Goal: Task Accomplishment & Management: Manage account settings

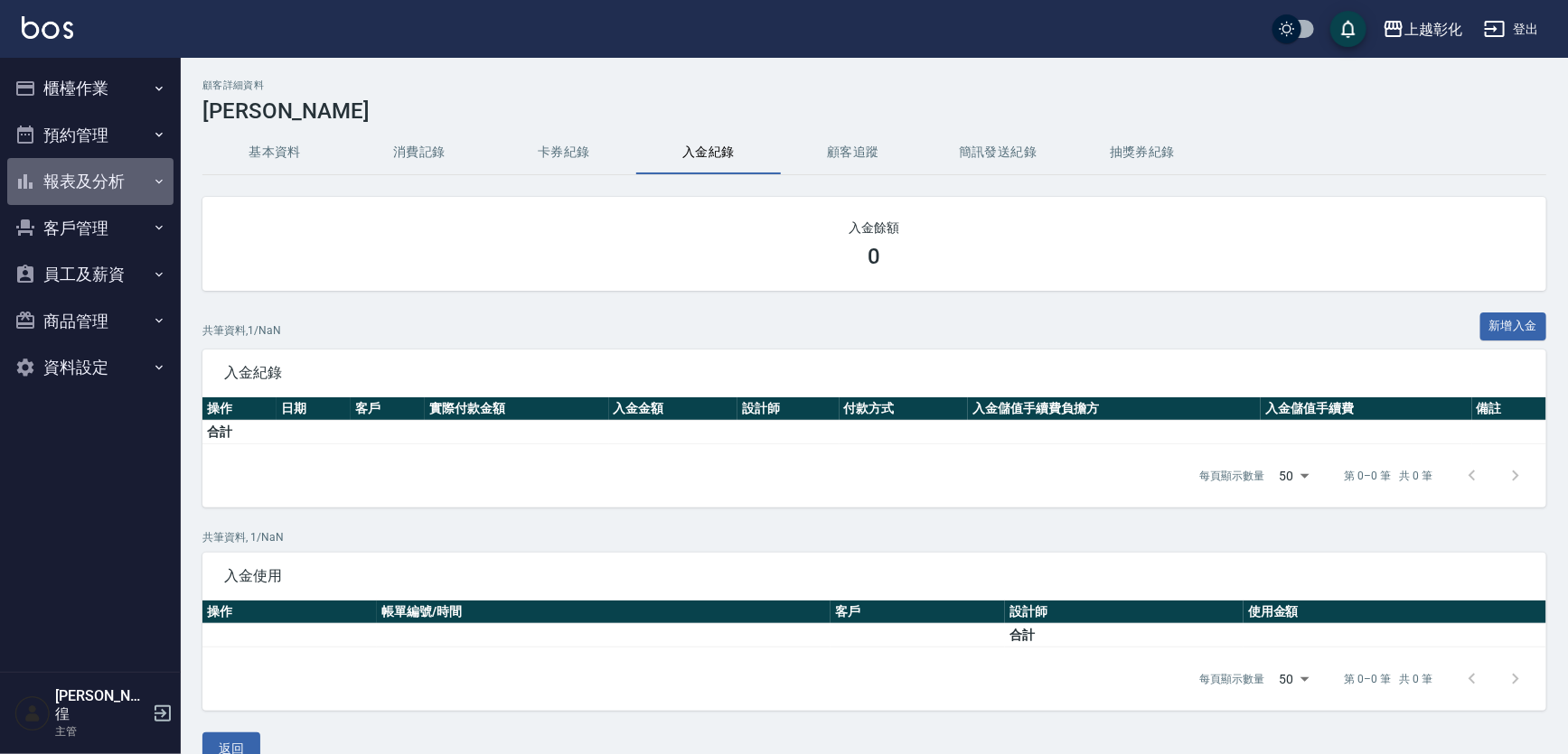
click at [100, 176] on button "報表及分析" at bounding box center [90, 182] width 166 height 47
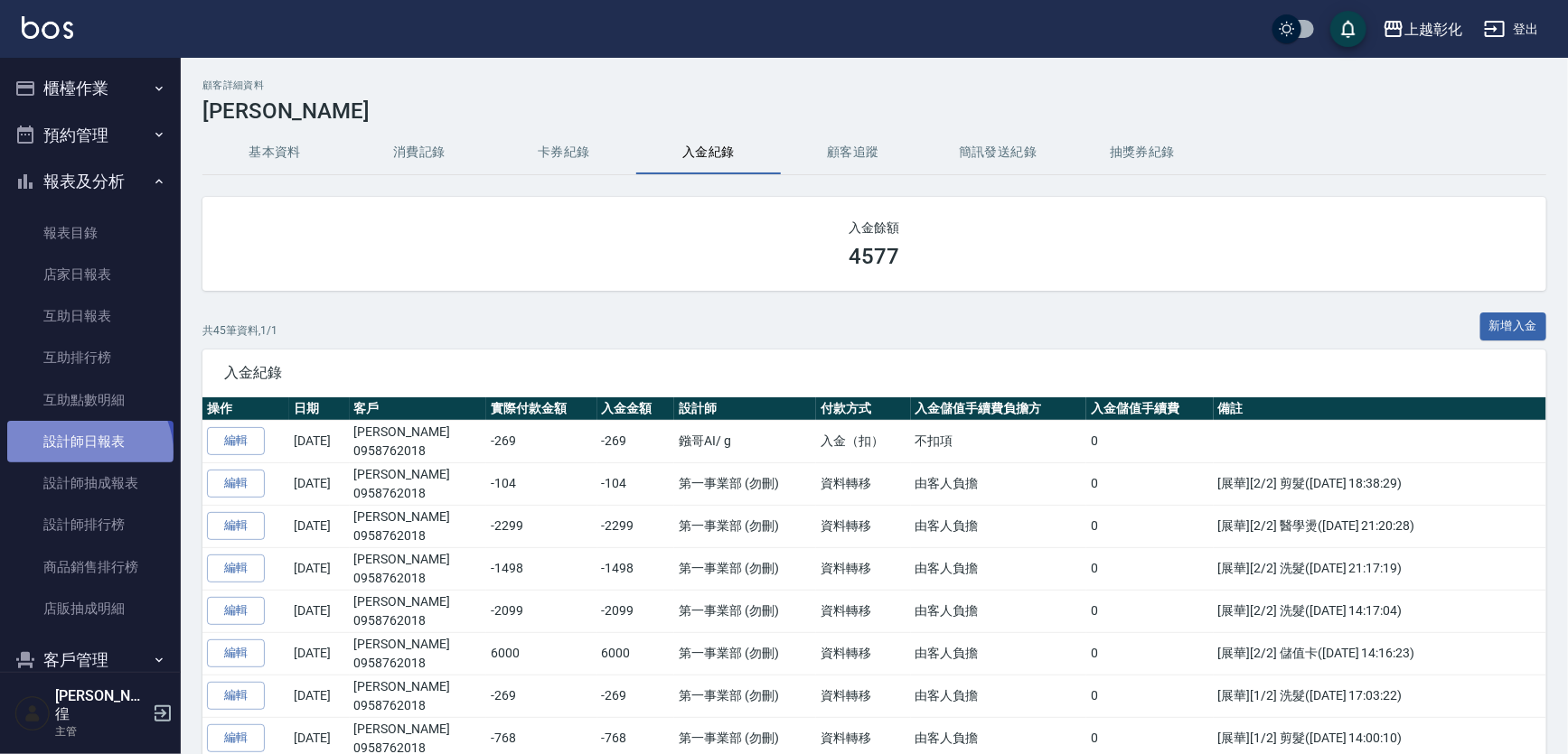
click at [87, 453] on link "設計師日報表" at bounding box center [90, 442] width 166 height 41
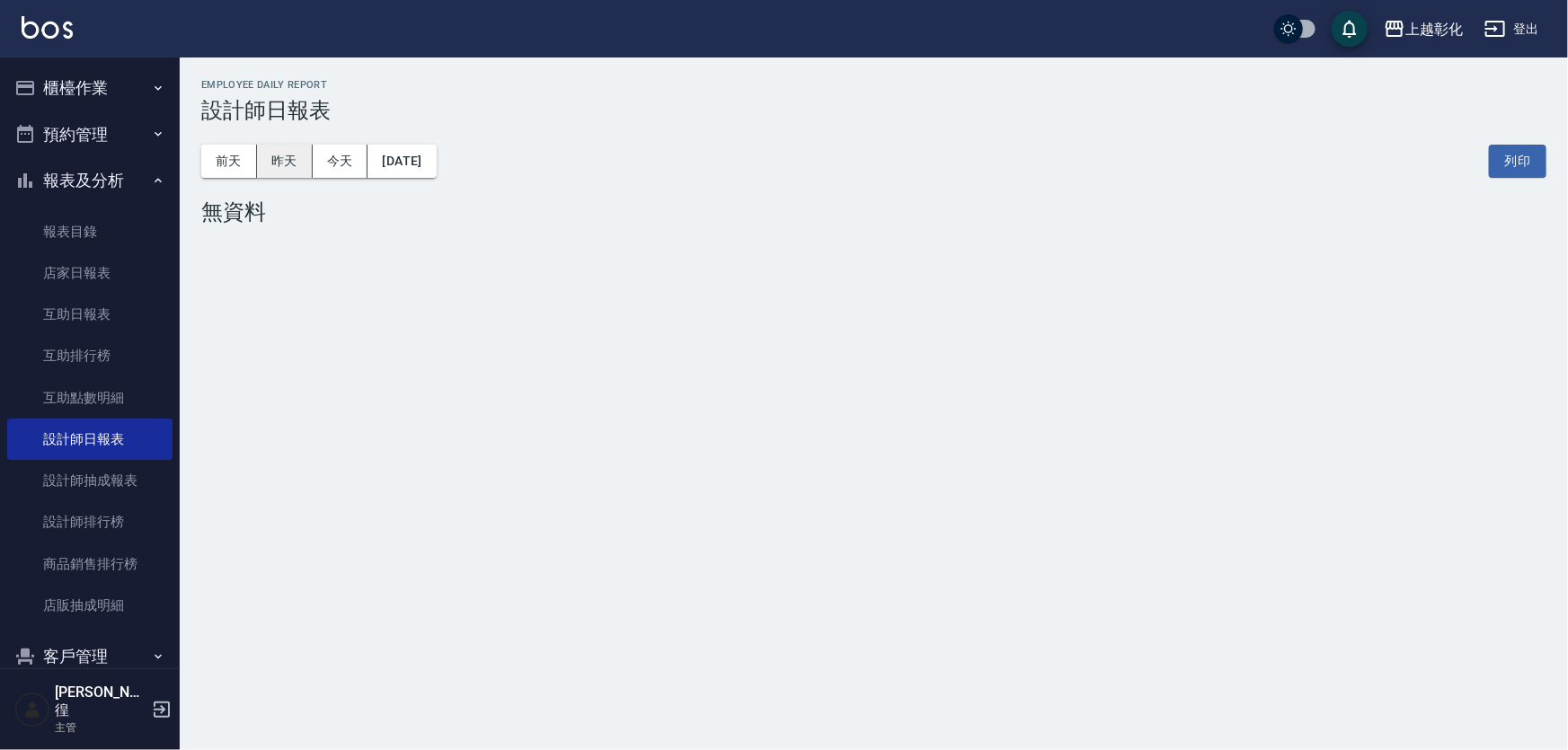
click at [288, 164] on button "昨天" at bounding box center [284, 161] width 56 height 33
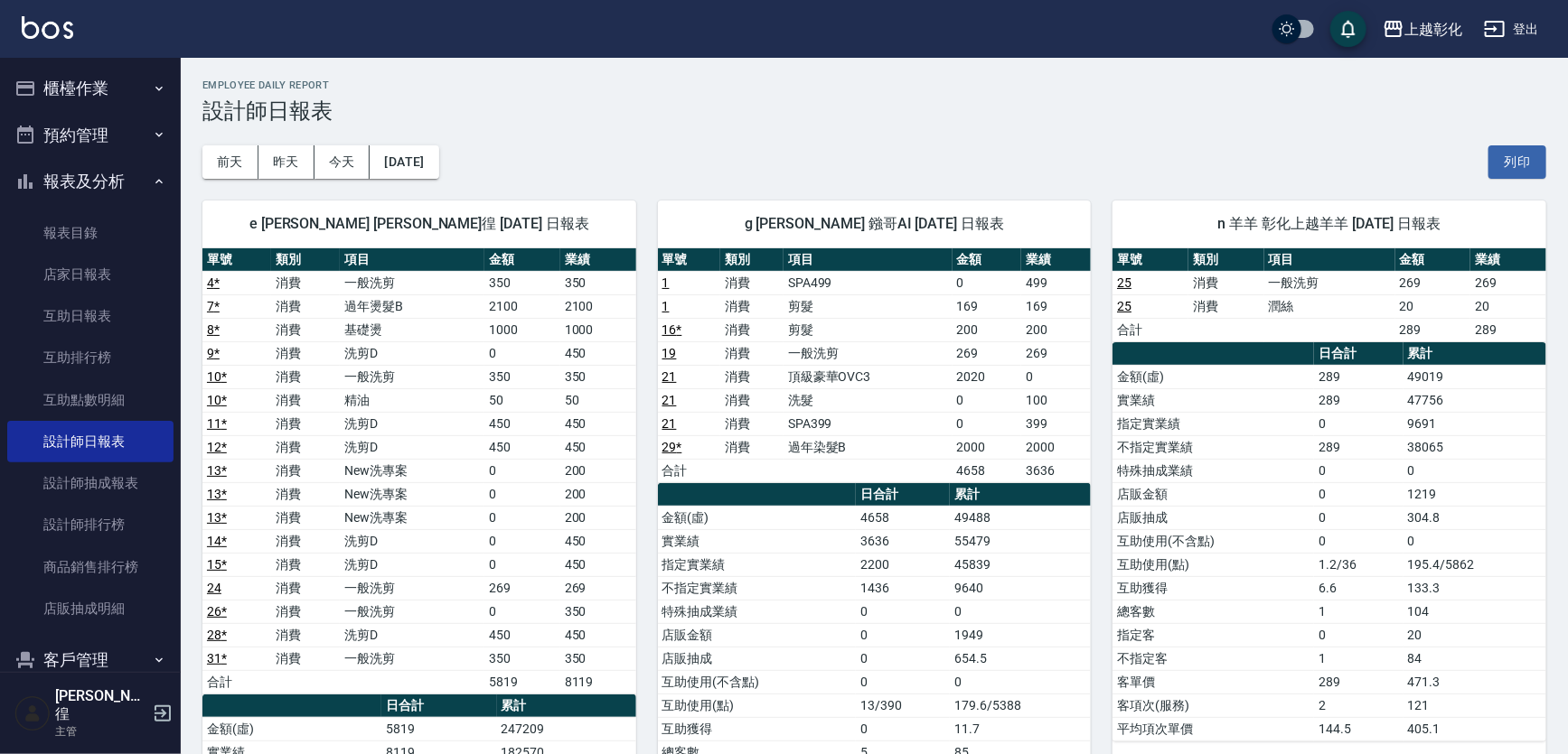
click at [77, 89] on button "櫃檯作業" at bounding box center [90, 88] width 166 height 47
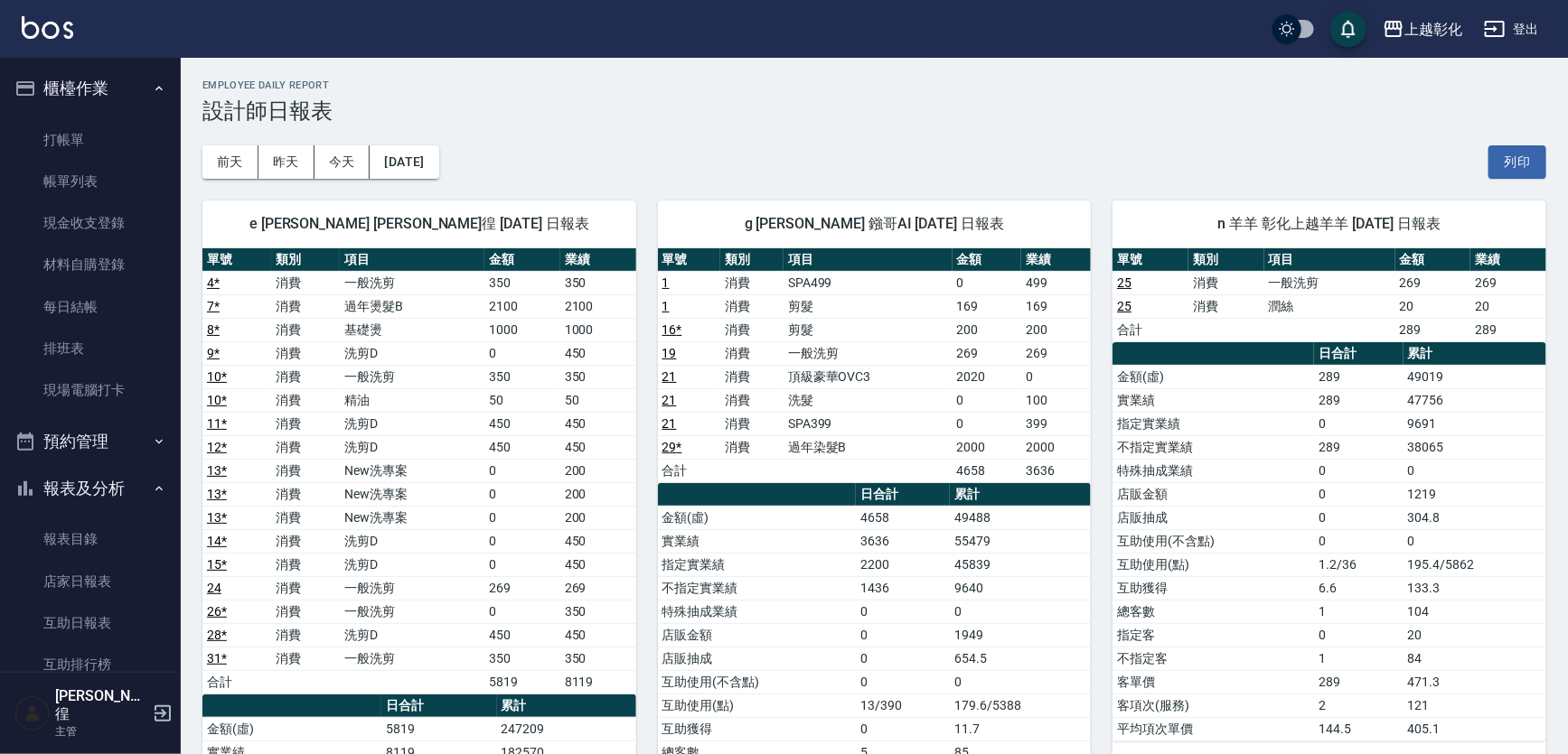
click at [88, 141] on link "打帳單" at bounding box center [90, 139] width 166 height 41
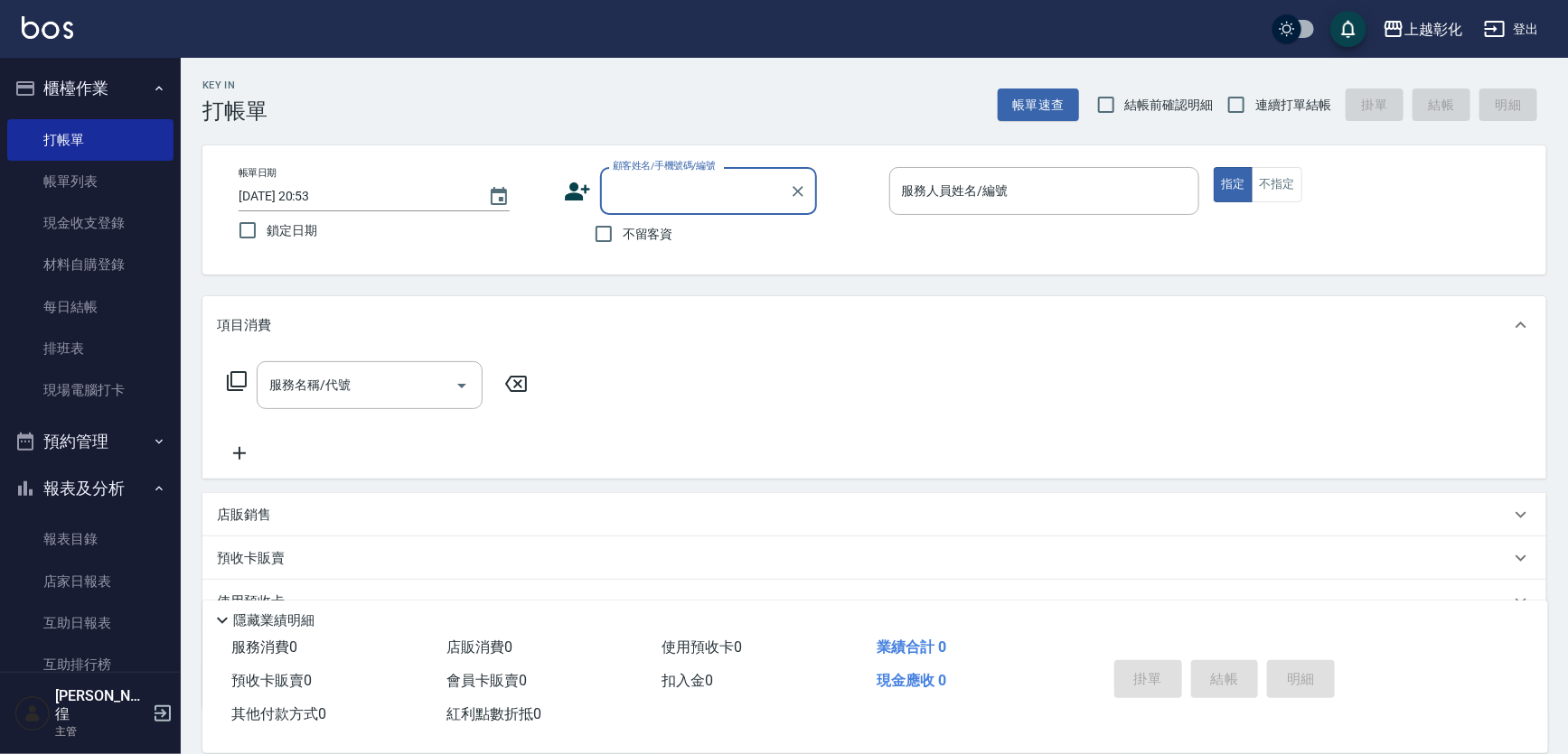
click at [660, 204] on input "顧客姓名/手機號碼/編號" at bounding box center [695, 191] width 173 height 31
type input "209"
type input "35"
type input "209"
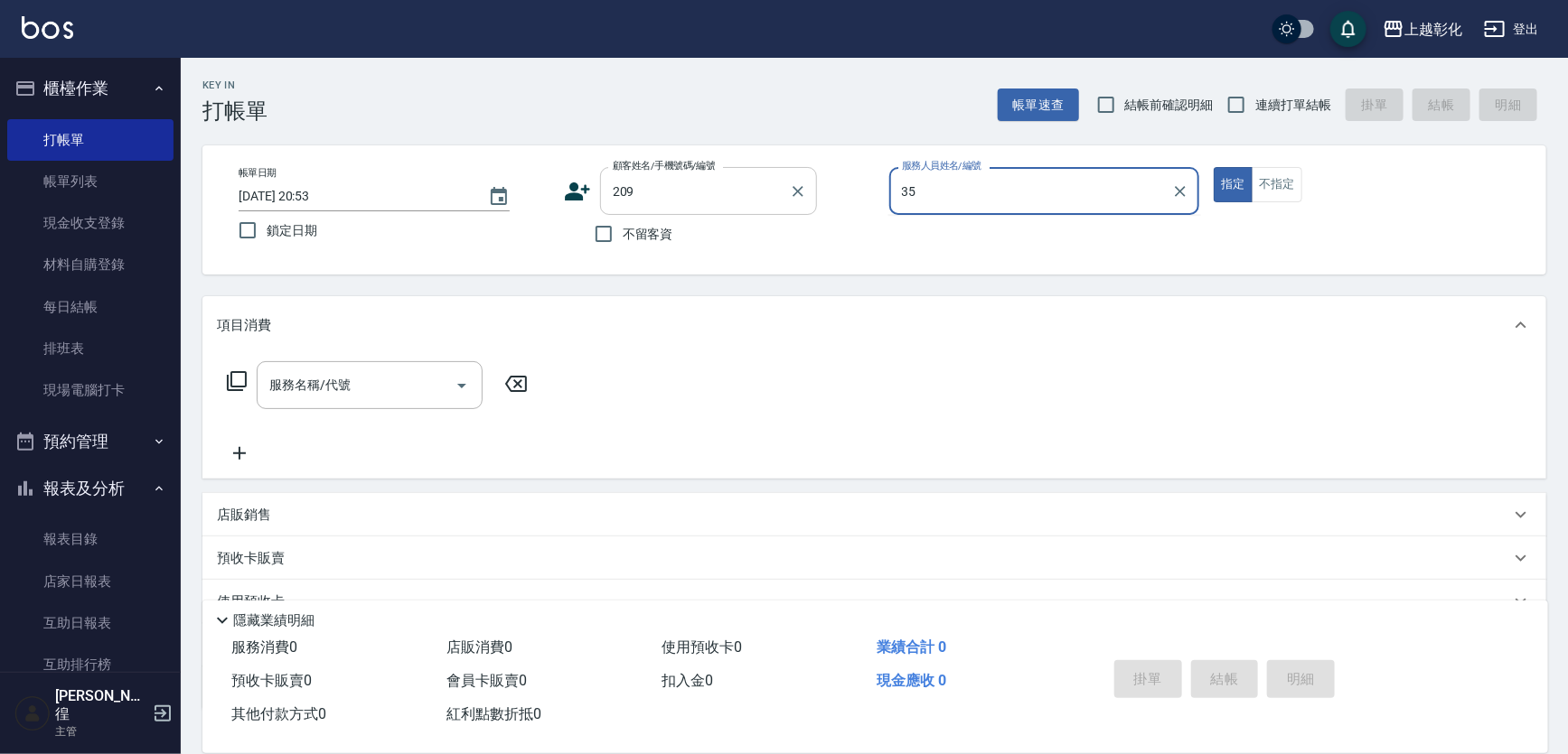
type input "3"
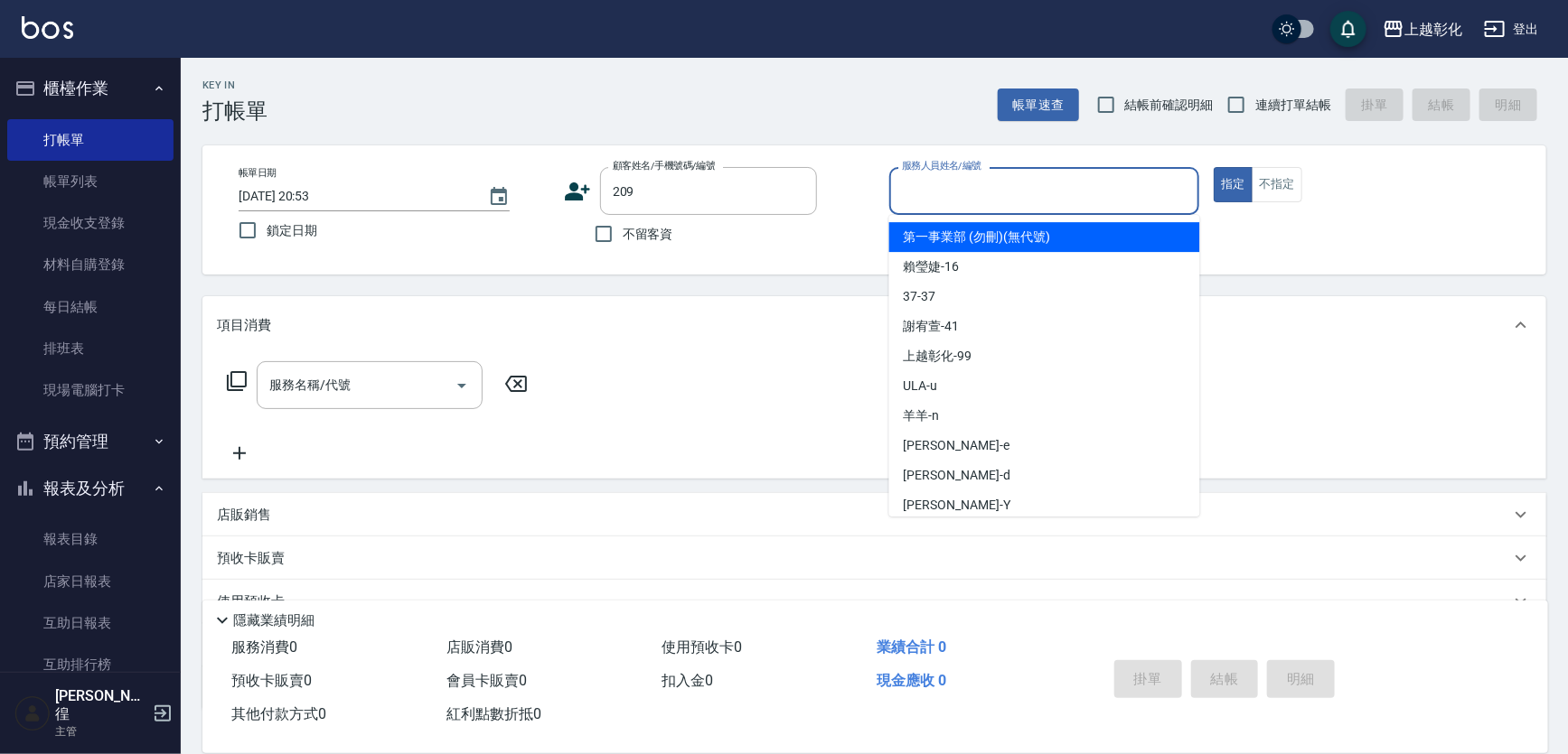
click at [805, 265] on div "帳單日期 [DATE] 20:53 鎖定日期 顧客姓名/手機號碼/編號 209 顧客姓名/手機號碼/編號 不留客資 服務人員姓名/編號 服務人員姓名/編號 指…" at bounding box center [875, 210] width 1344 height 129
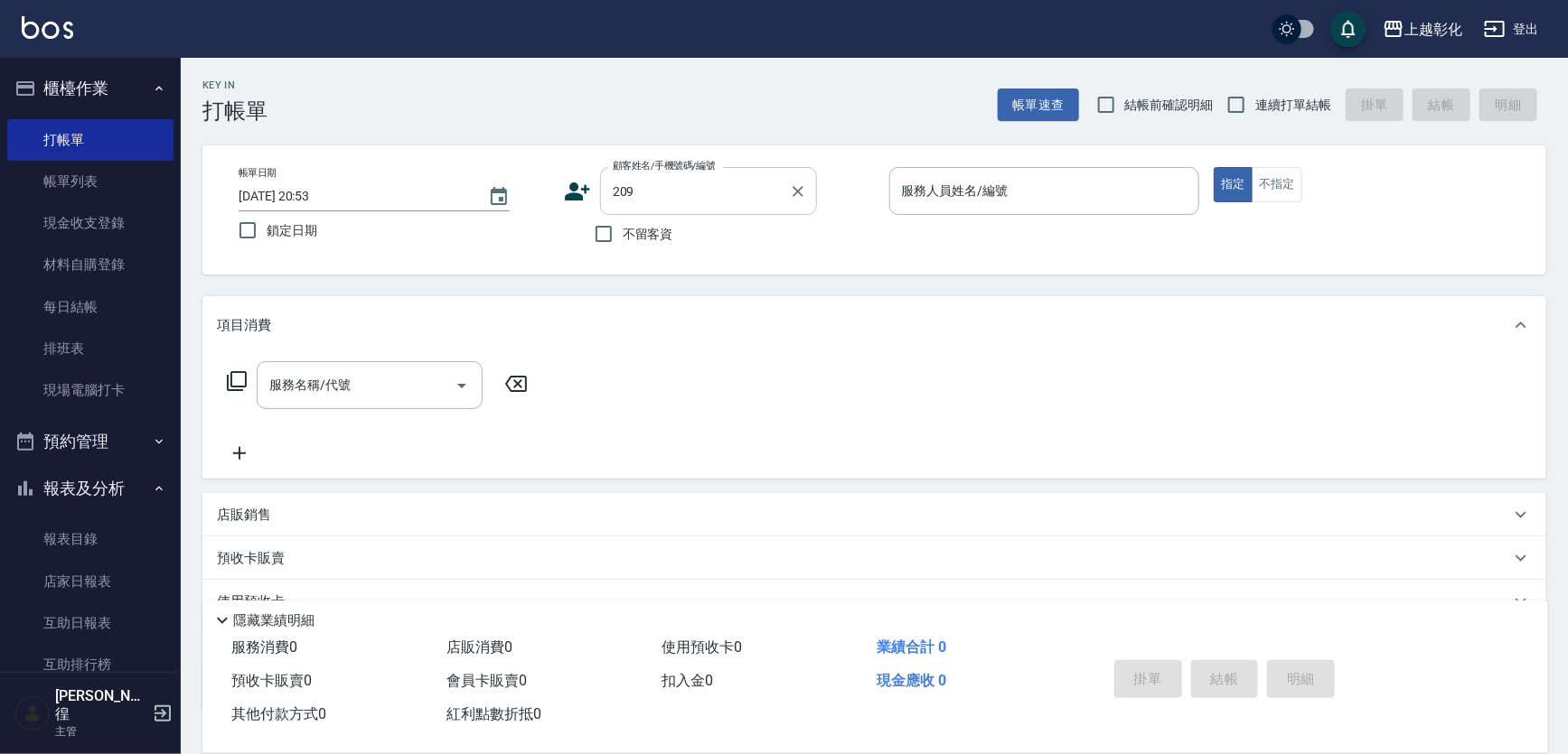
click at [783, 210] on div "209 顧客姓名/手機號碼/編號" at bounding box center [708, 191] width 217 height 48
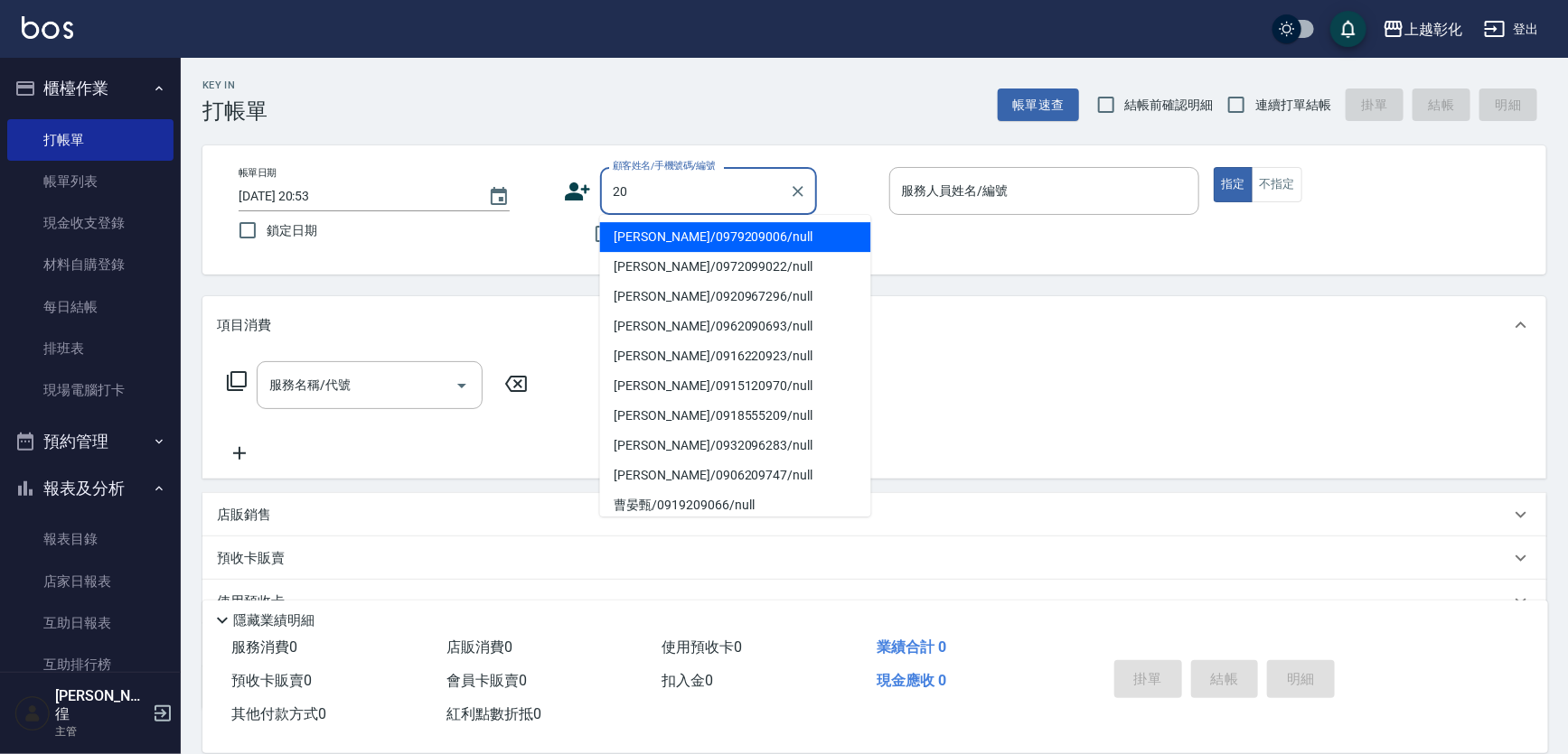
type input "2"
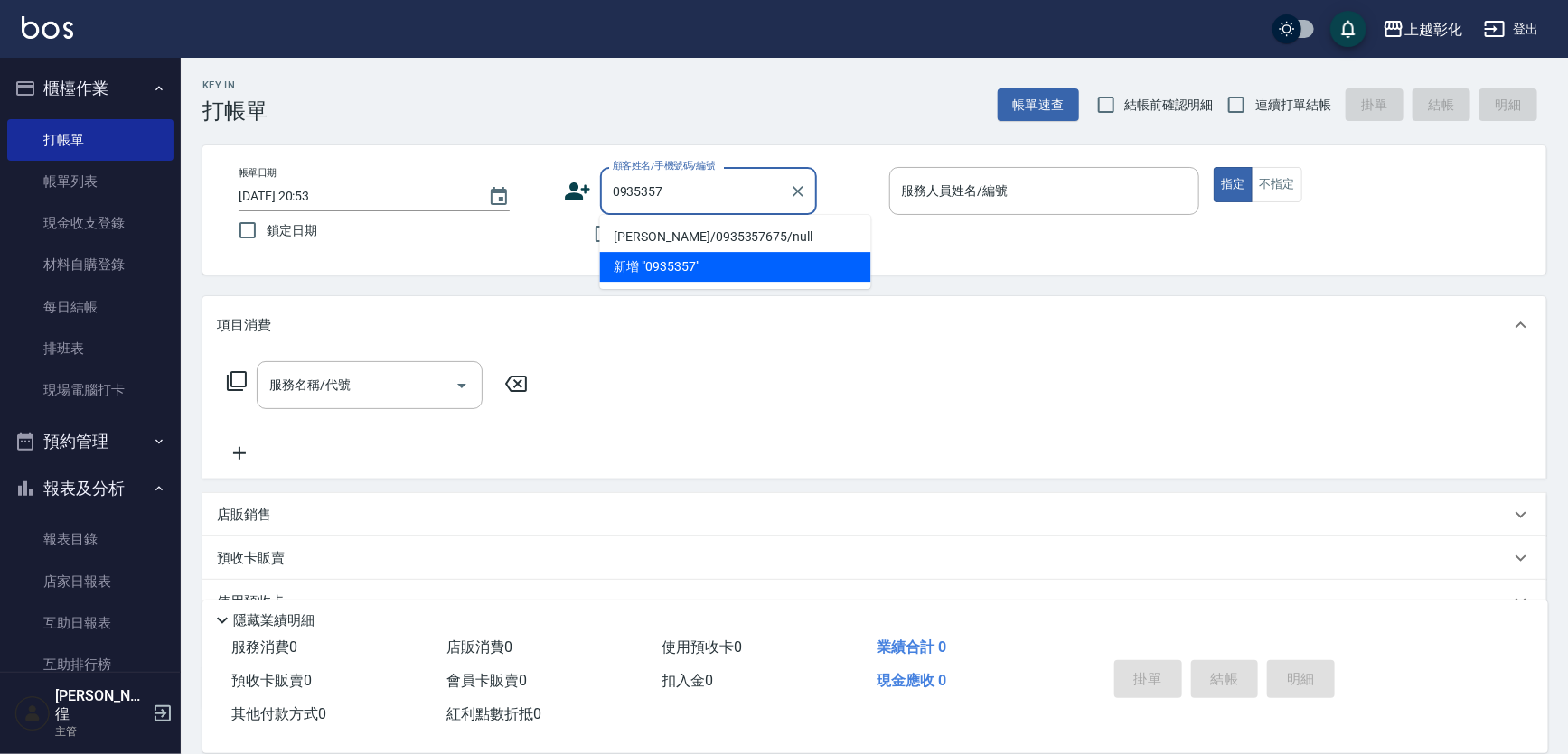
click at [723, 245] on li "[PERSON_NAME]/0935357675/null" at bounding box center [736, 237] width 271 height 29
type input "[PERSON_NAME]/0935357675/null"
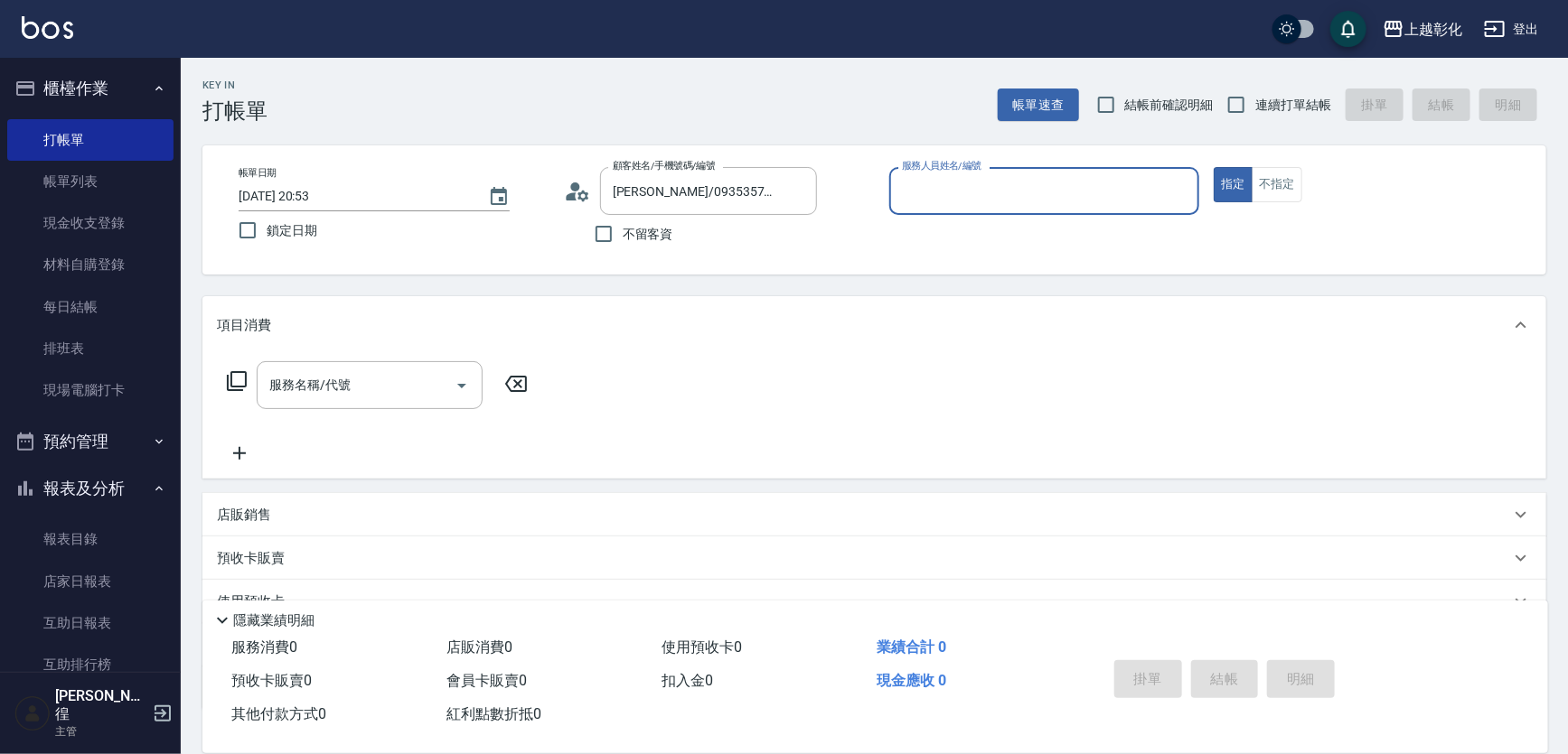
click at [932, 190] on input "服務人員姓名/編號" at bounding box center [1044, 191] width 295 height 31
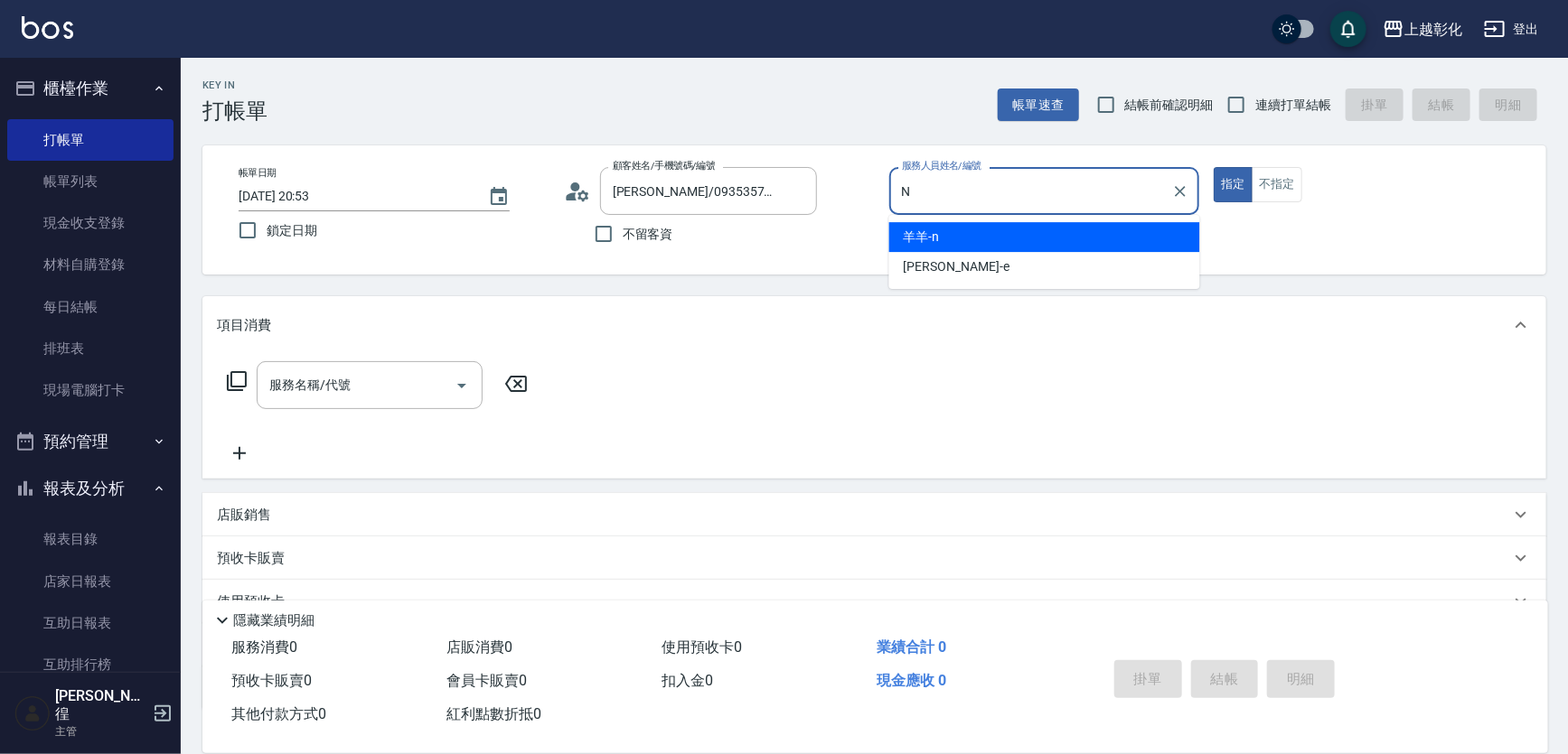
type input "羊羊-n"
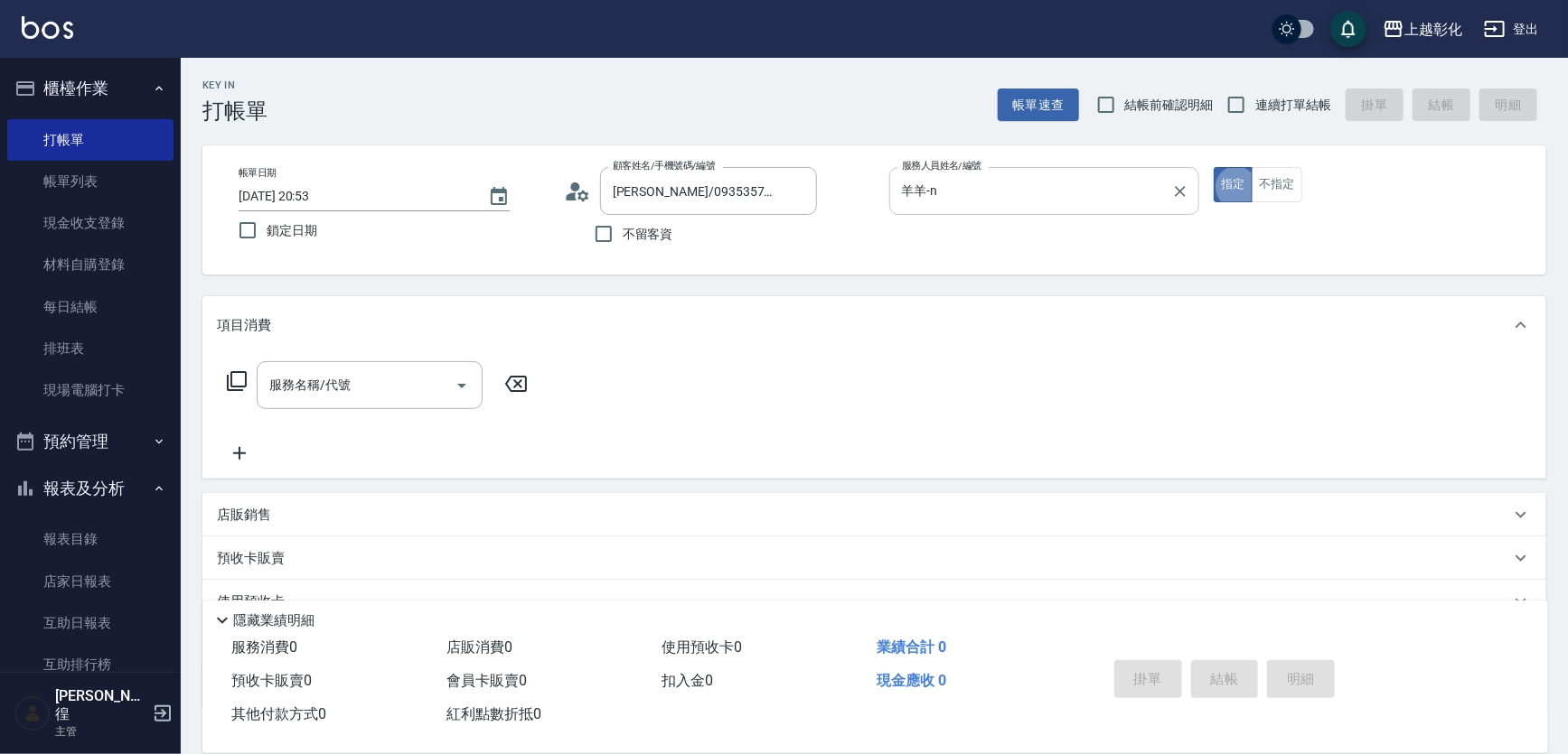
type button "true"
click at [399, 354] on div "項目消費" at bounding box center [875, 325] width 1344 height 58
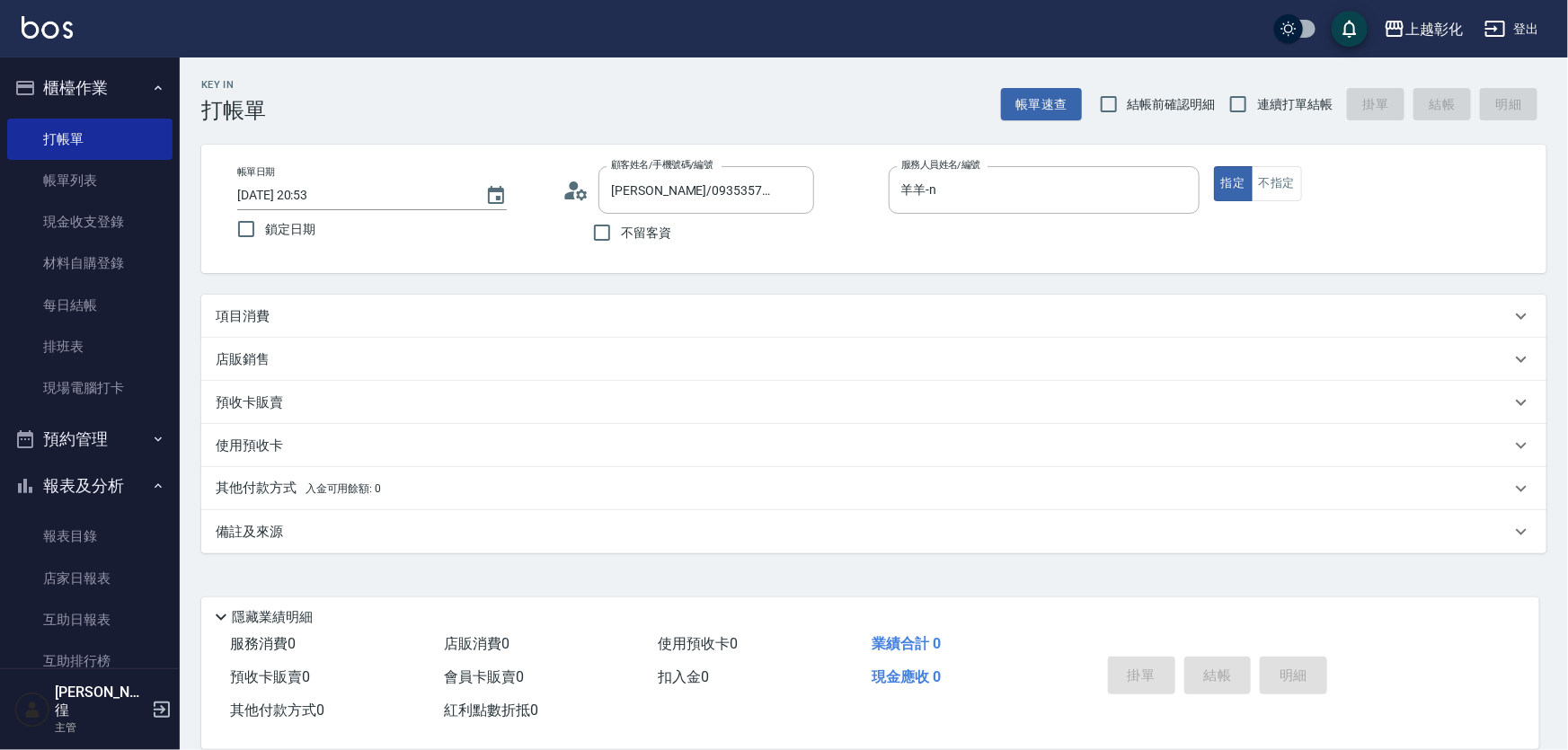
click at [397, 376] on div "店販銷售" at bounding box center [874, 359] width 1345 height 43
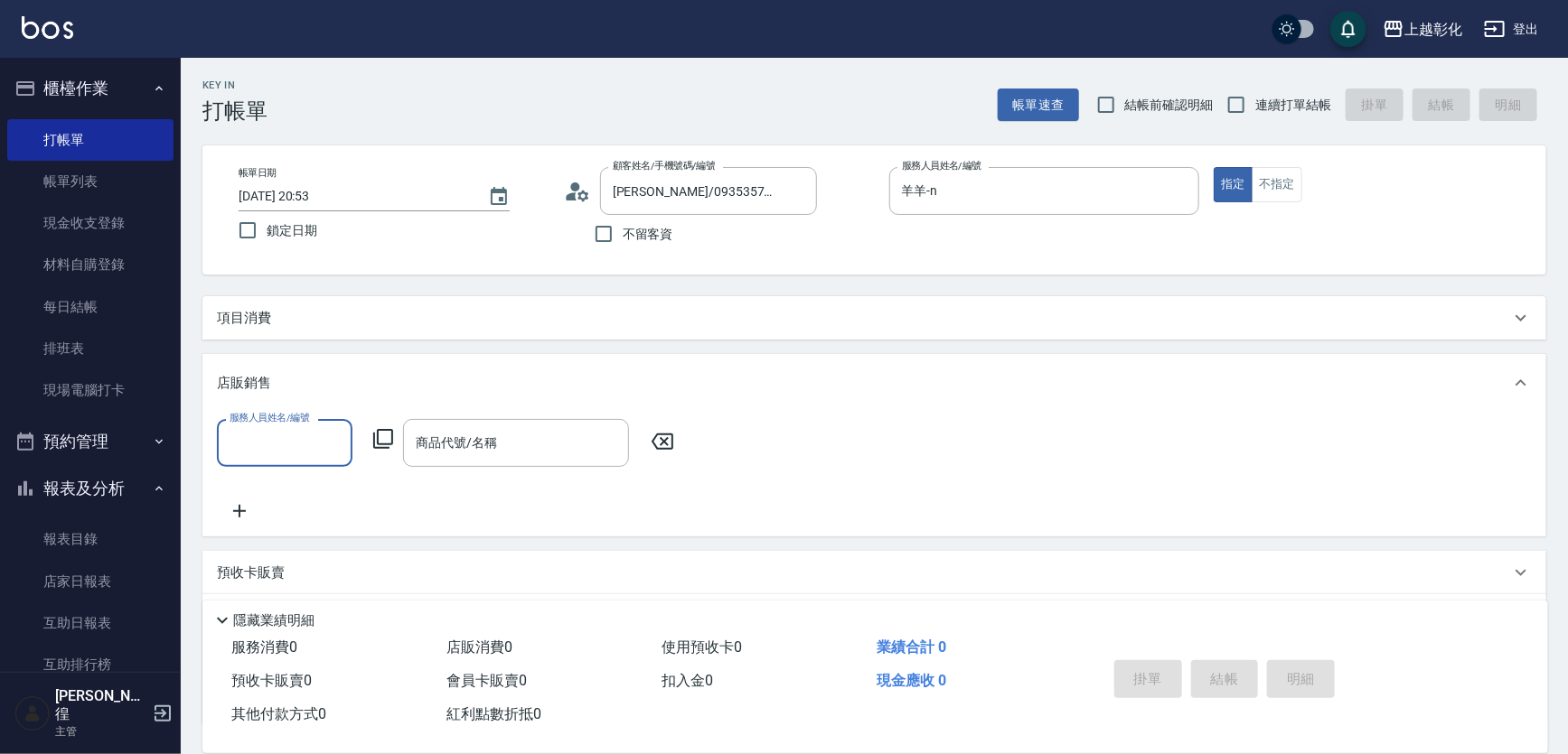
click at [406, 310] on div "項目消費" at bounding box center [875, 318] width 1344 height 43
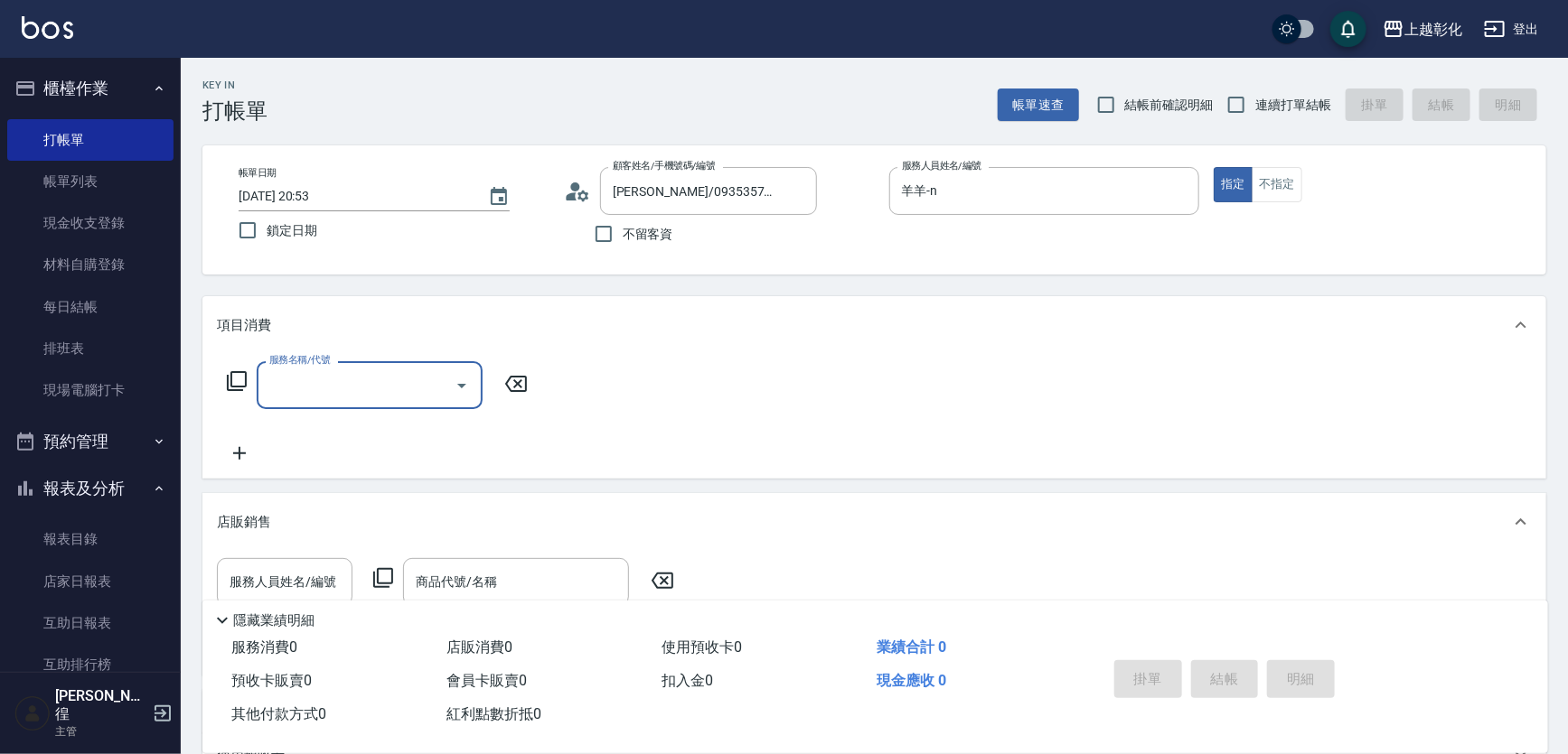
click at [342, 377] on input "服務名稱/代號" at bounding box center [356, 385] width 183 height 31
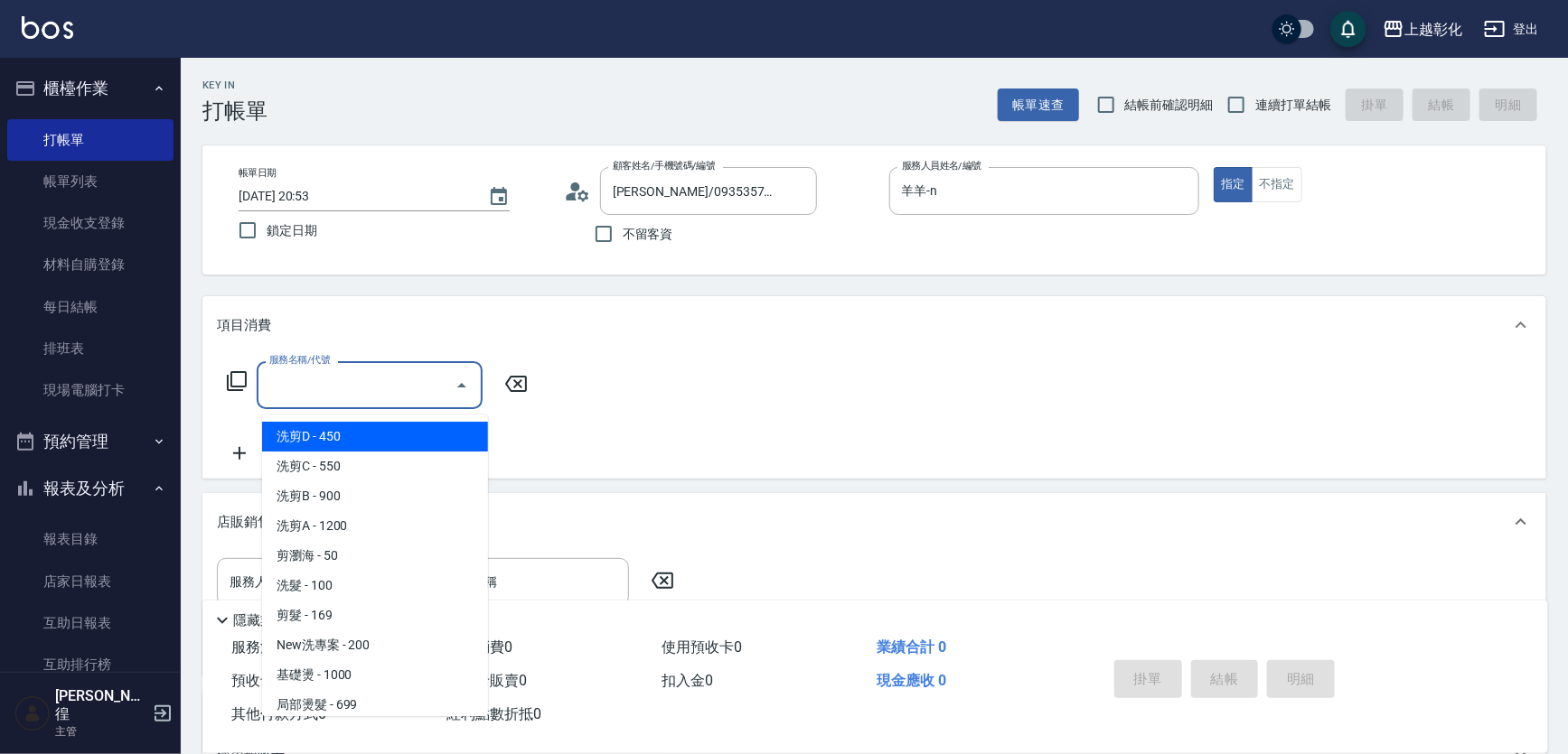
type input "洗剪D(002)"
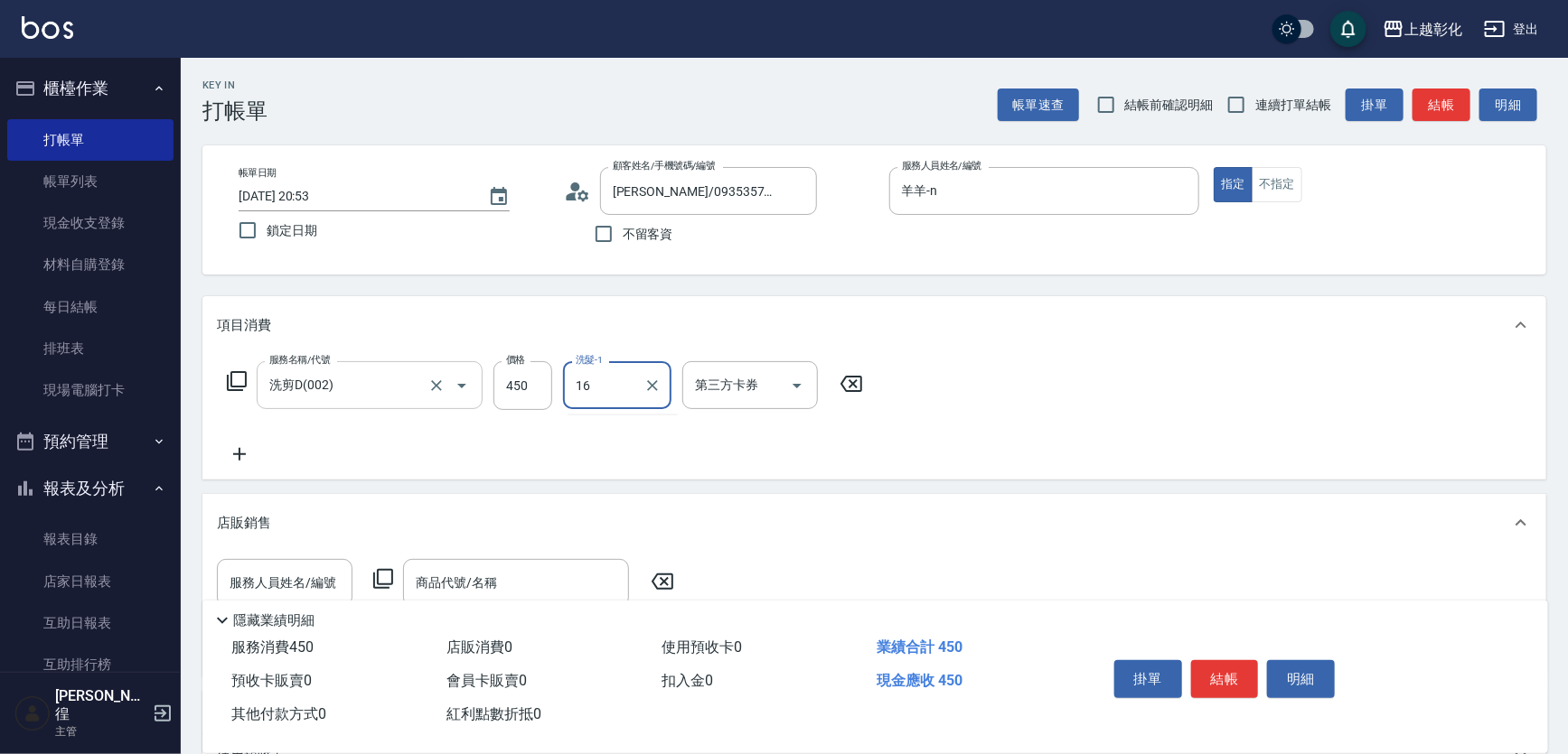
type input "[PERSON_NAME]-16"
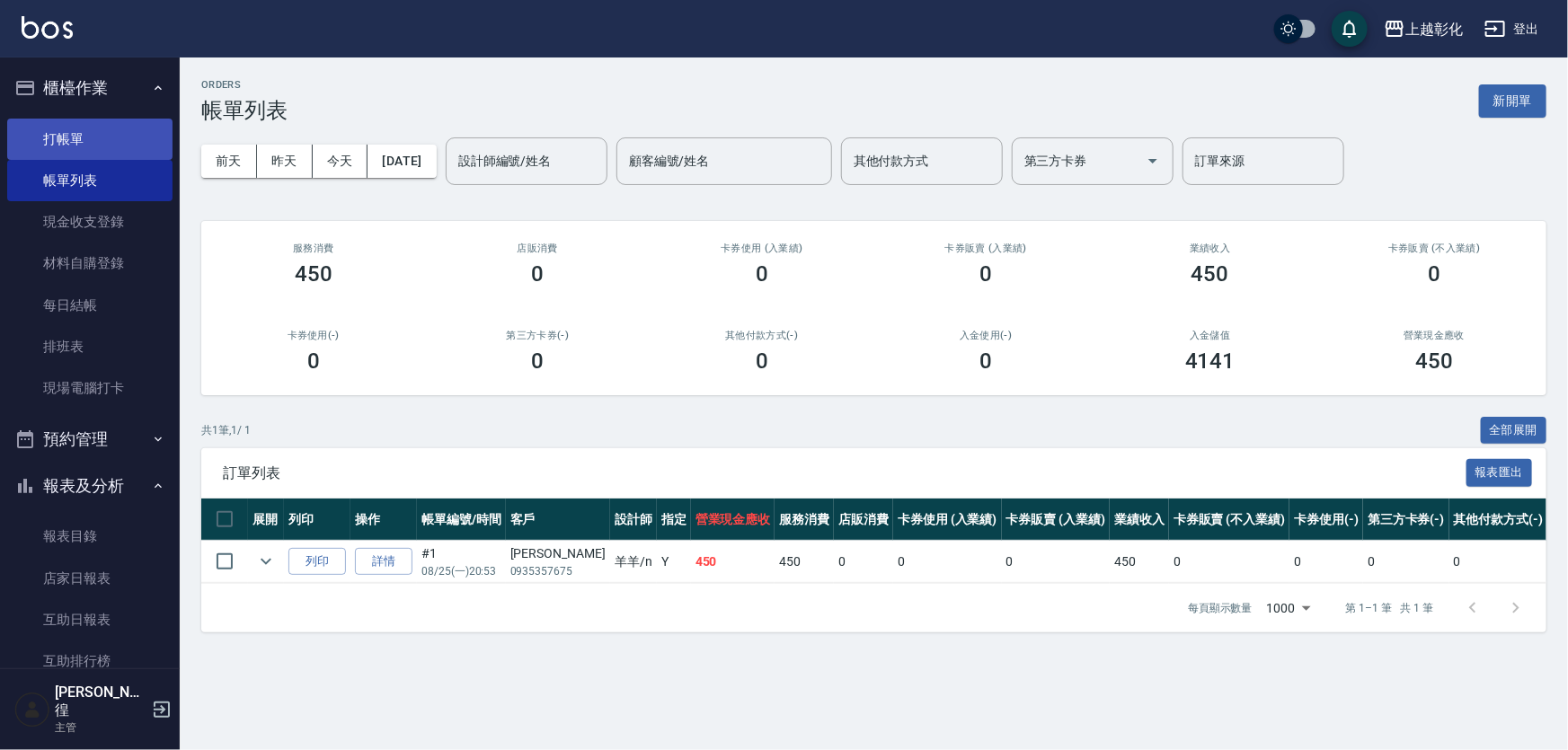
click at [63, 145] on link "打帳單" at bounding box center [90, 138] width 165 height 41
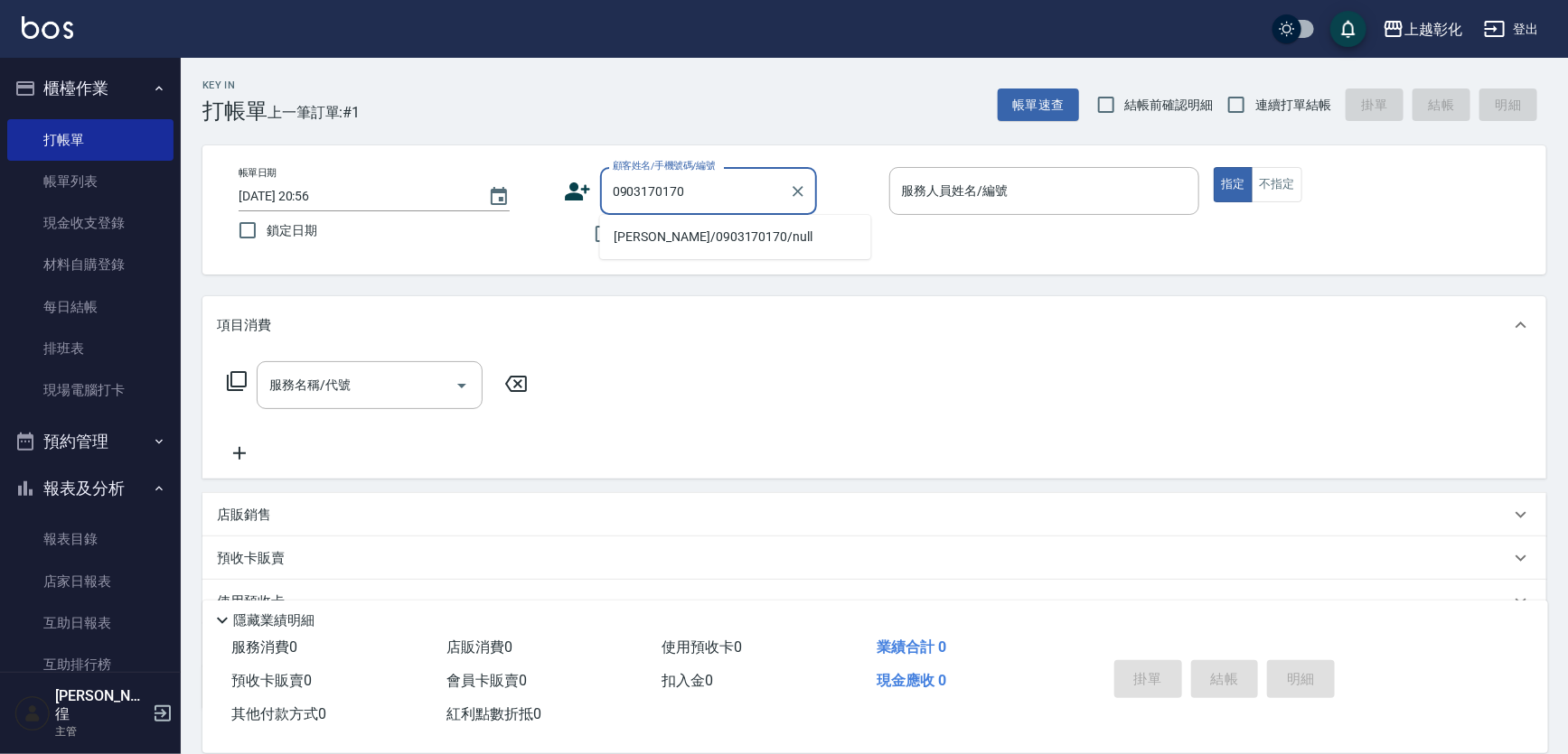
click at [662, 240] on li "[PERSON_NAME]/0903170170/null" at bounding box center [736, 237] width 271 height 29
type input "[PERSON_NAME]/0903170170/null"
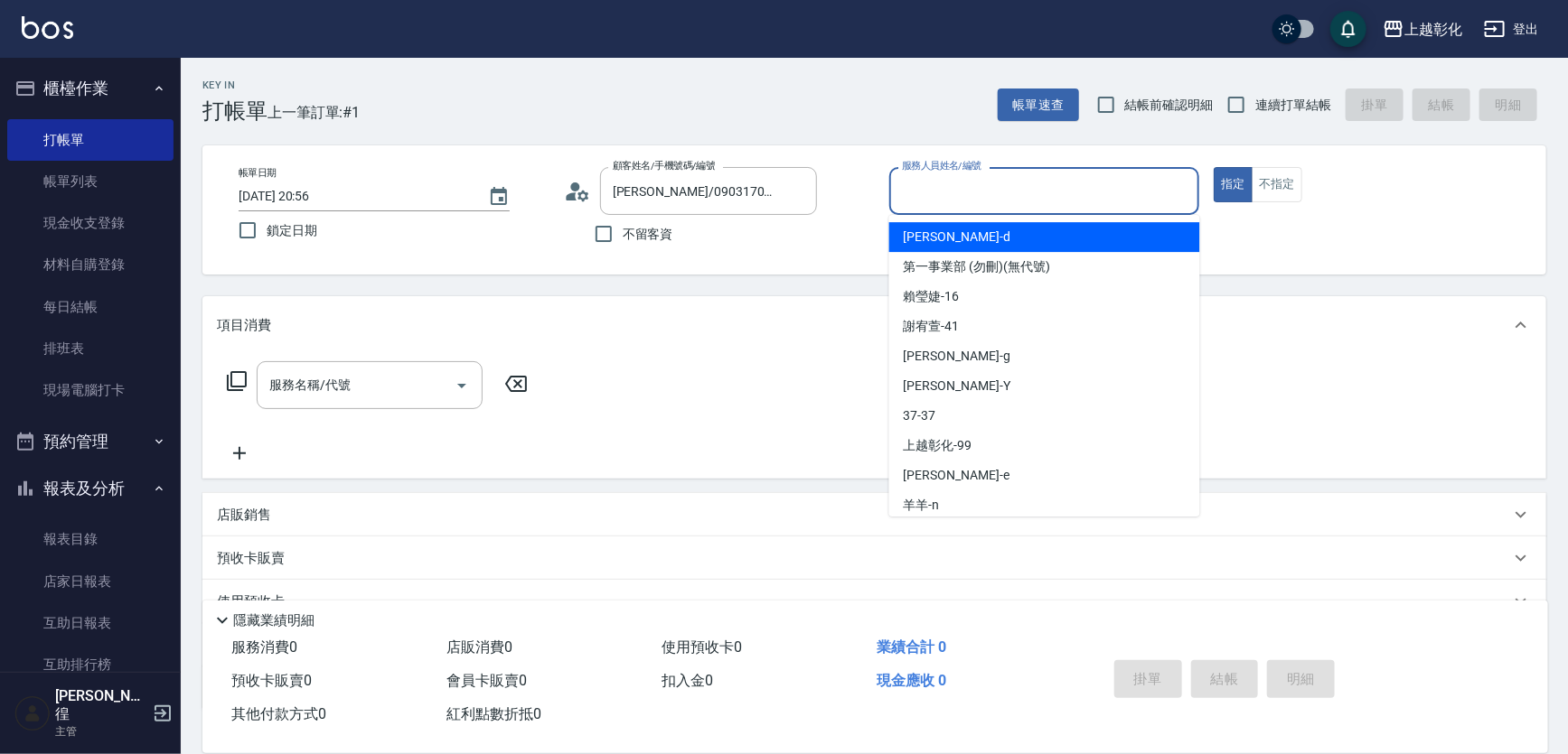
click at [987, 181] on input "服務人員姓名/編號" at bounding box center [1044, 191] width 295 height 31
type input "羊羊-n"
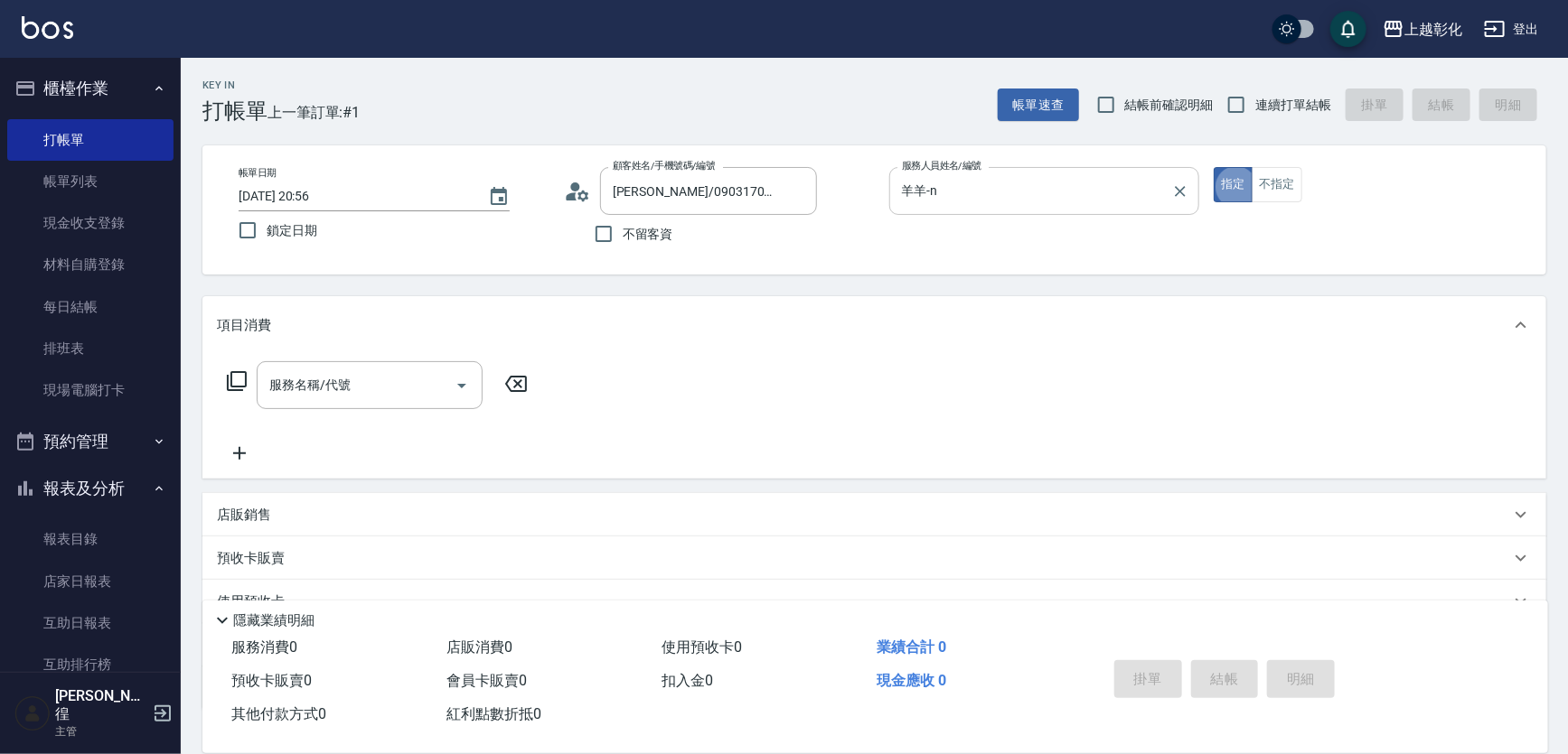
type button "true"
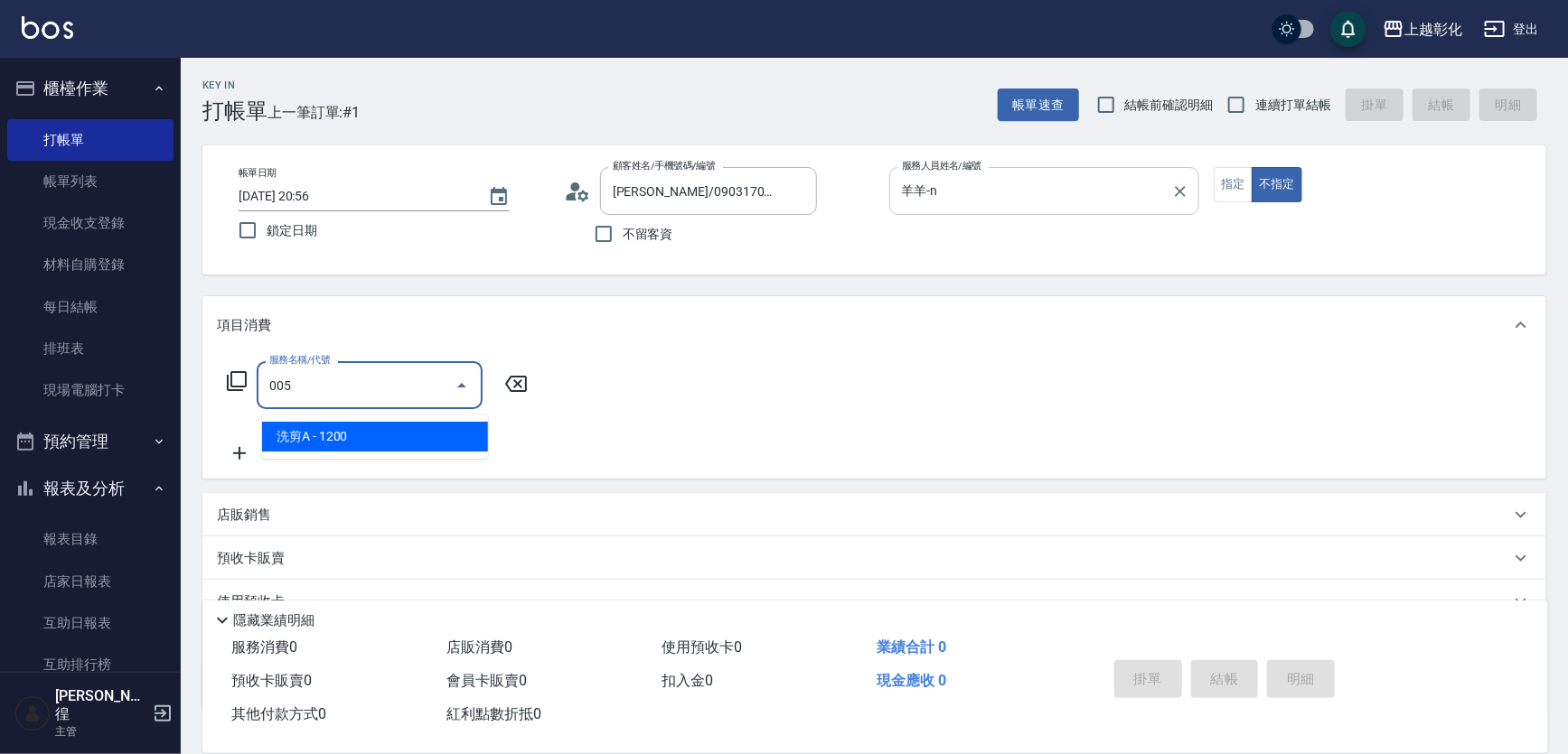
type input "0050"
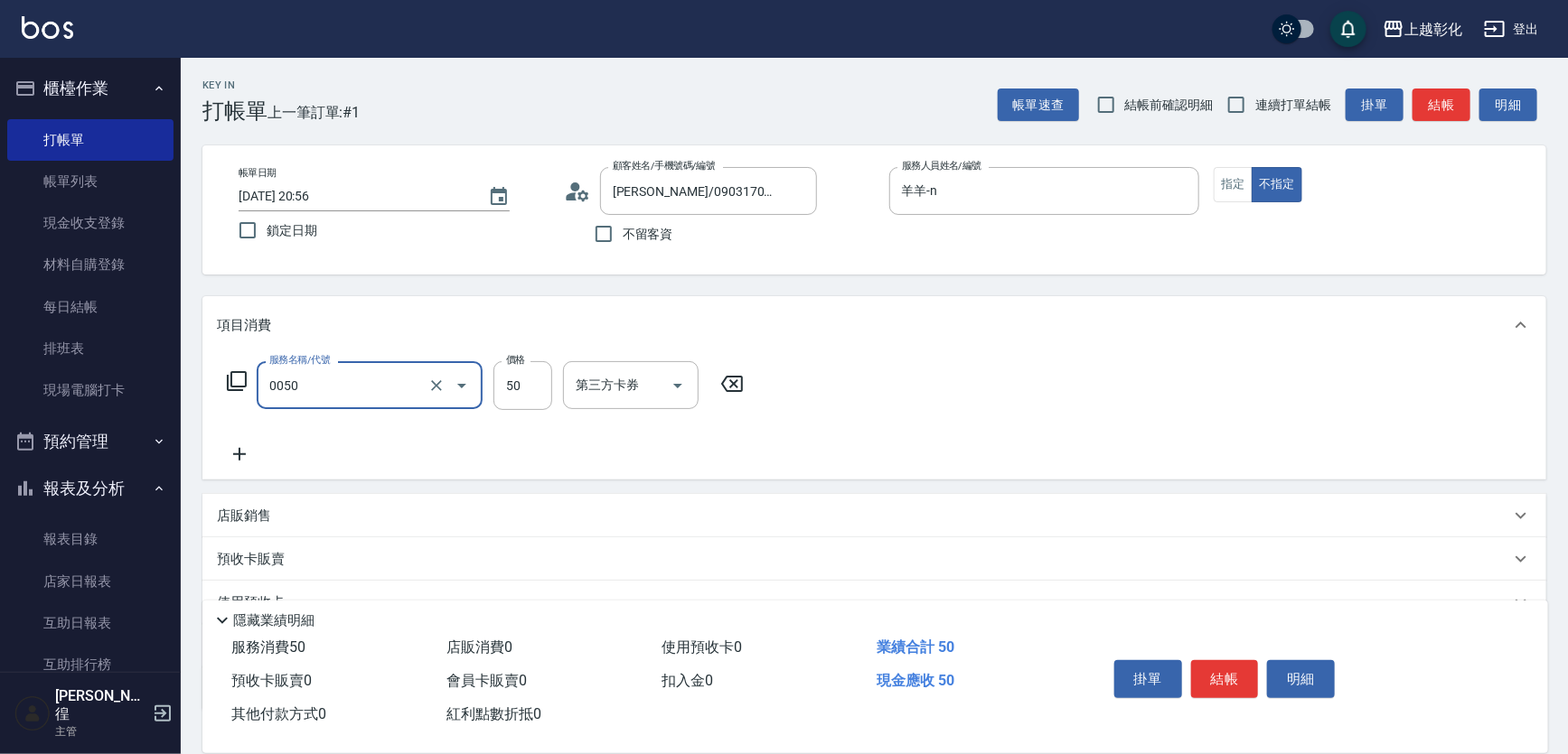
click at [376, 398] on input "0050" at bounding box center [344, 385] width 159 height 31
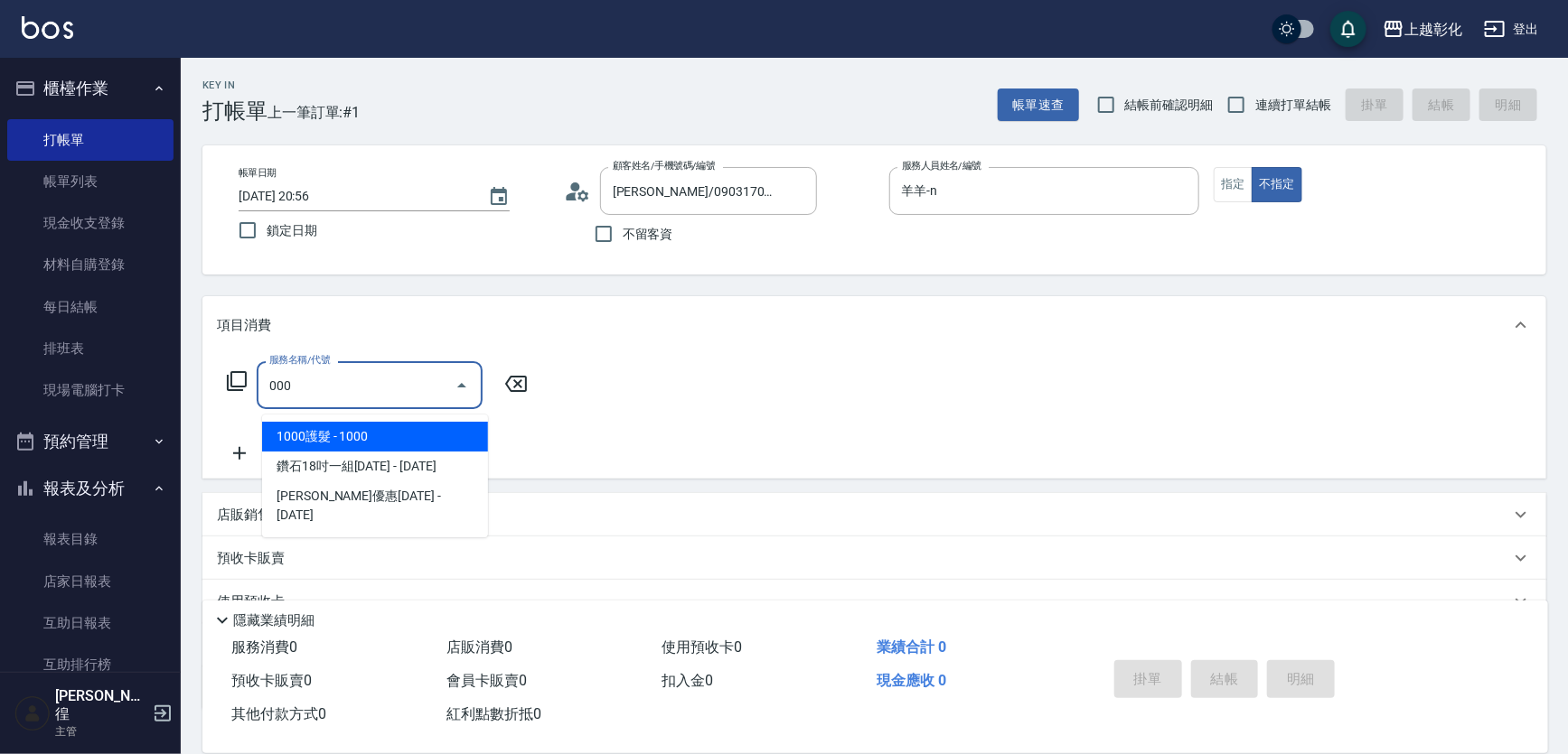
type input "1000護髮(406)"
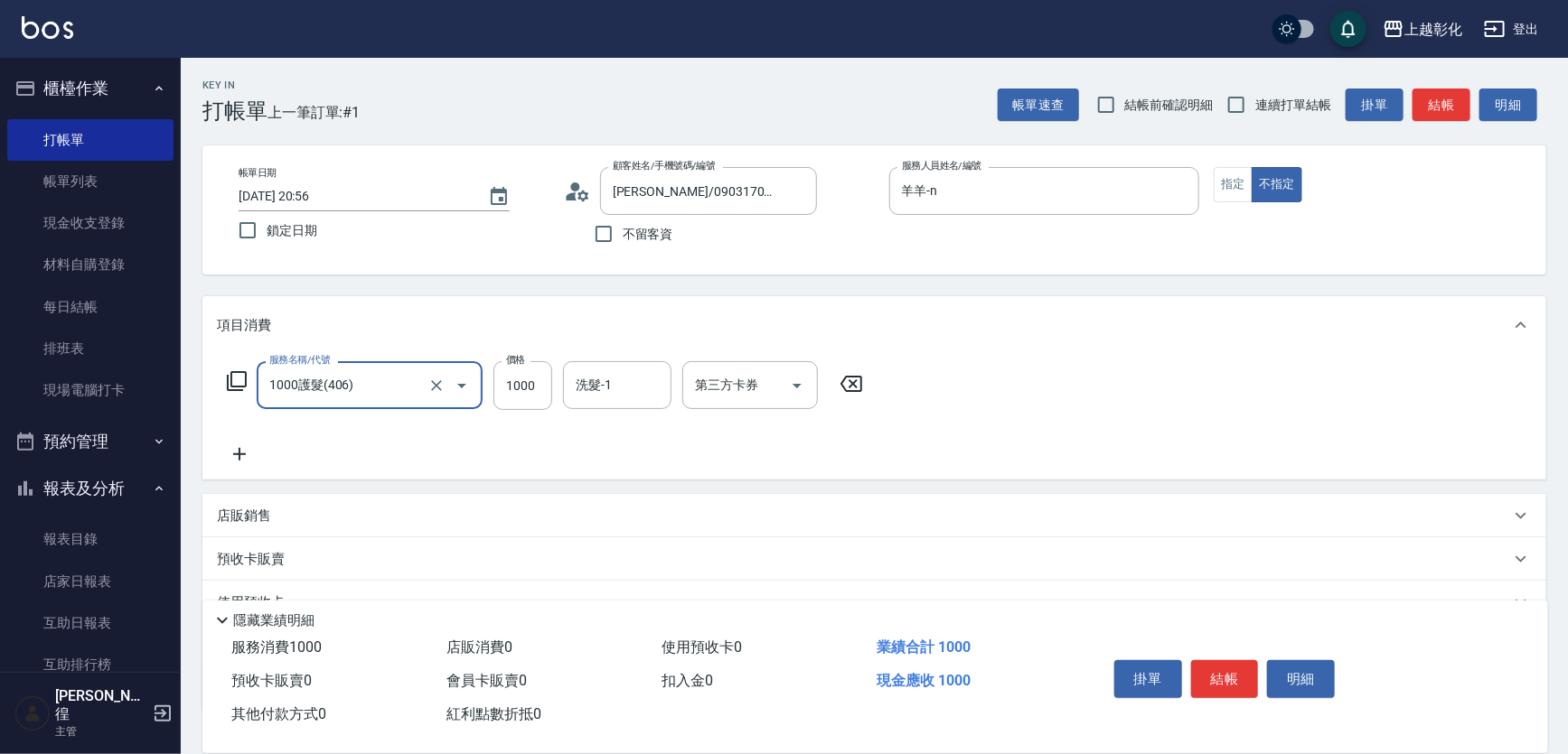
click at [376, 398] on input "1000護髮(406)" at bounding box center [344, 385] width 159 height 31
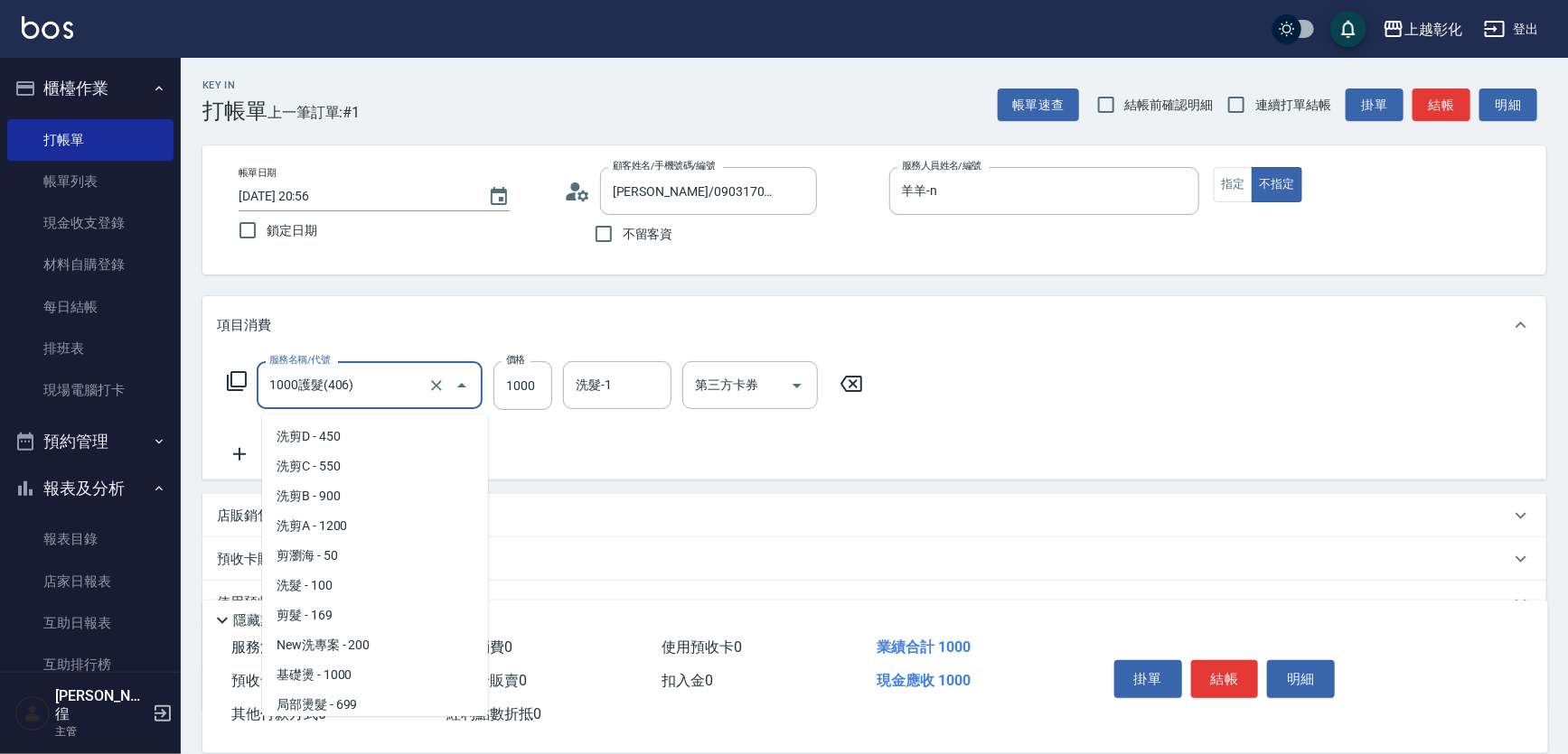
scroll to position [540, 0]
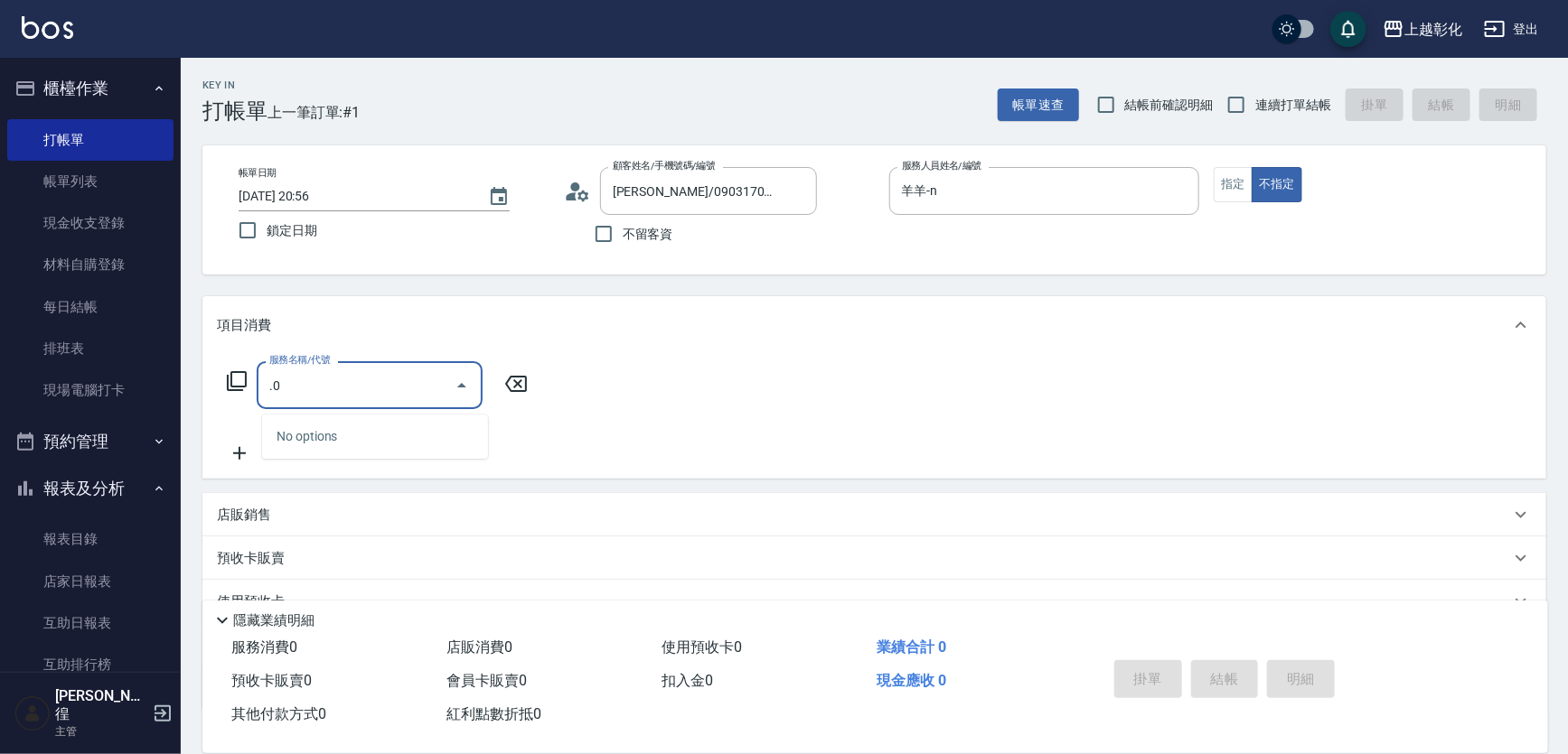
type input "."
type input "頂級豪華OVC3(3000)"
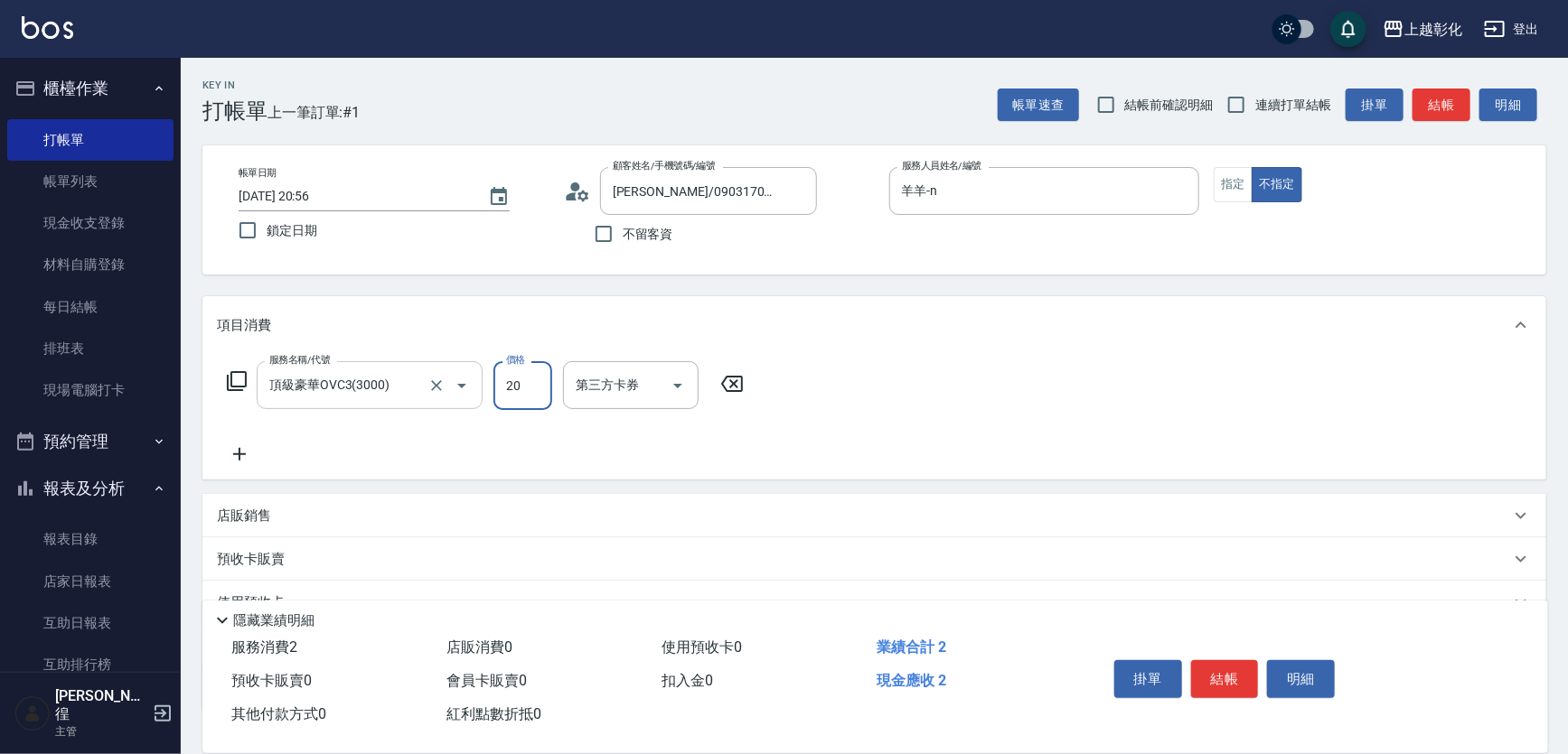
type input "20"
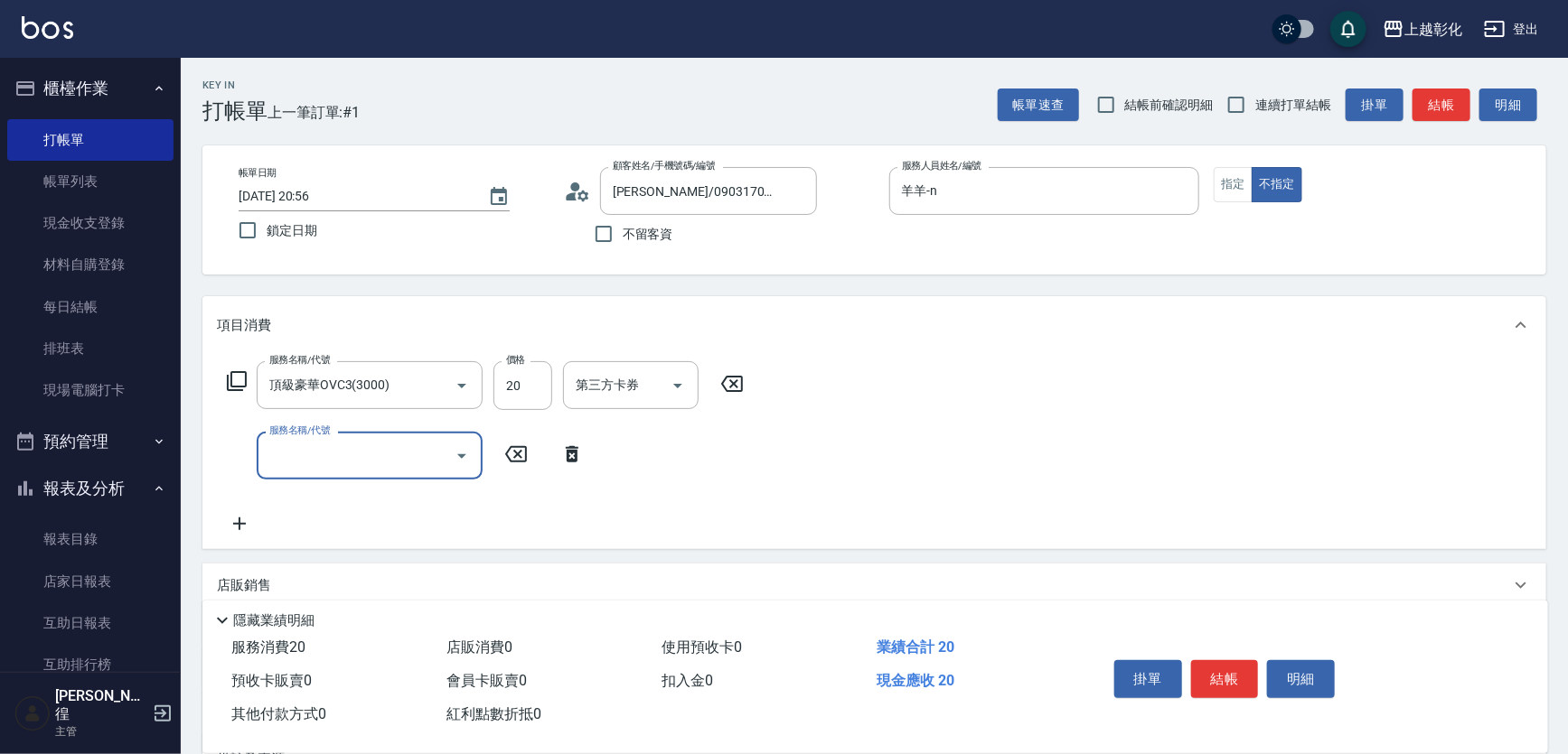
click at [362, 446] on input "服務名稱/代號" at bounding box center [356, 455] width 183 height 31
type input "剪瀏海(0050)"
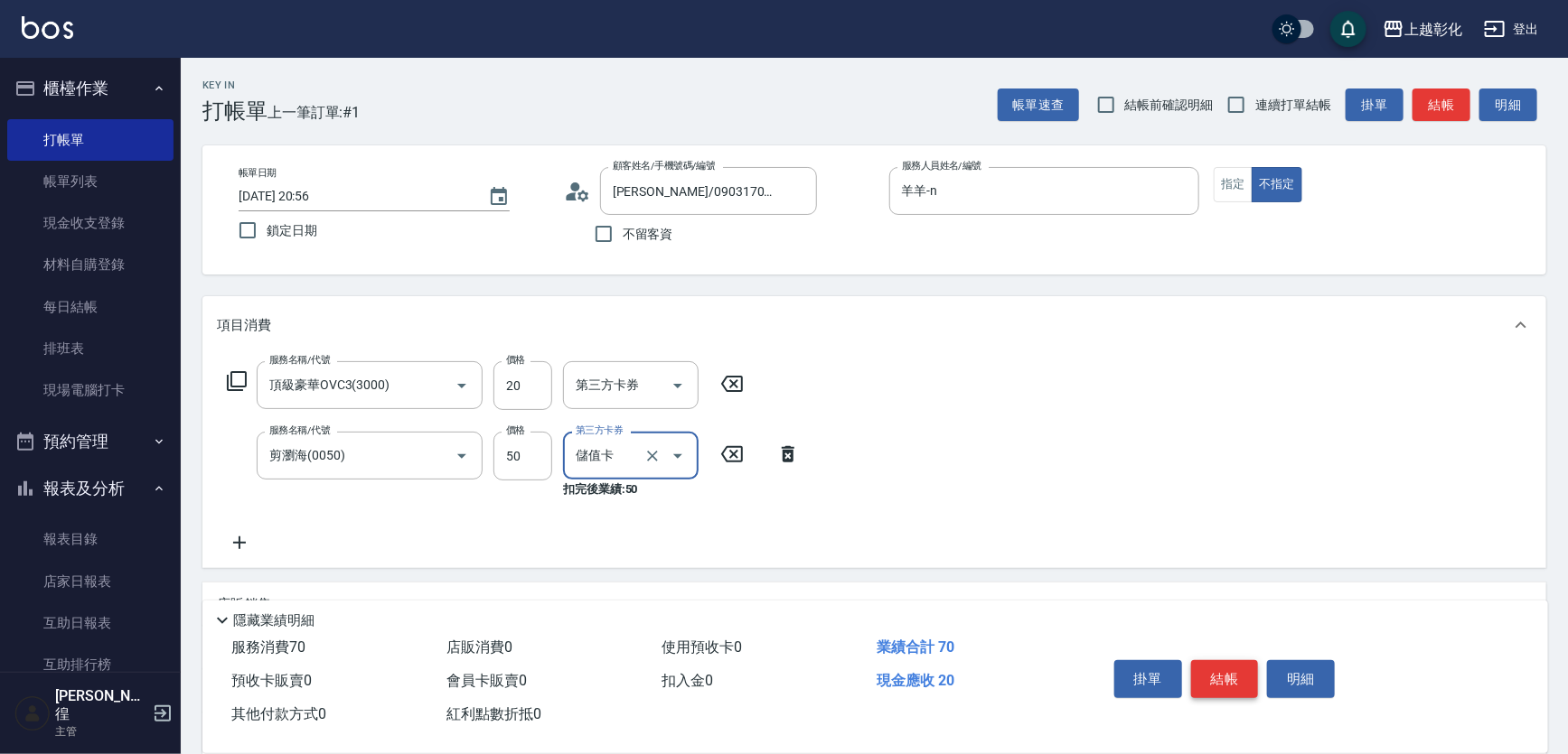
type input "儲值卡"
click at [1224, 677] on button "結帳" at bounding box center [1225, 679] width 68 height 38
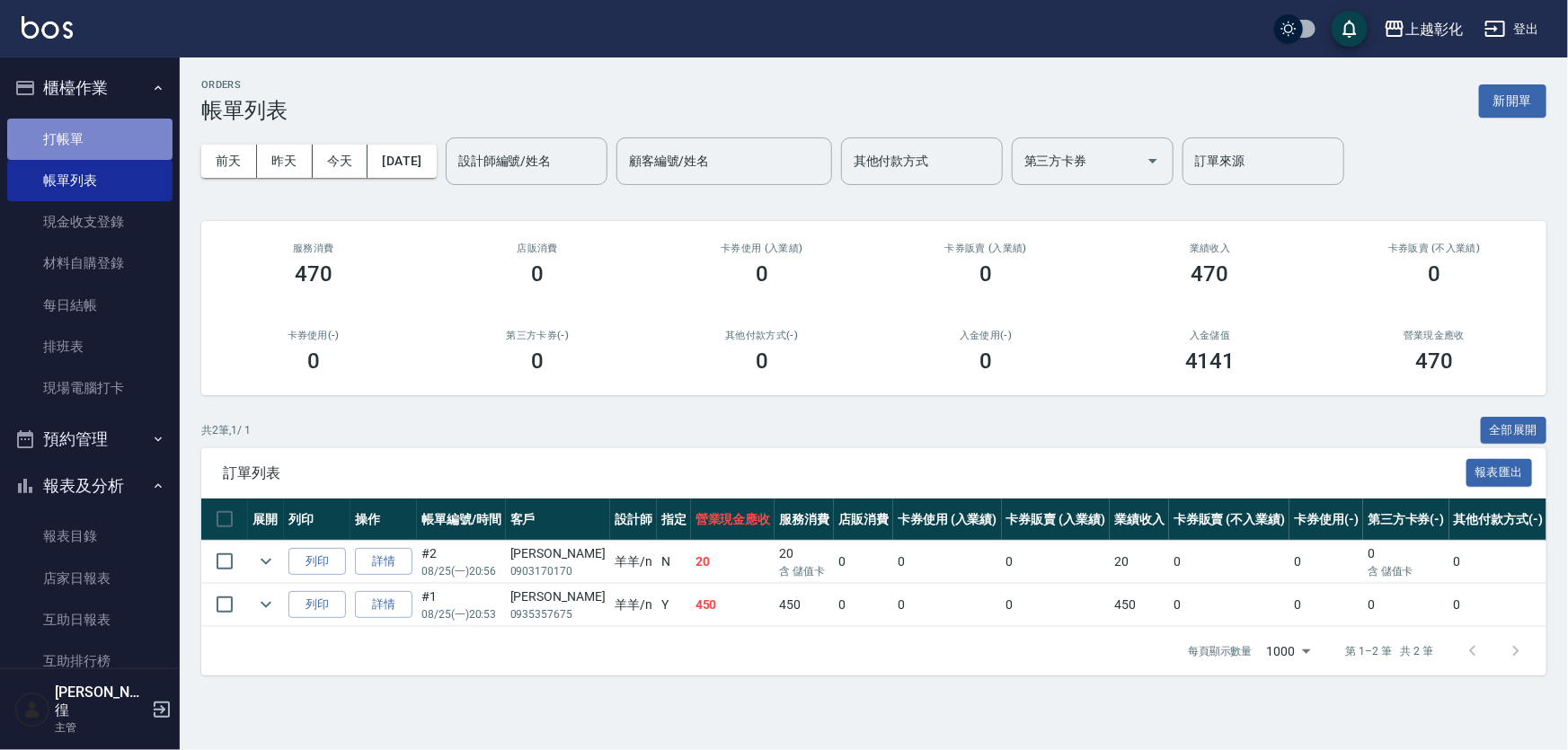
click at [123, 149] on link "打帳單" at bounding box center [90, 138] width 165 height 41
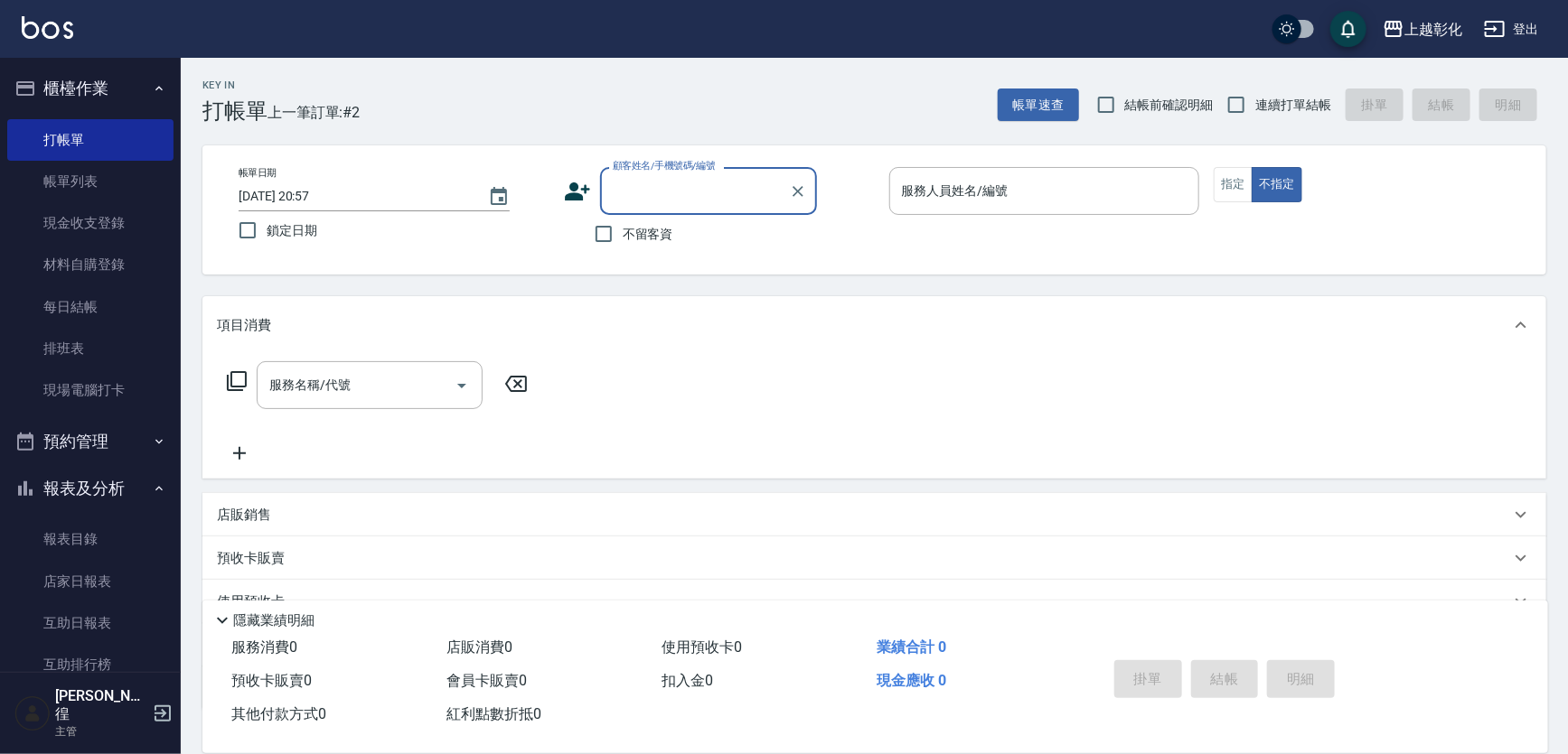
click at [730, 187] on input "顧客姓名/手機號碼/編號" at bounding box center [695, 191] width 173 height 31
type input "0908660568"
click at [1026, 245] on div "帳單日期 [DATE] 20:57 鎖定日期 顧客姓名/手機號碼/編號 顧客姓名/手機號碼/編號 不留客資 服務人員姓名/編號 服務人員姓名/編號 指定 不指定" at bounding box center [874, 209] width 1300 height 86
click at [751, 194] on input "顧客姓名/手機號碼/編號" at bounding box center [695, 191] width 173 height 31
type input "0908660568"
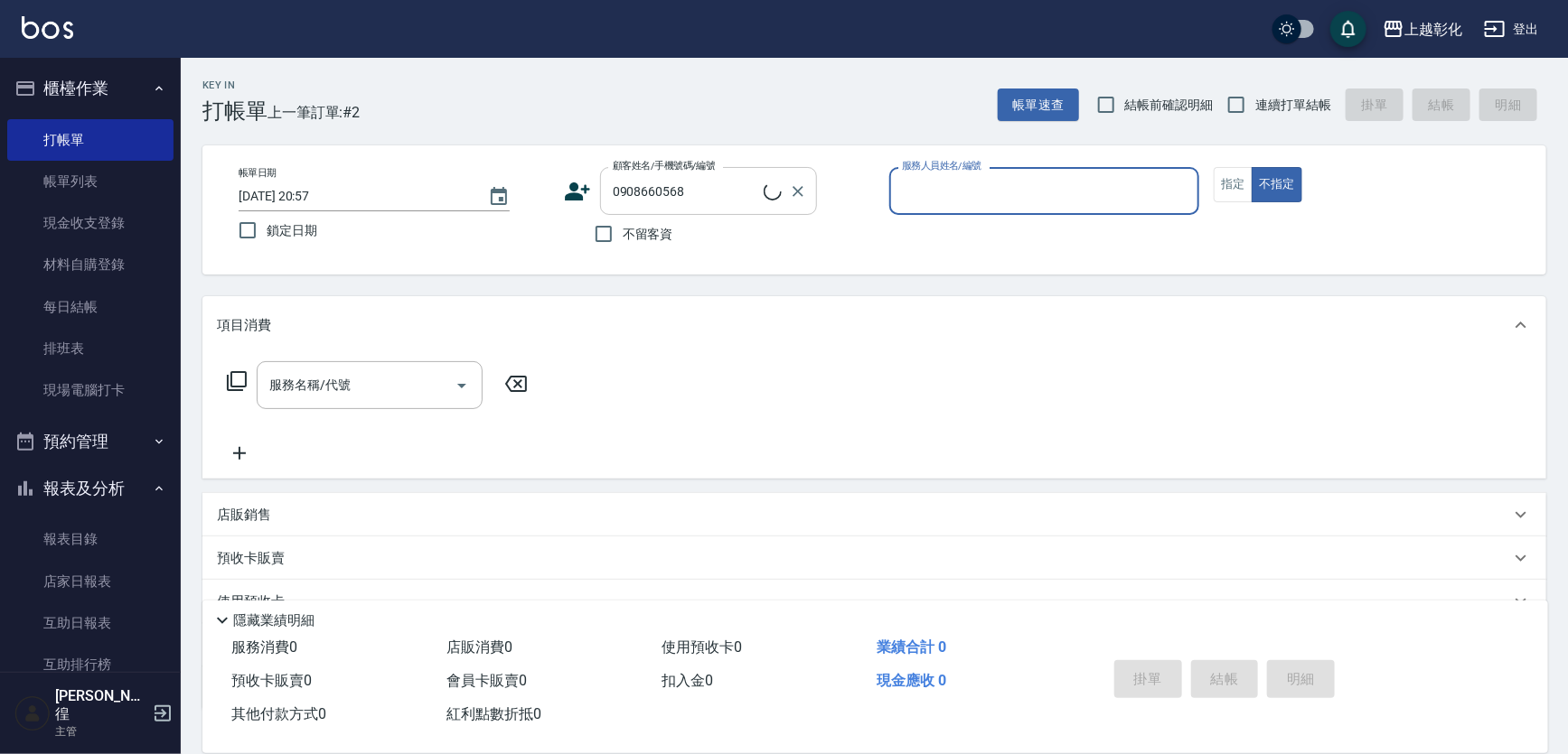
click at [746, 195] on input "0908660568" at bounding box center [686, 191] width 156 height 31
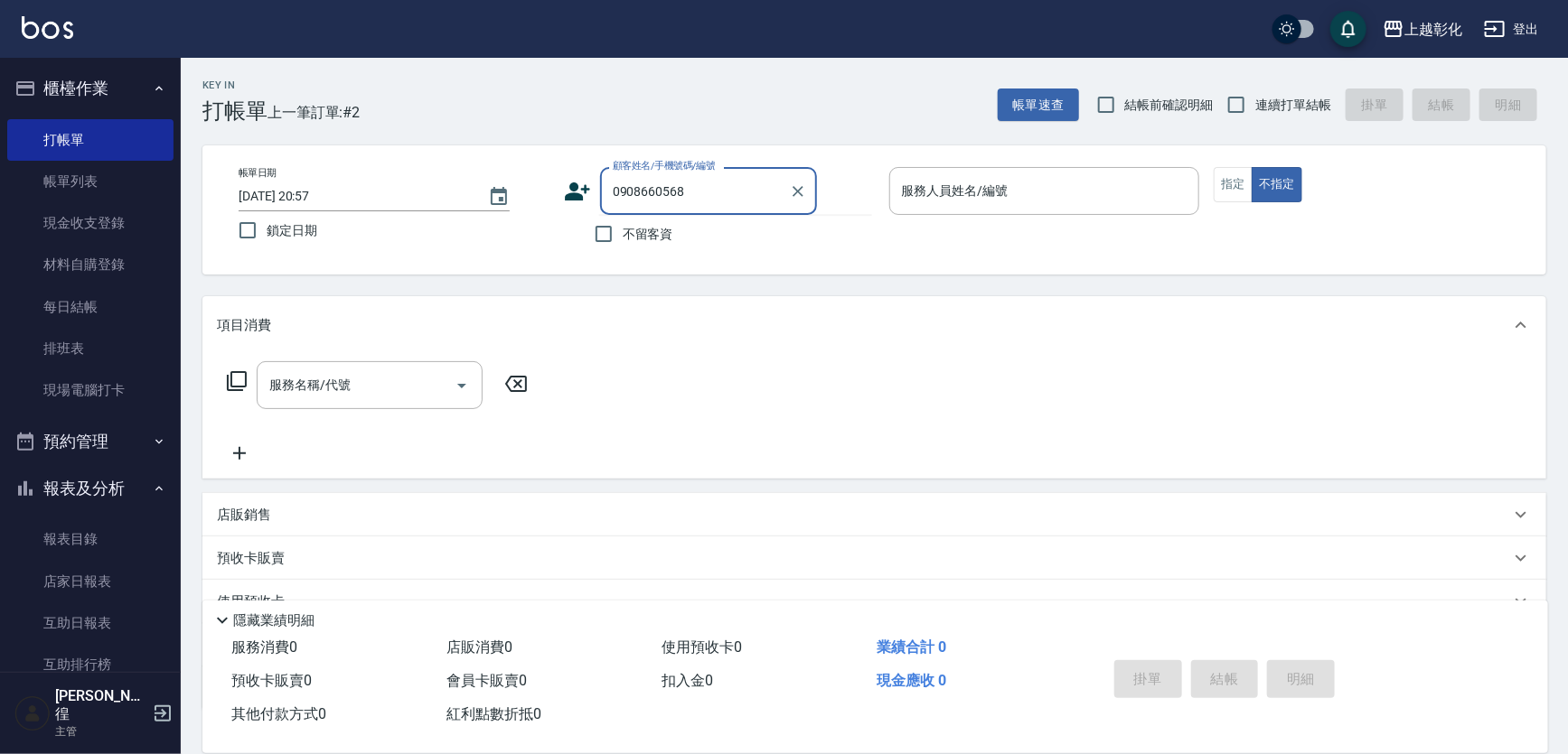
click at [631, 235] on span "不留客資" at bounding box center [647, 234] width 51 height 19
click at [622, 235] on input "不留客資" at bounding box center [603, 233] width 38 height 38
checkbox input "true"
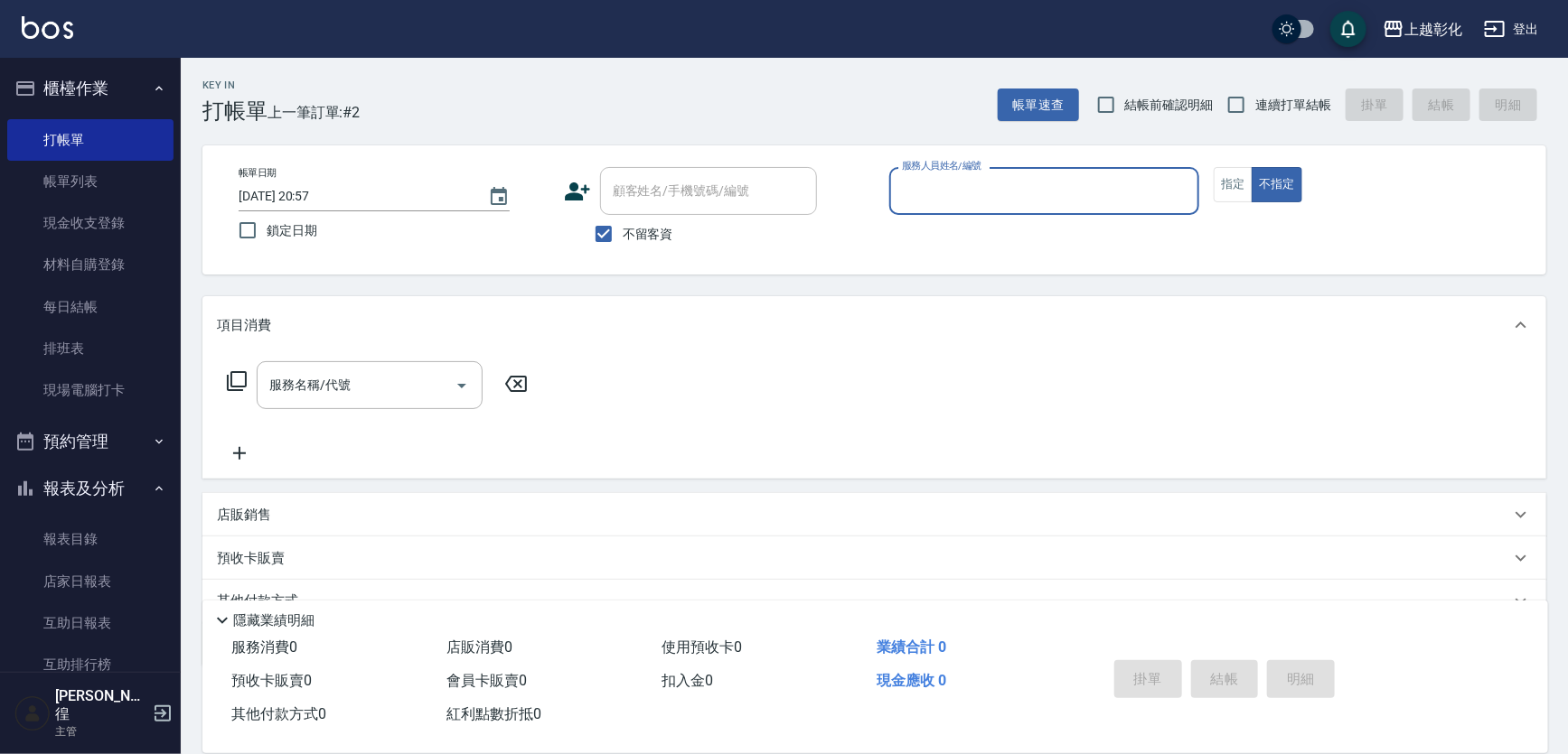
click at [905, 198] on div "帳單日期 [DATE] 20:57 鎖定日期 顧客姓名/手機號碼/編號 顧客姓名/手機號碼/編號 不留客資 服務人員姓名/編號 服務人員姓名/編號 指定 不指定" at bounding box center [874, 209] width 1300 height 86
click at [905, 198] on input "服務人員姓名/編號" at bounding box center [1044, 191] width 295 height 31
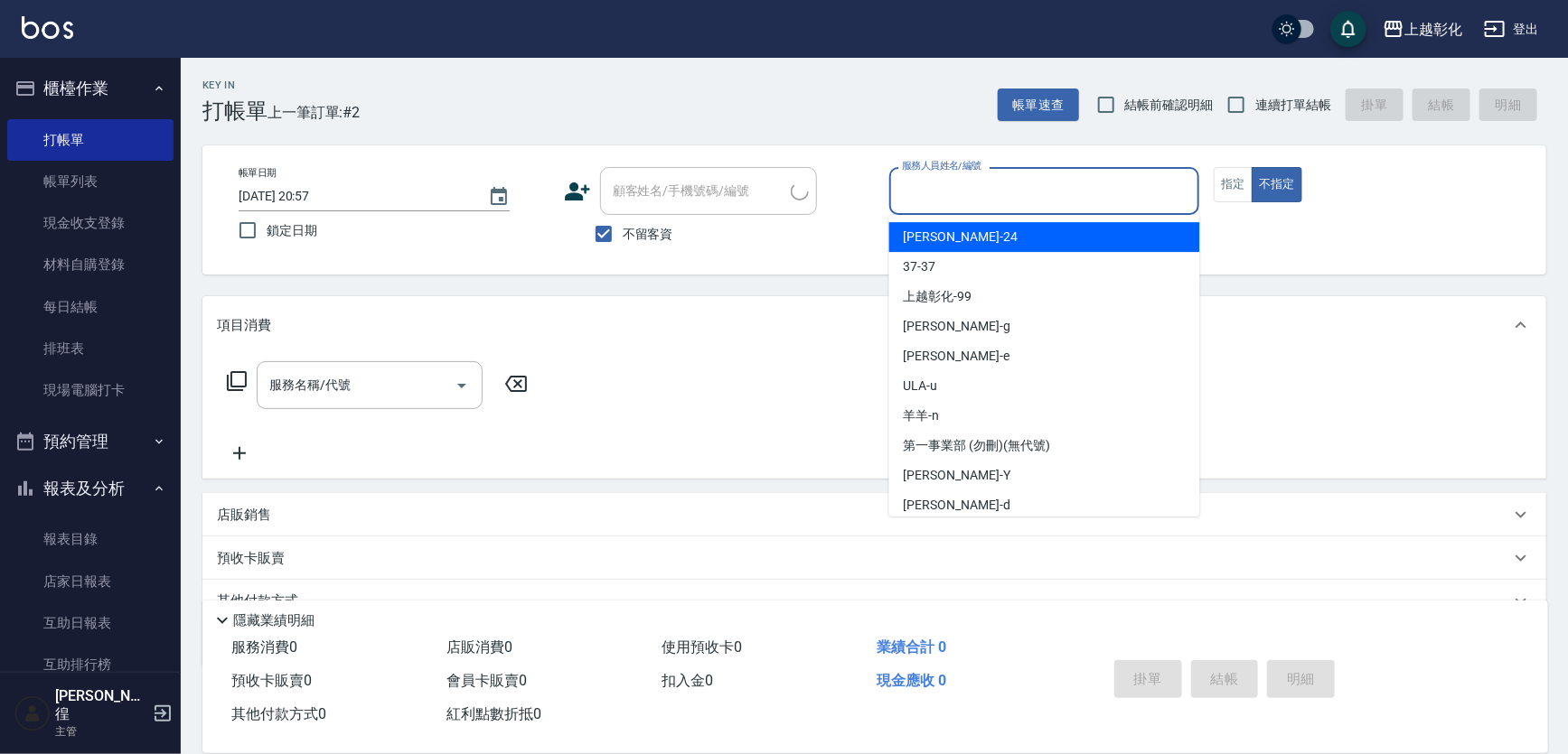
type input "[PERSON_NAME]/0917230898/"
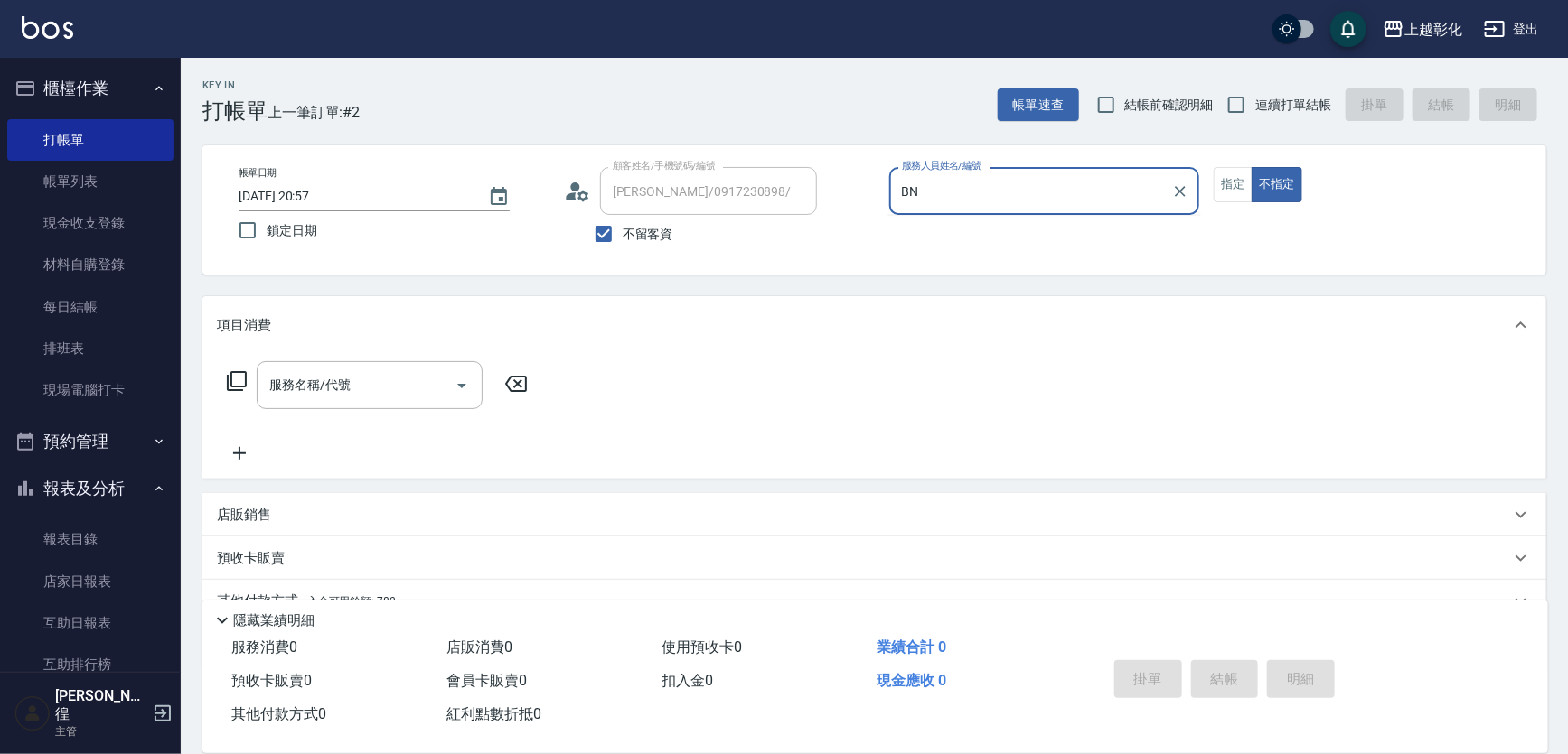
type input "BN"
click at [1252, 167] on button "不指定" at bounding box center [1277, 184] width 51 height 35
type button "false"
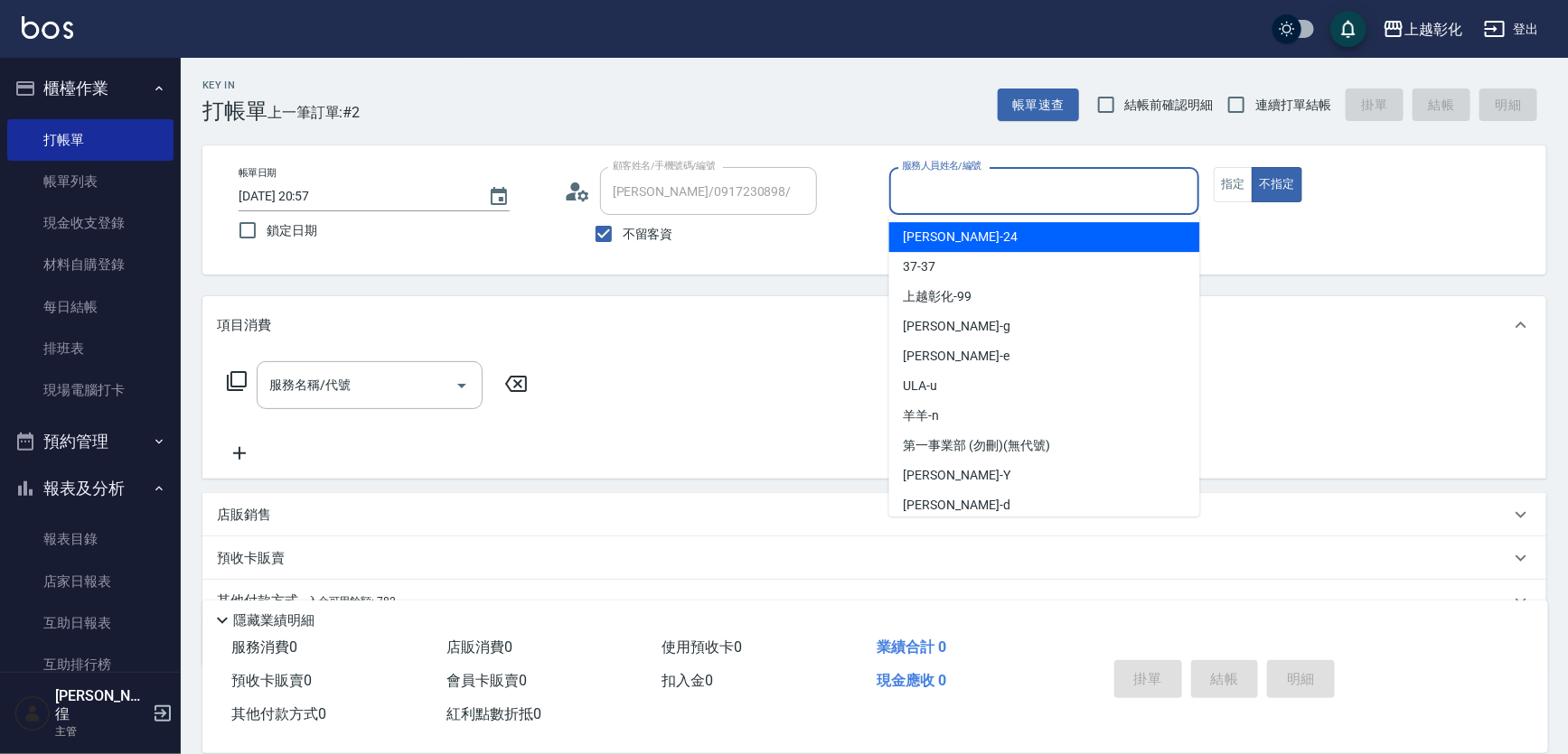
click at [902, 198] on input "服務人員姓名/編號" at bounding box center [1044, 191] width 295 height 31
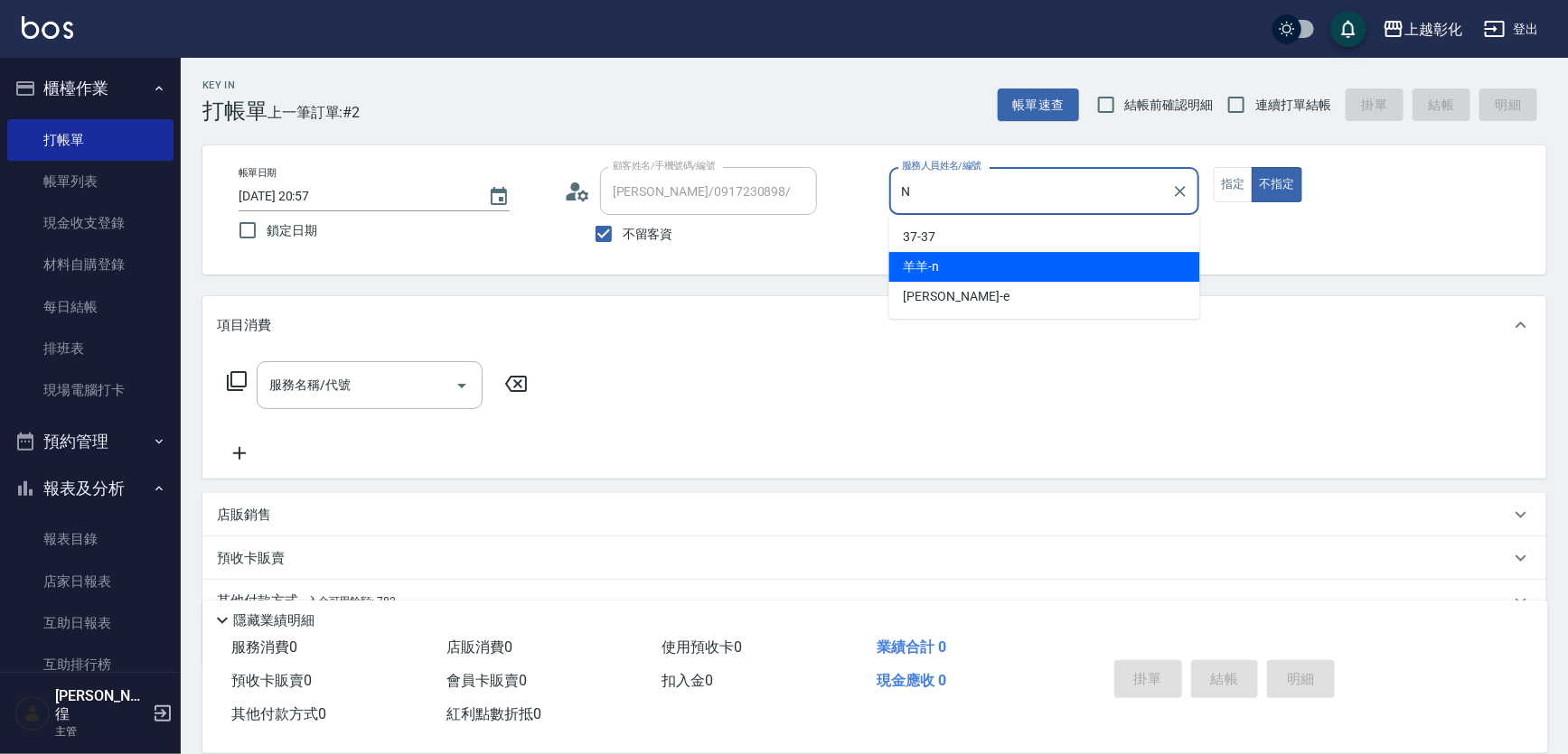
type input "羊羊-n"
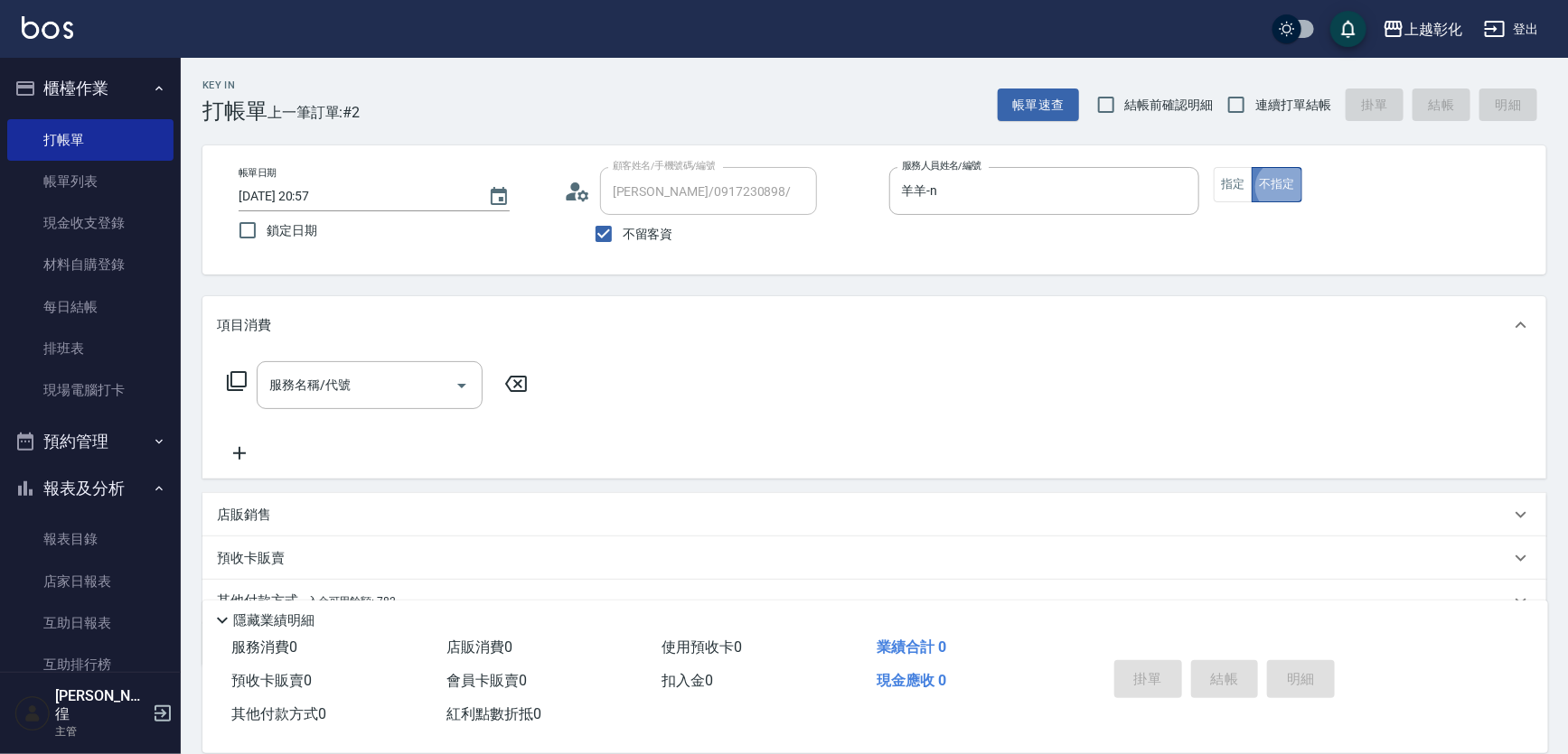
drag, startPoint x: 1272, startPoint y: 176, endPoint x: 1257, endPoint y: 179, distance: 15.3
click at [1269, 176] on button "不指定" at bounding box center [1277, 184] width 51 height 35
click at [1257, 179] on button "不指定" at bounding box center [1277, 184] width 51 height 35
click at [1250, 181] on button "指定" at bounding box center [1232, 184] width 39 height 35
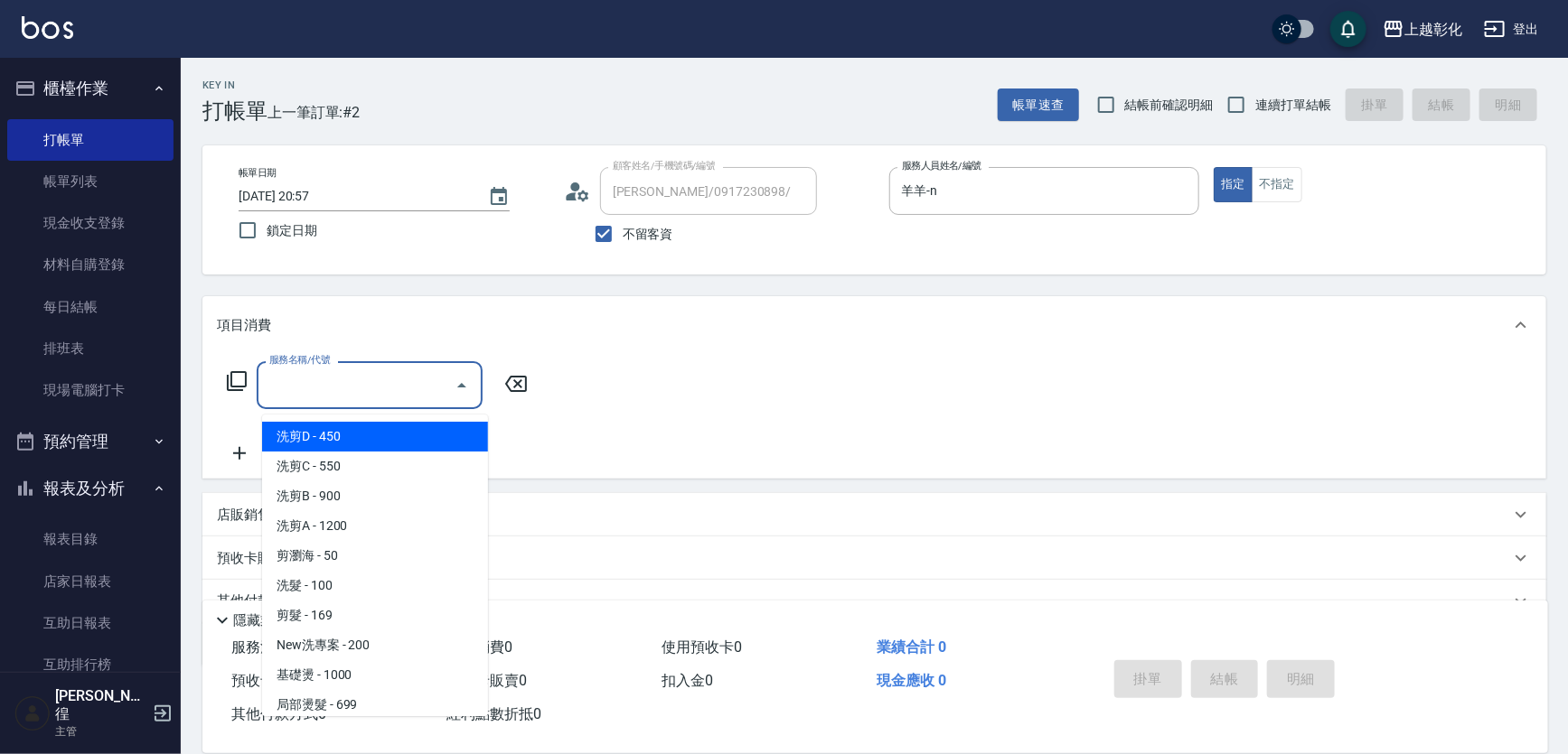
drag, startPoint x: 307, startPoint y: 394, endPoint x: 297, endPoint y: 399, distance: 11.2
click at [304, 396] on input "服務名稱/代號" at bounding box center [356, 385] width 183 height 31
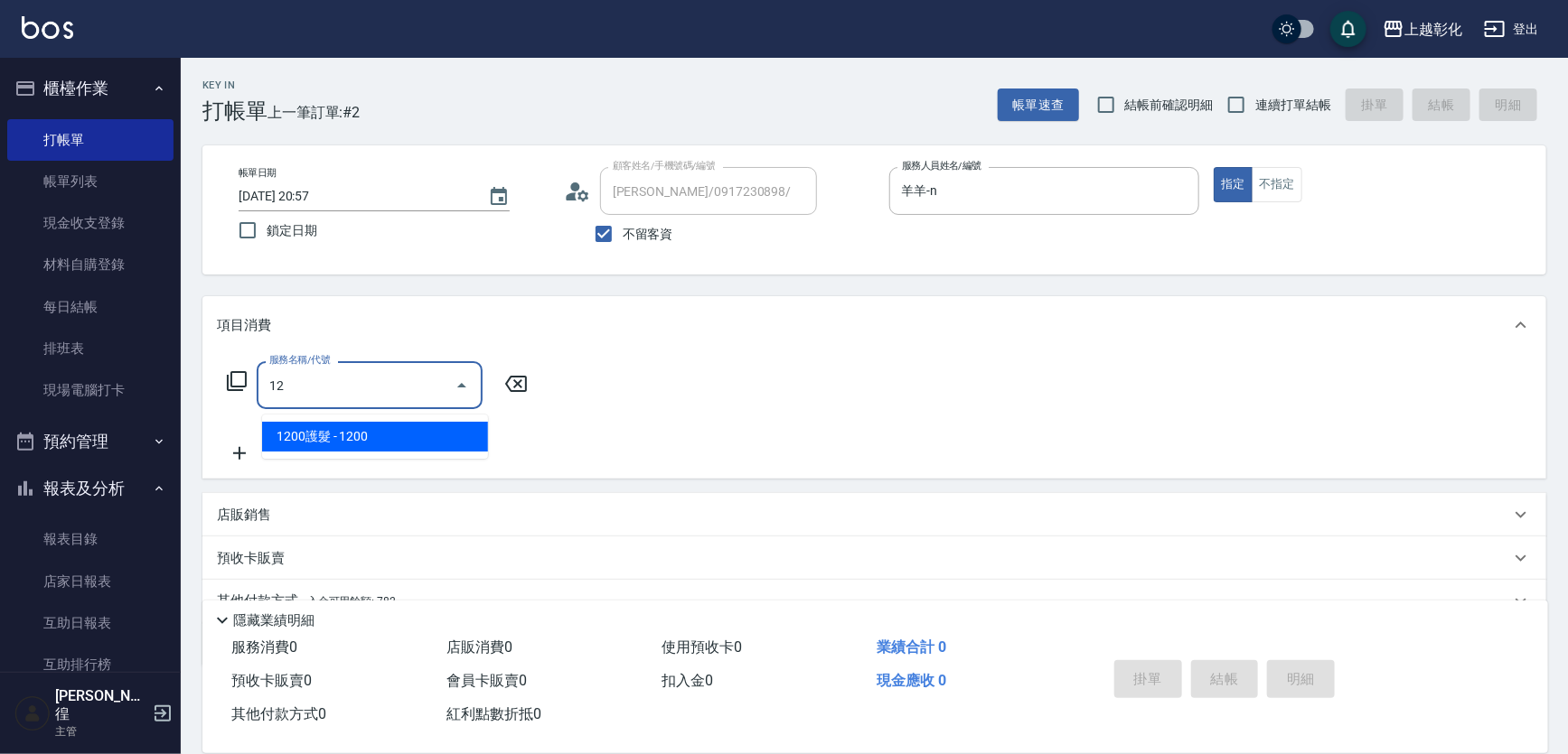
type input "1"
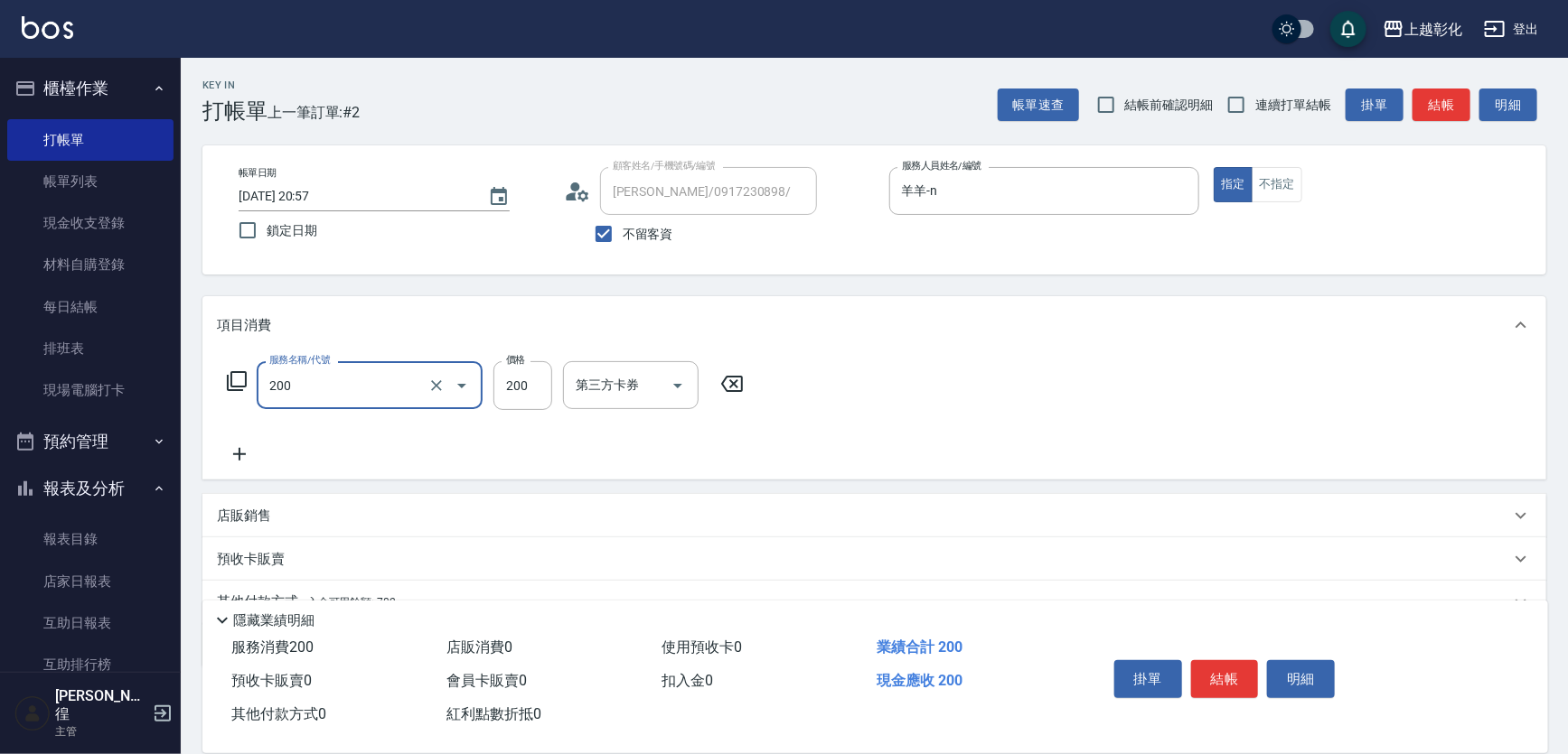
type input "New洗專案(200)"
drag, startPoint x: 513, startPoint y: 423, endPoint x: 515, endPoint y: 413, distance: 10.2
click at [515, 413] on div "服務名稱/代號 New洗專案(200) 服務名稱/代號 價格 0 價格 第三方卡券 第三方卡券" at bounding box center [485, 413] width 537 height 104
type input "200"
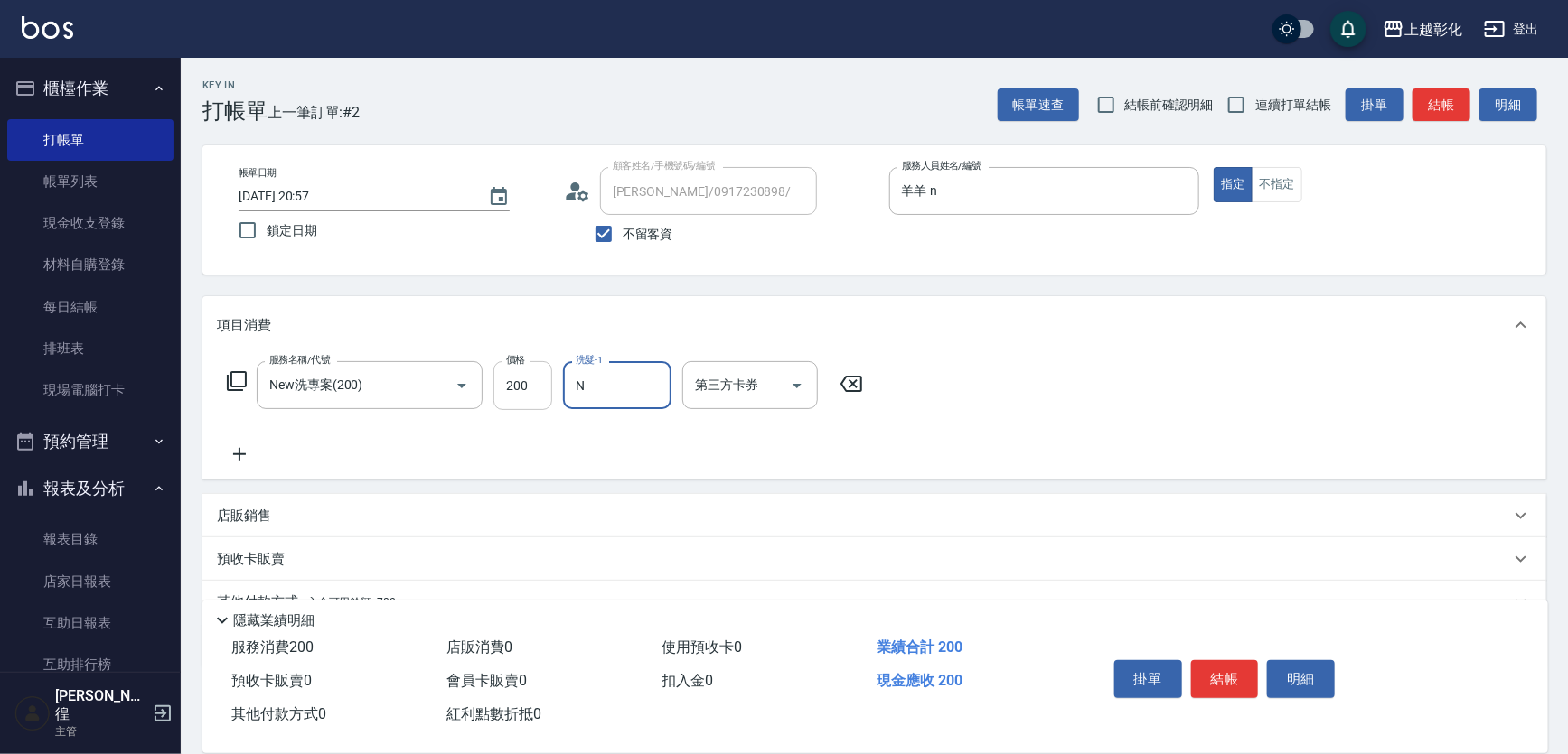
type input "羊羊-n"
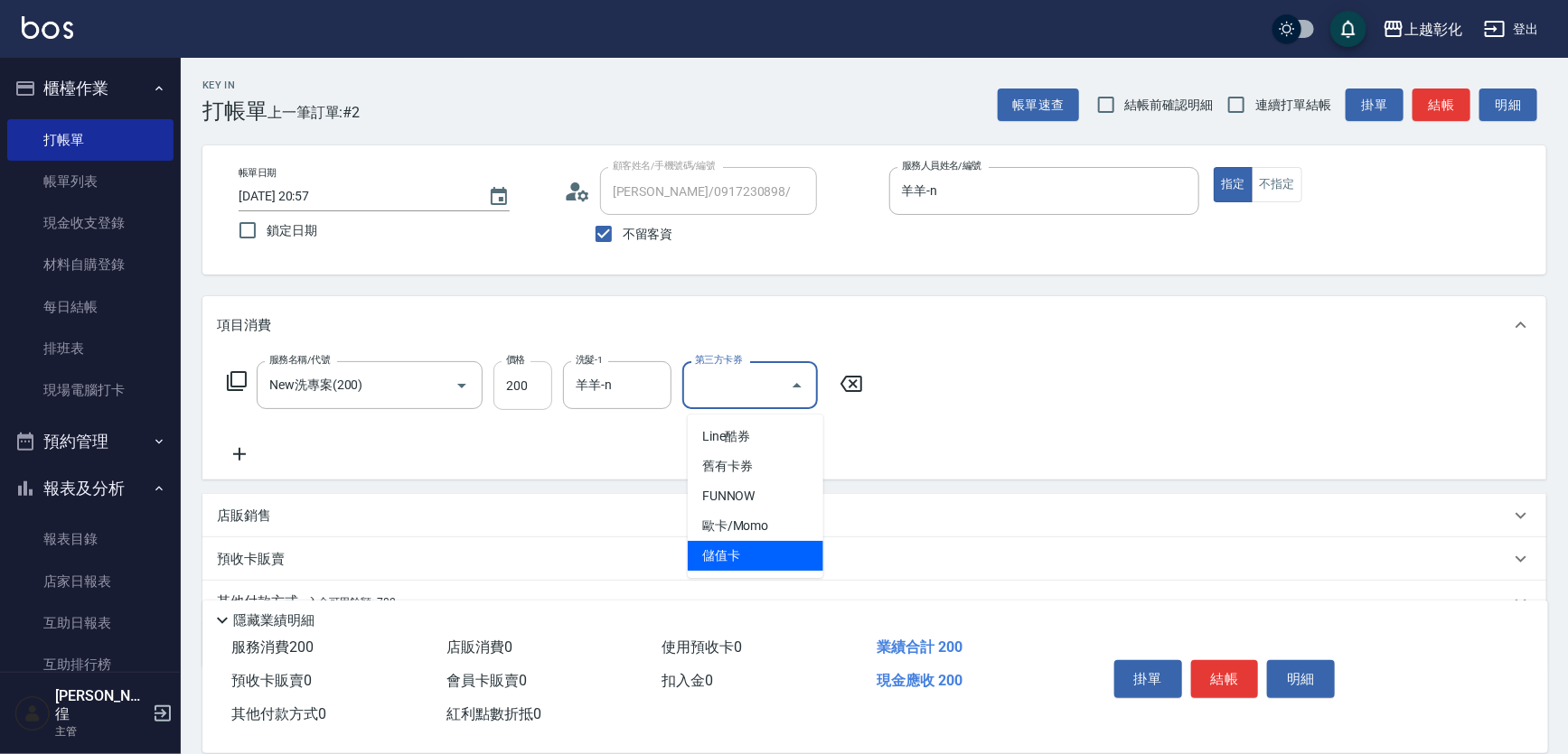
type input "儲值卡"
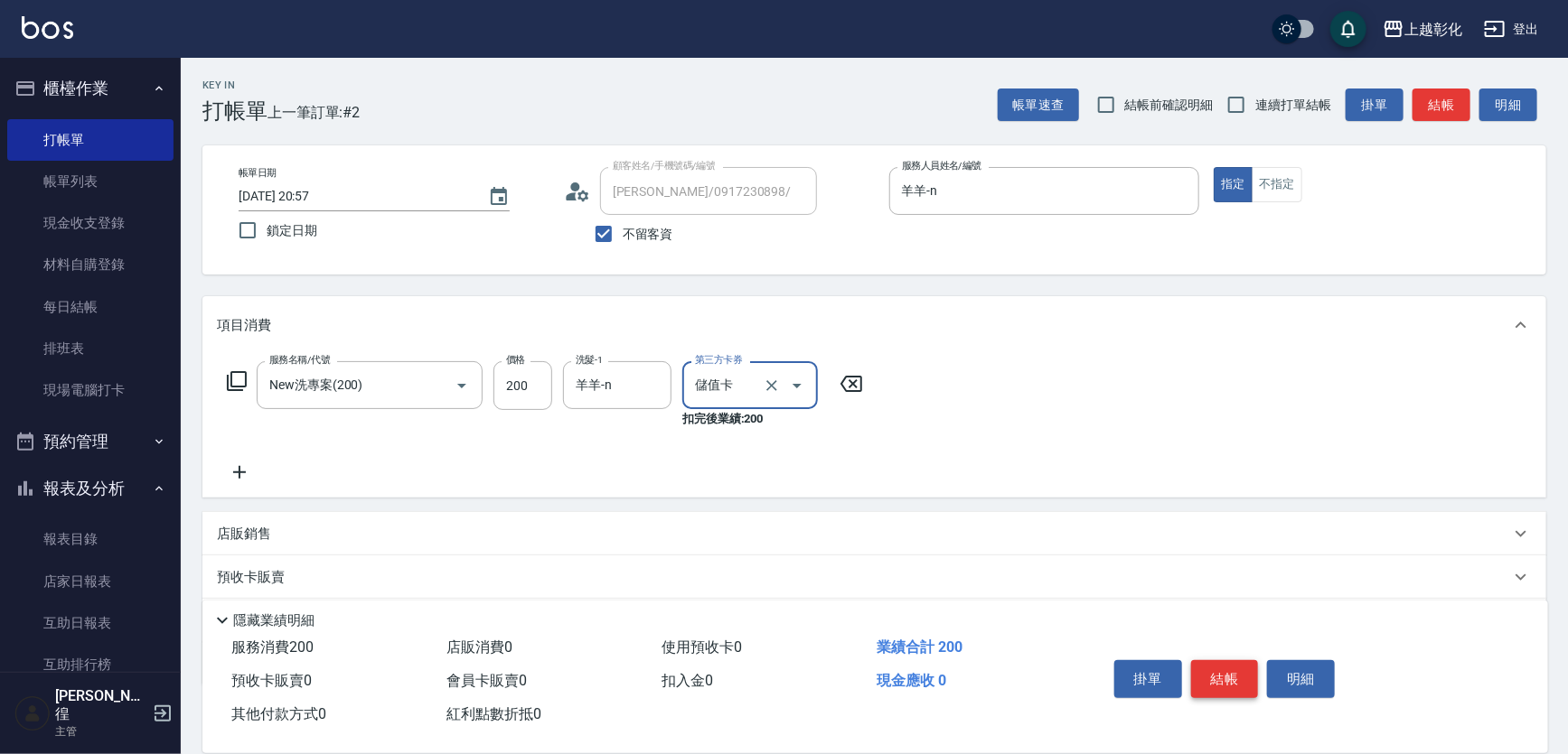
click at [1210, 661] on button "結帳" at bounding box center [1225, 679] width 68 height 38
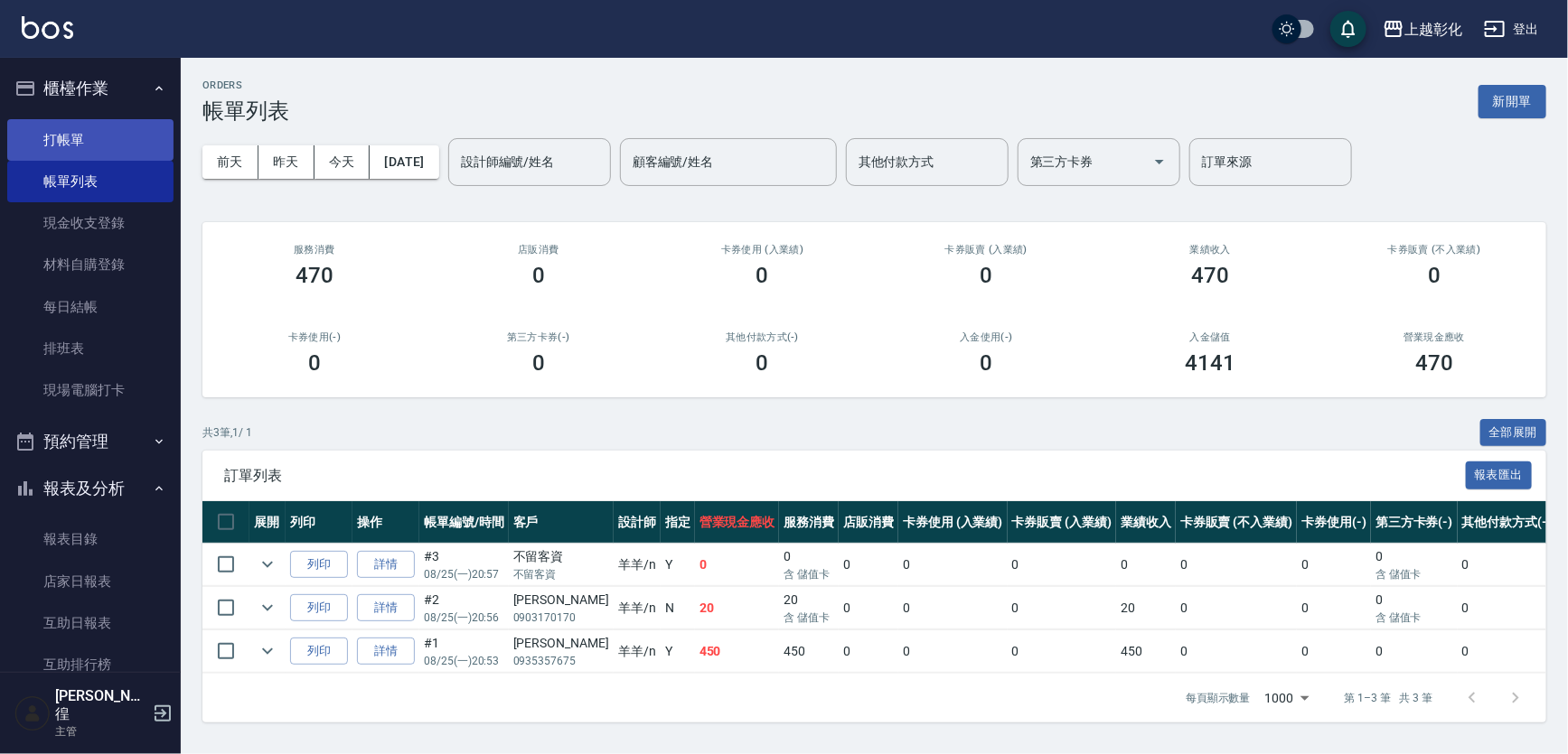
click at [103, 148] on link "打帳單" at bounding box center [90, 139] width 166 height 41
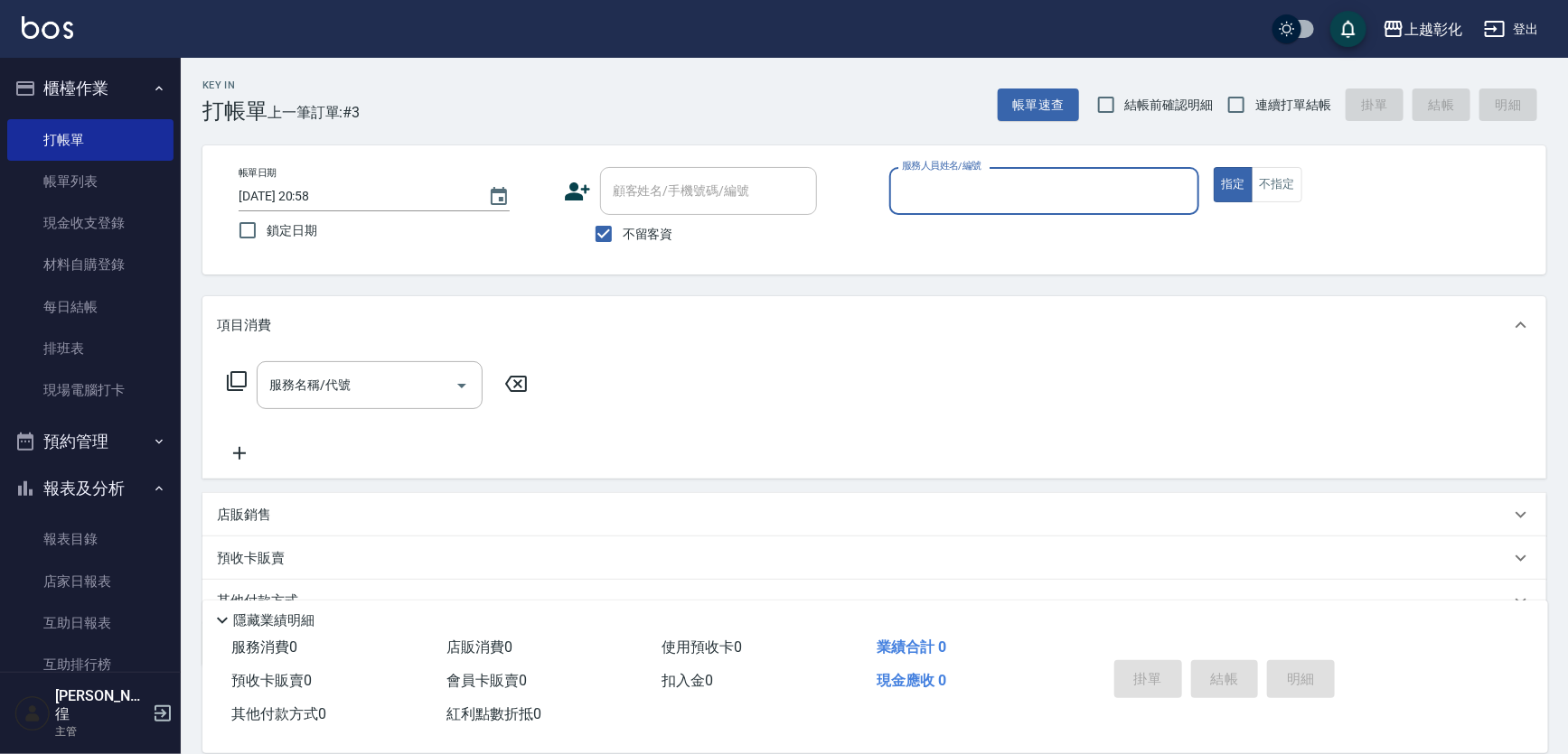
click at [944, 162] on label "服務人員姓名/編號" at bounding box center [941, 166] width 79 height 14
click at [944, 175] on input "服務人員姓名/編號" at bounding box center [1044, 191] width 295 height 31
click at [664, 234] on span "不留客資" at bounding box center [647, 234] width 51 height 19
click at [622, 234] on input "不留客資" at bounding box center [603, 233] width 38 height 38
checkbox input "false"
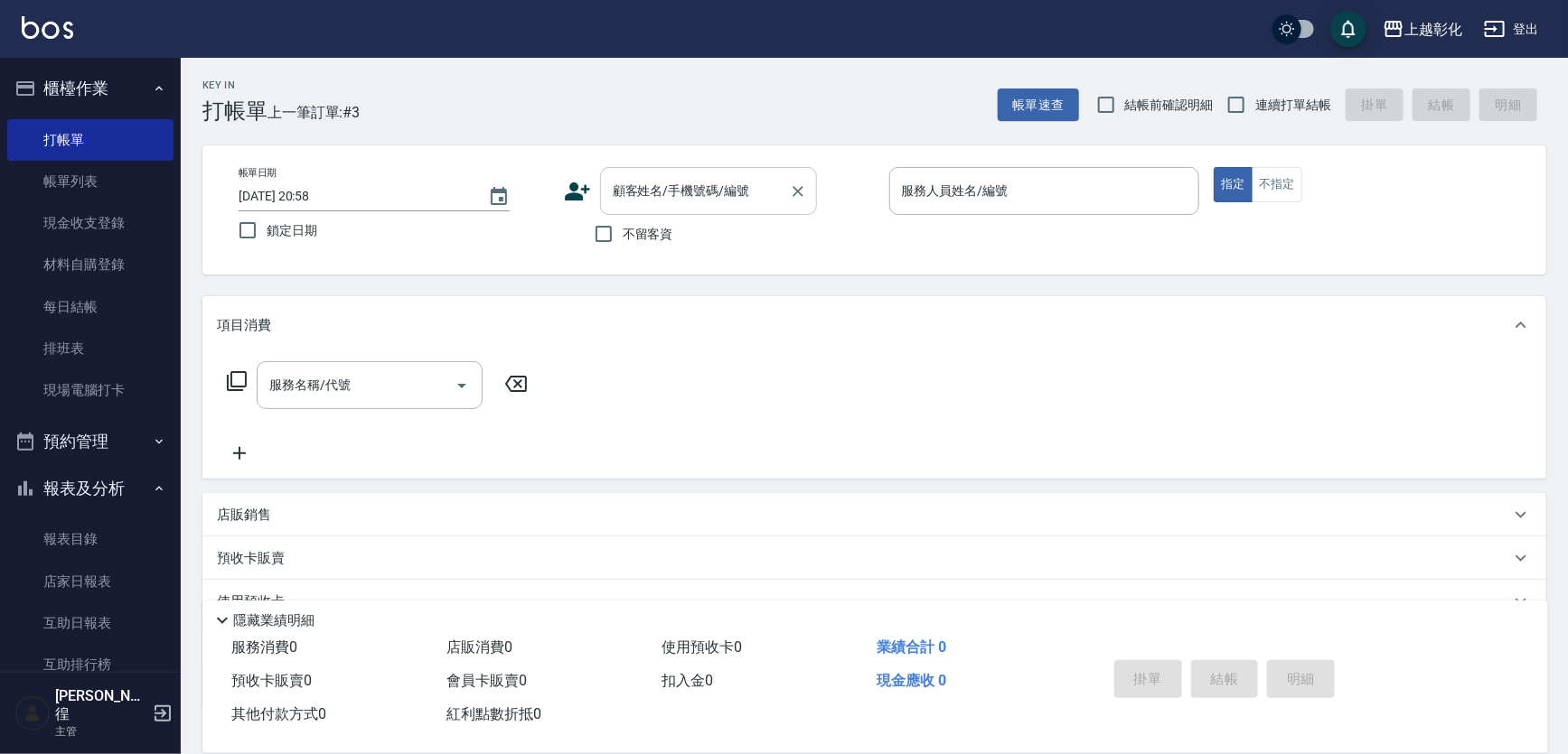
click at [699, 175] on input "顧客姓名/手機號碼/編號" at bounding box center [695, 191] width 173 height 31
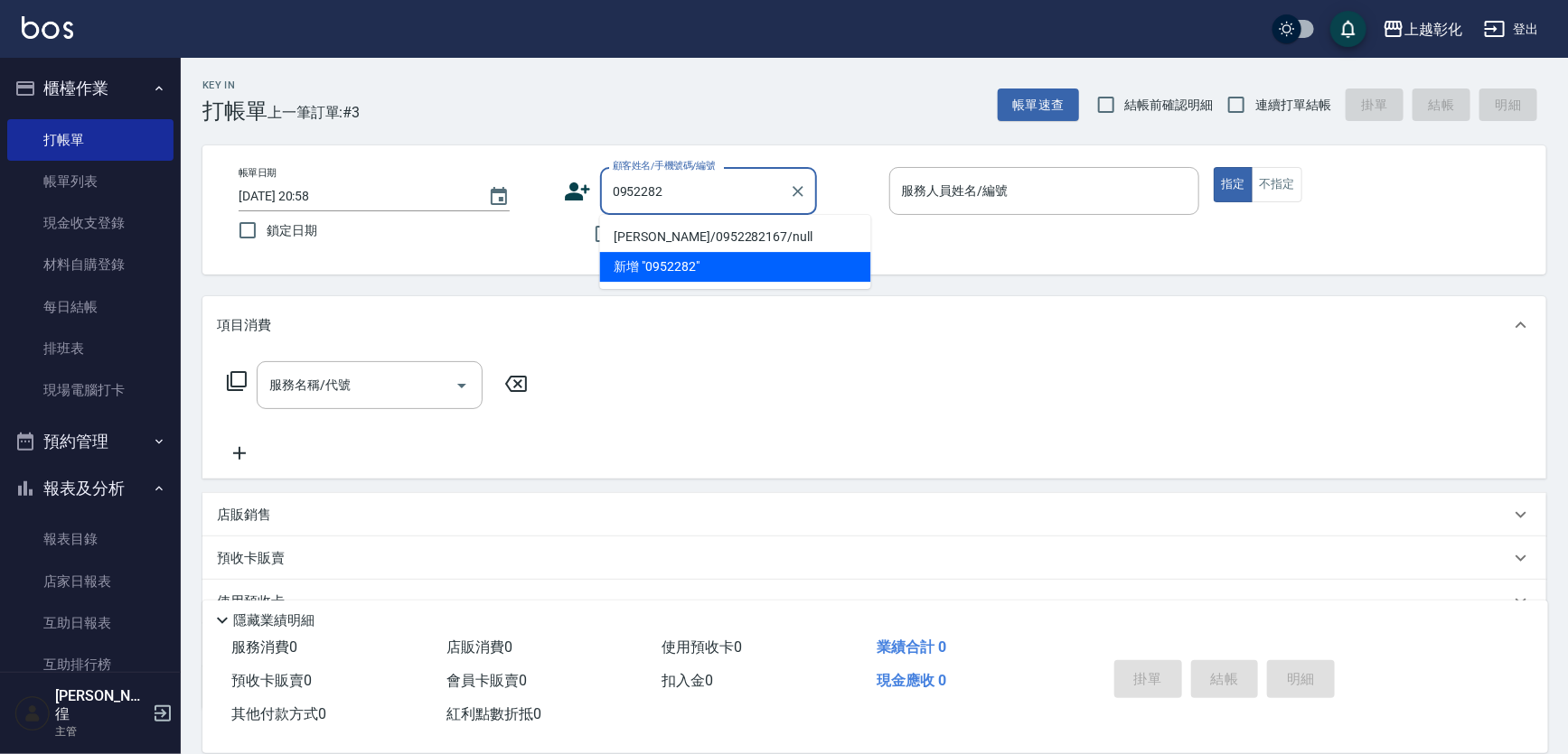
type input "[PERSON_NAME]/0952282167/null"
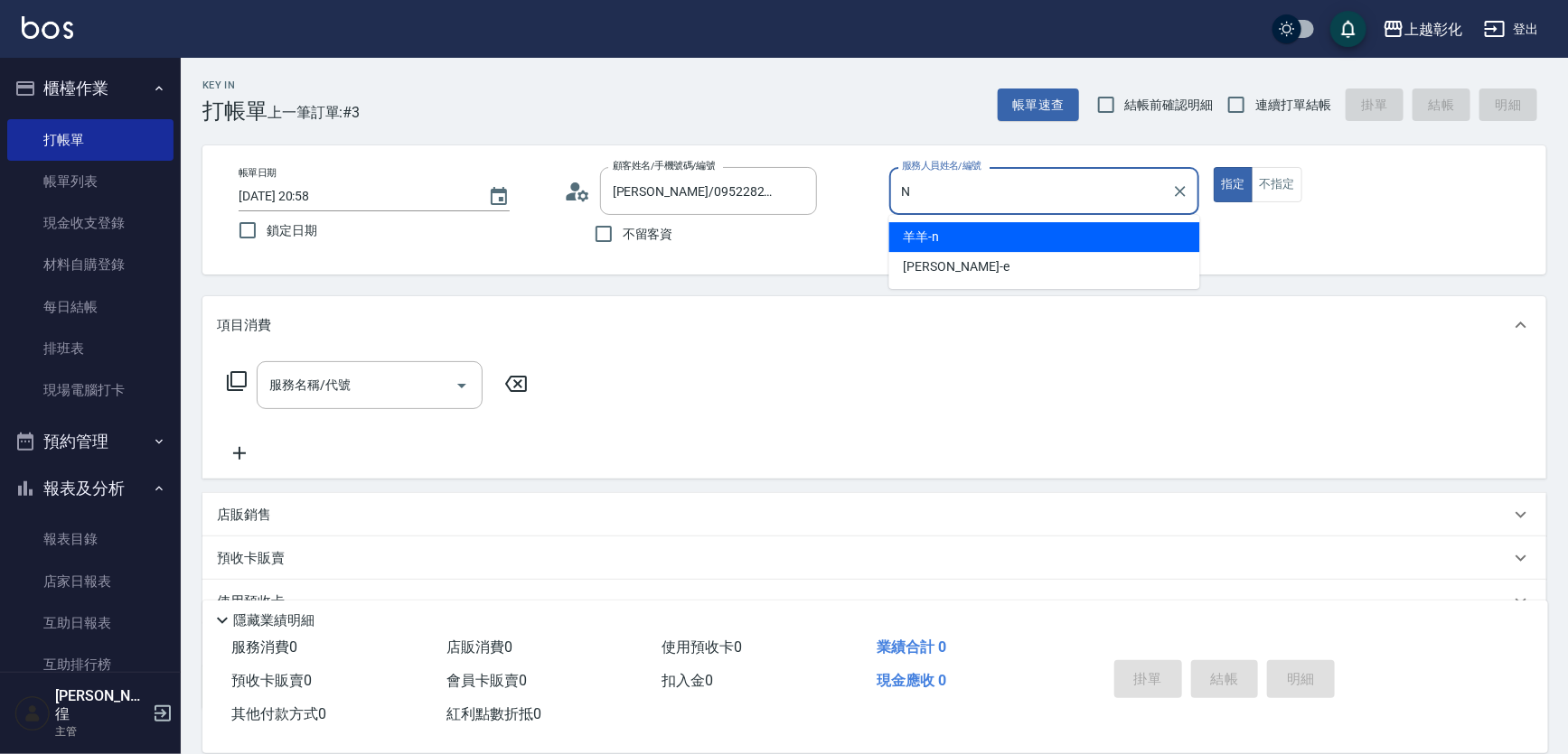
type input "羊羊-n"
type button "true"
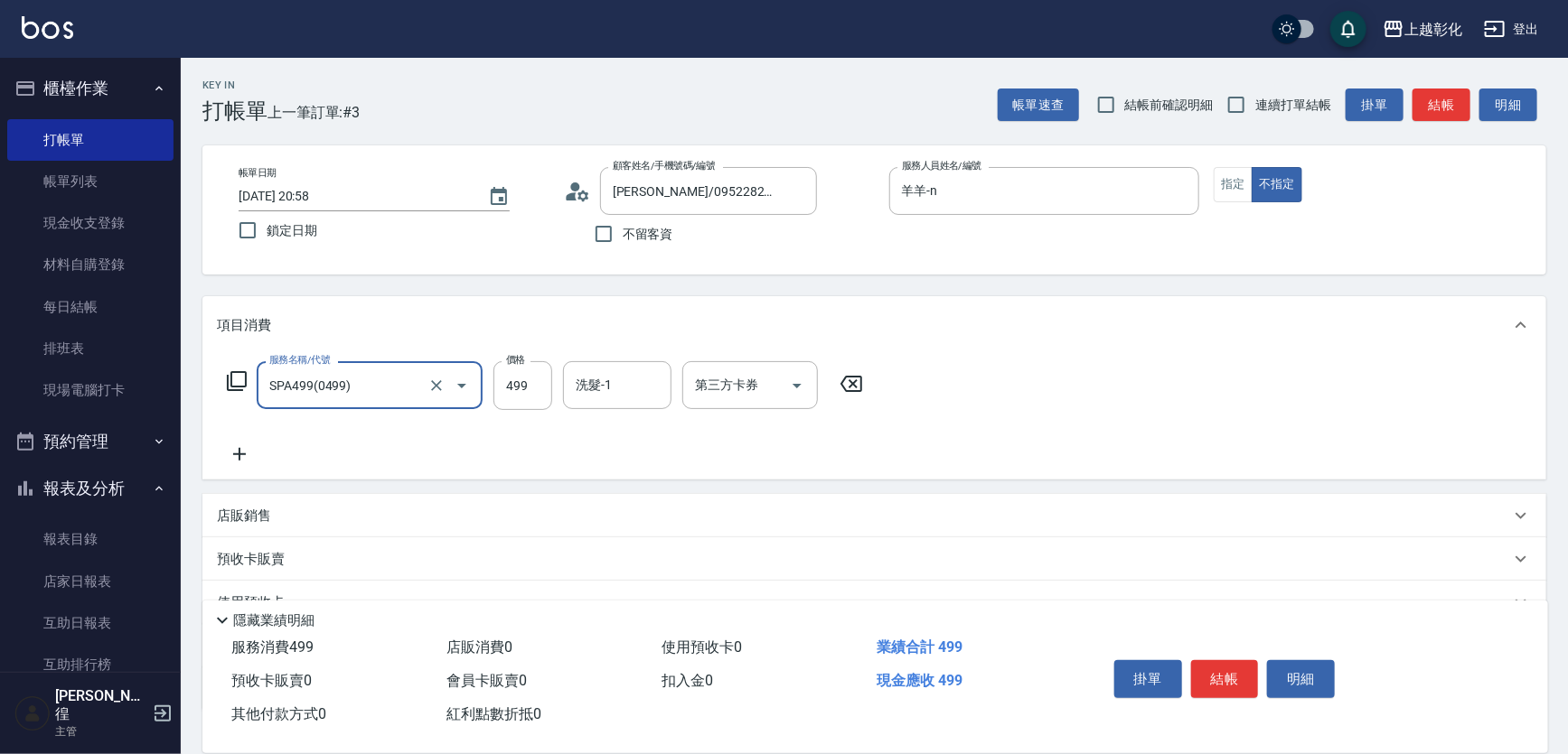
type input "SPA499(0499)"
type input "[PERSON_NAME]-16"
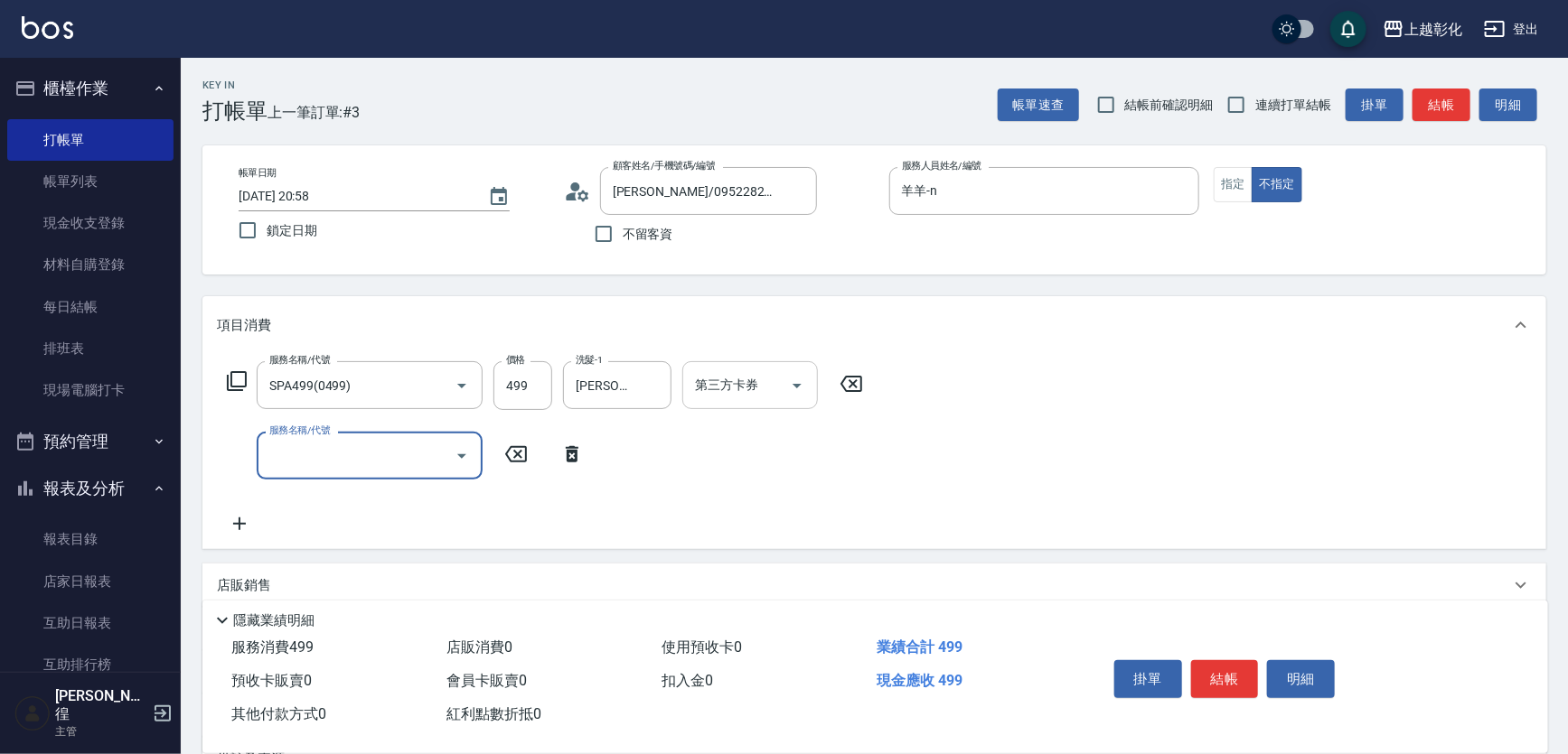
click at [729, 371] on div "第三方卡券" at bounding box center [749, 385] width 136 height 48
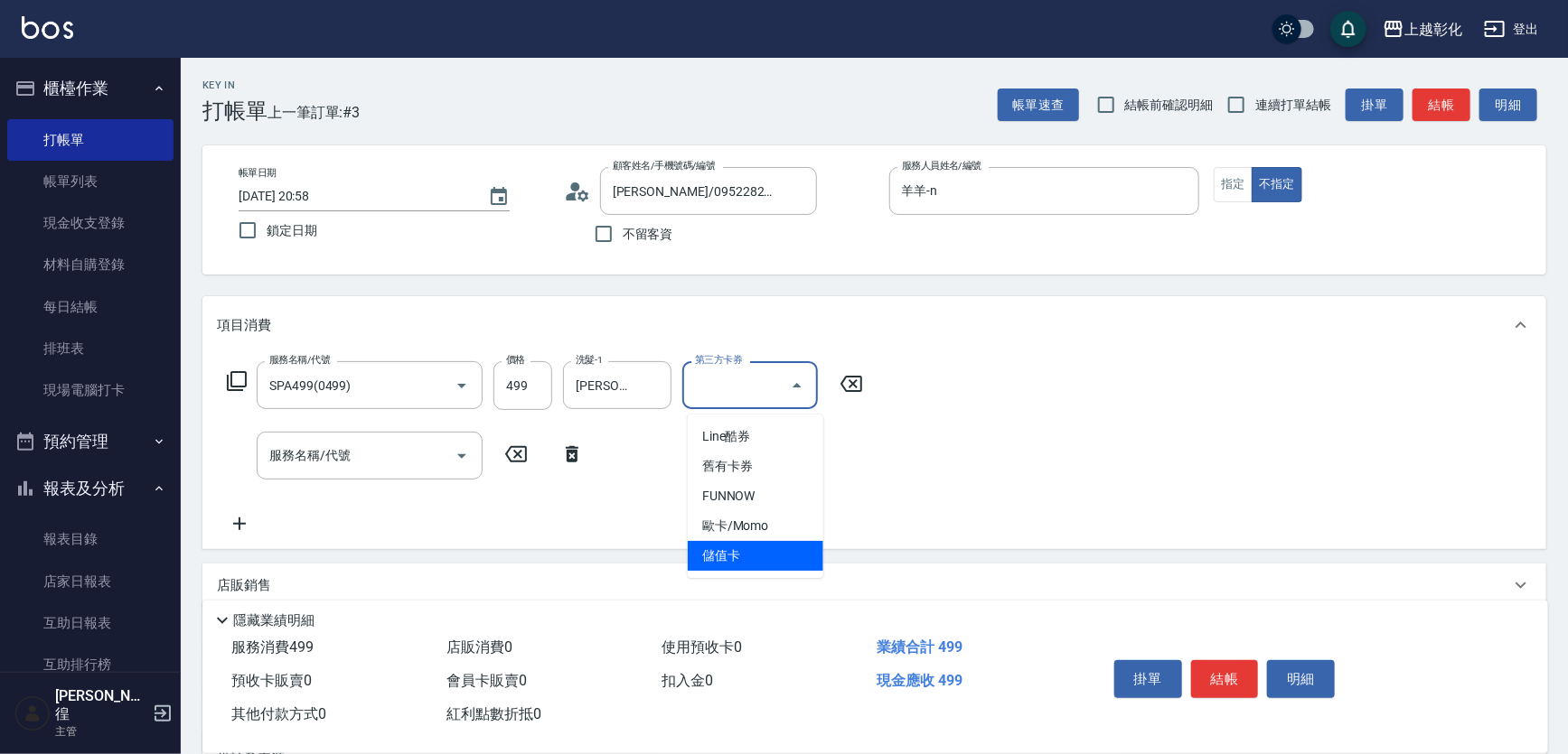
click at [759, 555] on span "儲值卡" at bounding box center [755, 556] width 136 height 29
type input "儲值卡"
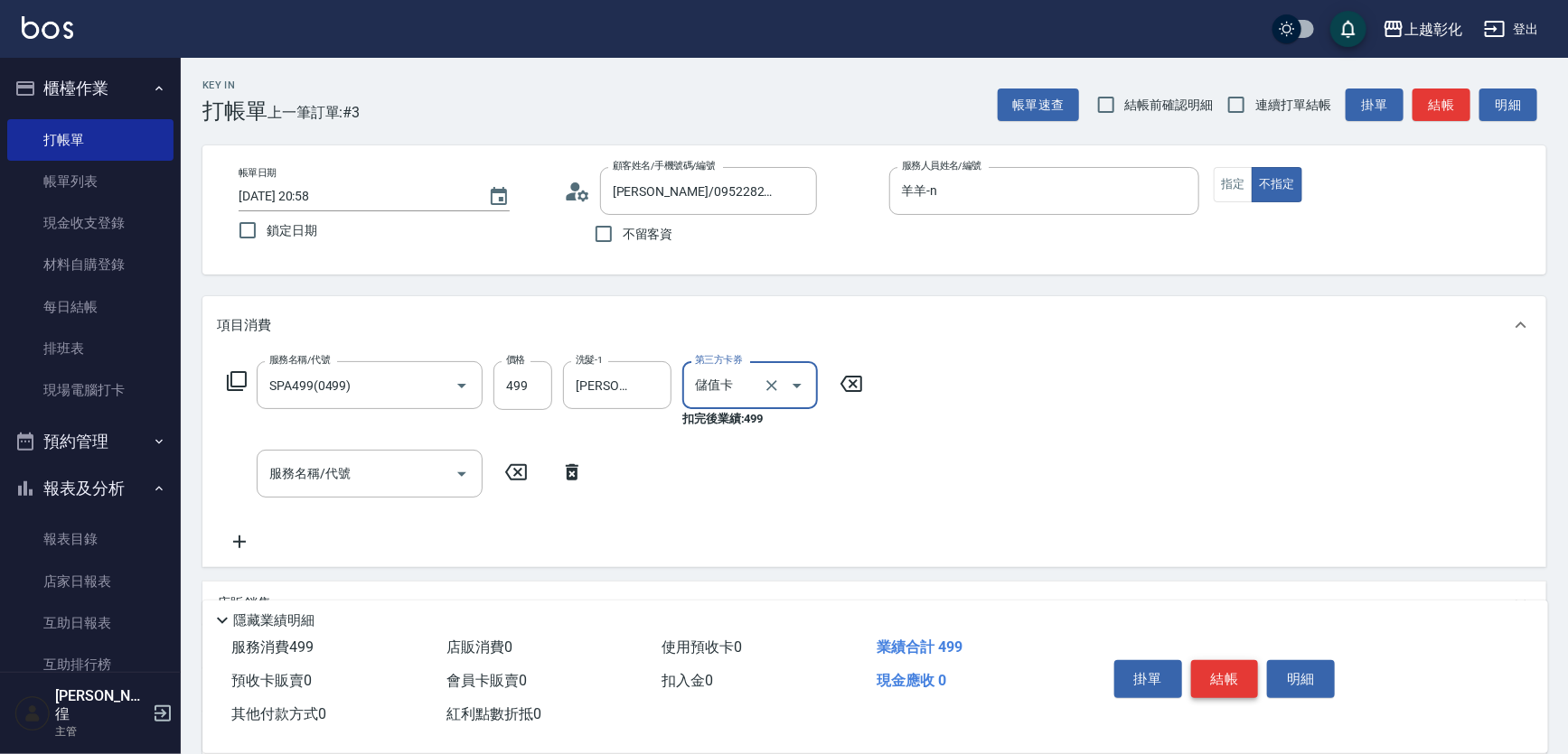
click at [1234, 661] on button "結帳" at bounding box center [1225, 679] width 68 height 38
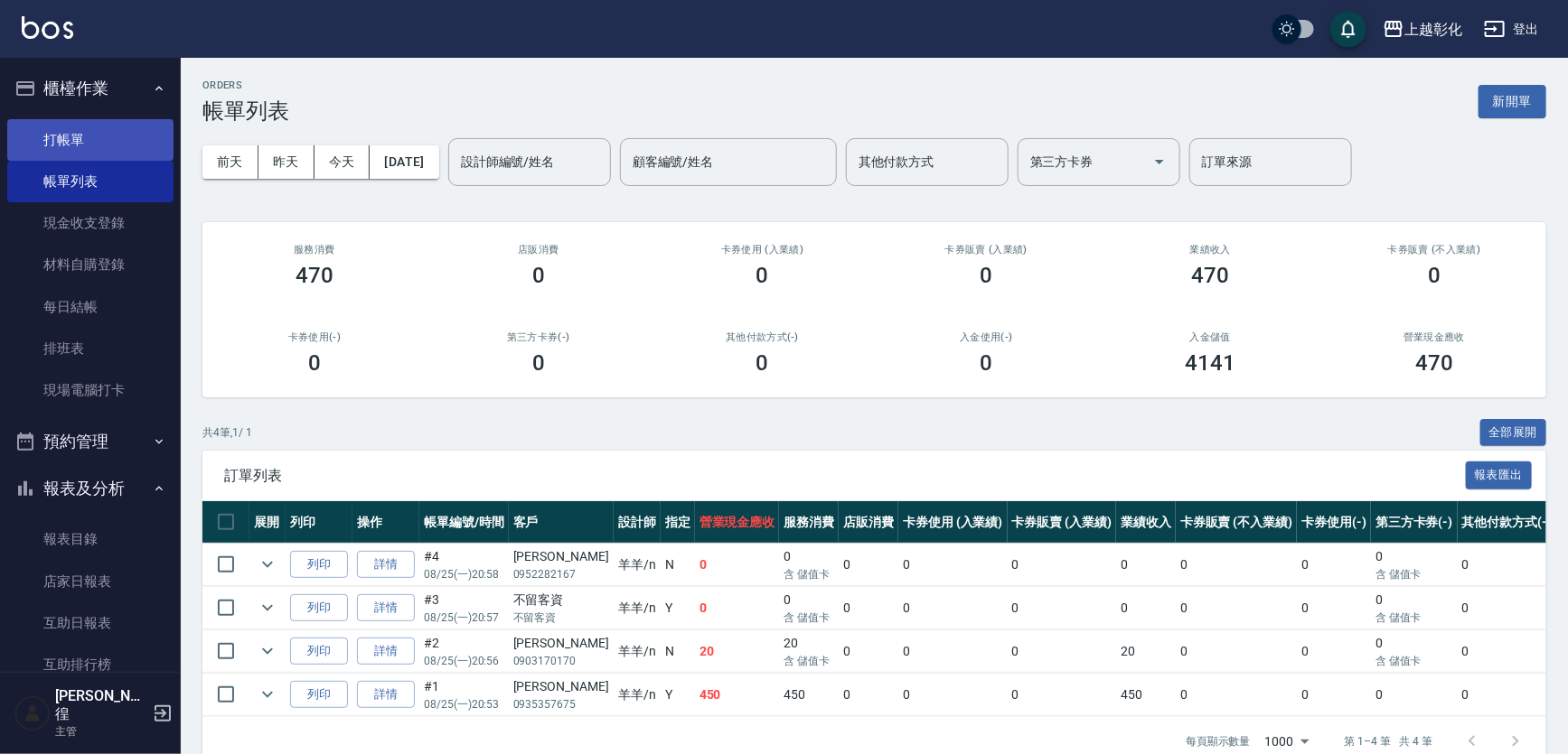
click at [111, 134] on link "打帳單" at bounding box center [90, 139] width 166 height 41
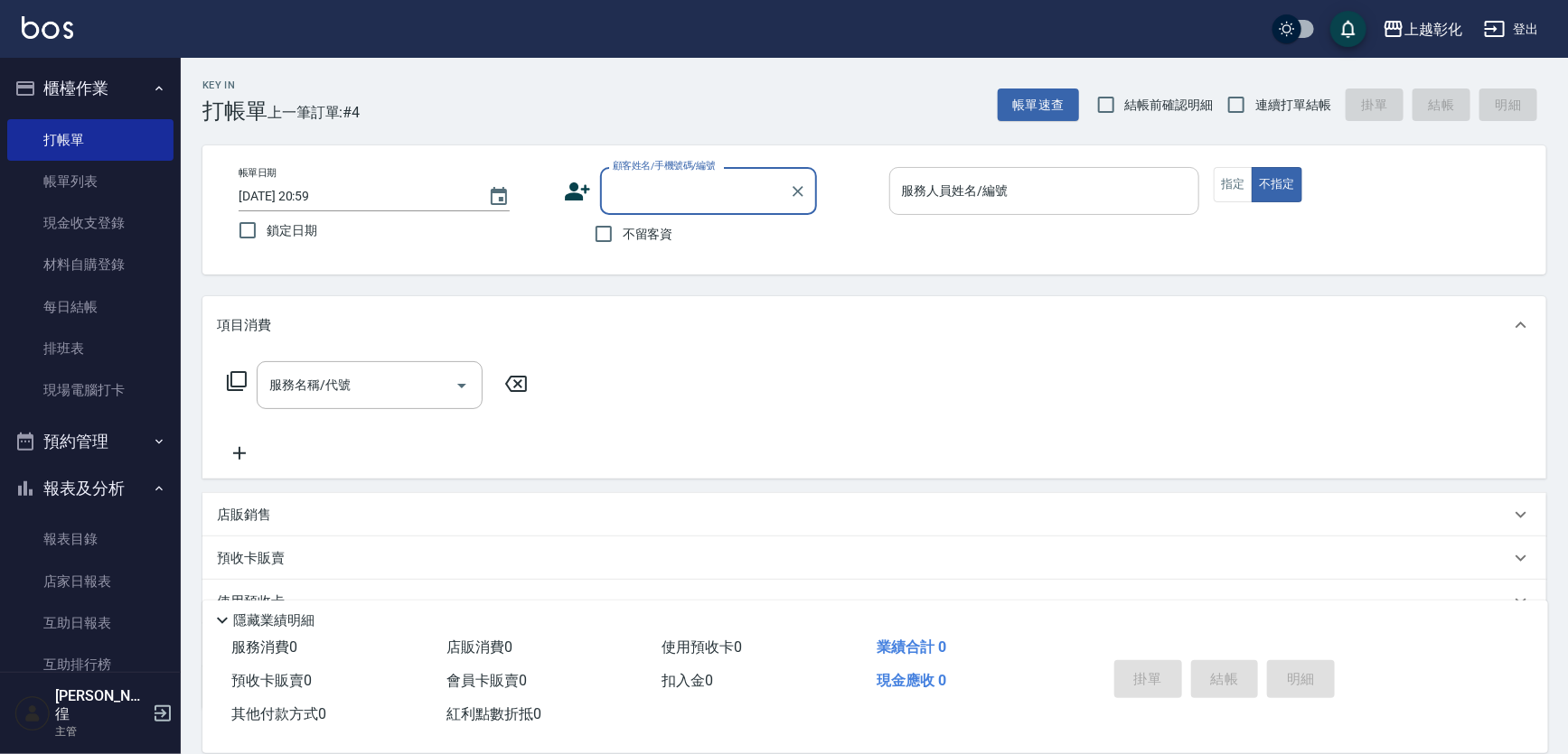
click at [939, 200] on input "服務人員姓名/編號" at bounding box center [1044, 191] width 295 height 31
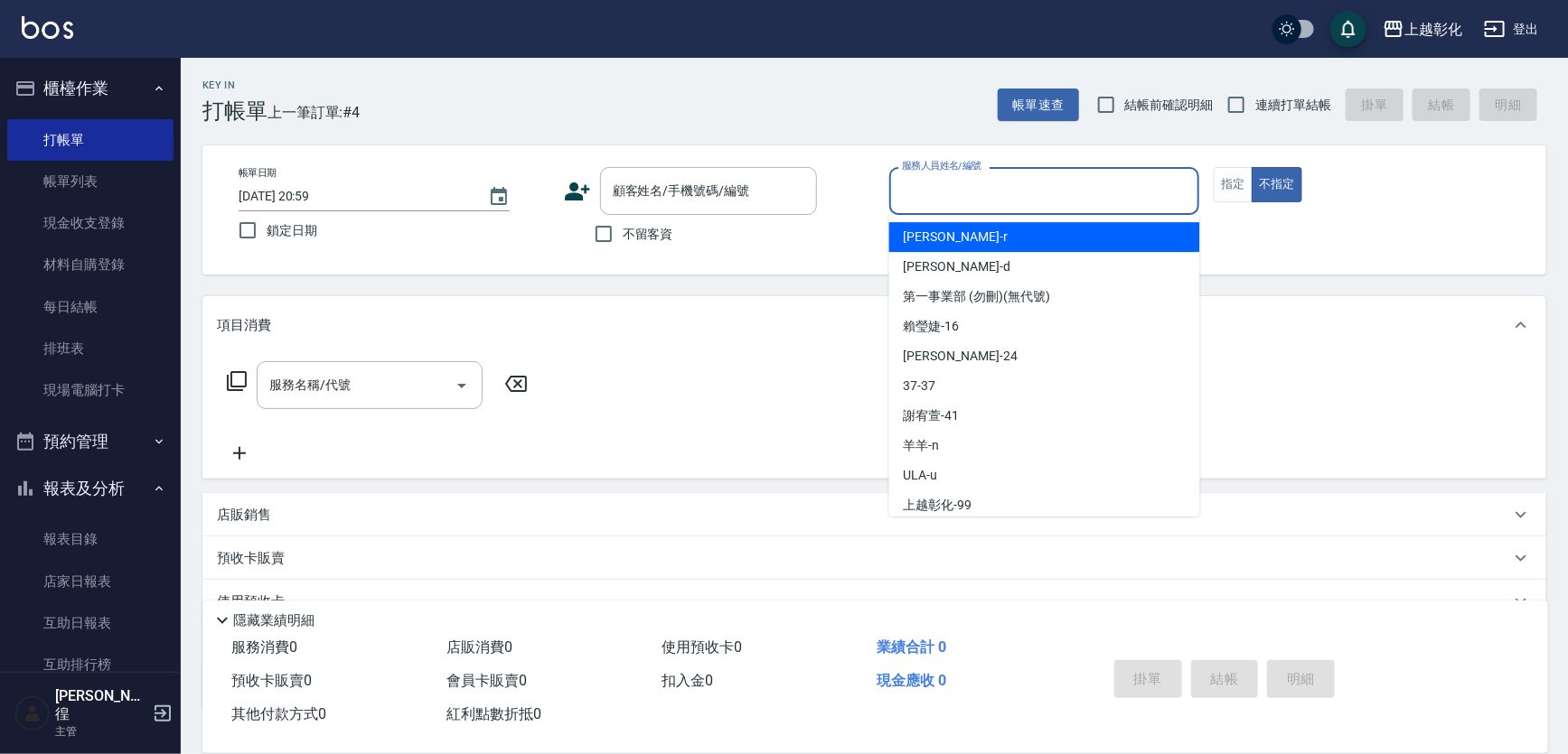
click at [680, 240] on div "不留客資" at bounding box center [690, 233] width 253 height 38
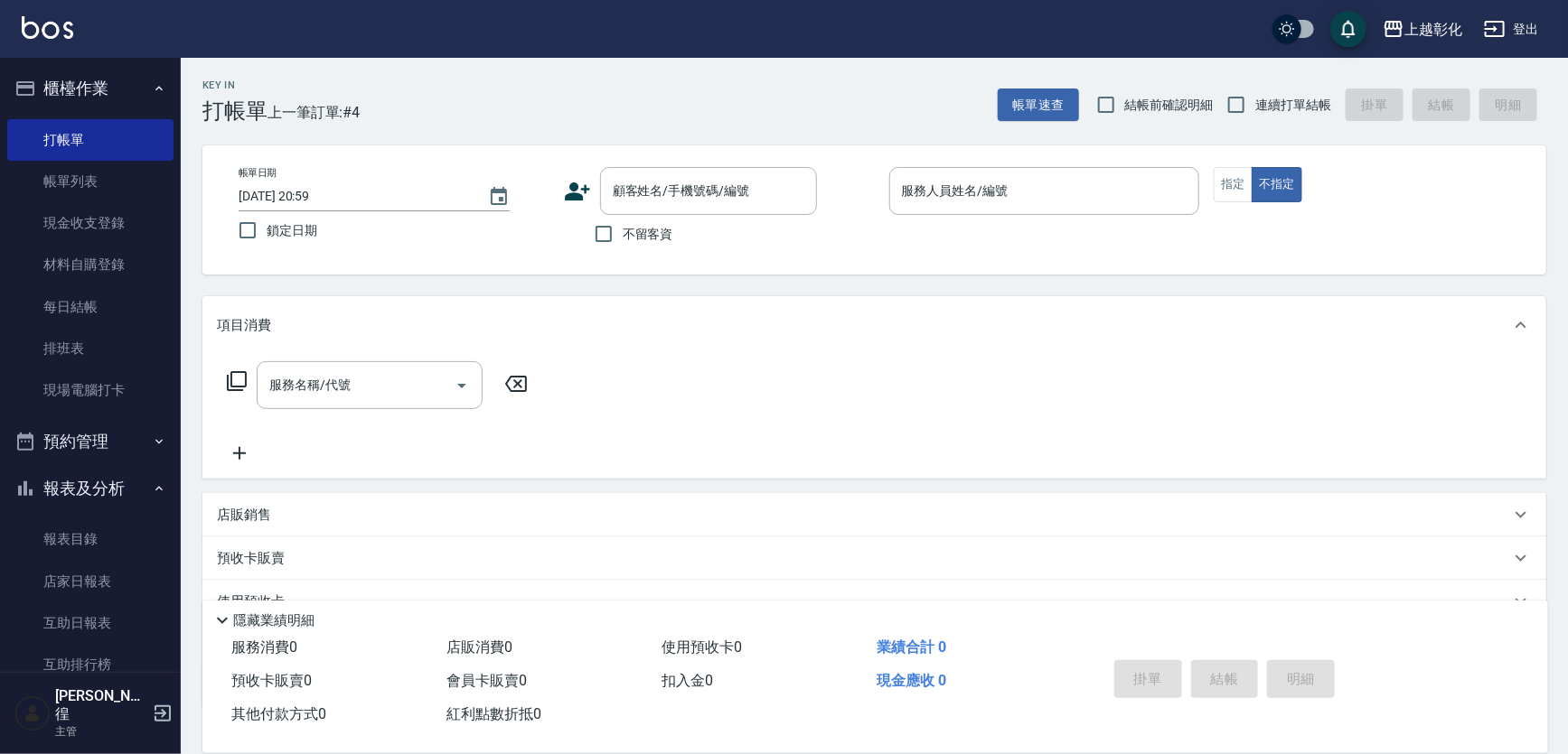
click at [657, 230] on span "不留客資" at bounding box center [647, 234] width 51 height 19
click at [622, 230] on input "不留客資" at bounding box center [603, 233] width 38 height 38
checkbox input "true"
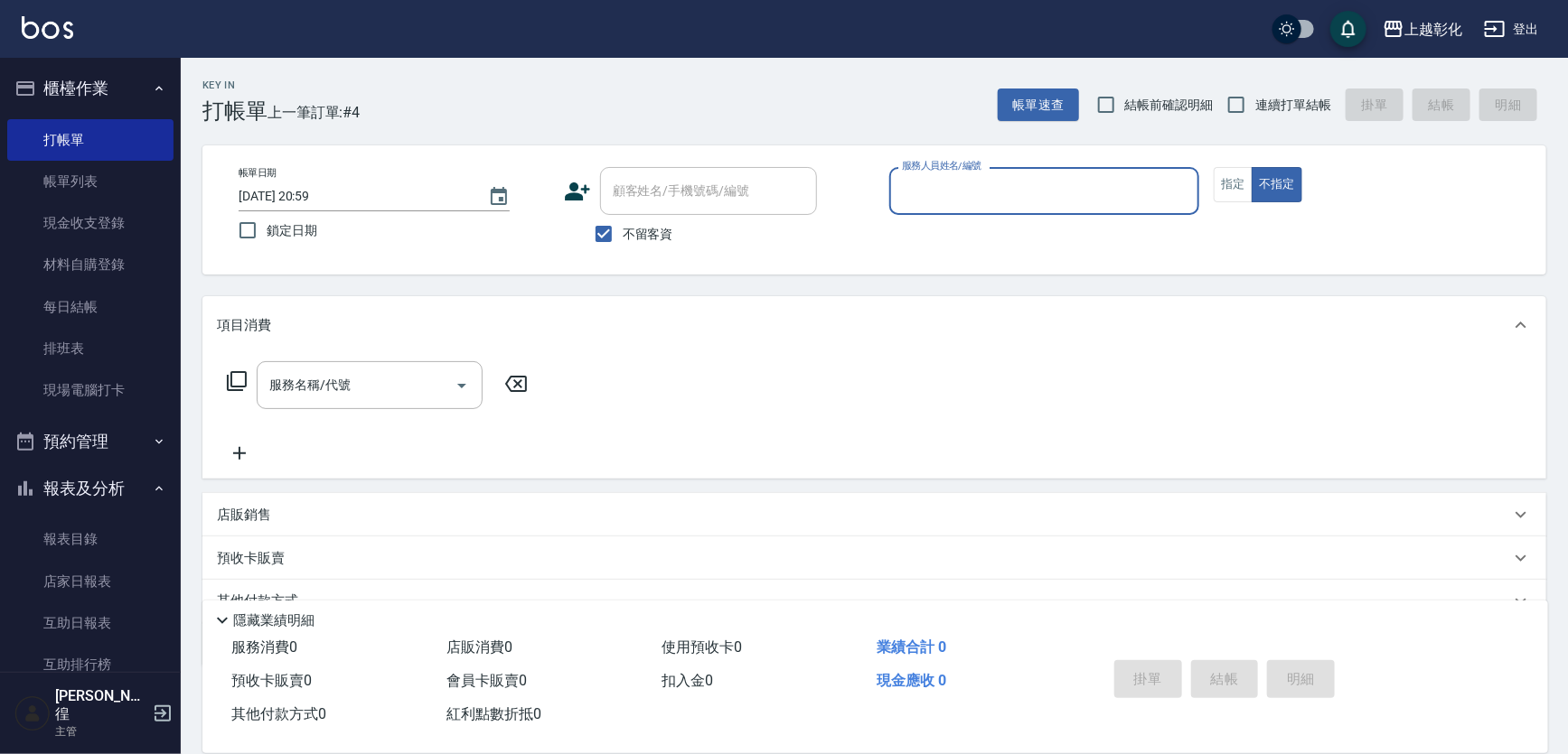
click at [1068, 189] on input "服務人員姓名/編號" at bounding box center [1044, 191] width 295 height 31
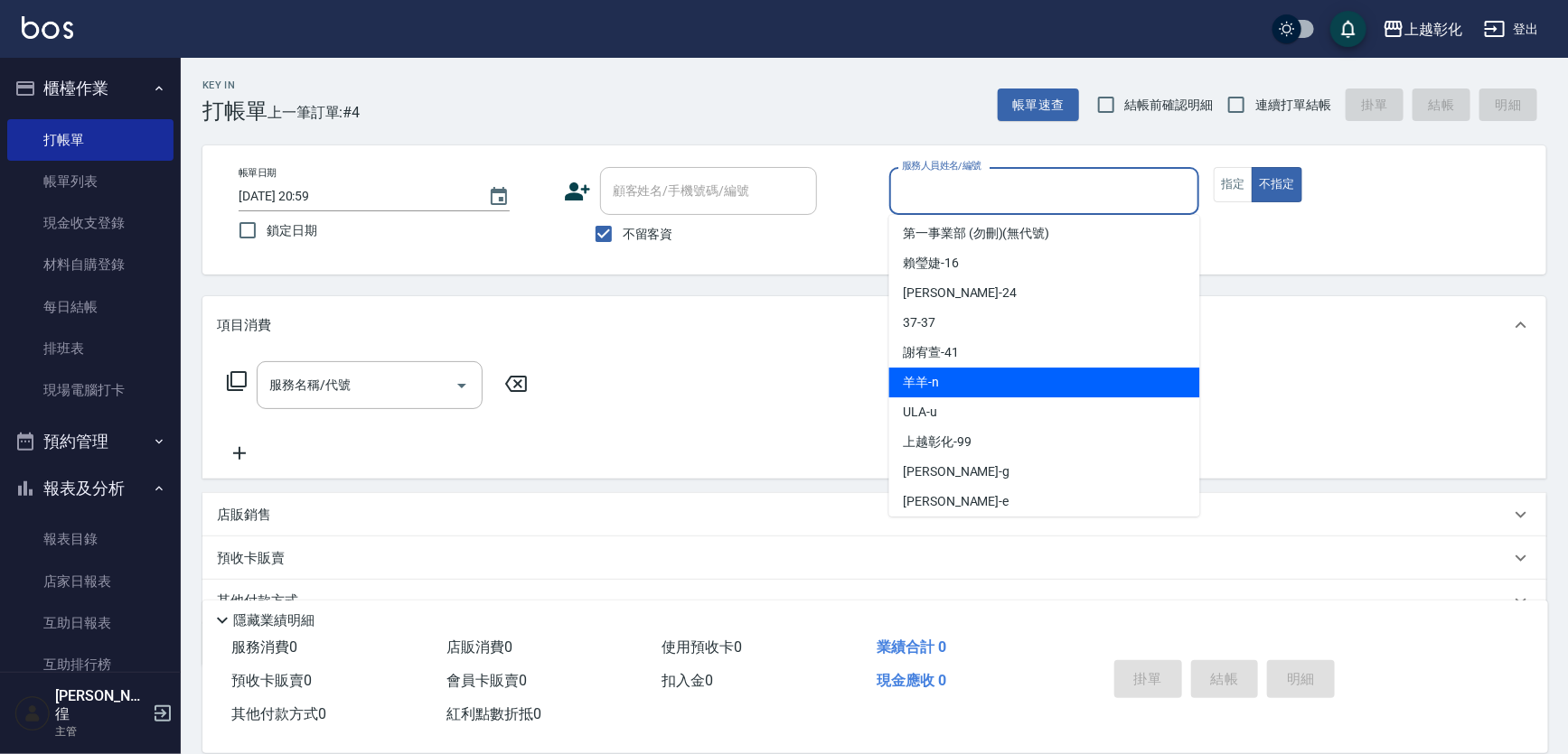
scroll to position [100, 0]
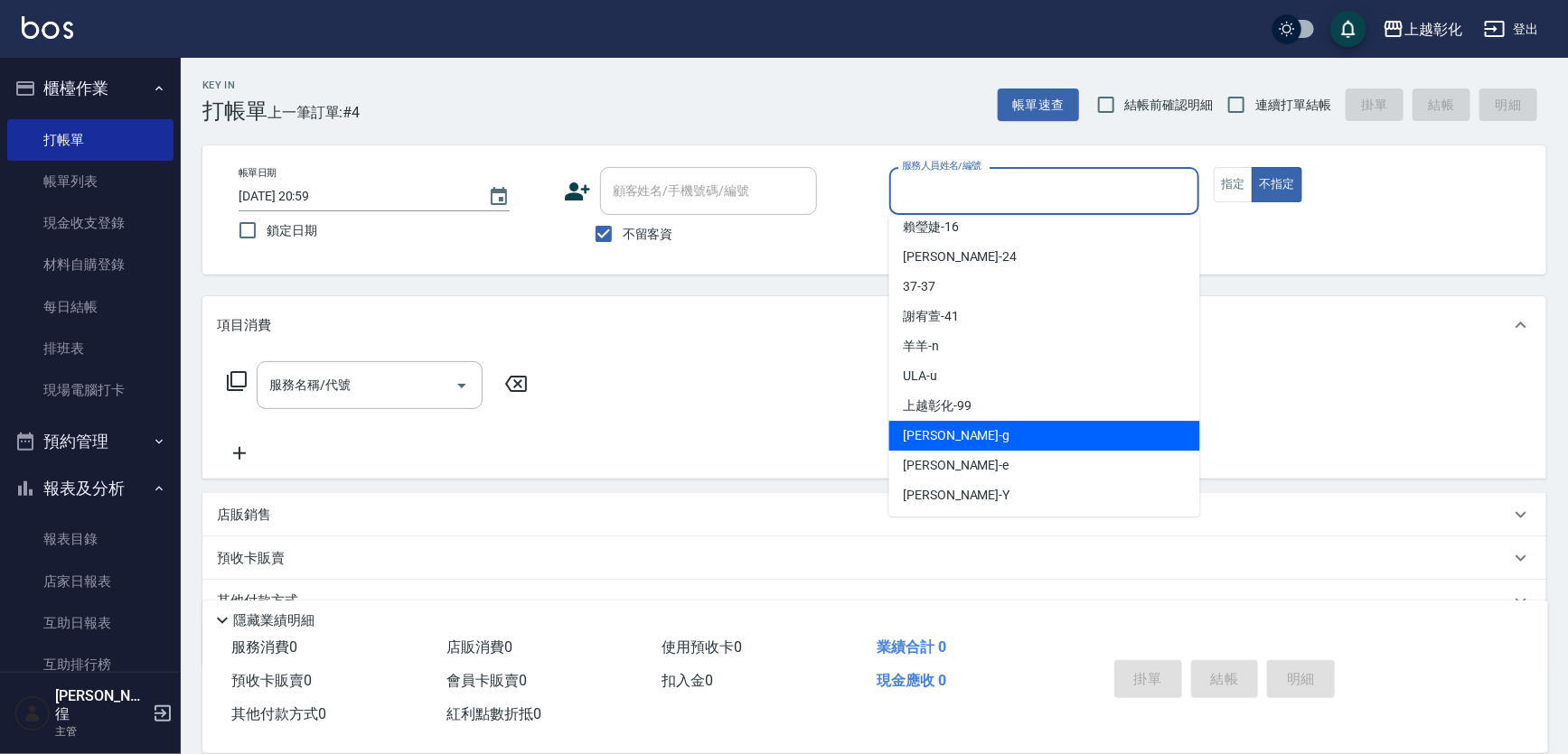
click at [953, 438] on div "[PERSON_NAME]" at bounding box center [1044, 436] width 311 height 29
type input "[PERSON_NAME]"
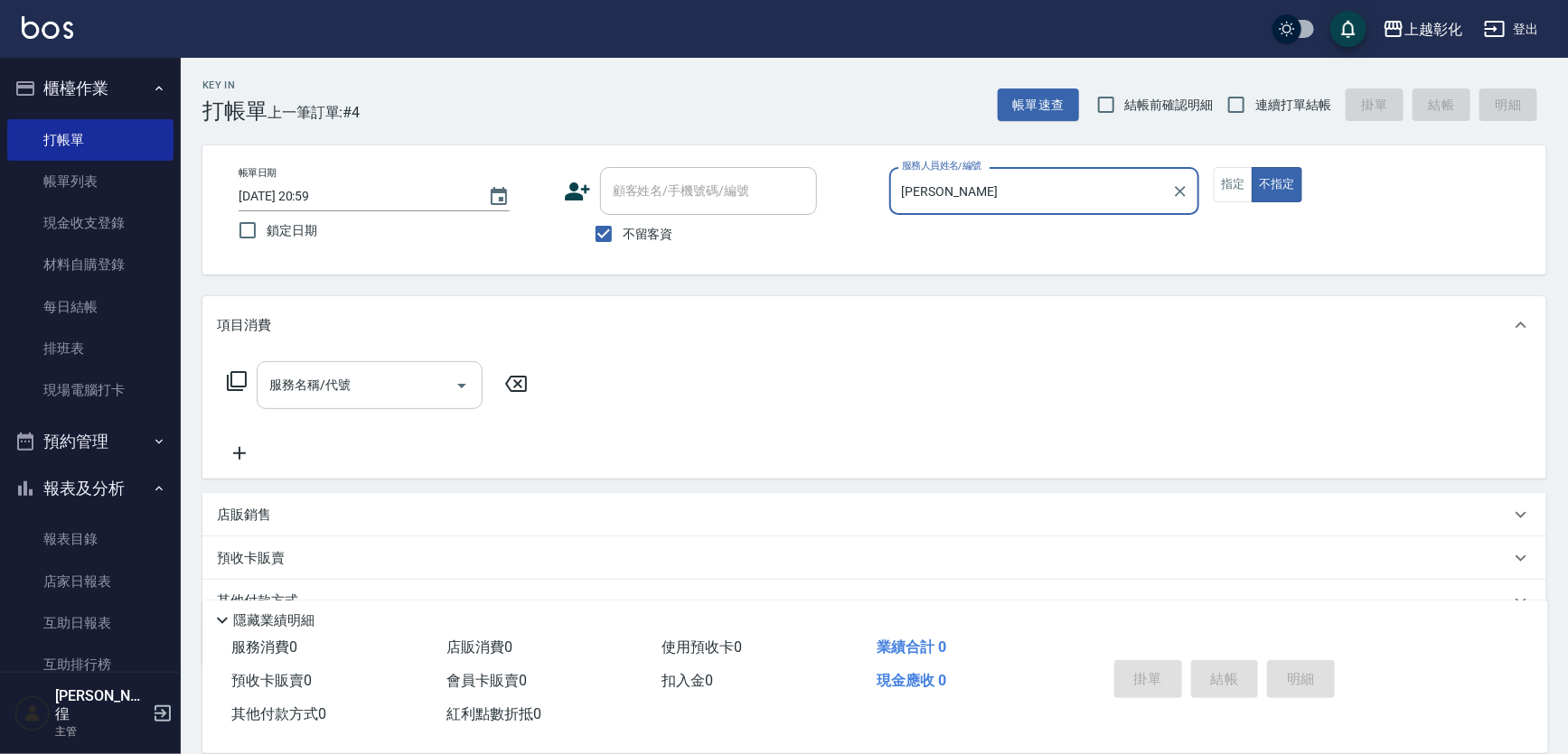
click at [321, 398] on div "服務名稱/代號 服務名稱/代號" at bounding box center [369, 385] width 226 height 48
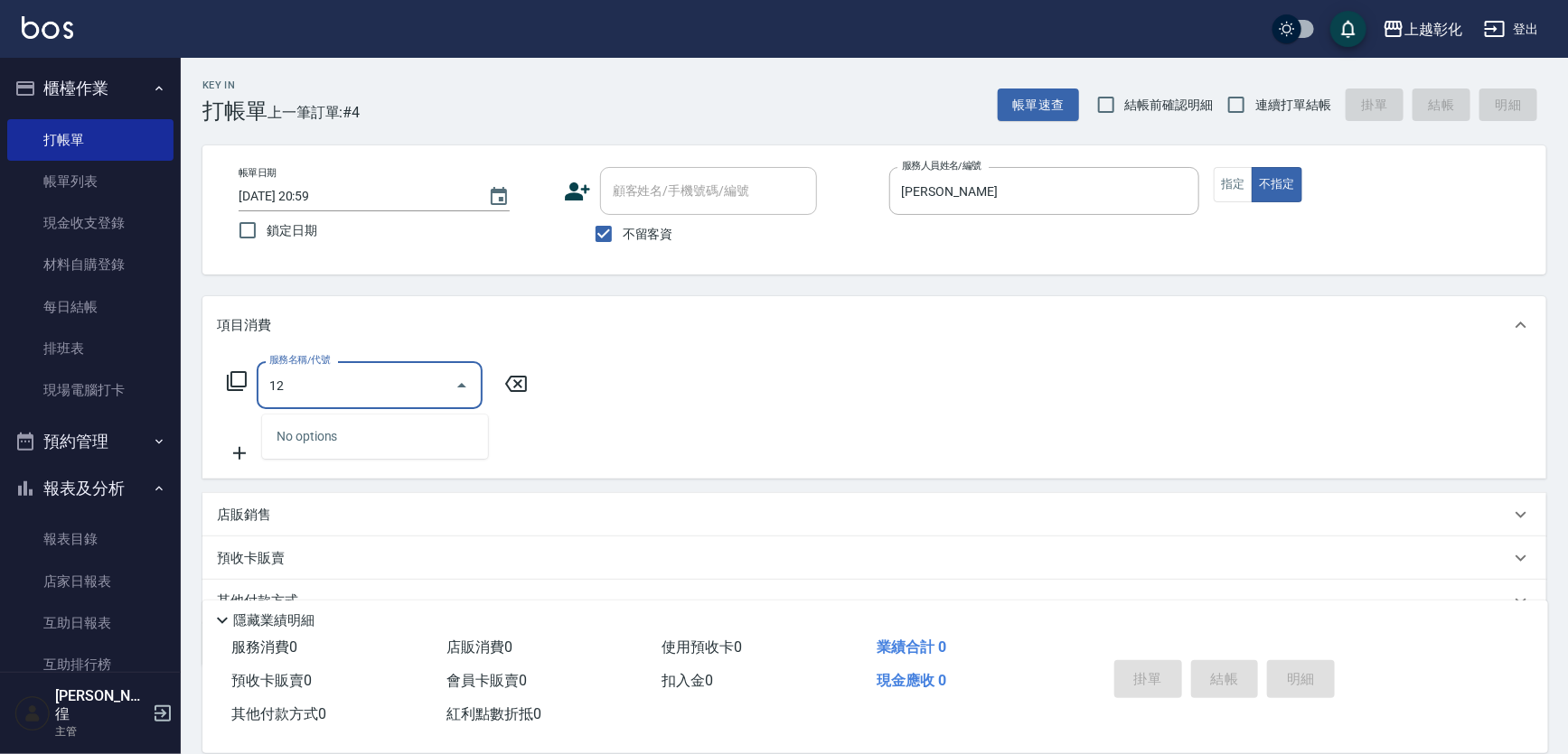
type input "1"
type input "一般洗剪(269)"
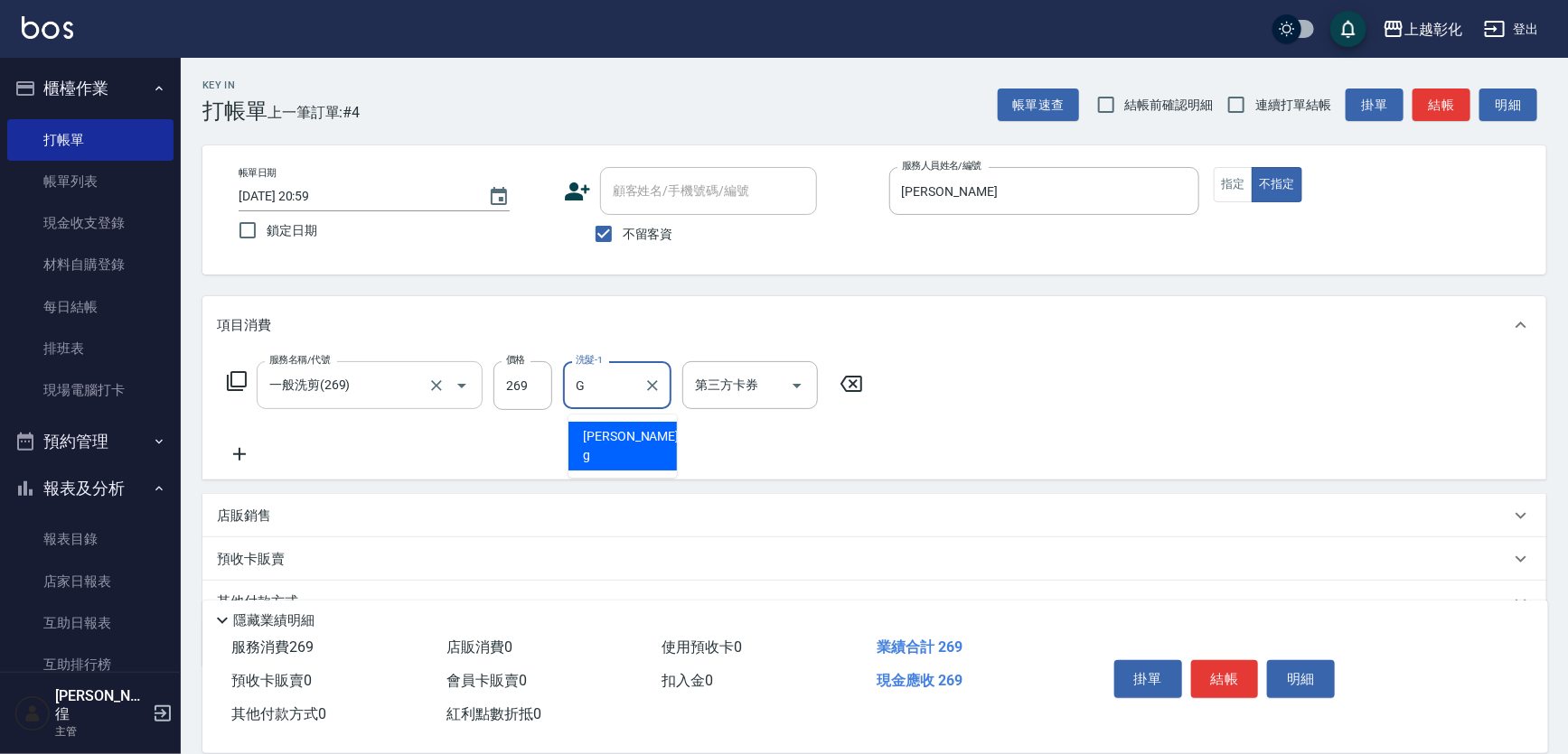
type input "[PERSON_NAME]"
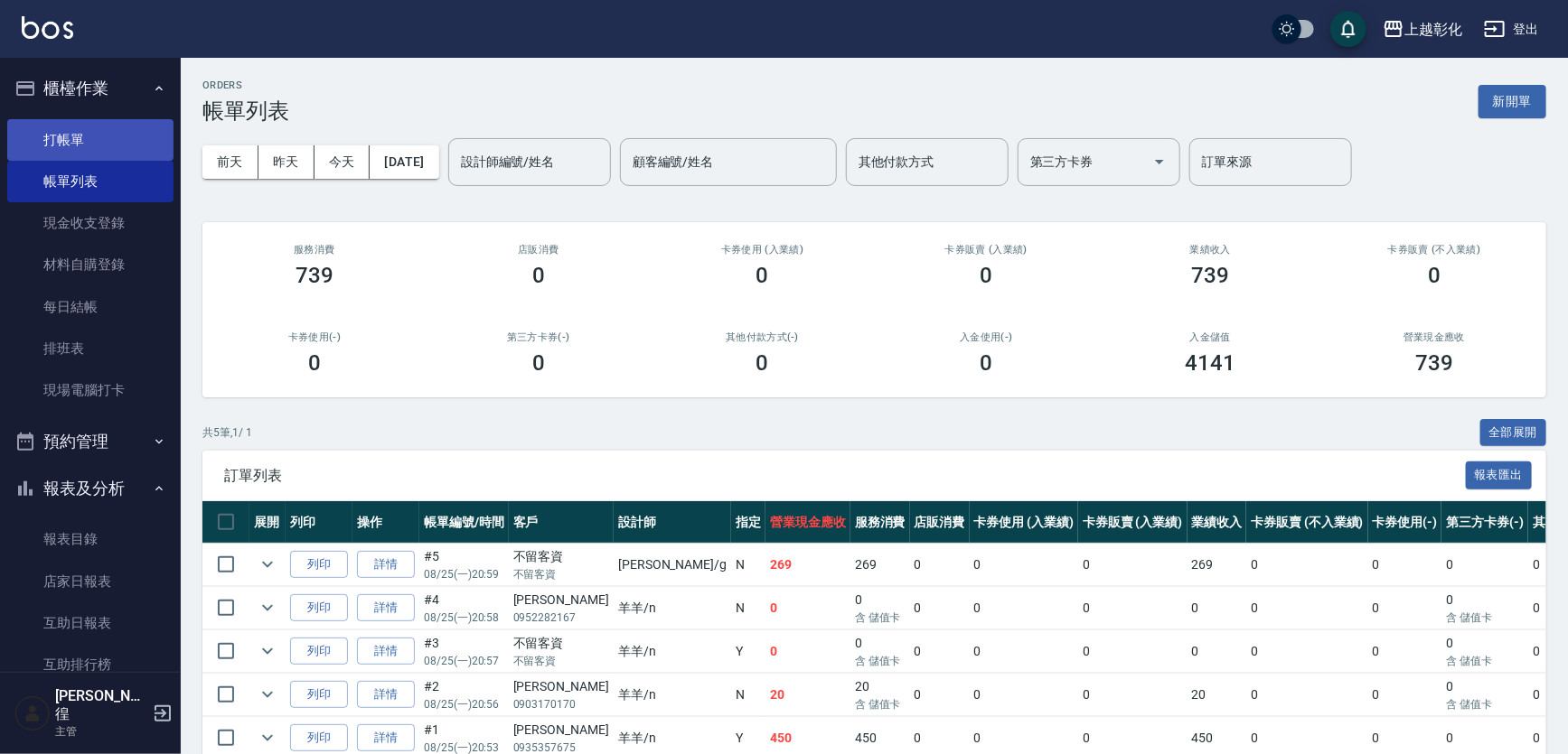
click at [76, 151] on link "打帳單" at bounding box center [90, 139] width 166 height 41
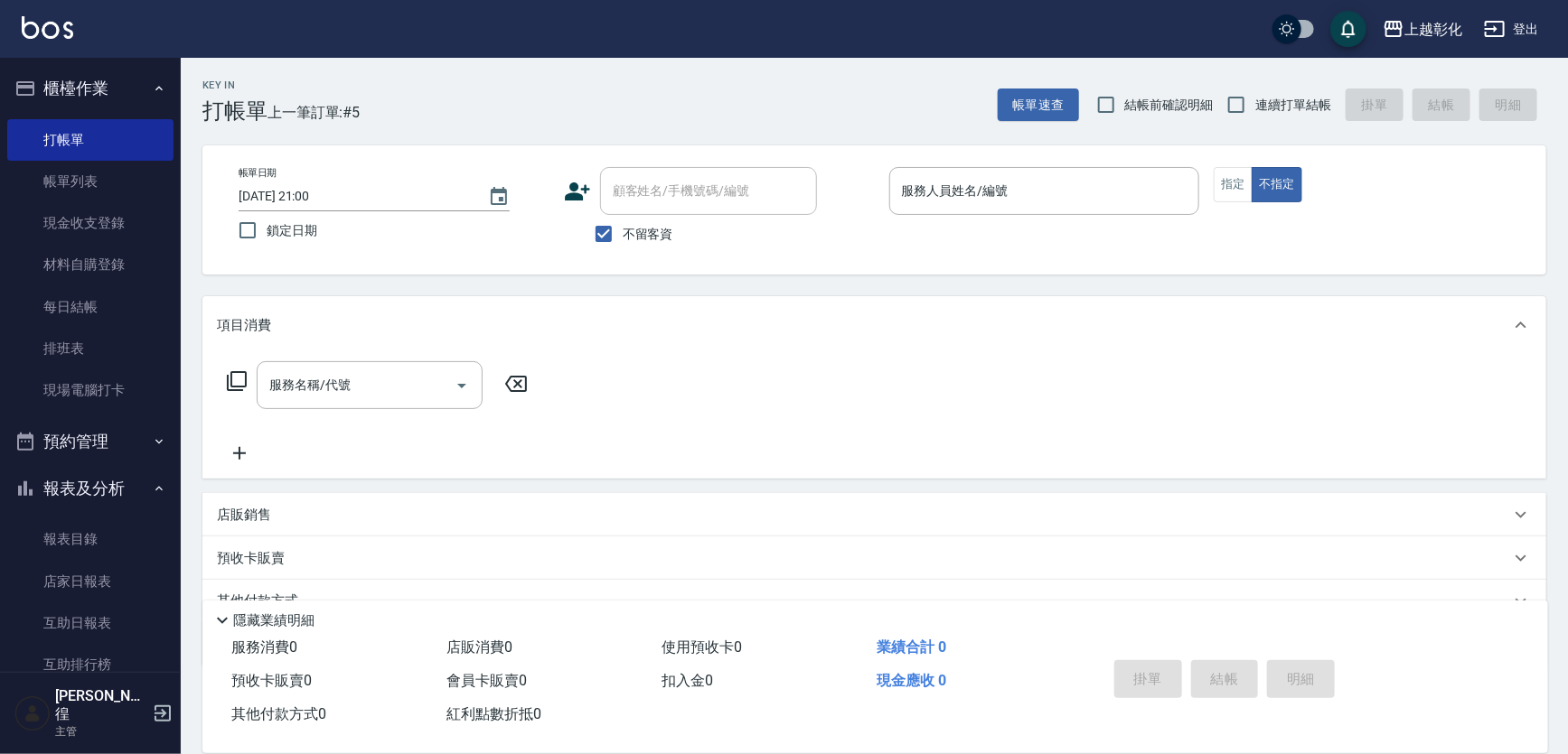
click at [655, 252] on label "不留客資" at bounding box center [629, 233] width 88 height 38
click at [622, 252] on input "不留客資" at bounding box center [603, 233] width 38 height 38
click at [654, 230] on span "不留客資" at bounding box center [647, 234] width 51 height 19
click at [622, 230] on input "不留客資" at bounding box center [603, 233] width 38 height 38
click at [660, 242] on span "不留客資" at bounding box center [647, 234] width 51 height 19
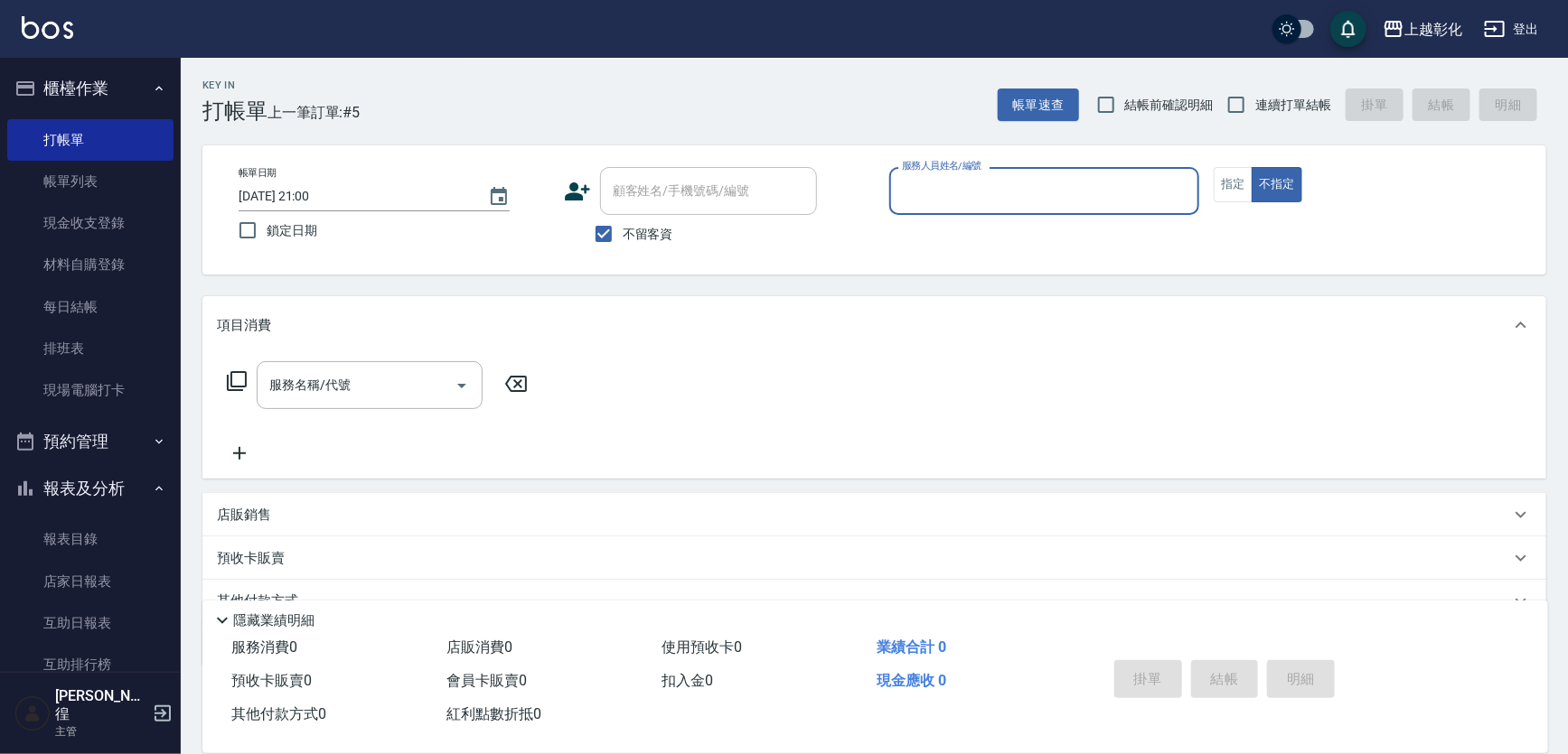
click at [622, 242] on input "不留客資" at bounding box center [603, 233] width 38 height 38
checkbox input "false"
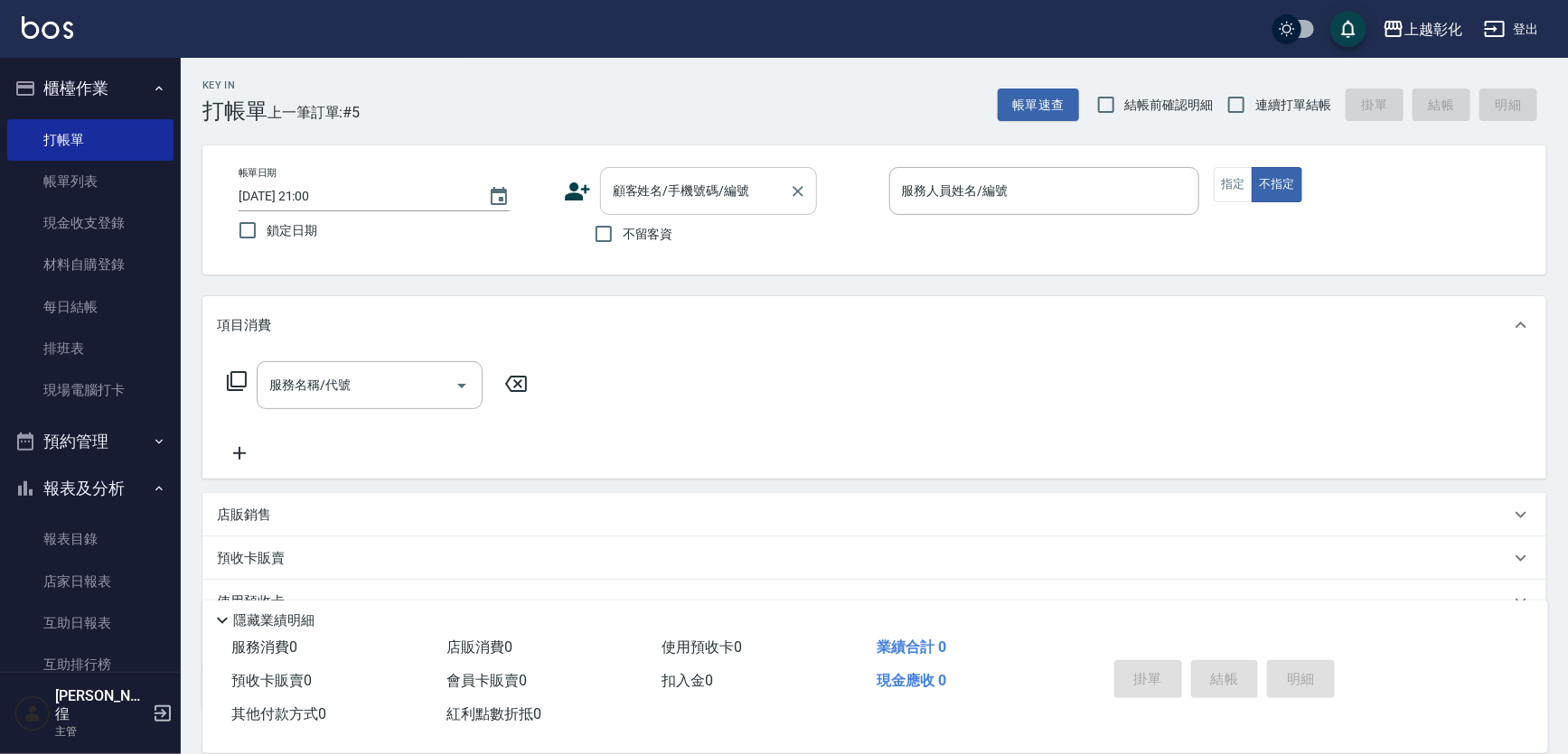
click at [666, 207] on div "顧客姓名/手機號碼/編號" at bounding box center [708, 191] width 217 height 48
type input "[PERSON_NAME]/0958809731/null"
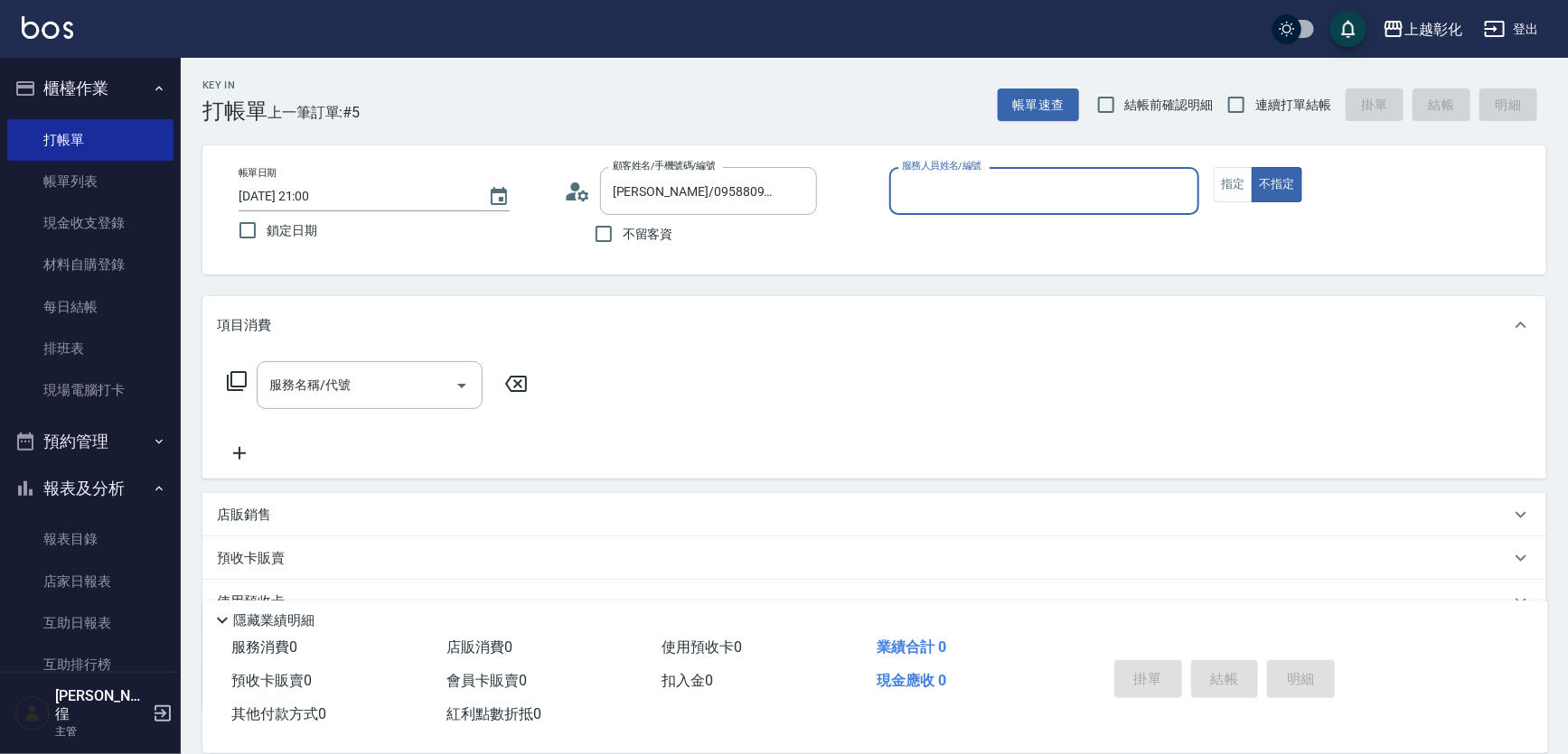
click at [720, 244] on div "不留客資" at bounding box center [690, 233] width 253 height 38
click at [958, 206] on div "服務人員姓名/編號" at bounding box center [1044, 191] width 311 height 48
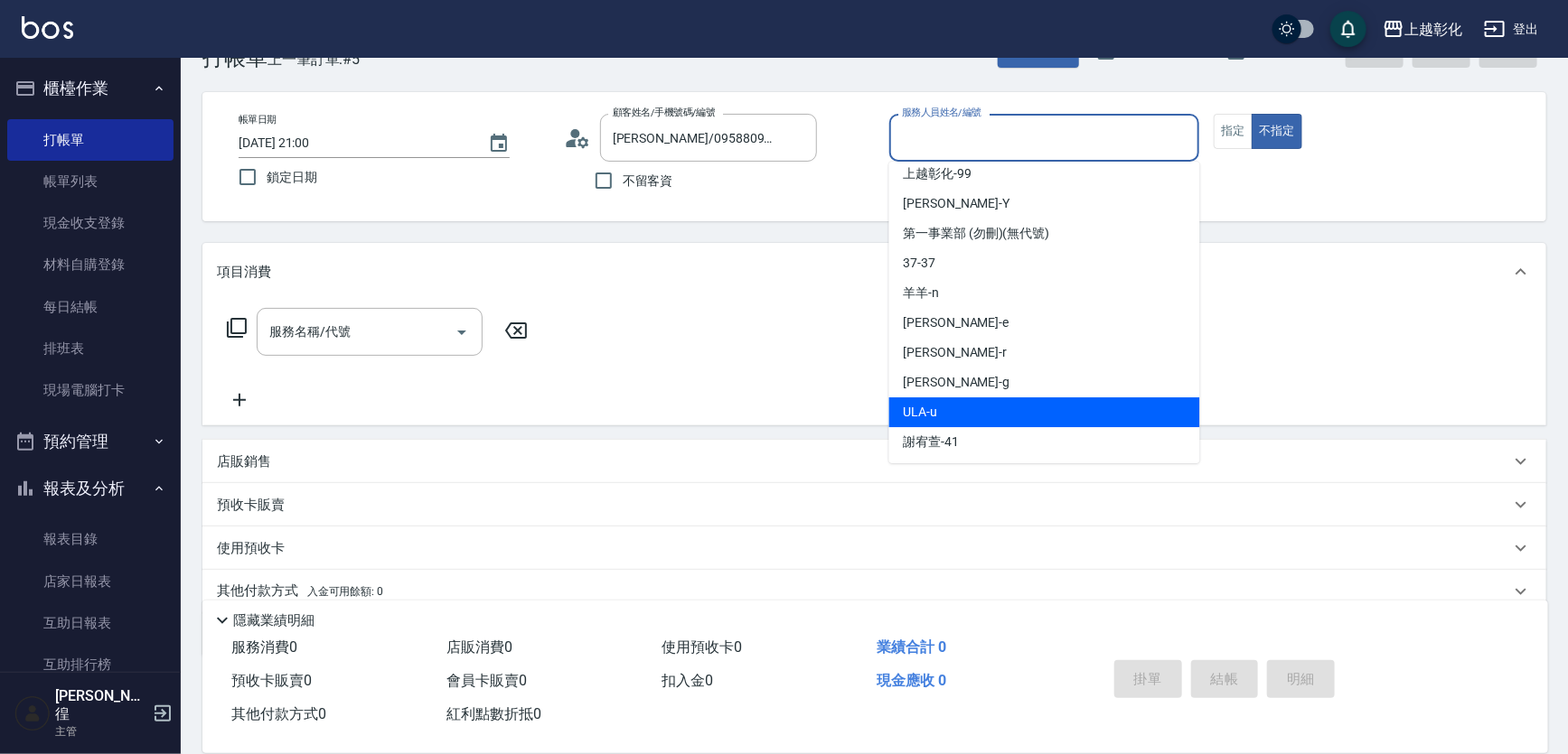
scroll to position [81, 0]
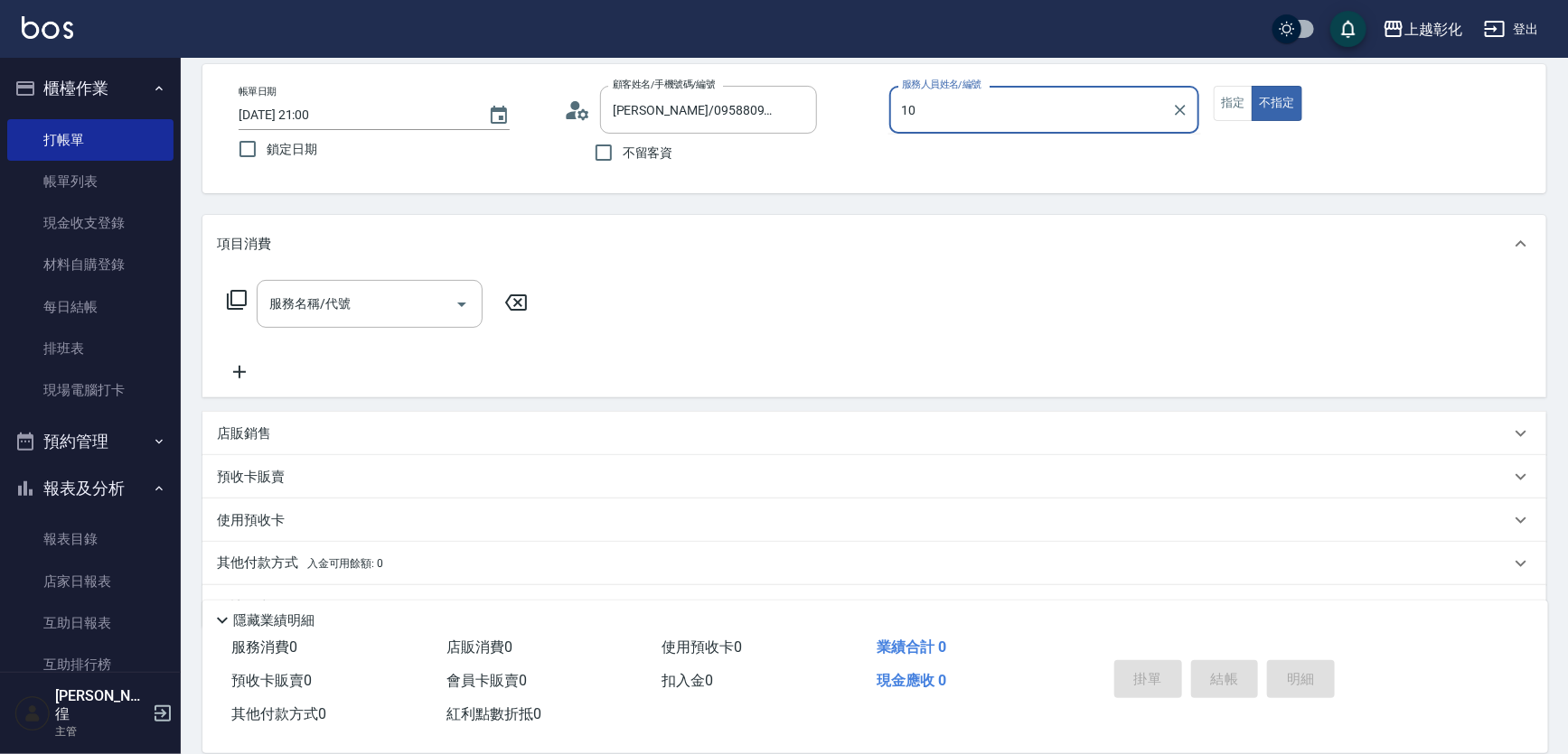
type input "1"
type input "16"
type button "false"
type input "[PERSON_NAME]-16"
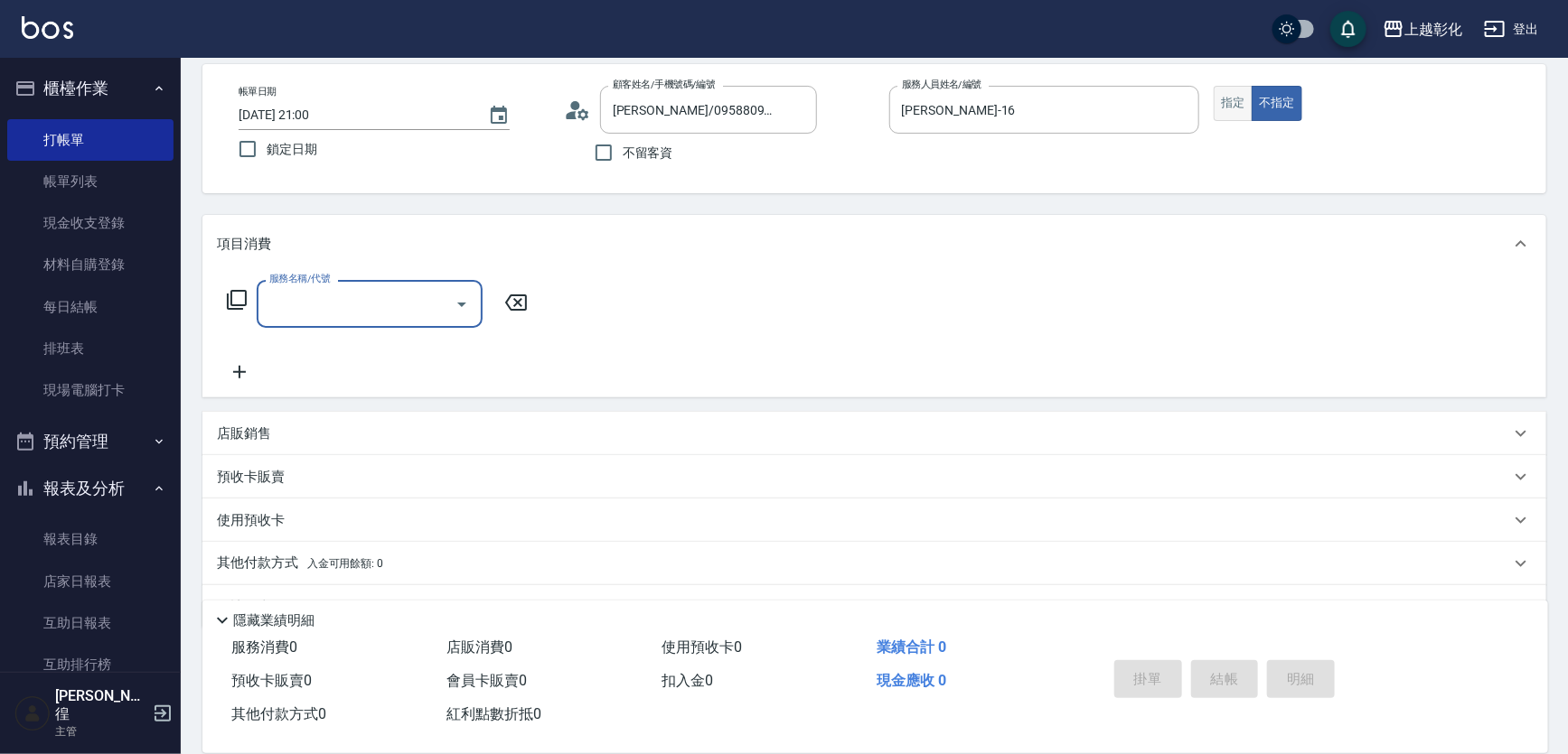
click at [1228, 116] on button "指定" at bounding box center [1232, 103] width 39 height 35
click at [319, 312] on div "服務名稱/代號 服務名稱/代號" at bounding box center [369, 304] width 226 height 48
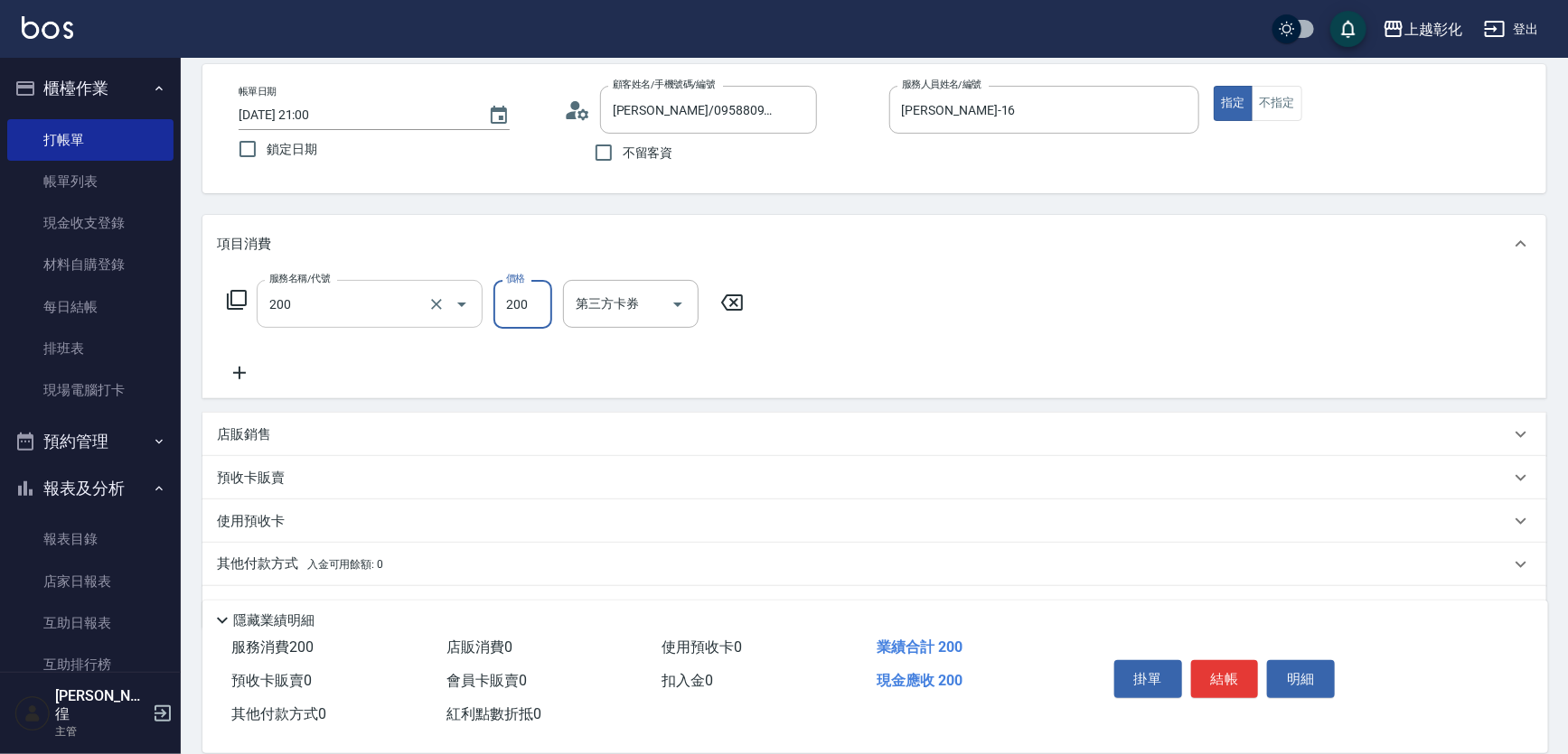
type input "New洗專案(200)"
type input "[PERSON_NAME]-16"
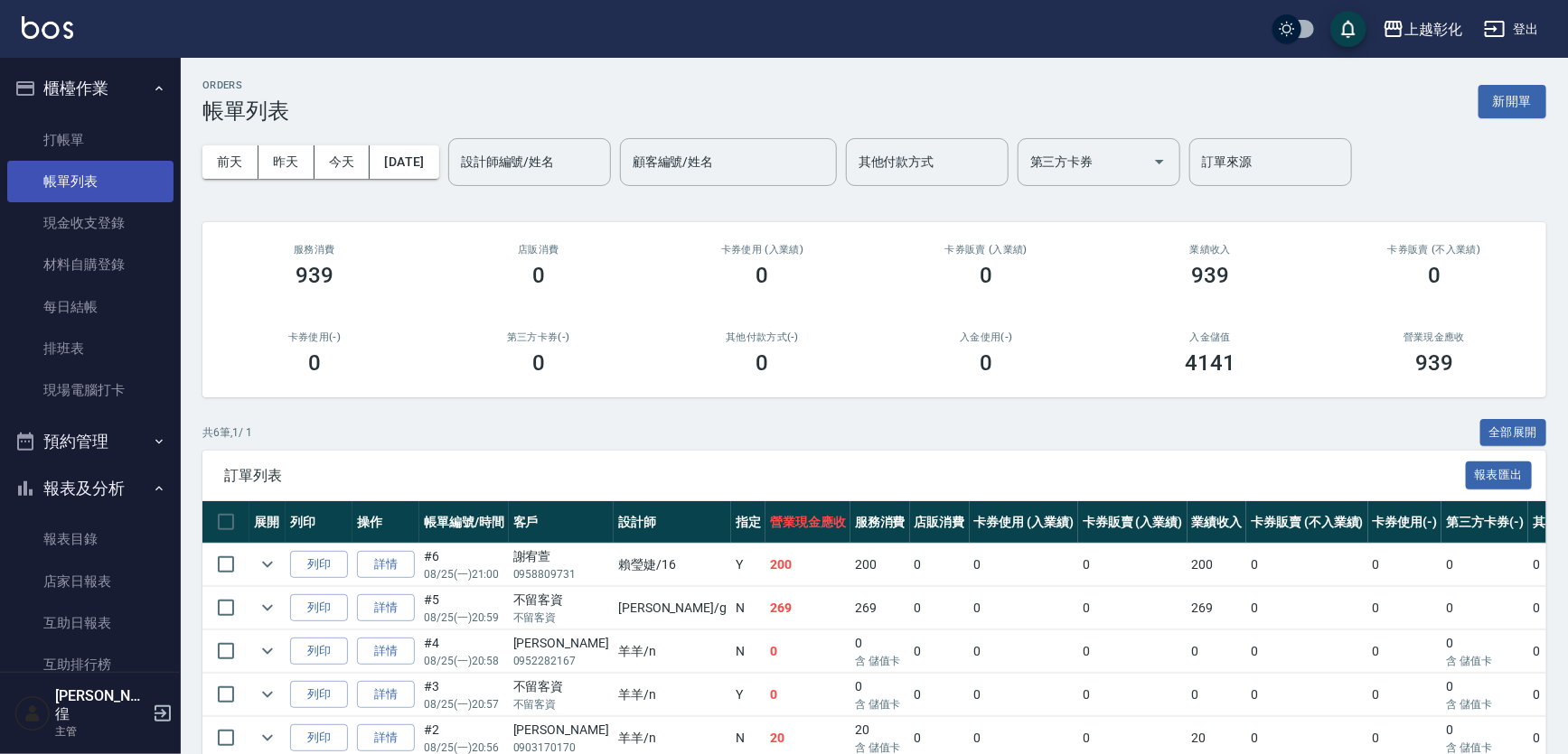
click at [100, 176] on link "帳單列表" at bounding box center [90, 181] width 166 height 41
click at [110, 146] on link "打帳單" at bounding box center [90, 139] width 166 height 41
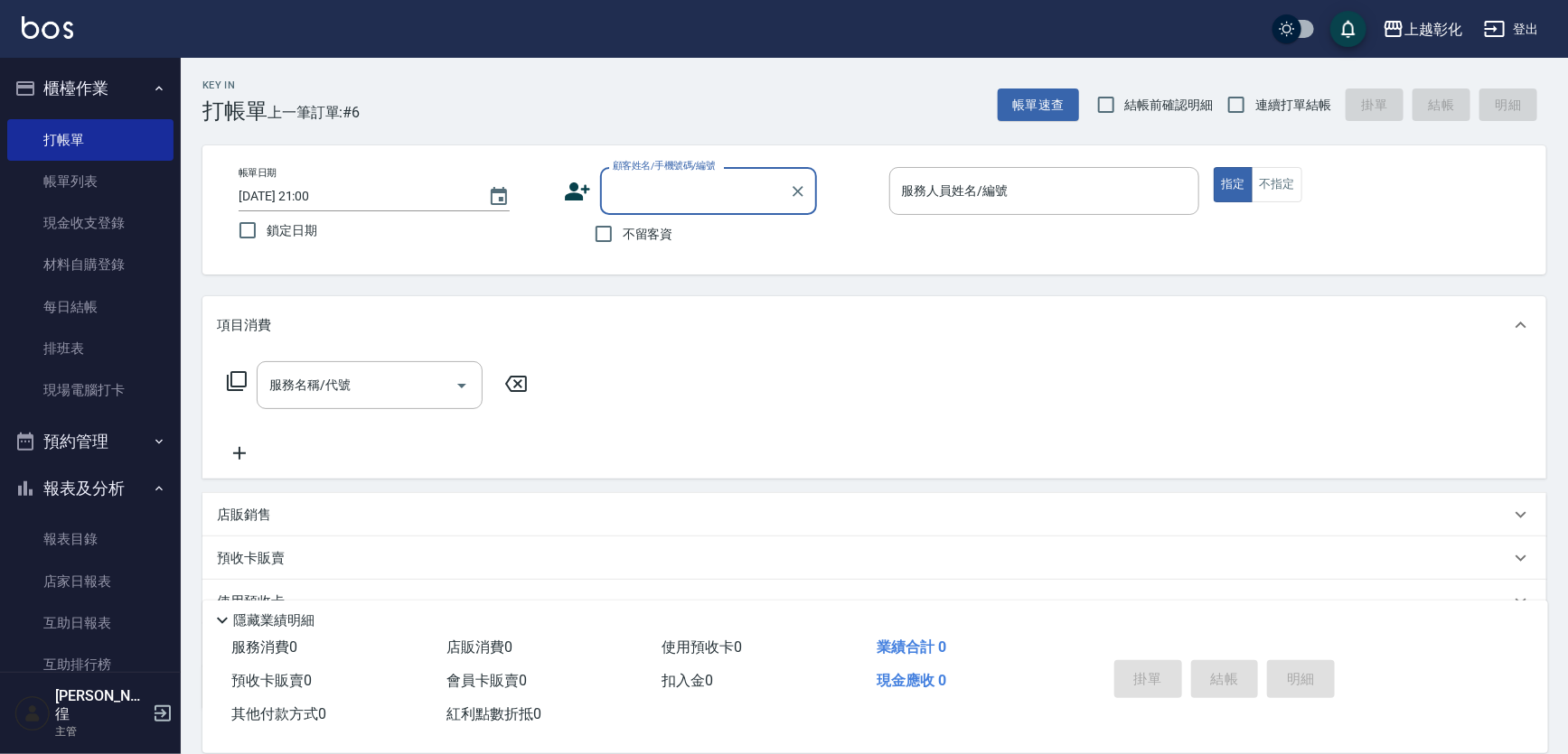
click at [681, 193] on input "顧客姓名/手機號碼/編號" at bounding box center [695, 191] width 173 height 31
type input "[PERSON_NAME]/0937286756/null"
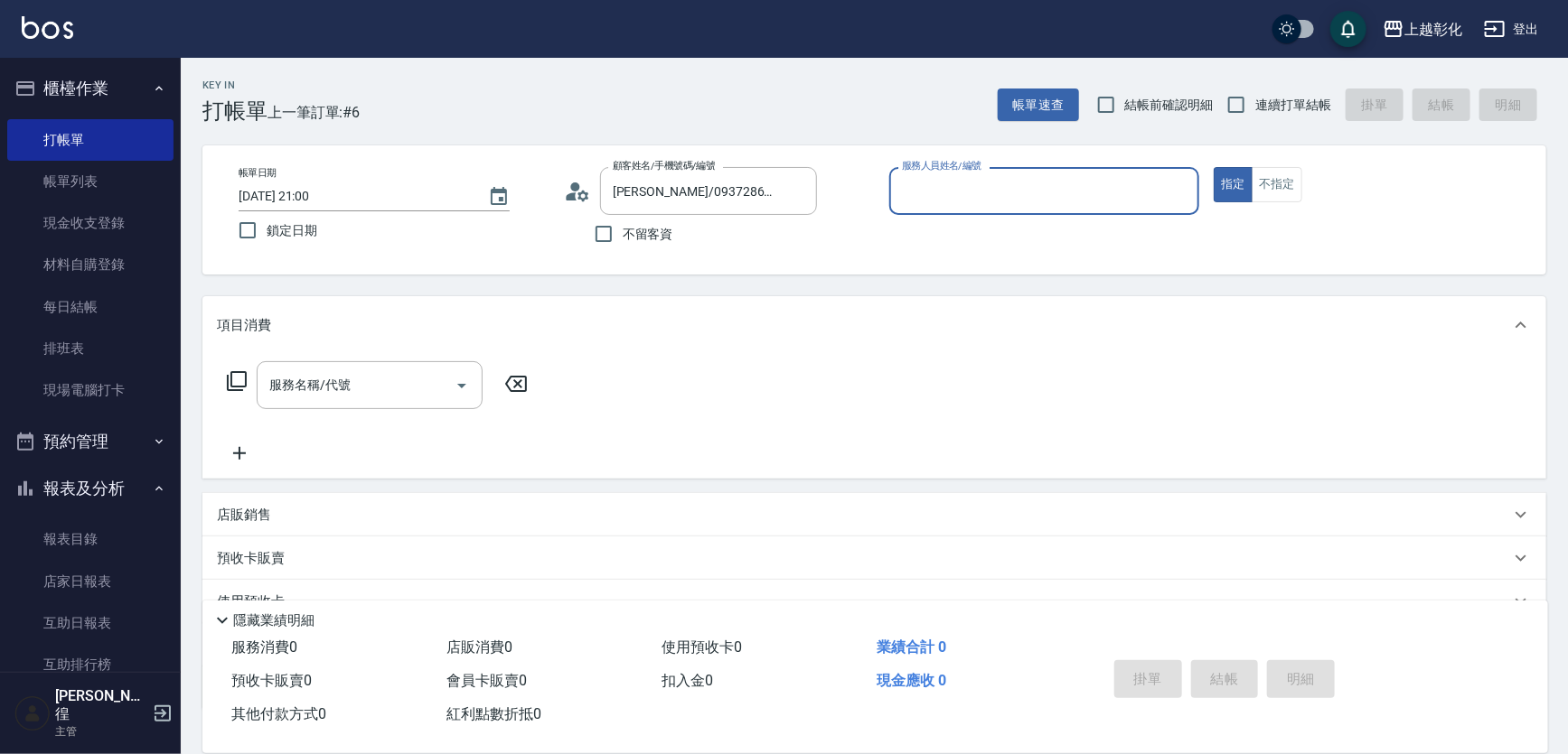
click at [980, 206] on div "服務人員姓名/編號" at bounding box center [1044, 191] width 311 height 48
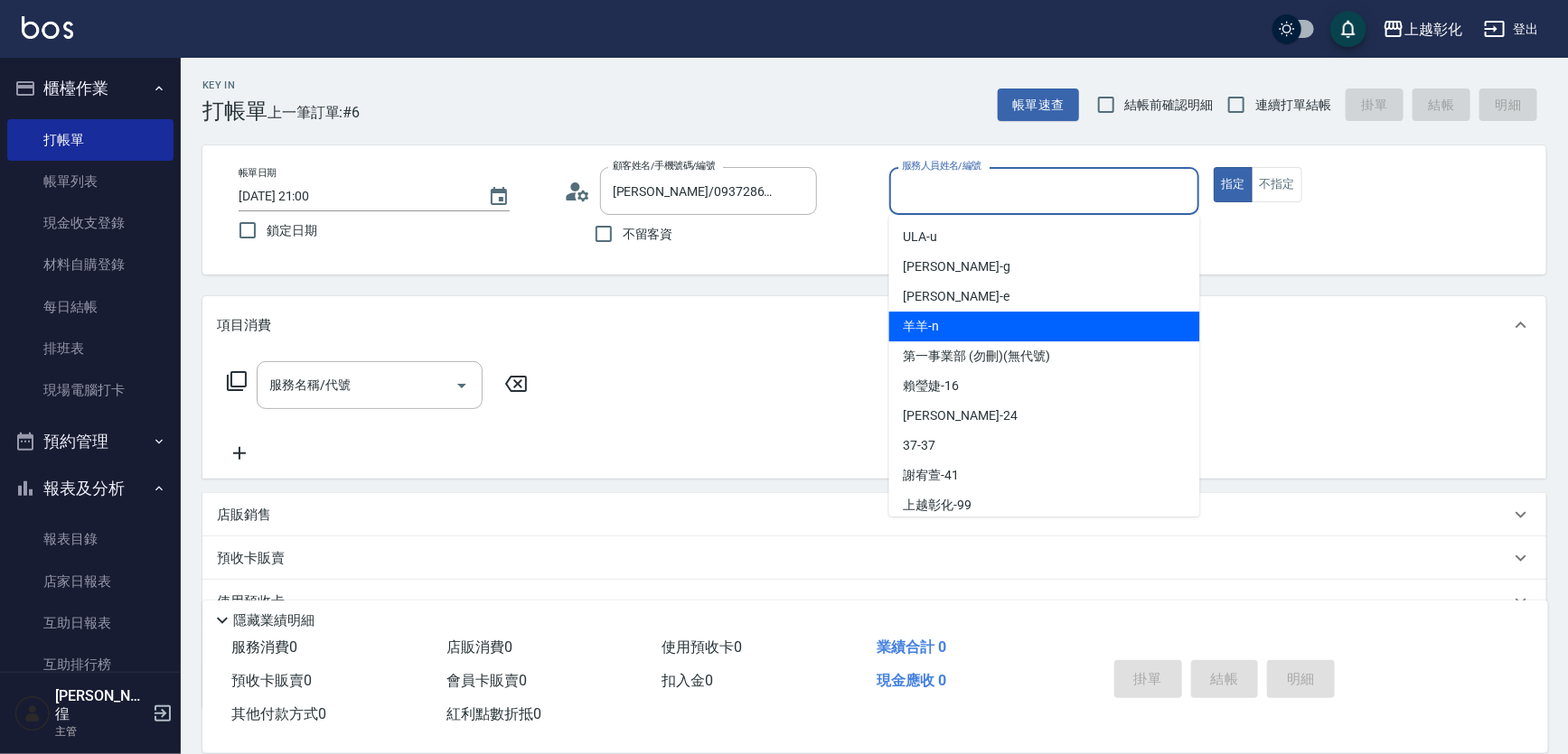
click at [959, 326] on div "羊羊 -n" at bounding box center [1044, 326] width 311 height 29
type input "羊羊-n"
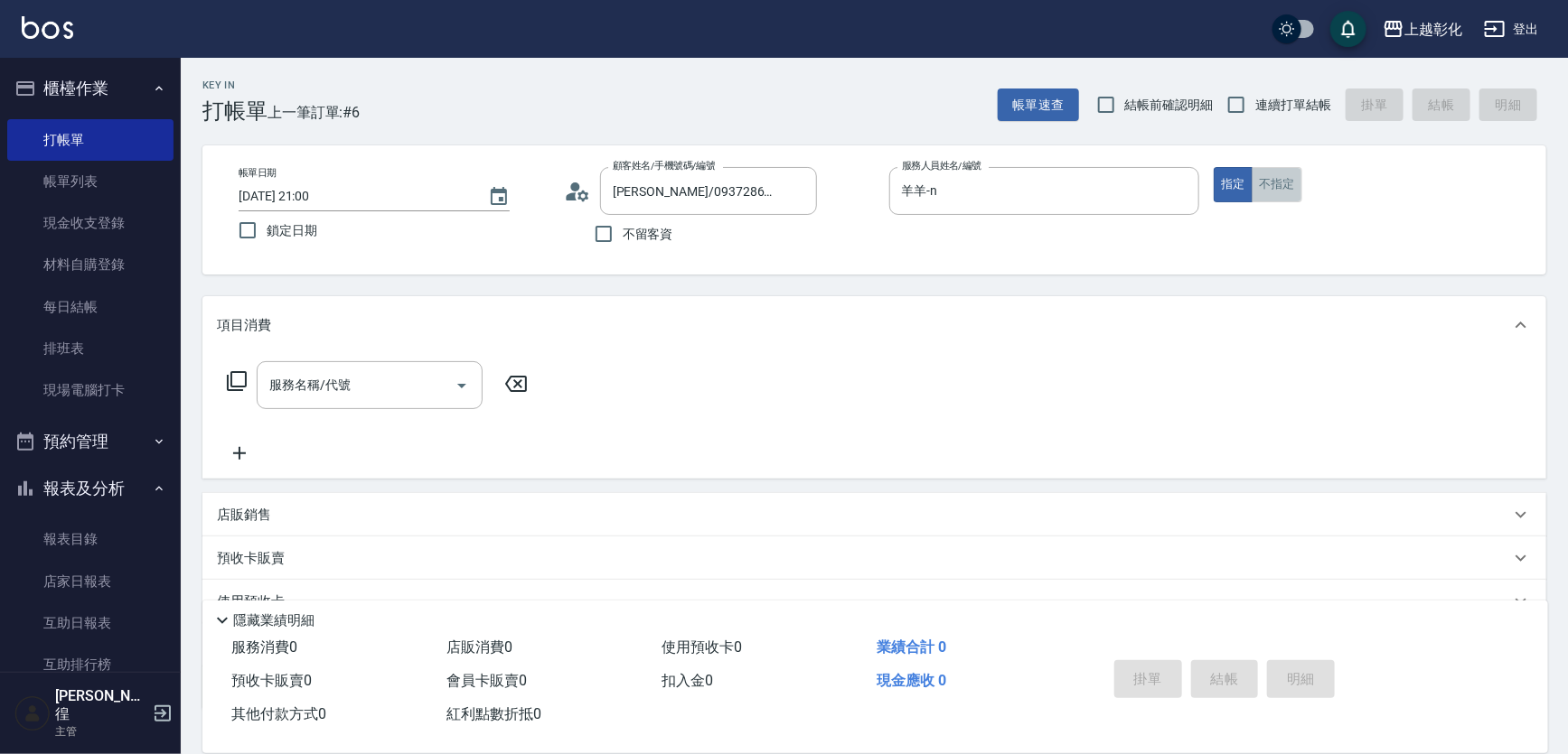
click at [1283, 185] on button "不指定" at bounding box center [1277, 184] width 51 height 35
click at [323, 388] on div "服務名稱/代號 服務名稱/代號" at bounding box center [369, 385] width 226 height 48
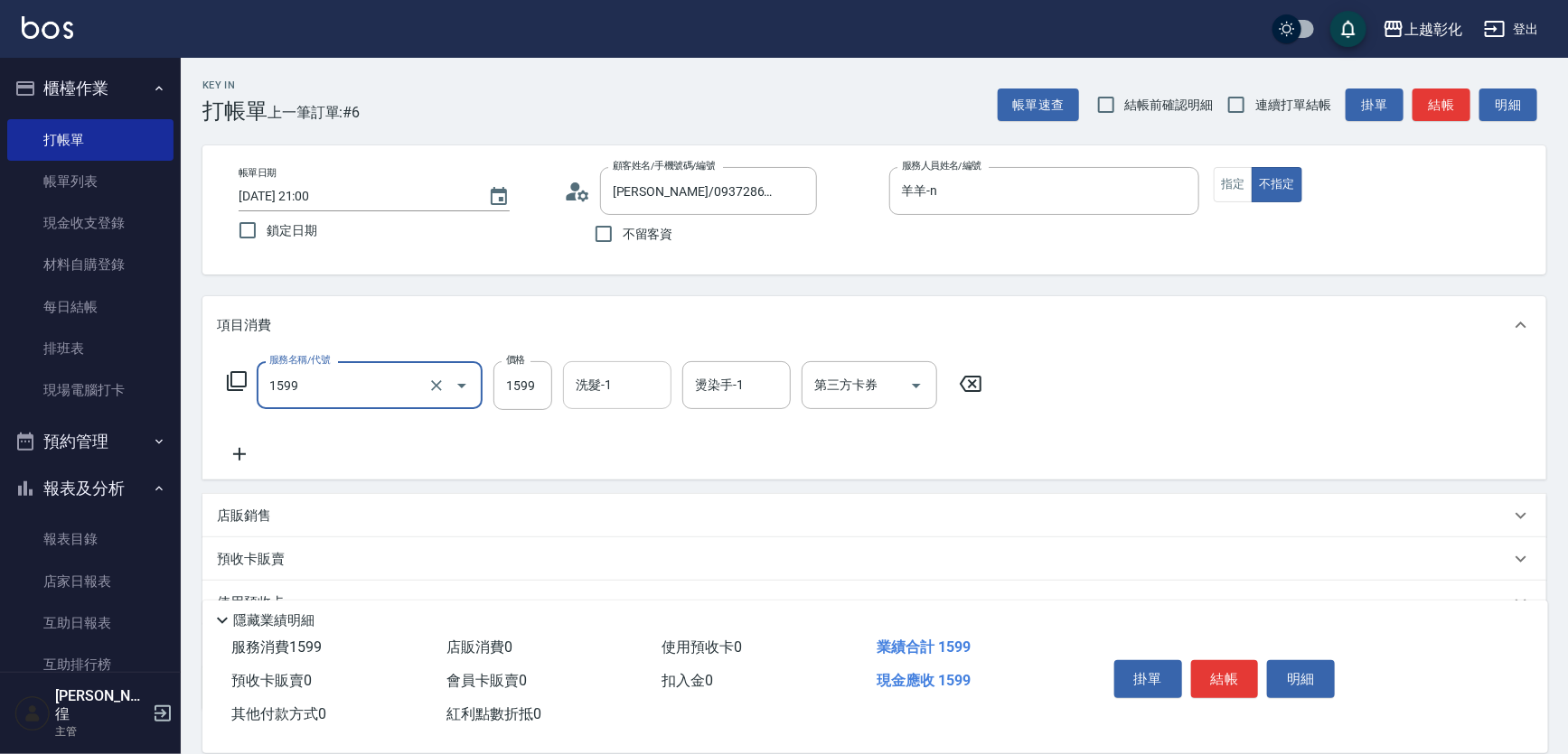
type input "染髮套餐1599(1599)"
click at [609, 401] on input "洗髮-1" at bounding box center [617, 385] width 92 height 31
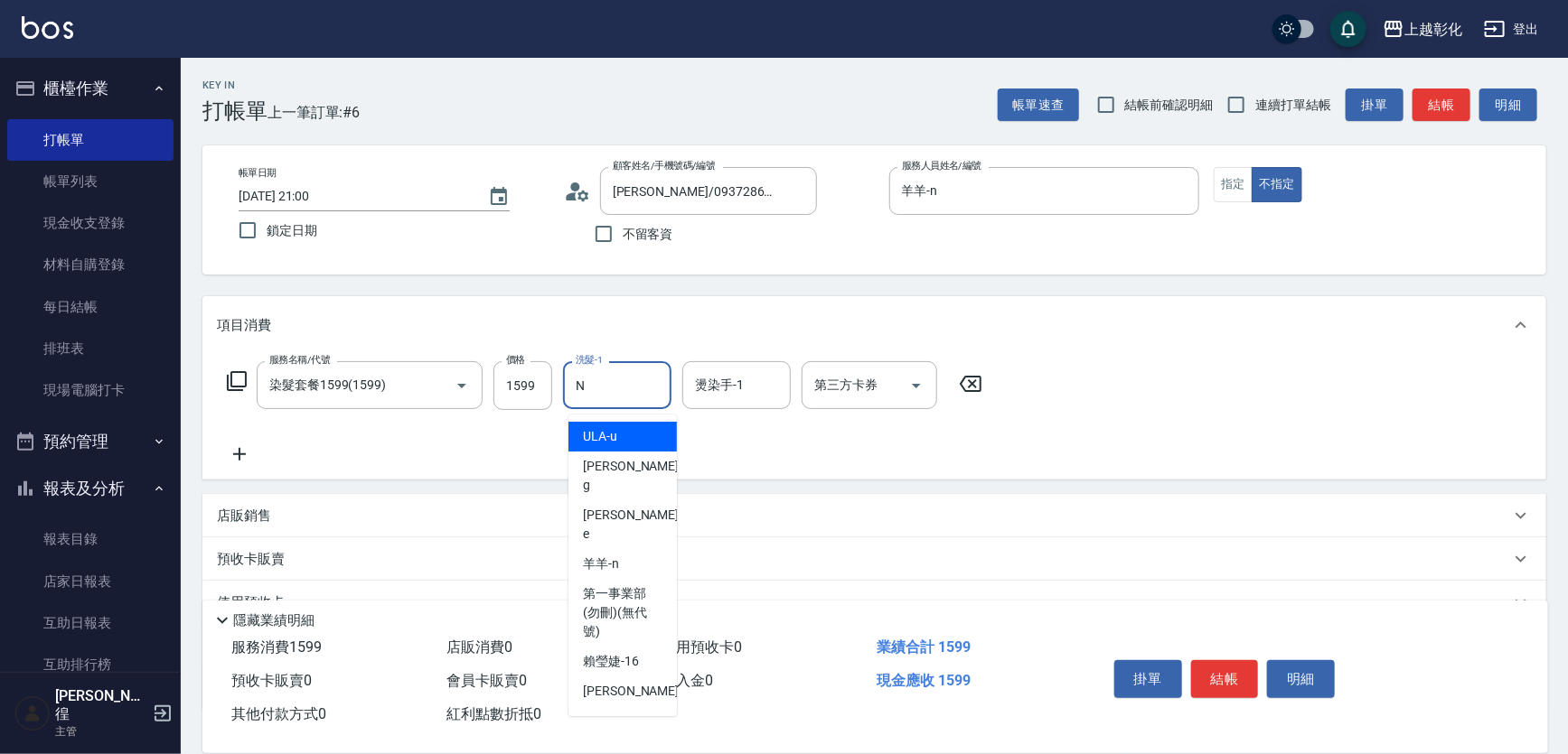
type input "羊羊-n"
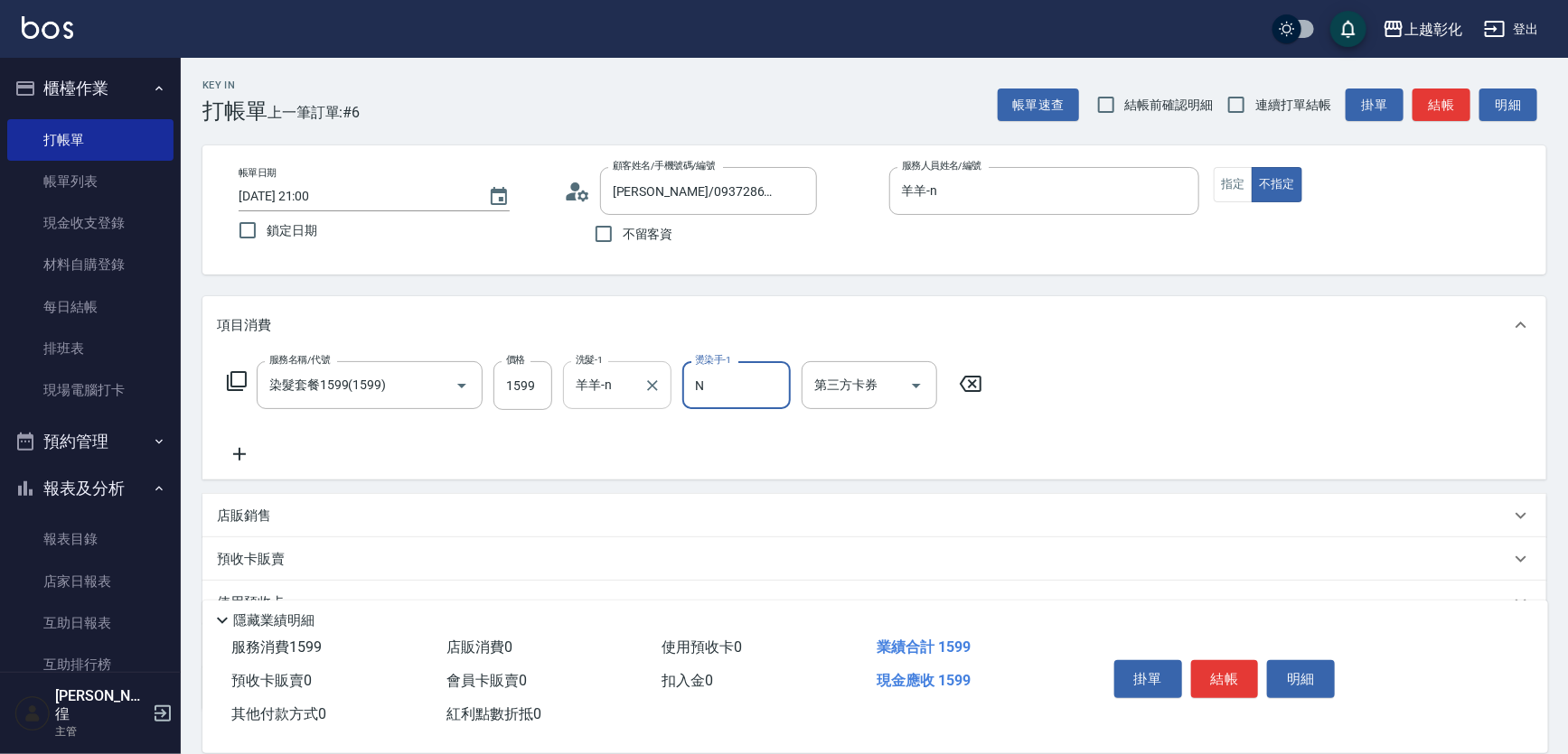
type input "羊羊-n"
click at [1232, 666] on button "結帳" at bounding box center [1225, 679] width 68 height 38
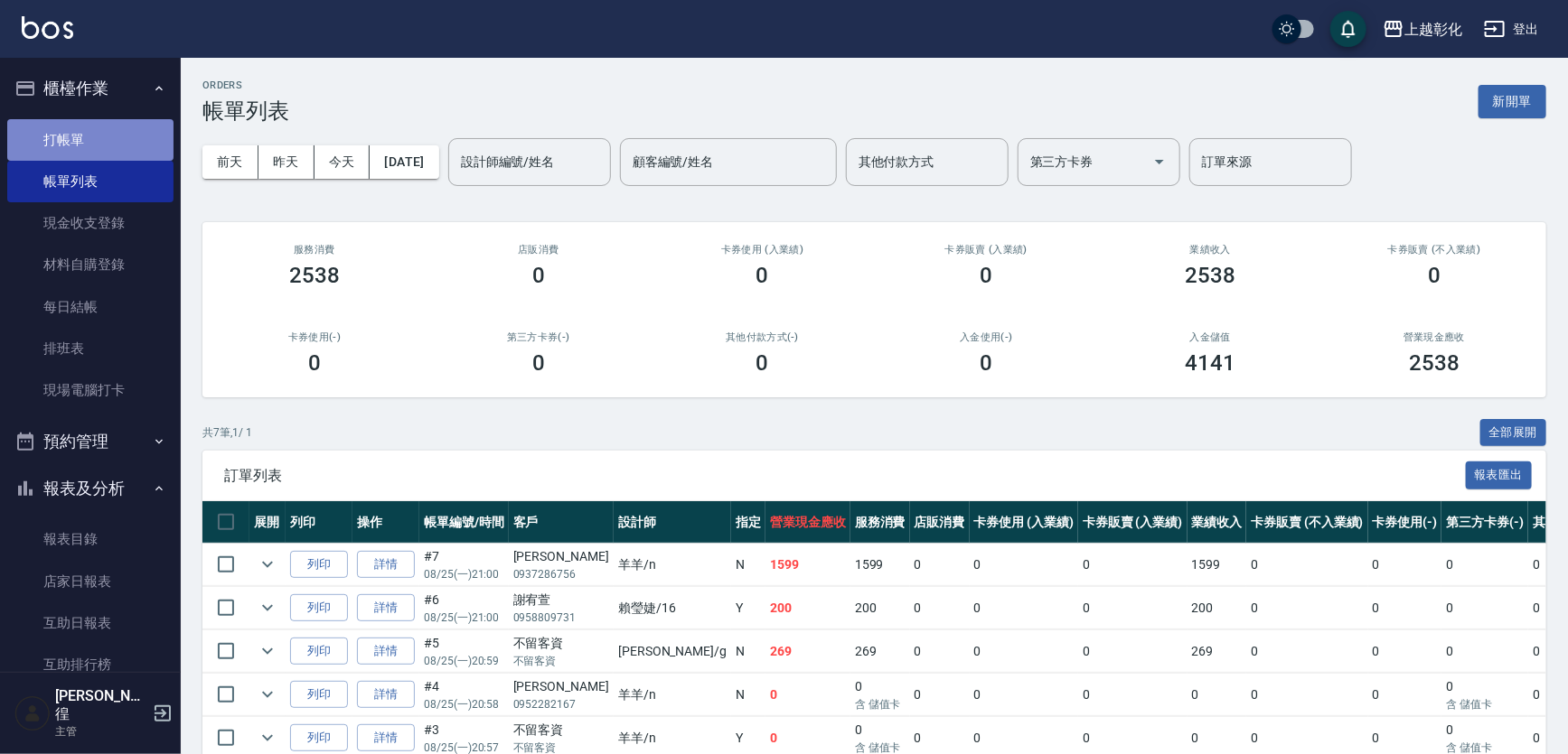
click at [102, 135] on link "打帳單" at bounding box center [90, 139] width 166 height 41
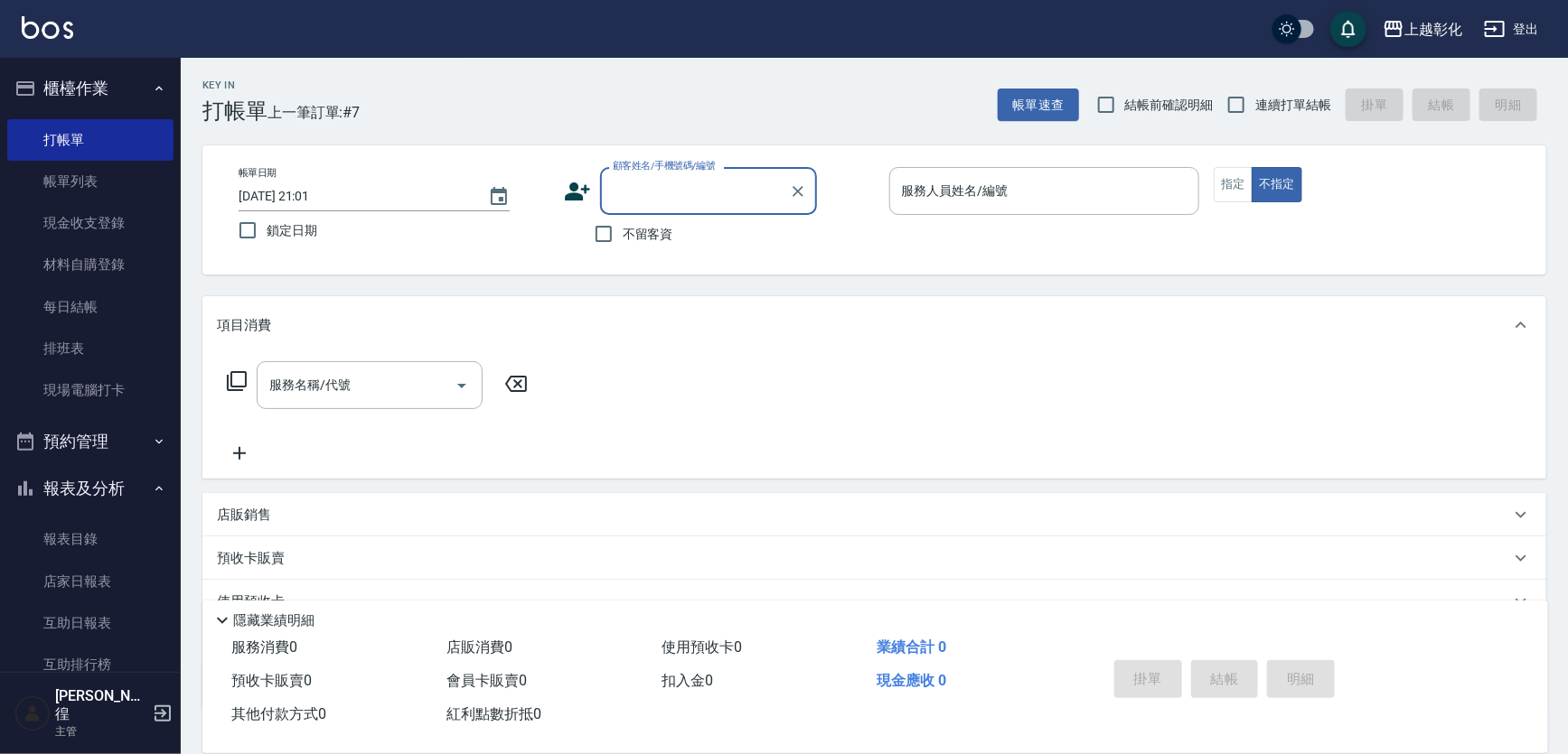
click at [713, 190] on input "顧客姓名/手機號碼/編號" at bounding box center [695, 191] width 173 height 31
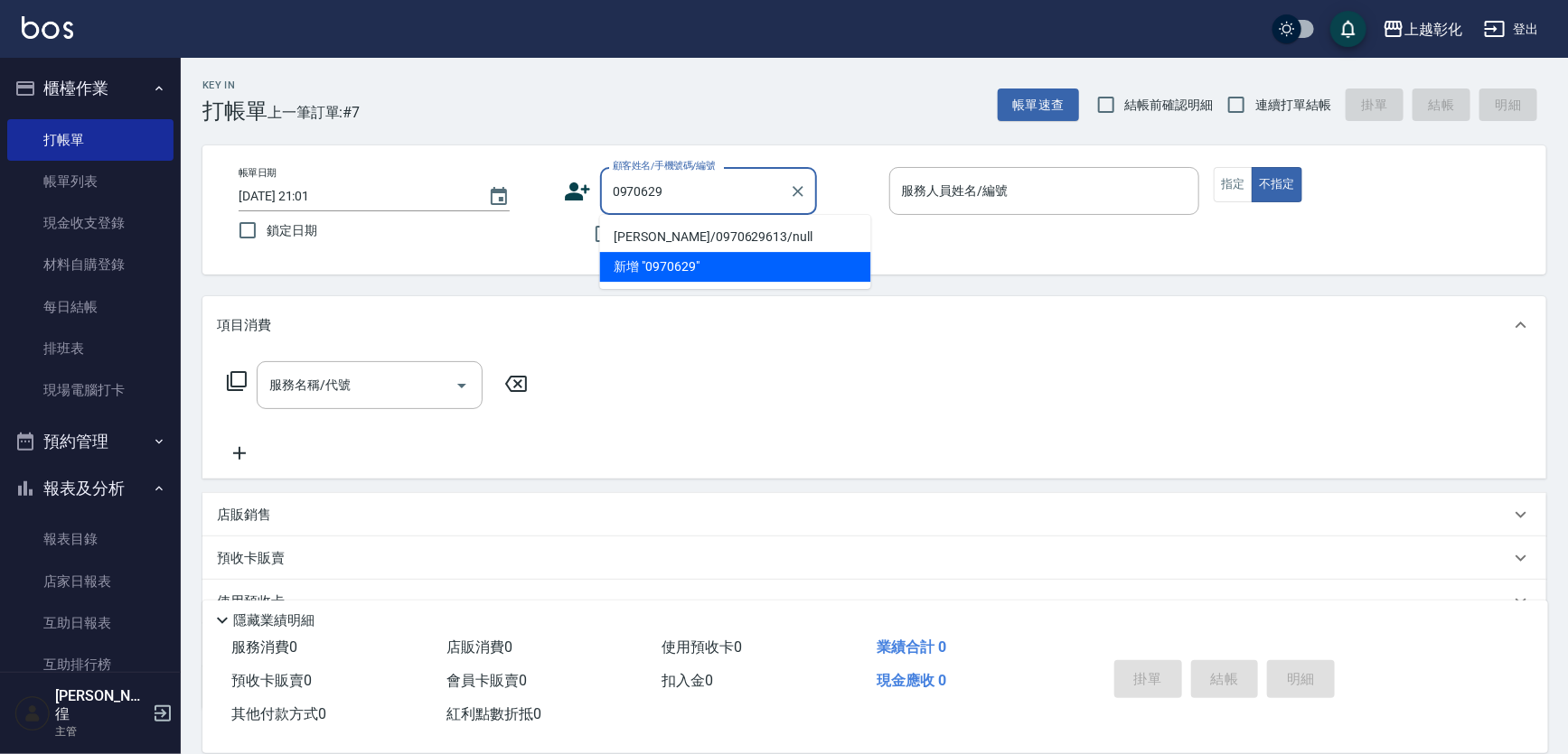
click at [711, 225] on li "[PERSON_NAME]/0970629613/null" at bounding box center [736, 237] width 271 height 29
type input "[PERSON_NAME]/0970629613/null"
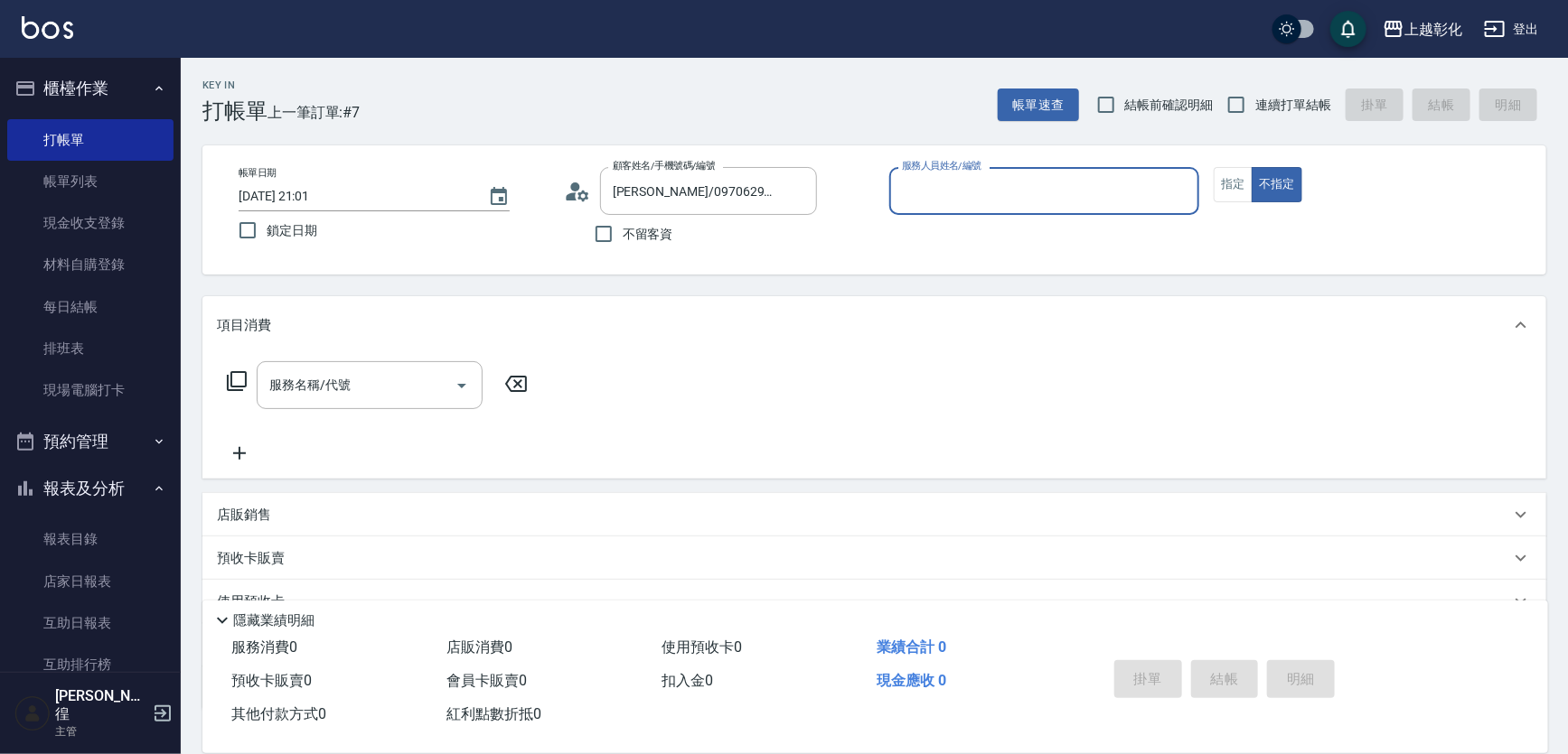
click at [915, 171] on div "服務人員姓名/編號" at bounding box center [1044, 191] width 311 height 48
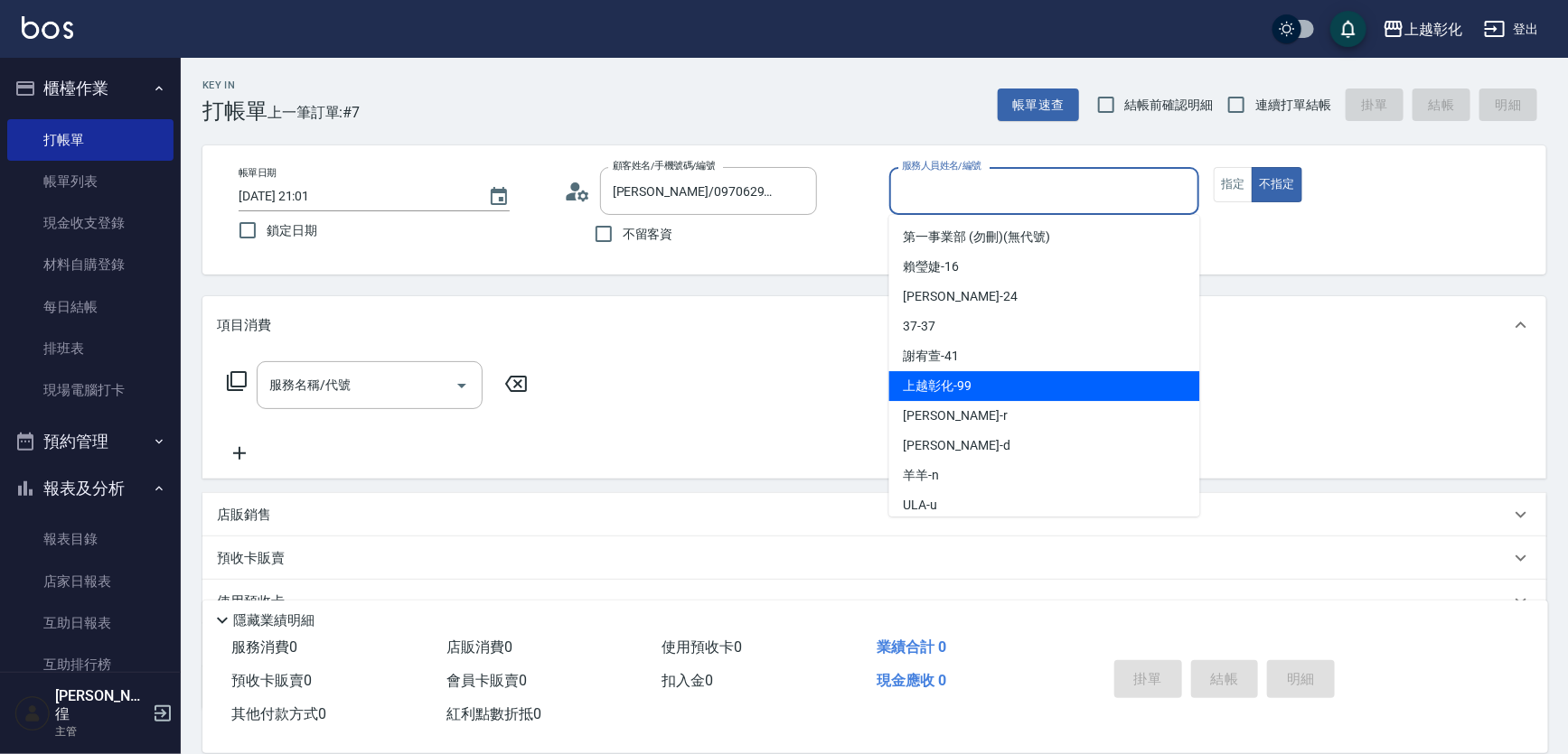
scroll to position [100, 0]
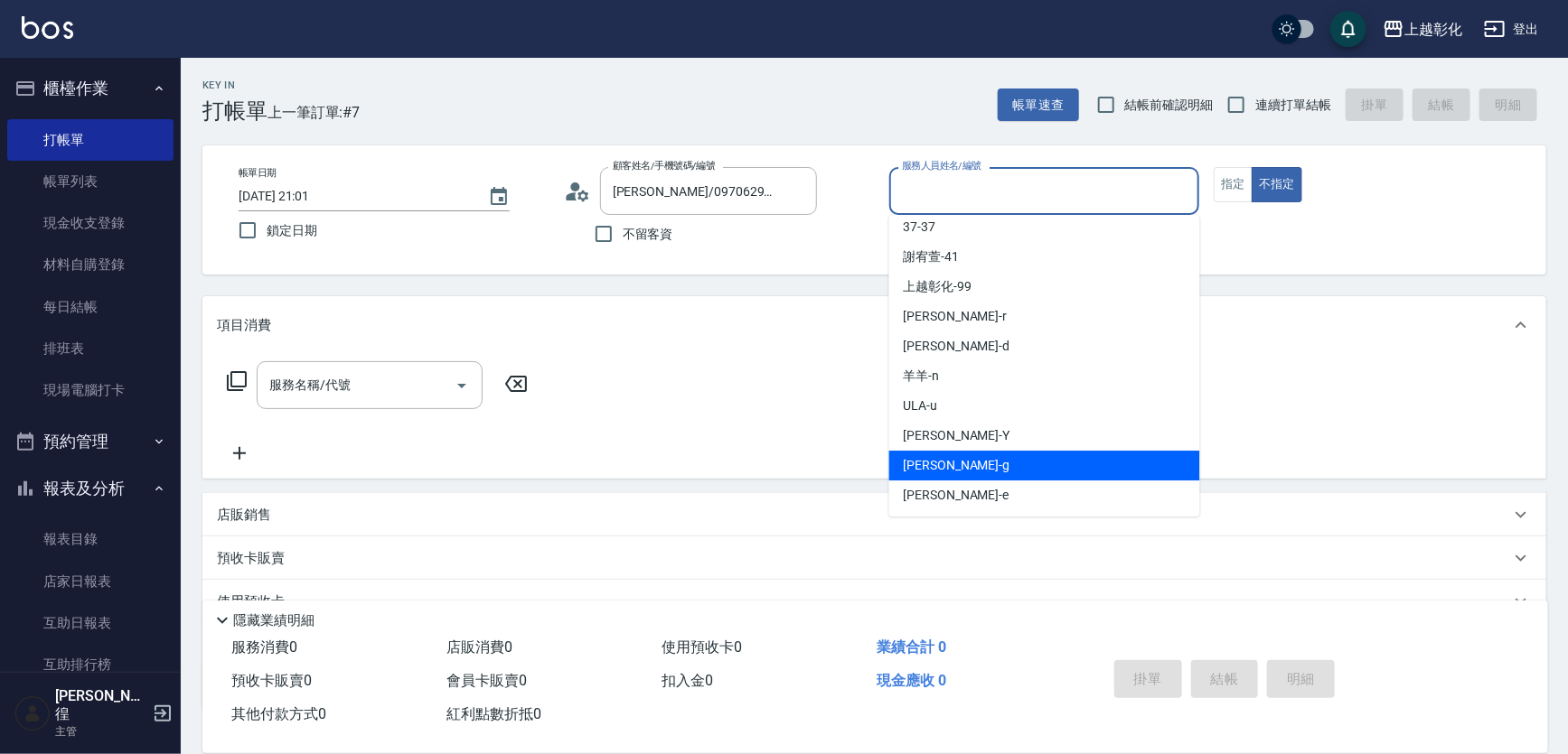
click at [956, 459] on div "[PERSON_NAME]" at bounding box center [1044, 465] width 311 height 29
type input "[PERSON_NAME]"
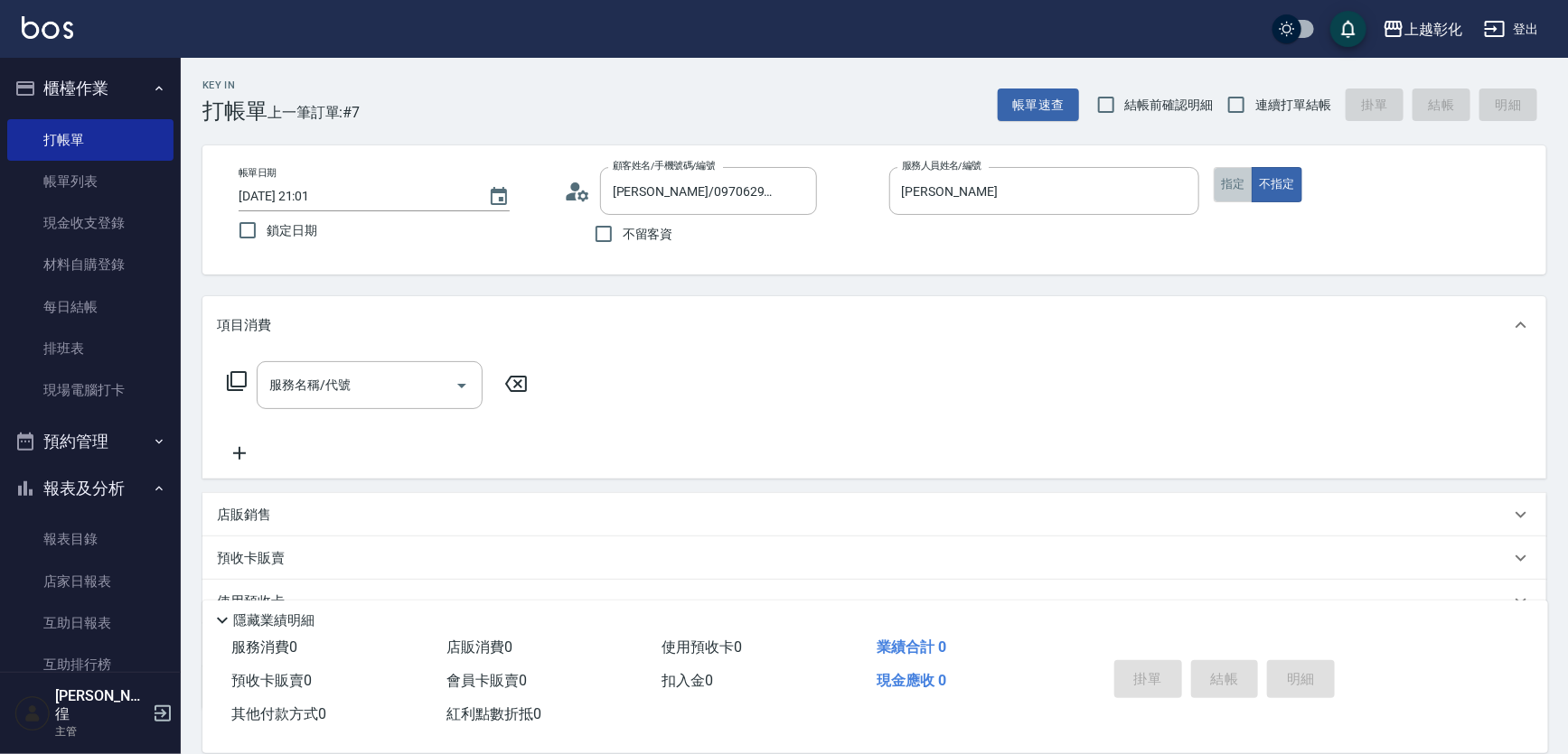
click at [1247, 190] on button "指定" at bounding box center [1232, 184] width 39 height 35
drag, startPoint x: 264, startPoint y: 373, endPoint x: 281, endPoint y: 378, distance: 17.7
click at [271, 376] on div "服務名稱/代號" at bounding box center [369, 385] width 226 height 48
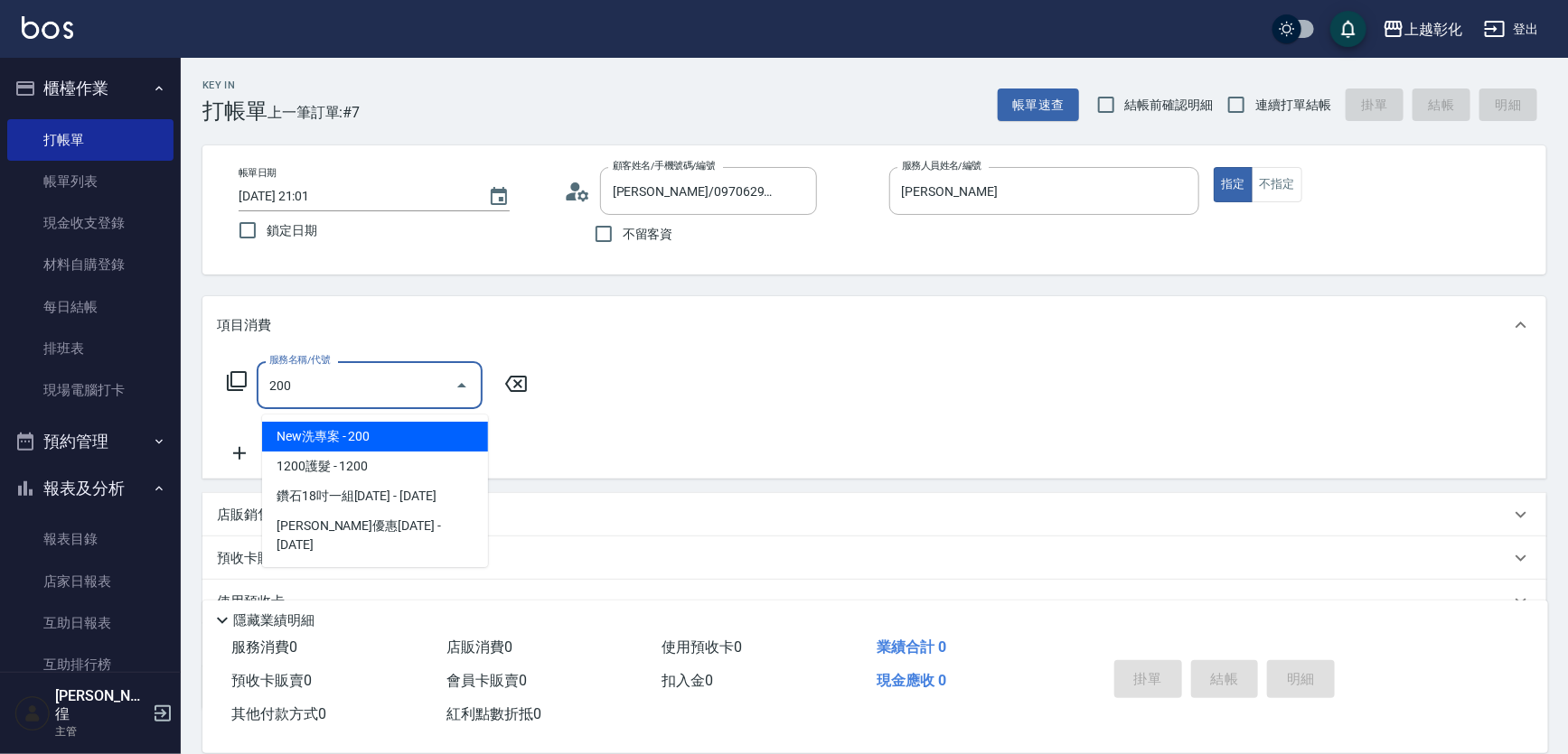
type input "New洗專案(200)"
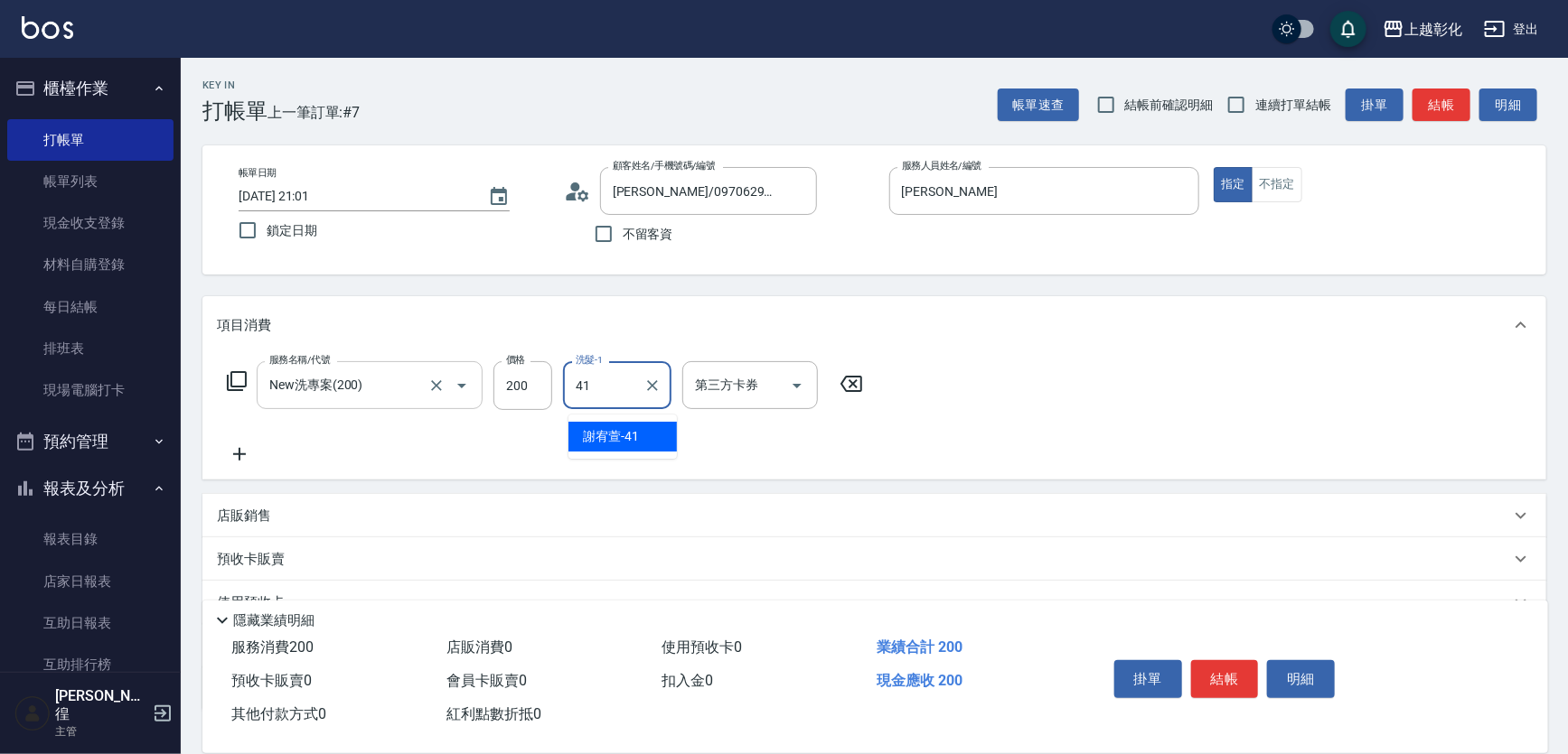
type input "[PERSON_NAME]-41"
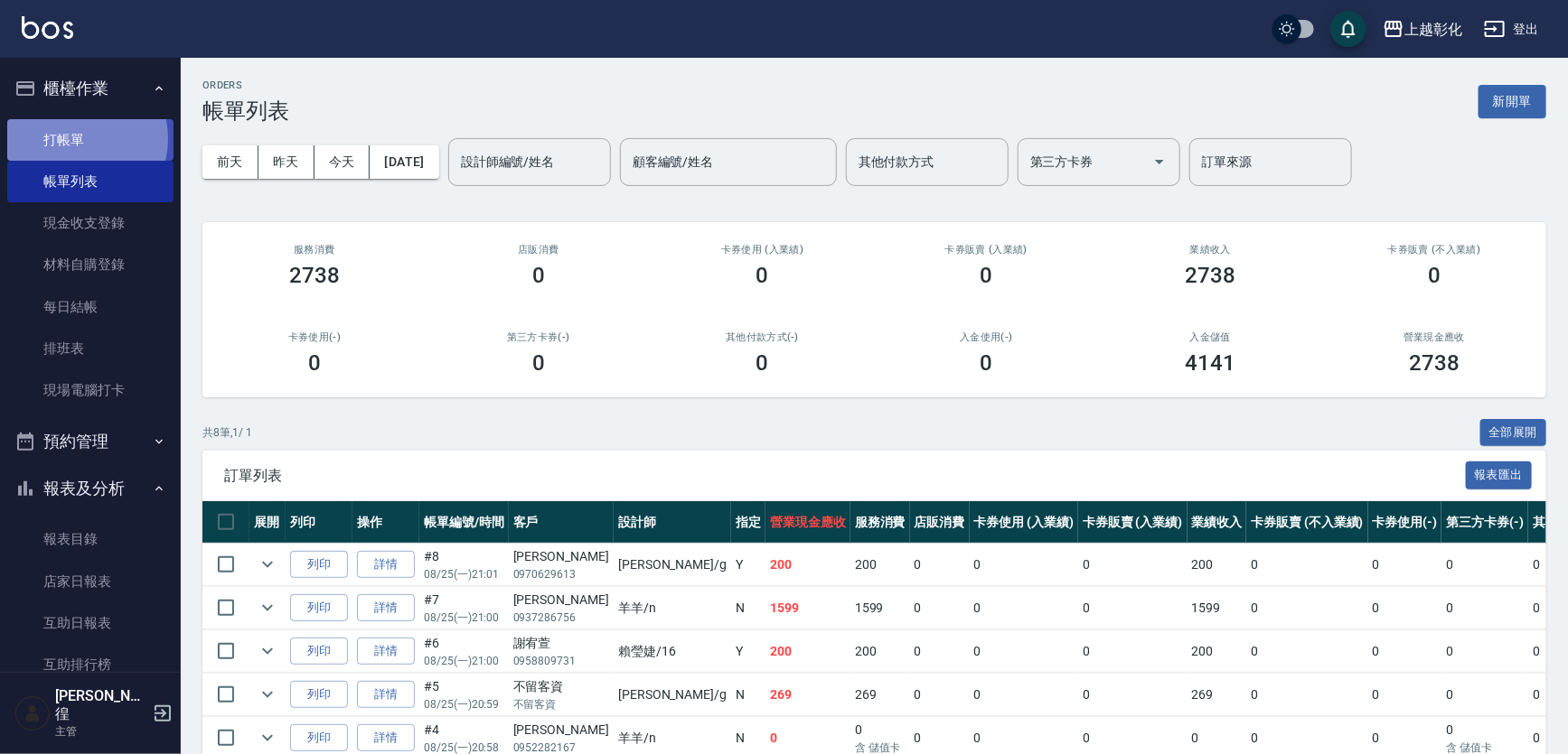
click at [75, 138] on link "打帳單" at bounding box center [90, 139] width 166 height 41
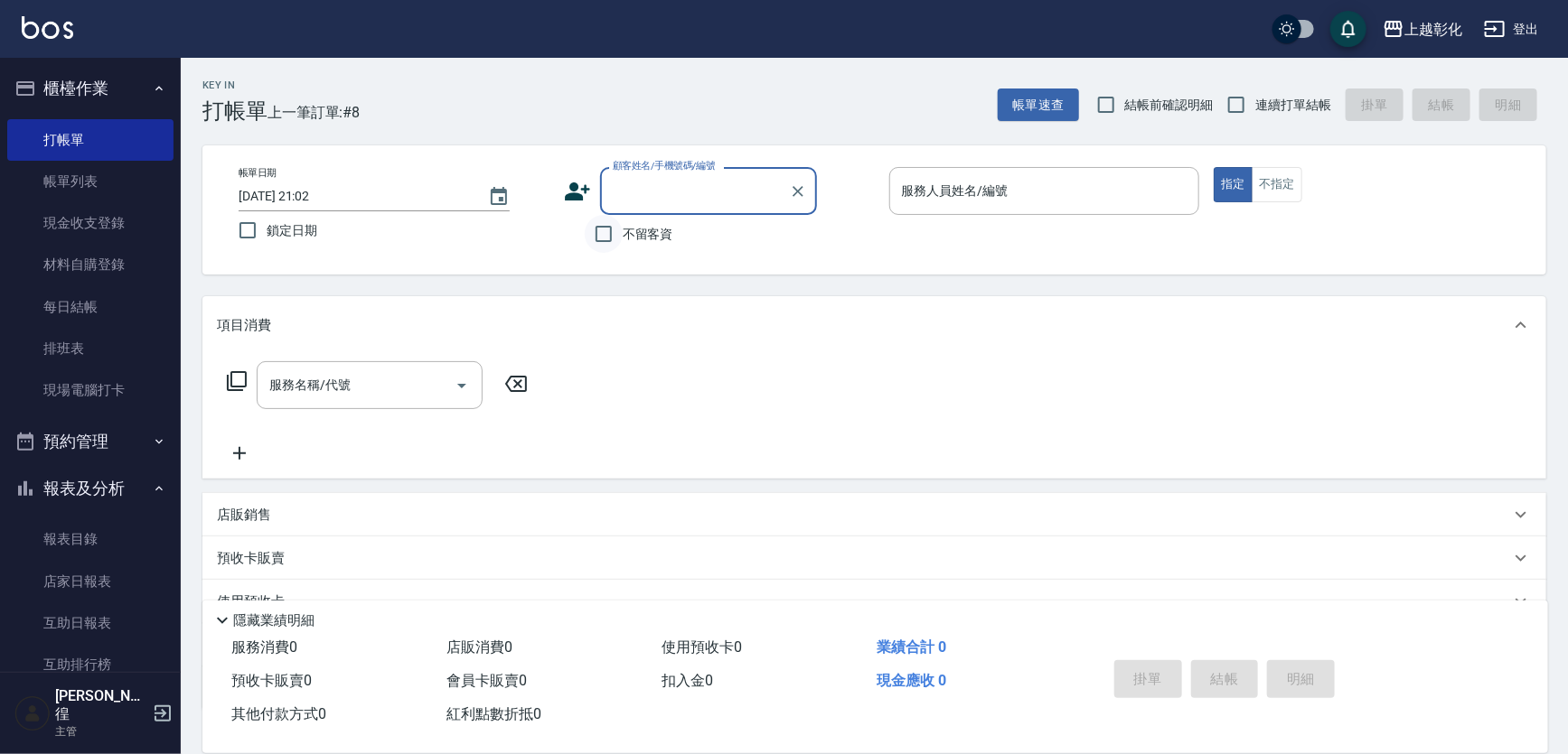
click at [616, 230] on input "不留客資" at bounding box center [603, 233] width 38 height 38
checkbox input "true"
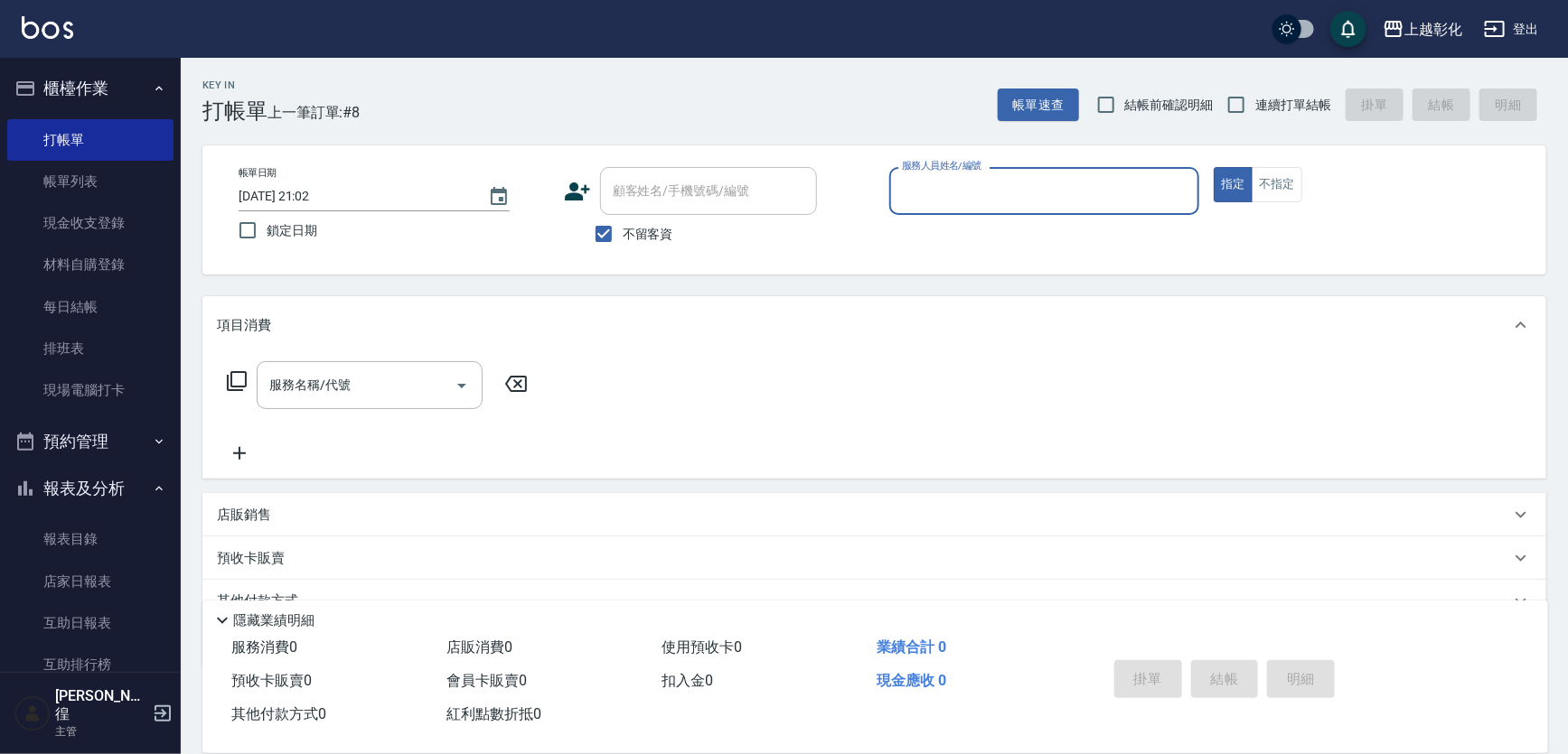
click at [949, 206] on input "服務人員姓名/編號" at bounding box center [1044, 191] width 295 height 31
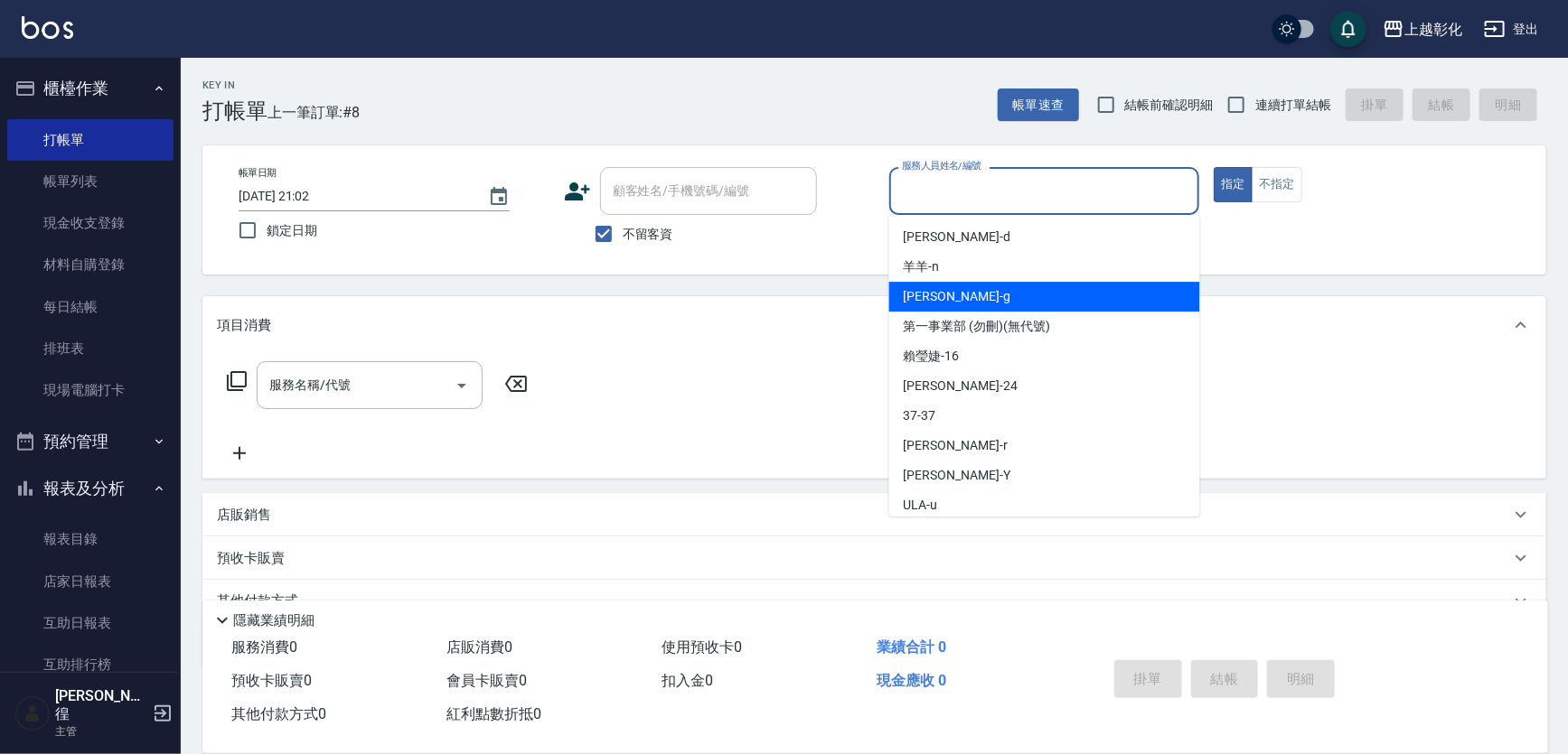
click at [957, 290] on div "[PERSON_NAME]" at bounding box center [1044, 297] width 311 height 29
type input "[PERSON_NAME]"
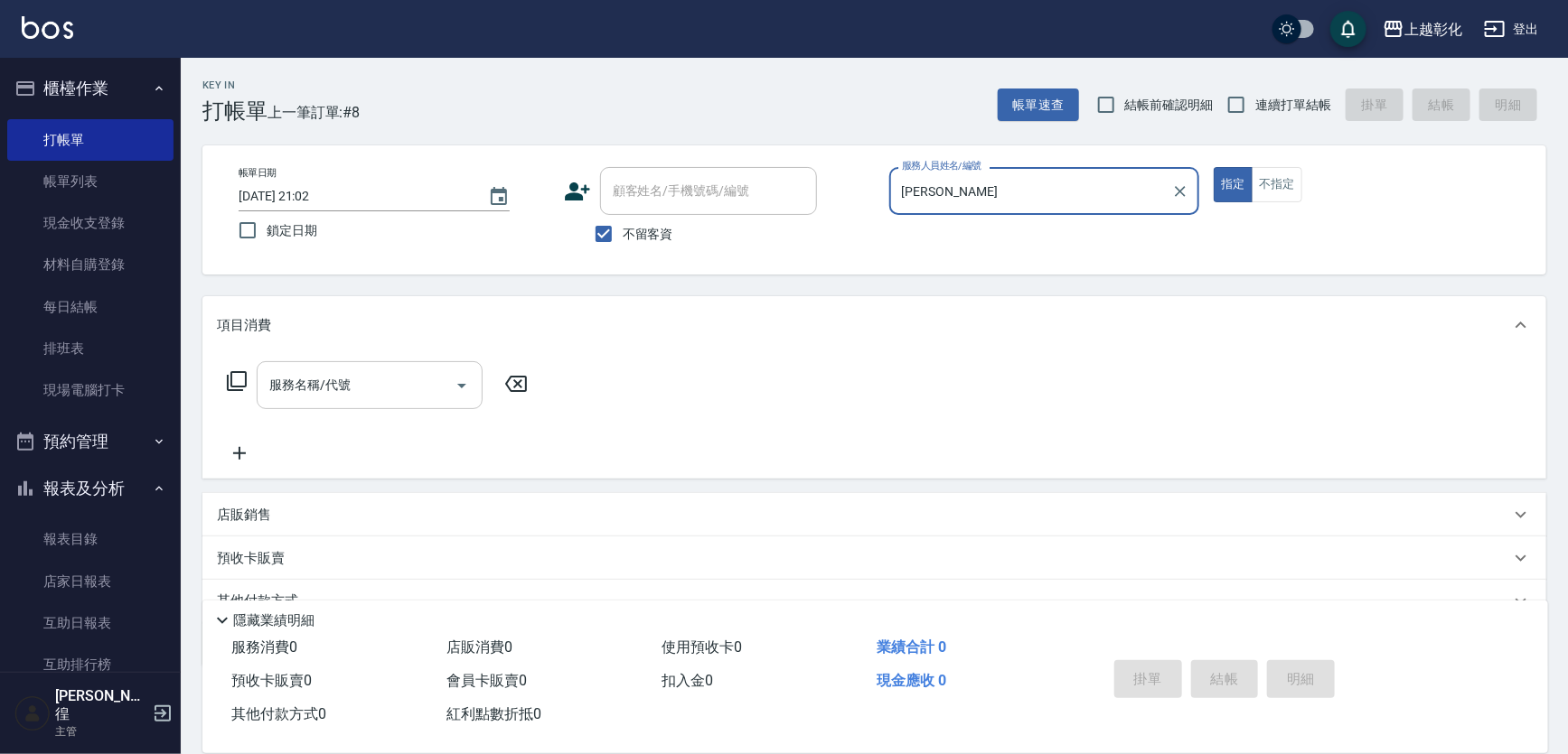
click at [407, 387] on input "服務名稱/代號" at bounding box center [356, 385] width 183 height 31
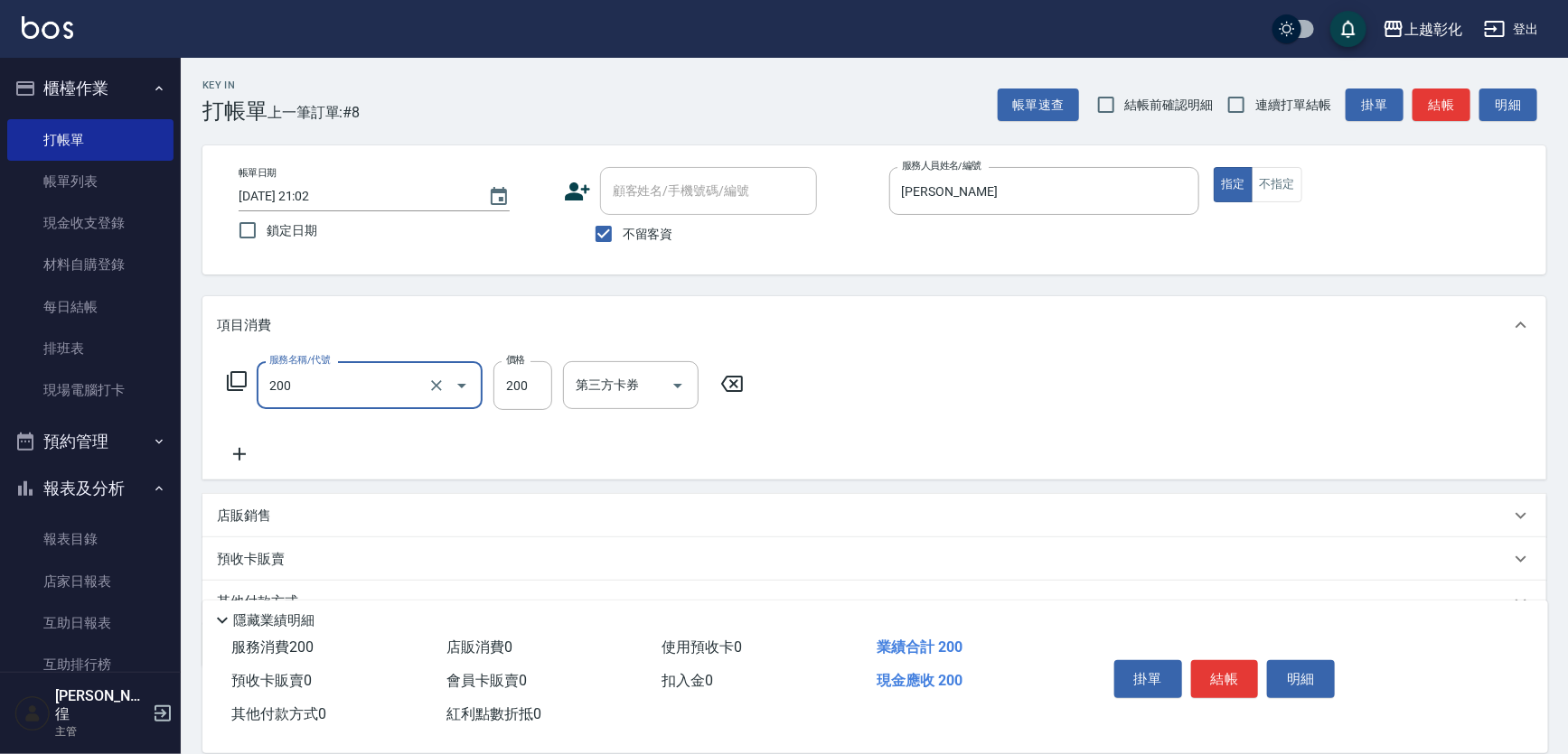
type input "New洗專案(200)"
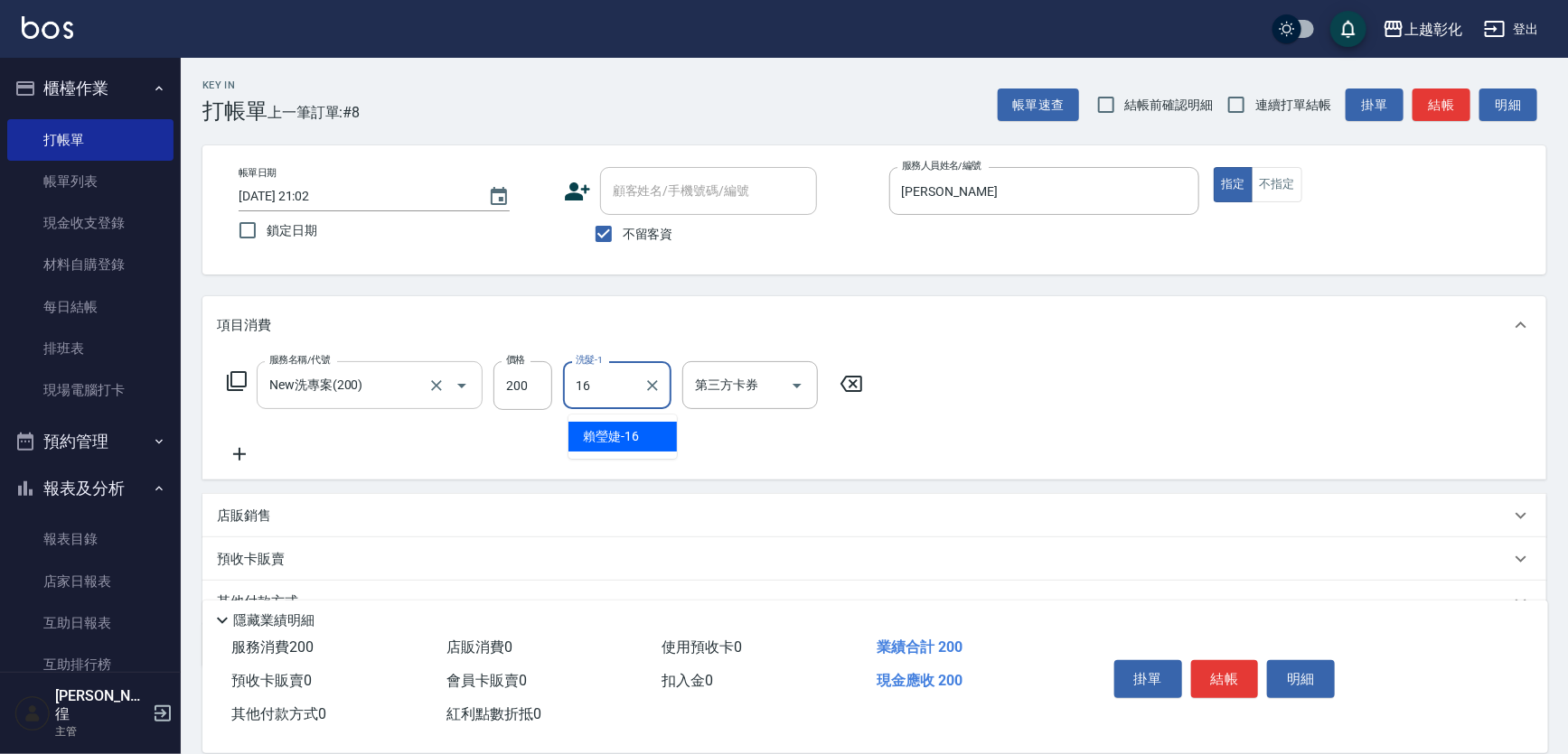
type input "[PERSON_NAME]-16"
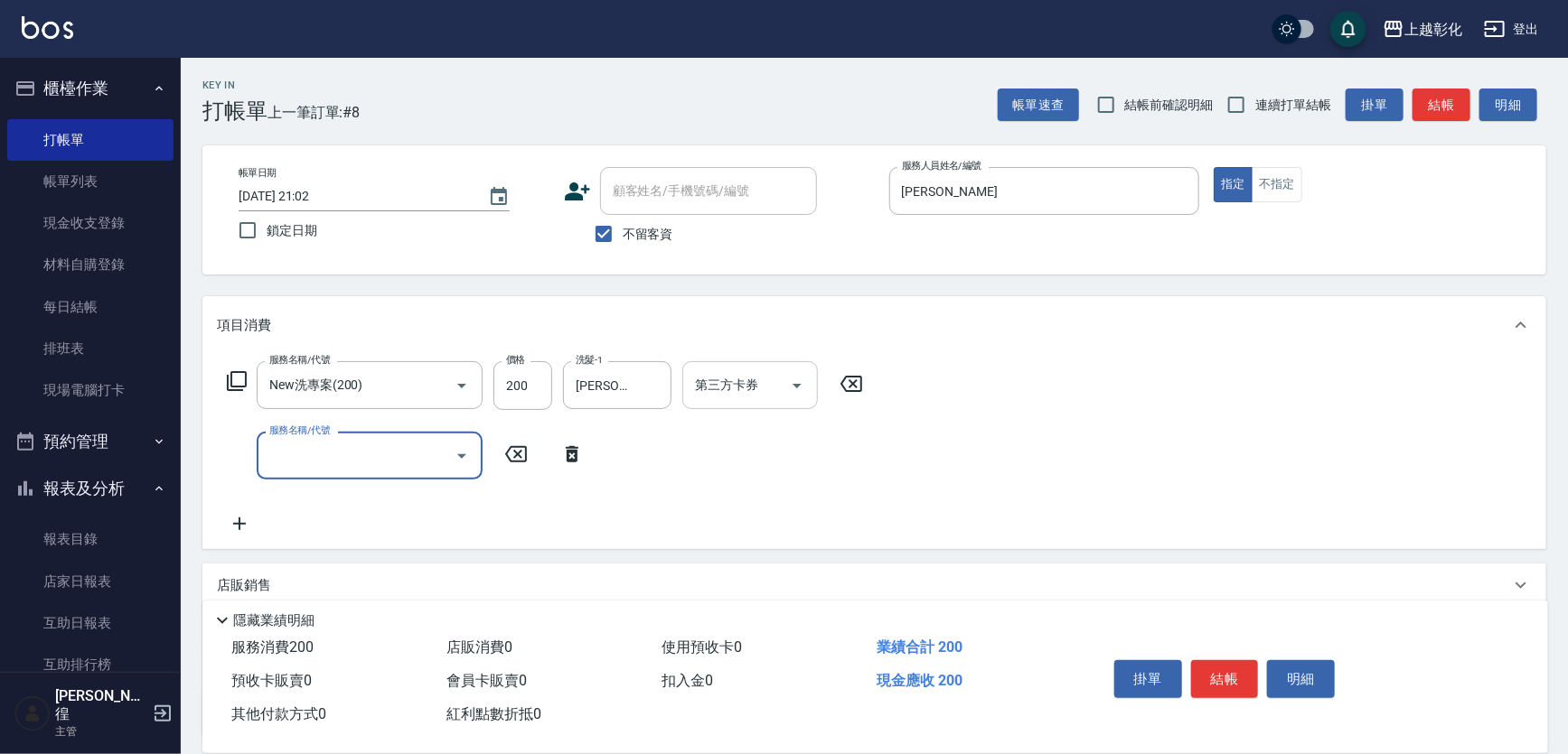
click at [766, 395] on input "第三方卡券" at bounding box center [737, 385] width 92 height 31
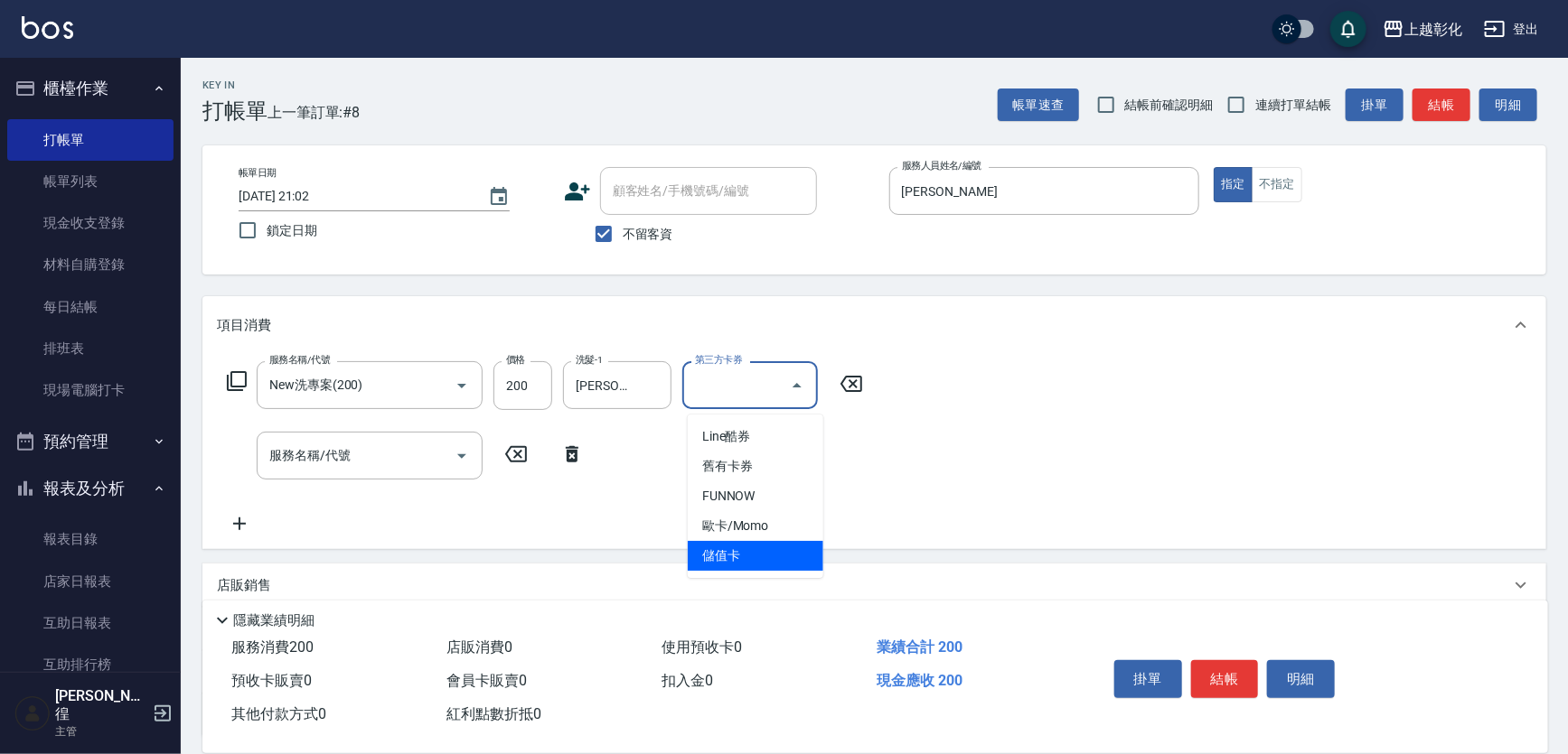
click at [761, 548] on span "儲值卡" at bounding box center [755, 556] width 136 height 29
type input "儲值卡"
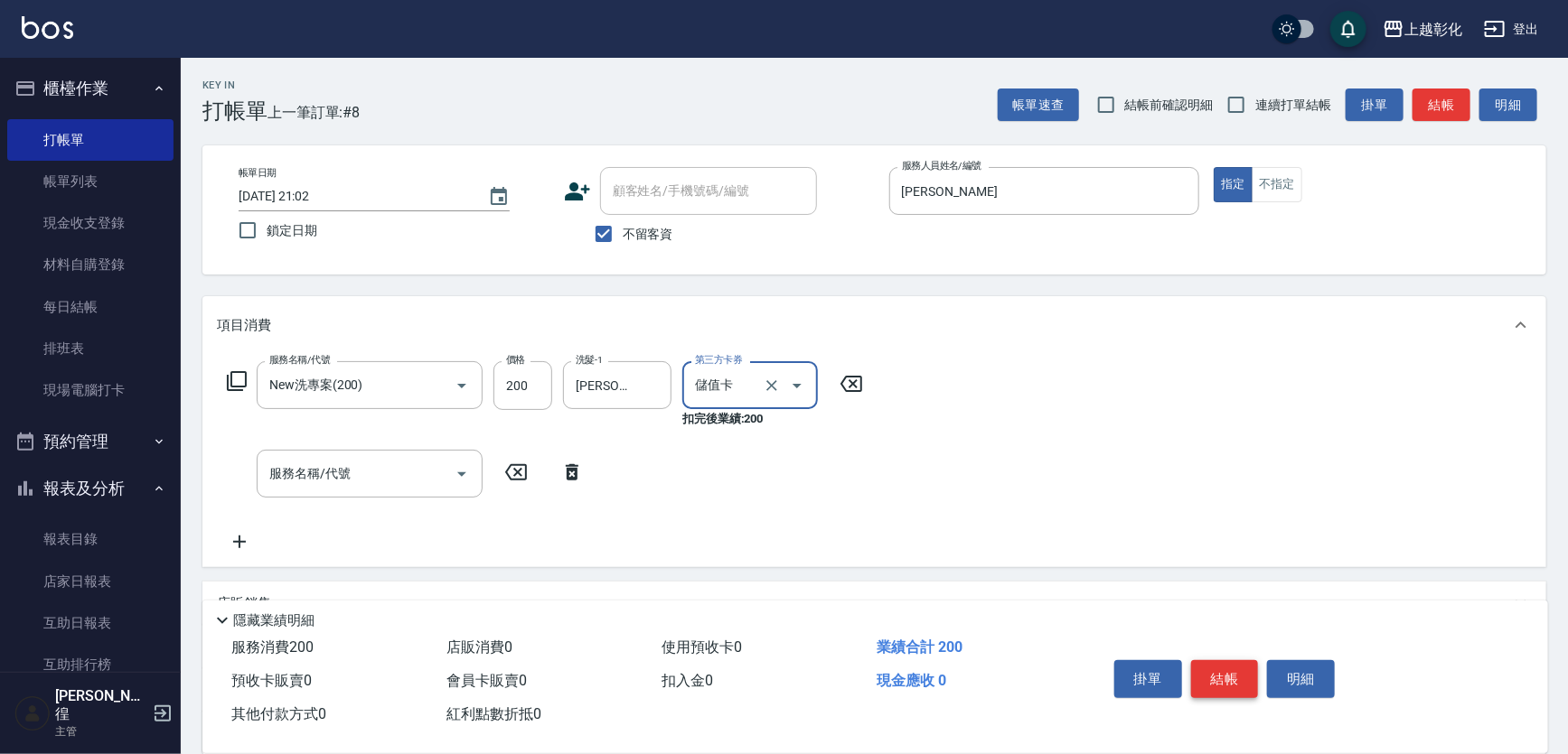
click at [1256, 665] on button "結帳" at bounding box center [1225, 679] width 68 height 38
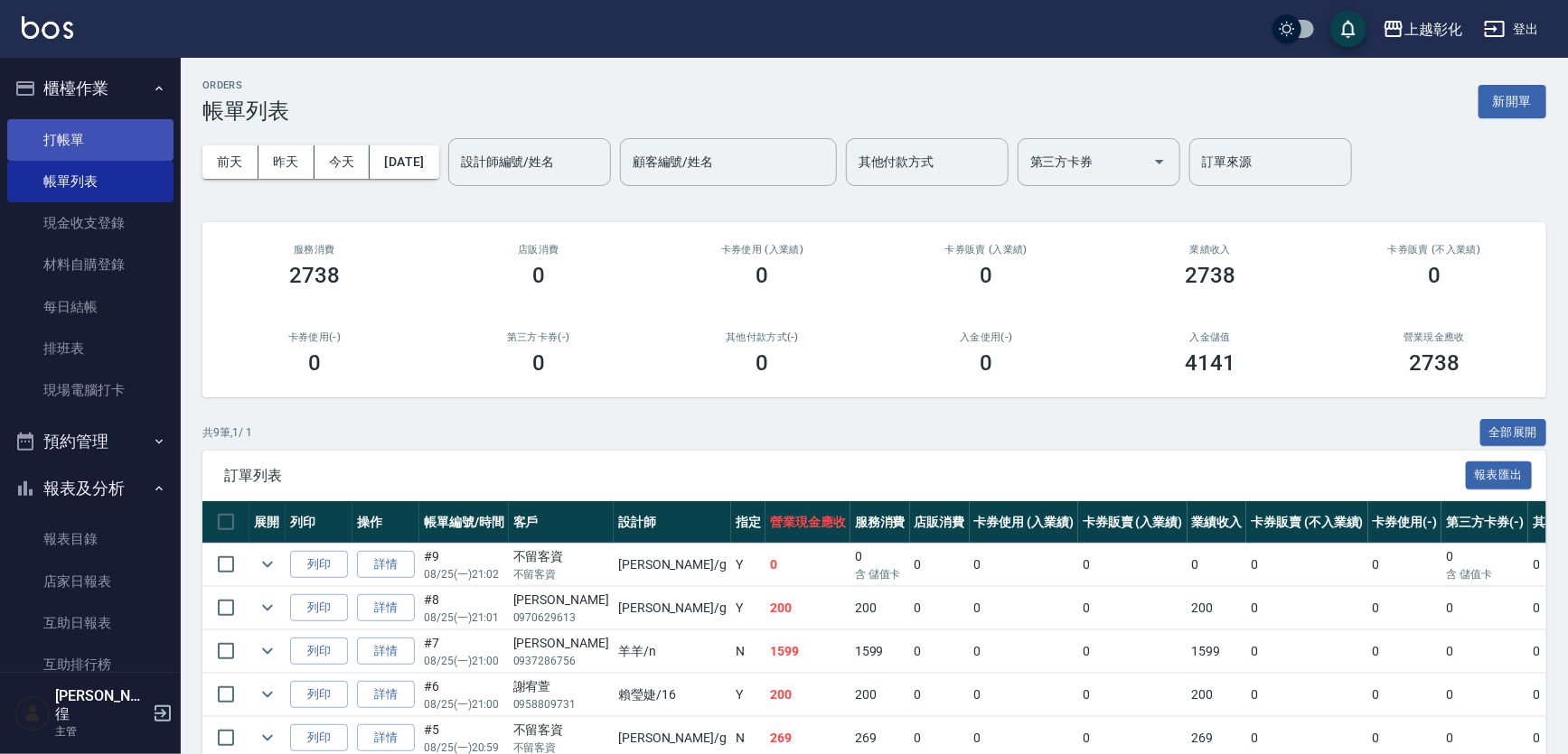
click at [102, 130] on link "打帳單" at bounding box center [90, 139] width 166 height 41
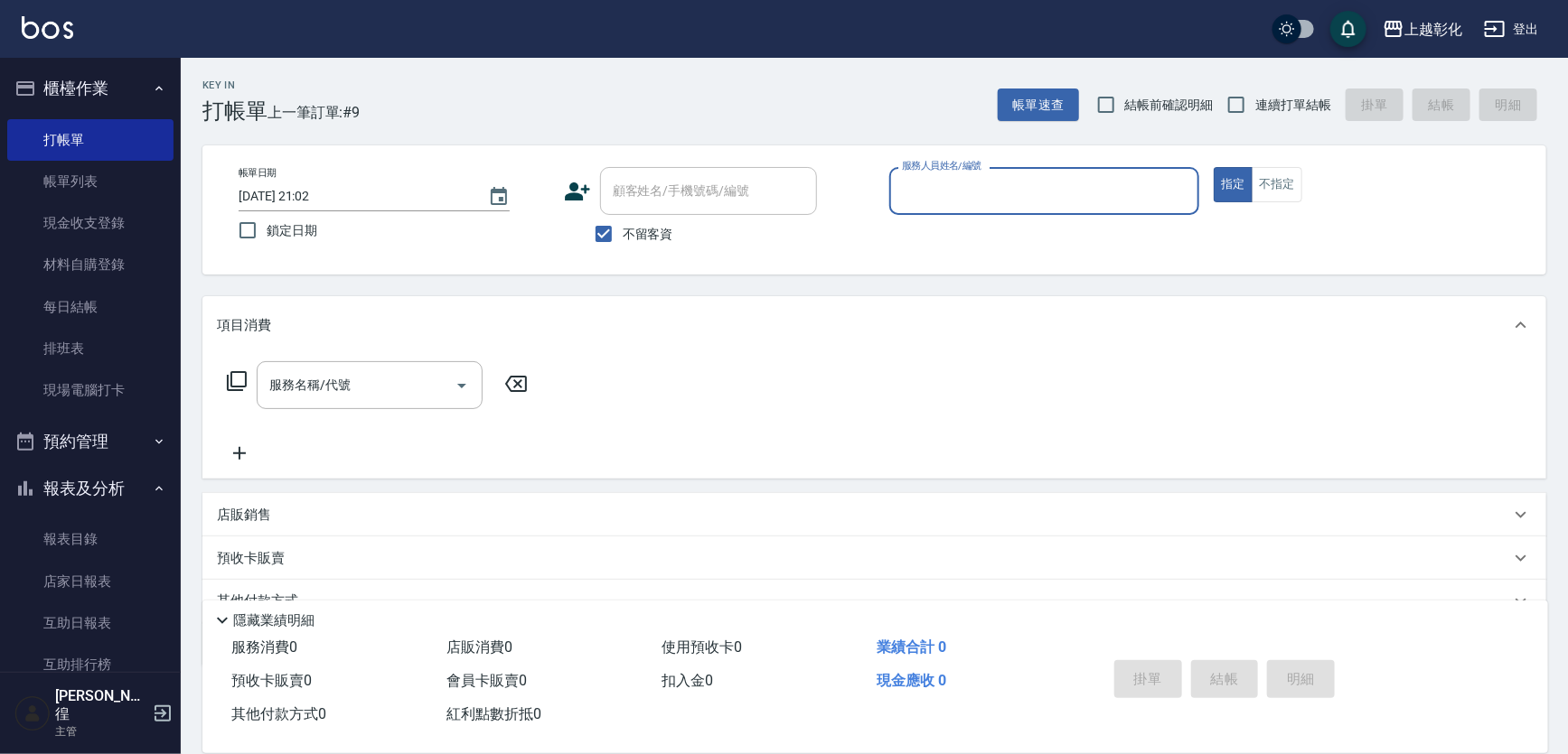
click at [1008, 190] on input "服務人員姓名/編號" at bounding box center [1044, 191] width 295 height 31
type input "[PERSON_NAME]-16"
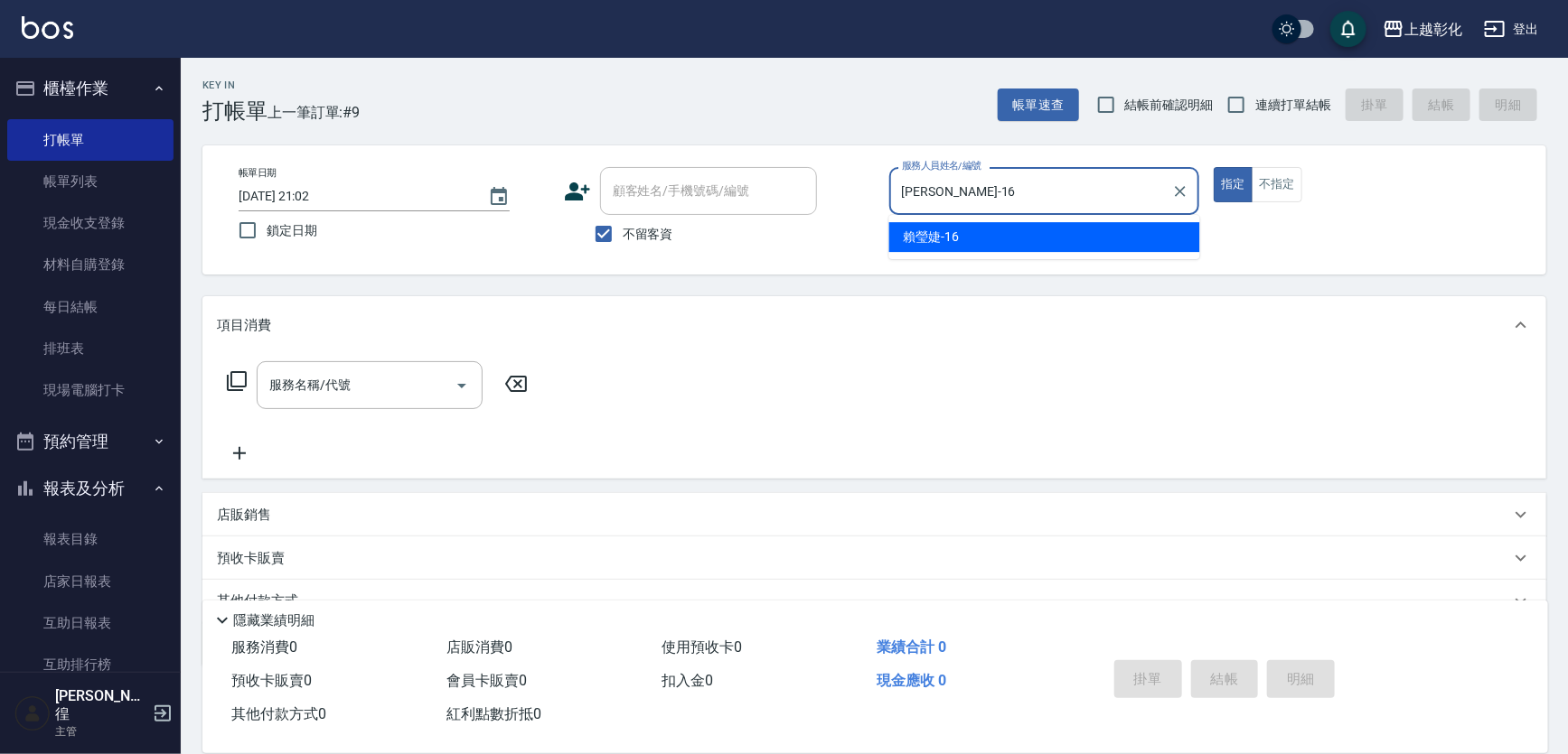
type button "true"
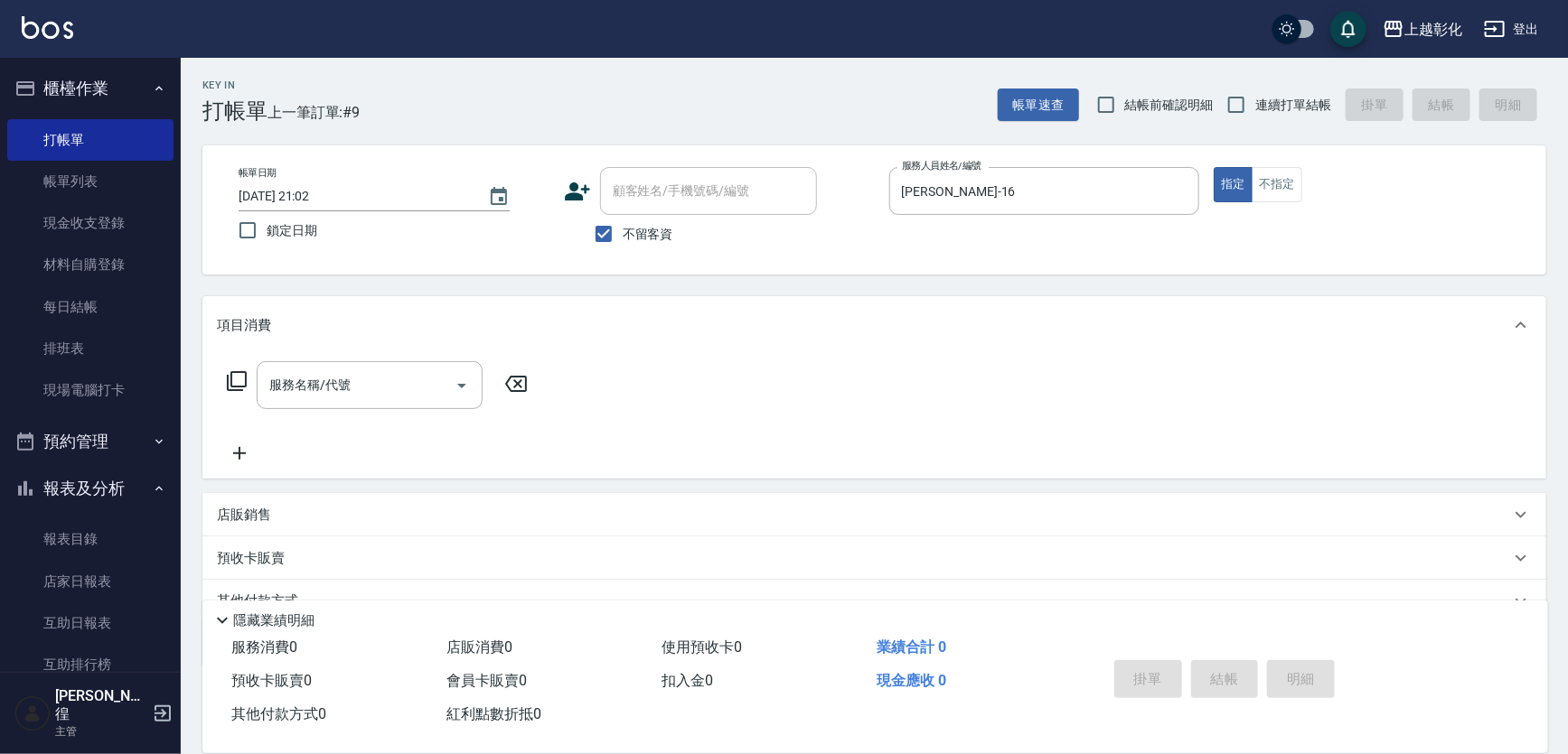
click at [227, 391] on icon at bounding box center [237, 382] width 20 height 20
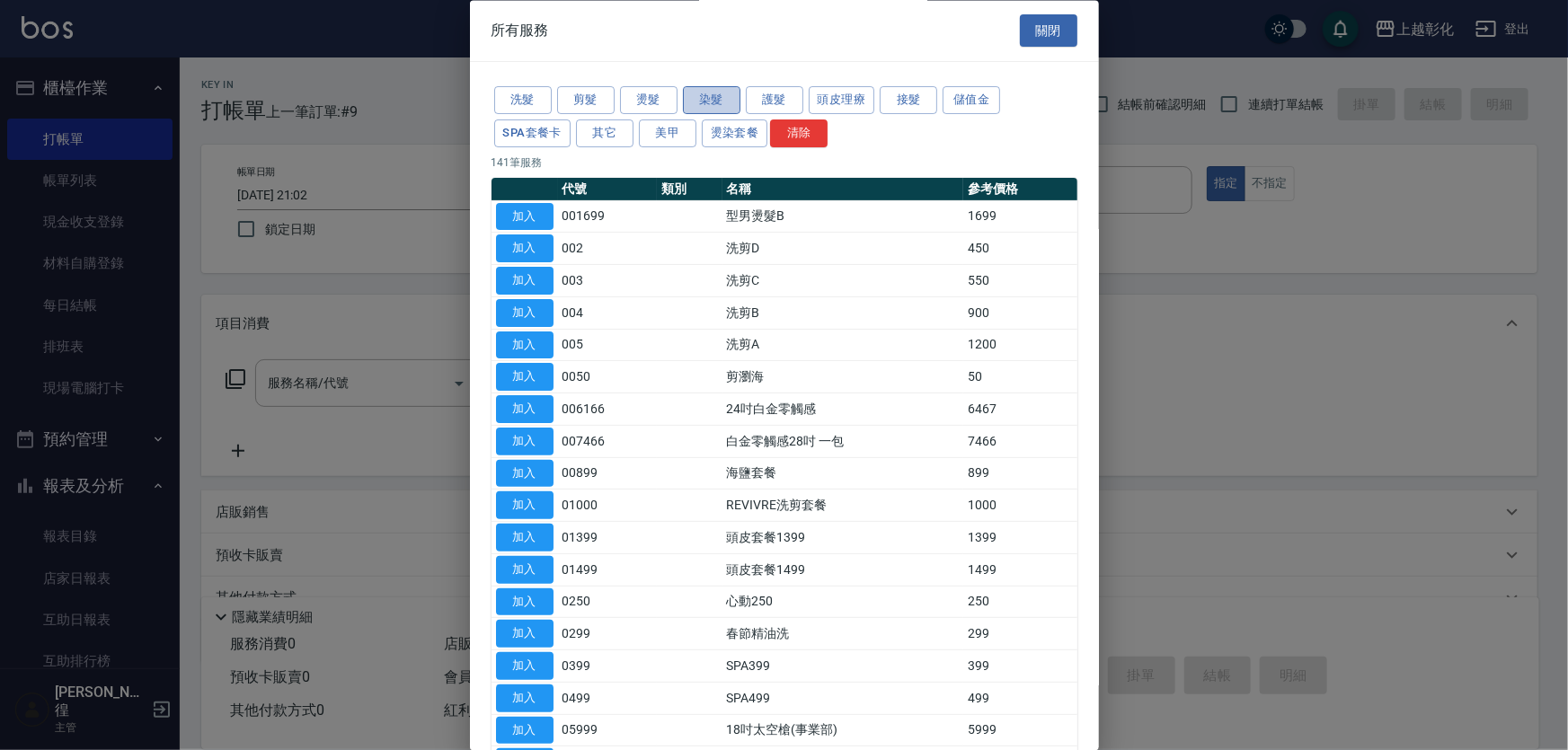
click at [726, 101] on button "染髮" at bounding box center [712, 101] width 58 height 28
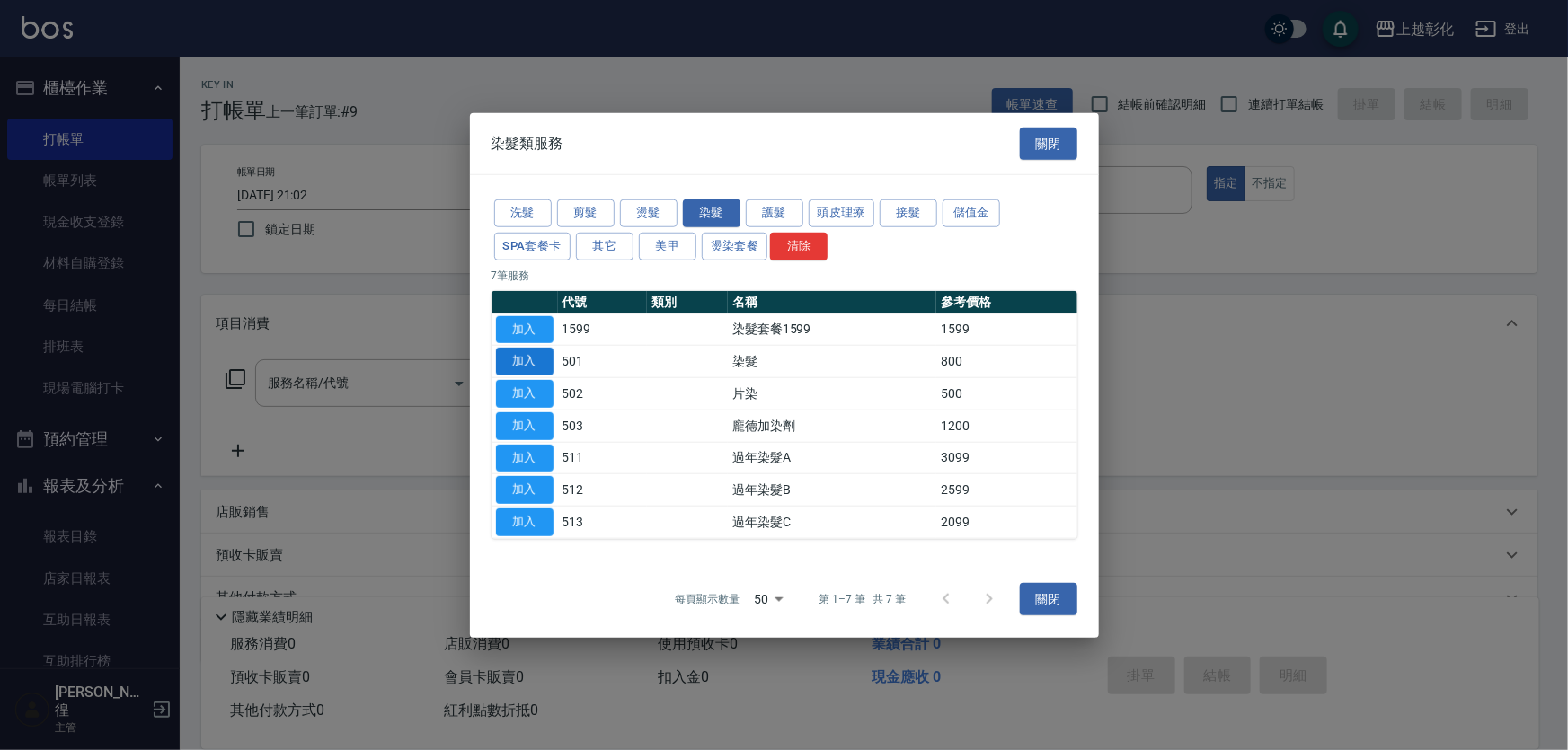
click at [522, 348] on button "加入" at bounding box center [525, 361] width 58 height 28
type input "染髮(501)"
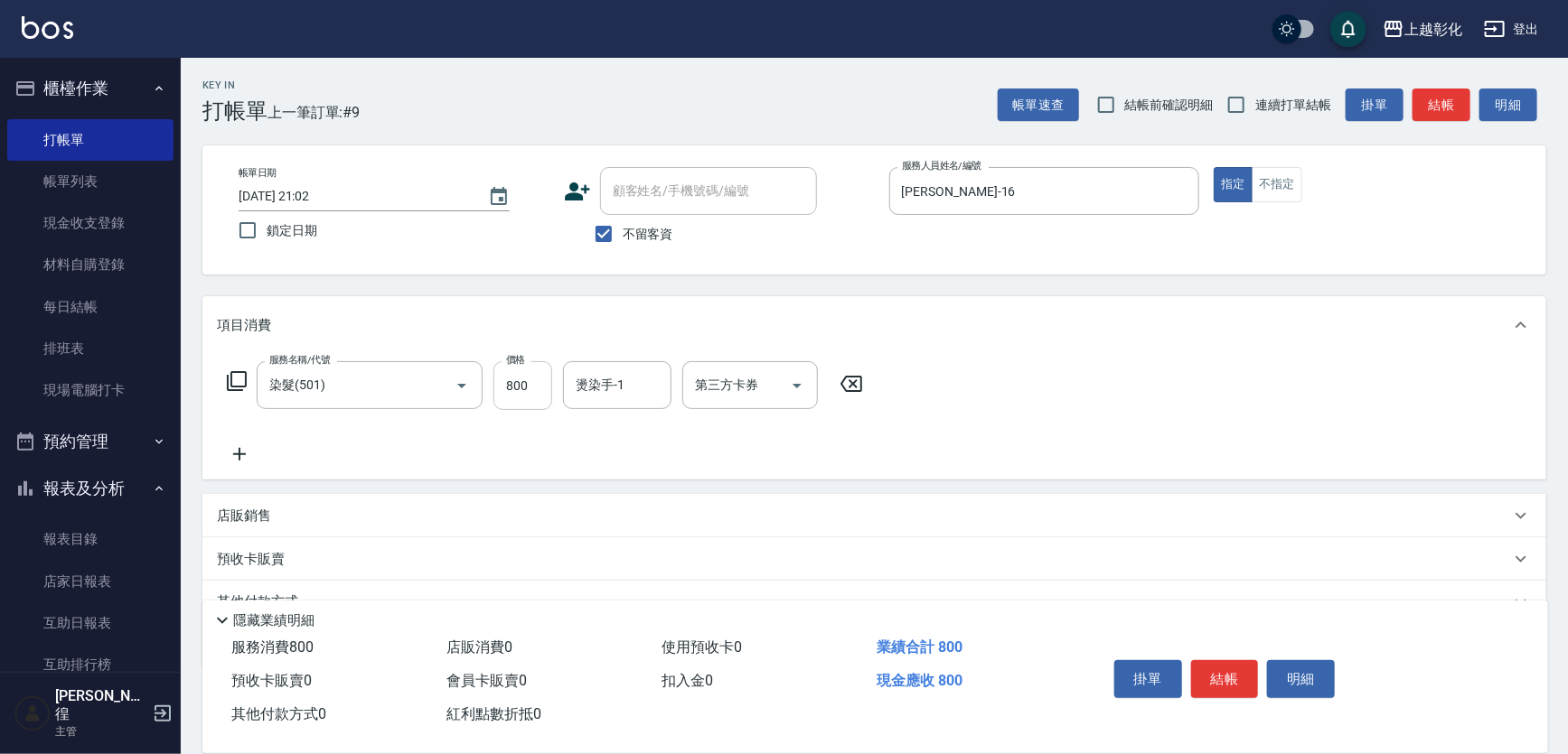
click at [540, 389] on input "800" at bounding box center [523, 385] width 59 height 49
type input "1000"
click at [615, 401] on input "燙染手-1" at bounding box center [617, 385] width 92 height 31
type input "[PERSON_NAME]-16"
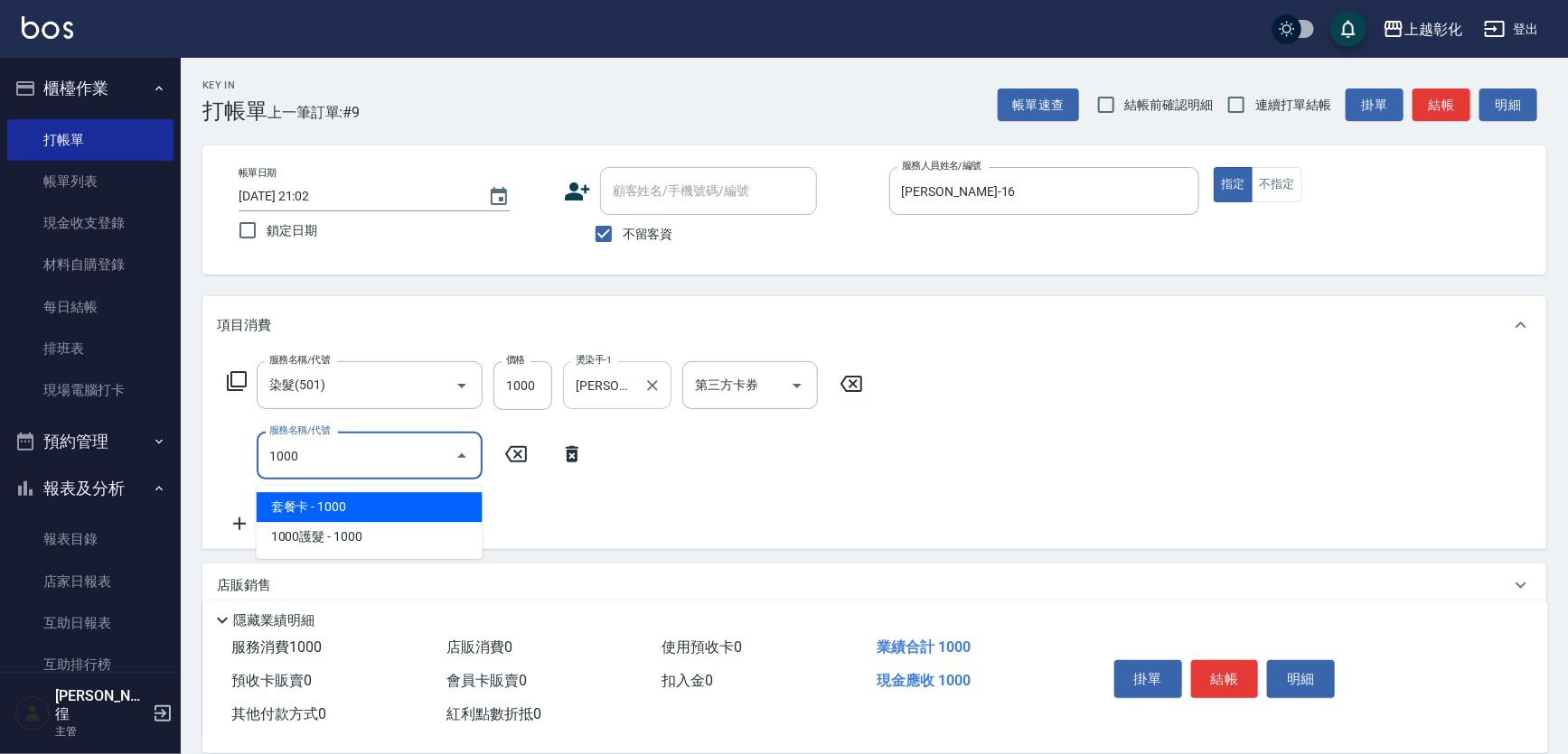
type input "套餐卡(1000)"
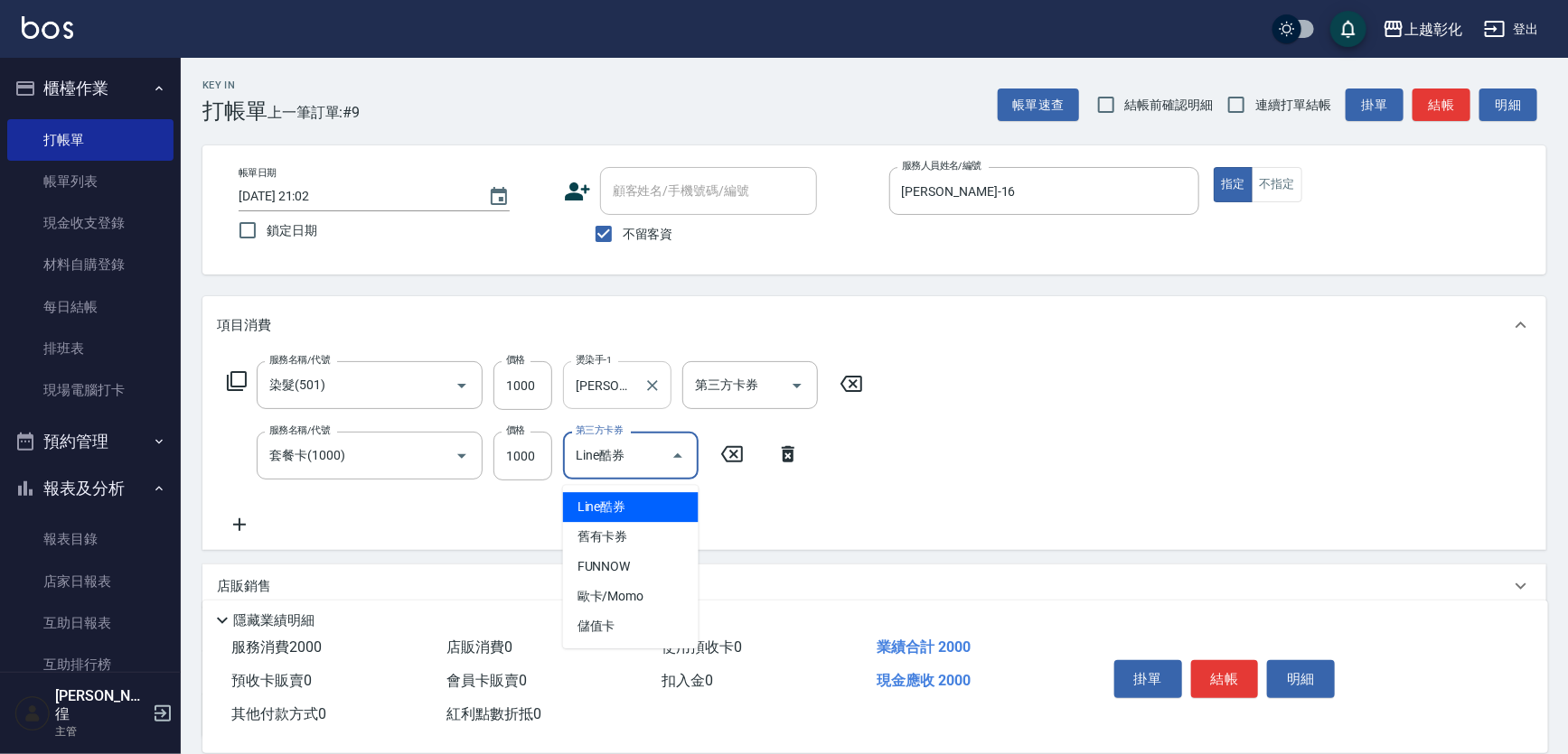
type input "Line酷券"
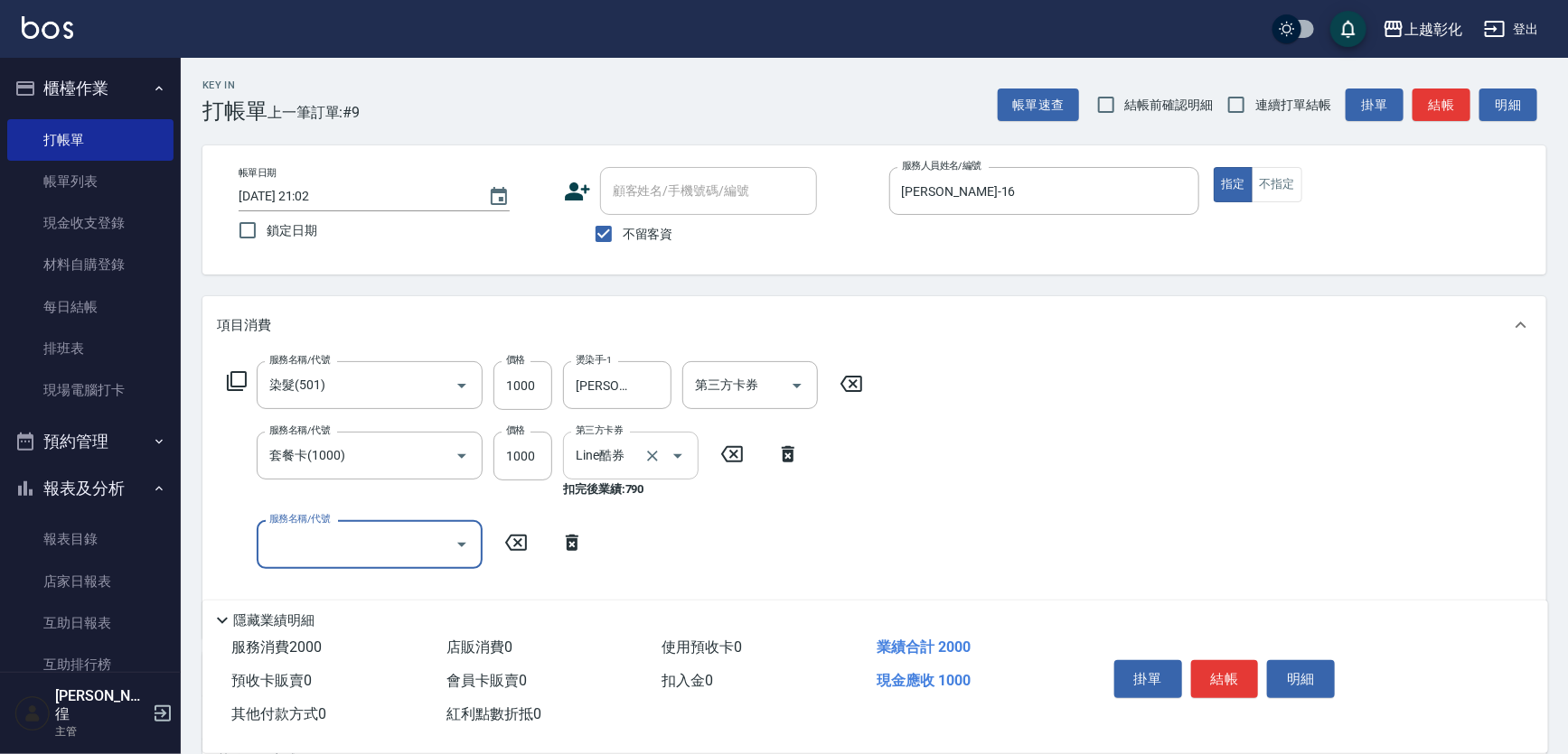
drag, startPoint x: 591, startPoint y: 484, endPoint x: 625, endPoint y: 471, distance: 36.4
click at [593, 479] on div "Line酷券 第三方卡券" at bounding box center [631, 456] width 136 height 48
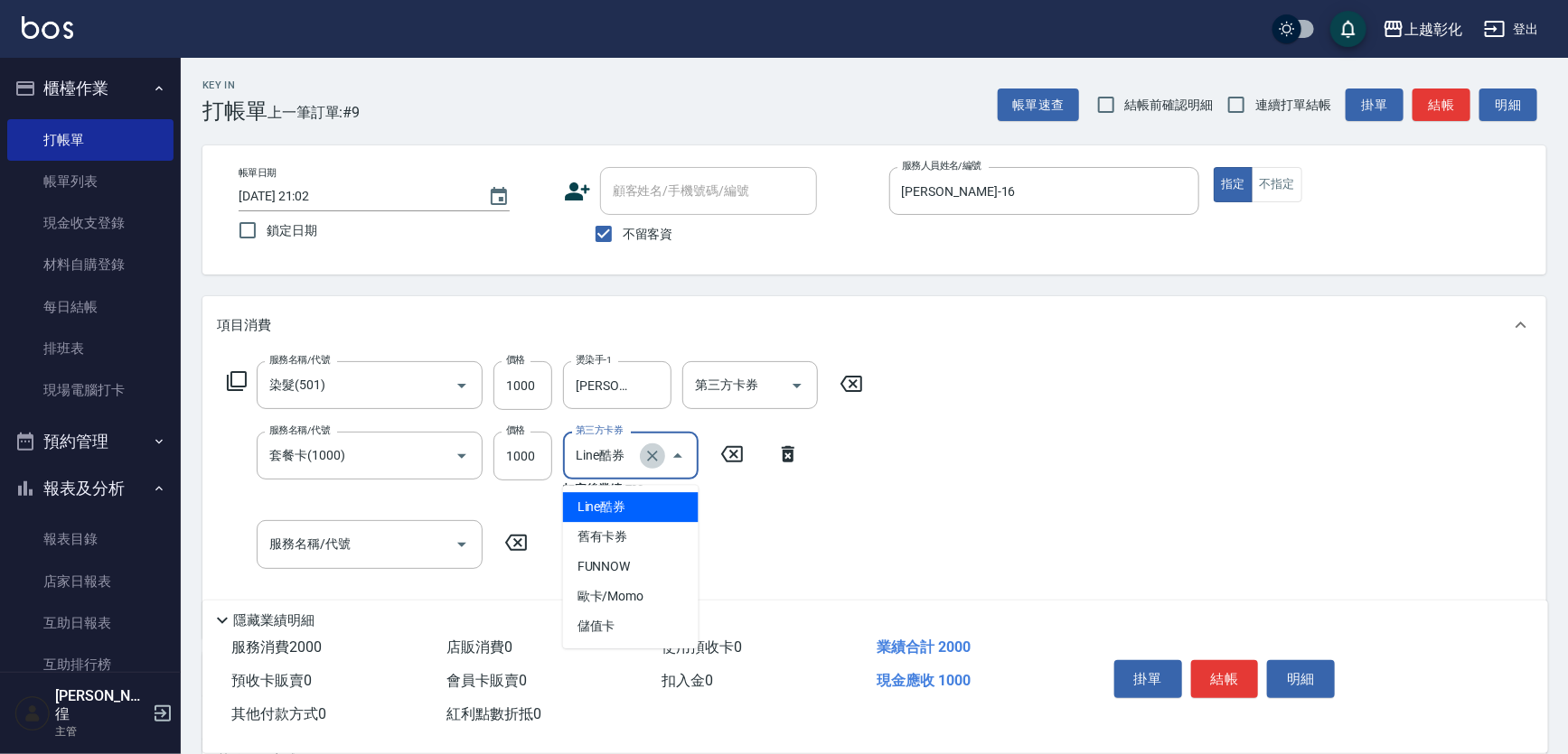
click at [643, 465] on icon "Clear" at bounding box center [653, 456] width 18 height 18
click at [344, 453] on input "套餐卡(1000)" at bounding box center [344, 455] width 159 height 31
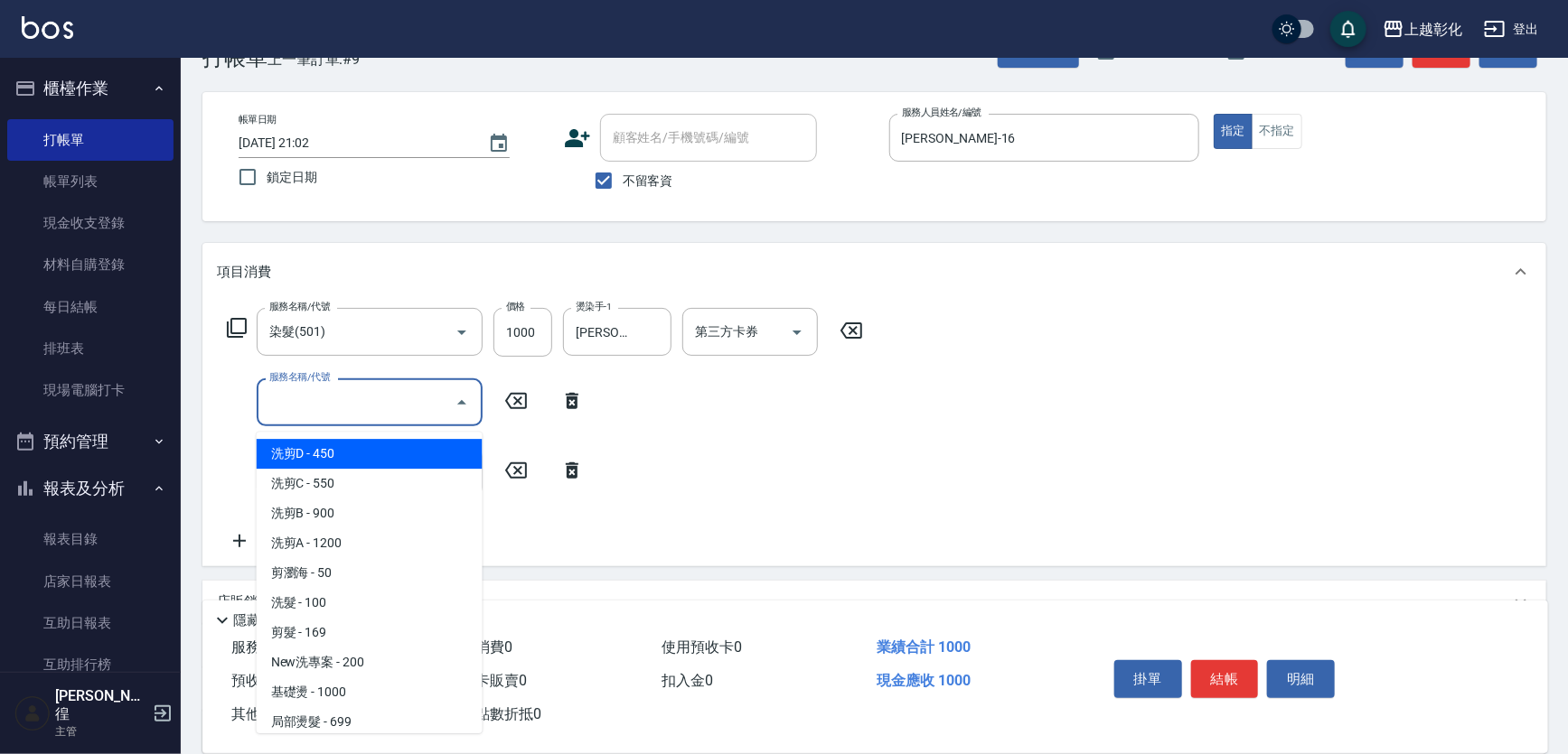
scroll to position [81, 0]
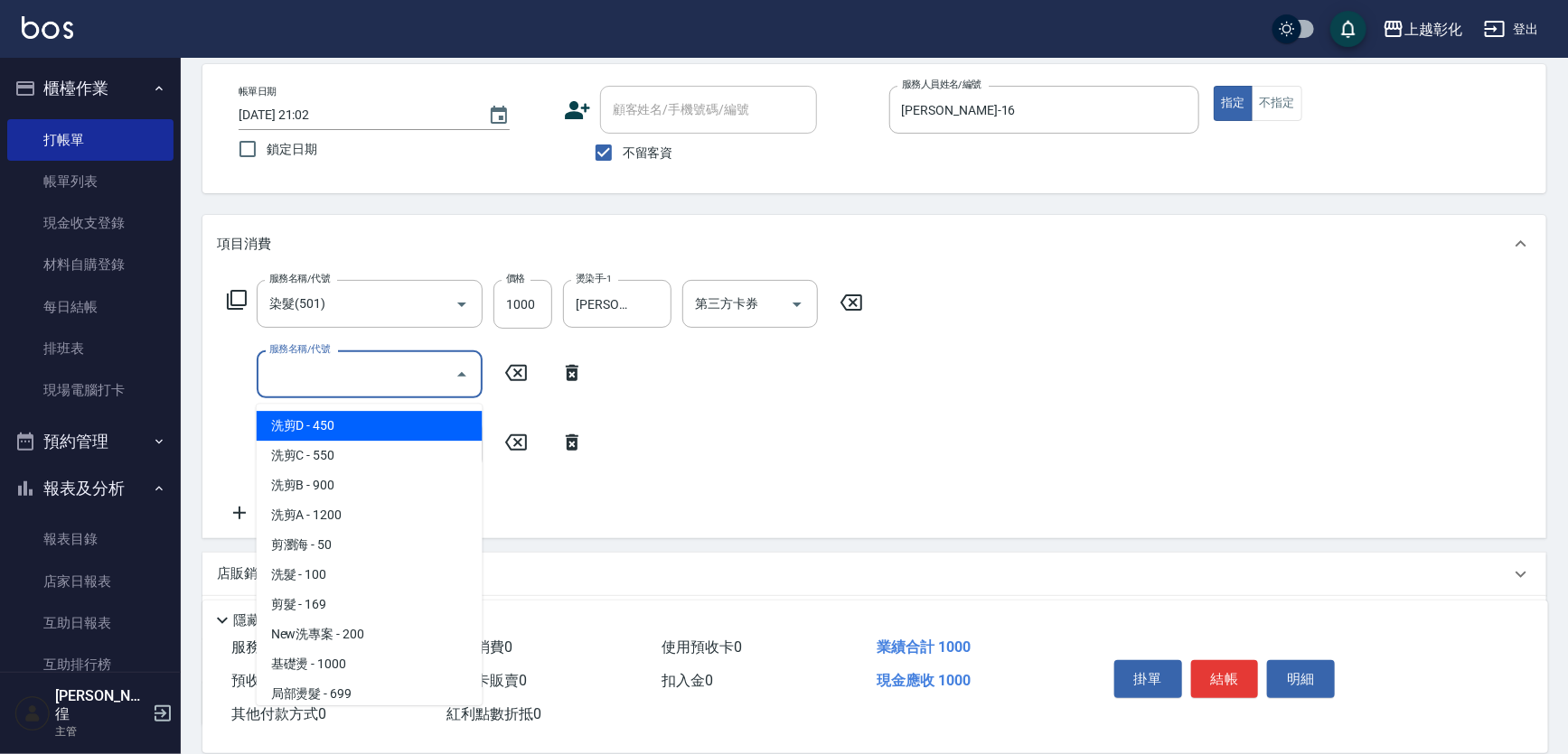
click at [1198, 383] on div "服務名稱/代號 染髮(501) 服務名稱/代號 價格 1000 價格 燙染手-1 [PERSON_NAME]-16 燙染手-1 第三方卡券 第三方卡券 服務名…" at bounding box center [875, 405] width 1344 height 265
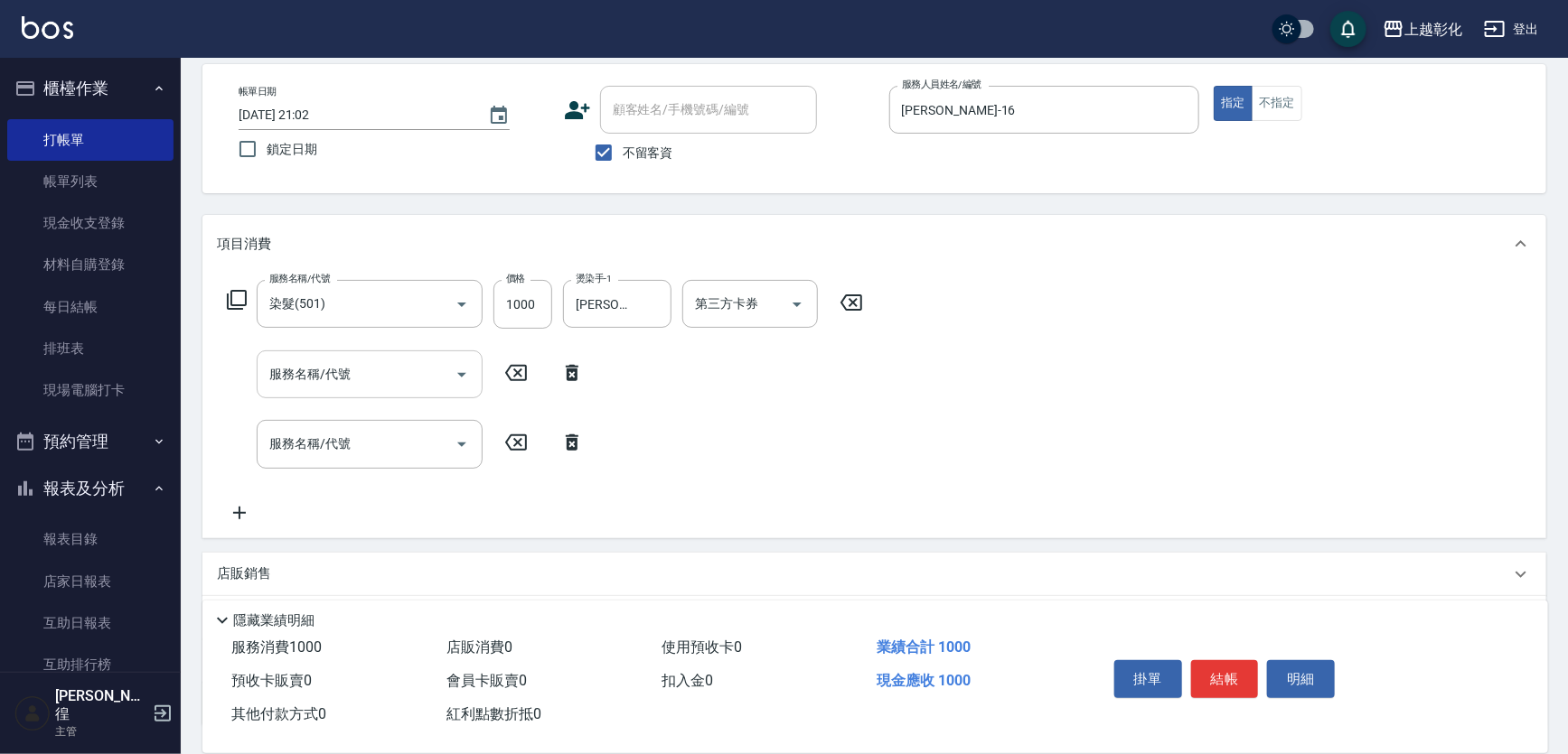
click at [380, 374] on input "服務名稱/代號" at bounding box center [356, 374] width 183 height 31
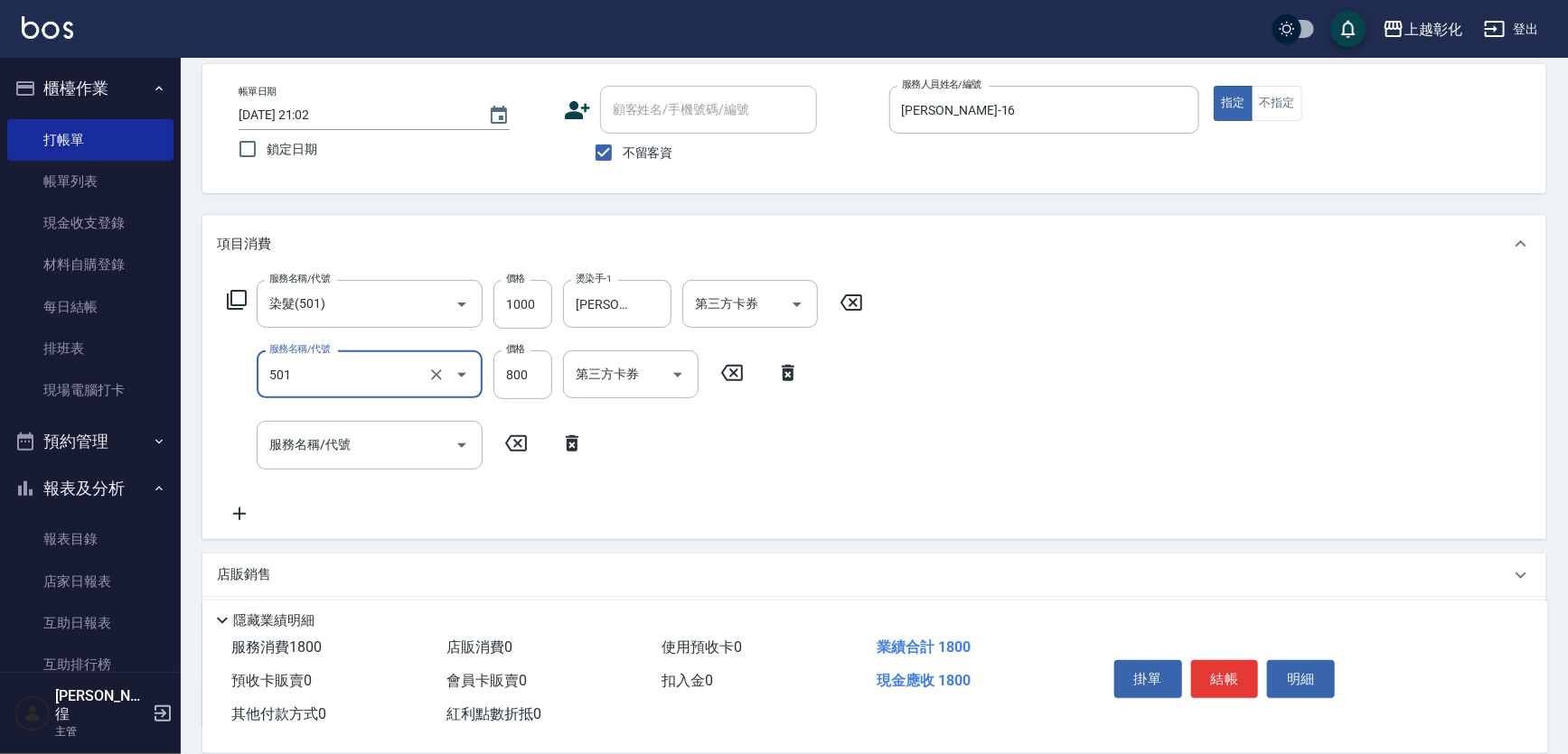
type input "染髮(501)"
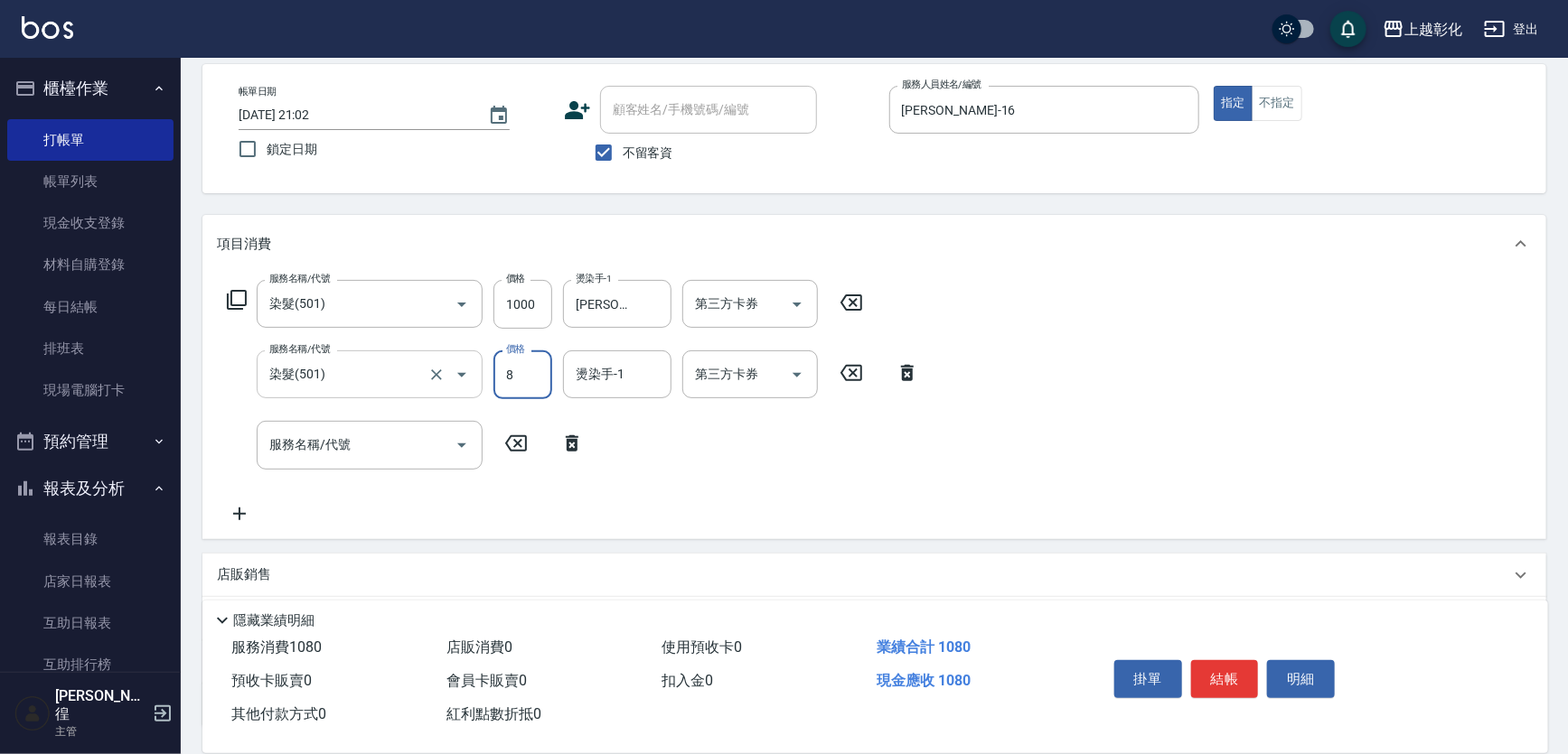
type input "0"
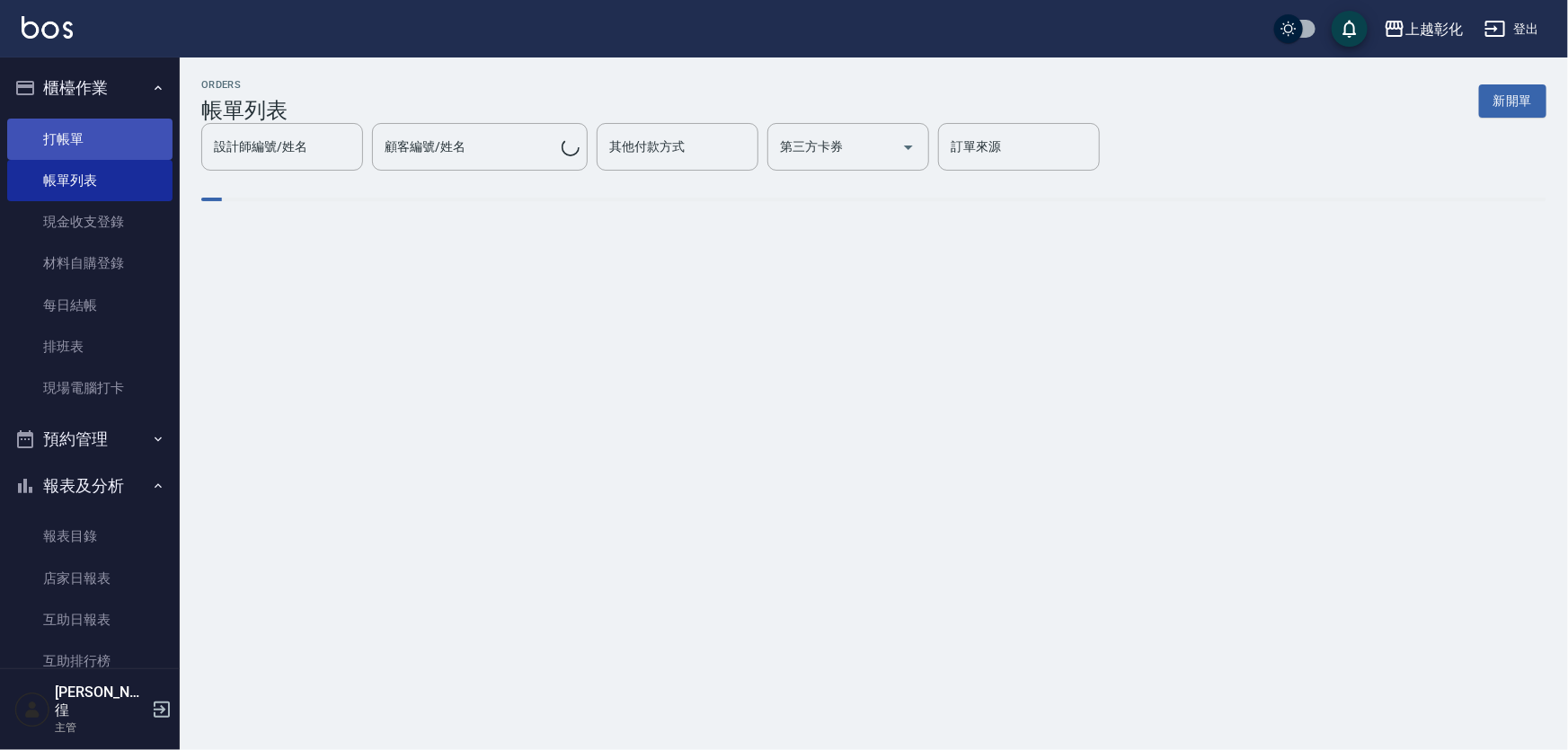
click at [68, 144] on link "打帳單" at bounding box center [90, 138] width 165 height 41
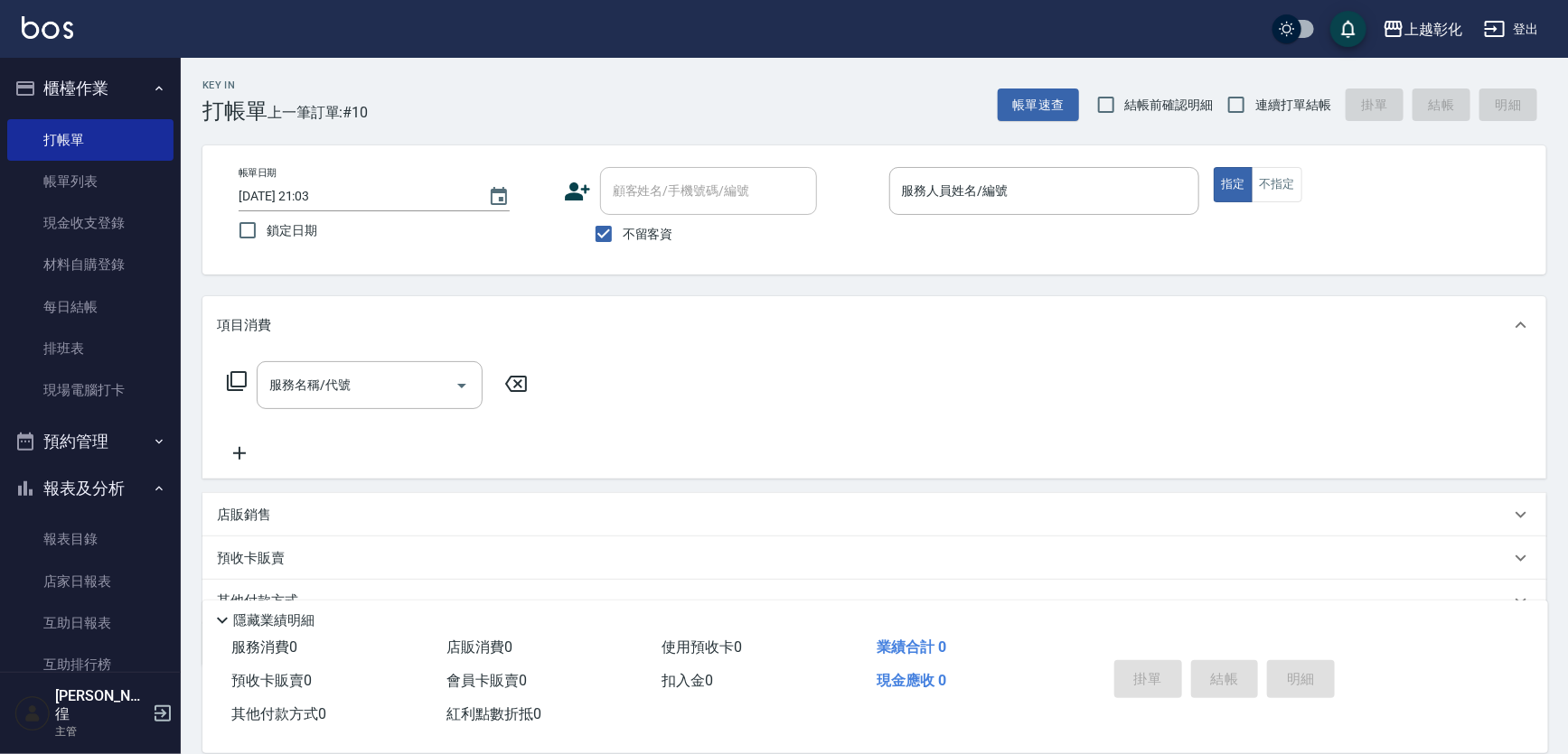
click at [630, 240] on span "不留客資" at bounding box center [647, 234] width 51 height 19
click at [622, 240] on input "不留客資" at bounding box center [603, 233] width 38 height 38
click at [630, 239] on span "不留客資" at bounding box center [647, 234] width 51 height 19
click at [622, 239] on input "不留客資" at bounding box center [603, 233] width 38 height 38
click at [638, 218] on label "不留客資" at bounding box center [629, 233] width 88 height 38
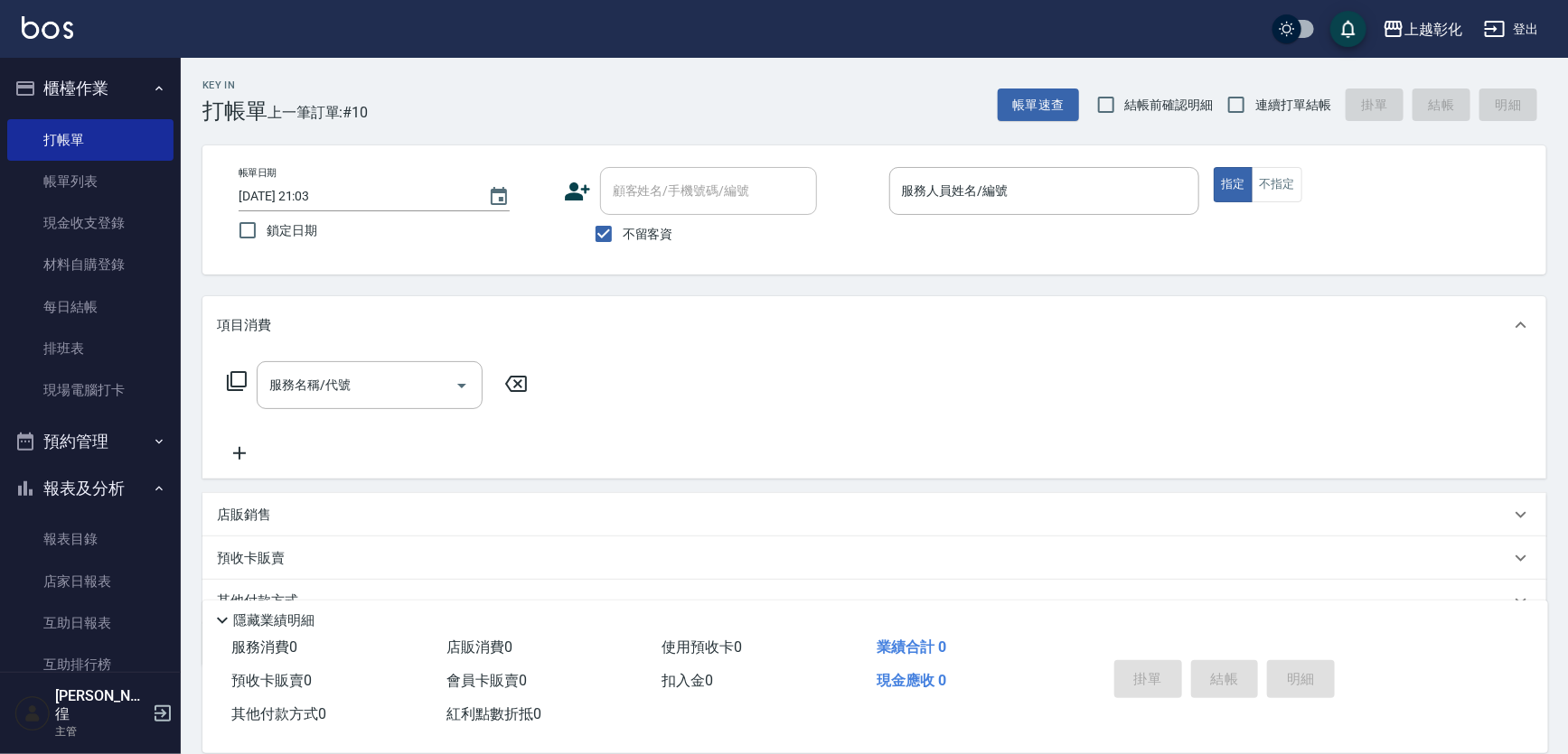
click at [622, 218] on input "不留客資" at bounding box center [603, 233] width 38 height 38
click at [633, 247] on label "不留客資" at bounding box center [629, 233] width 88 height 38
click at [622, 247] on input "不留客資" at bounding box center [603, 233] width 38 height 38
click at [633, 247] on label "不留客資" at bounding box center [629, 233] width 88 height 38
click at [622, 247] on input "不留客資" at bounding box center [603, 233] width 38 height 38
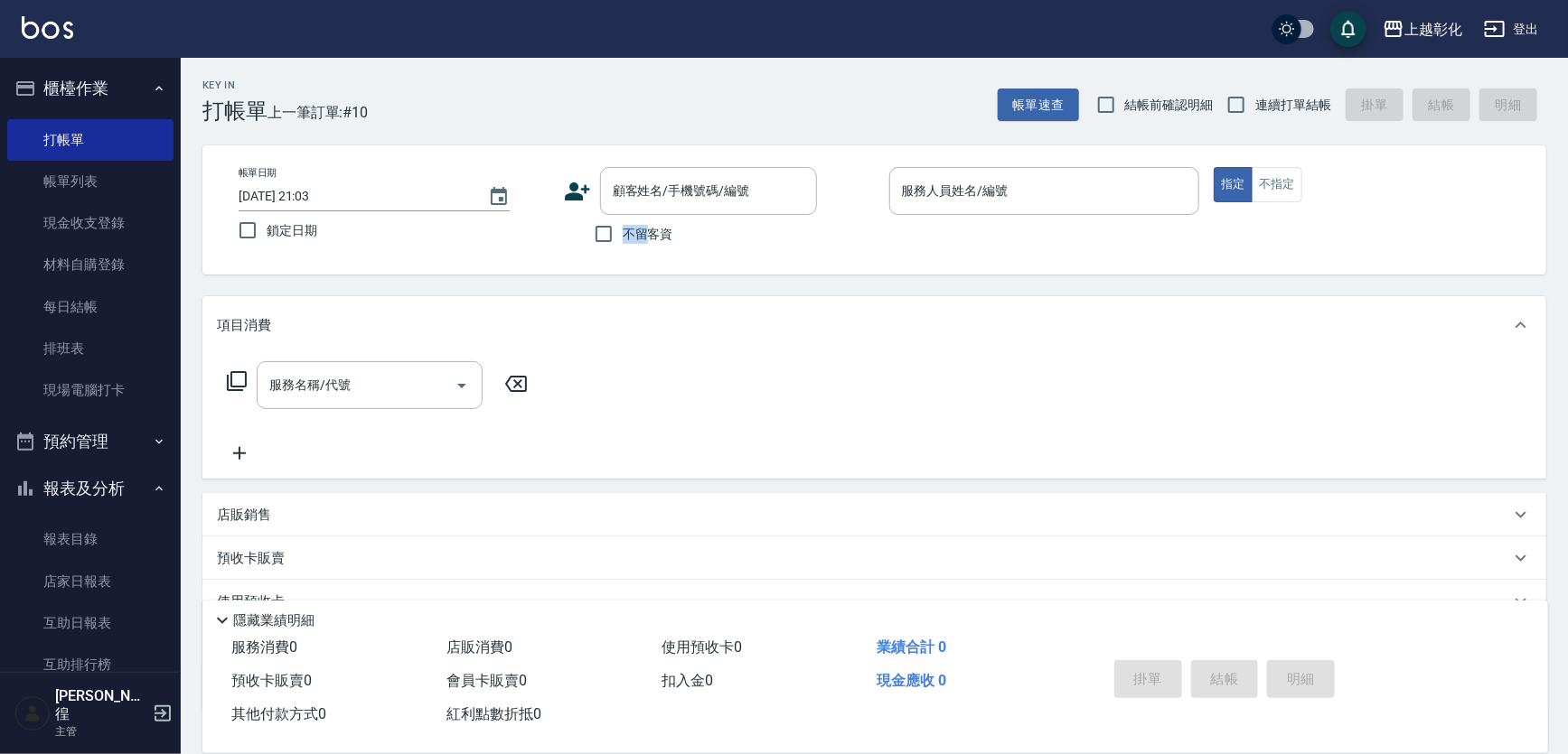
click at [633, 247] on label "不留客資" at bounding box center [629, 233] width 88 height 38
click at [622, 247] on input "不留客資" at bounding box center [603, 233] width 38 height 38
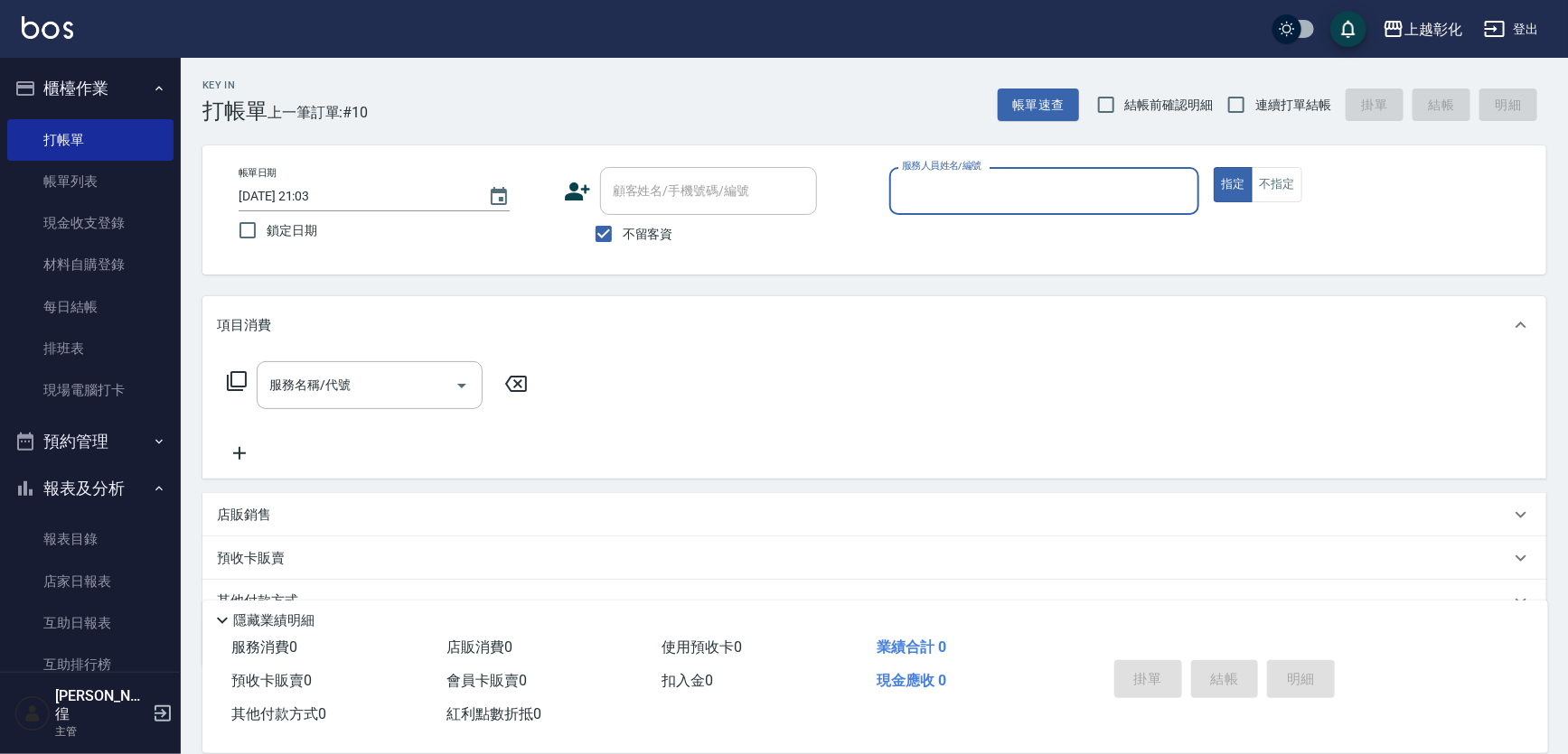
click at [642, 228] on span "不留客資" at bounding box center [647, 234] width 51 height 19
click at [622, 228] on input "不留客資" at bounding box center [603, 233] width 38 height 38
checkbox input "false"
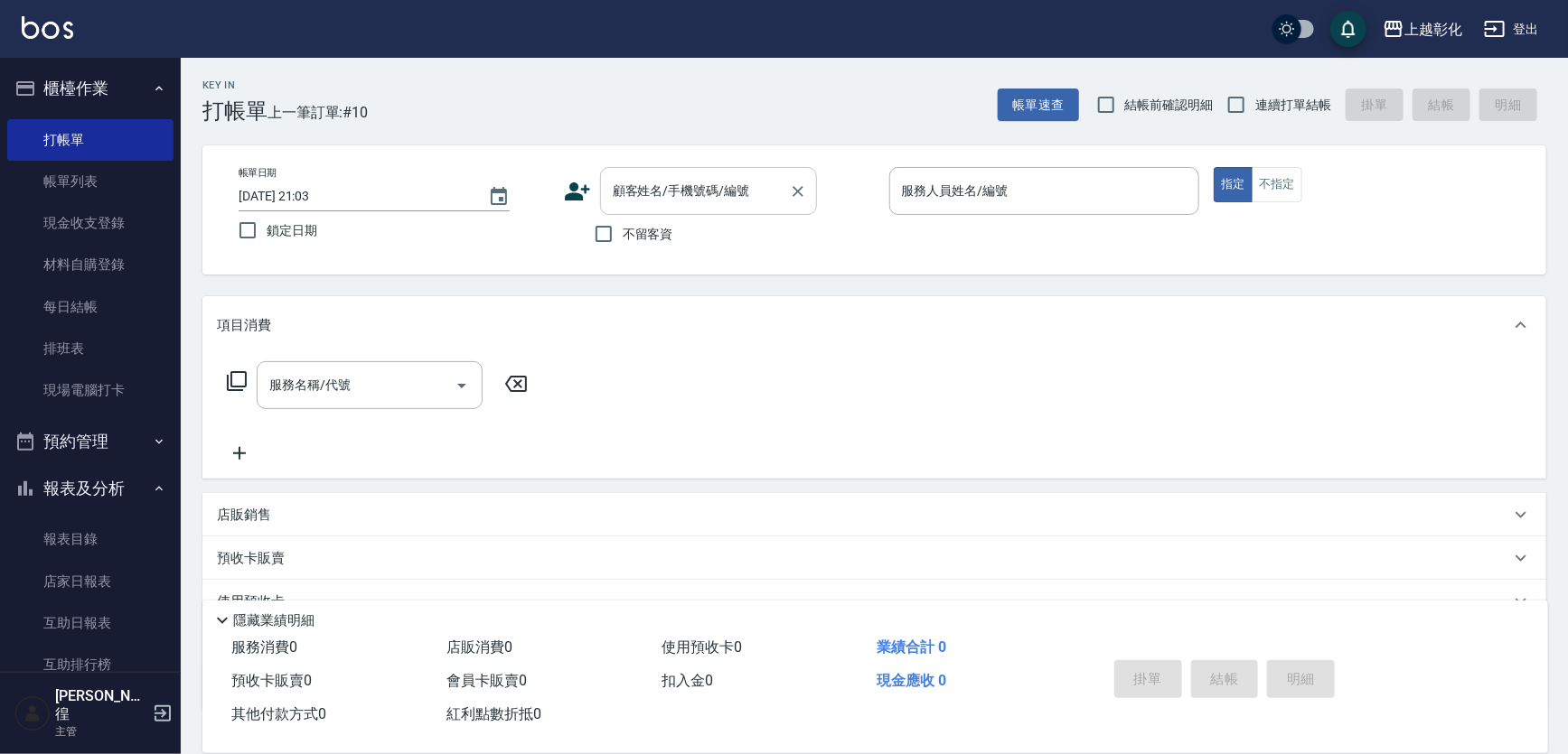
click at [673, 191] on div "顧客姓名/手機號碼/編號 顧客姓名/手機號碼/編號" at bounding box center [708, 191] width 217 height 48
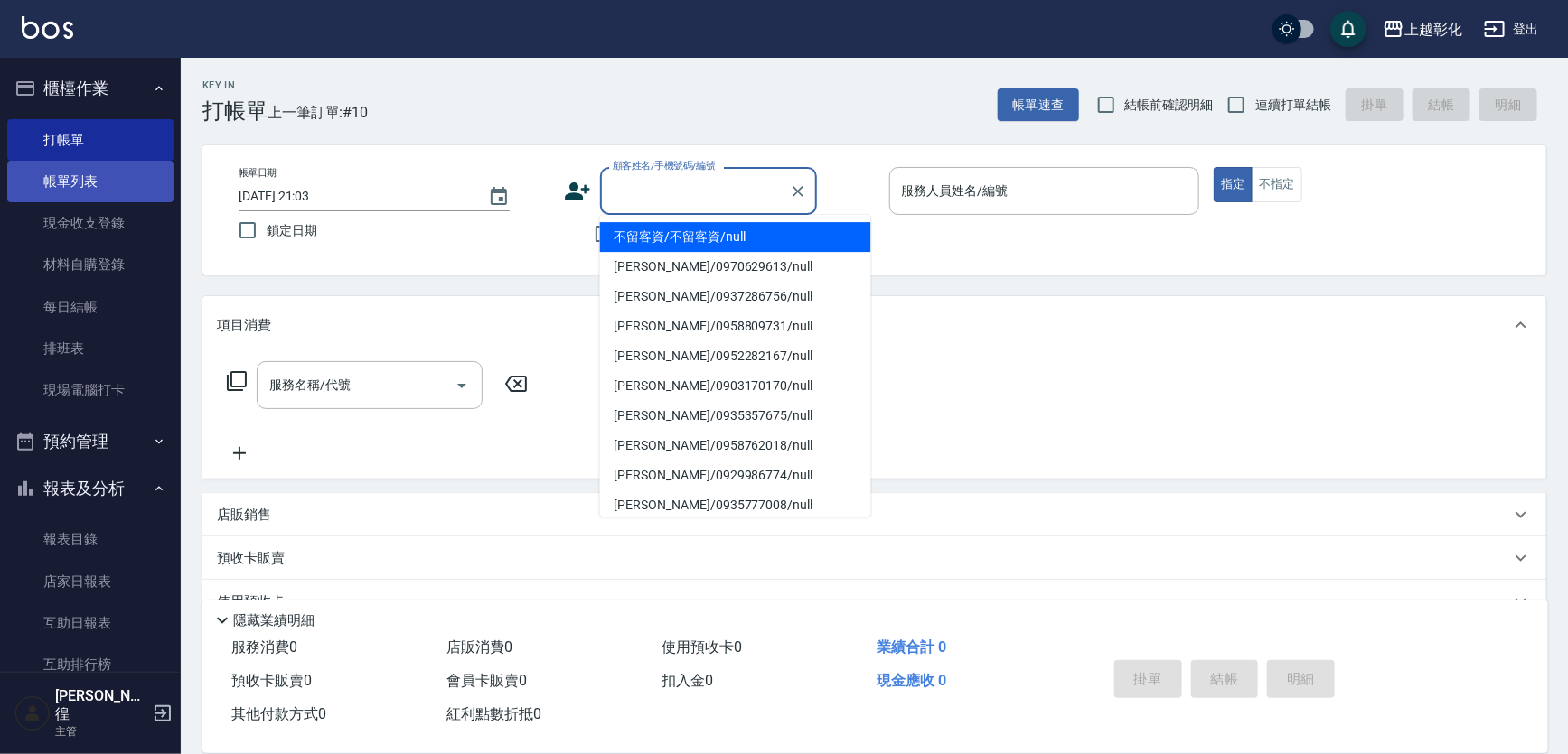
click at [66, 171] on link "帳單列表" at bounding box center [90, 181] width 166 height 41
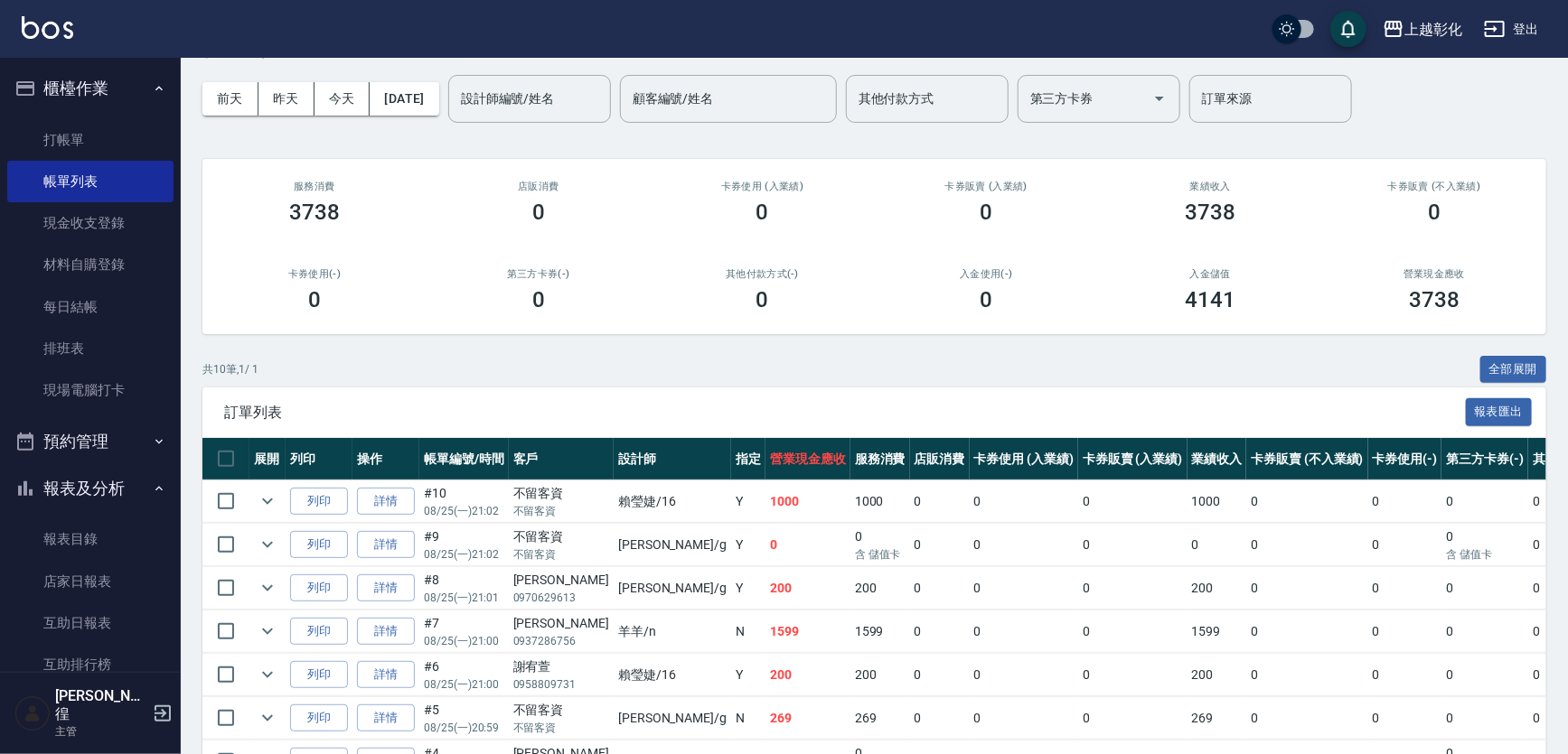
scroll to position [163, 0]
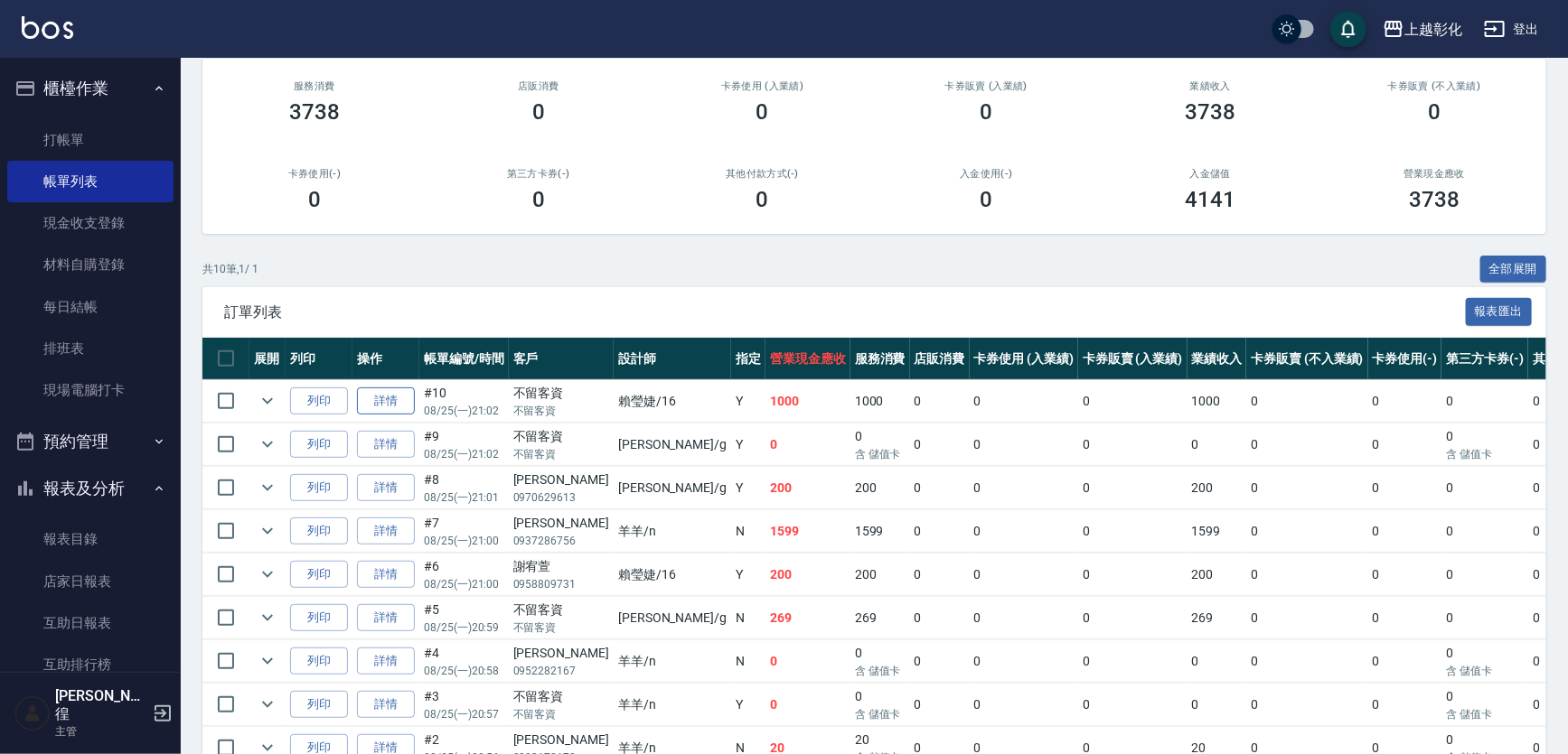
click at [396, 416] on link "詳情" at bounding box center [385, 402] width 58 height 28
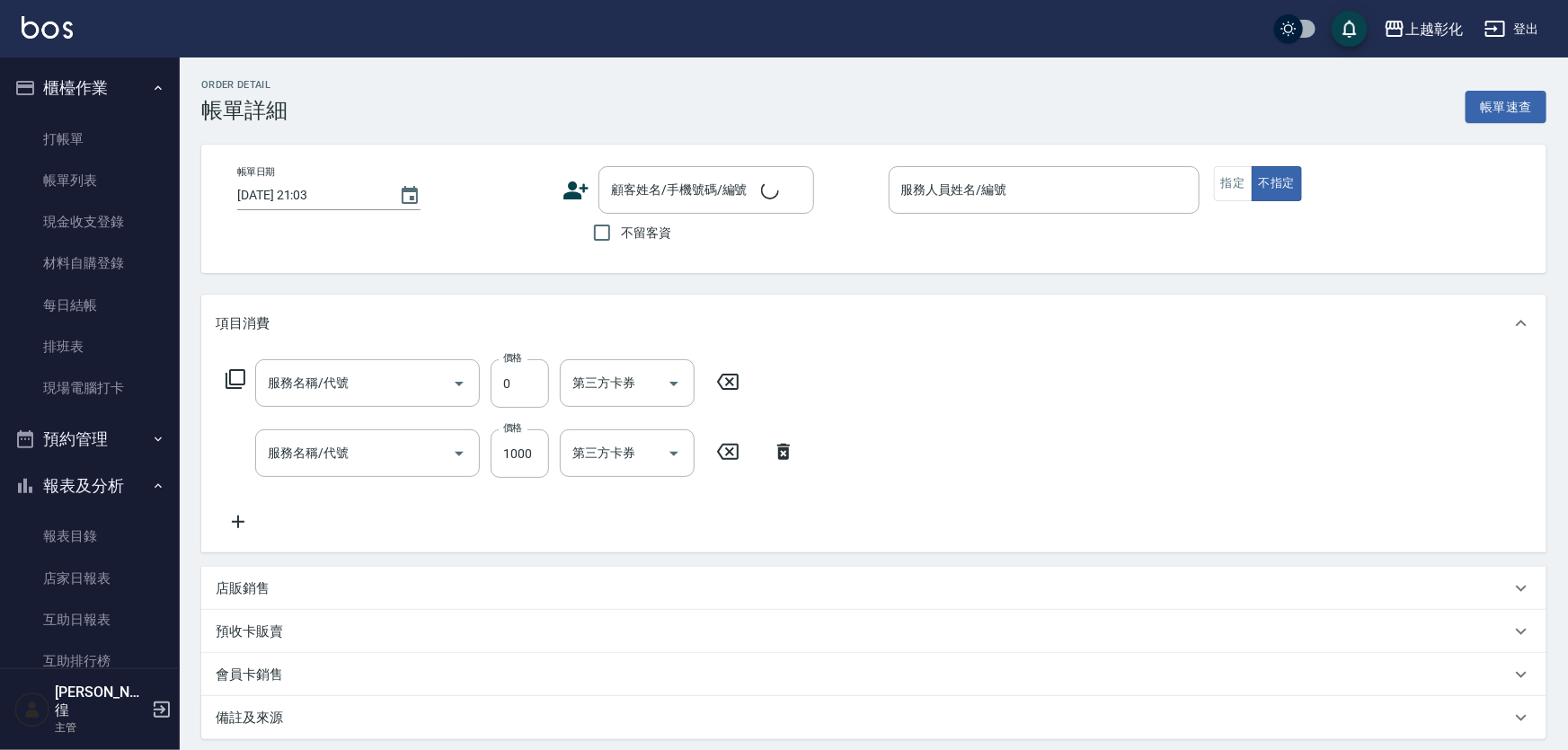
type input "[DATE] 21:02"
checkbox input "true"
type input "[PERSON_NAME]-16"
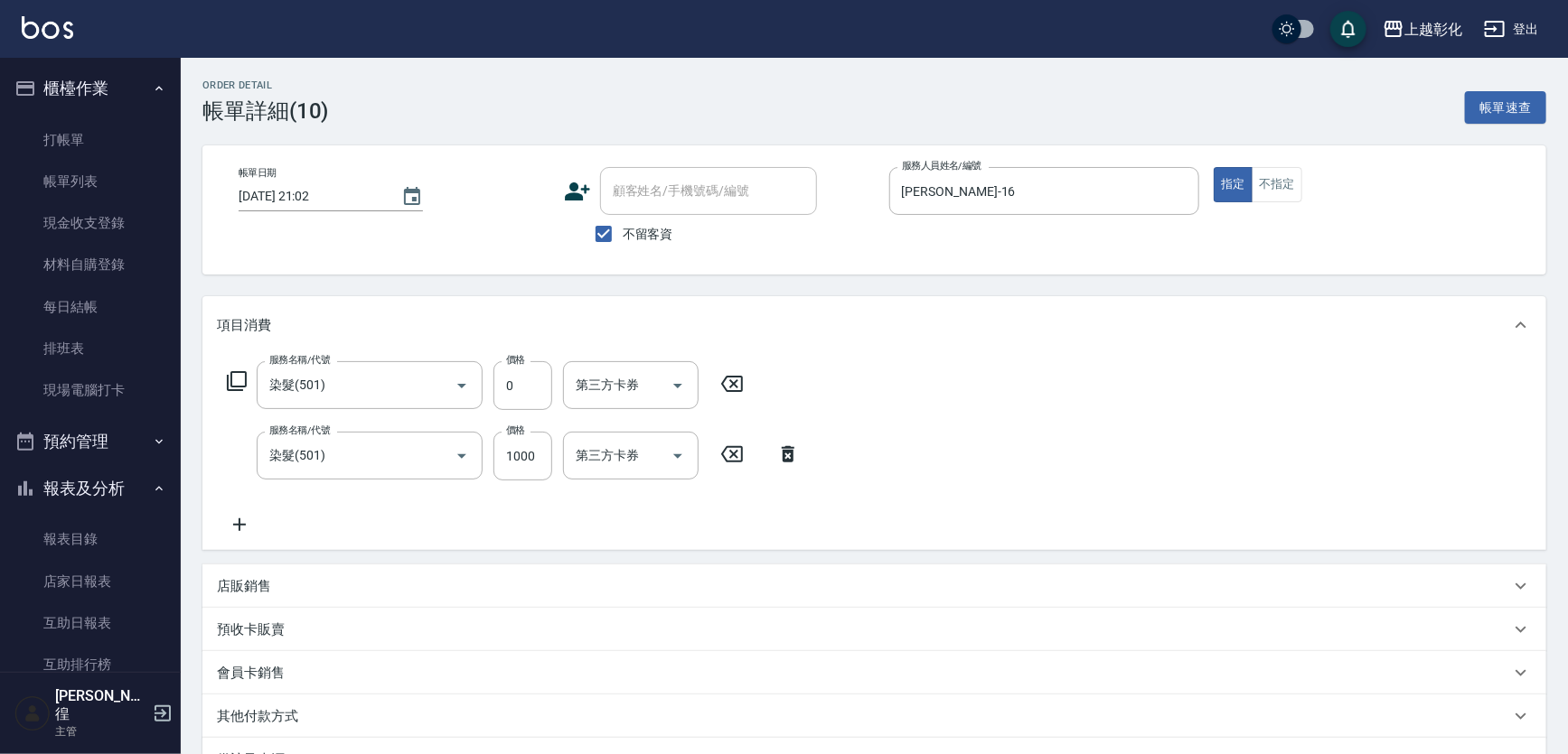
type input "染髮(501)"
click at [493, 394] on div "服務名稱/代號 染髮(501) 服務名稱/代號 價格 0 價格 燙染手-1 燙染手-1 第三方卡券 第三方卡券" at bounding box center [545, 385] width 657 height 49
click at [536, 390] on input "0" at bounding box center [523, 385] width 59 height 49
type input "1000"
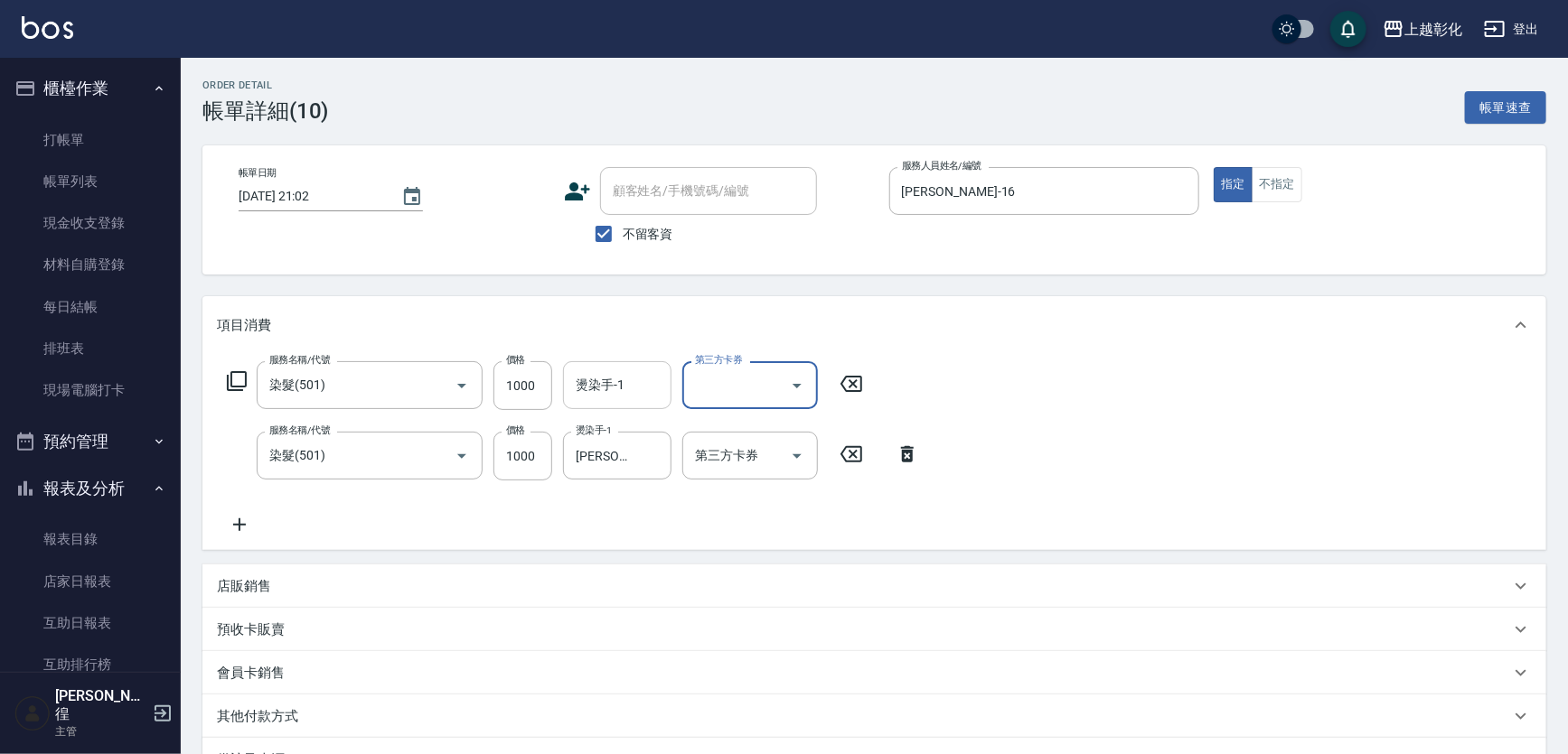
click at [603, 396] on div "燙染手-1 燙染手-1" at bounding box center [618, 385] width 109 height 48
type input "[PERSON_NAME]-16"
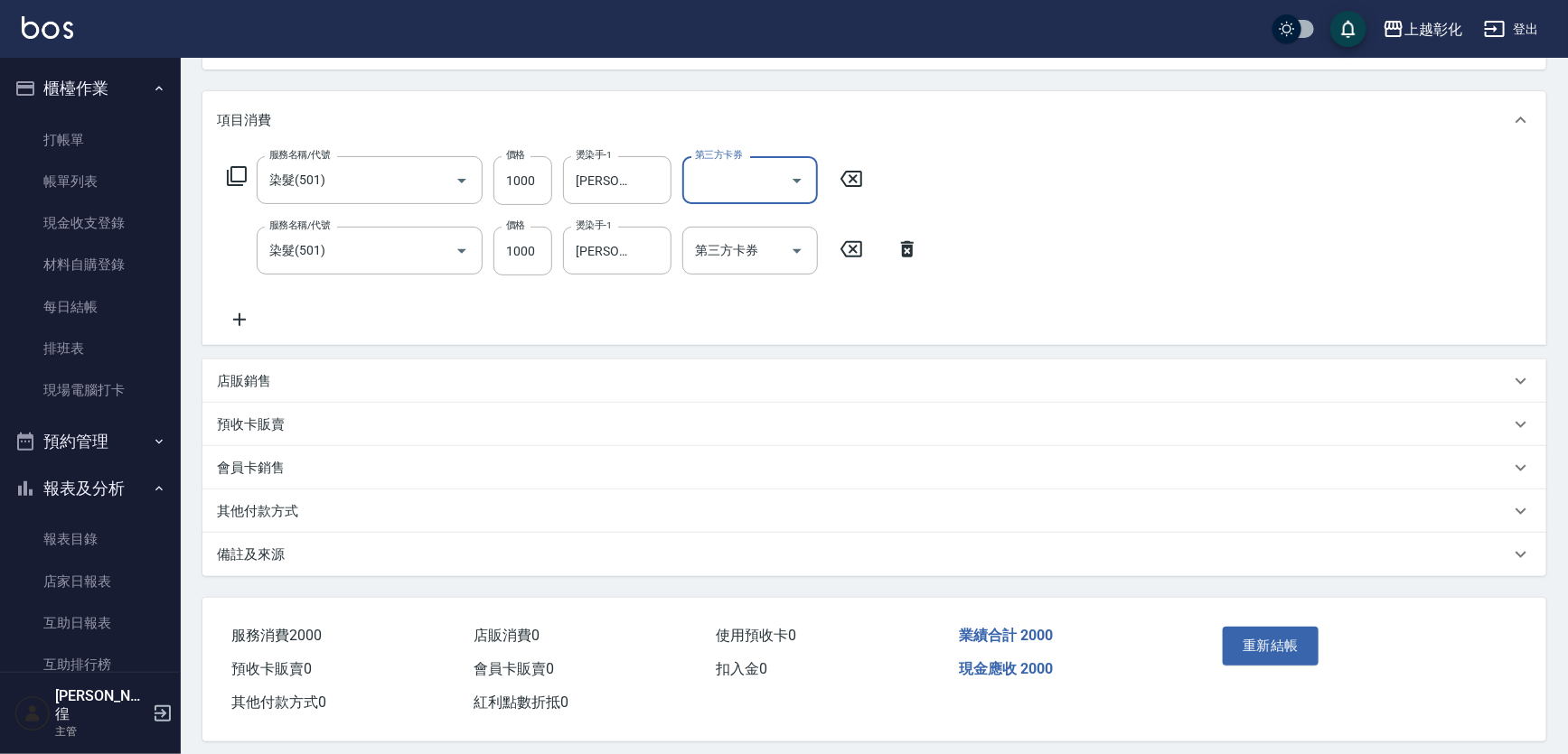
scroll to position [163, 0]
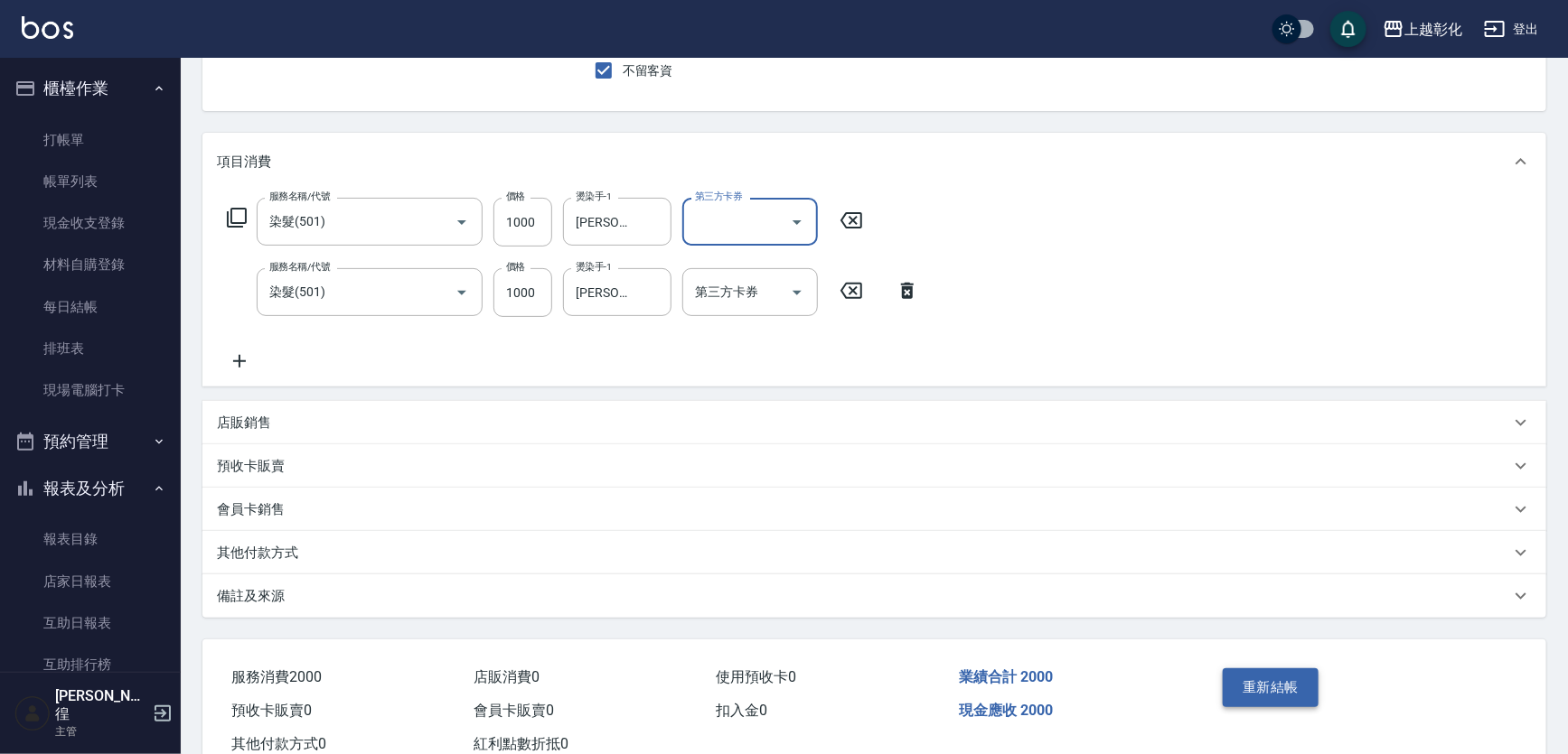
click at [1256, 687] on button "重新結帳" at bounding box center [1270, 687] width 96 height 38
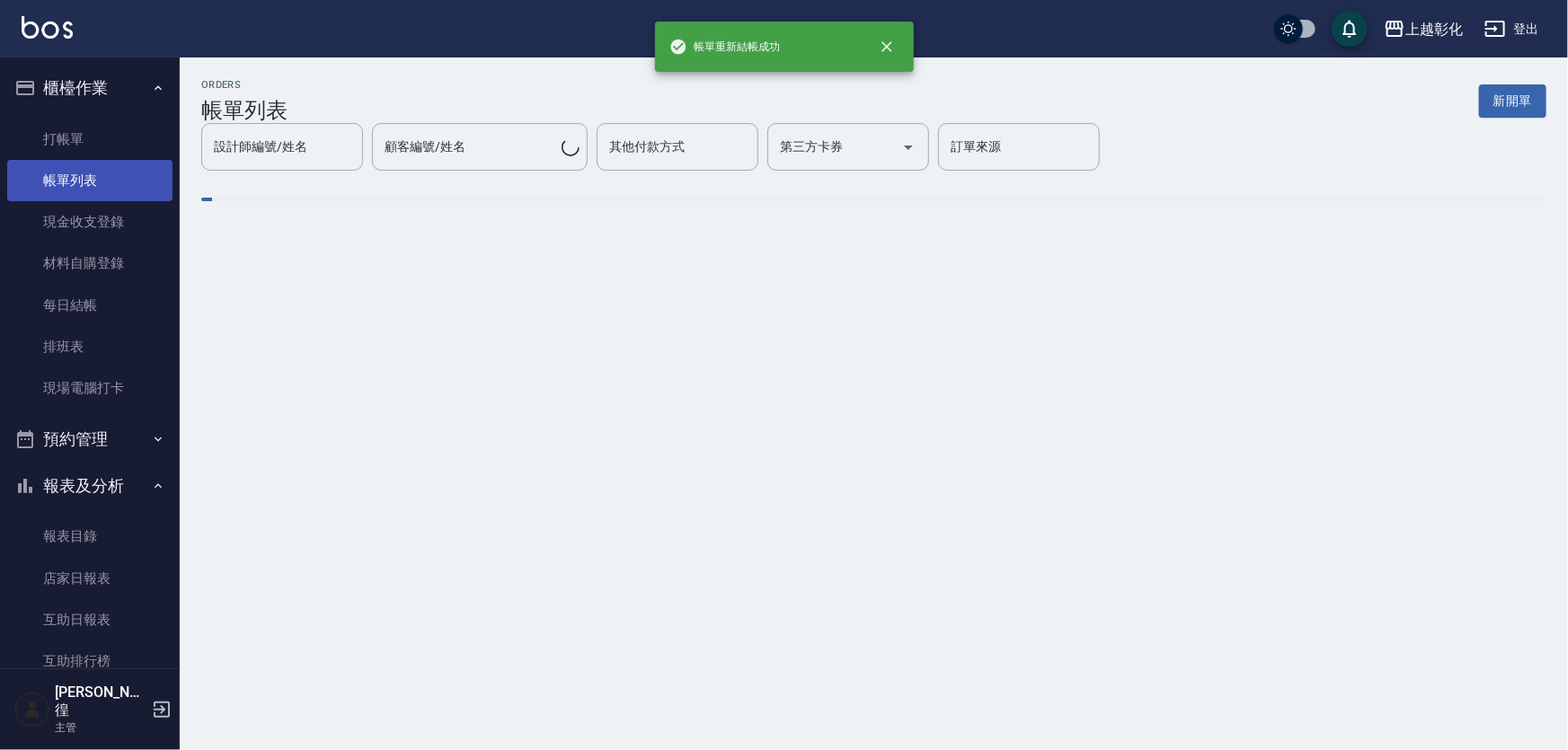
click at [76, 180] on link "帳單列表" at bounding box center [90, 180] width 165 height 41
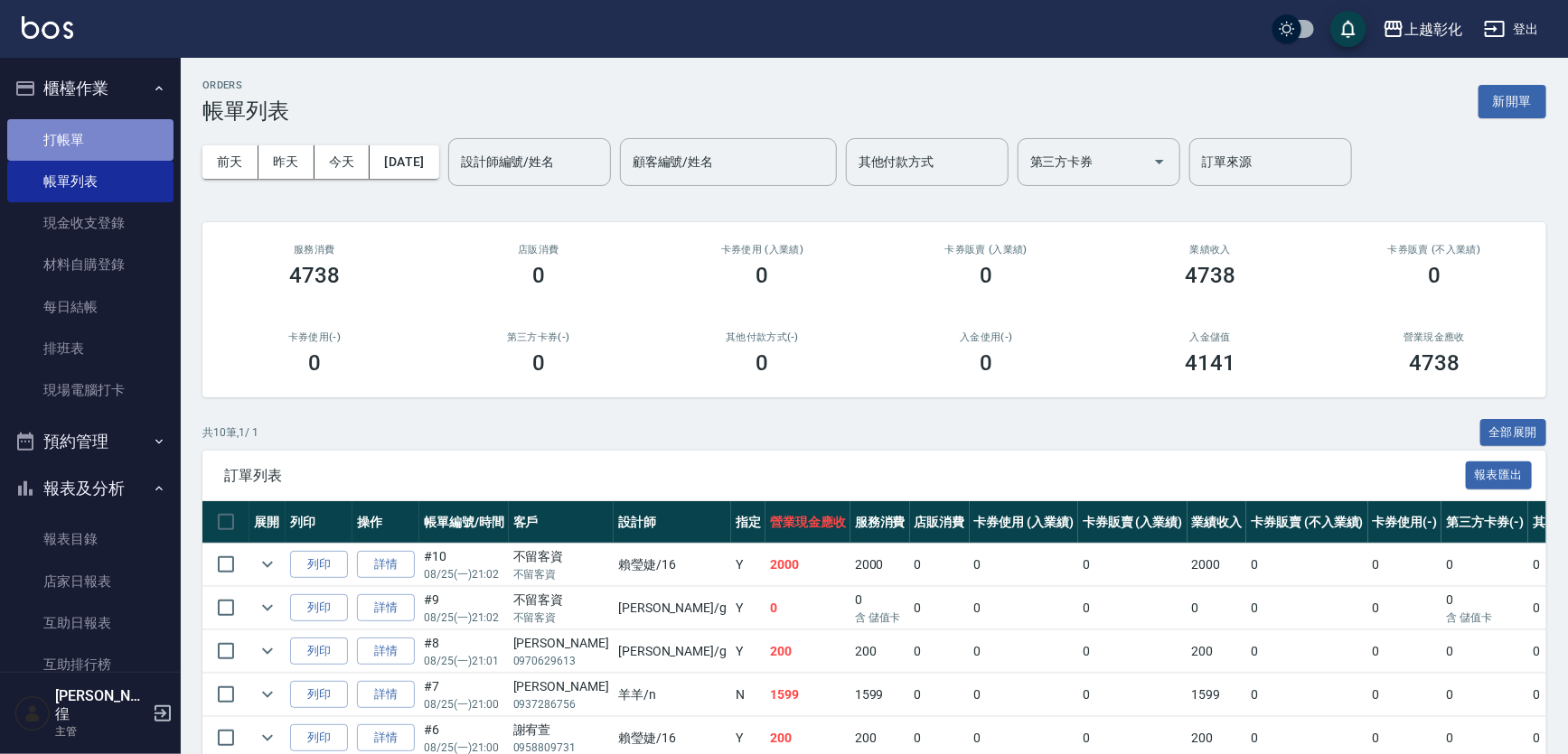
click at [117, 130] on link "打帳單" at bounding box center [90, 139] width 166 height 41
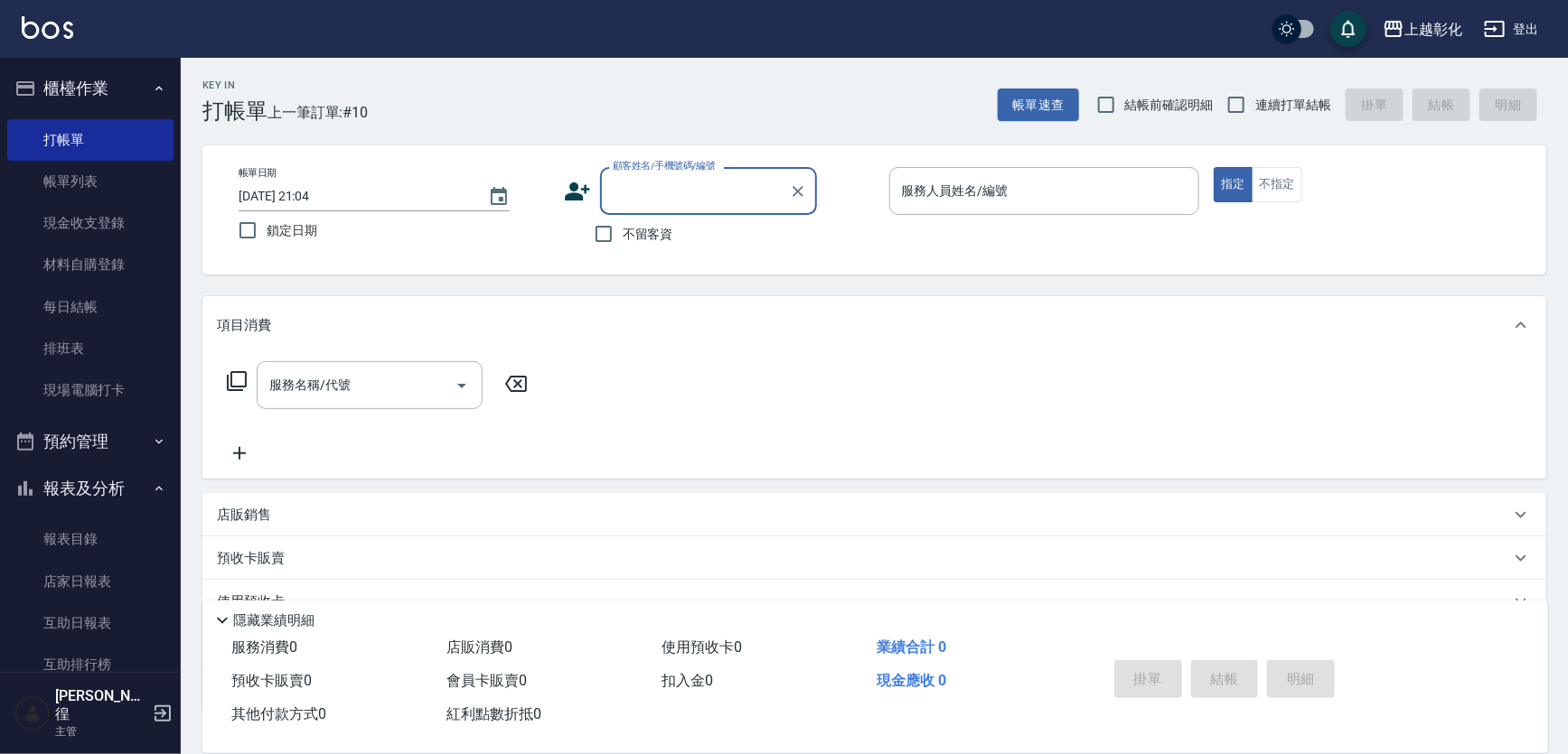
click at [673, 244] on span "不留客資" at bounding box center [647, 234] width 51 height 19
click at [622, 244] on input "不留客資" at bounding box center [603, 233] width 38 height 38
checkbox input "true"
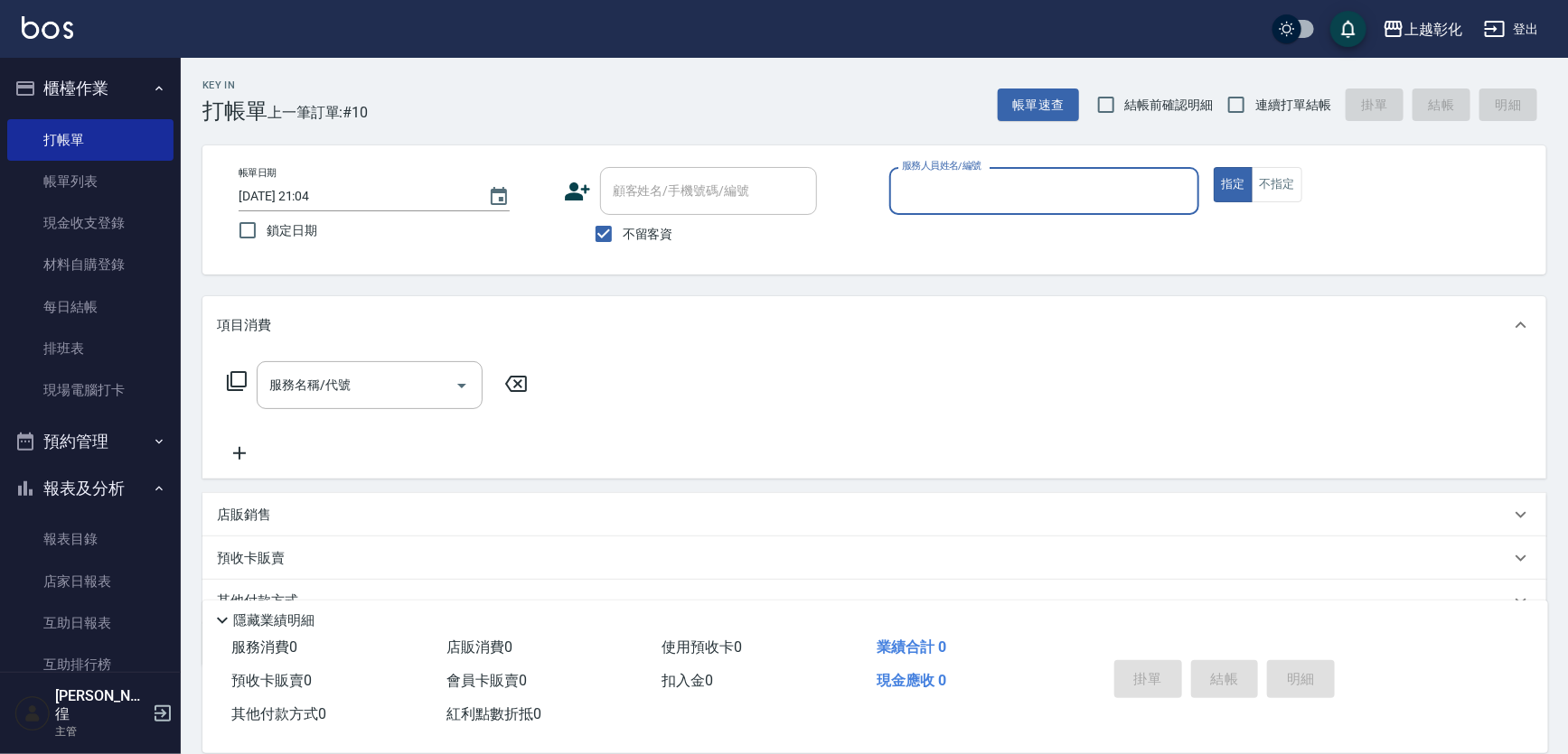
click at [969, 195] on input "服務人員姓名/編號" at bounding box center [1044, 191] width 295 height 31
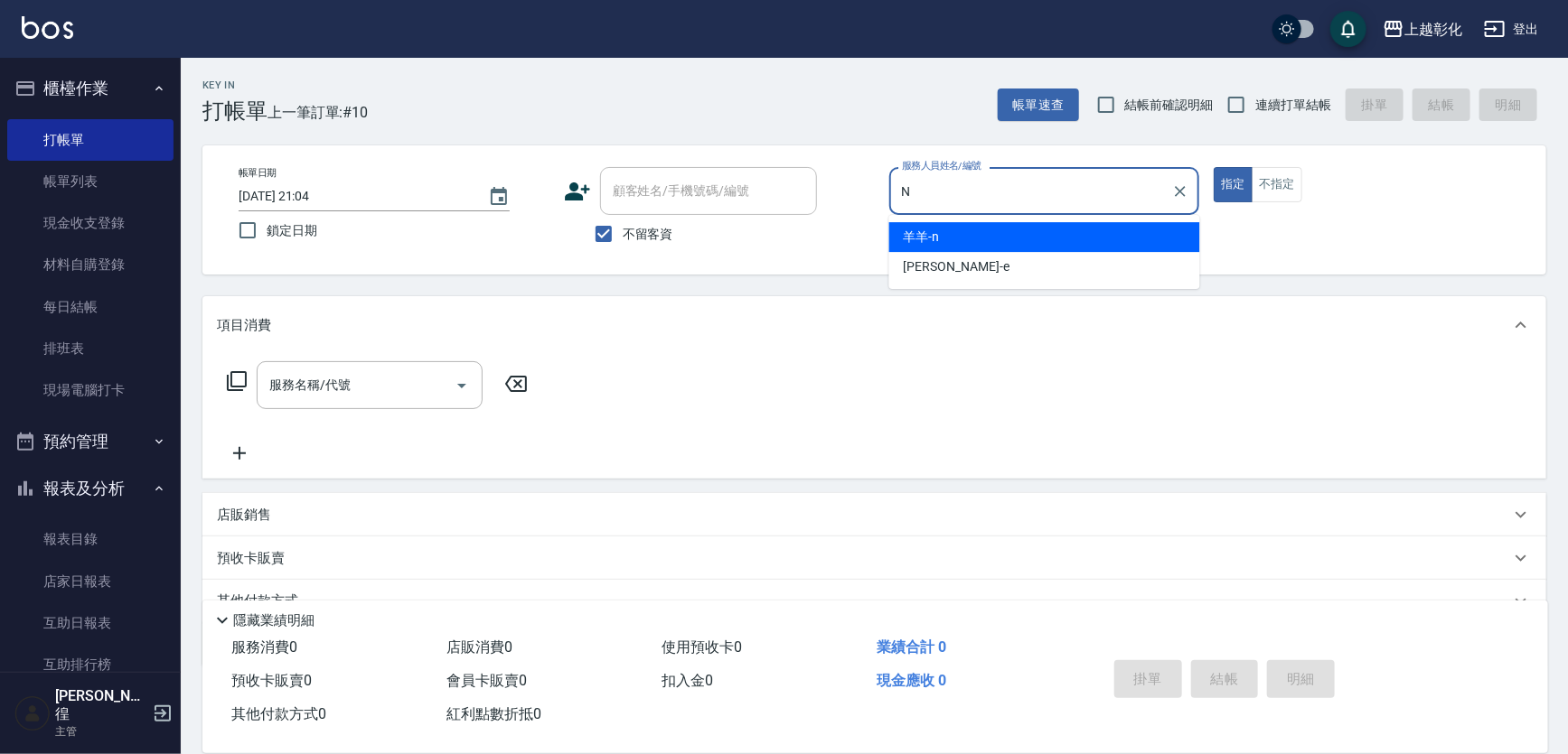
click at [984, 235] on div "羊羊 -n" at bounding box center [1044, 237] width 311 height 29
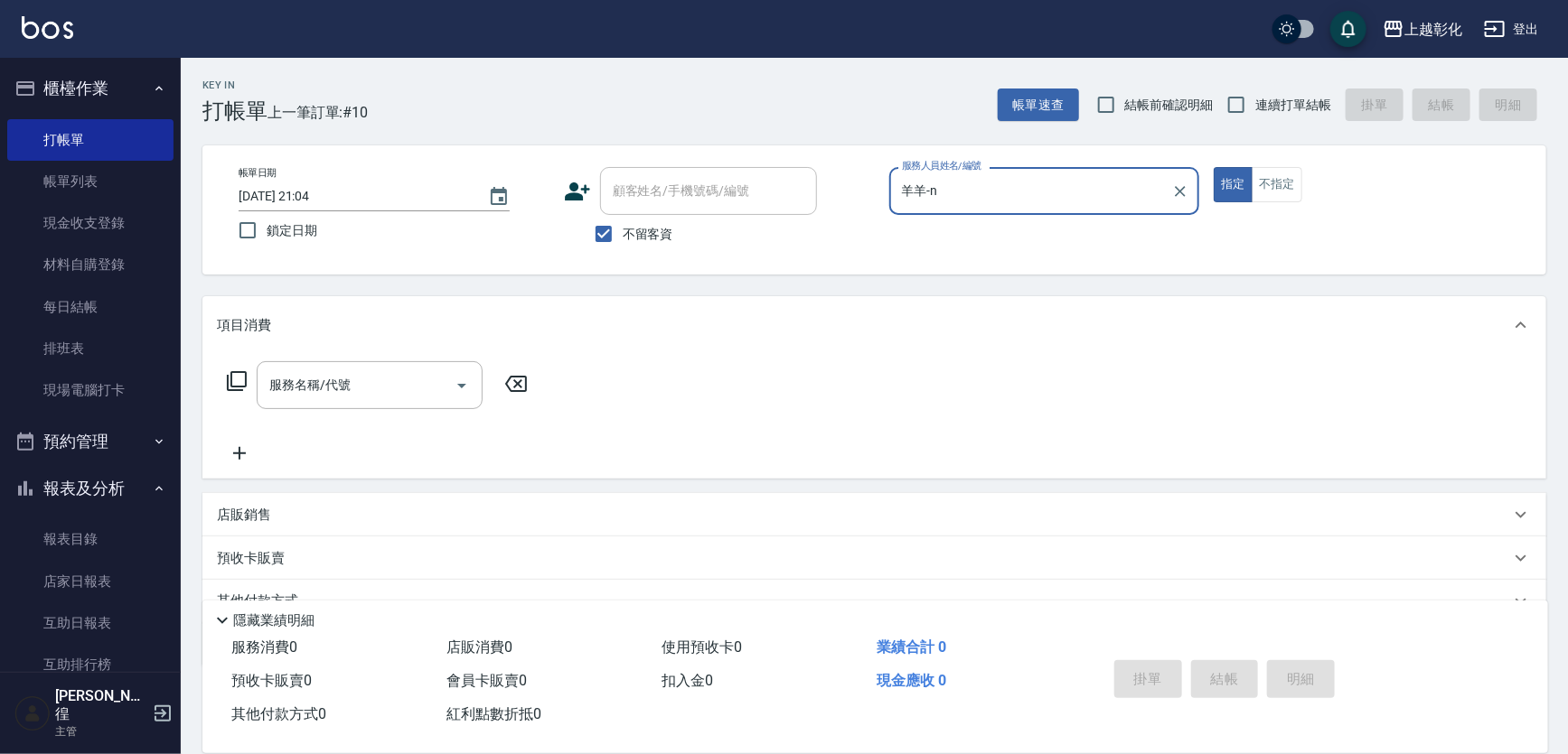
type input "羊羊-n"
click at [1207, 191] on div "帳單日期 [DATE] 21:04 鎖定日期 顧客姓名/手機號碼/編號 顧客姓名/手機號碼/編號 不留客資 服務人員姓名/編號 羊羊-n 服務人員姓名/編號 …" at bounding box center [874, 209] width 1300 height 86
click at [1274, 191] on button "不指定" at bounding box center [1277, 184] width 51 height 35
click at [365, 392] on input "服務名稱/代號" at bounding box center [356, 385] width 183 height 31
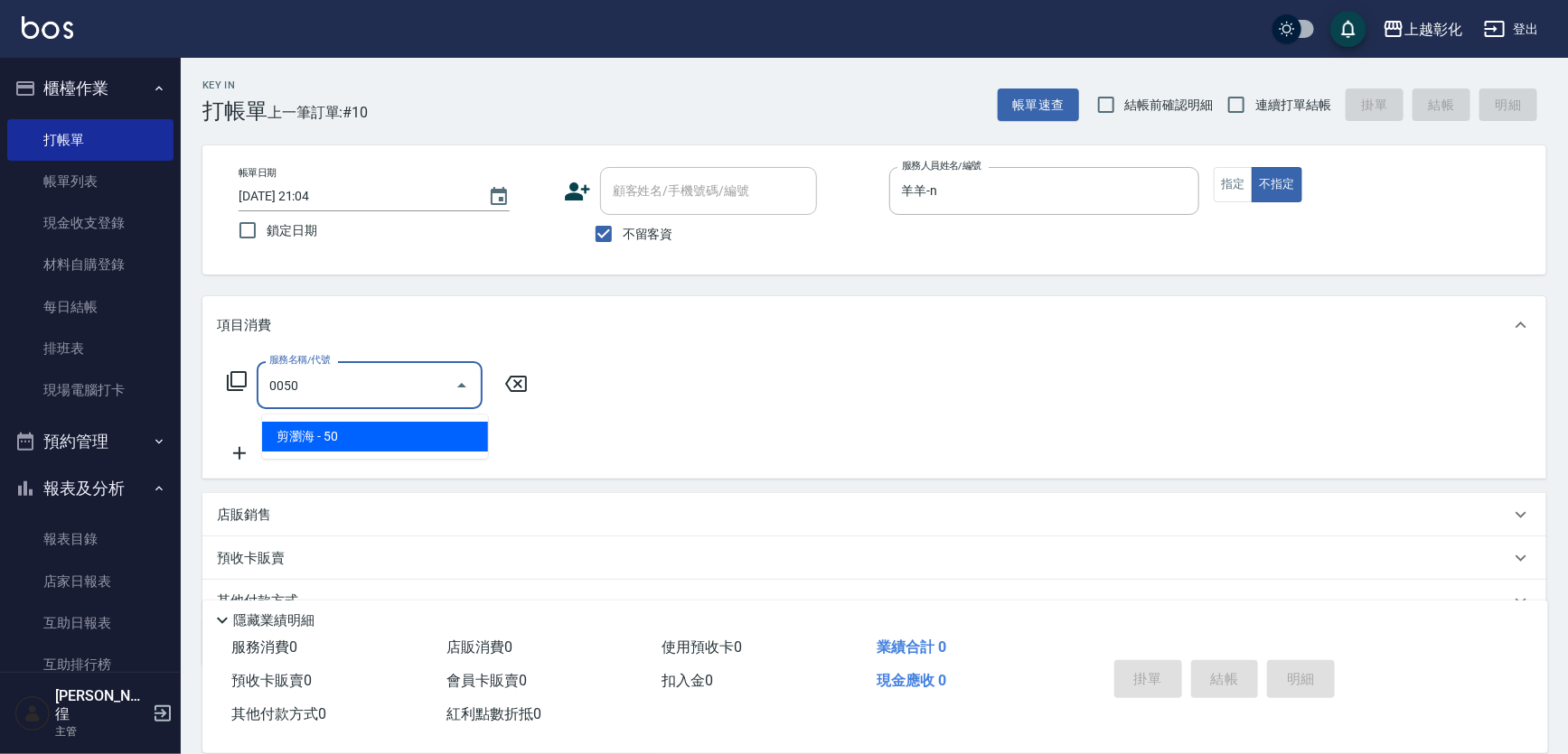
click at [351, 430] on span "剪瀏海 - 50" at bounding box center [374, 437] width 226 height 29
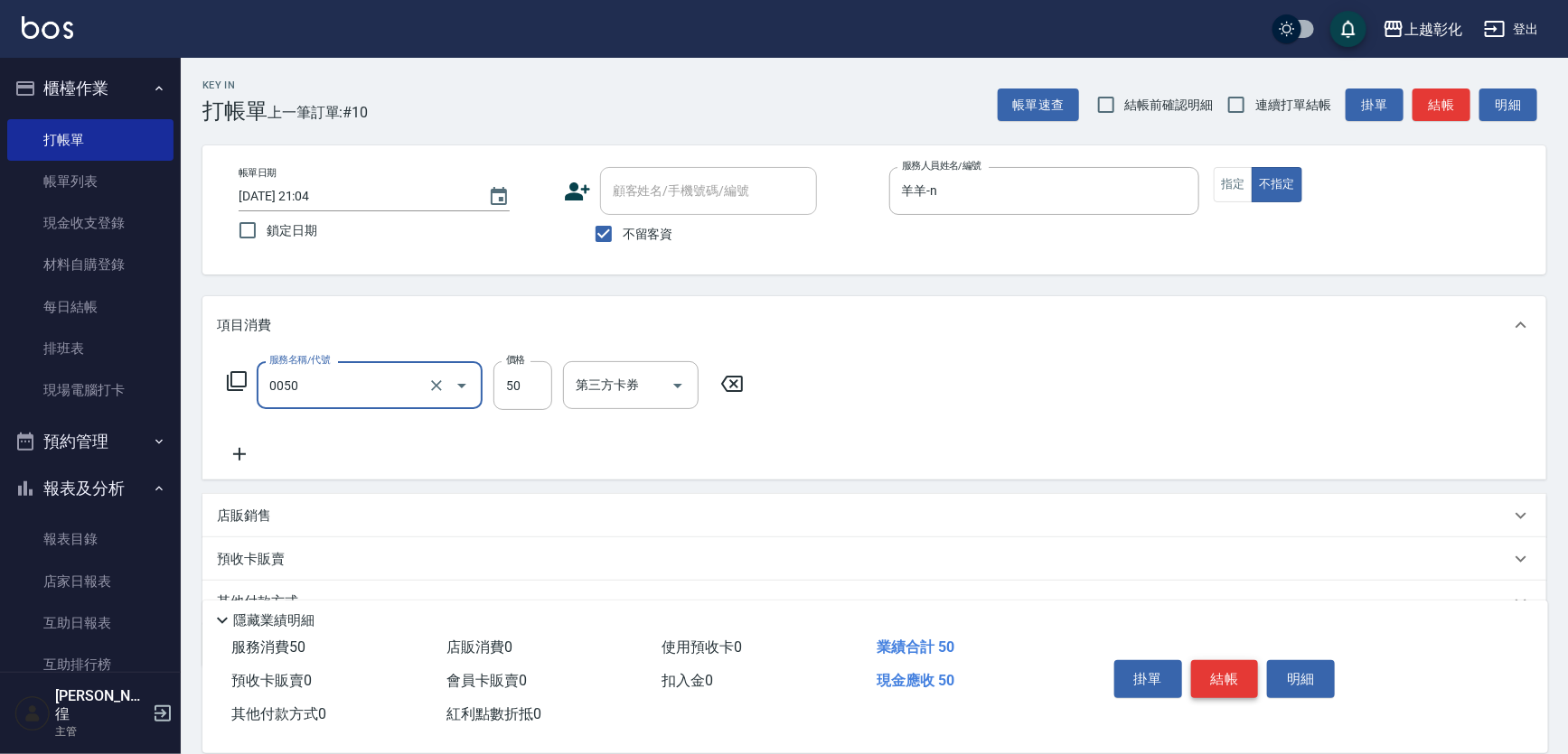
type input "剪瀏海(0050)"
click at [1258, 678] on button "結帳" at bounding box center [1225, 679] width 68 height 38
click at [1259, 664] on div "掛單 結帳 明細" at bounding box center [1225, 682] width 236 height 57
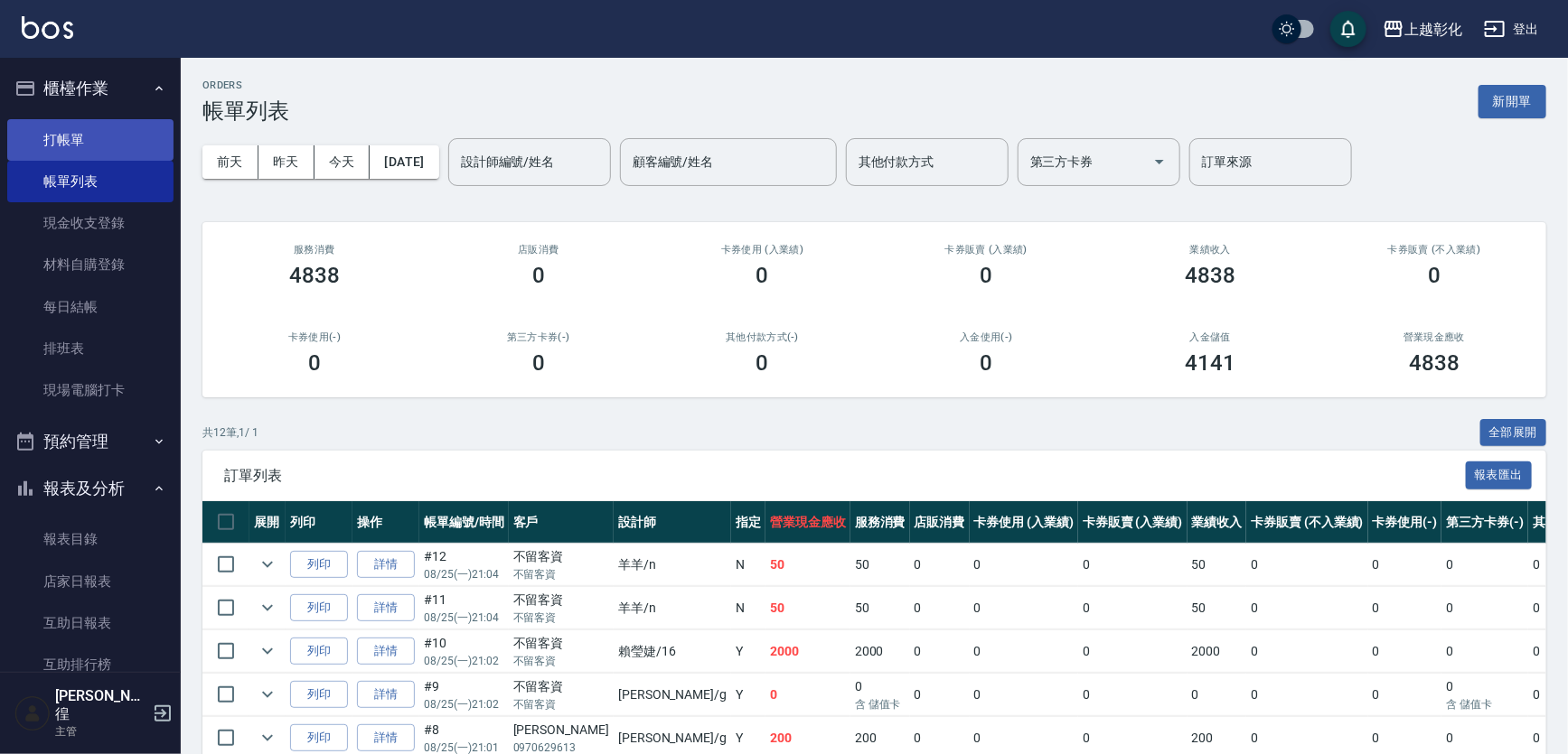
click at [97, 150] on link "打帳單" at bounding box center [90, 139] width 166 height 41
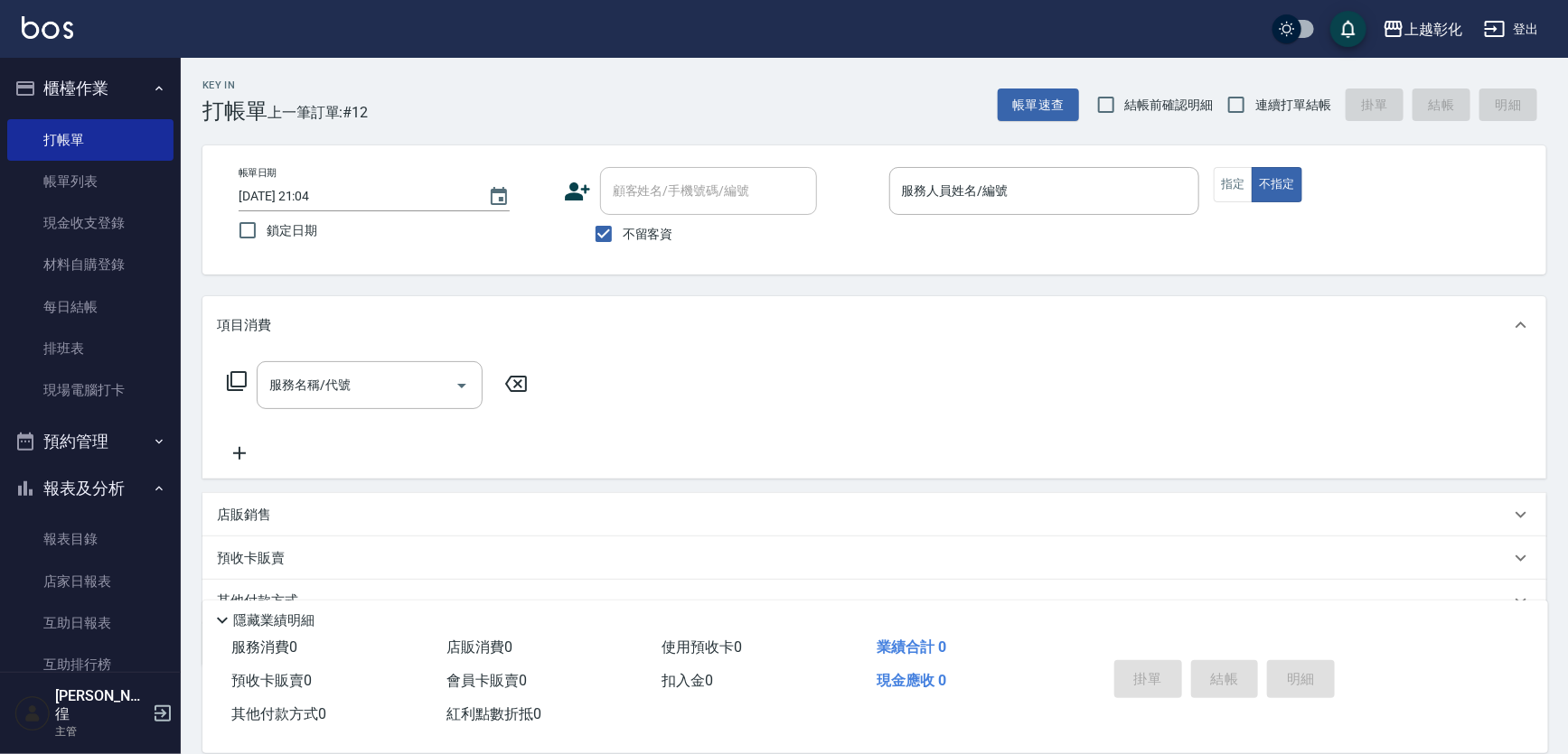
click at [663, 247] on label "不留客資" at bounding box center [629, 233] width 88 height 38
click at [622, 247] on input "不留客資" at bounding box center [603, 233] width 38 height 38
checkbox input "false"
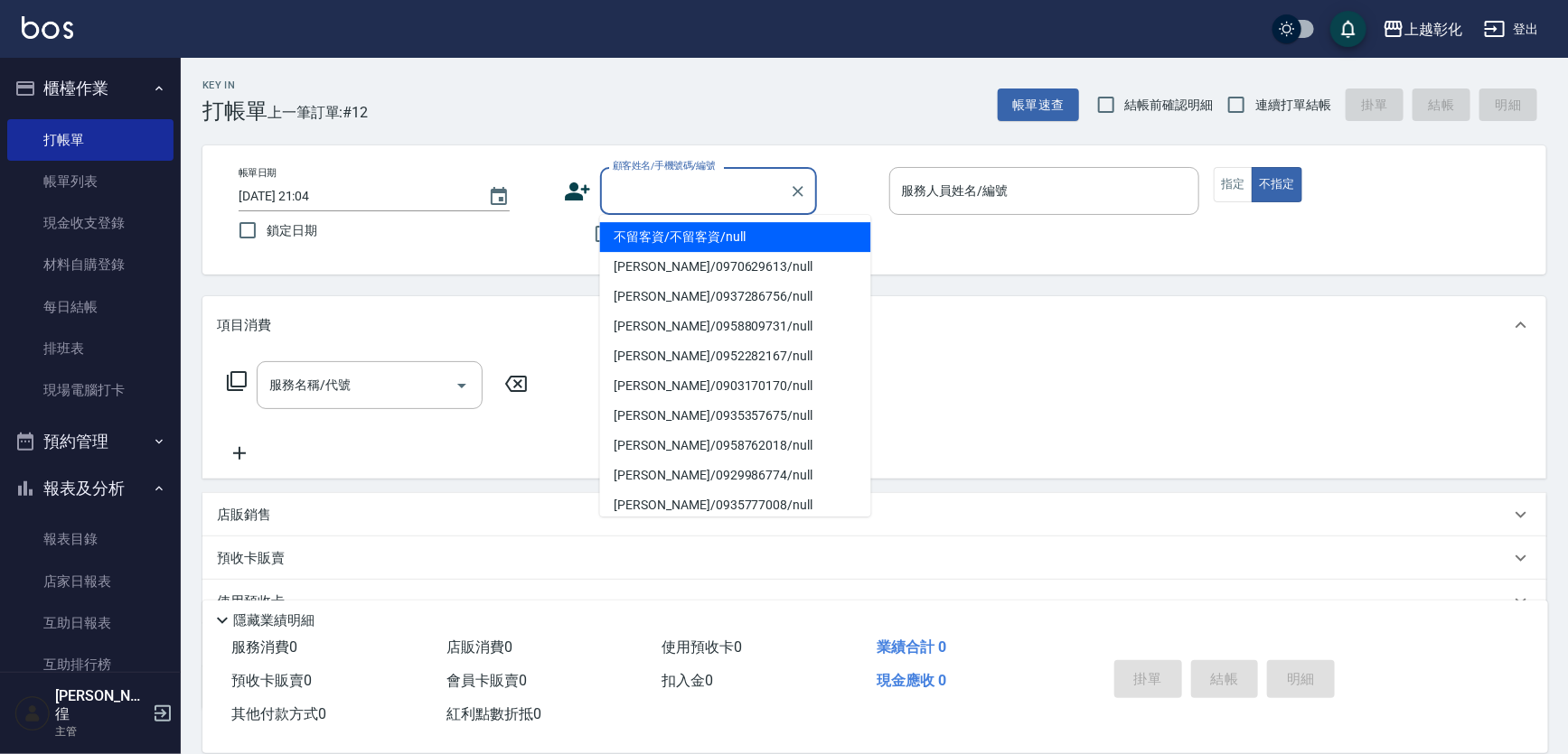
click at [666, 206] on input "顧客姓名/手機號碼/編號" at bounding box center [695, 191] width 173 height 31
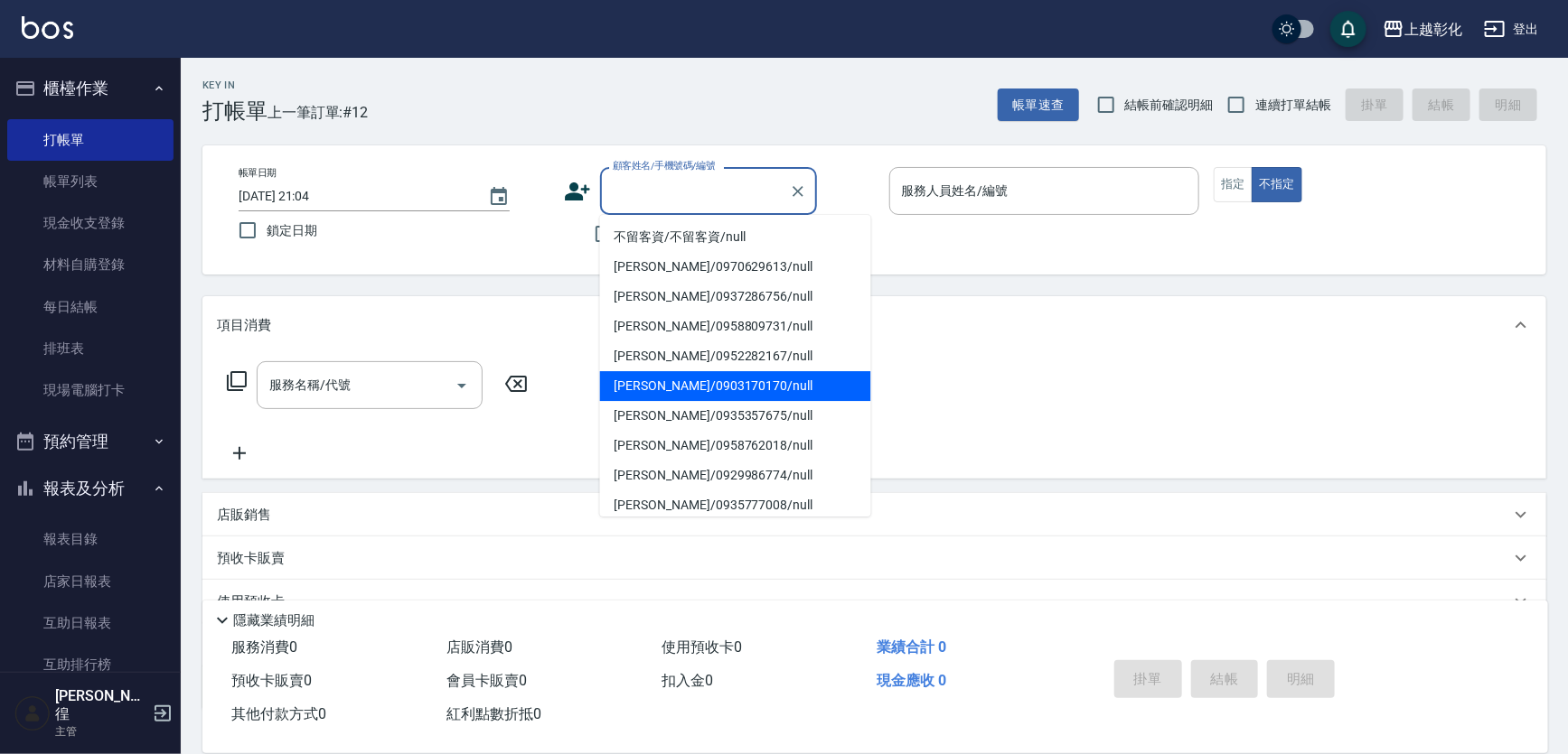
click at [1020, 395] on div "服務名稱/代號 服務名稱/代號" at bounding box center [875, 416] width 1344 height 124
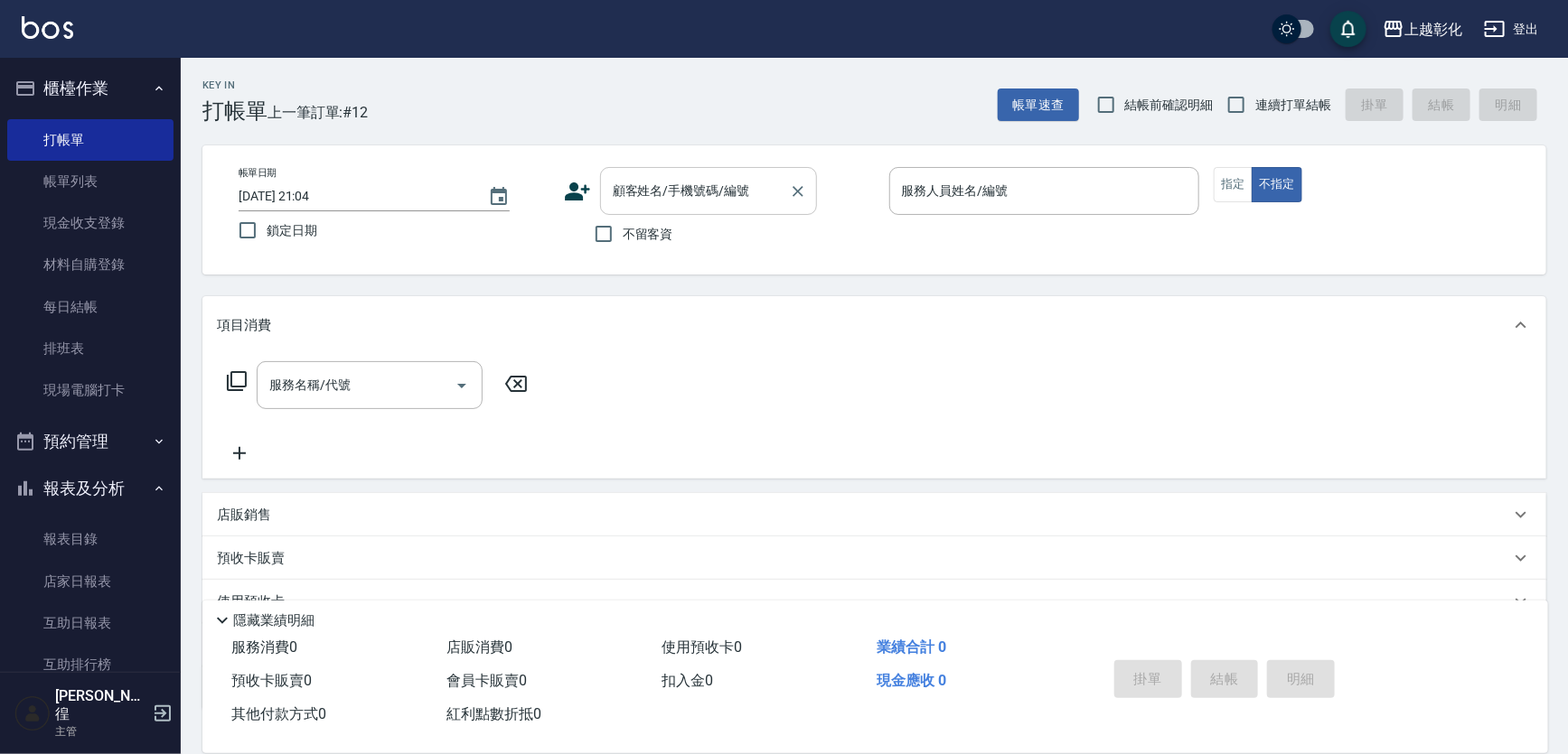
click at [738, 190] on input "顧客姓名/手機號碼/編號" at bounding box center [695, 191] width 173 height 31
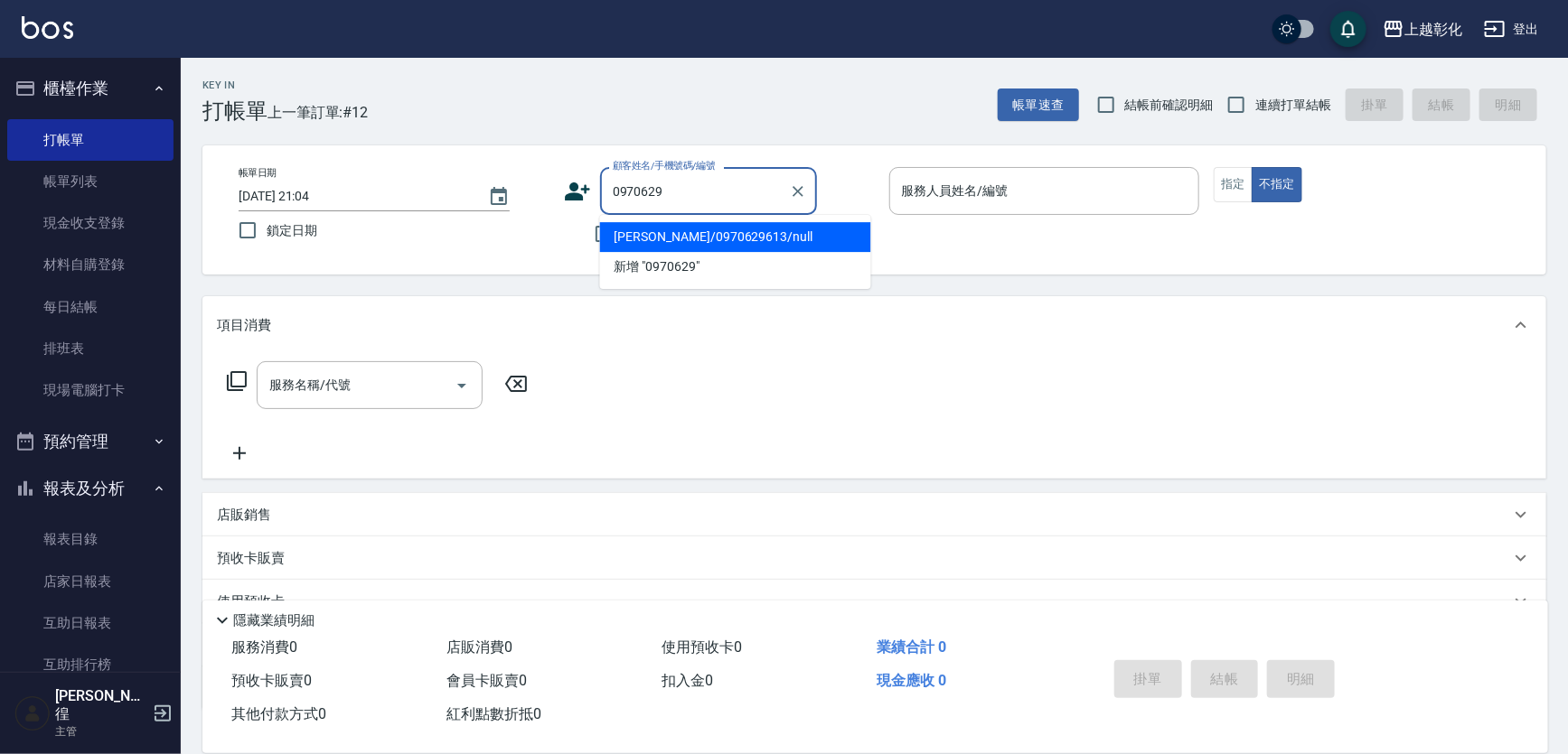
click at [736, 234] on li "[PERSON_NAME]/0970629613/null" at bounding box center [736, 237] width 271 height 29
type input "[PERSON_NAME]/0970629613/null"
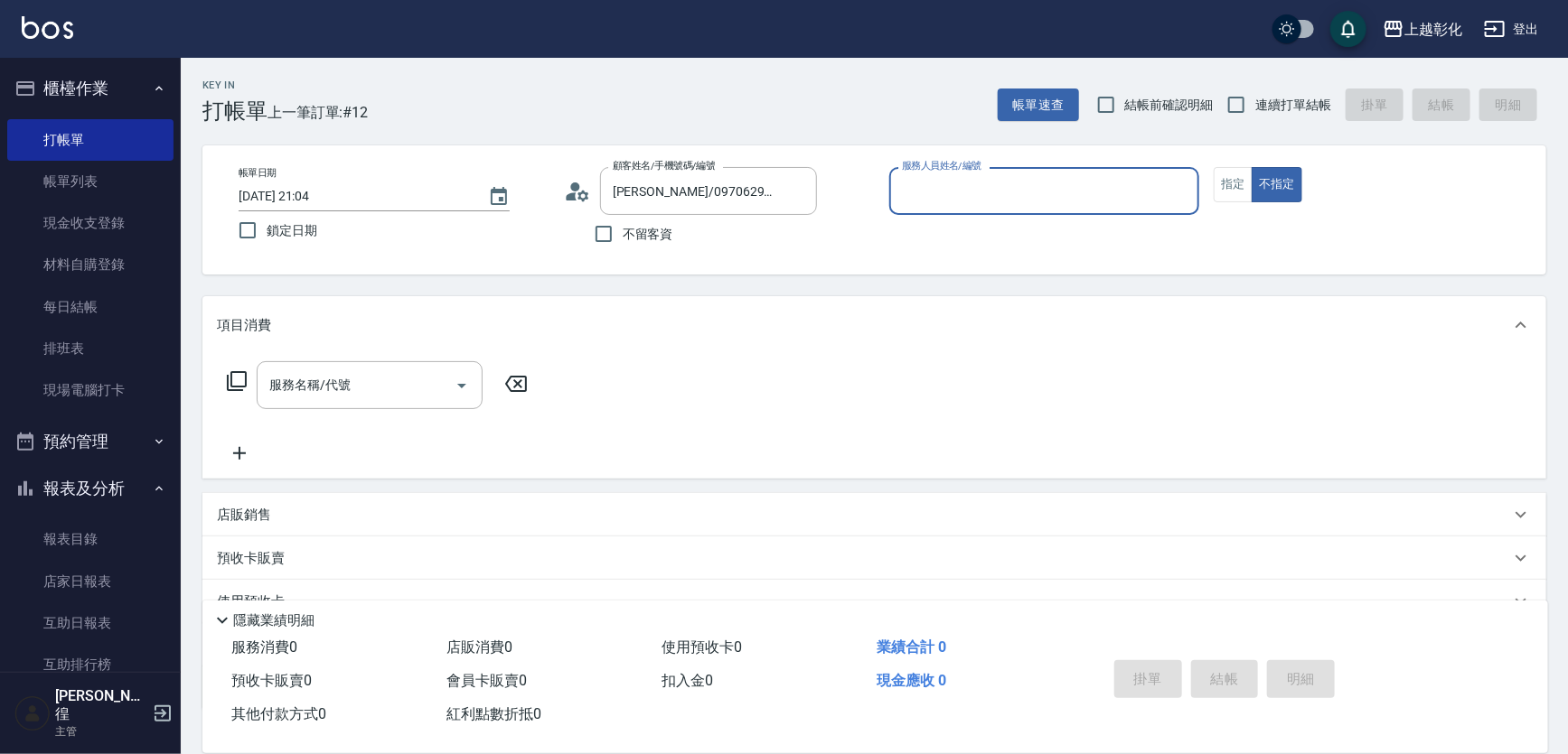
click at [1051, 170] on div "服務人員姓名/編號" at bounding box center [1044, 191] width 311 height 48
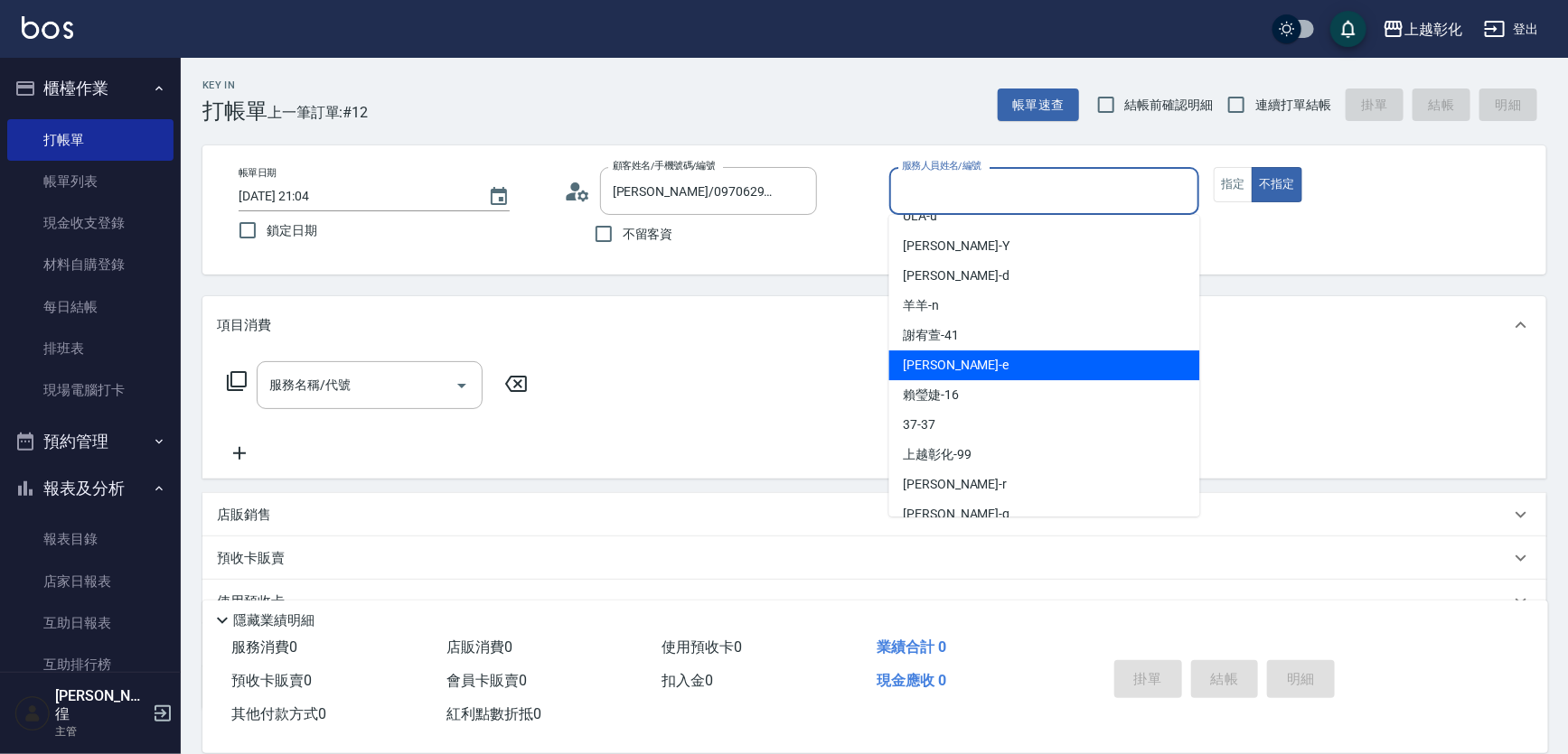
scroll to position [100, 0]
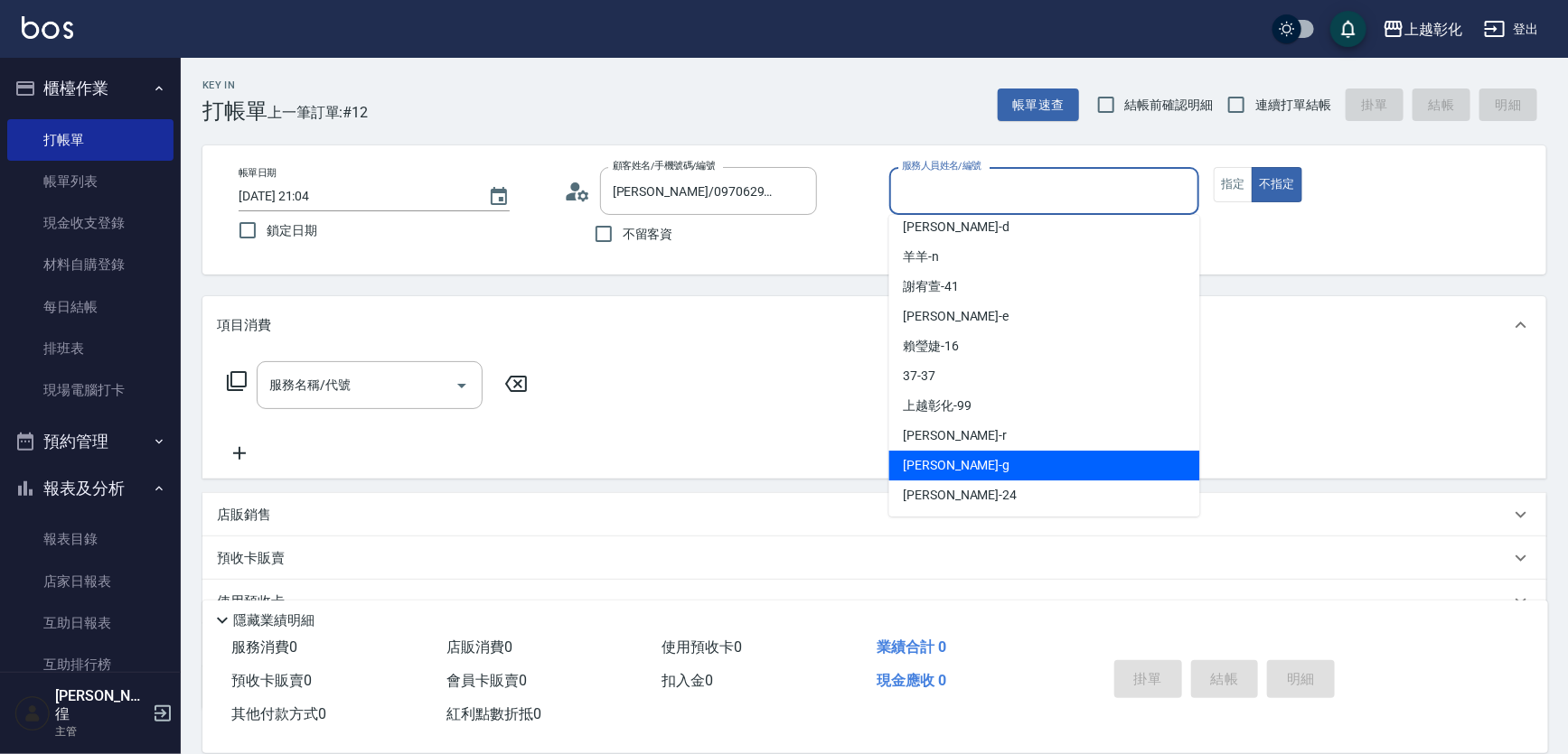
click at [951, 470] on div "[PERSON_NAME]" at bounding box center [1044, 465] width 311 height 29
type input "[PERSON_NAME]"
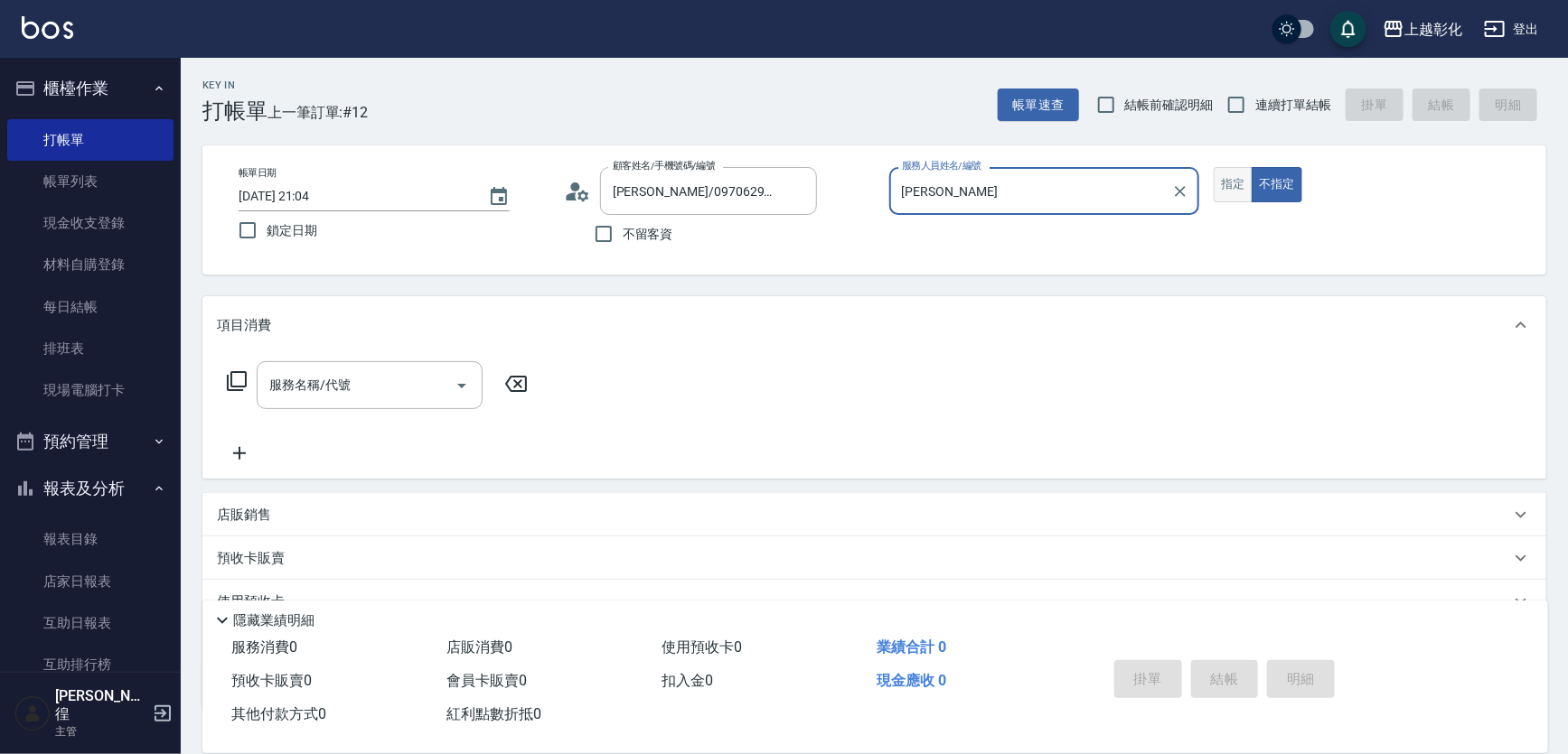
click at [1251, 183] on button "指定" at bounding box center [1232, 184] width 39 height 35
click at [368, 402] on div "服務名稱/代號" at bounding box center [369, 385] width 226 height 48
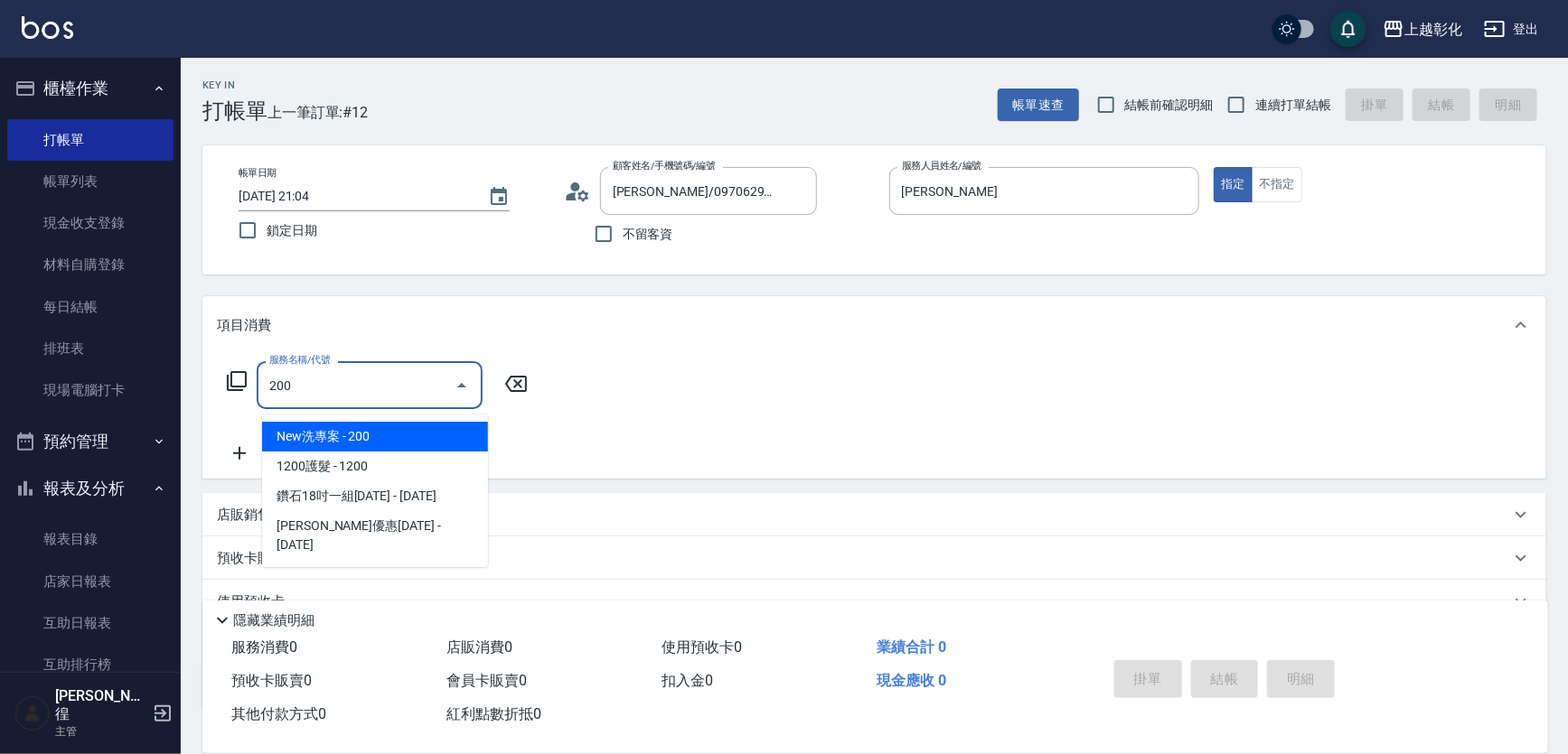
type input "New洗專案(200)"
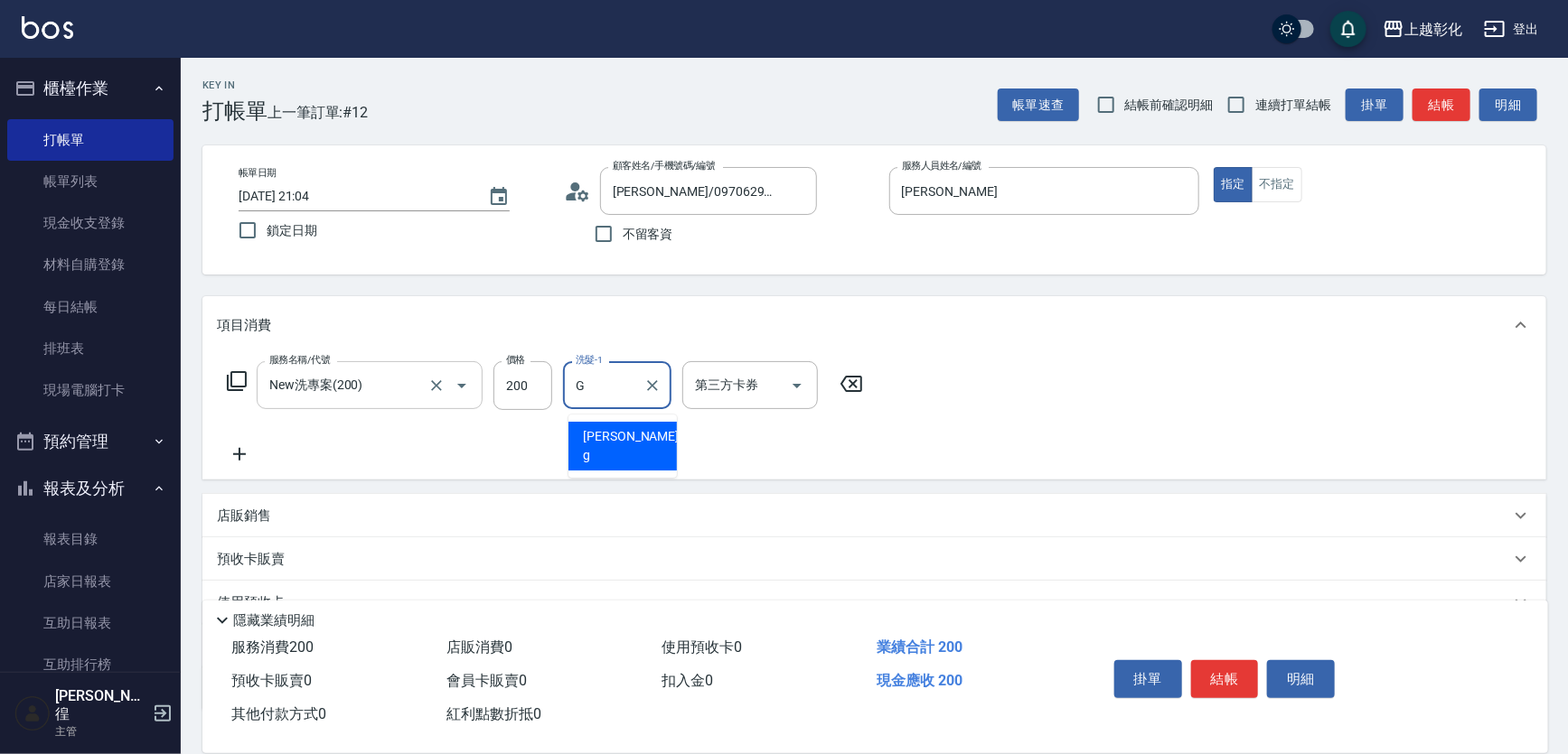
type input "[PERSON_NAME]"
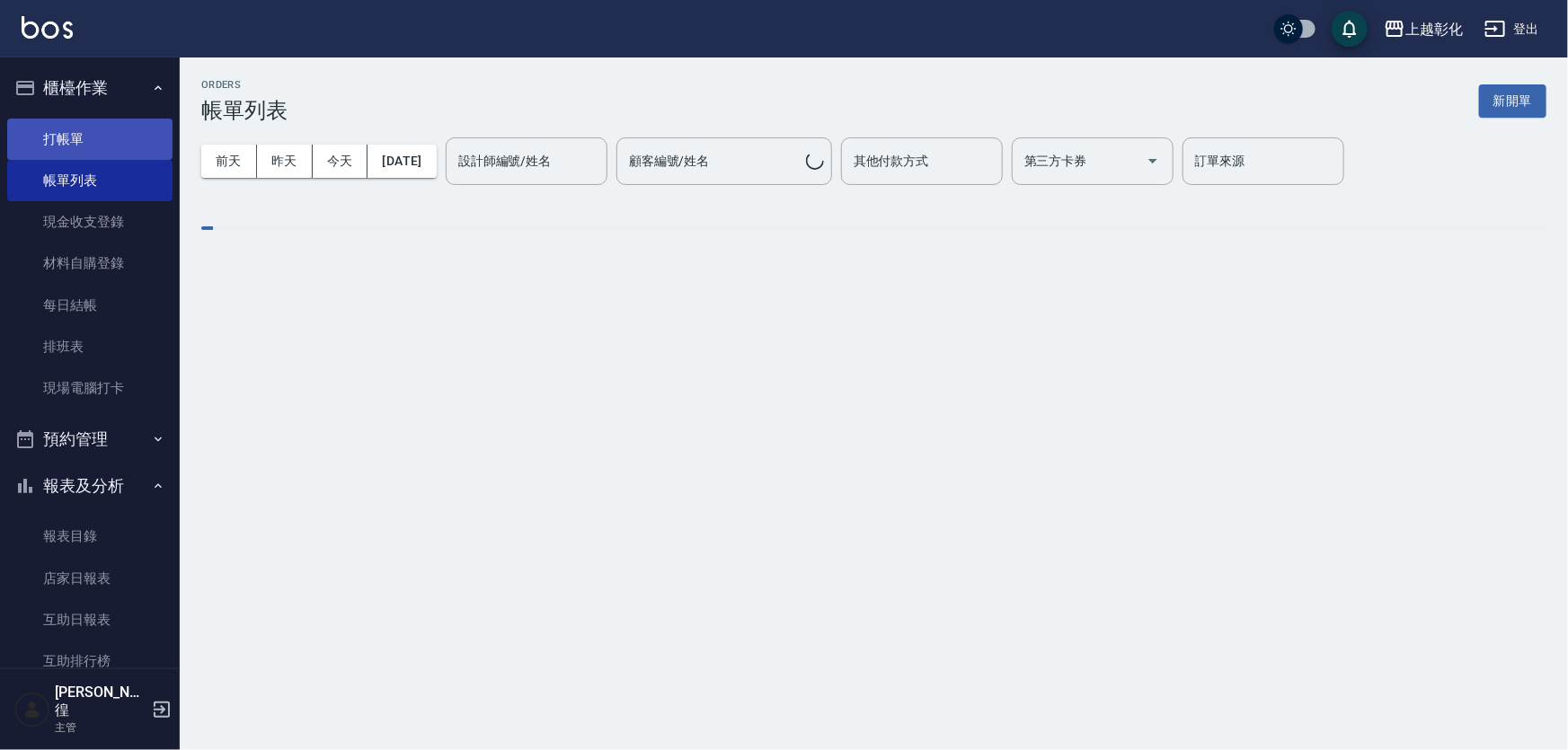
drag, startPoint x: 93, startPoint y: 148, endPoint x: 95, endPoint y: 135, distance: 13.2
click at [93, 148] on link "打帳單" at bounding box center [90, 138] width 165 height 41
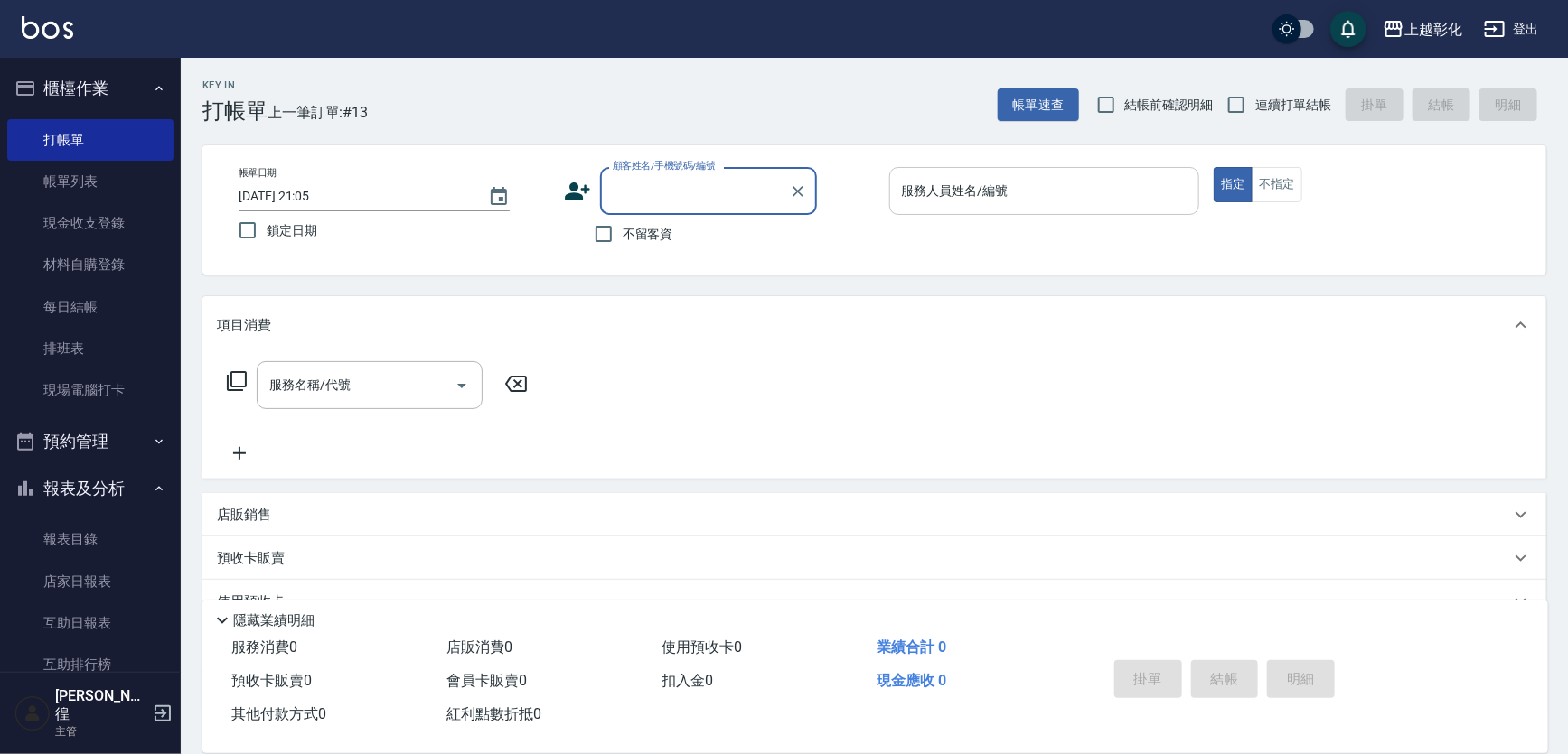
click at [973, 188] on div "服務人員姓名/編號 服務人員姓名/編號" at bounding box center [1044, 191] width 311 height 48
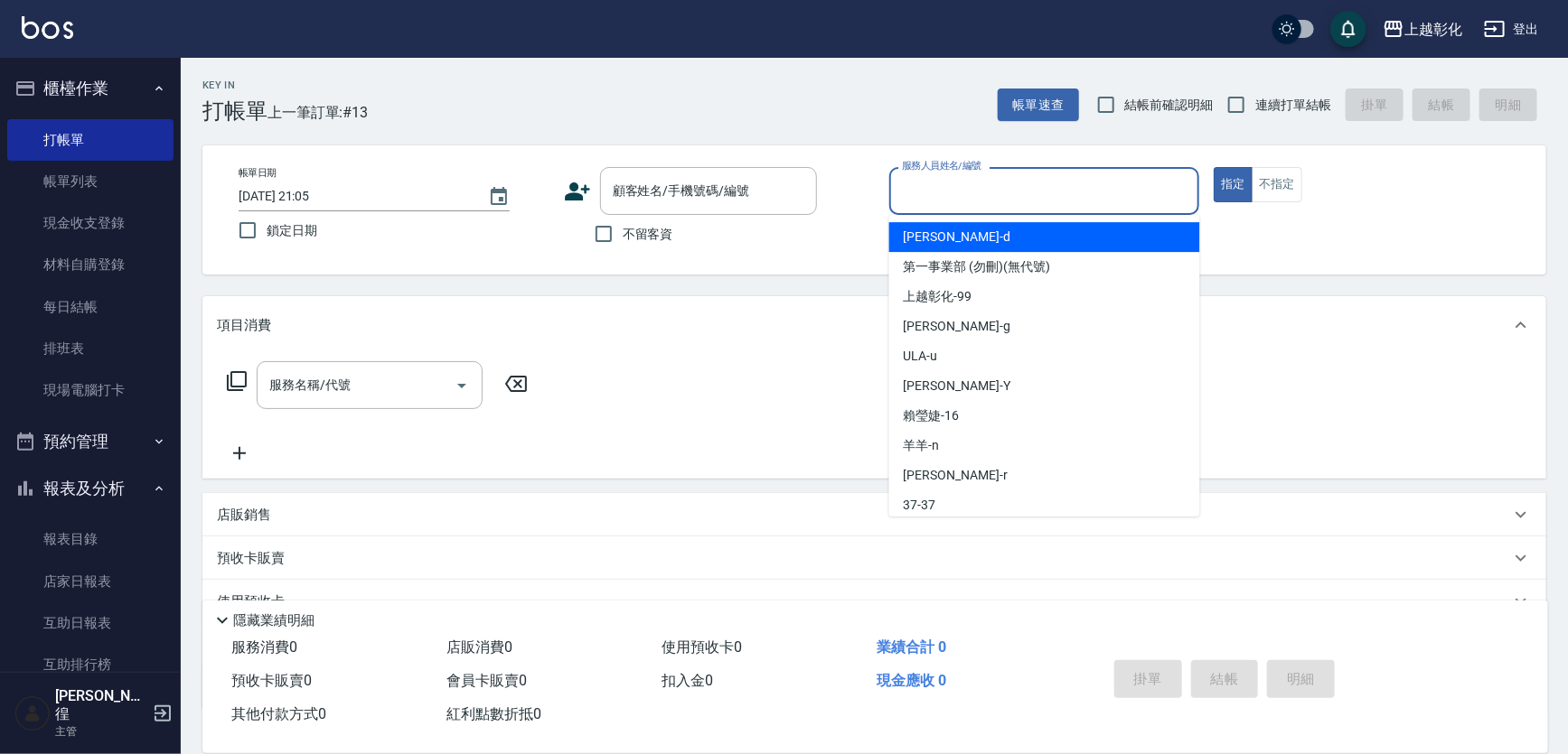
click at [667, 234] on span "不留客資" at bounding box center [647, 234] width 51 height 19
click at [622, 234] on input "不留客資" at bounding box center [603, 233] width 38 height 38
checkbox input "true"
click at [959, 194] on input "服務人員姓名/編號" at bounding box center [1044, 191] width 295 height 31
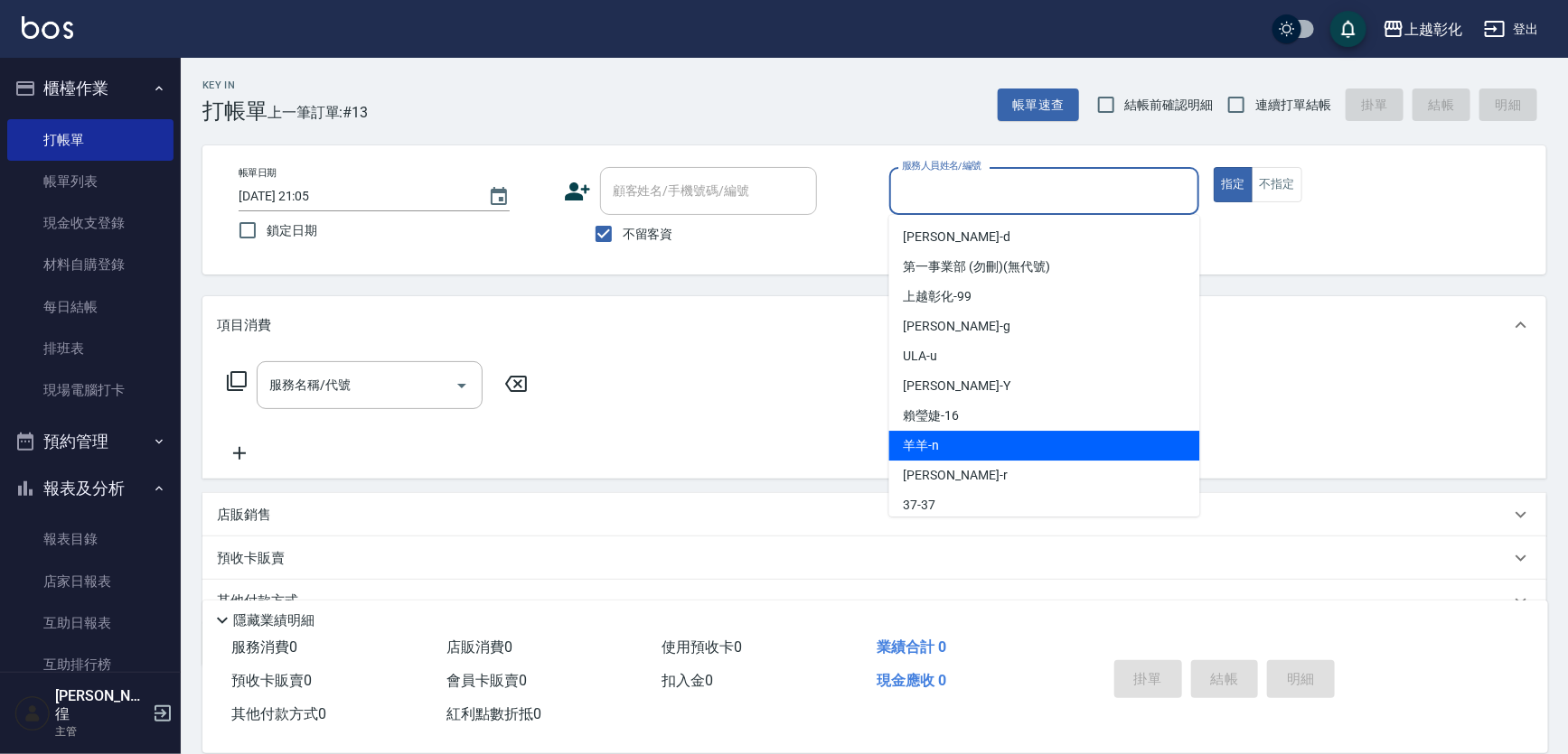
click at [963, 451] on div "羊羊 -n" at bounding box center [1044, 446] width 311 height 29
type input "羊羊-n"
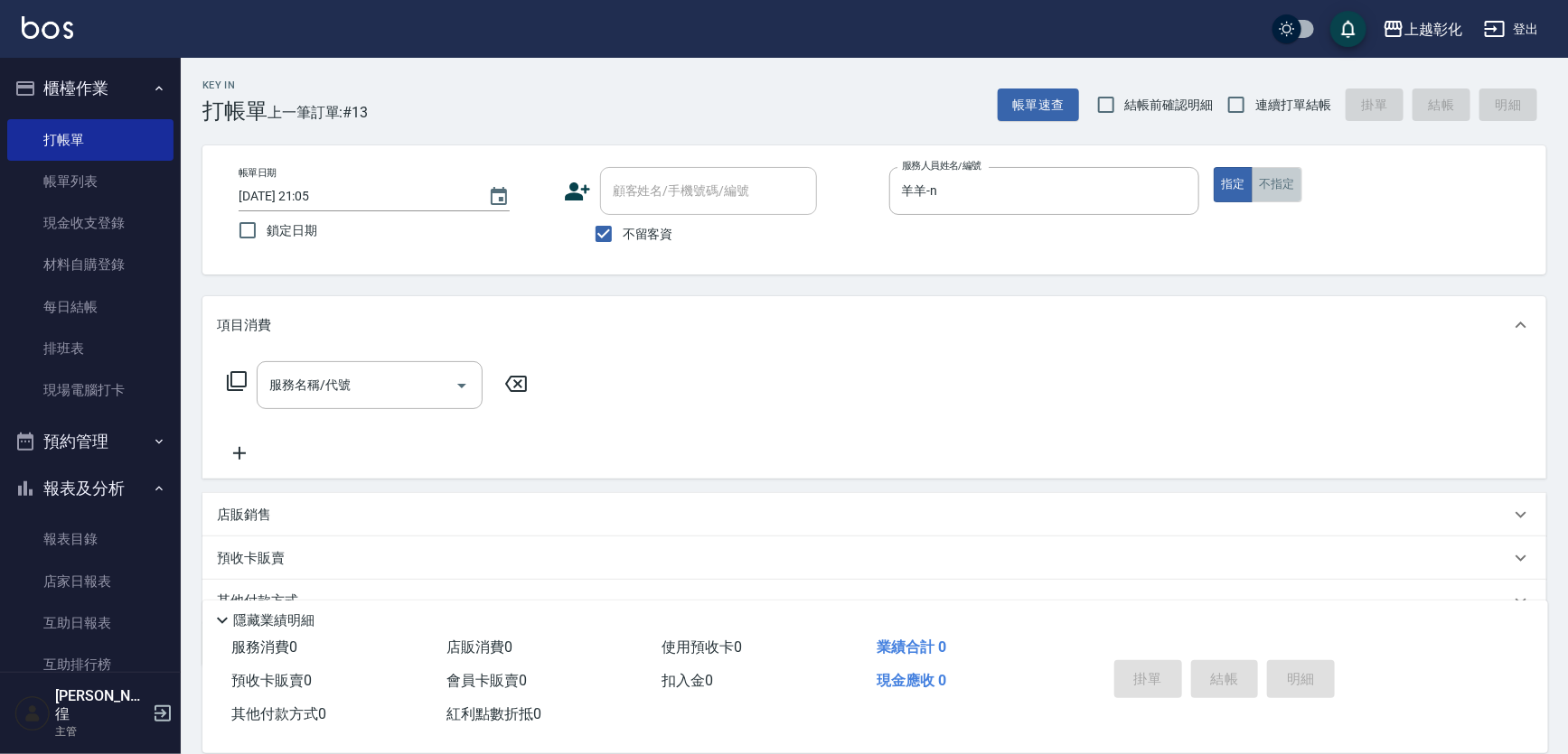
click at [1282, 171] on button "不指定" at bounding box center [1277, 184] width 51 height 35
click at [388, 383] on input "服務名稱/代號" at bounding box center [356, 385] width 183 height 31
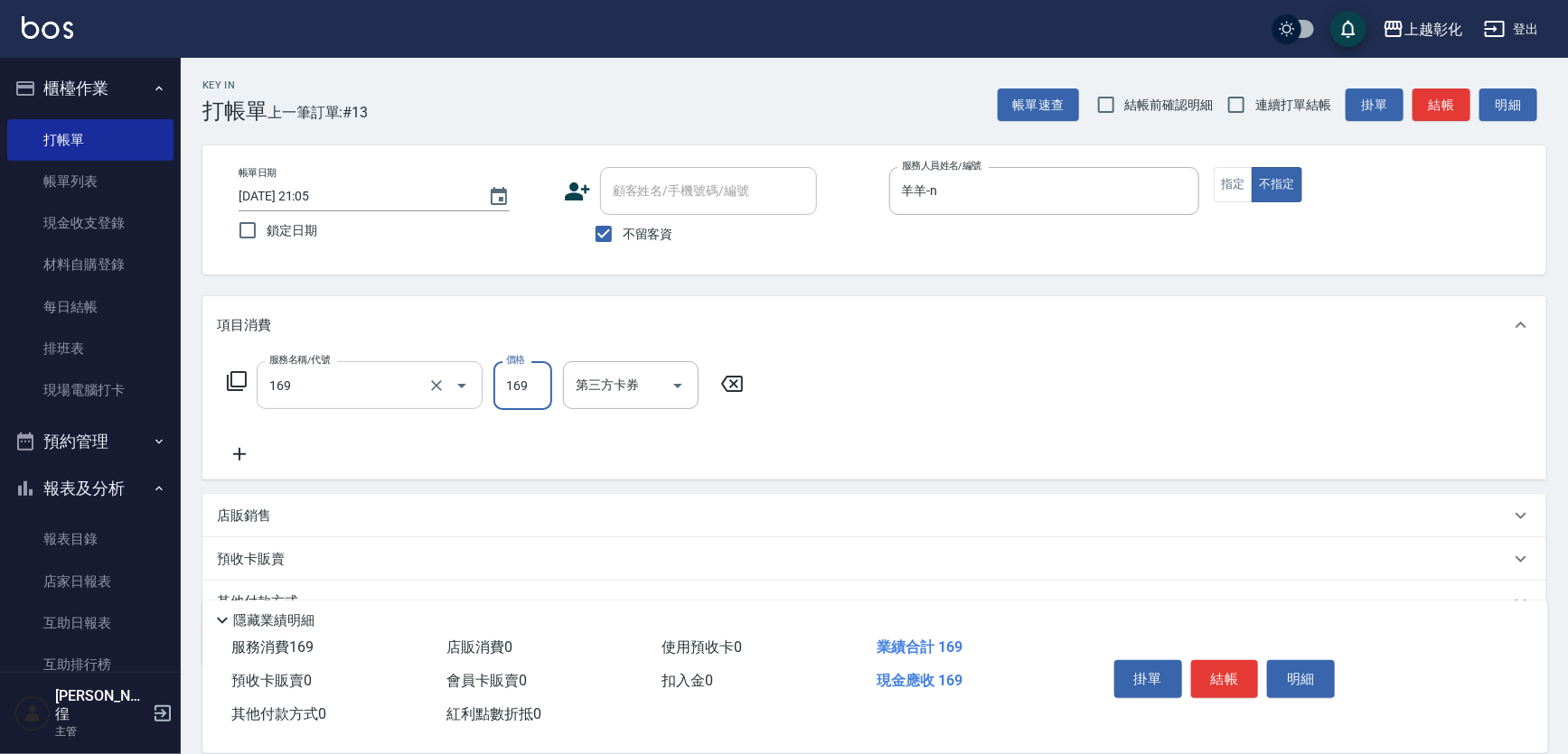
type input "剪髮(169)"
click at [389, 388] on input "剪髮(169)" at bounding box center [344, 385] width 159 height 31
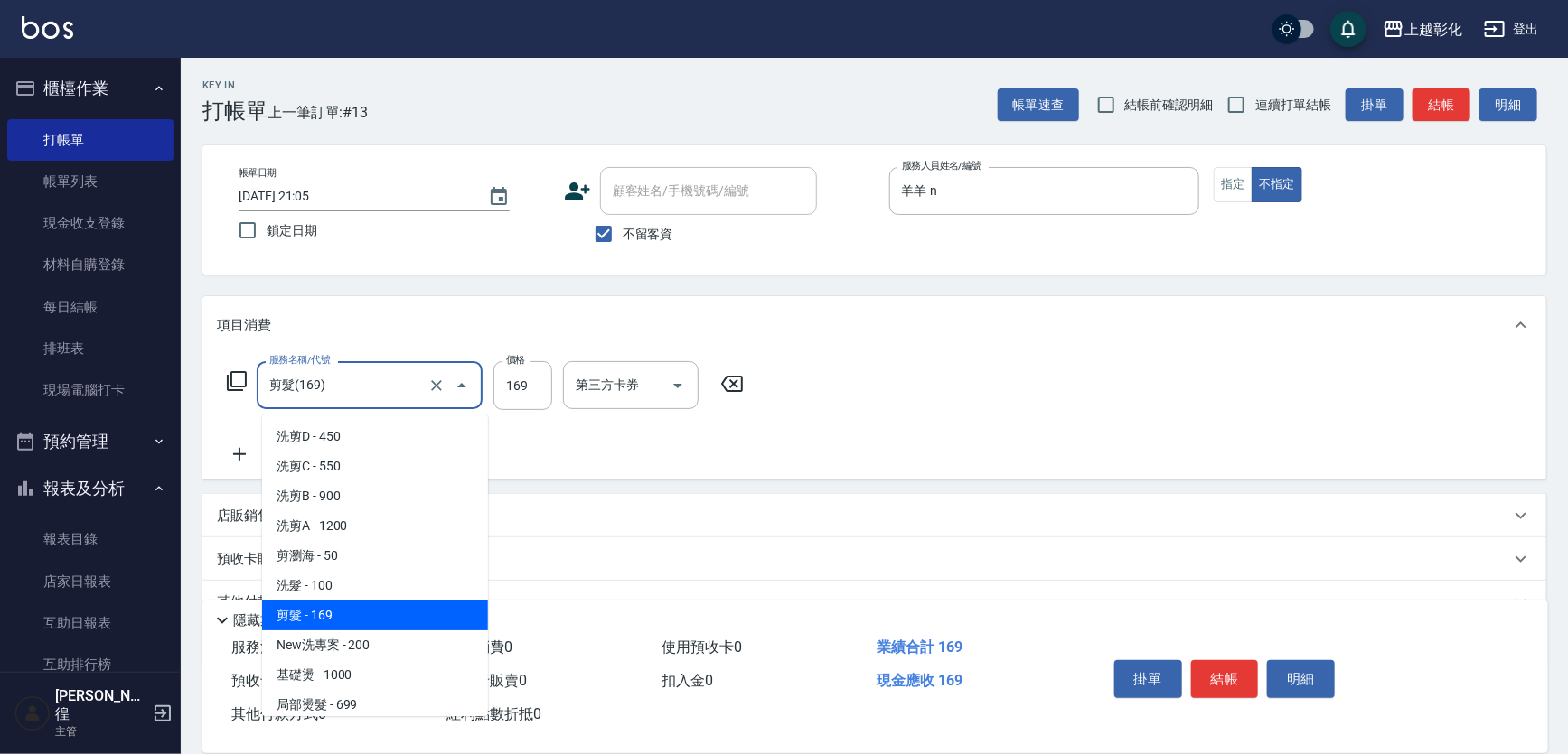
click at [371, 620] on span "剪髮 - 169" at bounding box center [374, 616] width 226 height 29
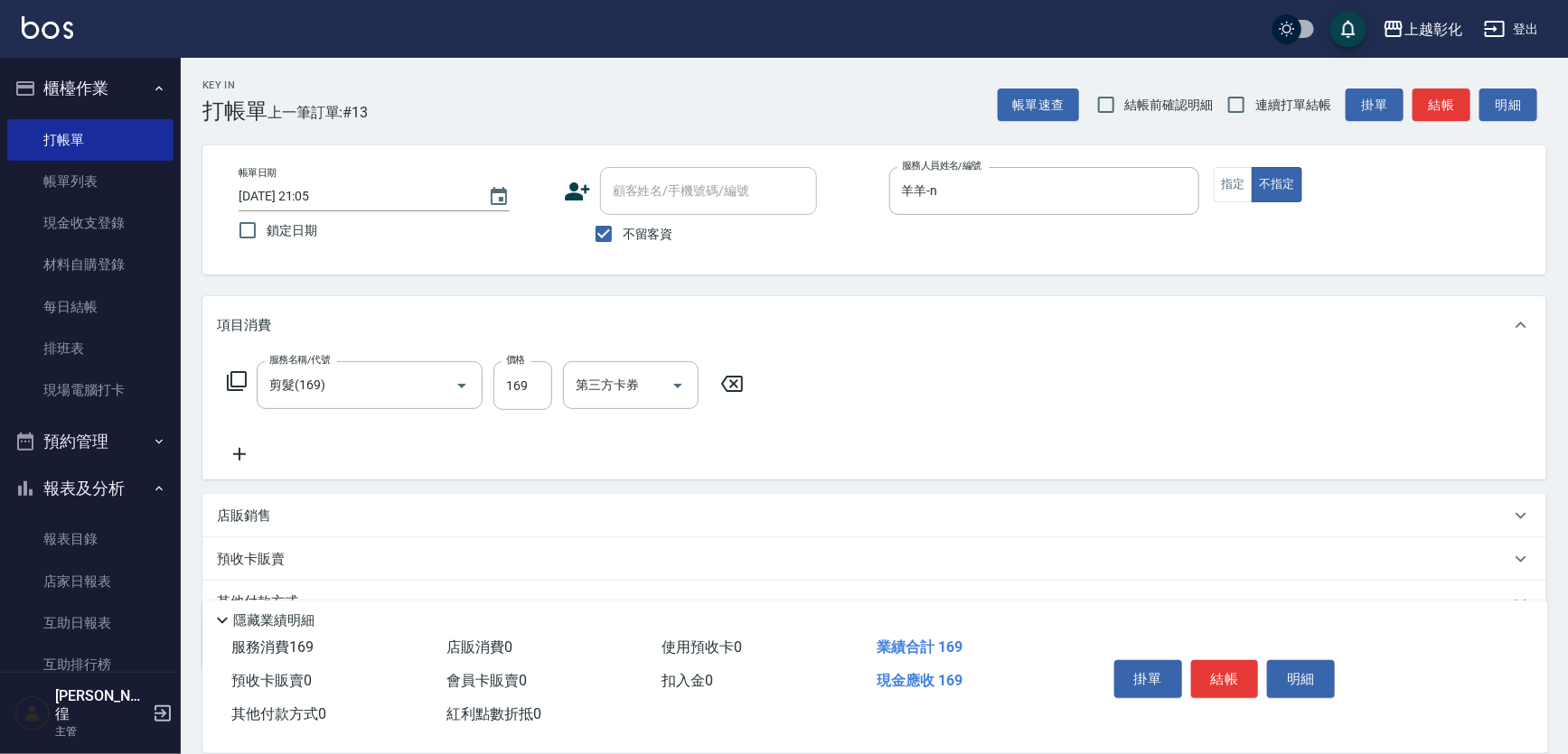
click at [913, 398] on div "服務名稱/代號 剪髮(169) 服務名稱/代號 價格 169 價格 第三方卡券 第三方卡券" at bounding box center [875, 417] width 1344 height 125
click at [1220, 661] on button "結帳" at bounding box center [1225, 679] width 68 height 38
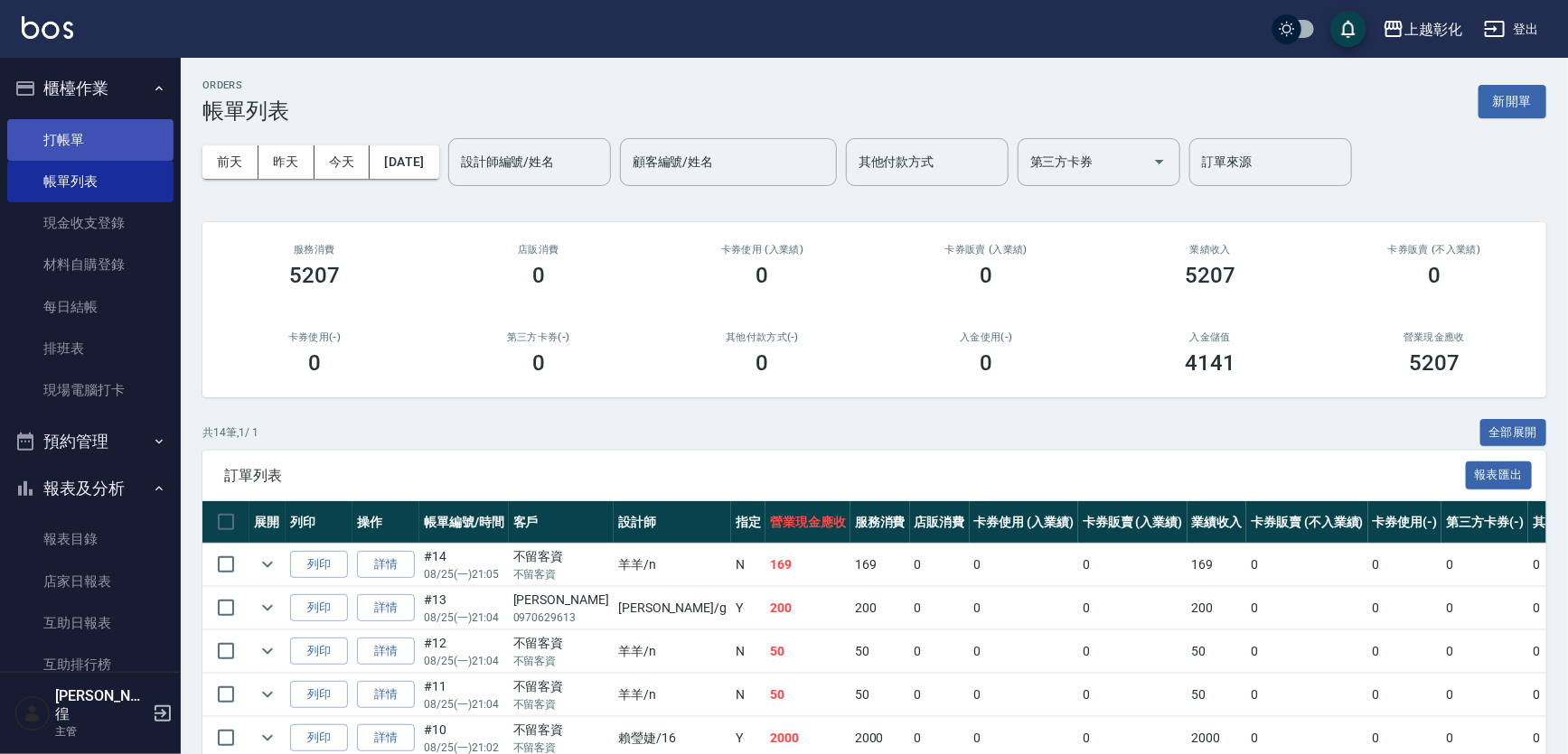
click at [64, 139] on link "打帳單" at bounding box center [90, 139] width 166 height 41
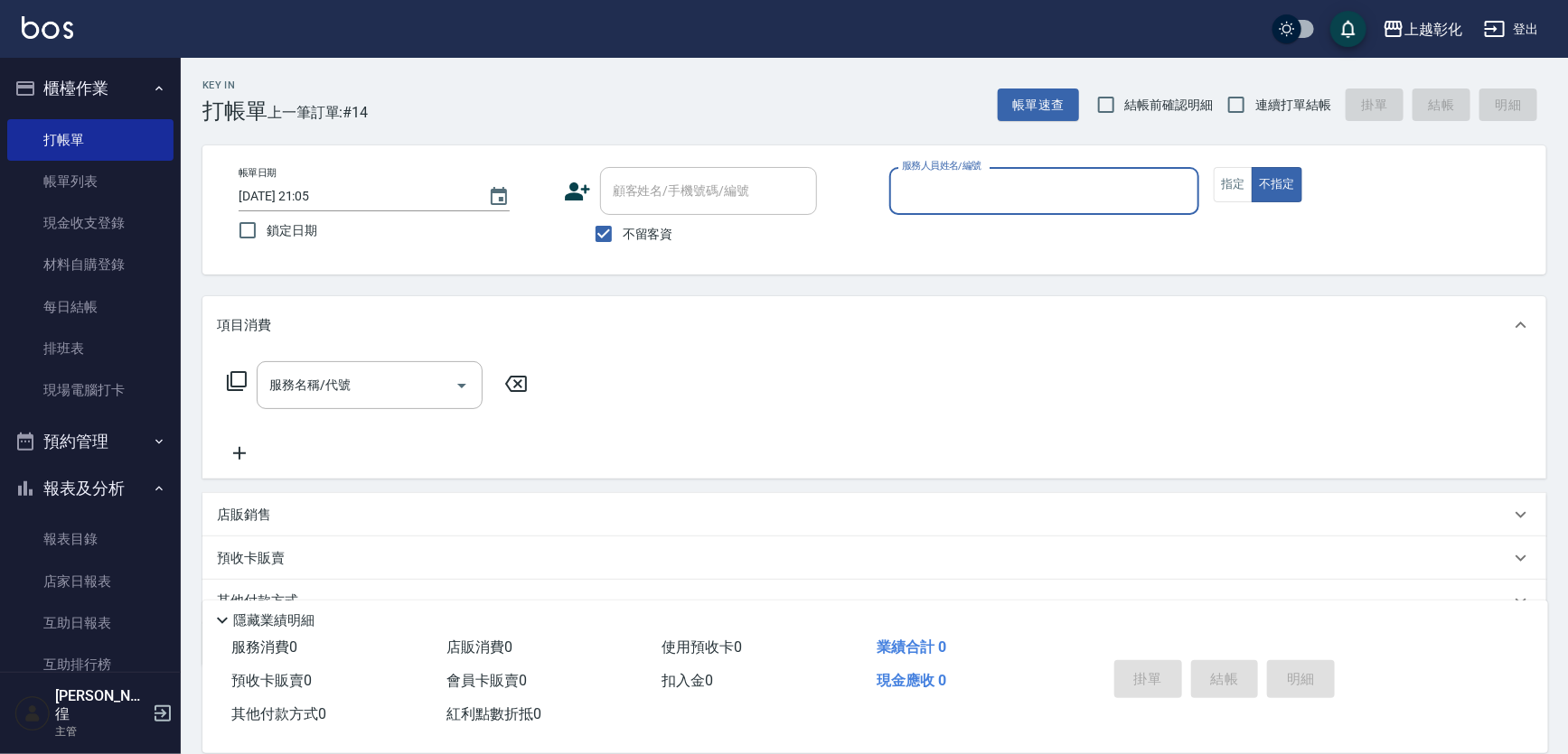
click at [910, 188] on input "服務人員姓名/編號" at bounding box center [1044, 191] width 295 height 31
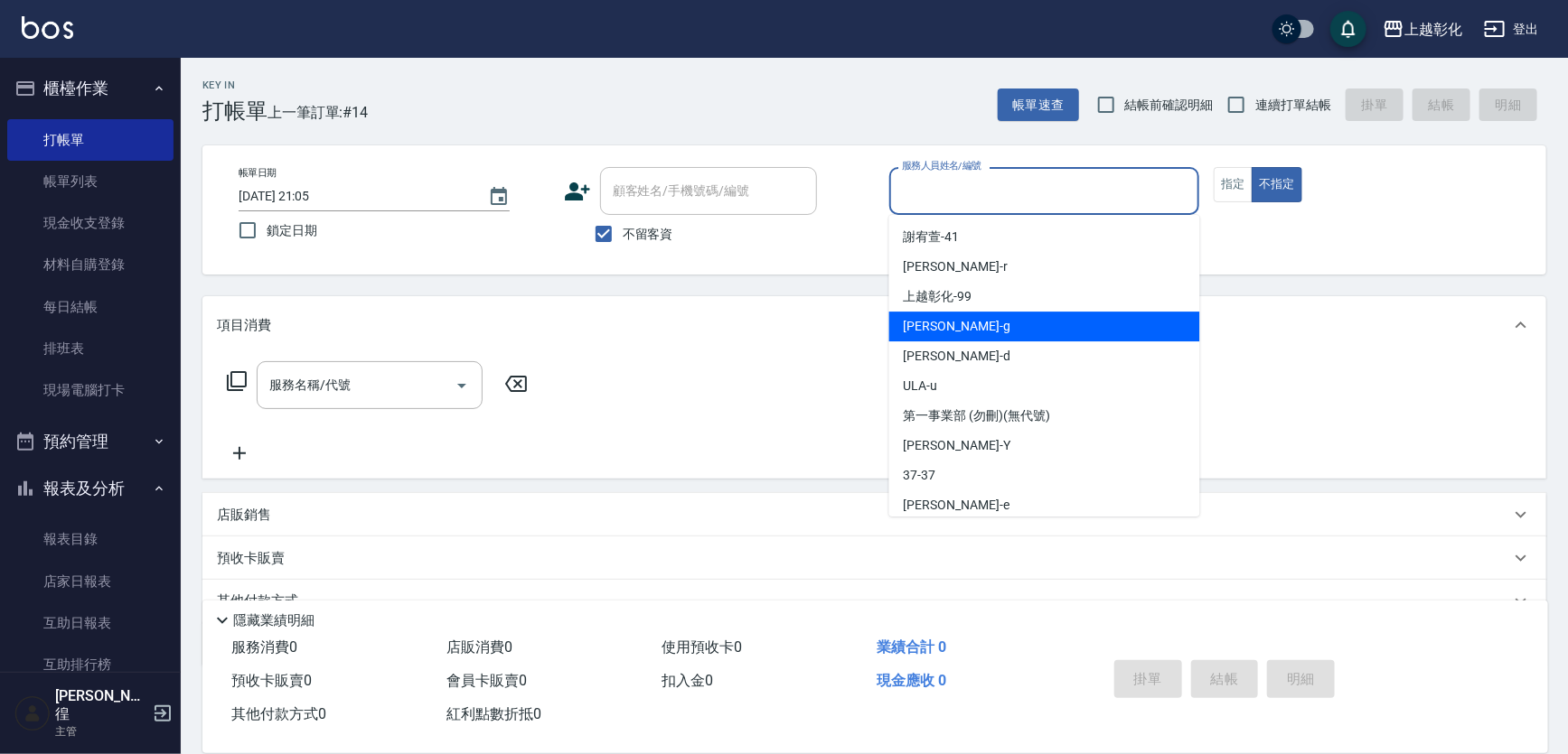
click at [949, 336] on div "[PERSON_NAME]" at bounding box center [1044, 326] width 311 height 29
type input "[PERSON_NAME]"
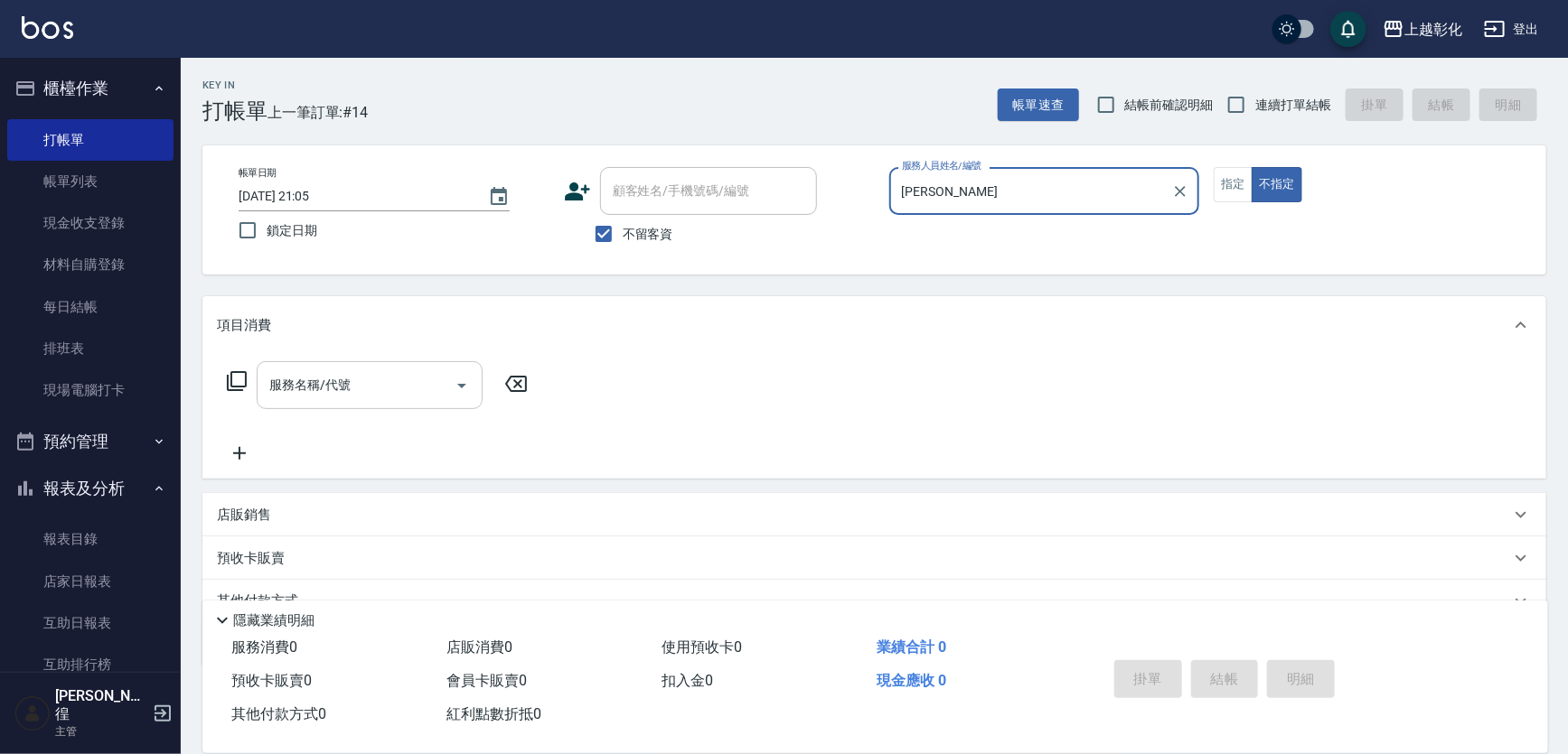
click at [348, 401] on input "服務名稱/代號" at bounding box center [356, 385] width 183 height 31
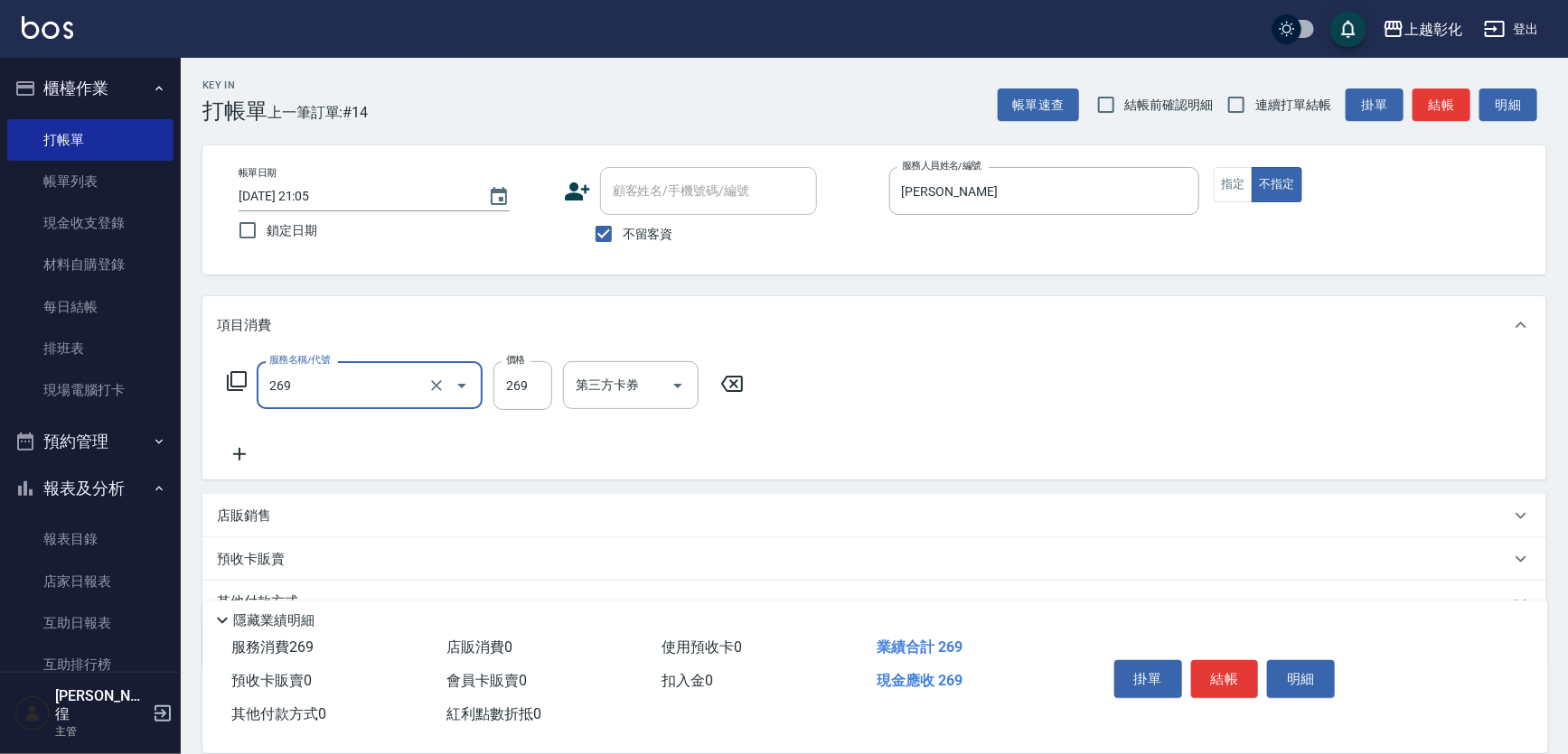
type input "一般洗剪(269)"
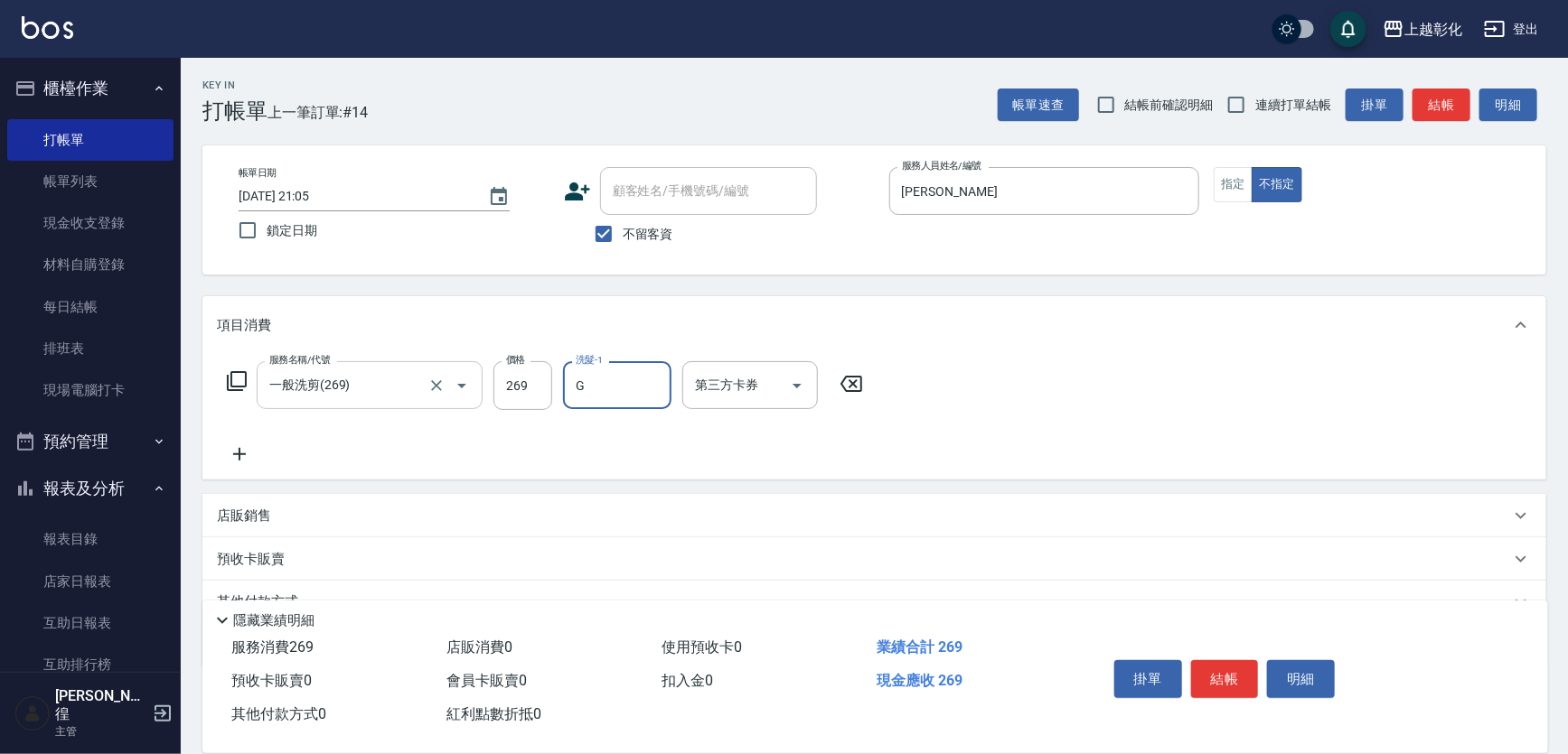
type input "[PERSON_NAME]"
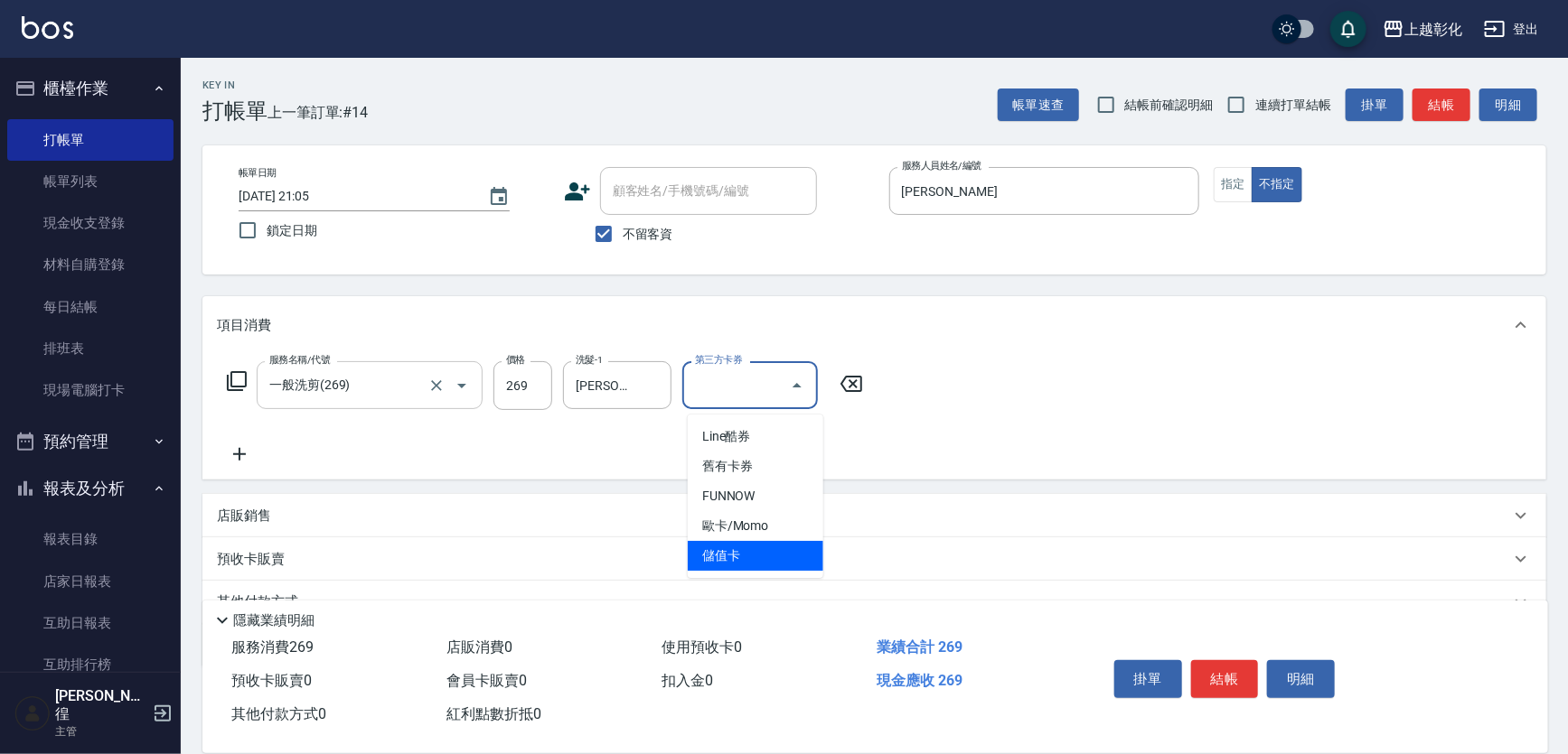
type input "儲值卡"
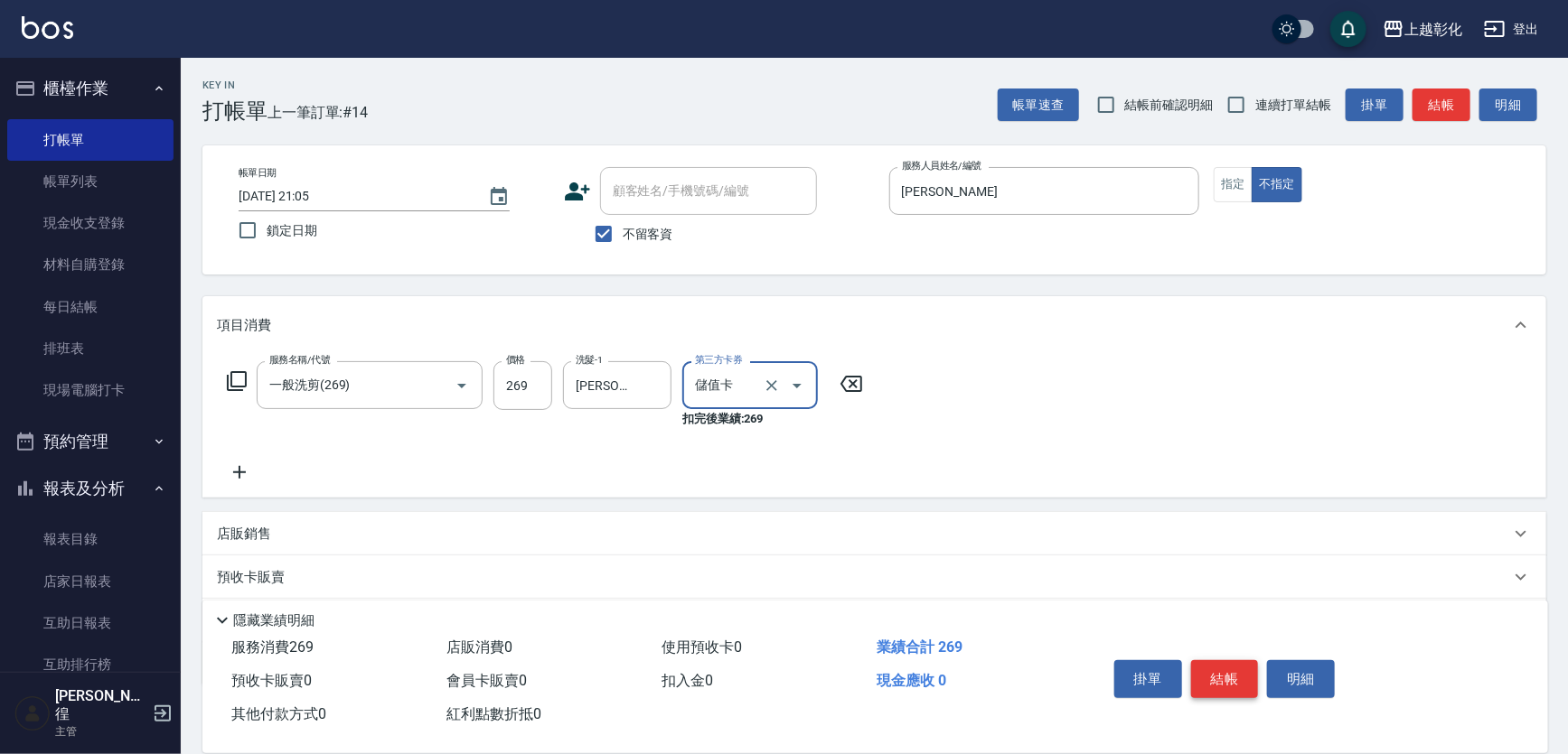
click at [1244, 661] on button "結帳" at bounding box center [1225, 679] width 68 height 38
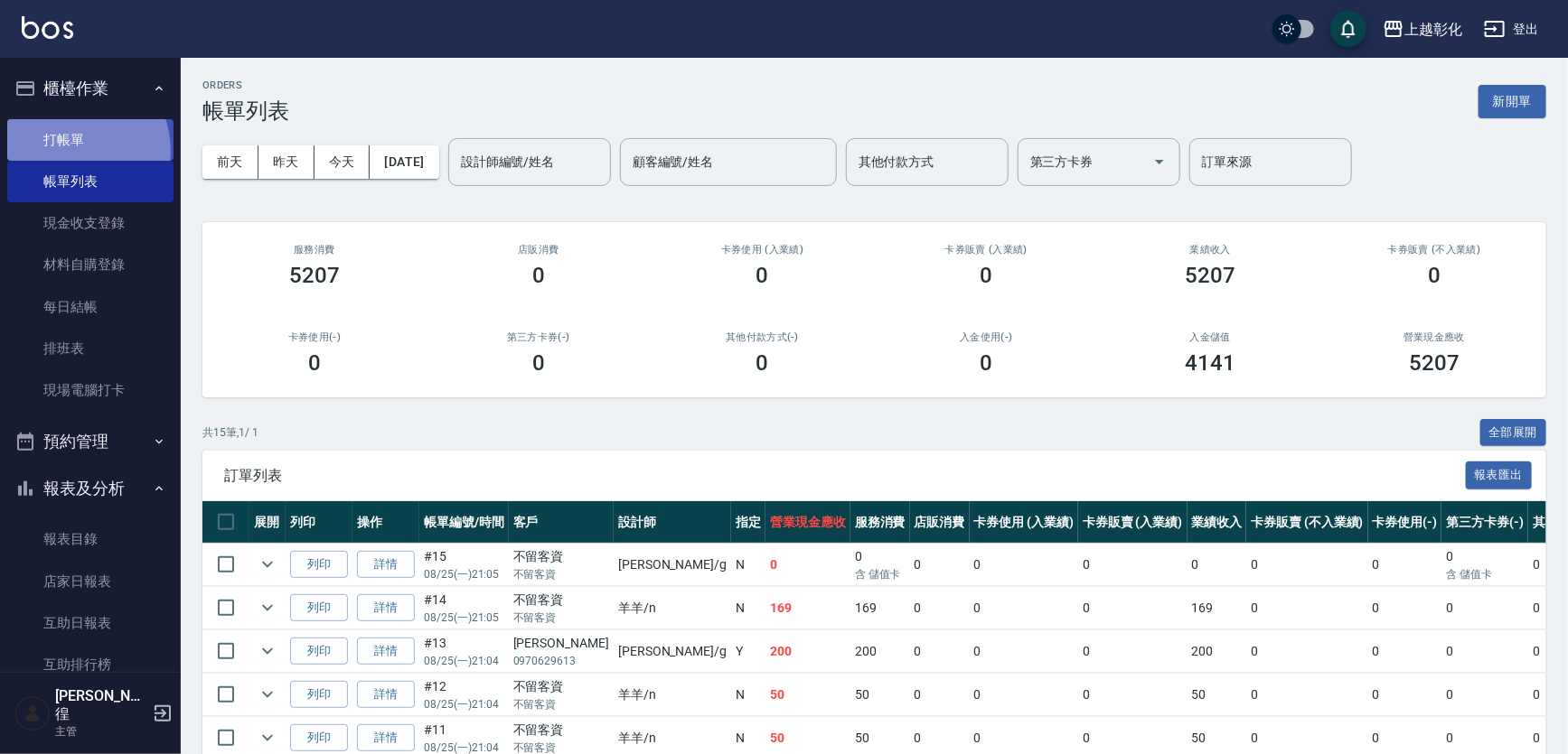
click at [70, 150] on link "打帳單" at bounding box center [90, 139] width 166 height 41
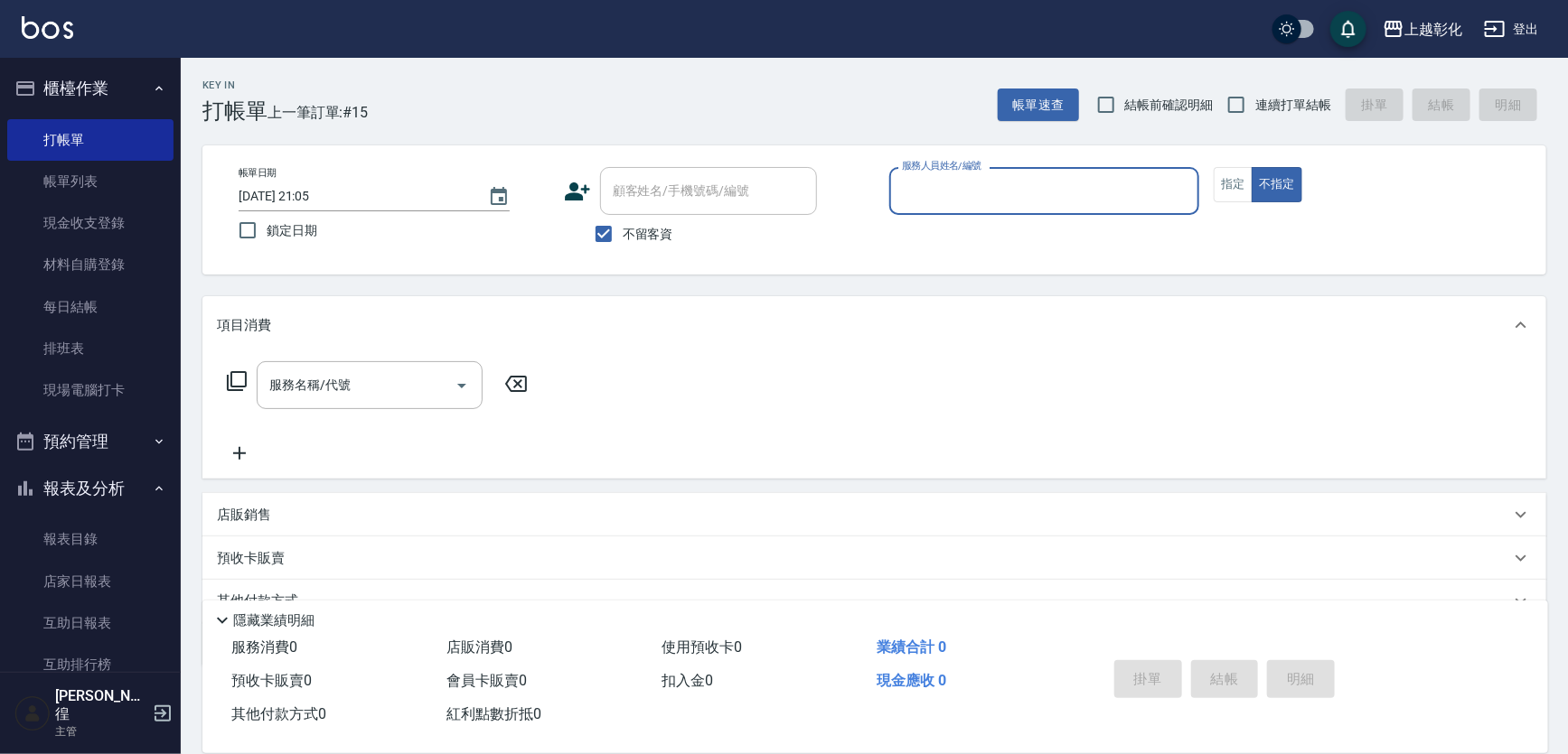
click at [673, 171] on div "顧客姓名/手機號碼/編號" at bounding box center [708, 191] width 217 height 48
click at [643, 231] on span "不留客資" at bounding box center [647, 234] width 51 height 19
click at [622, 231] on input "不留客資" at bounding box center [603, 233] width 38 height 38
checkbox input "false"
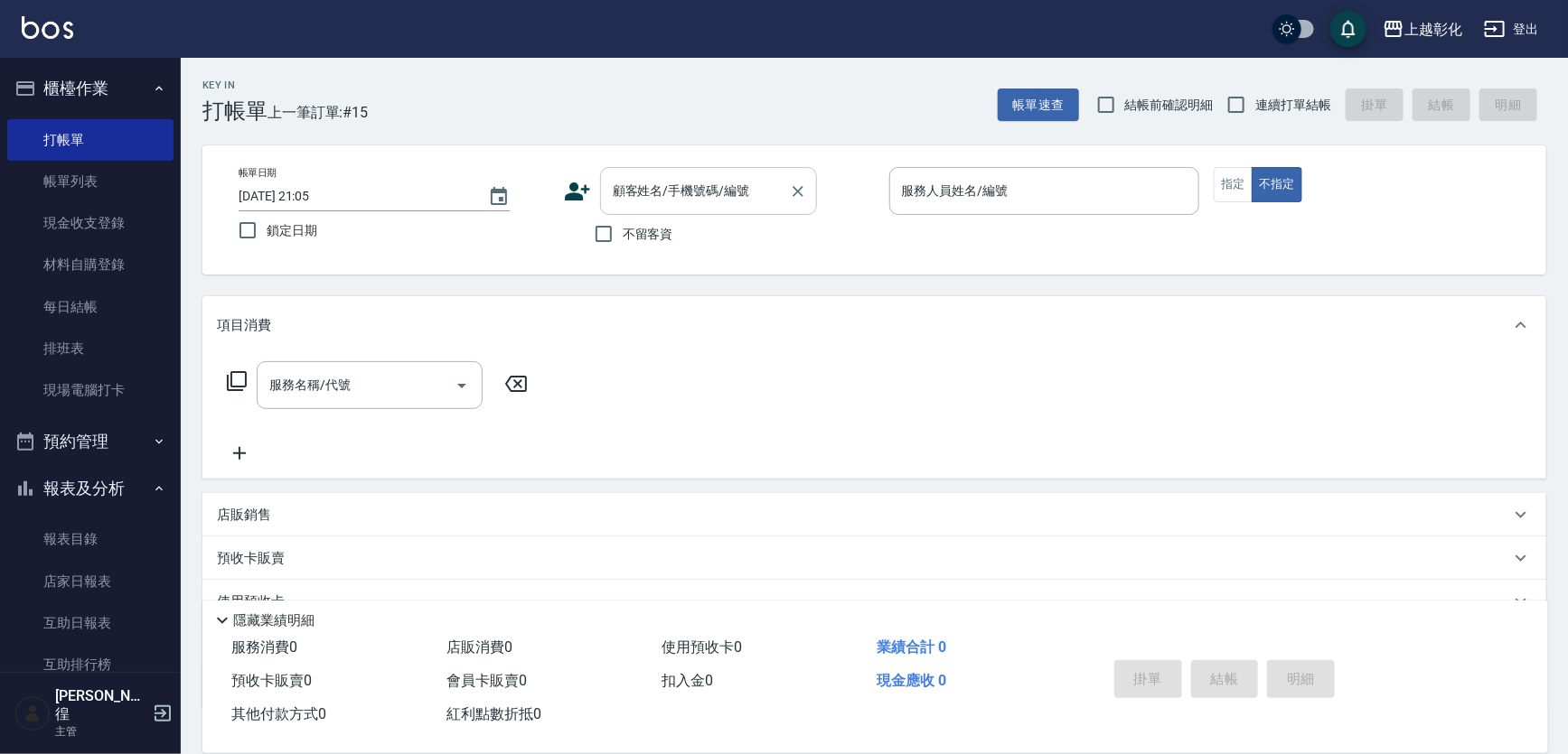
click at [685, 171] on div "顧客姓名/手機號碼/編號" at bounding box center [708, 191] width 217 height 48
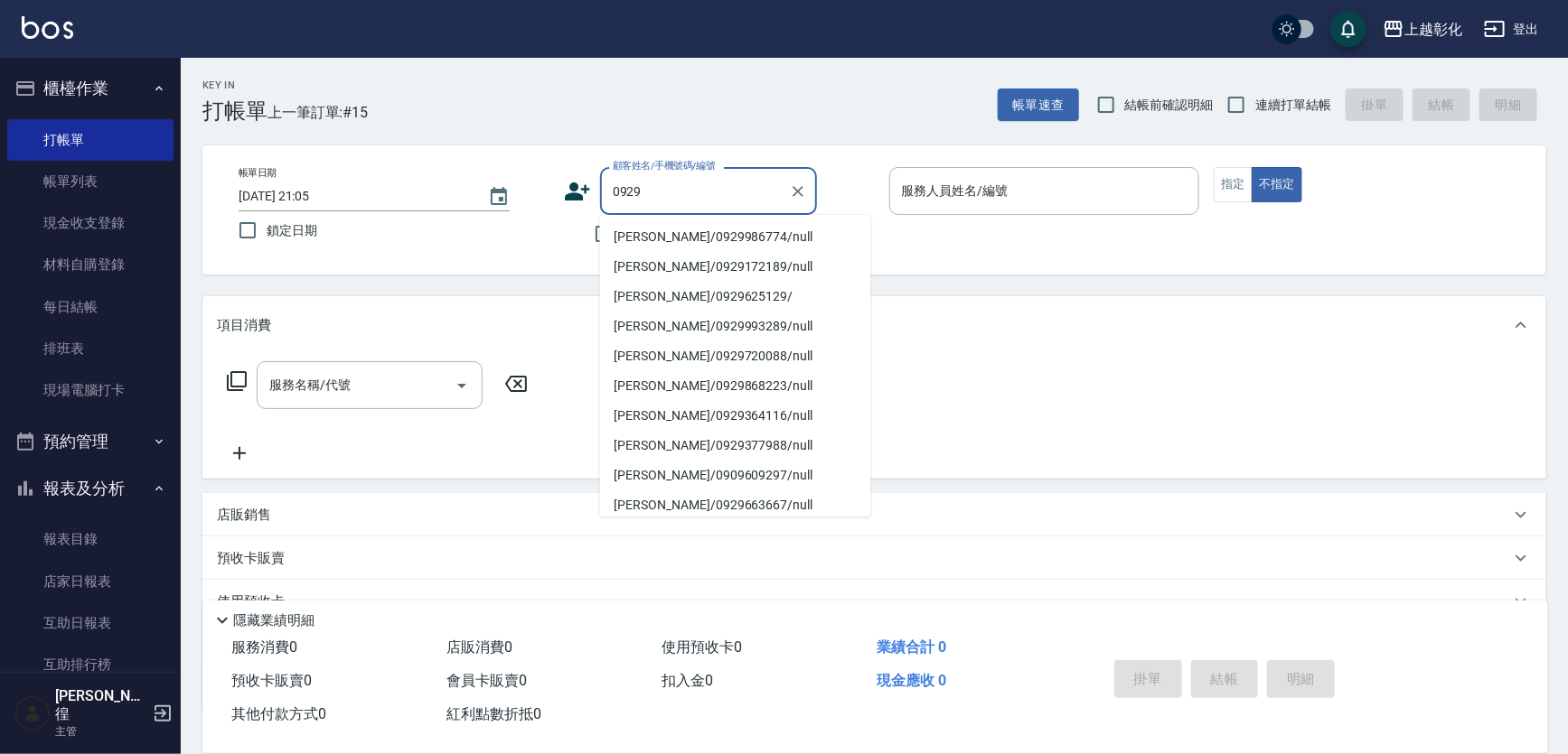
click at [697, 231] on li "[PERSON_NAME]/0929986774/null" at bounding box center [736, 237] width 271 height 29
type input "[PERSON_NAME]/0929986774/null"
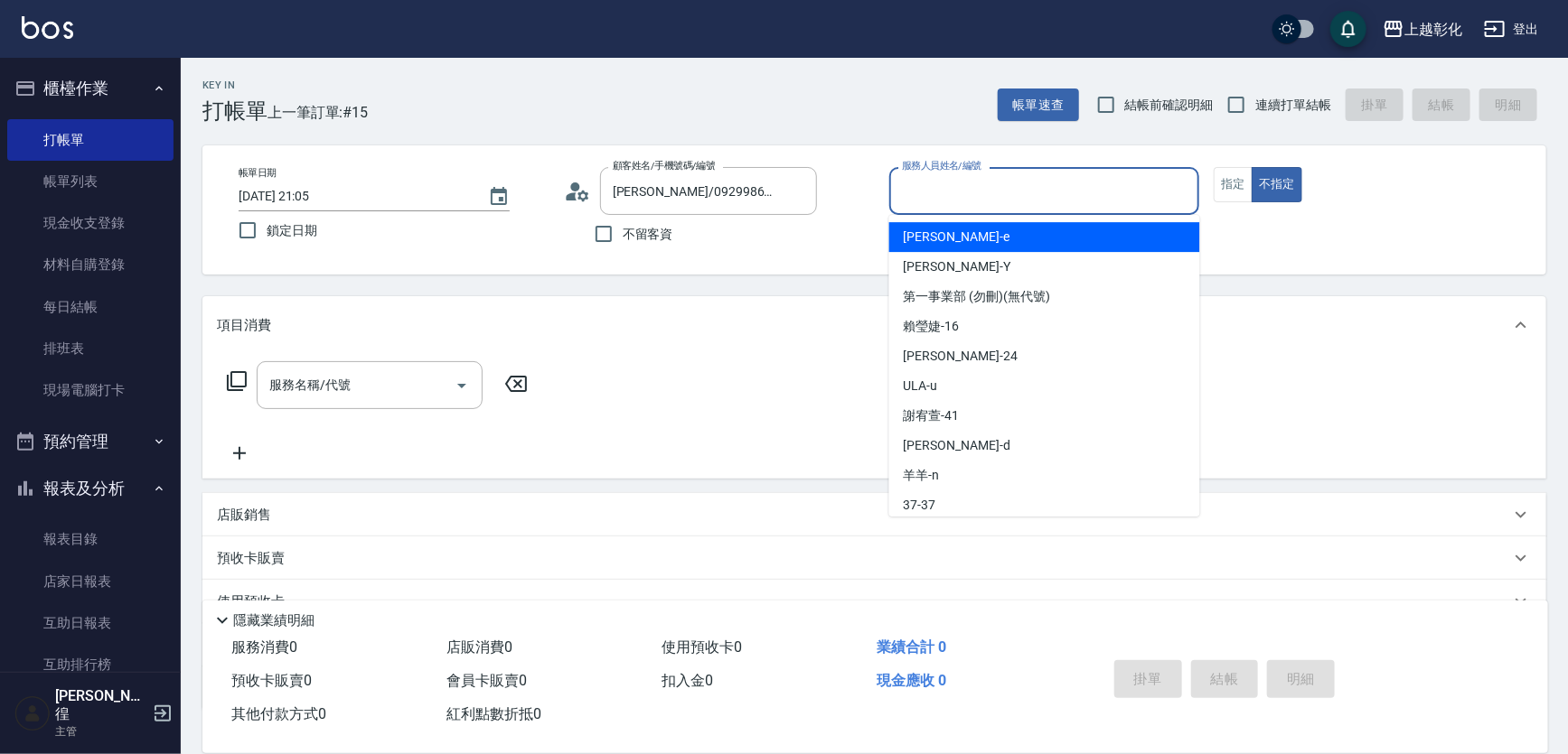
click at [972, 192] on input "服務人員姓名/編號" at bounding box center [1044, 191] width 295 height 31
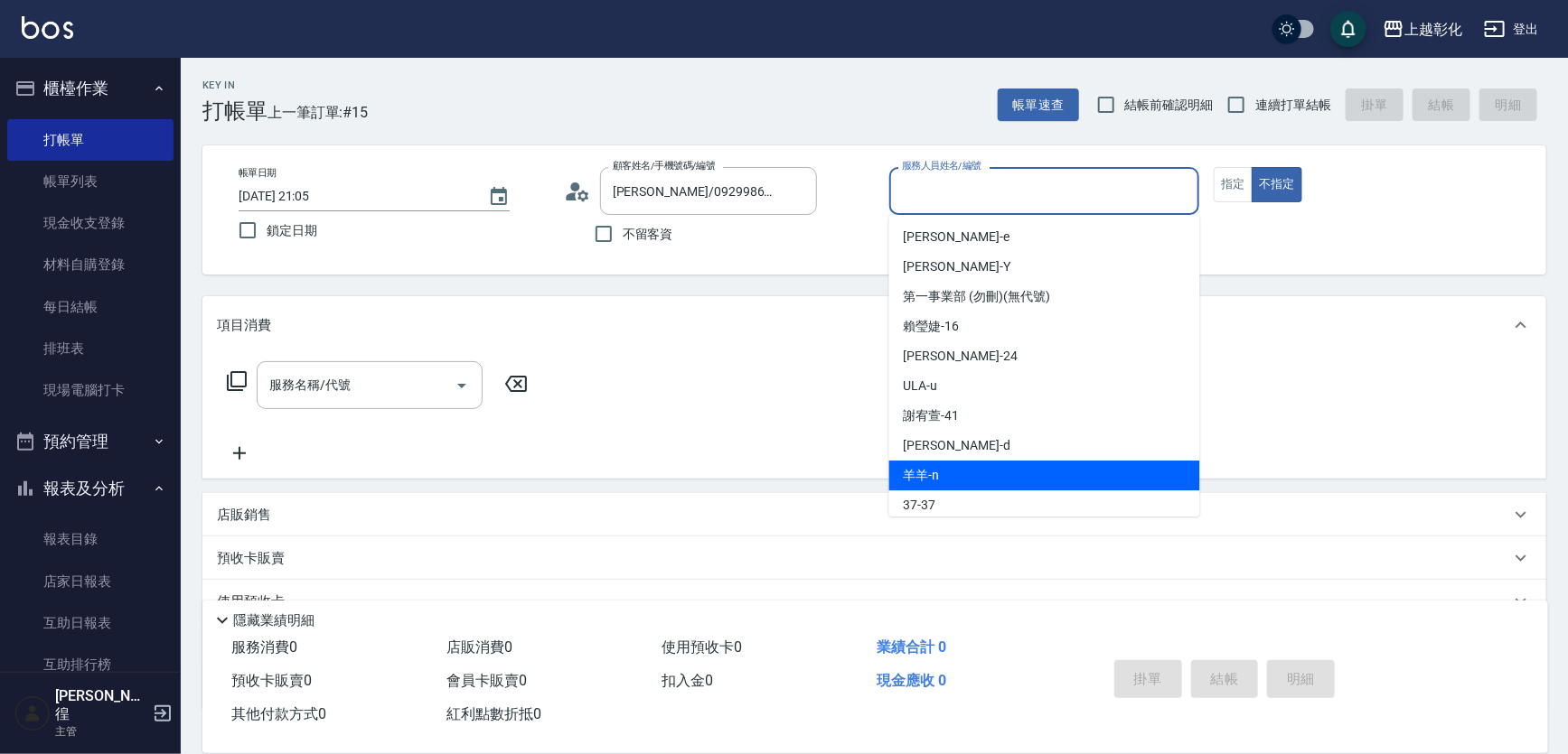
scroll to position [81, 0]
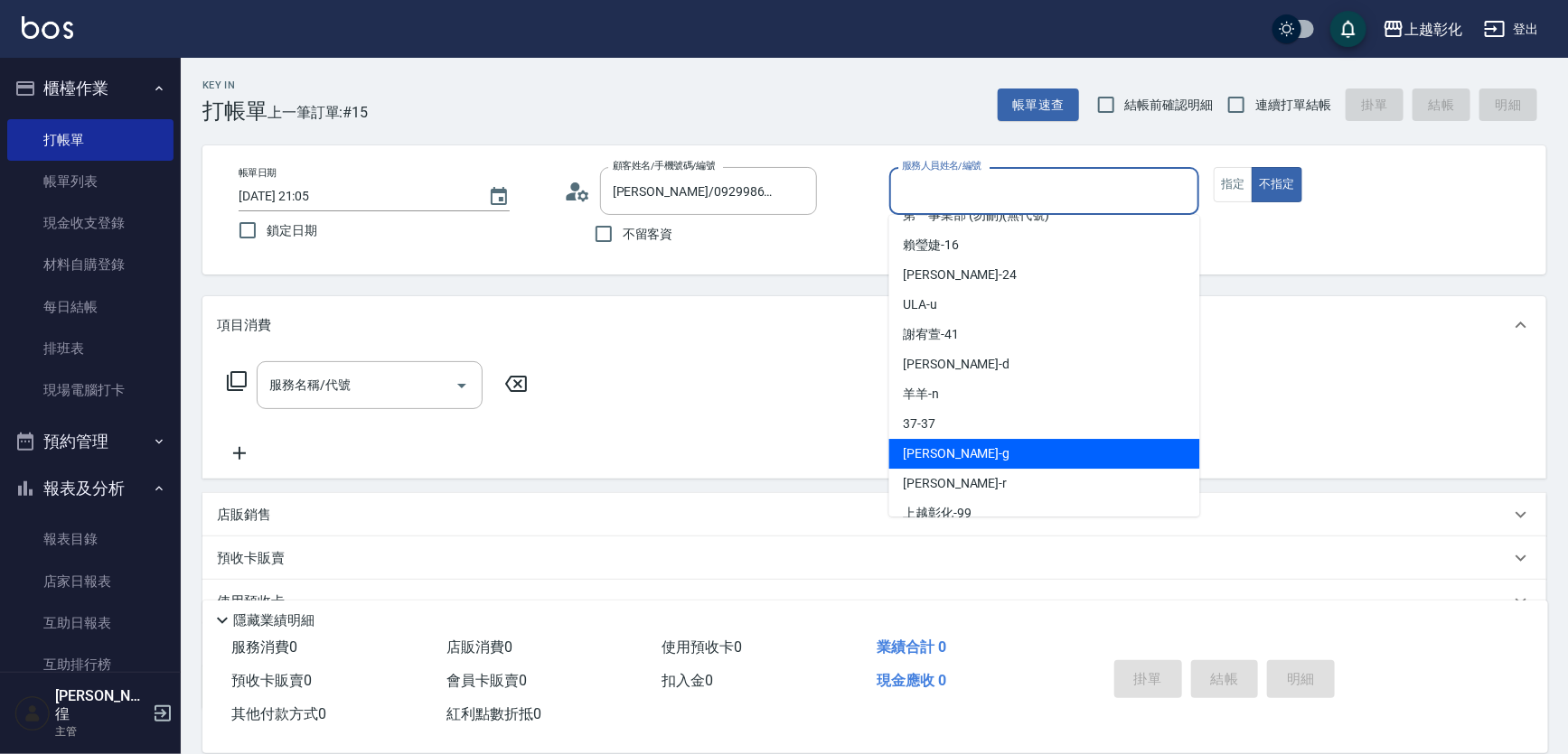
click at [944, 447] on div "[PERSON_NAME]" at bounding box center [1044, 454] width 311 height 29
type input "[PERSON_NAME]"
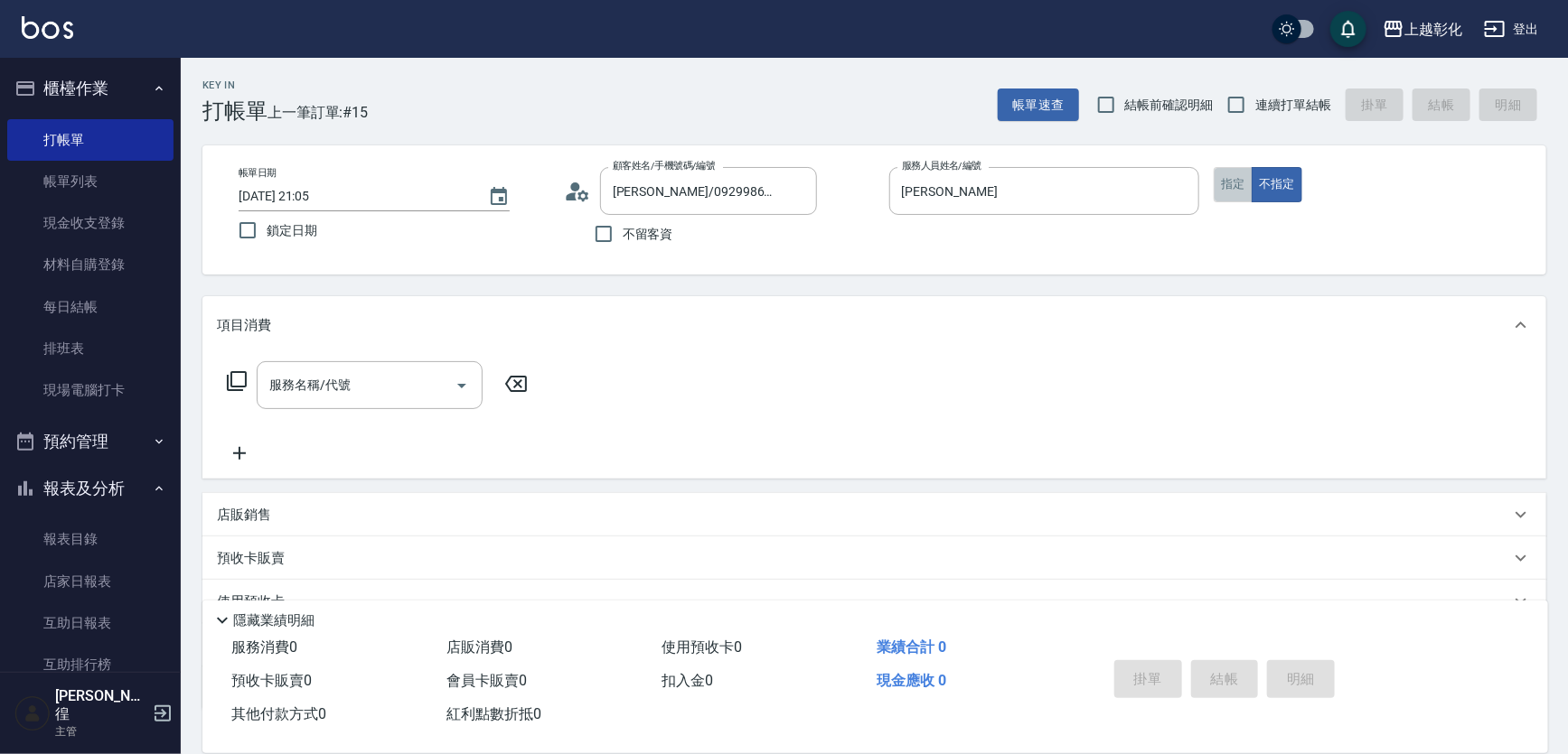
click at [1239, 191] on button "指定" at bounding box center [1232, 184] width 39 height 35
click at [333, 383] on div "服務名稱/代號 服務名稱/代號" at bounding box center [369, 385] width 226 height 48
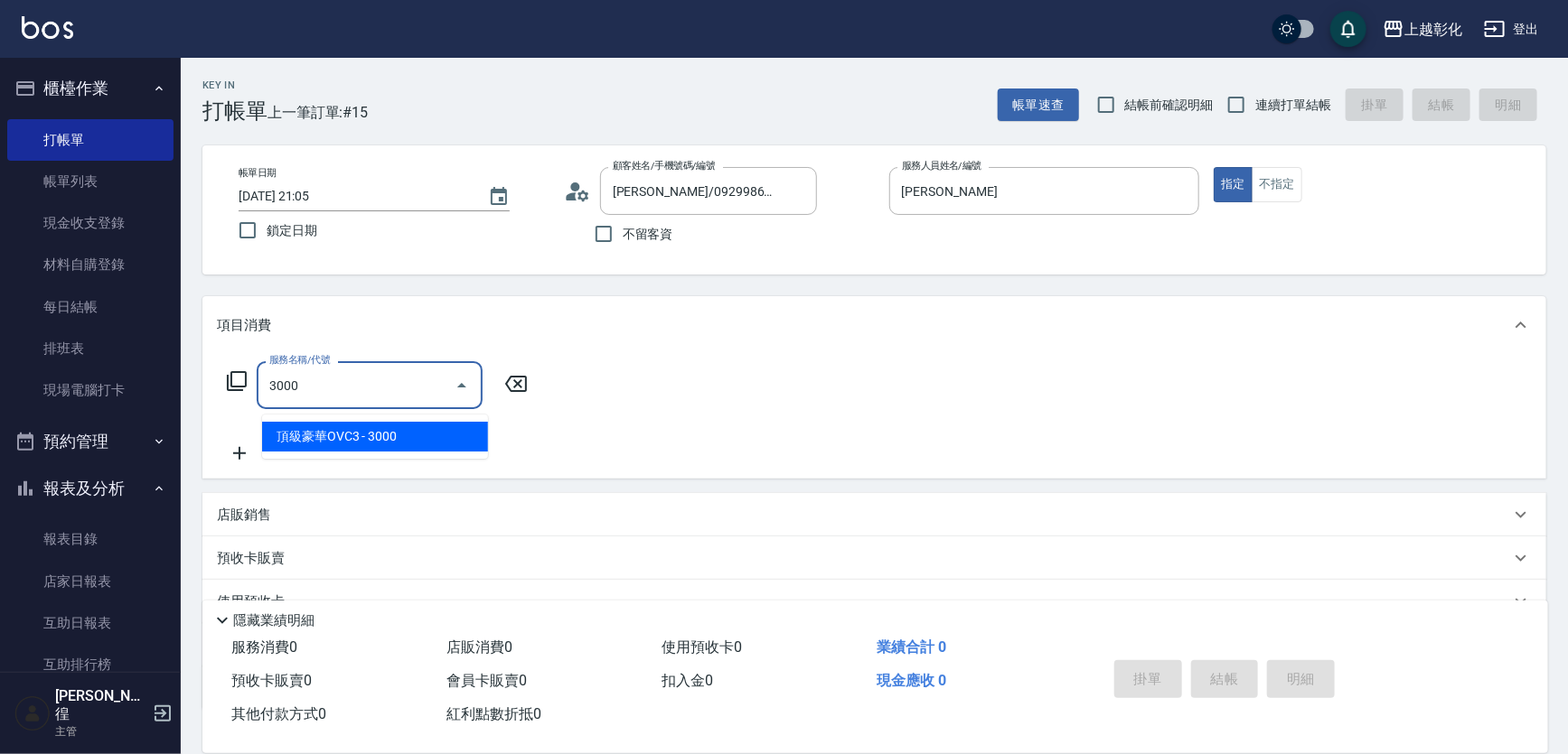
type input "頂級豪華OVC3(3000)"
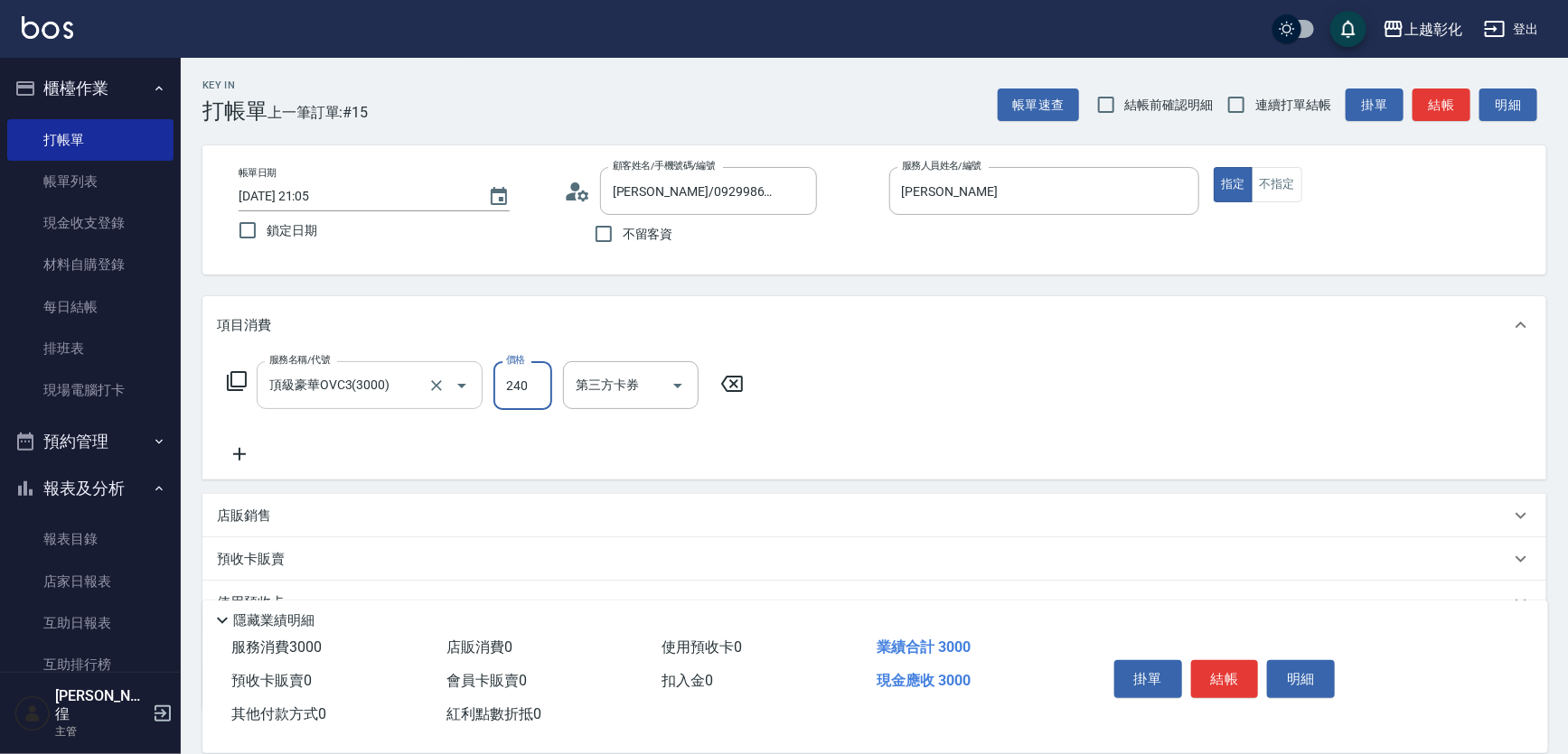
type input "2407"
click at [489, 478] on div "服務名稱/代號 頂級豪華OVC3(3000) 服務名稱/代號 價格 2407 價格 第三方卡券 第三方卡券" at bounding box center [875, 417] width 1344 height 125
click at [236, 464] on icon at bounding box center [239, 454] width 45 height 22
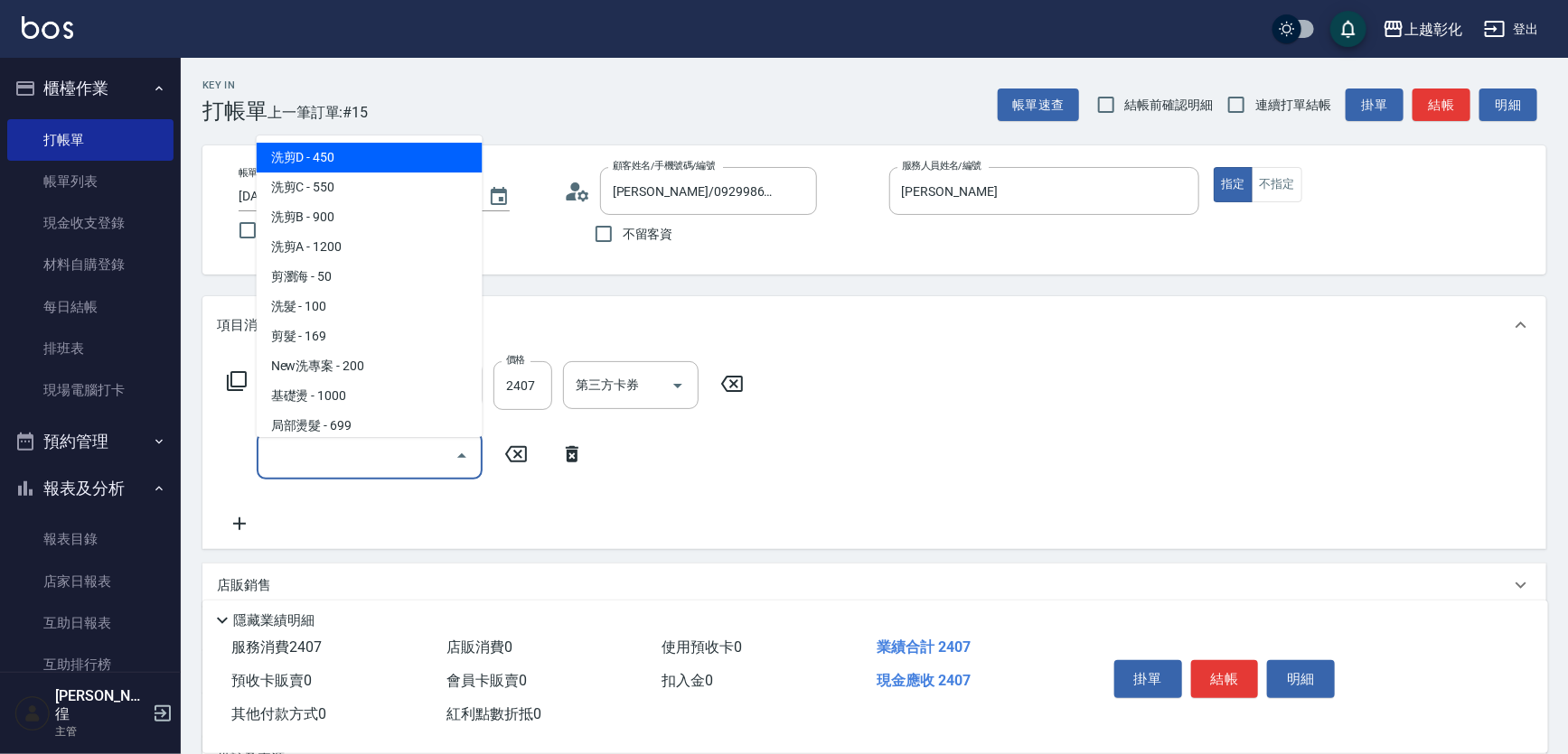
drag, startPoint x: 236, startPoint y: 464, endPoint x: 250, endPoint y: 465, distance: 14.0
click at [249, 465] on div "服務名稱/代號 服務名稱/代號" at bounding box center [406, 456] width 378 height 48
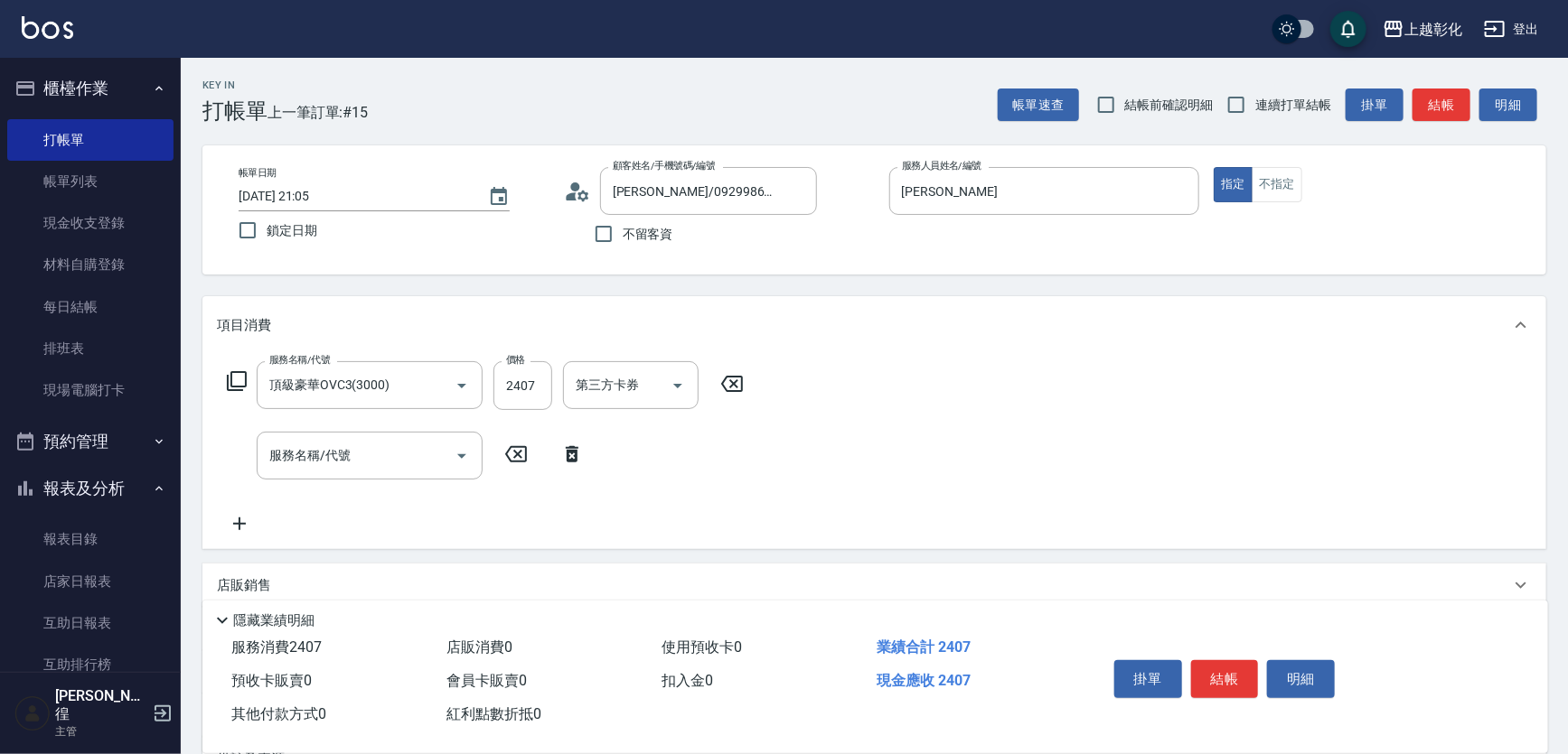
click at [248, 462] on div "服務名稱/代號 服務名稱/代號" at bounding box center [406, 456] width 378 height 48
click at [296, 451] on div "服務名稱/代號 服務名稱/代號" at bounding box center [369, 456] width 226 height 48
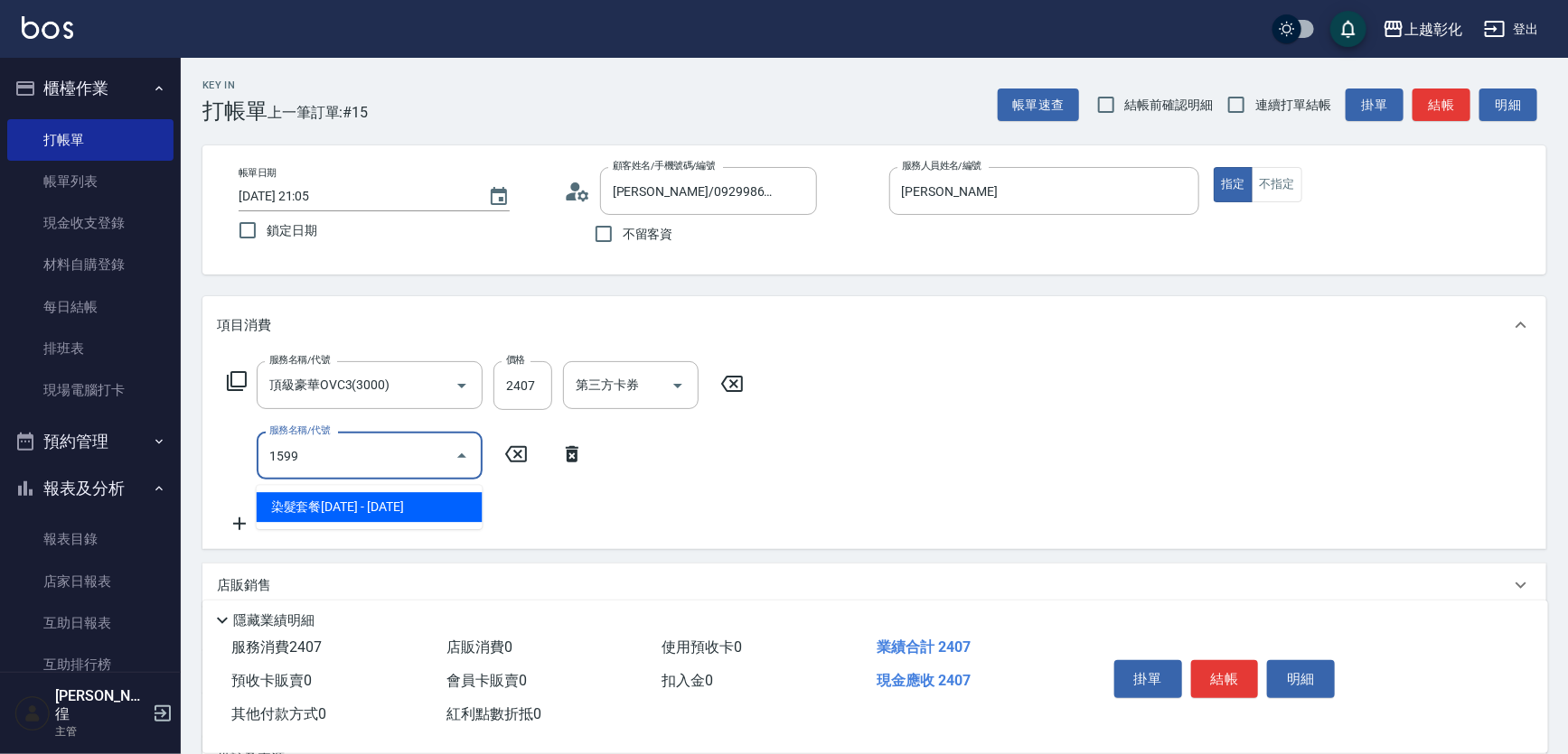
type input "染髮套餐1599(1599)"
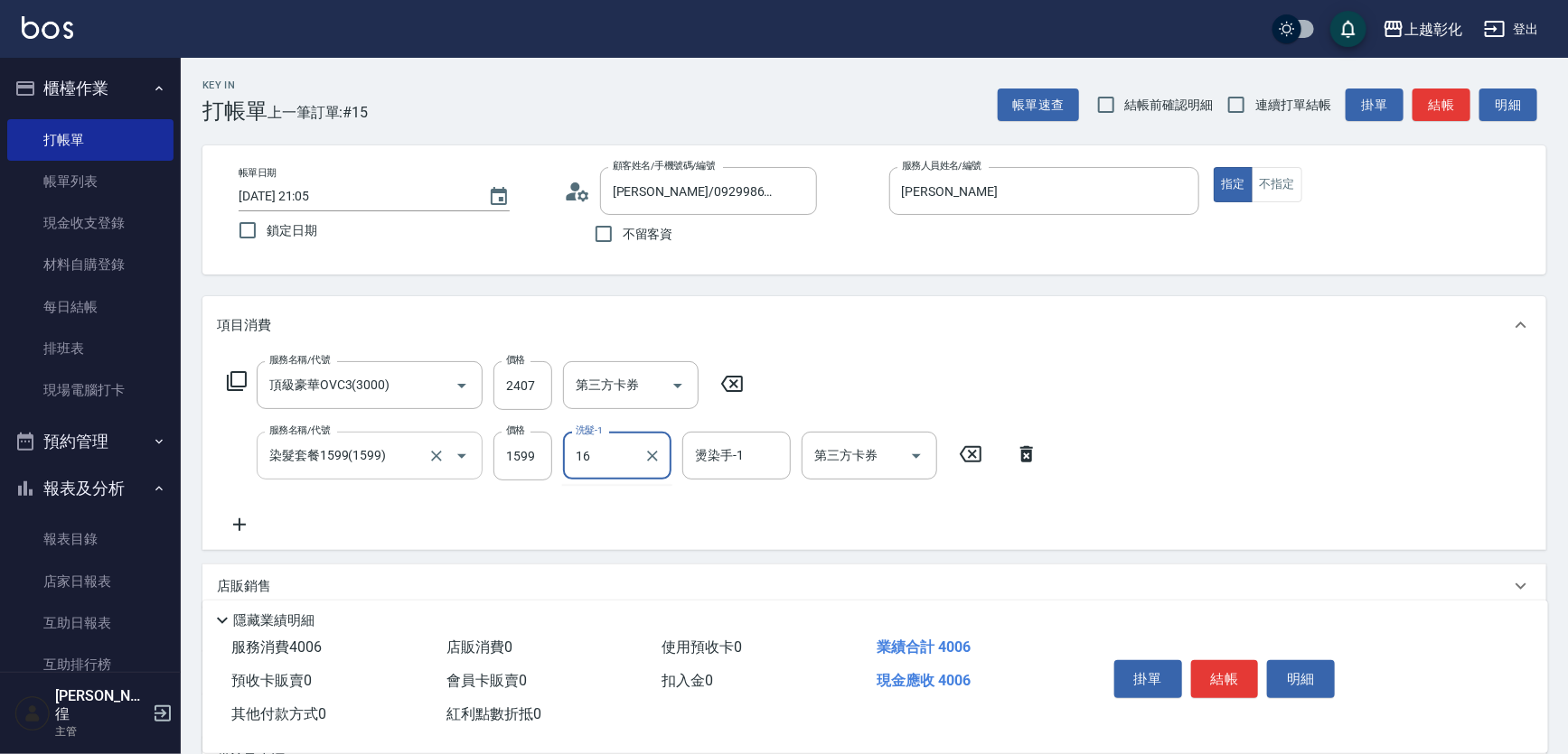
type input "[PERSON_NAME]-16"
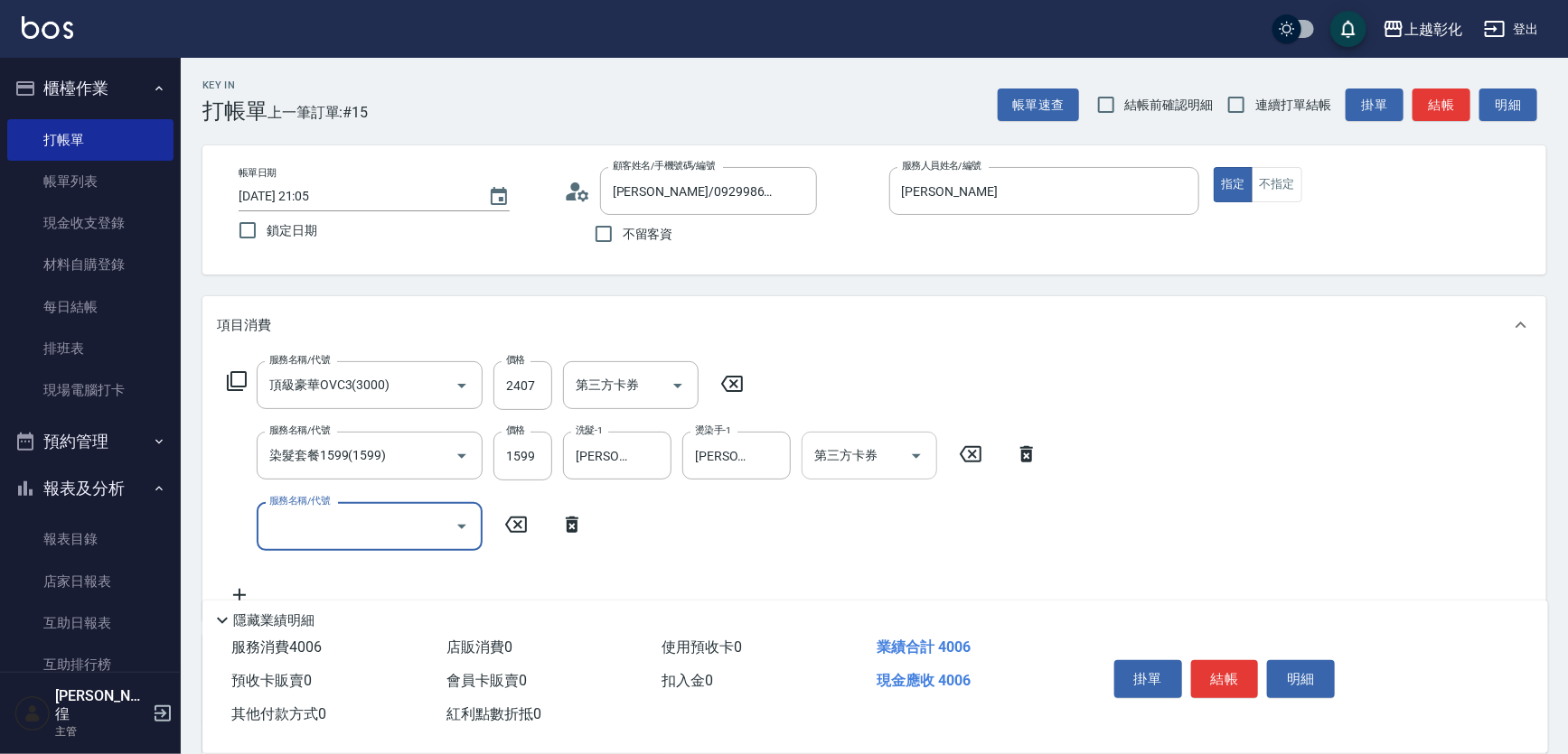
click at [828, 462] on div "第三方卡券 第三方卡券" at bounding box center [868, 456] width 136 height 48
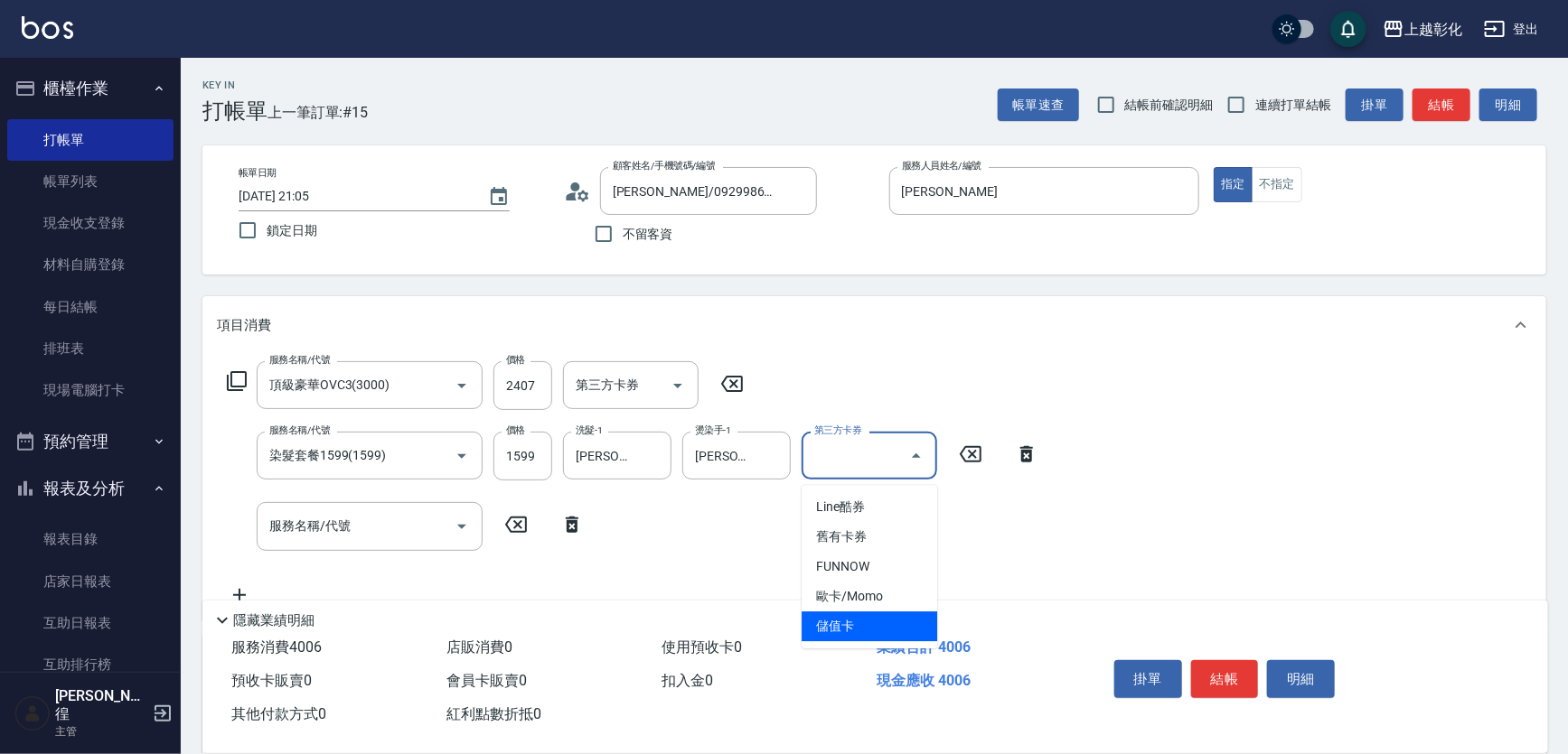
click at [890, 615] on span "儲值卡" at bounding box center [868, 627] width 136 height 29
type input "儲值卡"
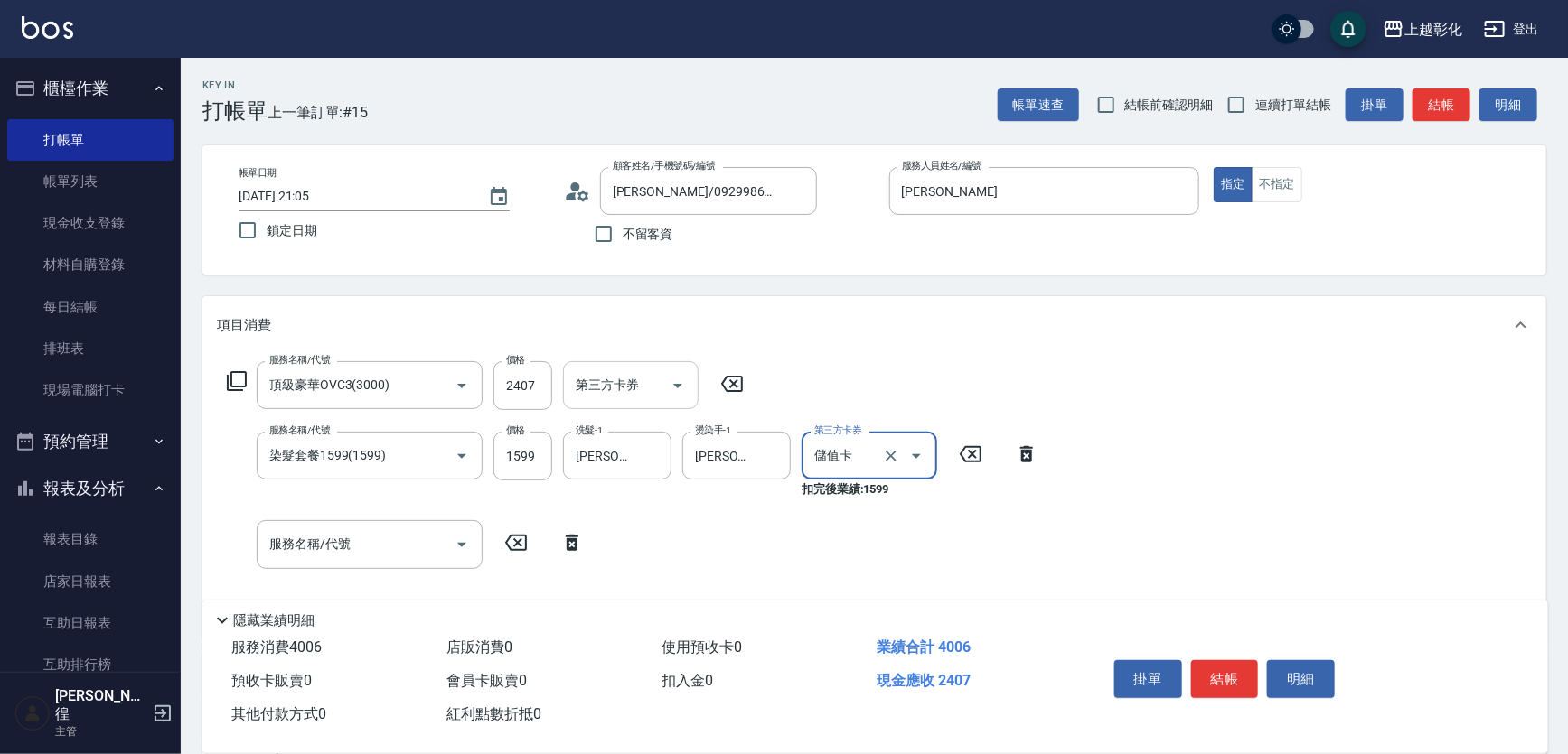
click at [655, 381] on input "第三方卡券" at bounding box center [617, 385] width 92 height 31
click at [843, 354] on div "項目消費" at bounding box center [875, 325] width 1344 height 58
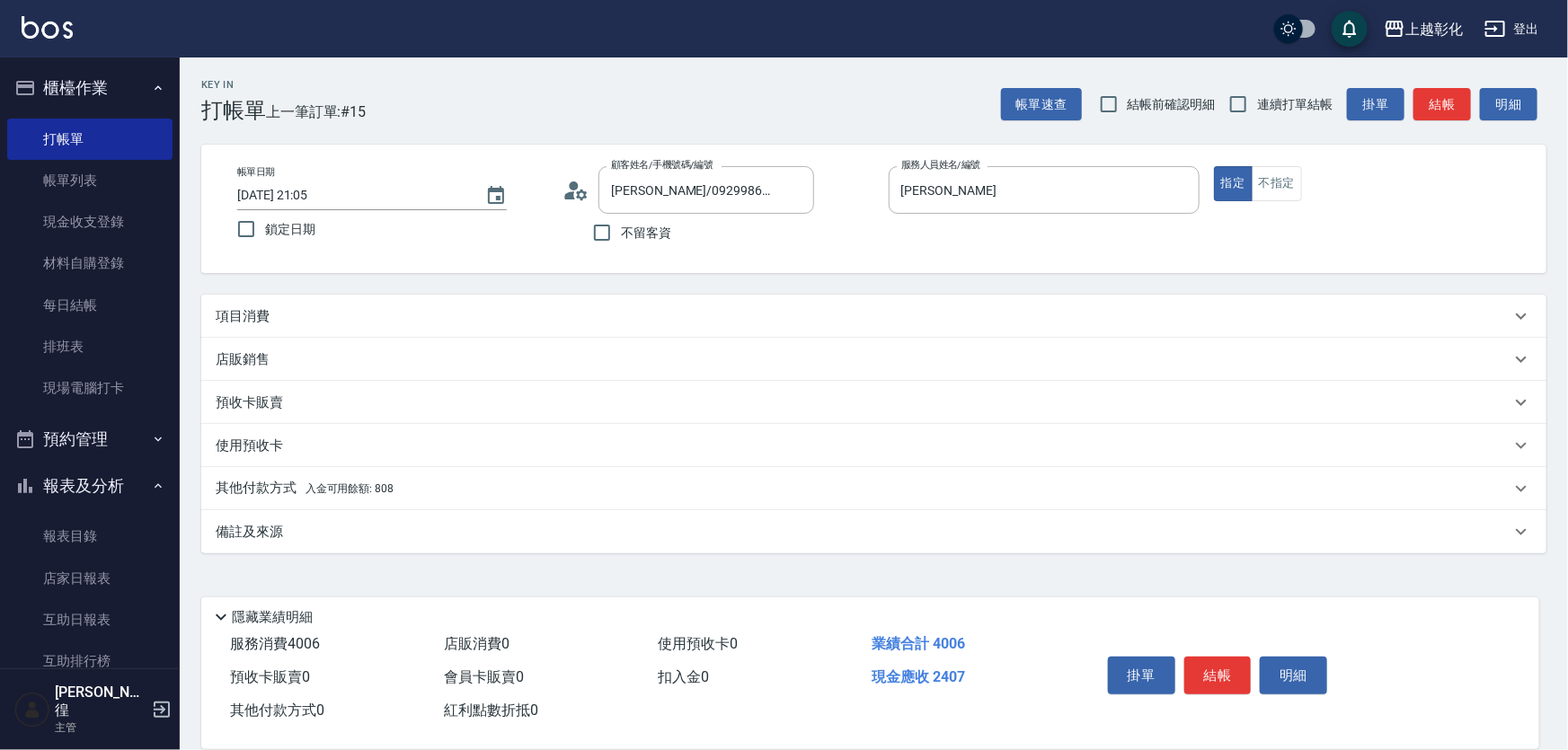
click at [507, 316] on div "項目消費" at bounding box center [863, 316] width 1295 height 19
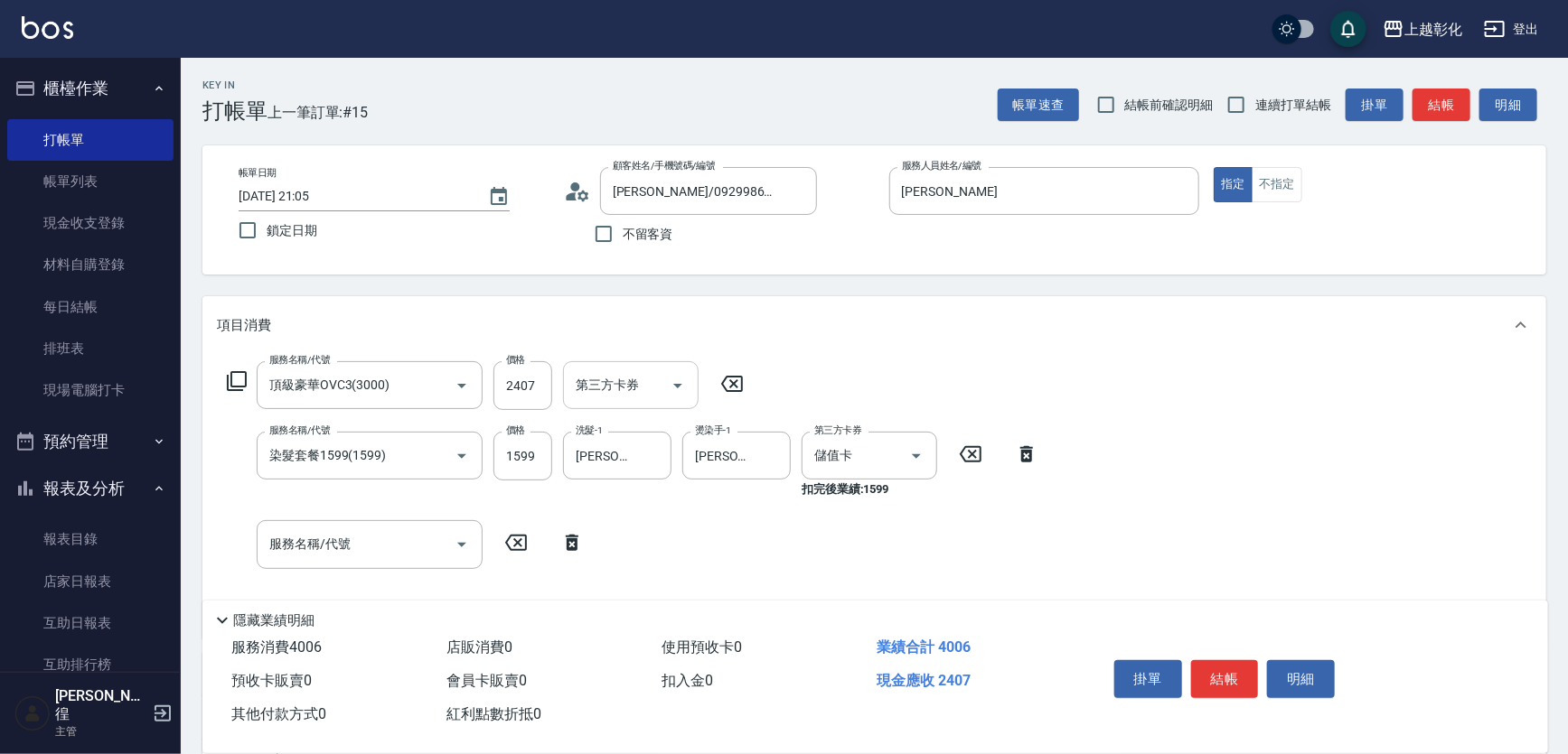
click at [627, 382] on div "第三方卡券 第三方卡券" at bounding box center [631, 385] width 136 height 48
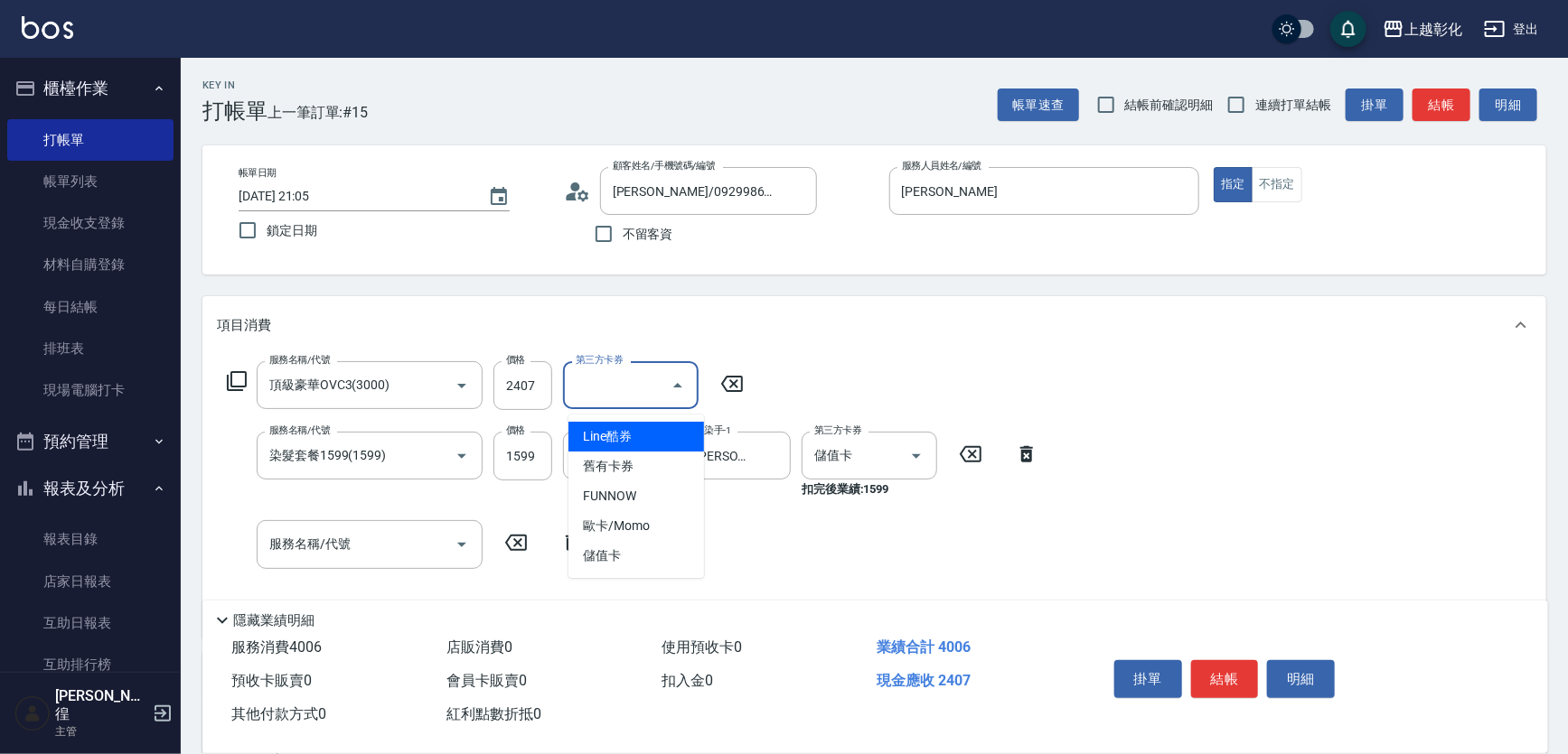
click at [781, 312] on div "項目消費" at bounding box center [875, 325] width 1344 height 58
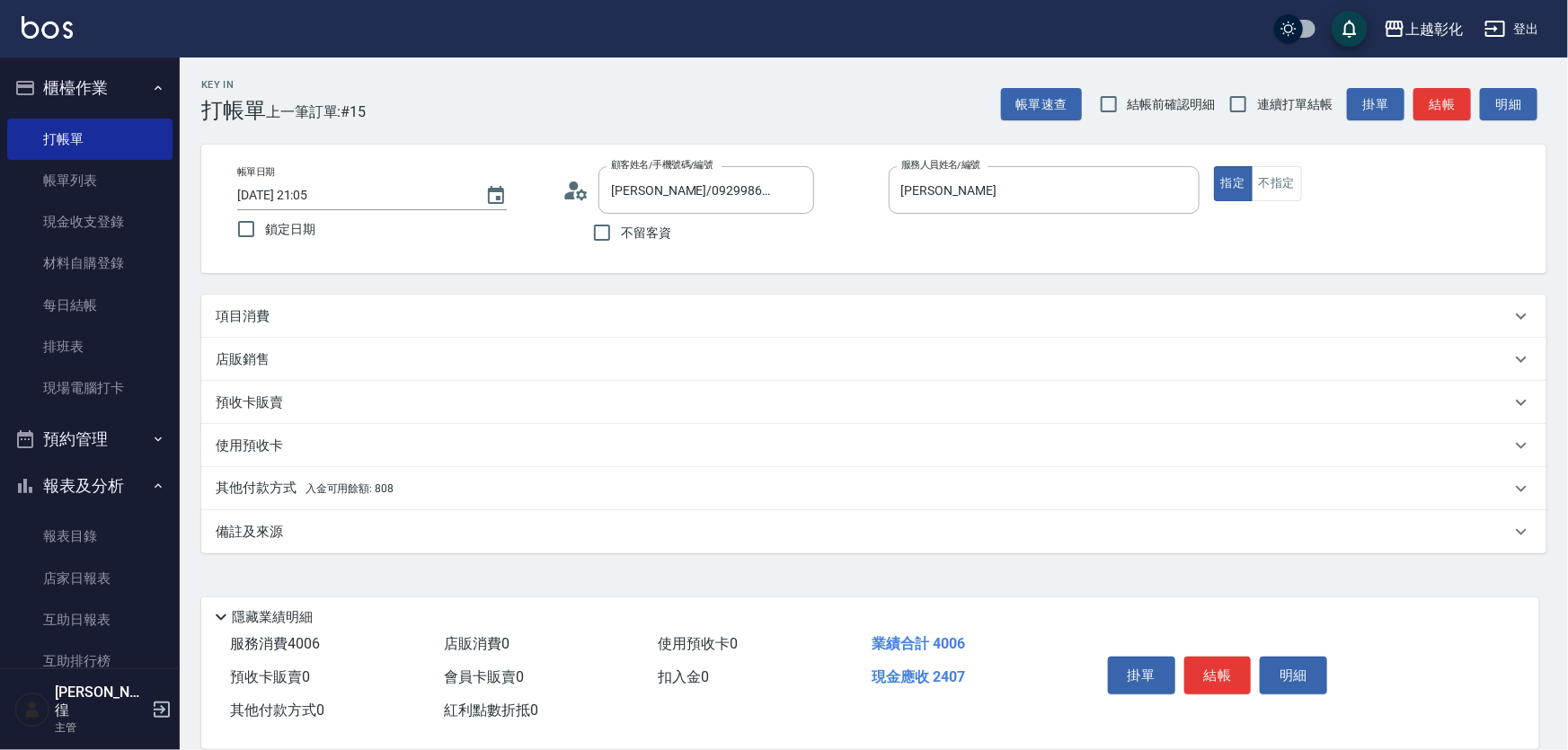
click at [256, 486] on p "其他付款方式 入金可用餘額: 808" at bounding box center [304, 489] width 178 height 20
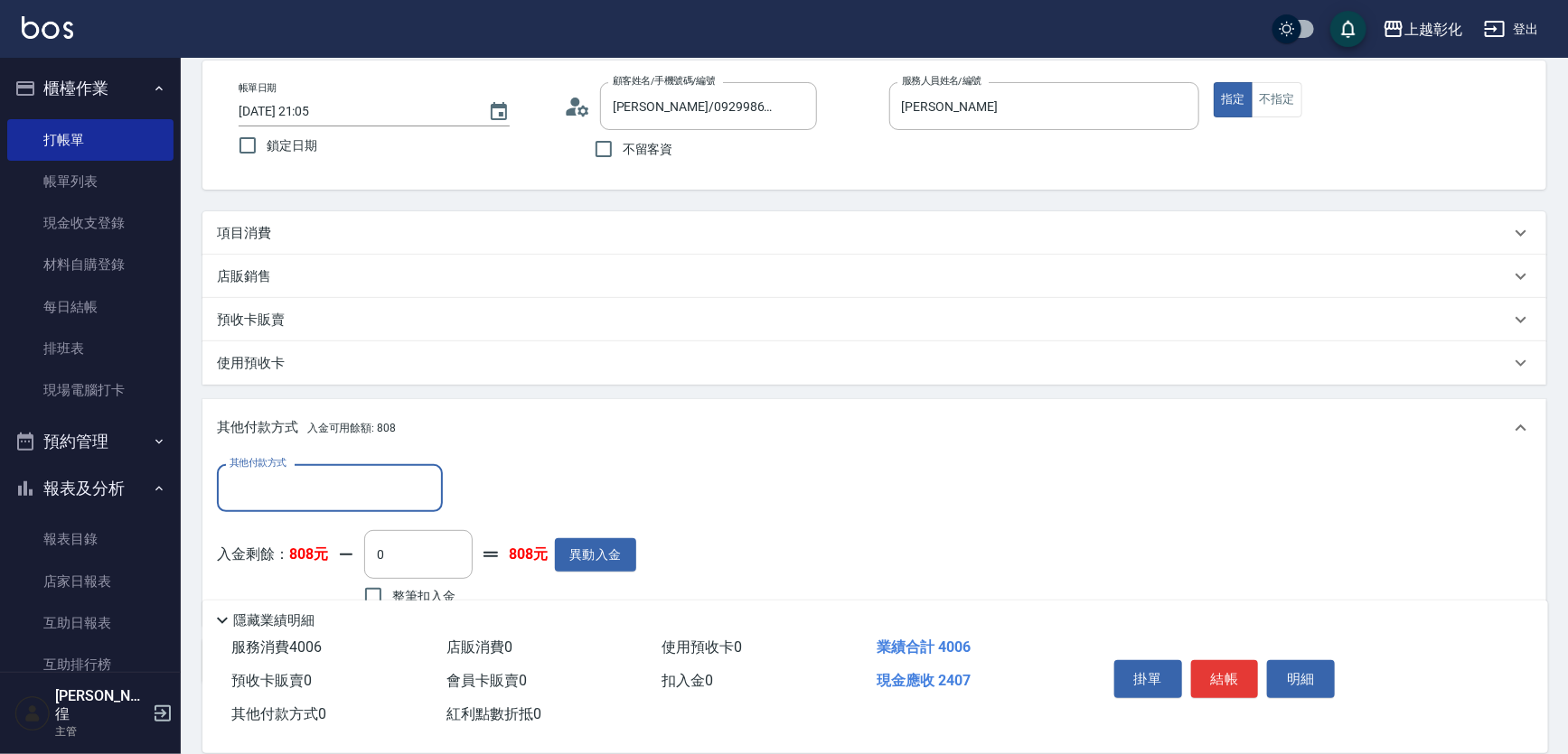
scroll to position [163, 0]
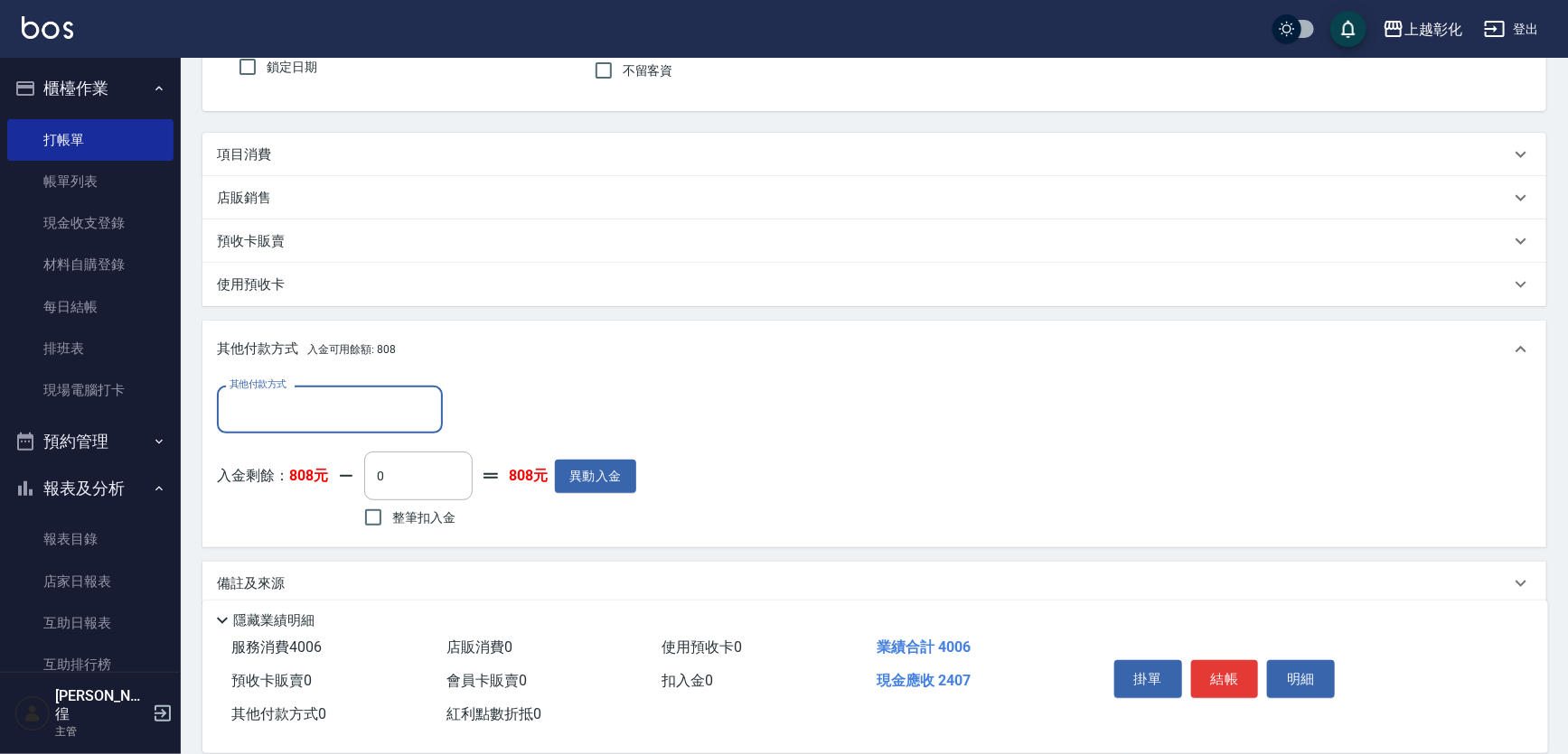
click at [351, 426] on input "其他付款方式" at bounding box center [329, 409] width 209 height 31
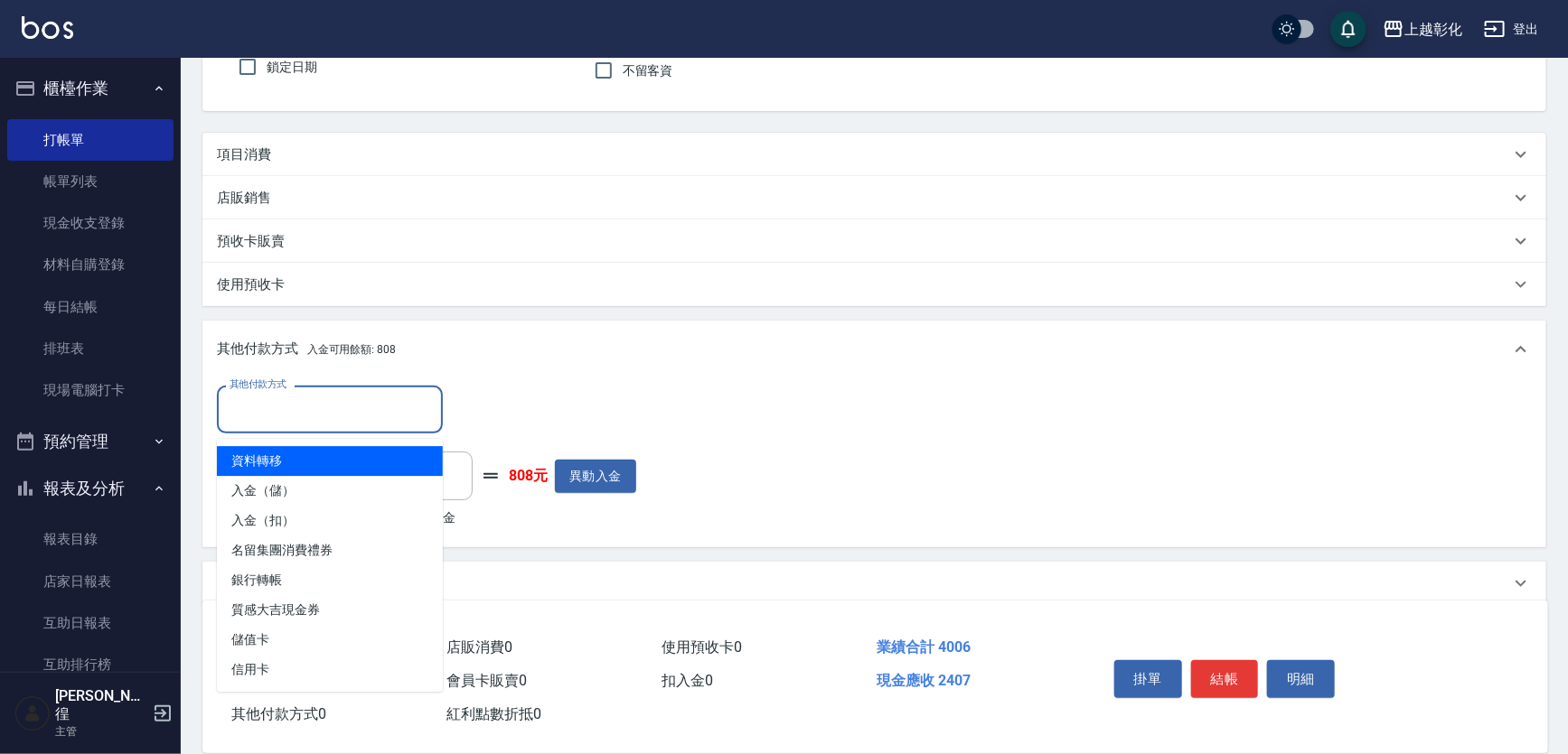
click at [430, 349] on div "其他付款方式 入金可用餘額: 808" at bounding box center [863, 350] width 1293 height 20
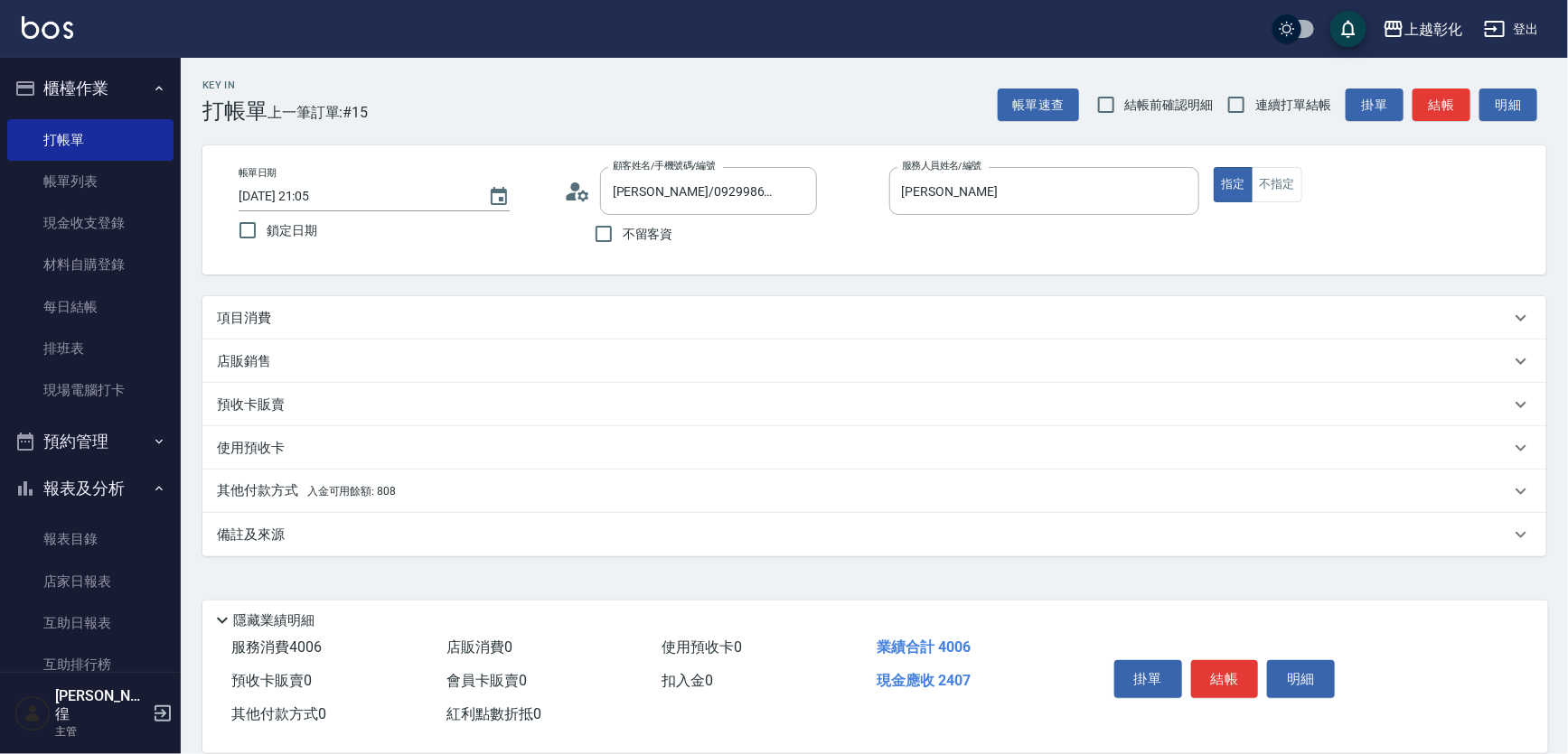
scroll to position [0, 0]
click at [346, 310] on div "項目消費" at bounding box center [878, 318] width 1352 height 43
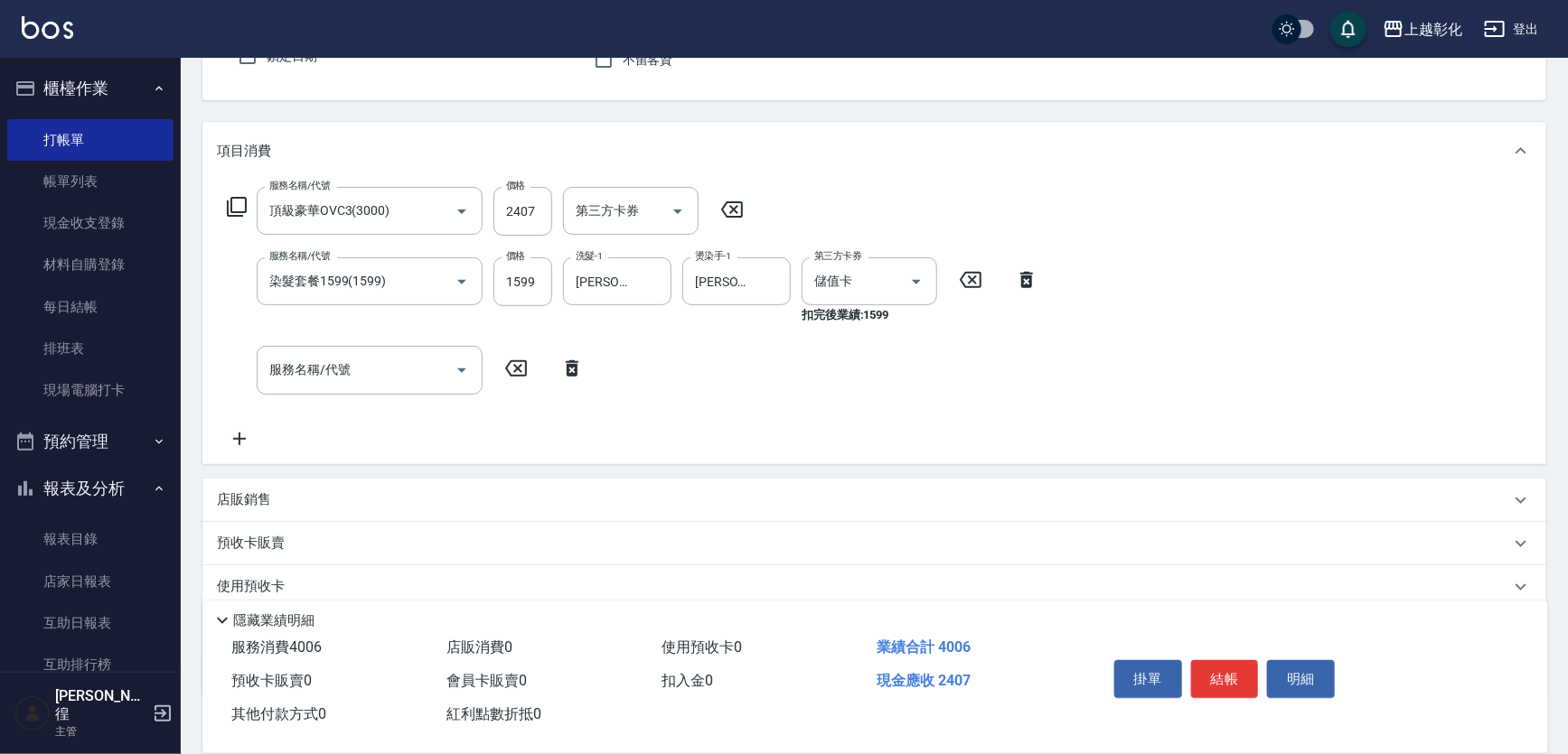
scroll to position [317, 0]
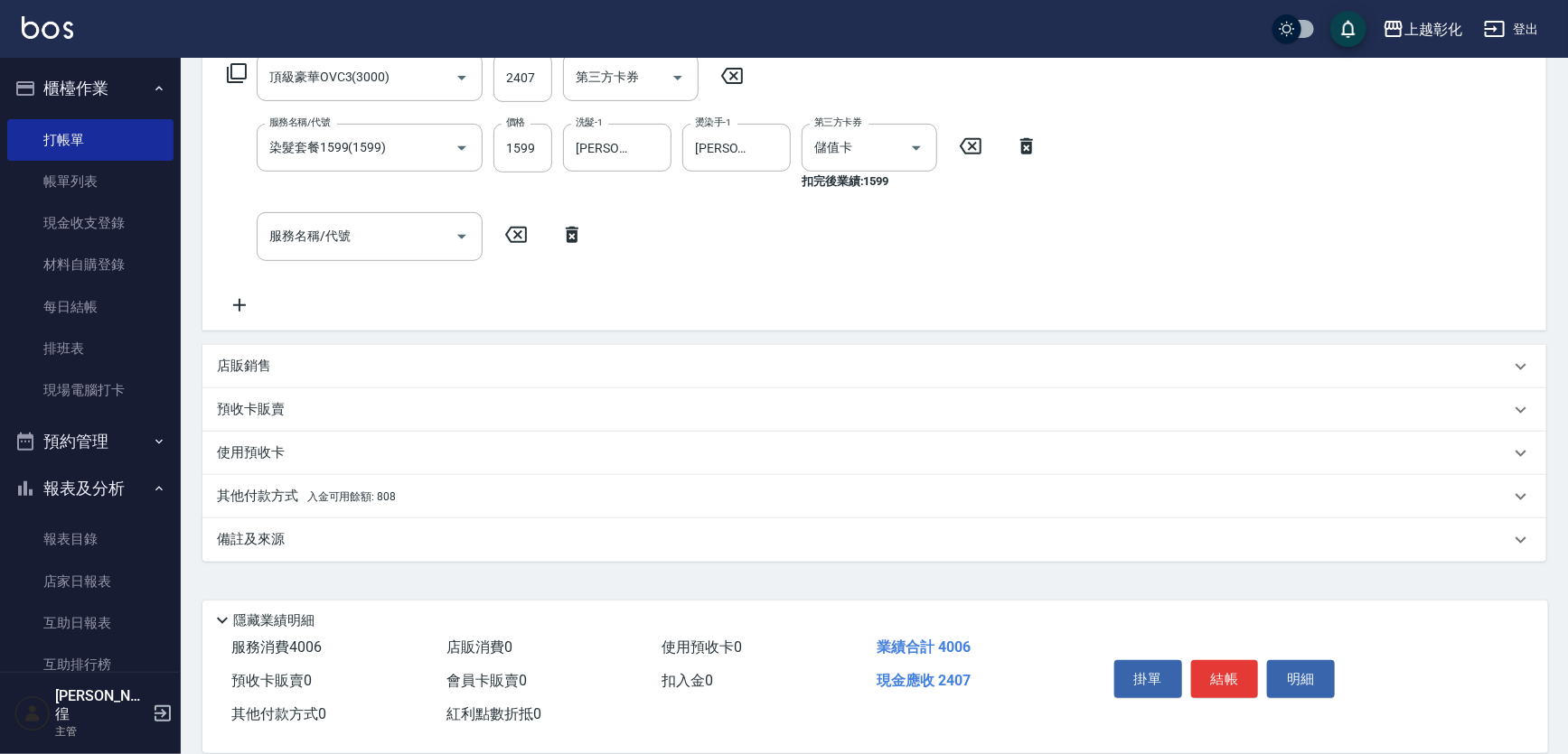
click at [282, 501] on p "其他付款方式 入金可用餘額: 808" at bounding box center [306, 497] width 179 height 20
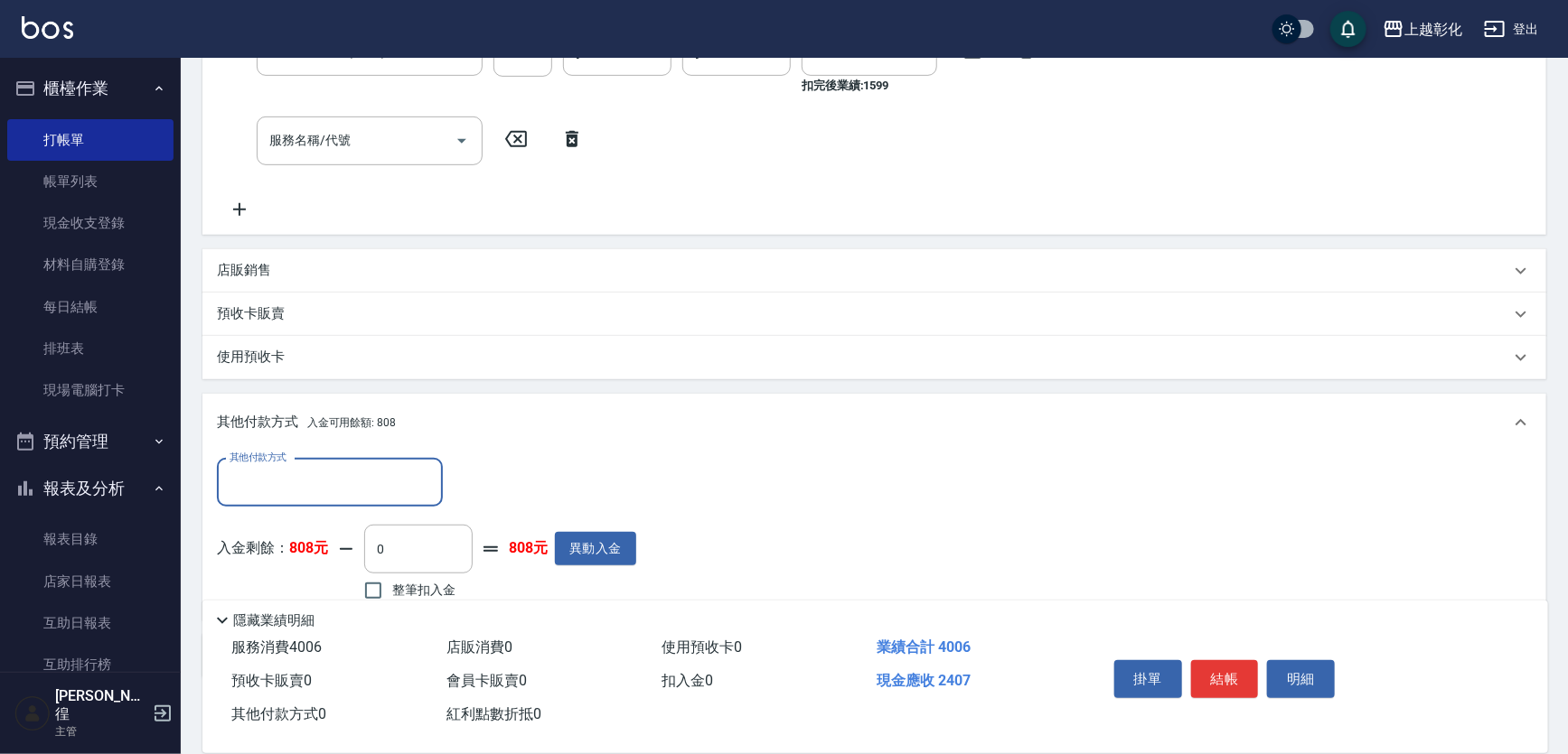
scroll to position [530, 0]
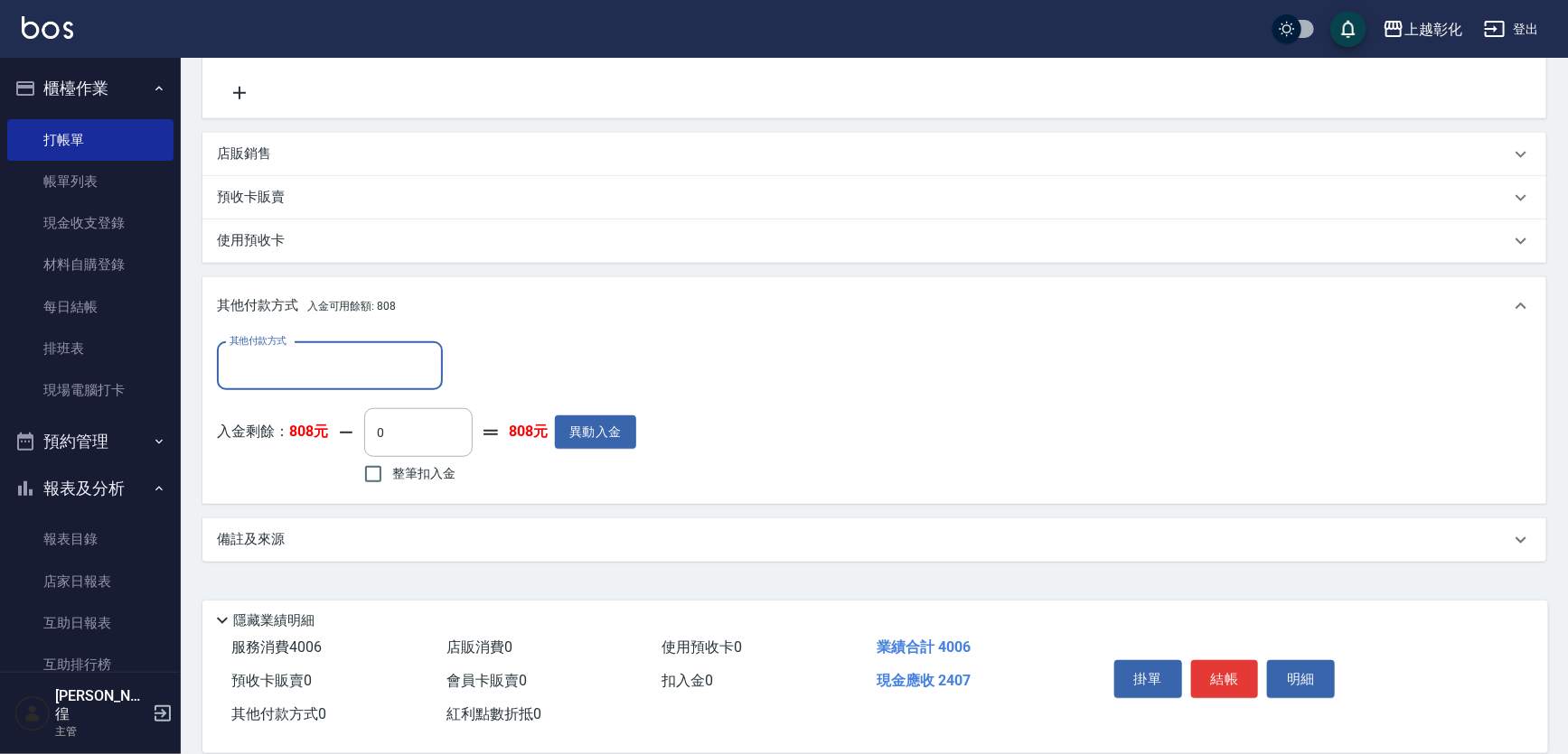
click at [325, 367] on input "其他付款方式" at bounding box center [329, 366] width 209 height 31
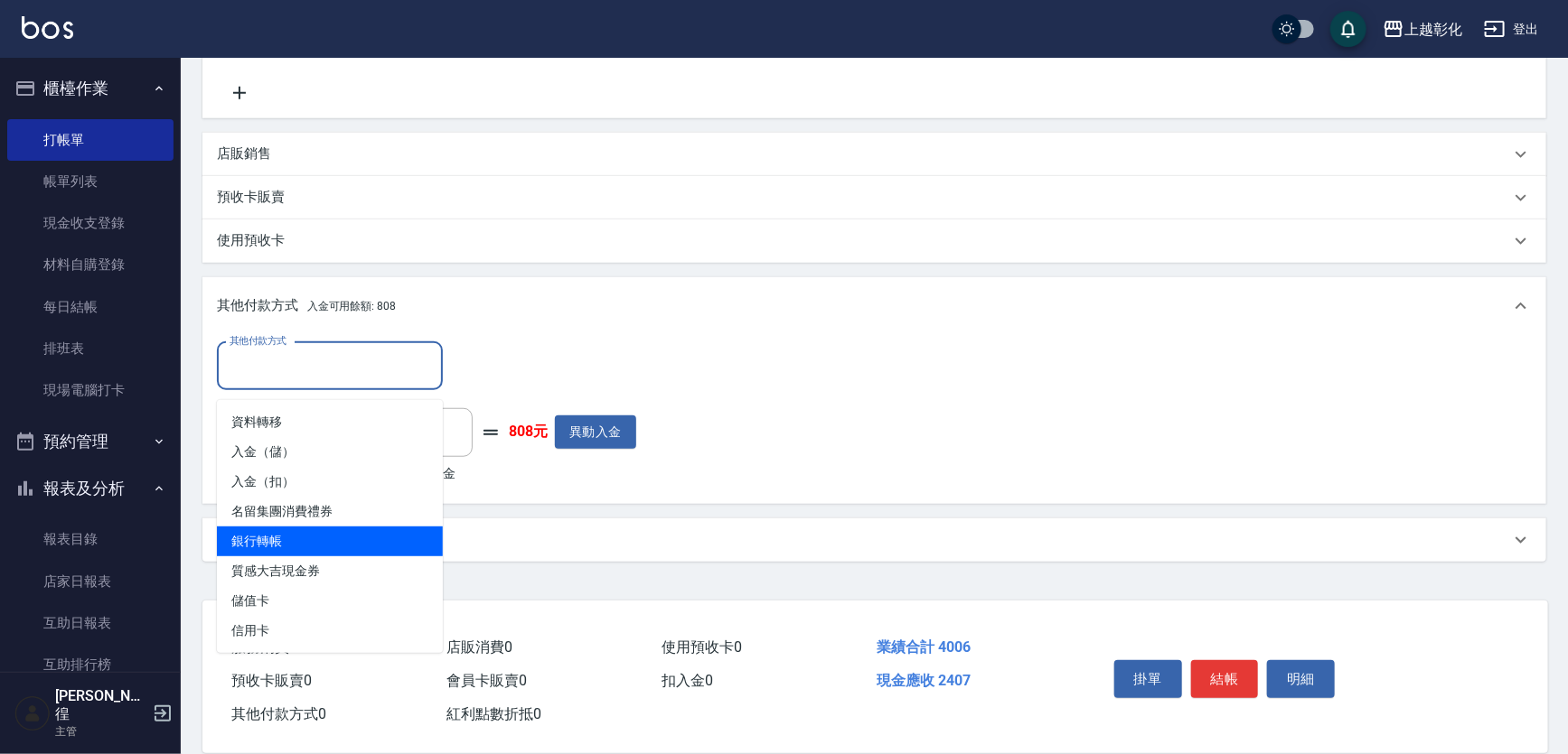
click at [300, 540] on span "銀行轉帳" at bounding box center [329, 541] width 226 height 29
type input "銀行轉帳"
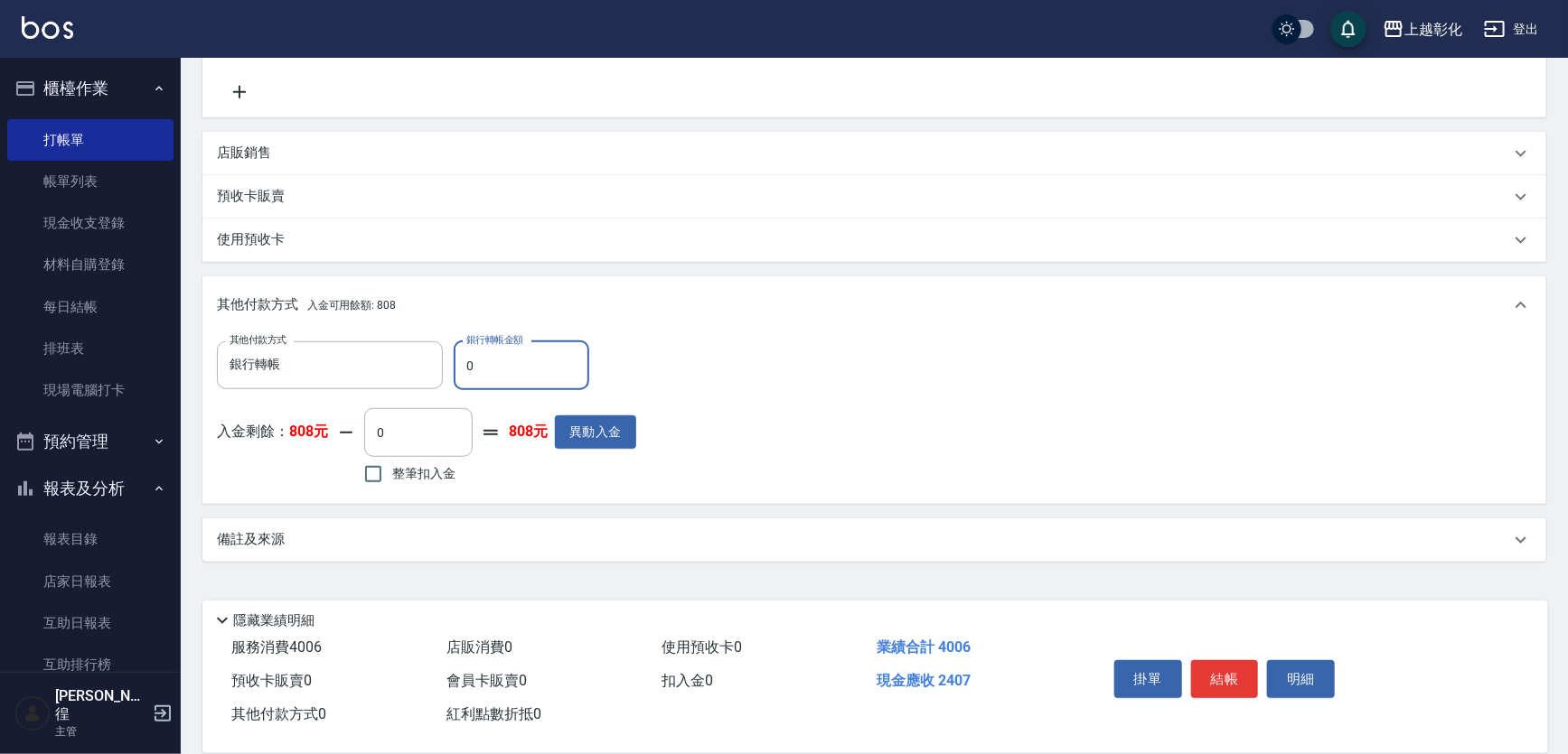
drag, startPoint x: 478, startPoint y: 390, endPoint x: 478, endPoint y: 371, distance: 19.0
click at [478, 381] on input "0" at bounding box center [521, 366] width 136 height 49
click at [478, 371] on input "0" at bounding box center [521, 366] width 136 height 49
drag, startPoint x: 480, startPoint y: 371, endPoint x: 455, endPoint y: 369, distance: 25.1
click at [455, 369] on input "0" at bounding box center [521, 366] width 136 height 49
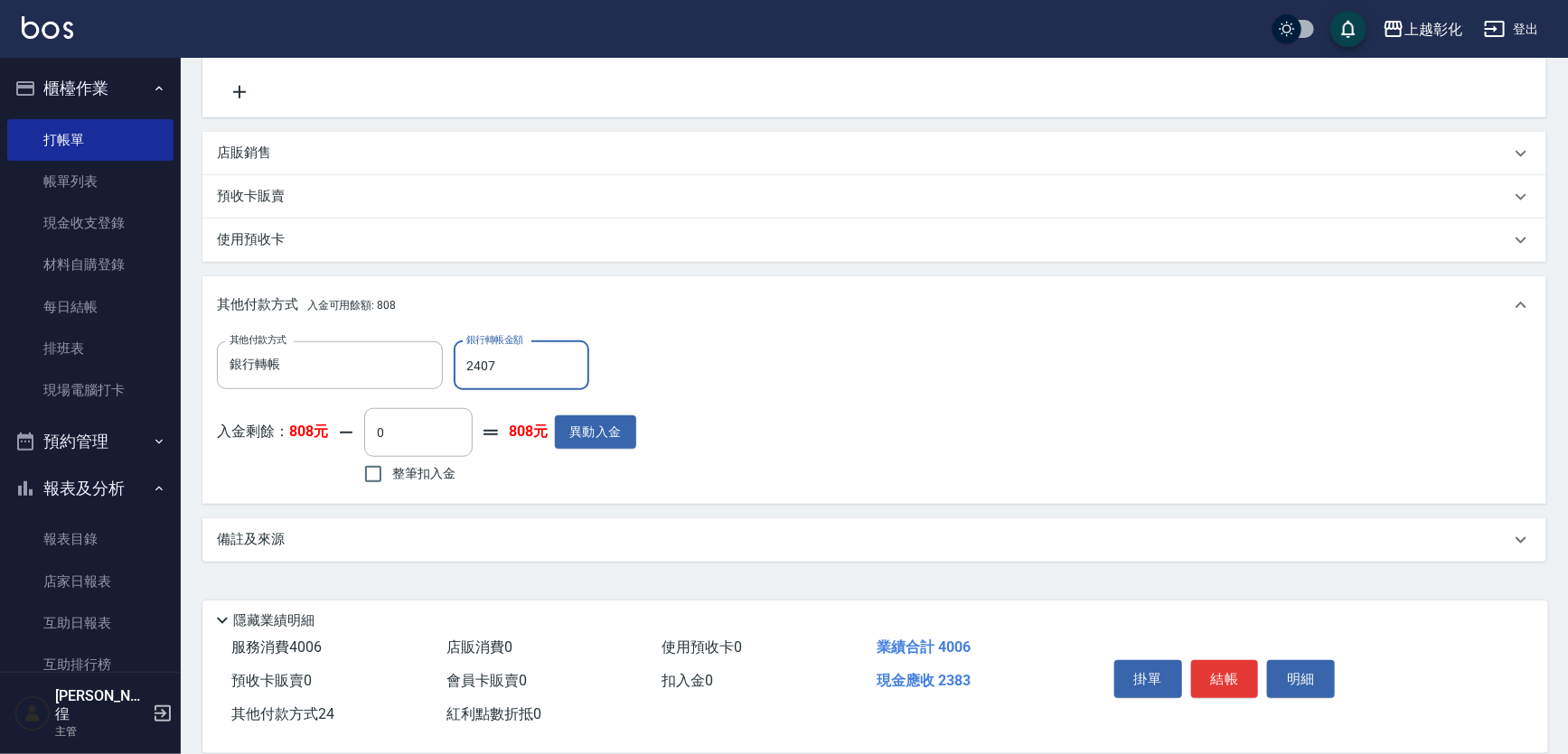
click at [525, 371] on input "2407" at bounding box center [521, 366] width 136 height 49
type input "2407"
click at [1220, 661] on button "結帳" at bounding box center [1225, 679] width 68 height 38
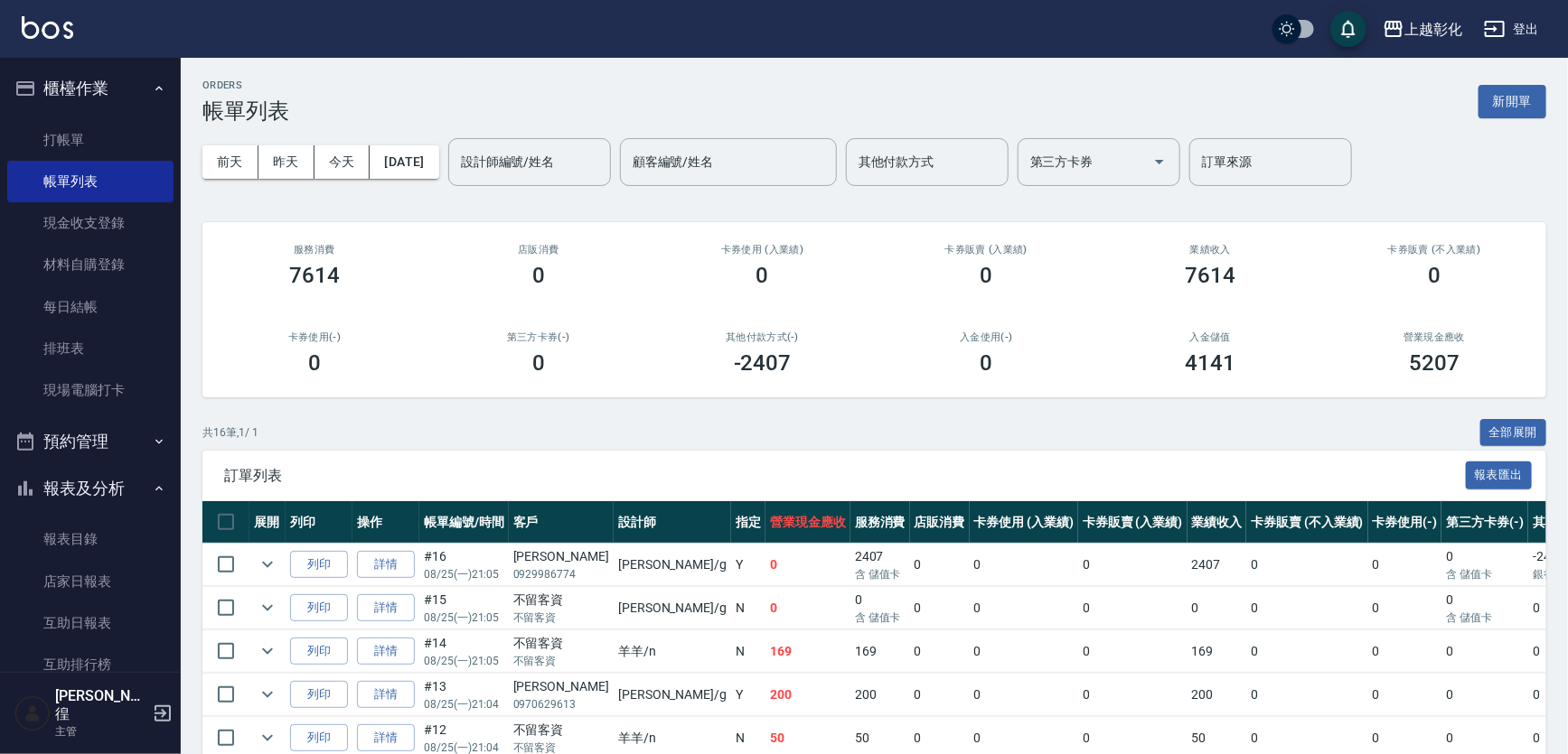
drag, startPoint x: 1220, startPoint y: 649, endPoint x: 928, endPoint y: 460, distance: 347.8
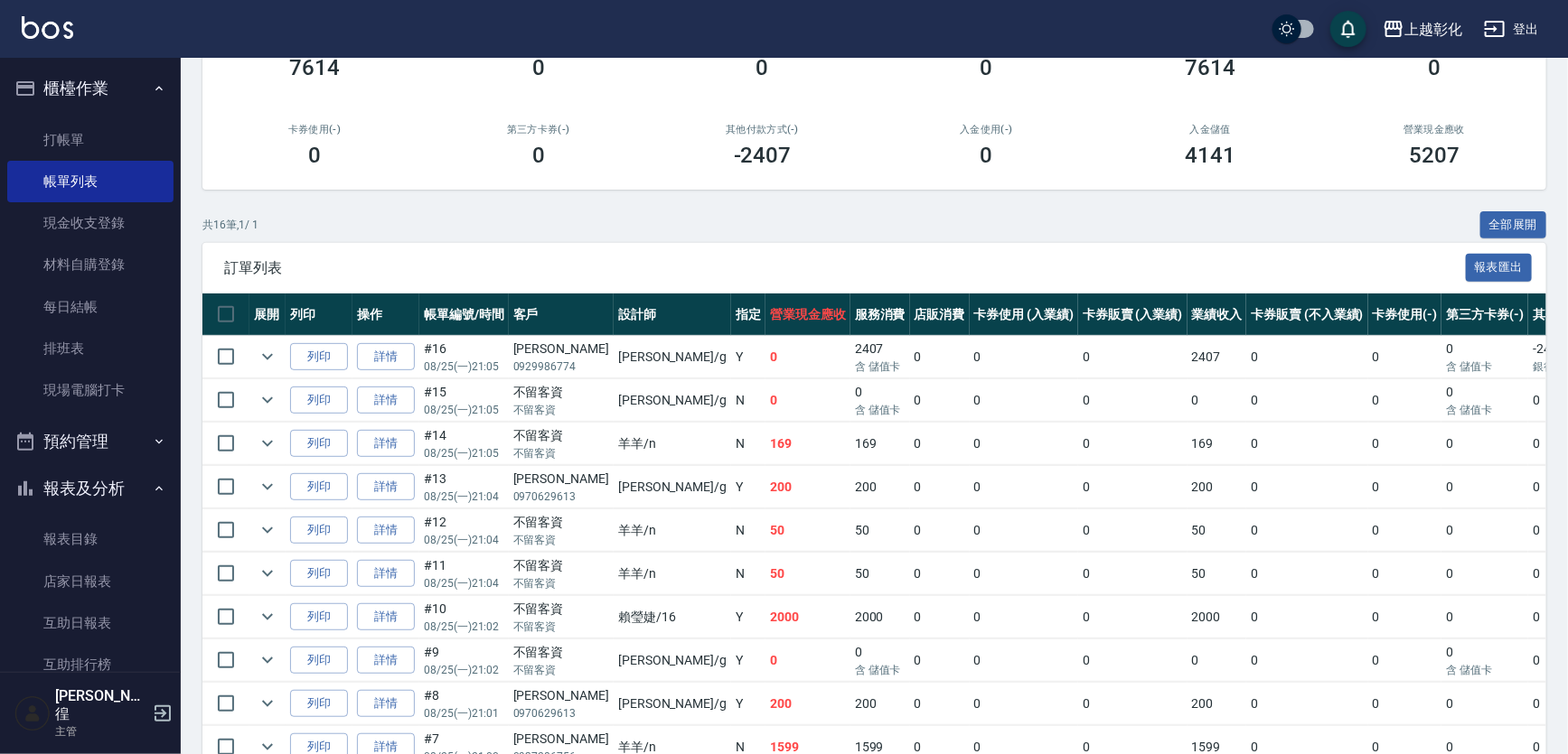
scroll to position [328, 0]
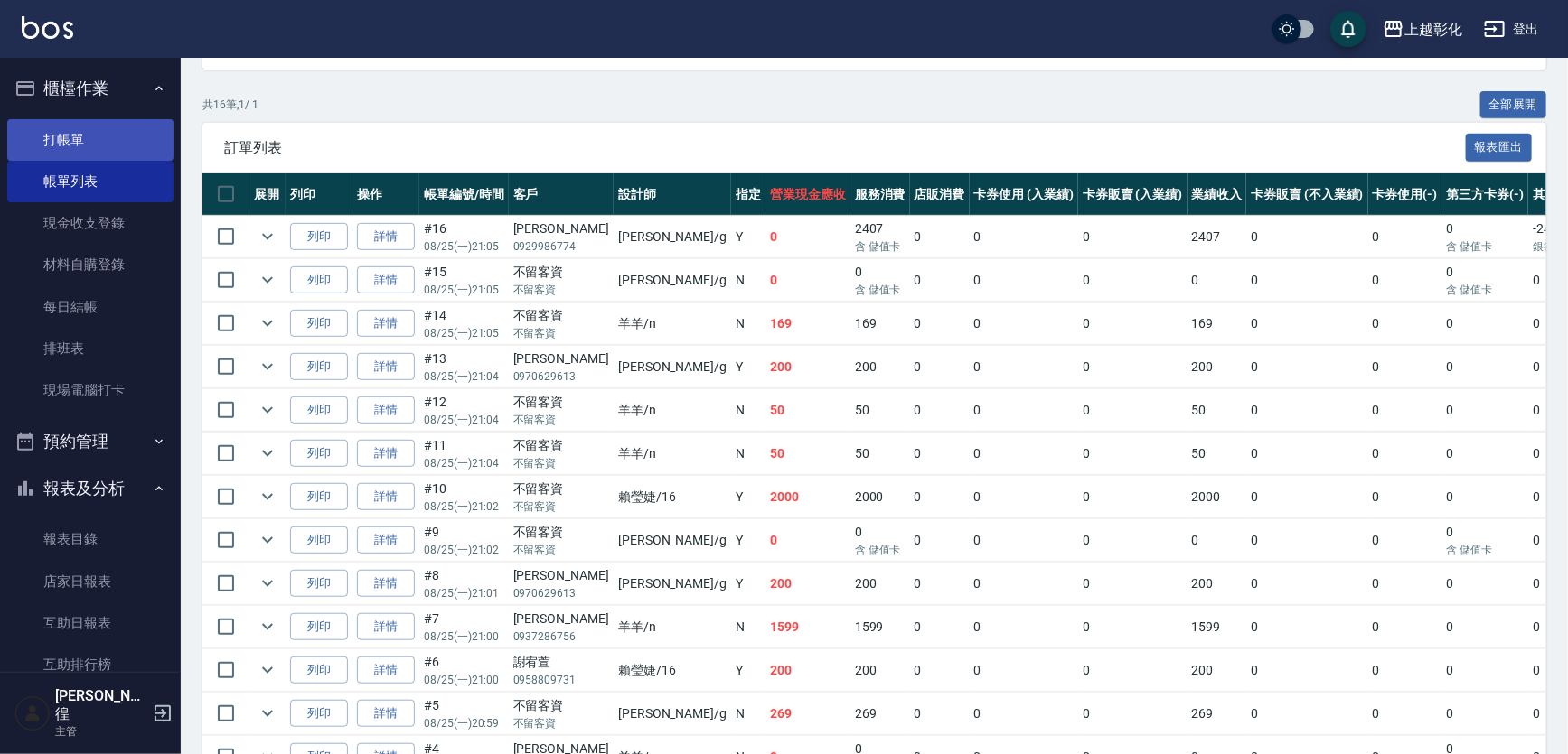
click at [124, 130] on link "打帳單" at bounding box center [90, 139] width 166 height 41
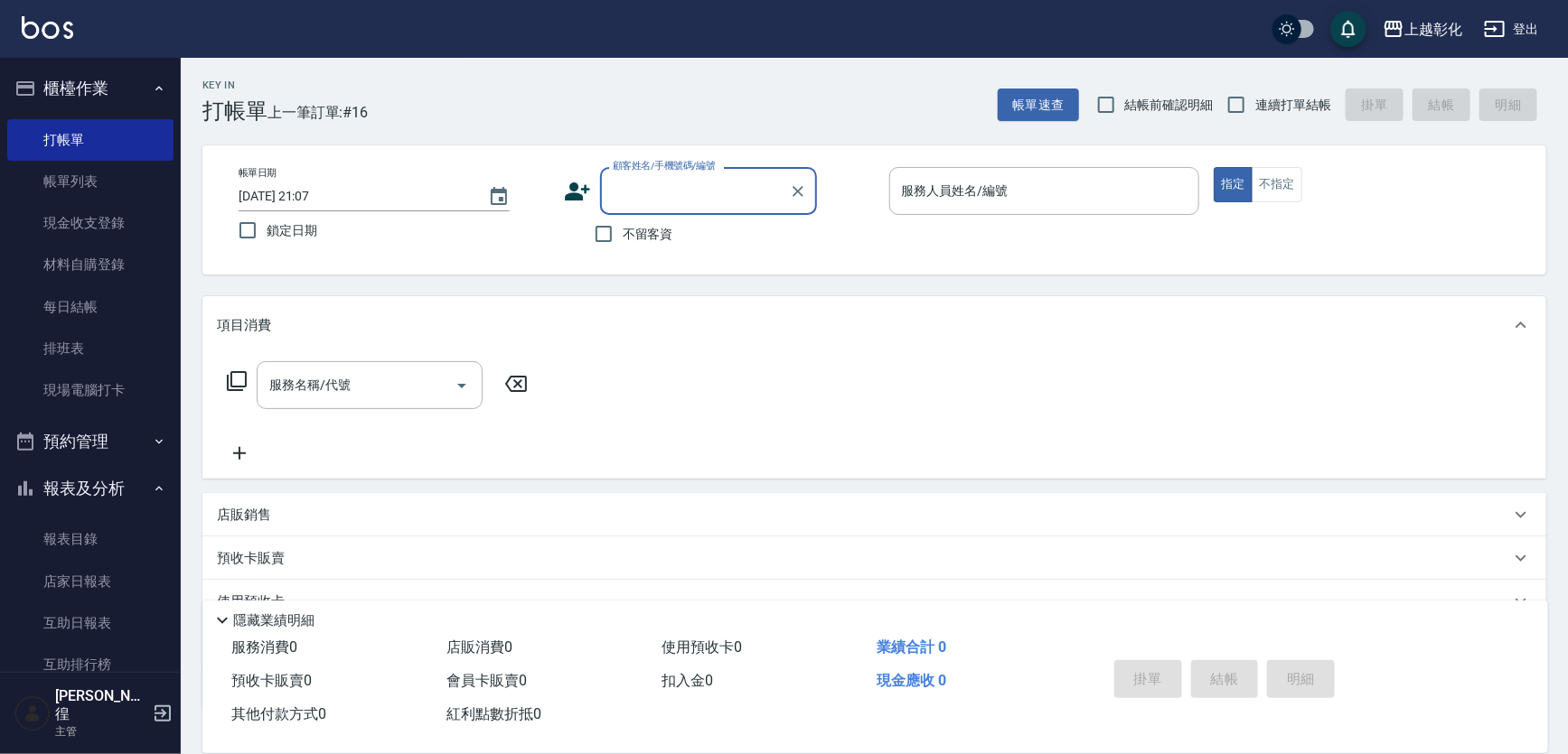
click at [660, 242] on span "不留客資" at bounding box center [647, 234] width 51 height 19
click at [622, 242] on input "不留客資" at bounding box center [603, 233] width 38 height 38
checkbox input "true"
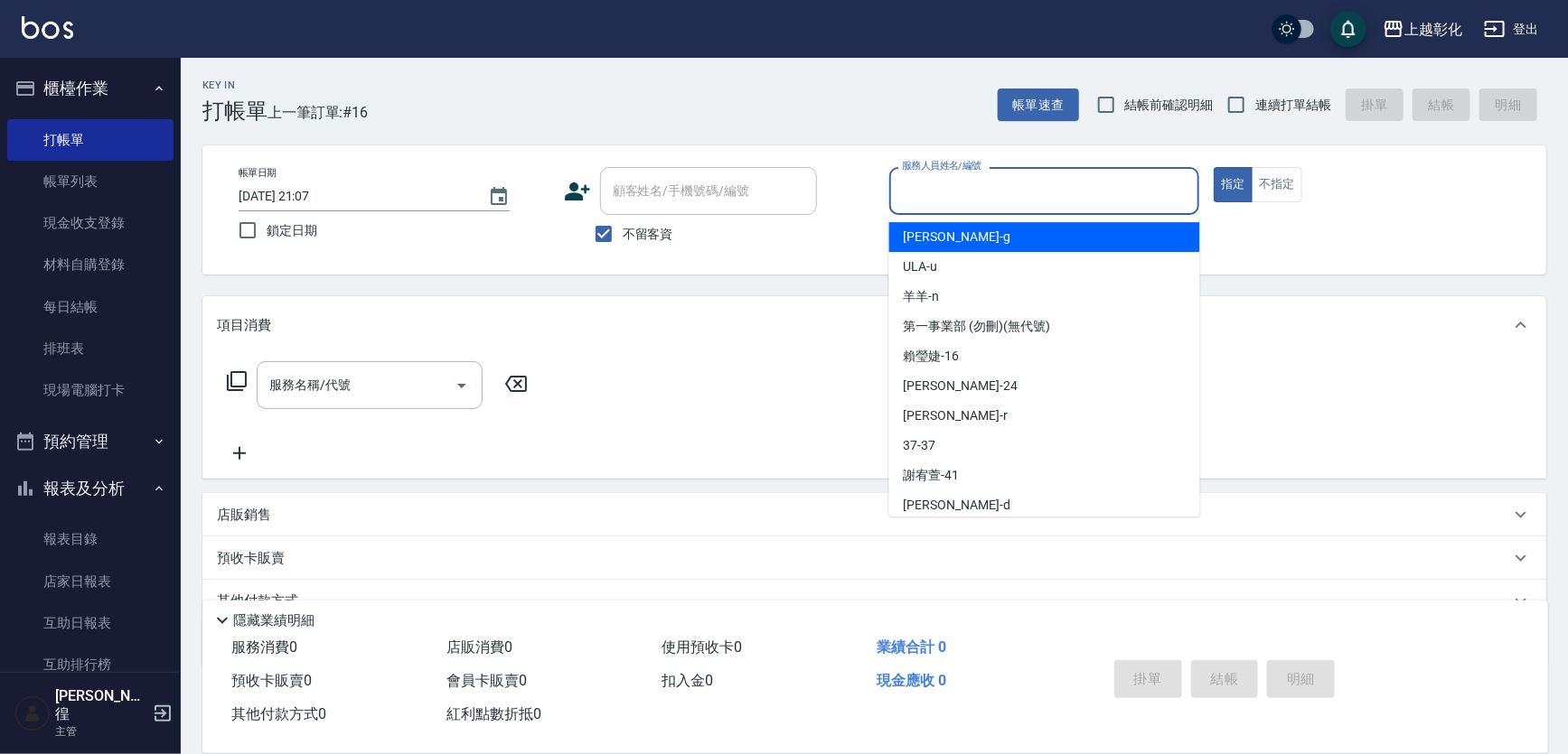
click at [981, 193] on input "服務人員姓名/編號" at bounding box center [1044, 191] width 295 height 31
drag, startPoint x: 975, startPoint y: 222, endPoint x: 976, endPoint y: 236, distance: 14.0
click at [975, 233] on div "[PERSON_NAME]" at bounding box center [1044, 237] width 311 height 29
type input "[PERSON_NAME]"
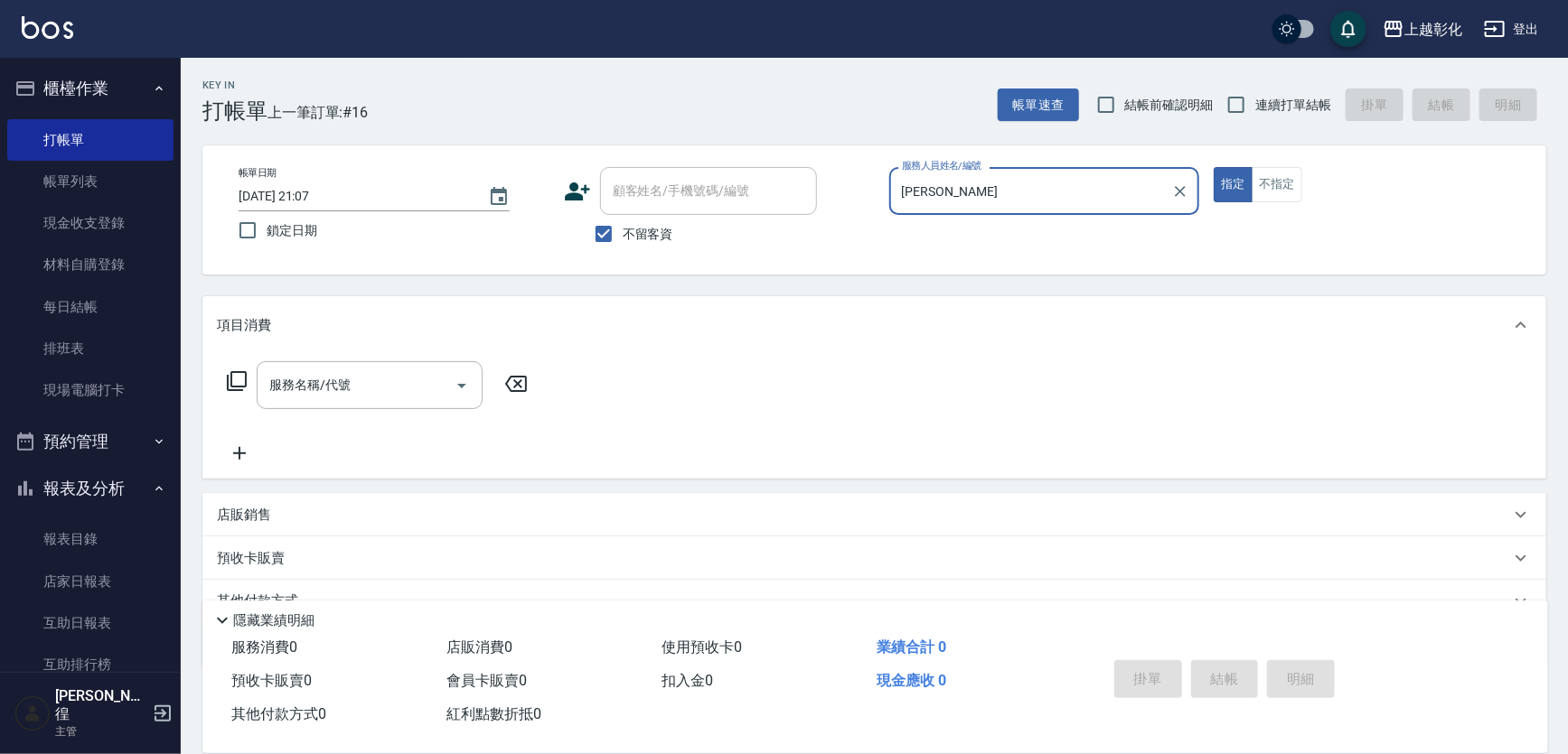
click at [976, 236] on div "帳單日期 [DATE] 21:07 鎖定日期 顧客姓名/手機號碼/編號 顧客姓名/手機號碼/編號 不留客資 服務人員姓名/編號 [PERSON_NAME]-g…" at bounding box center [874, 209] width 1300 height 86
click at [1229, 181] on button "指定" at bounding box center [1232, 184] width 39 height 35
drag, startPoint x: 360, startPoint y: 369, endPoint x: 360, endPoint y: 393, distance: 24.0
click at [360, 383] on div "服務名稱/代號" at bounding box center [369, 385] width 226 height 48
click at [360, 393] on input "服務名稱/代號" at bounding box center [356, 385] width 183 height 31
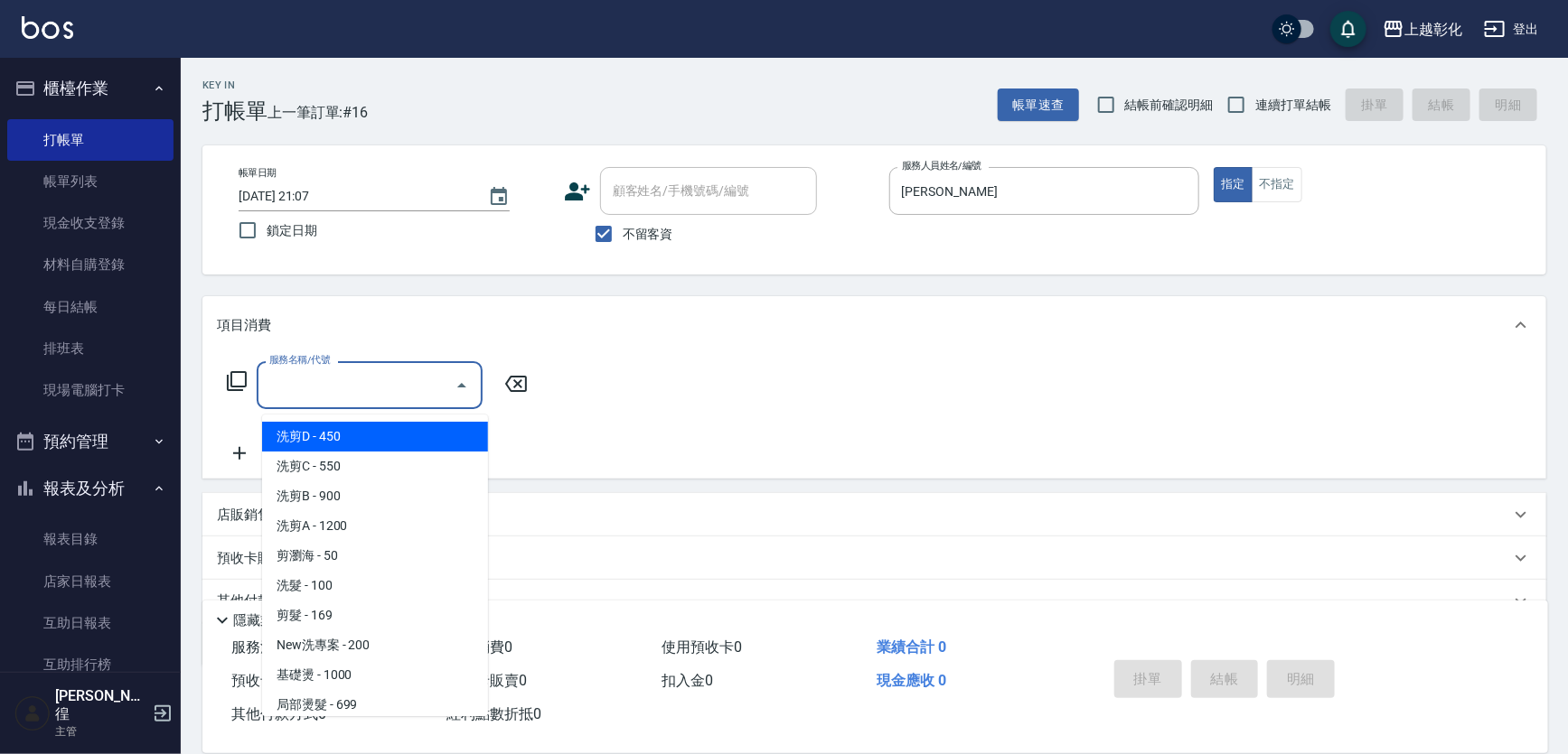
click at [360, 393] on input "服務名稱/代號" at bounding box center [356, 385] width 183 height 31
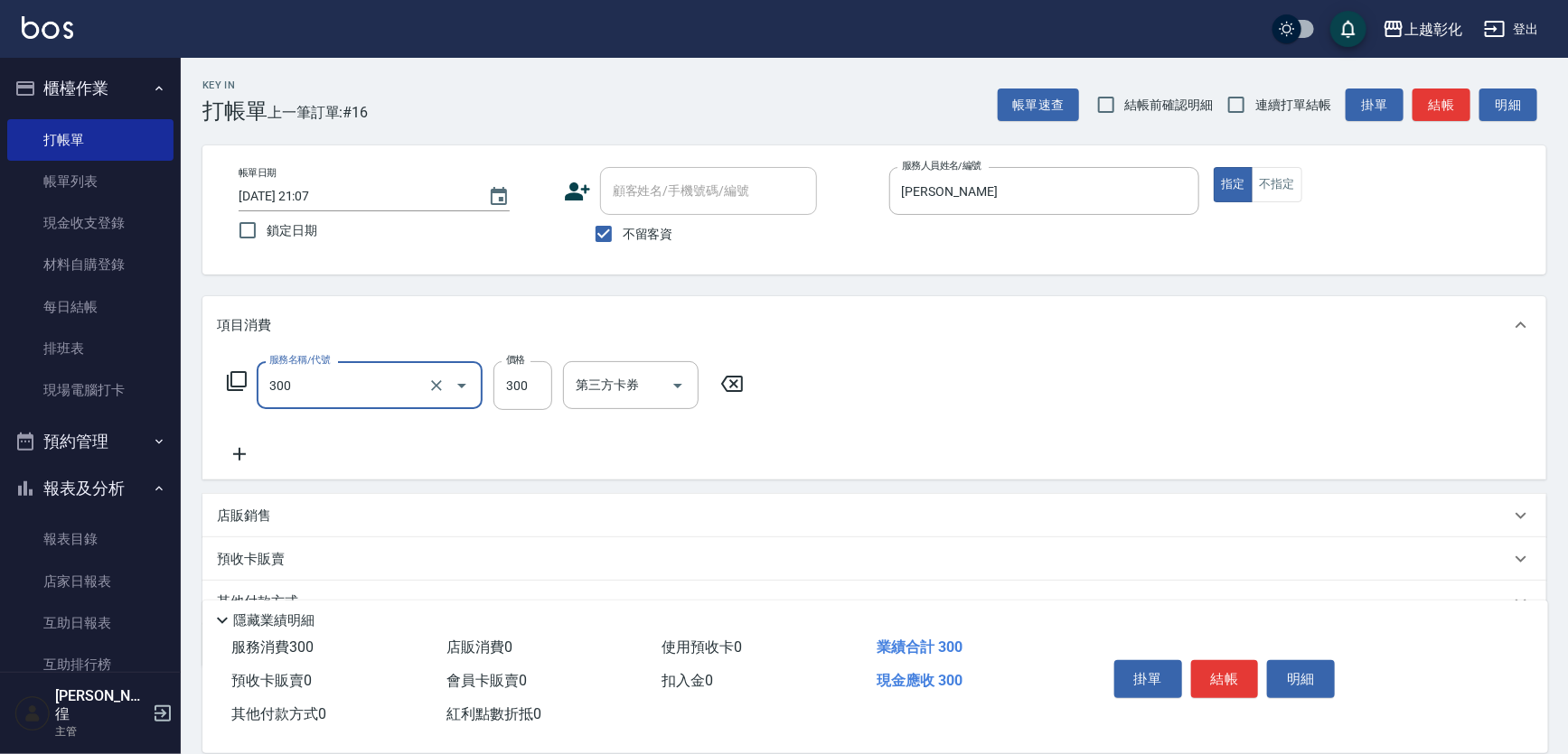
type input "A級剪髮(300)"
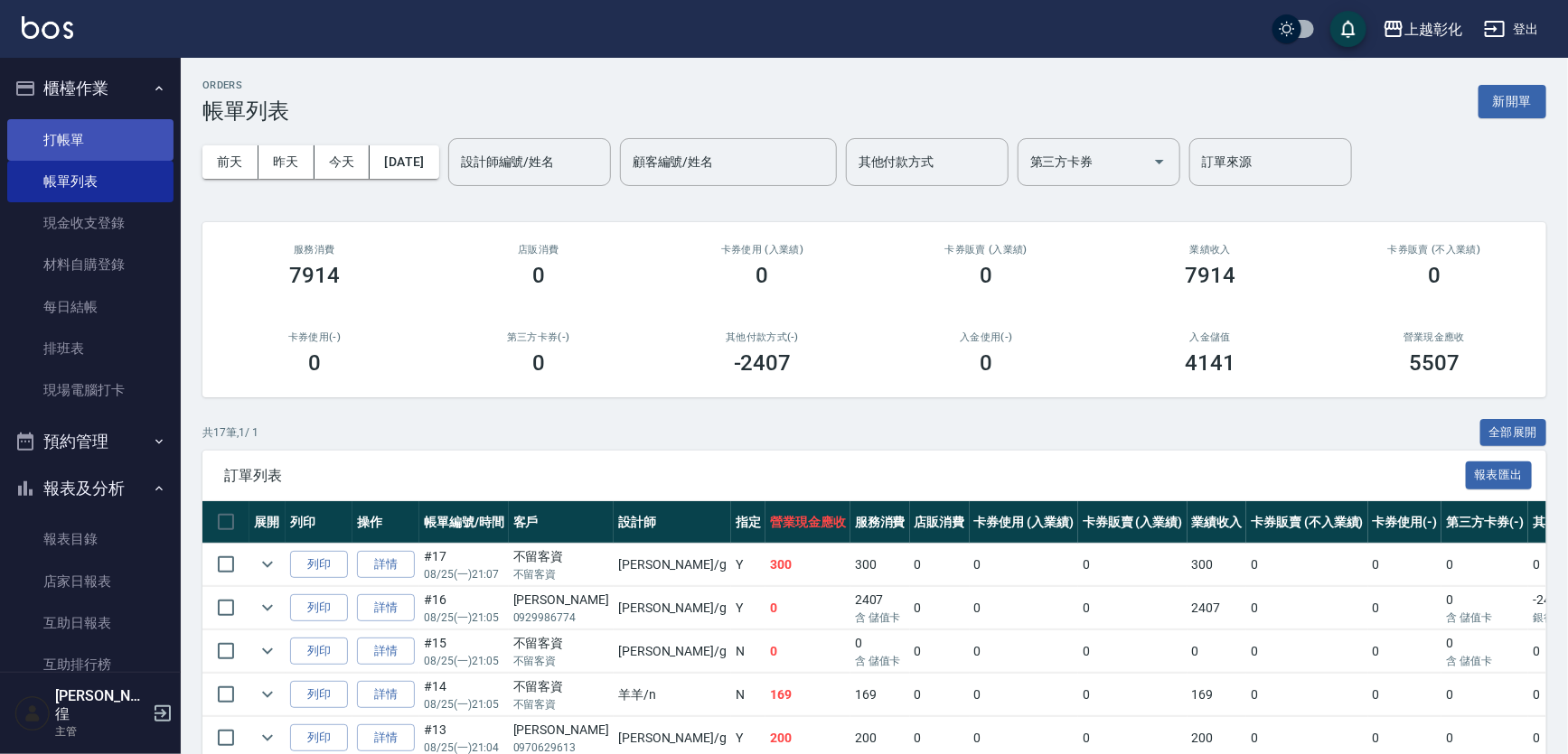
click at [44, 128] on link "打帳單" at bounding box center [90, 139] width 166 height 41
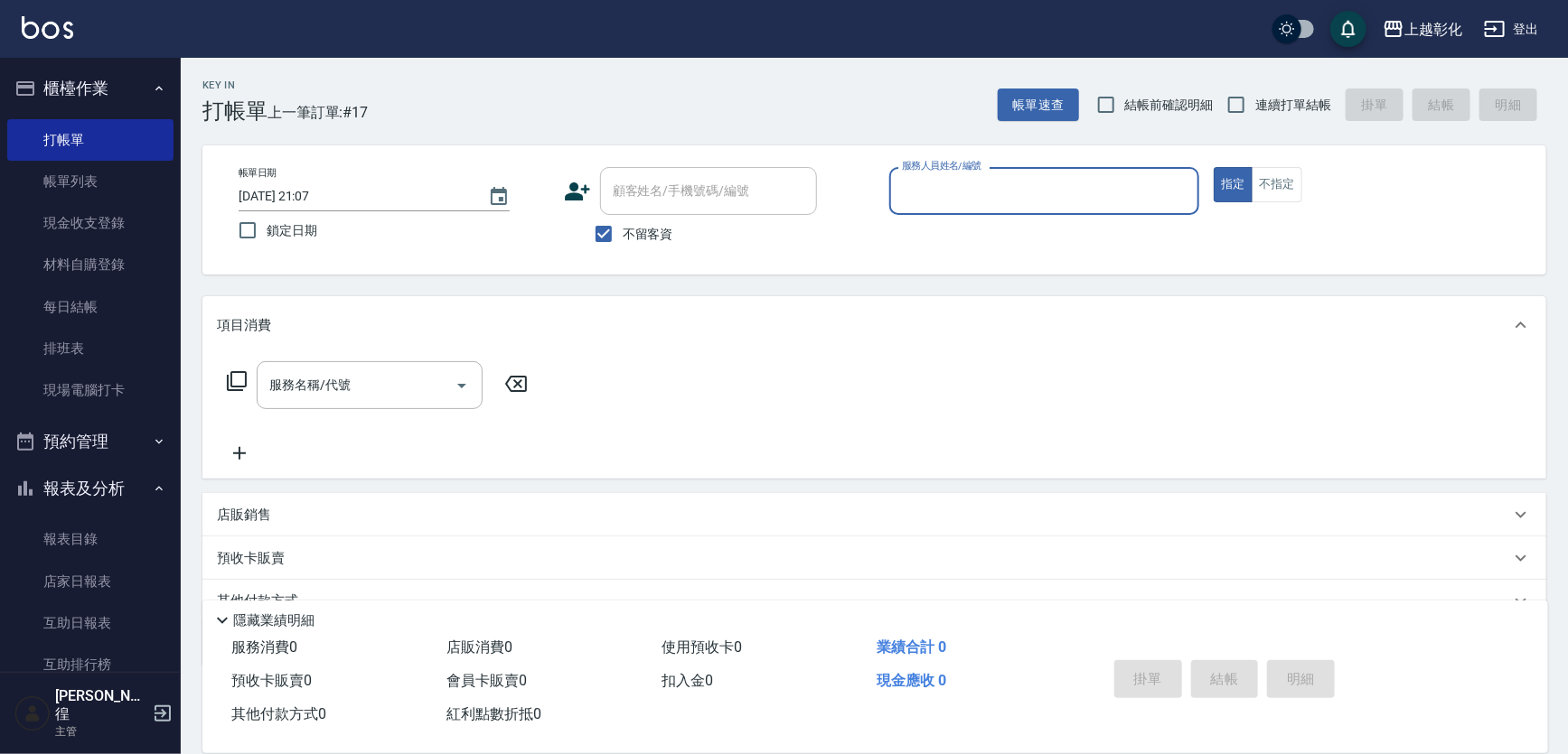
click at [916, 195] on input "服務人員姓名/編號" at bounding box center [1044, 191] width 295 height 31
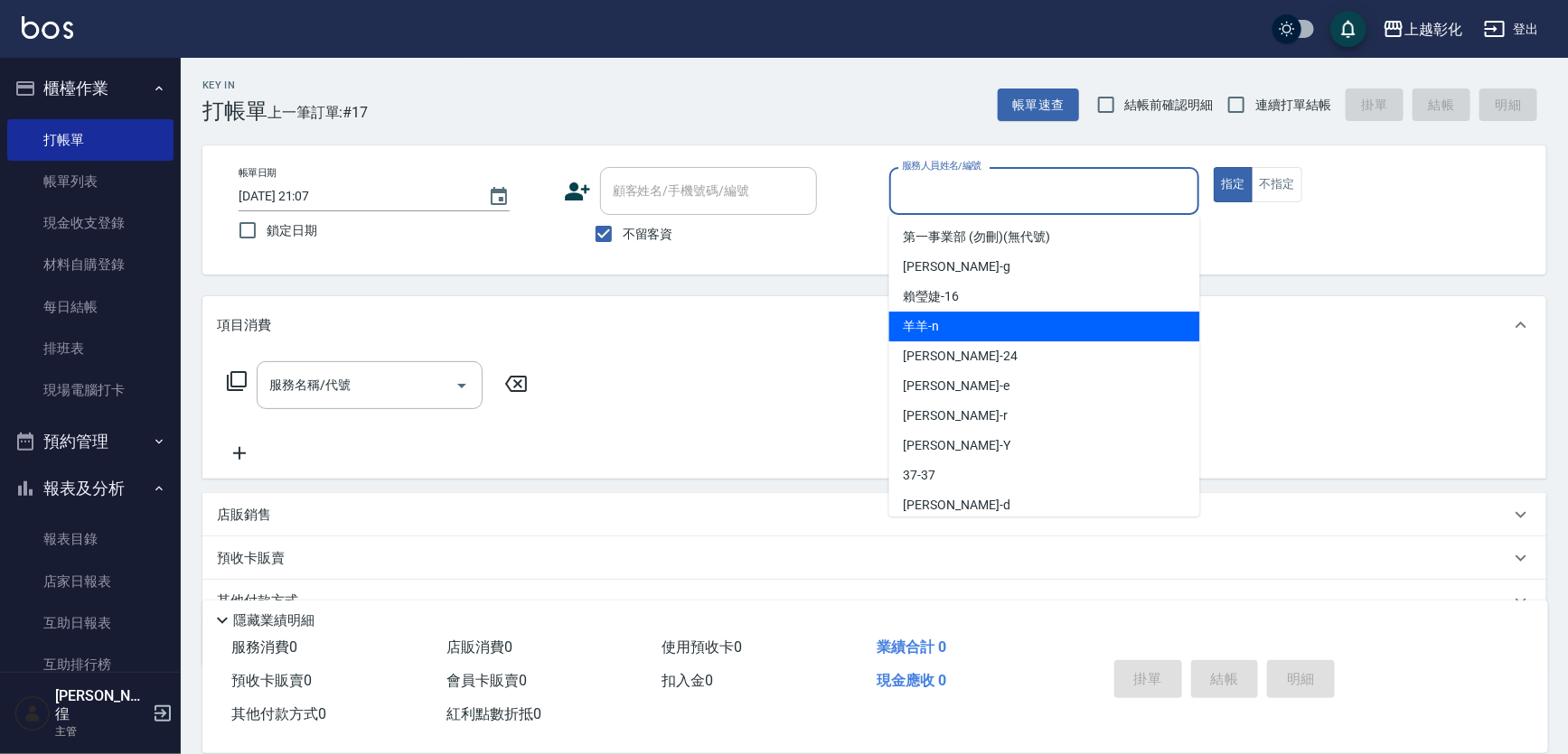
click at [929, 319] on span "羊羊 -n" at bounding box center [921, 326] width 36 height 19
type input "羊羊-n"
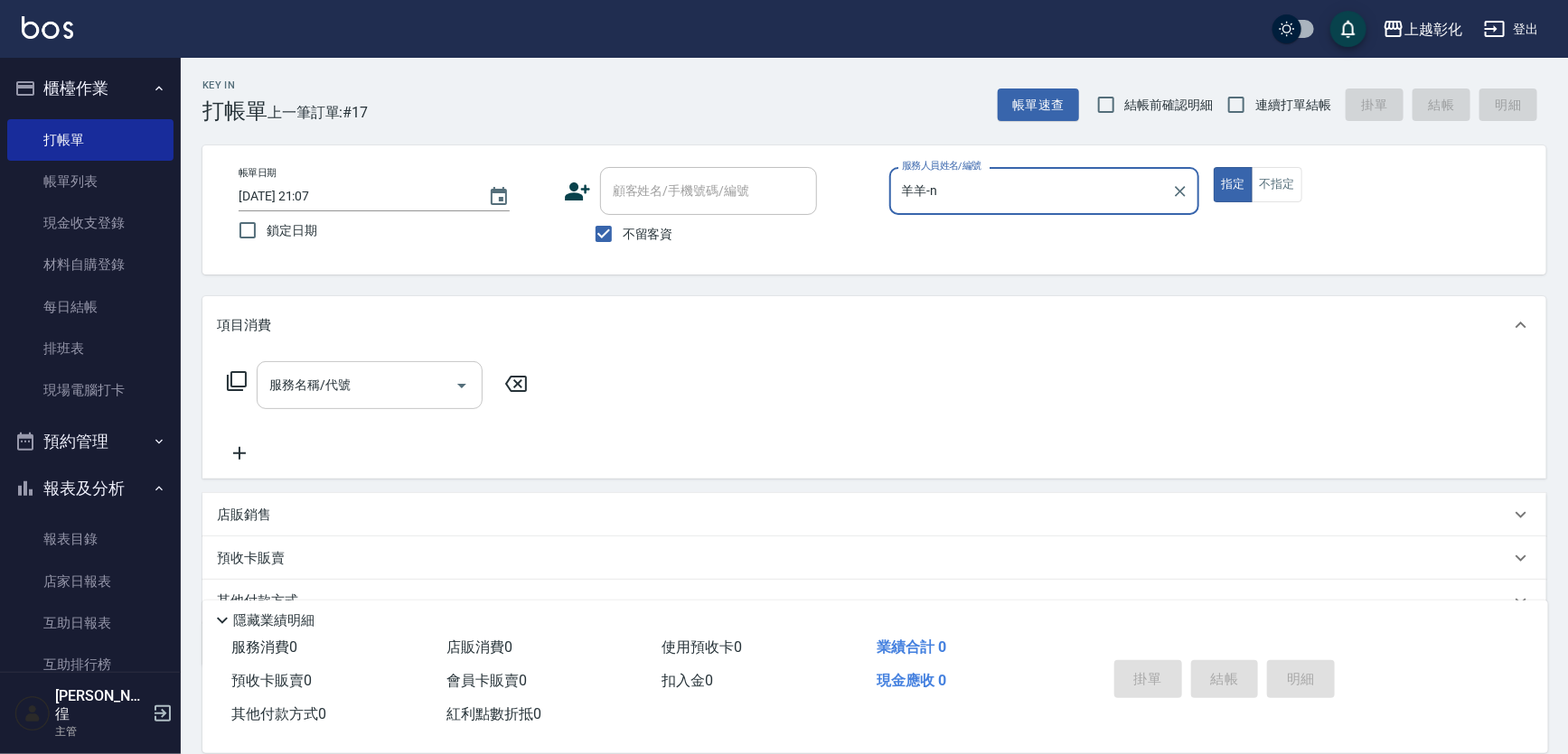
click at [268, 390] on div "服務名稱/代號" at bounding box center [369, 385] width 226 height 48
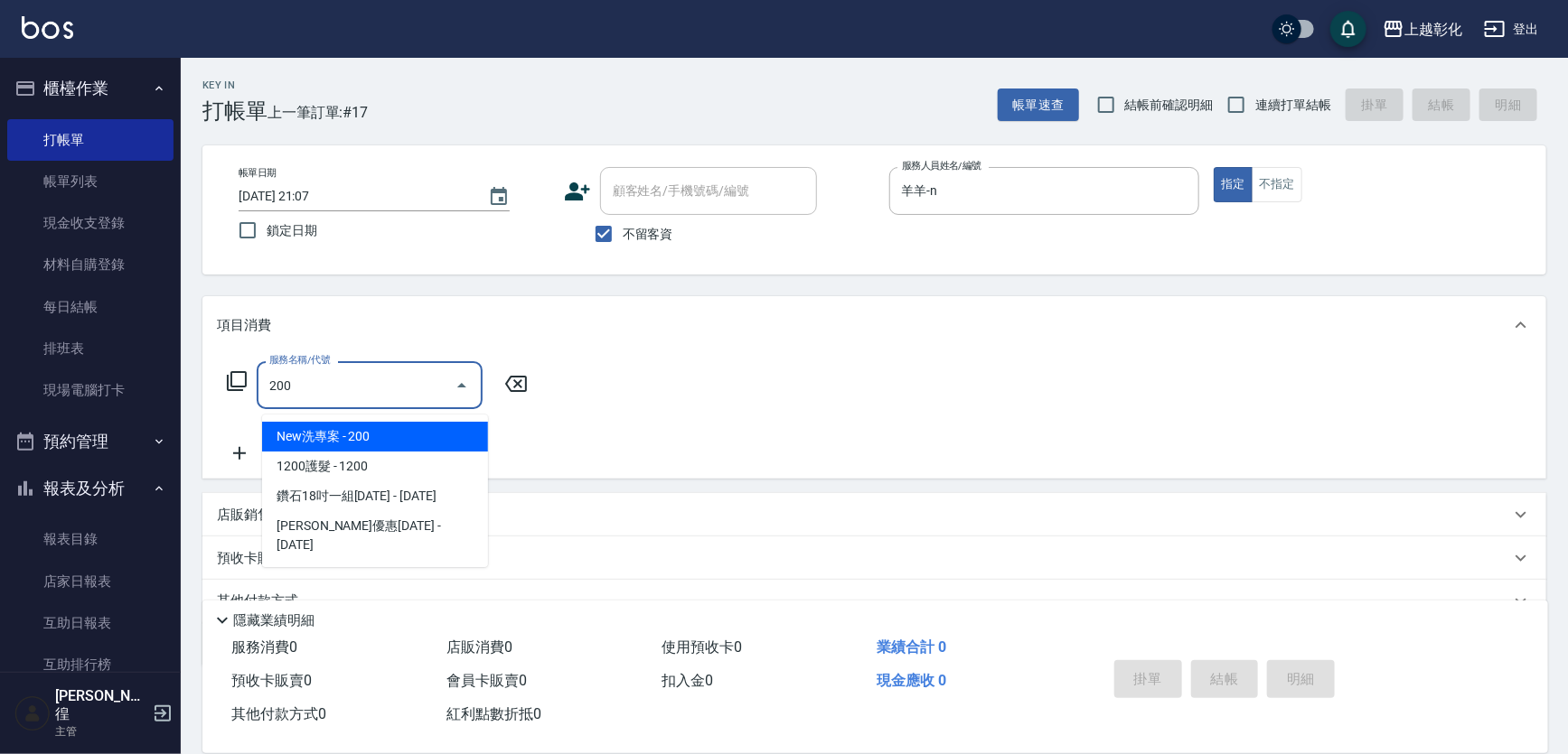
type input "New洗專案(200)"
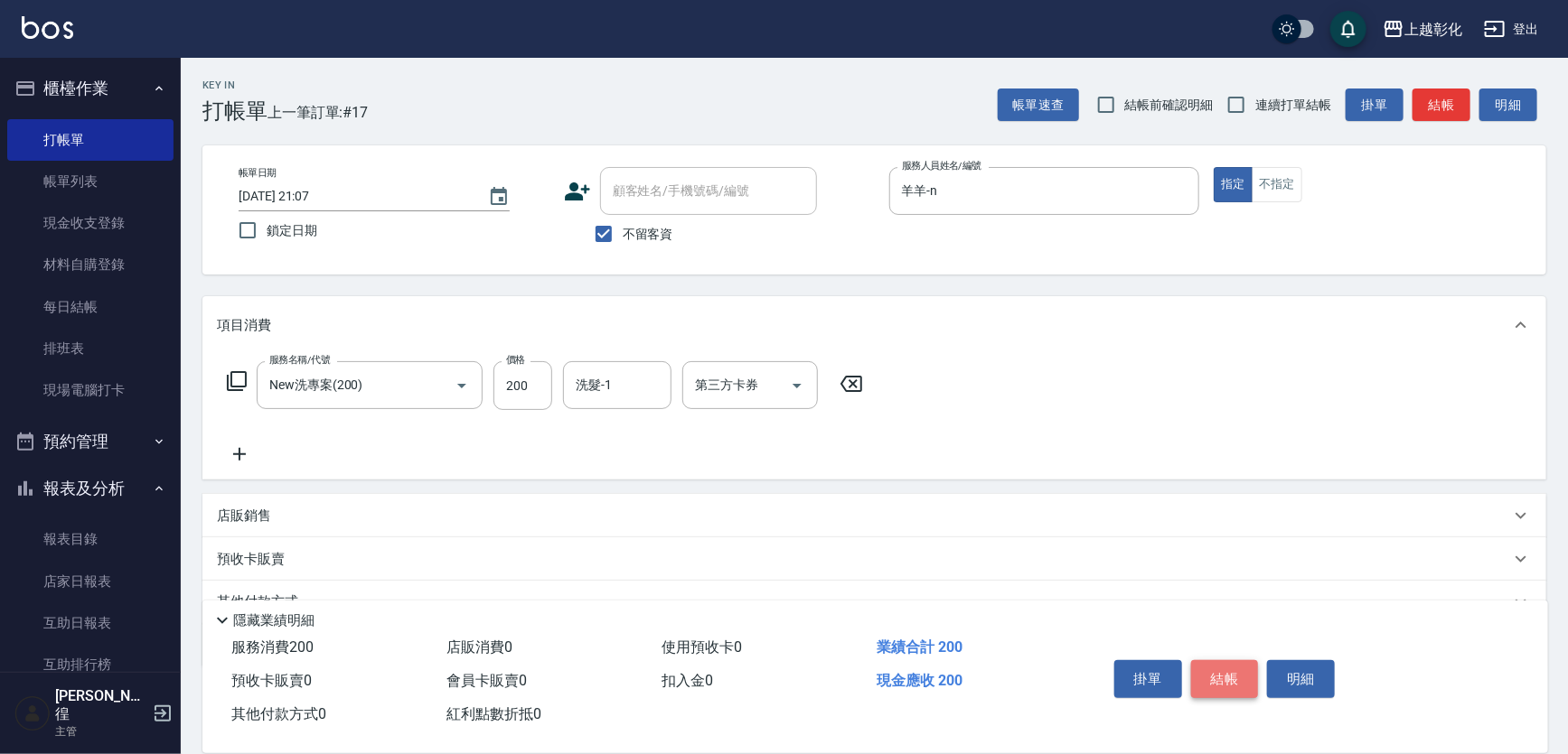
click at [1220, 661] on button "結帳" at bounding box center [1225, 679] width 68 height 38
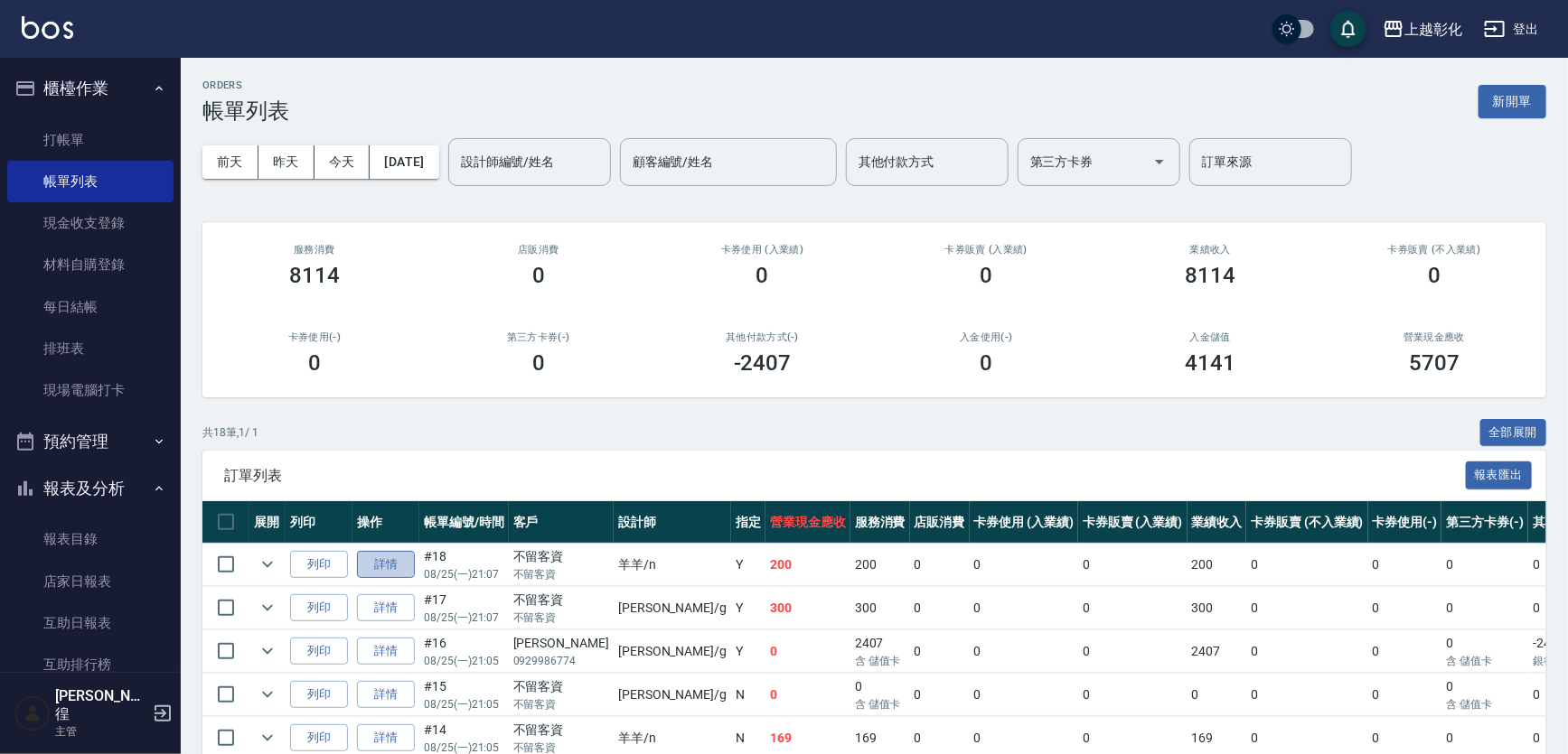
click at [402, 579] on link "詳情" at bounding box center [385, 565] width 58 height 28
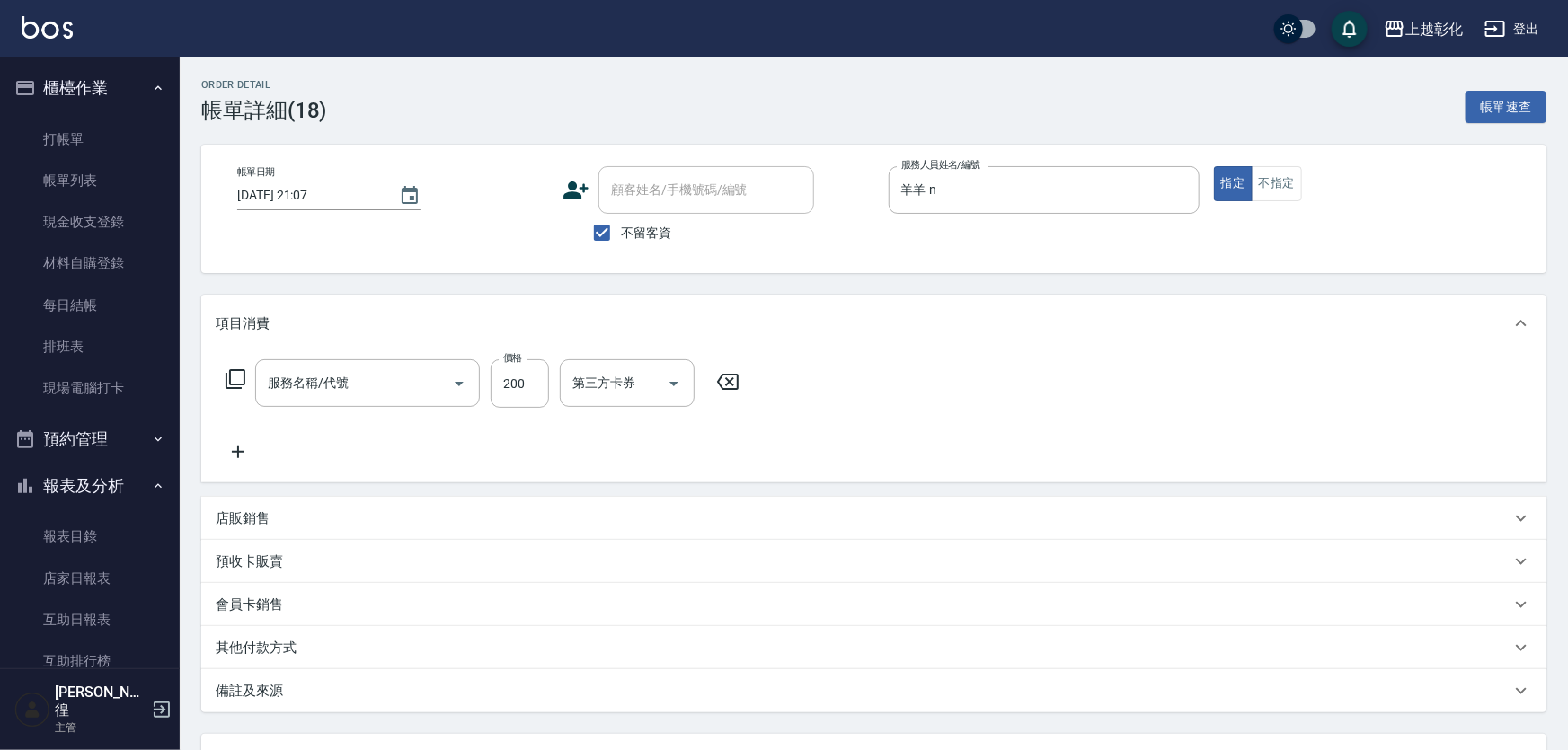
checkbox input "true"
type input "羊羊-n"
type input "New洗專案(200)"
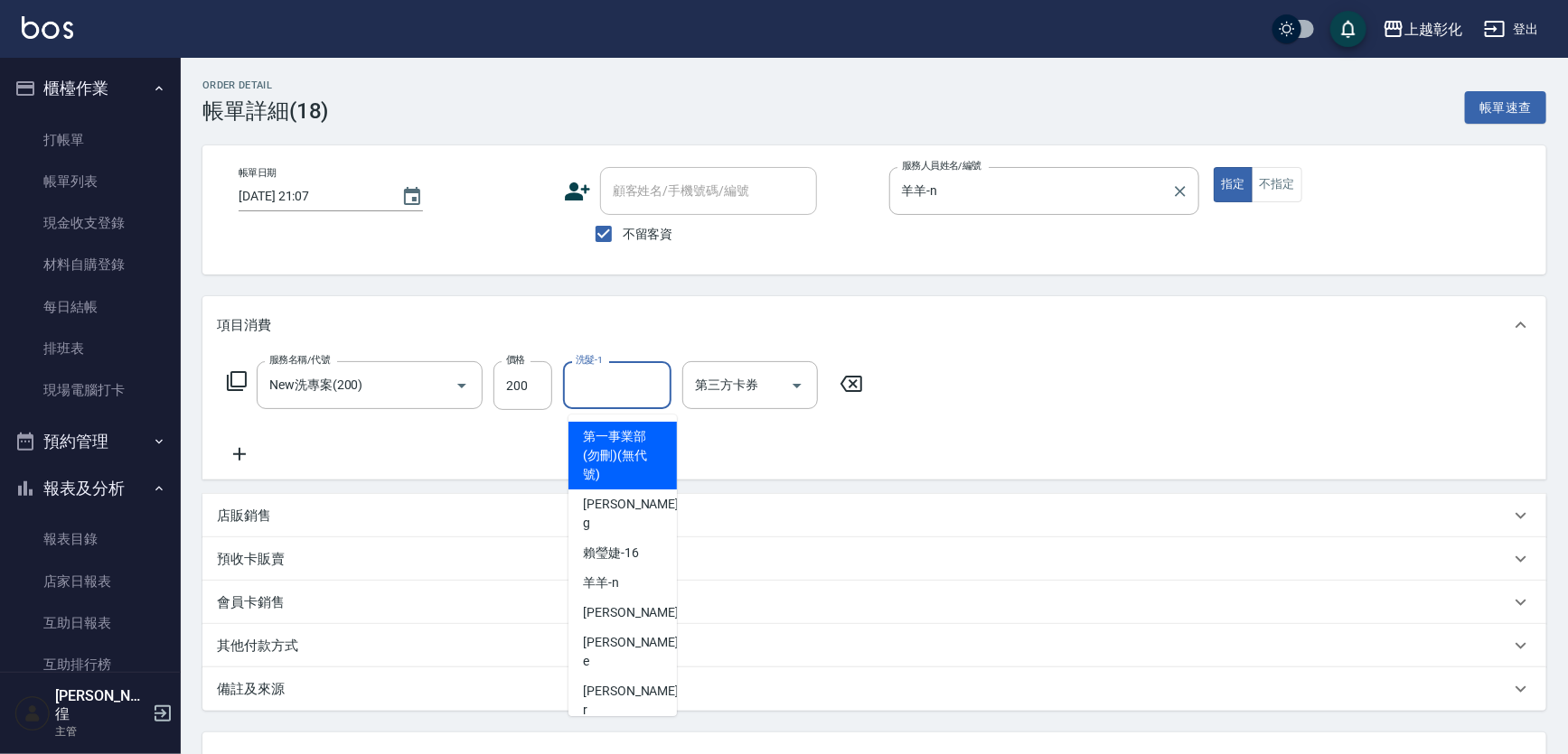
drag, startPoint x: 612, startPoint y: 388, endPoint x: 1126, endPoint y: 232, distance: 537.2
click at [1126, 232] on div "服務人員姓名/編號 羊羊-n 服務人員姓名/編號" at bounding box center [1044, 209] width 311 height 86
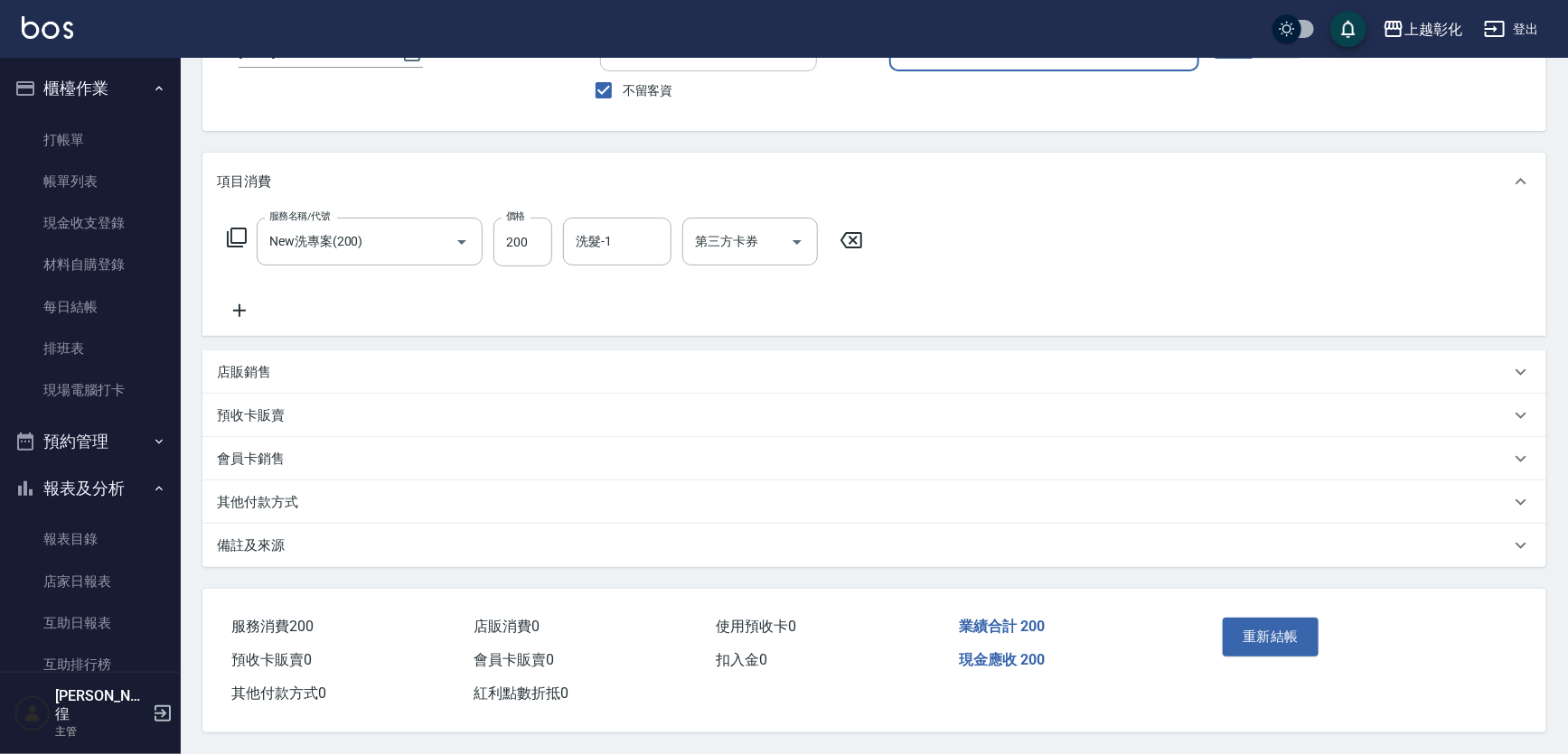
scroll to position [175, 0]
click at [1275, 618] on button "重新結帳" at bounding box center [1270, 636] width 96 height 38
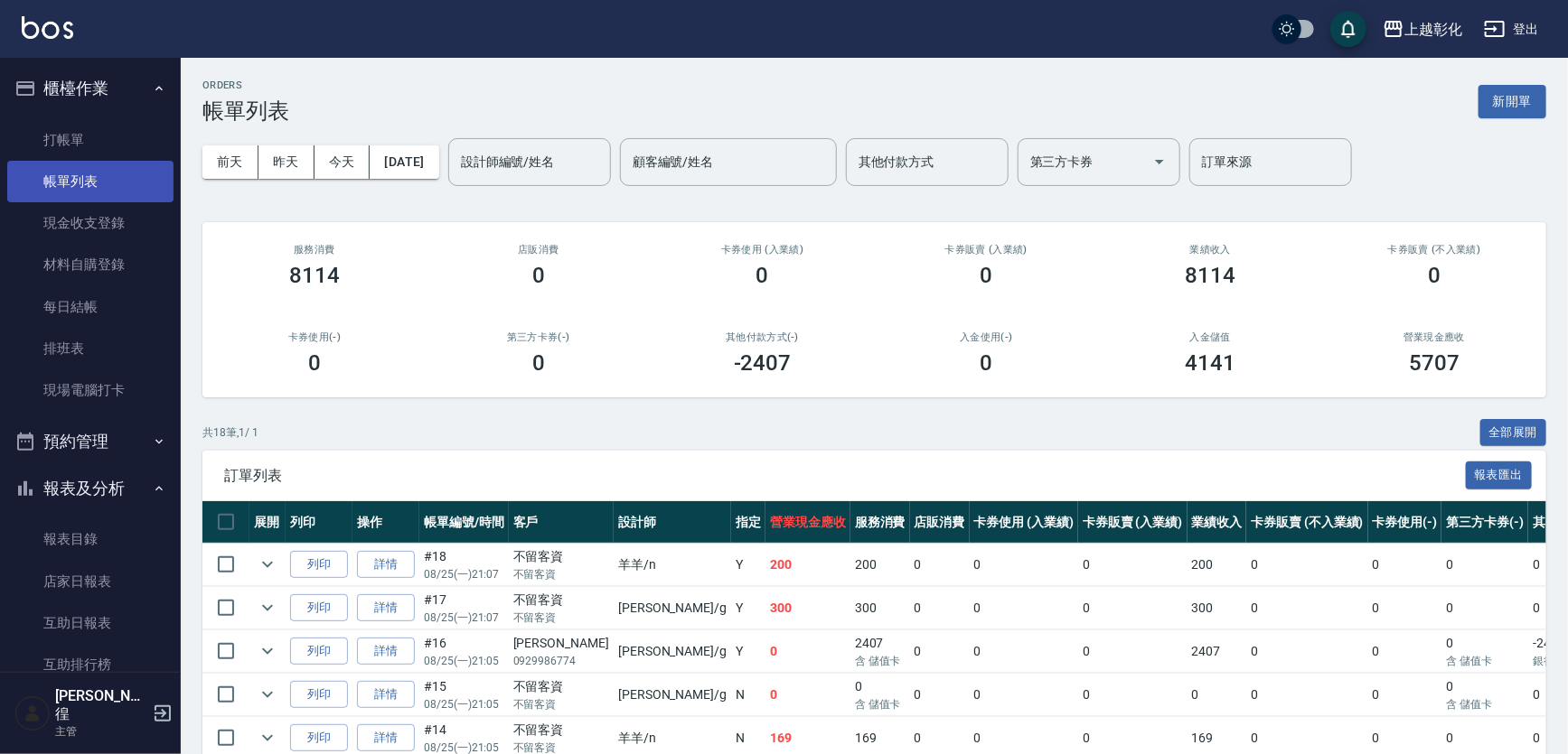
click at [136, 162] on link "帳單列表" at bounding box center [90, 181] width 166 height 41
click at [130, 154] on link "打帳單" at bounding box center [90, 139] width 166 height 41
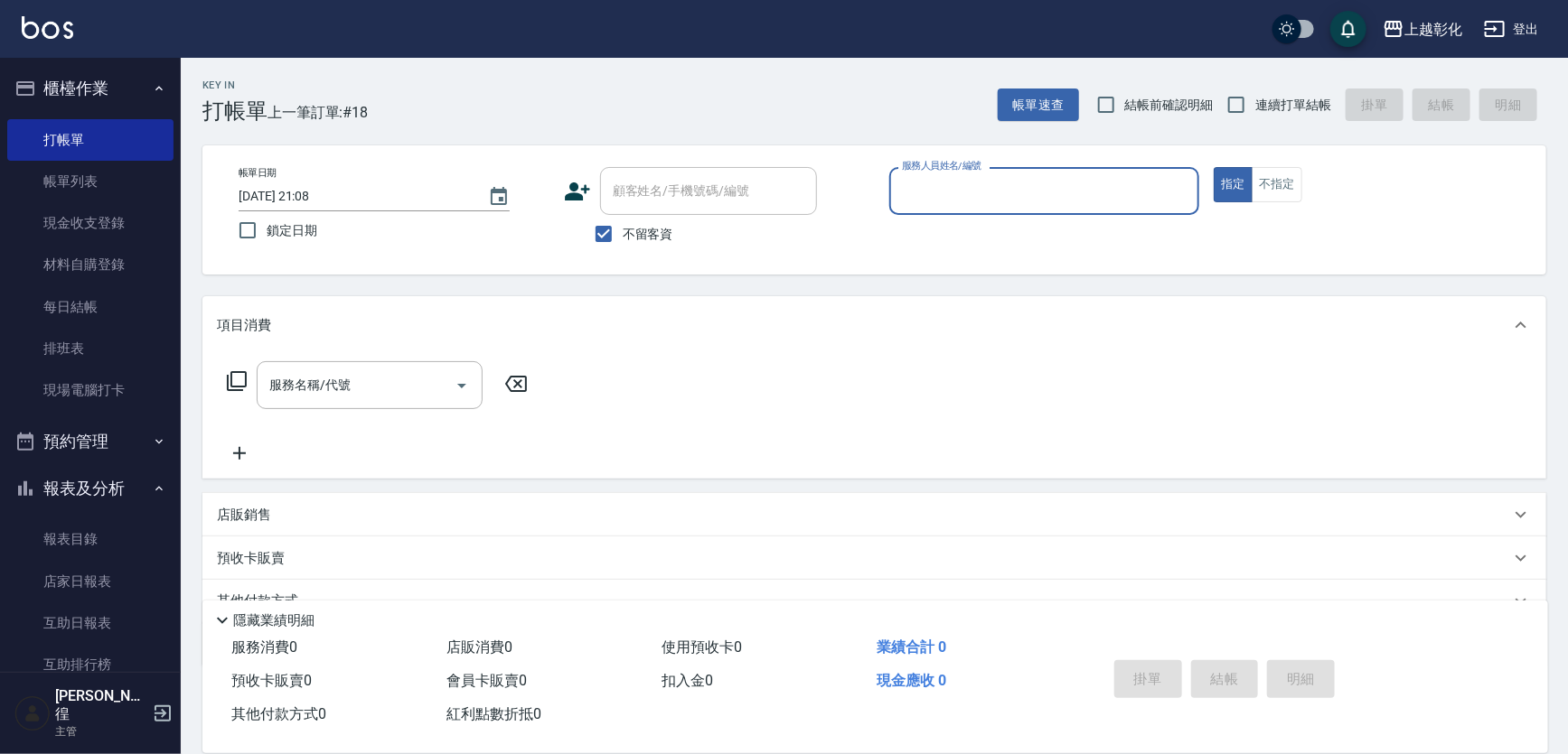
click at [1028, 190] on input "服務人員姓名/編號" at bounding box center [1044, 191] width 295 height 31
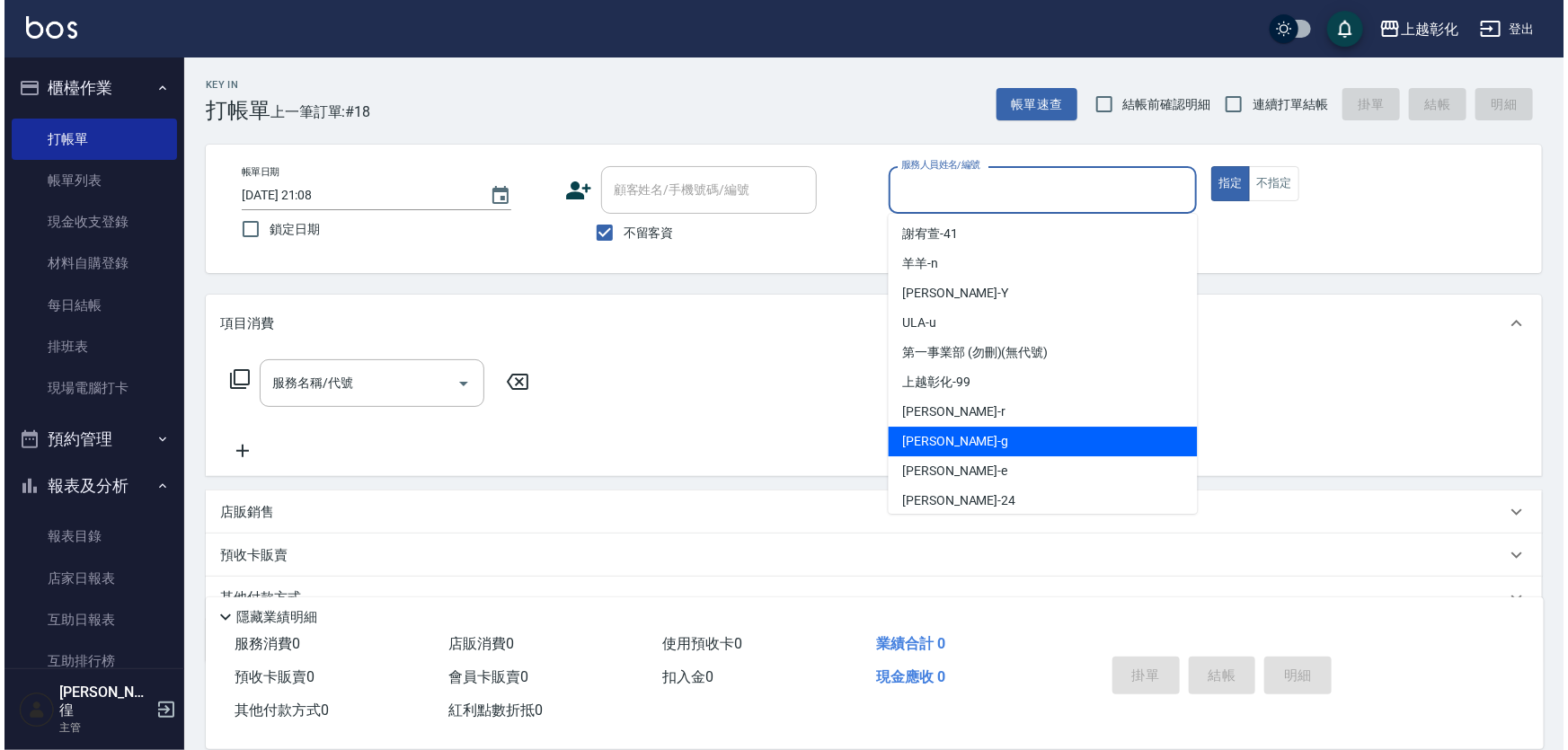
scroll to position [99, 0]
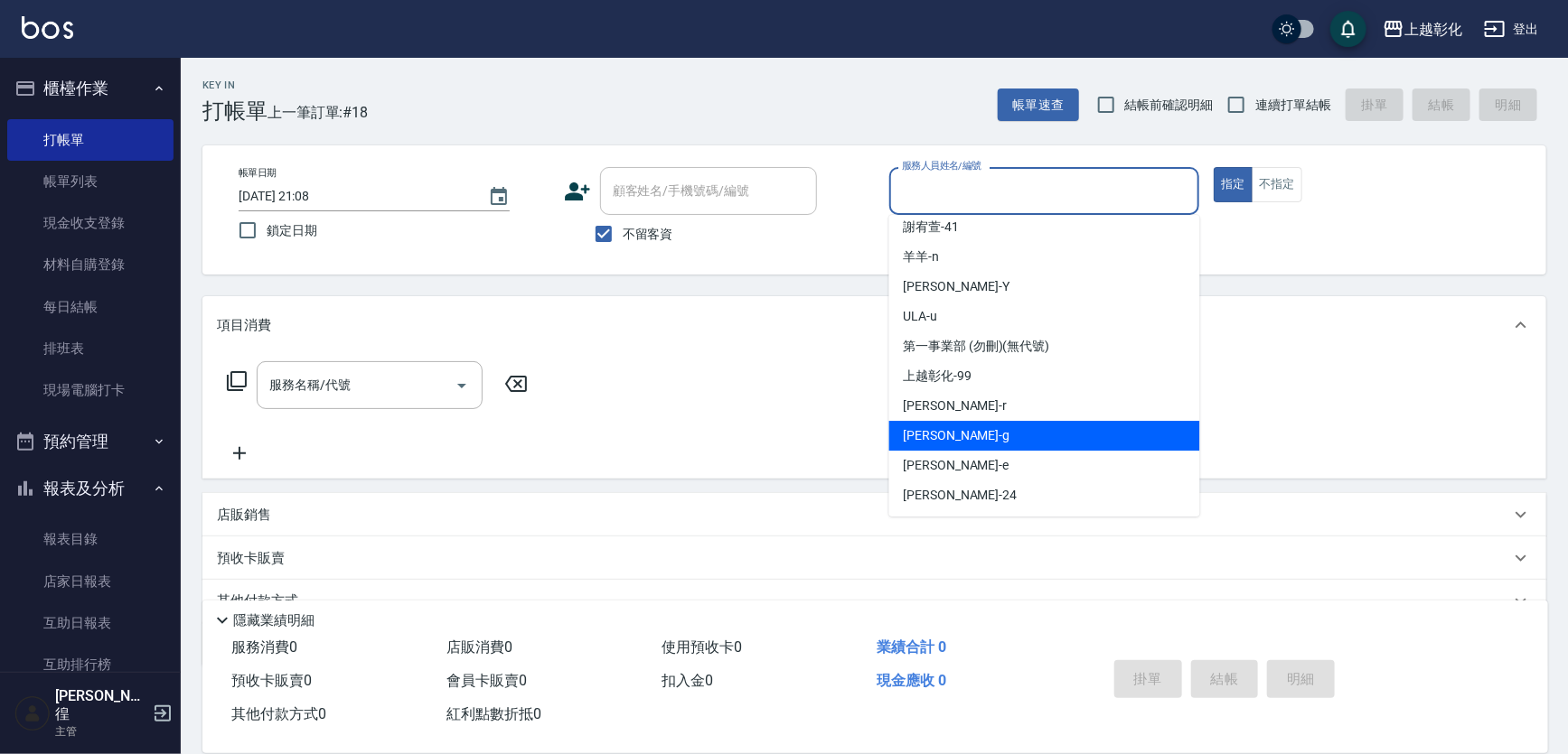
click at [961, 443] on div "[PERSON_NAME]" at bounding box center [1044, 436] width 311 height 29
type input "[PERSON_NAME]"
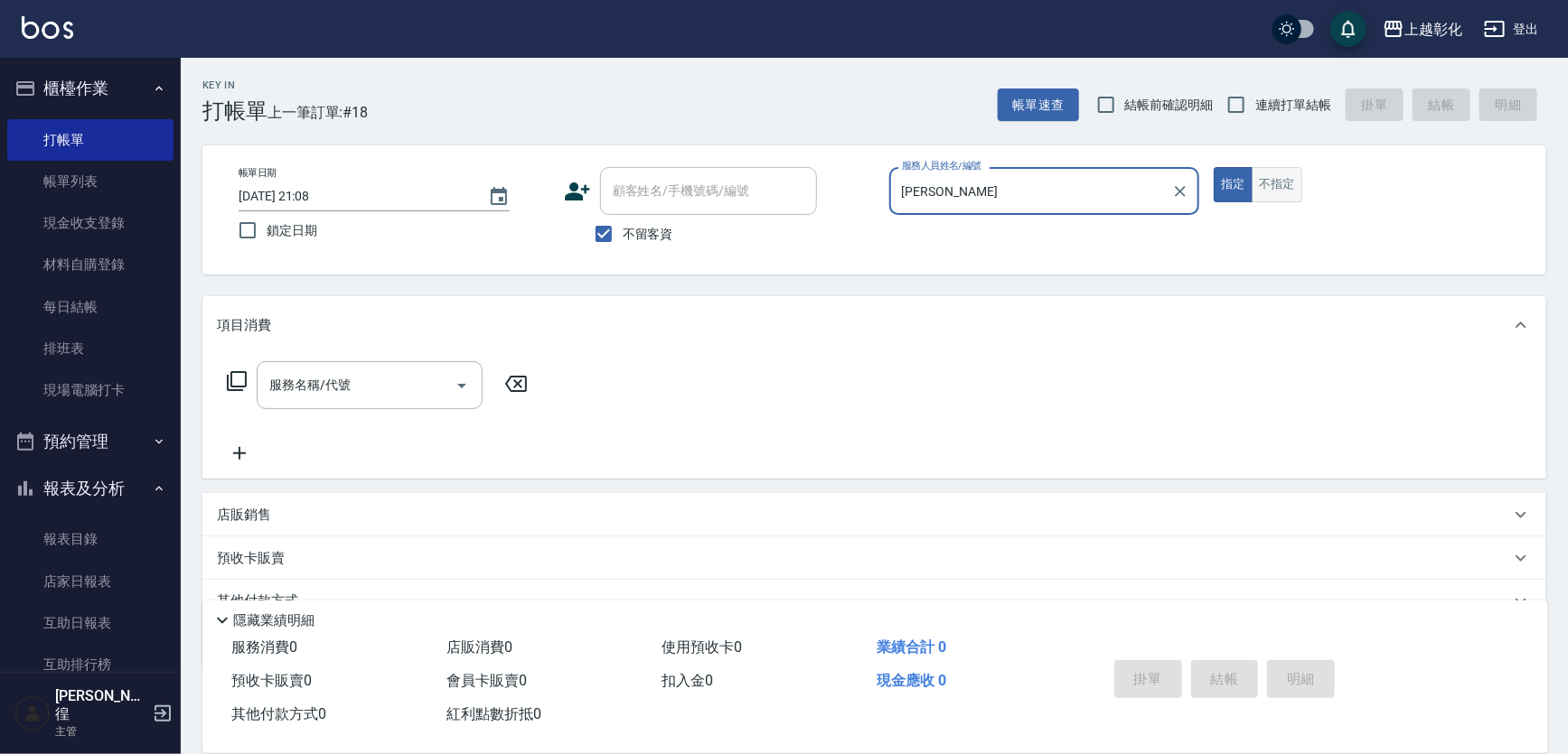
click at [1285, 190] on button "不指定" at bounding box center [1277, 184] width 51 height 35
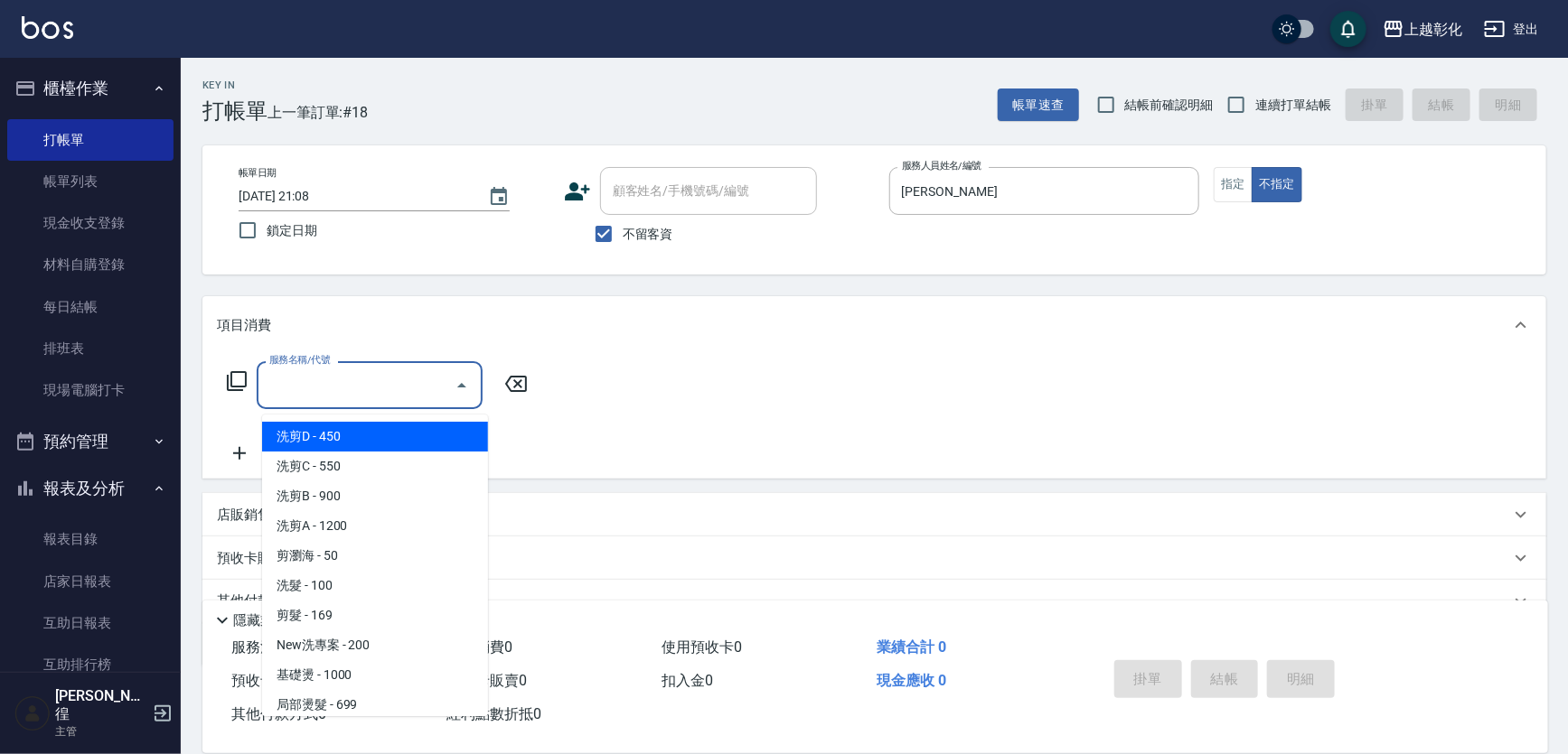
click at [366, 400] on input "服務名稱/代號" at bounding box center [356, 385] width 183 height 31
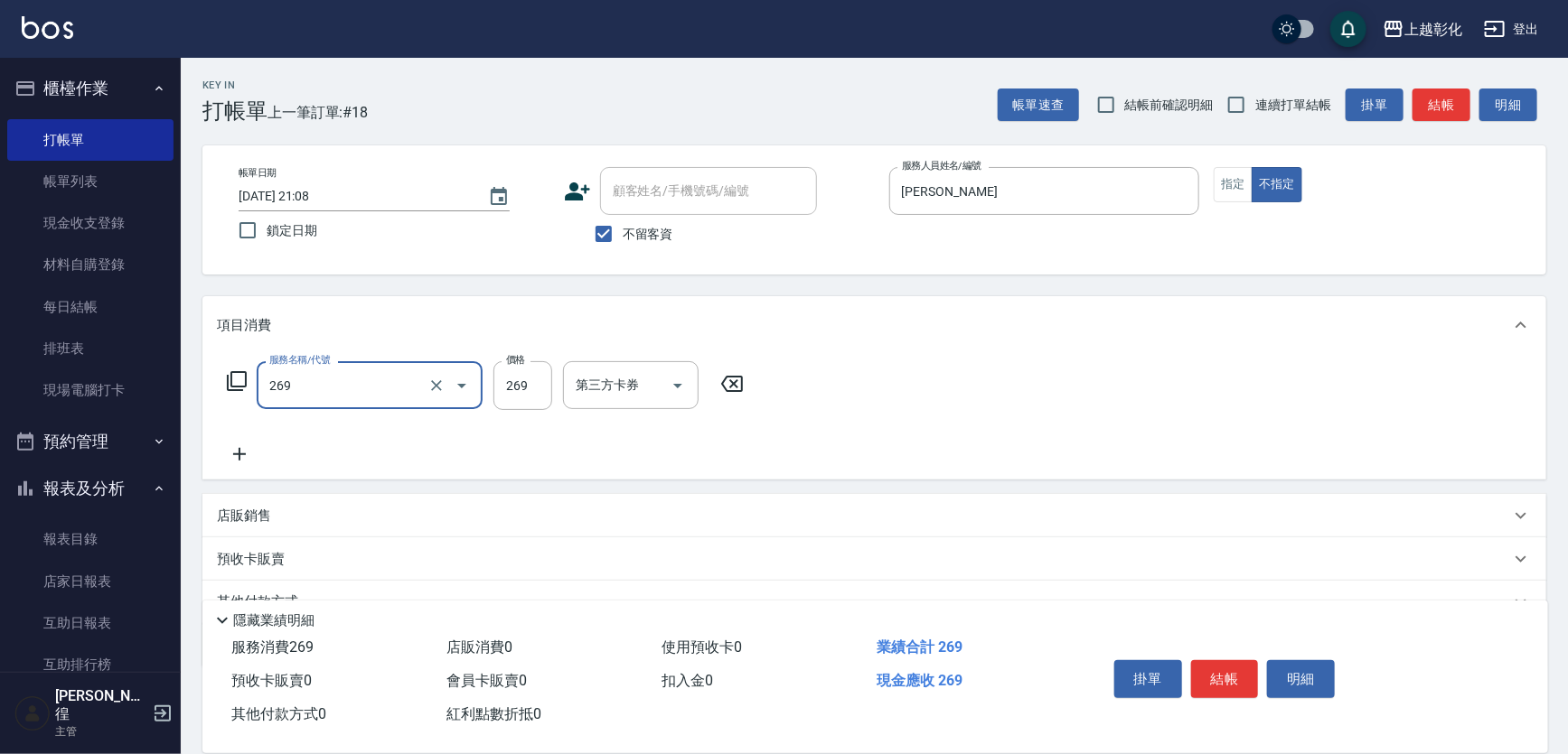
type input "一般洗剪(269)"
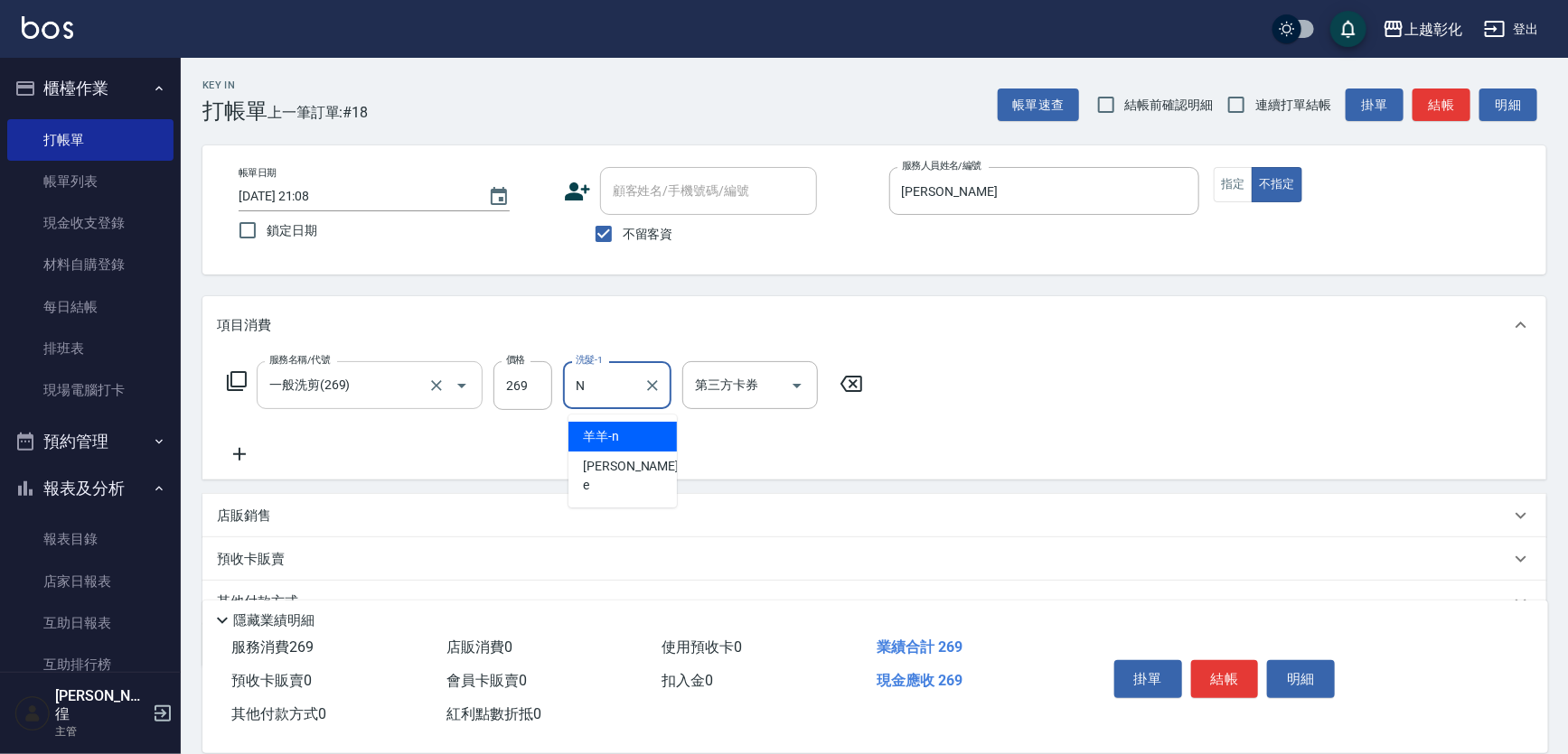
type input "羊羊-n"
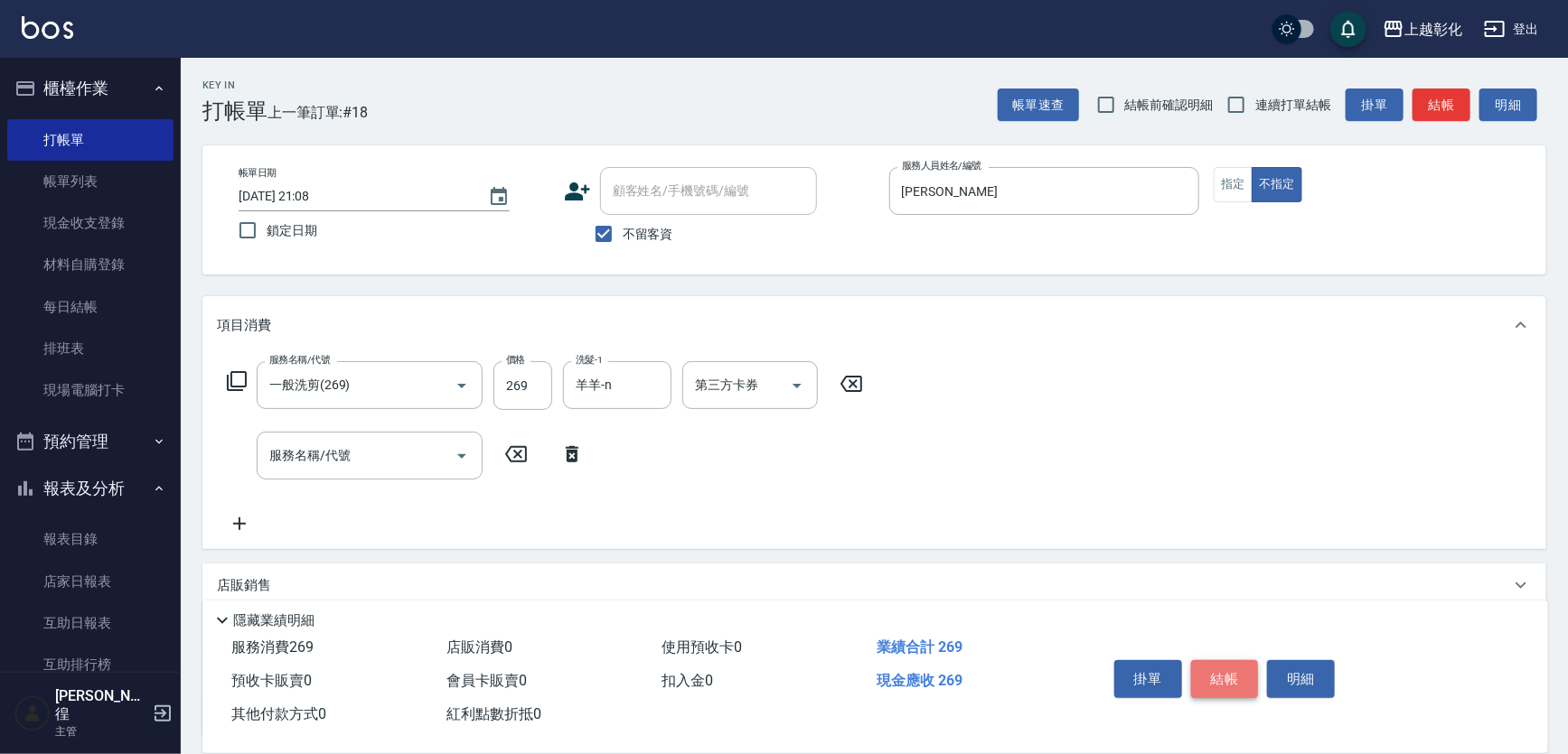
click at [1245, 666] on button "結帳" at bounding box center [1225, 679] width 68 height 38
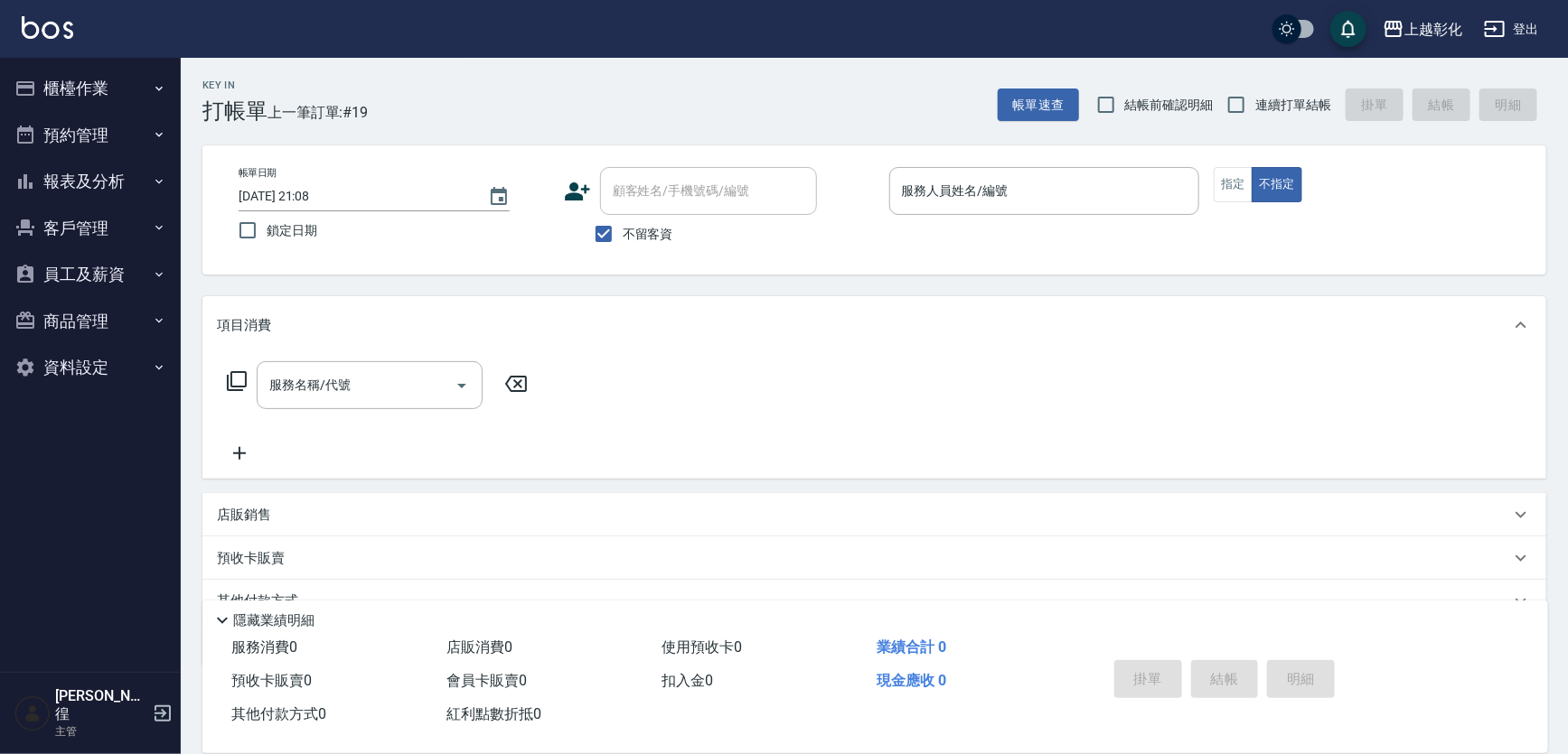
click at [661, 232] on span "不留客資" at bounding box center [647, 234] width 51 height 19
click at [622, 232] on input "不留客資" at bounding box center [603, 233] width 38 height 38
checkbox input "false"
click at [684, 194] on div "顧客姓名/手機號碼/編號 顧客姓名/手機號碼/編號" at bounding box center [708, 191] width 217 height 48
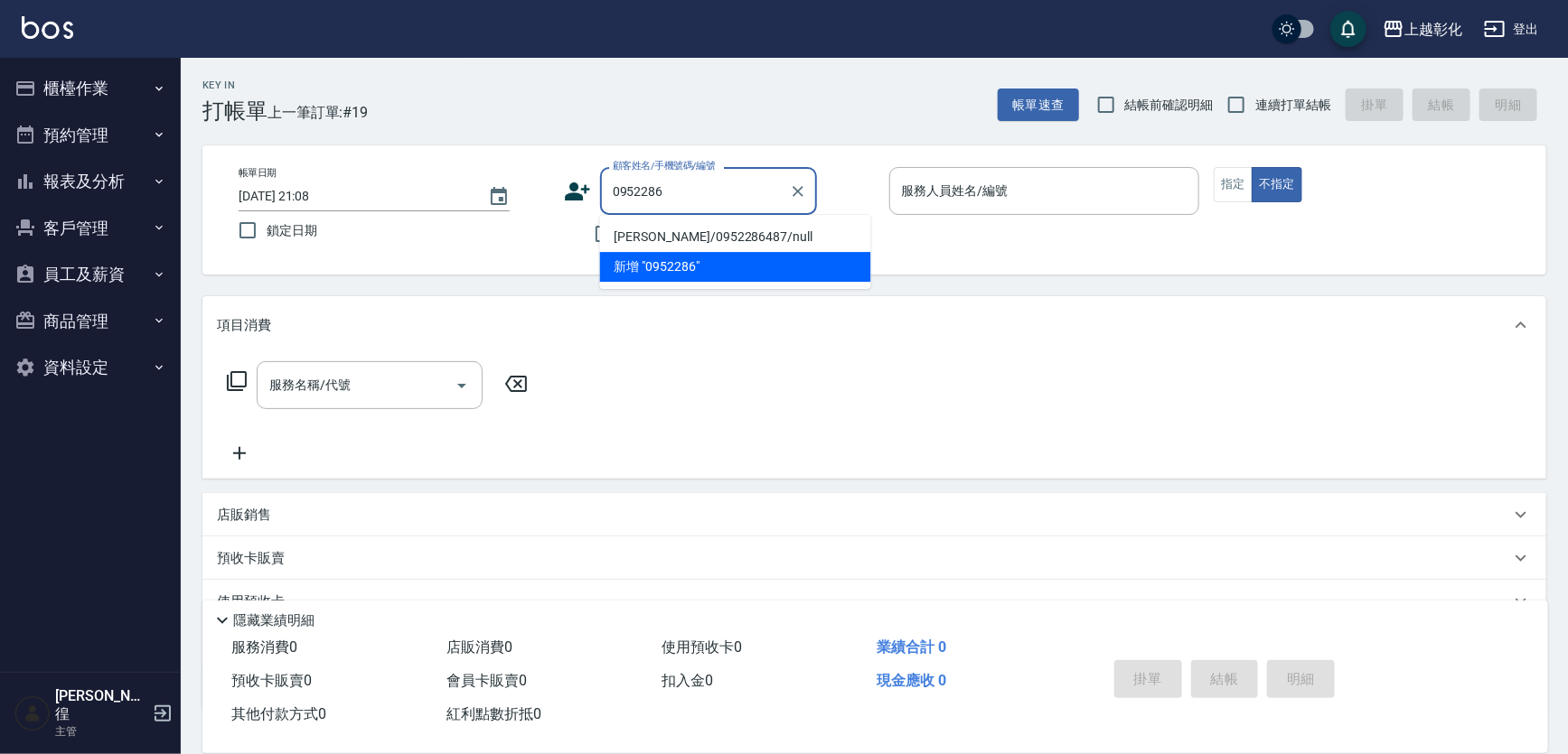
click at [739, 227] on li "[PERSON_NAME]/0952286487/null" at bounding box center [736, 237] width 271 height 29
type input "[PERSON_NAME]/0952286487/null"
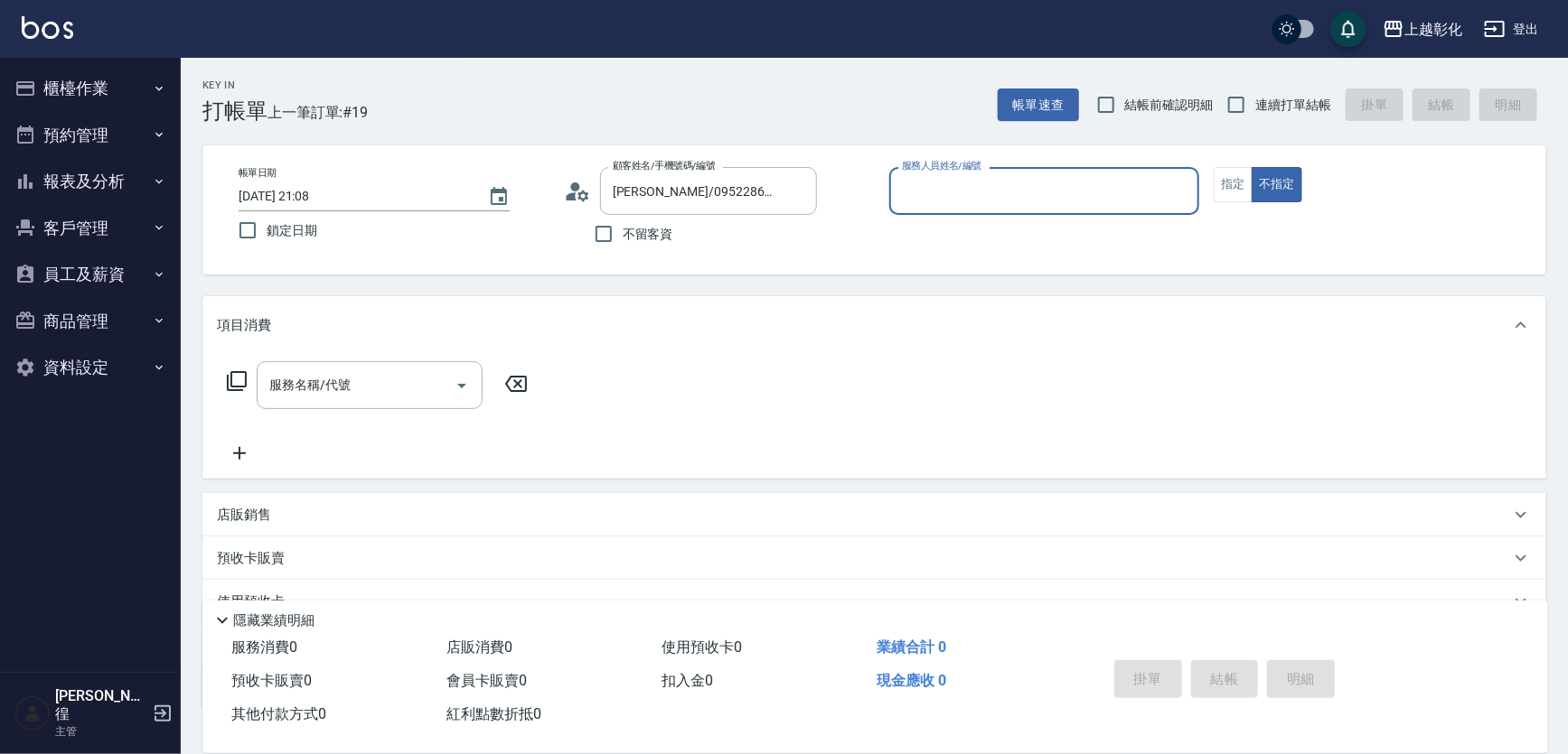
click at [937, 193] on input "服務人員姓名/編號" at bounding box center [1044, 191] width 295 height 31
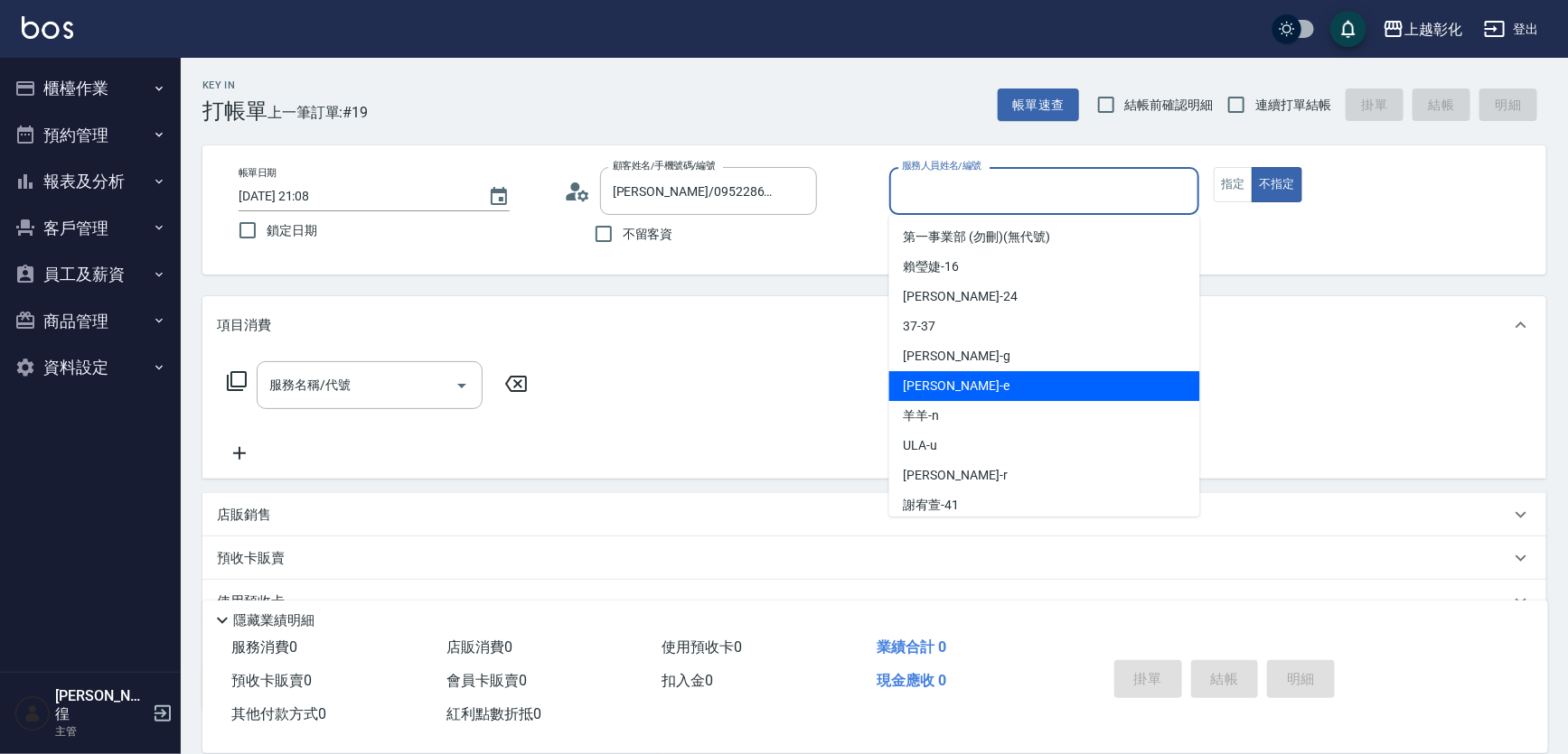
click at [936, 371] on div "allen -e" at bounding box center [1044, 386] width 311 height 29
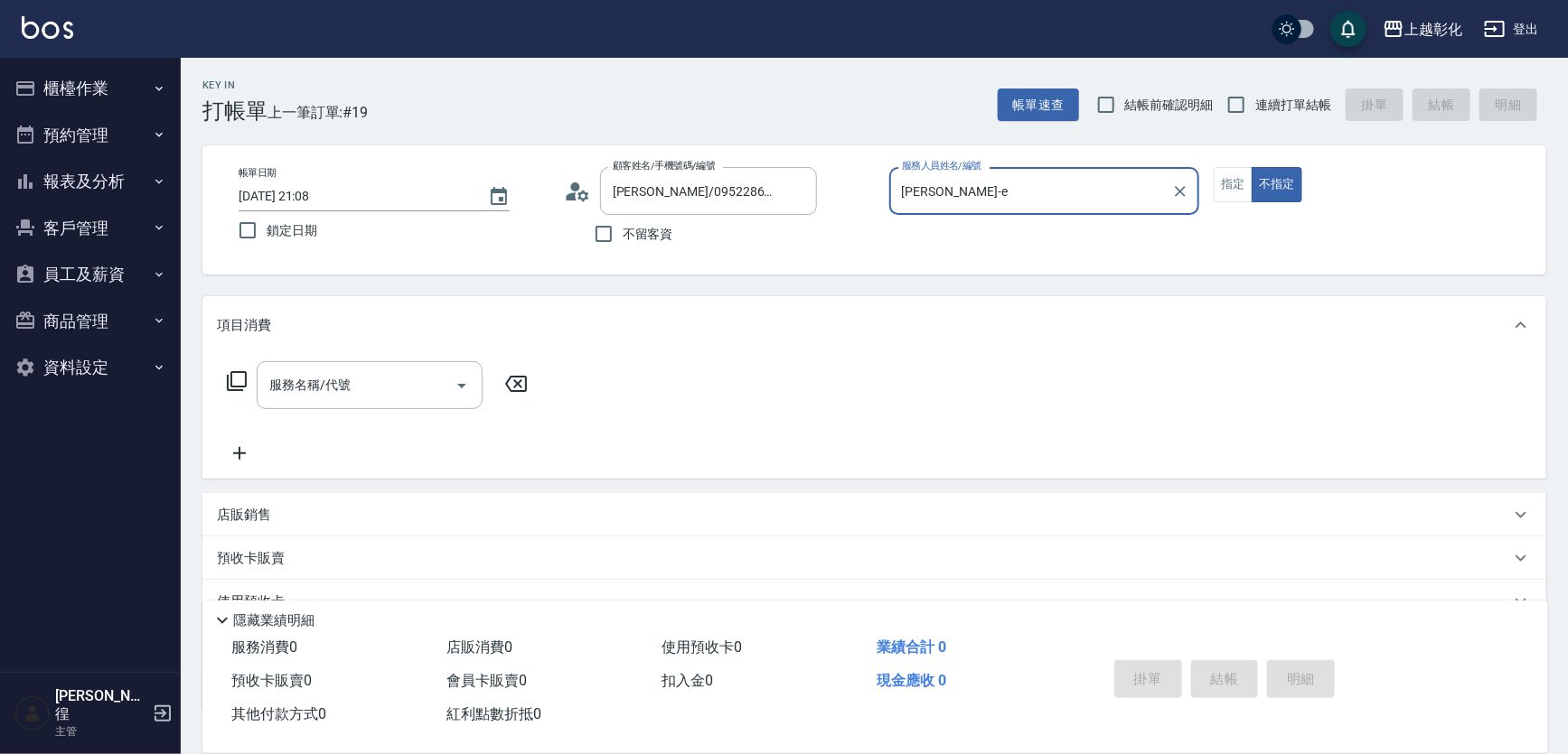
click at [914, 169] on label "服務人員姓名/編號" at bounding box center [941, 166] width 79 height 14
click at [914, 175] on input "allen-e" at bounding box center [1031, 191] width 267 height 31
click at [917, 173] on div "allen-e 服務人員姓名/編號" at bounding box center [1044, 191] width 311 height 48
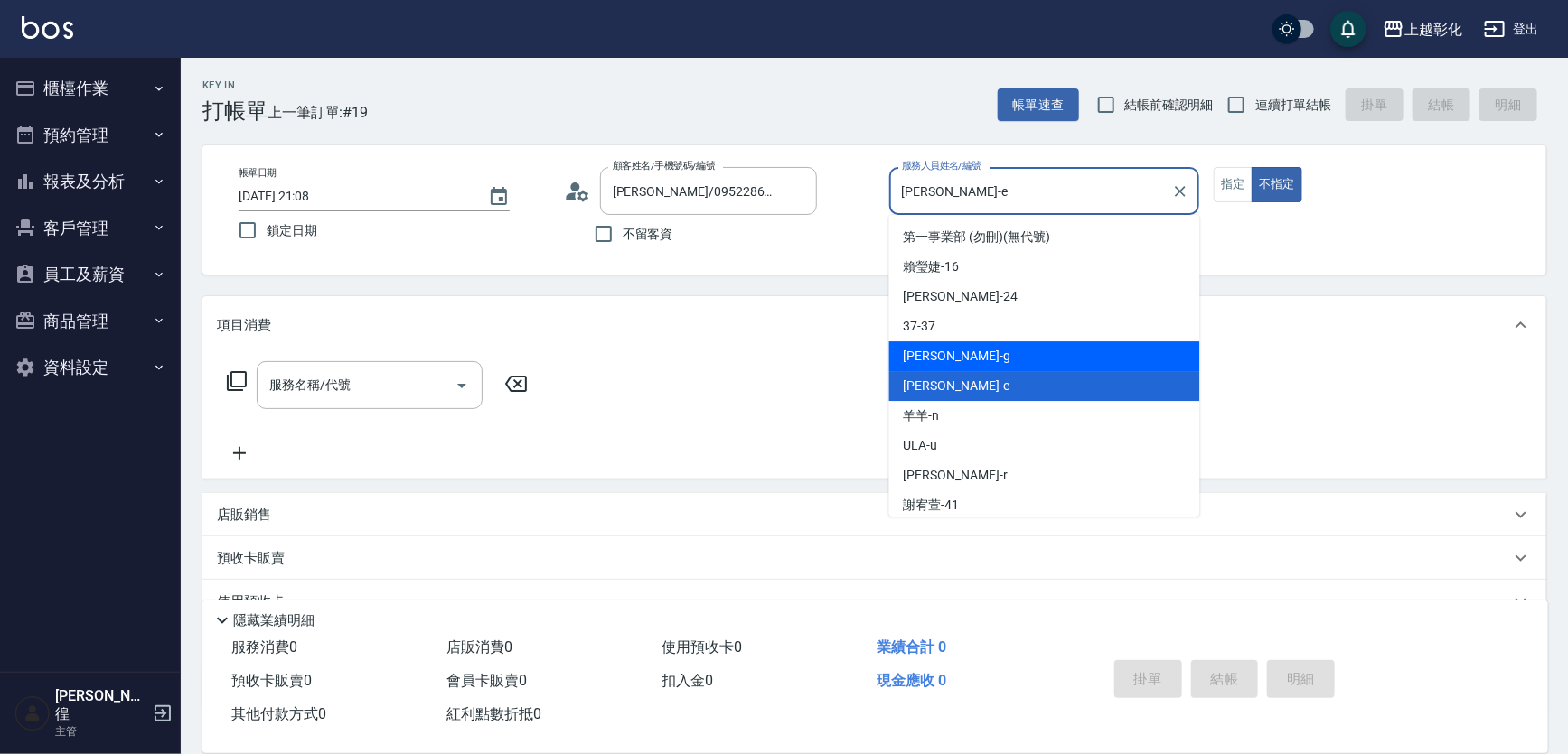
click at [967, 352] on div "[PERSON_NAME]" at bounding box center [1044, 357] width 311 height 29
type input "[PERSON_NAME]"
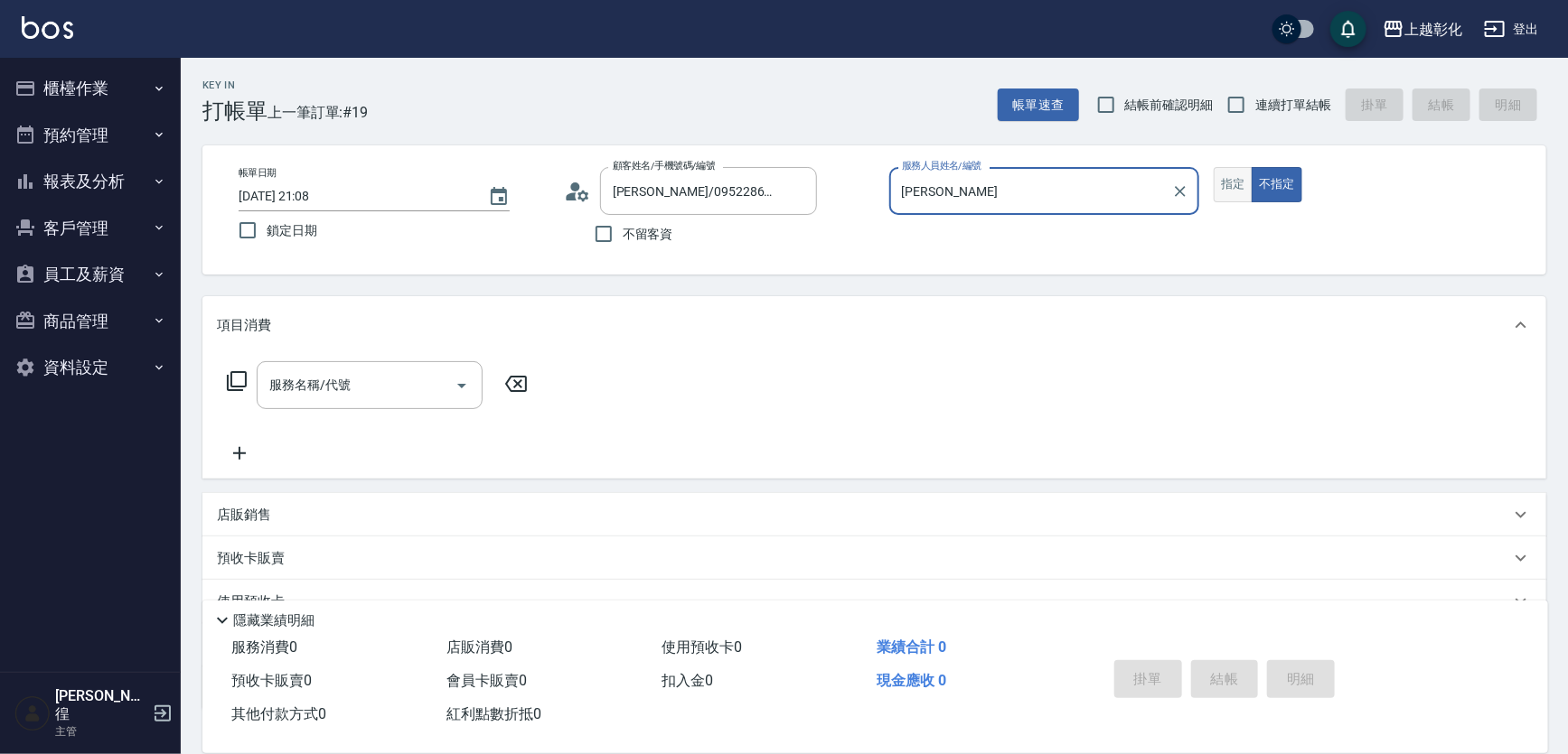
click at [1232, 184] on button "指定" at bounding box center [1232, 184] width 39 height 35
click at [358, 401] on input "服務名稱/代號" at bounding box center [356, 385] width 183 height 31
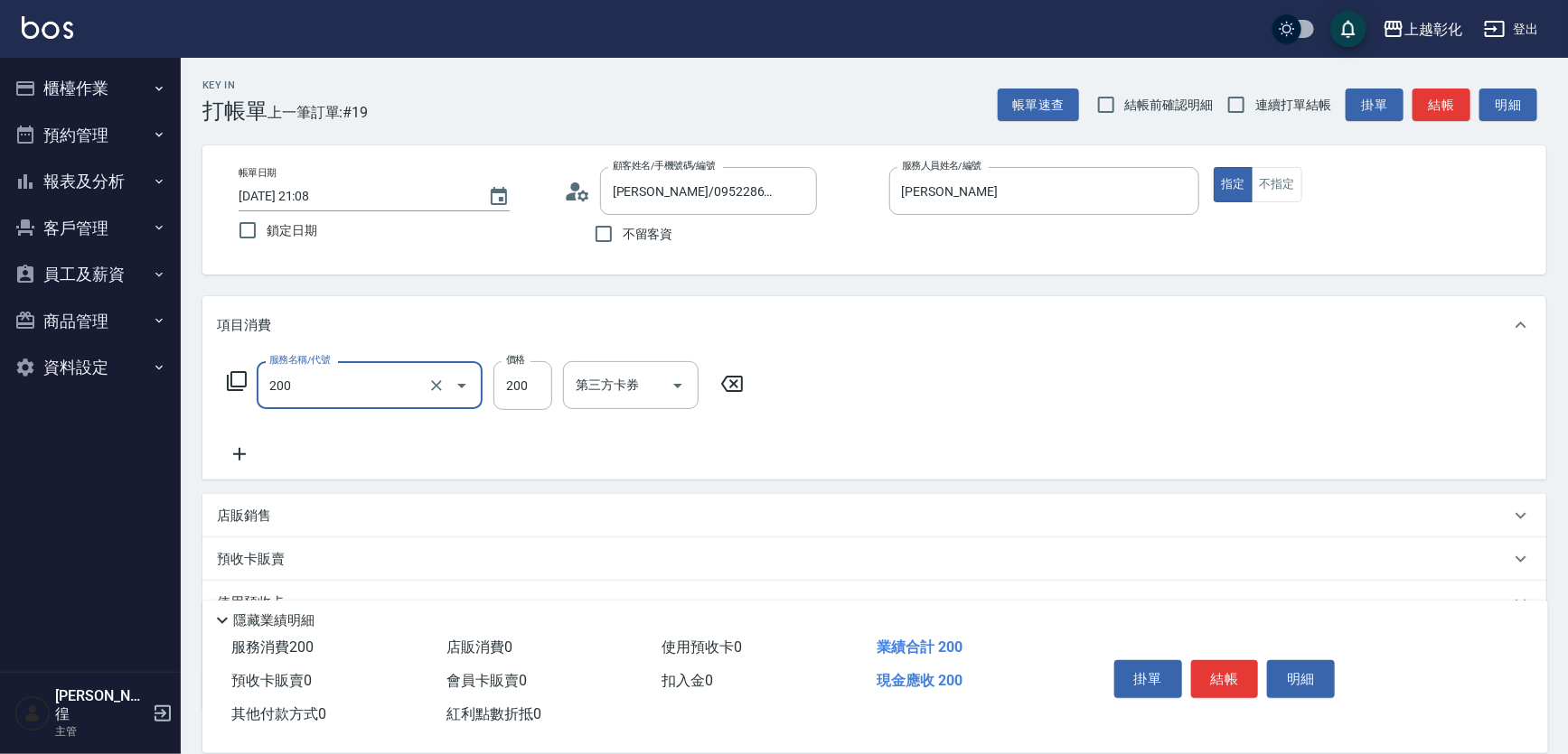
type input "New洗專案(200)"
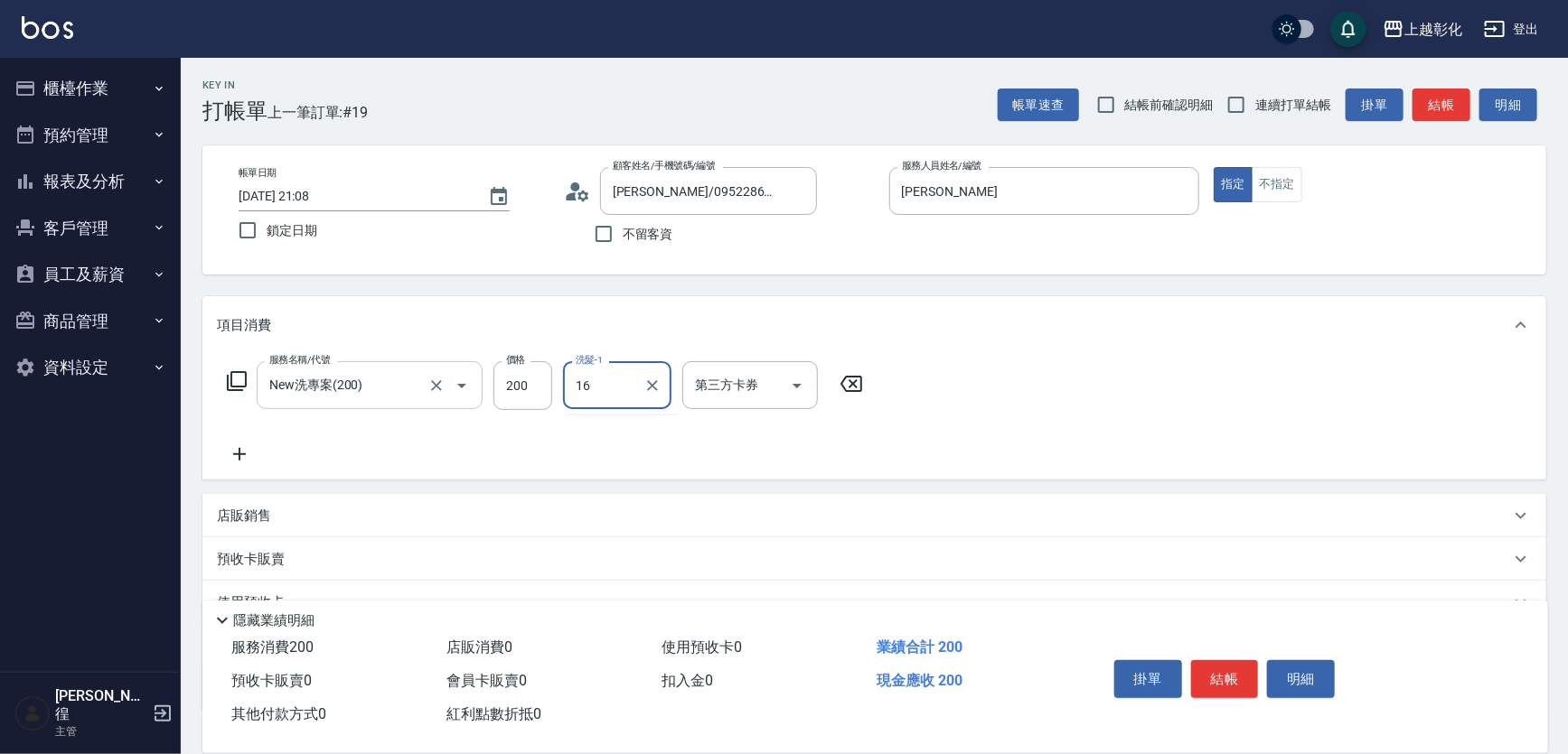
type input "[PERSON_NAME]-16"
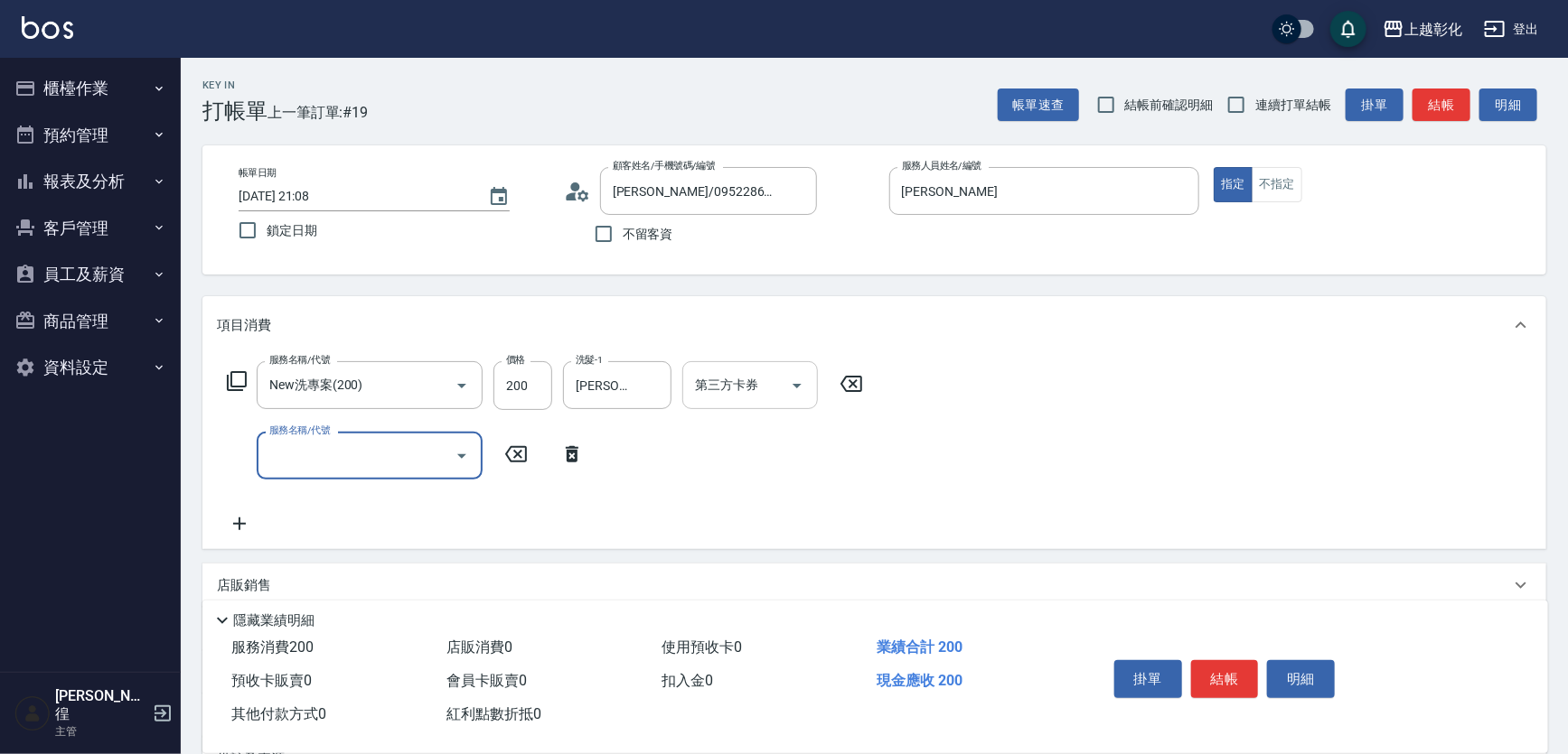
click at [737, 389] on div "第三方卡券 第三方卡券" at bounding box center [749, 385] width 136 height 48
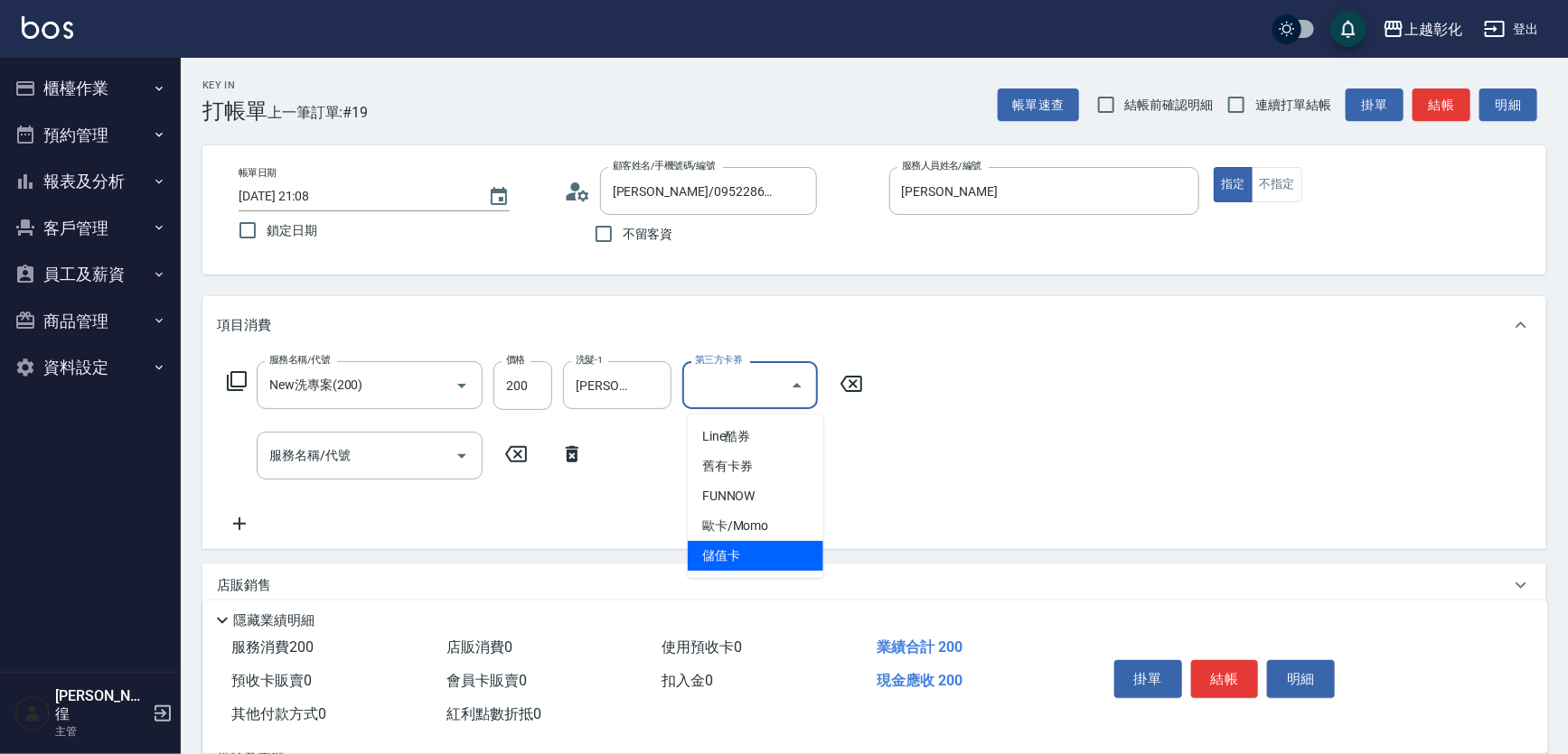
click at [752, 563] on span "儲值卡" at bounding box center [755, 556] width 136 height 29
type input "儲值卡"
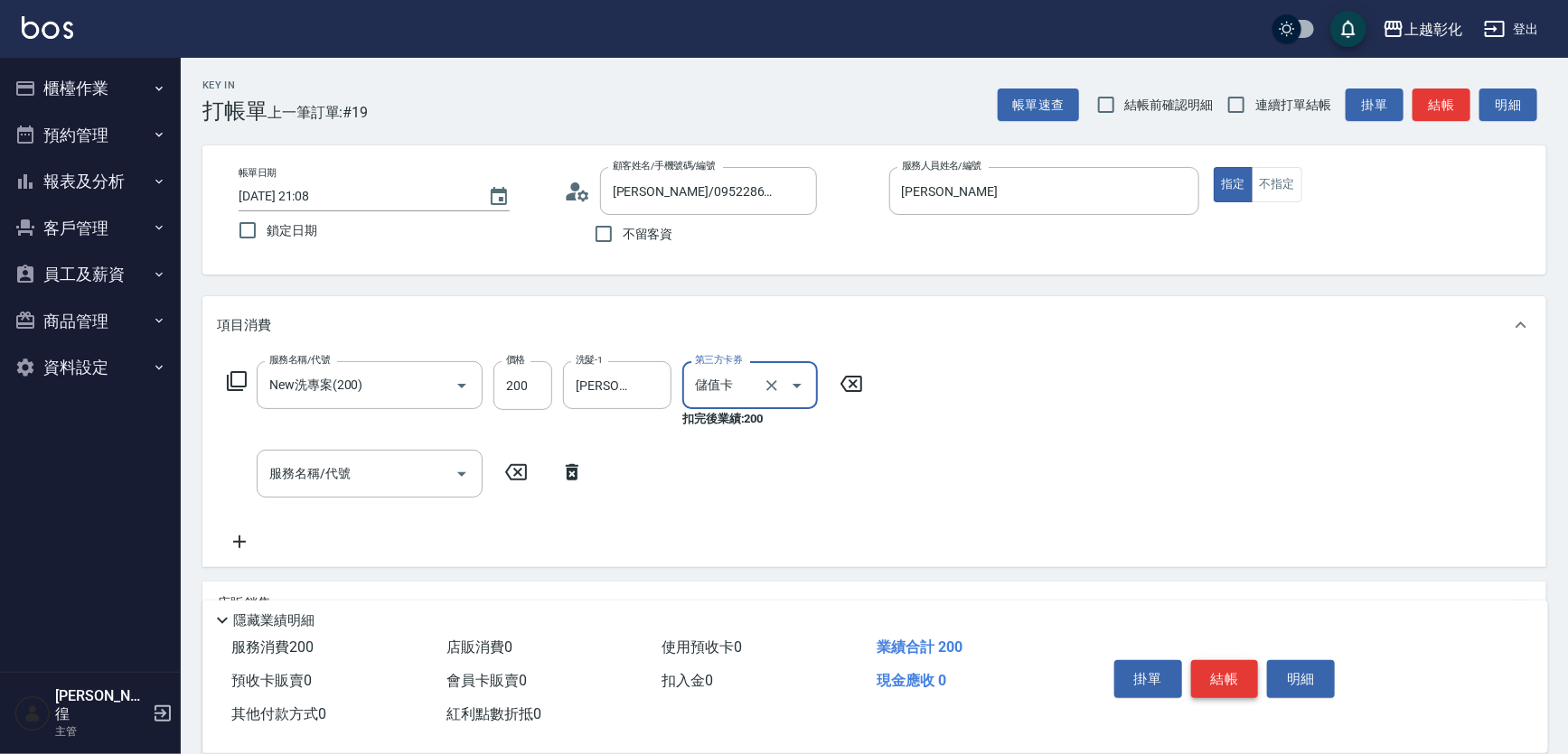
click at [1255, 661] on button "結帳" at bounding box center [1225, 679] width 68 height 38
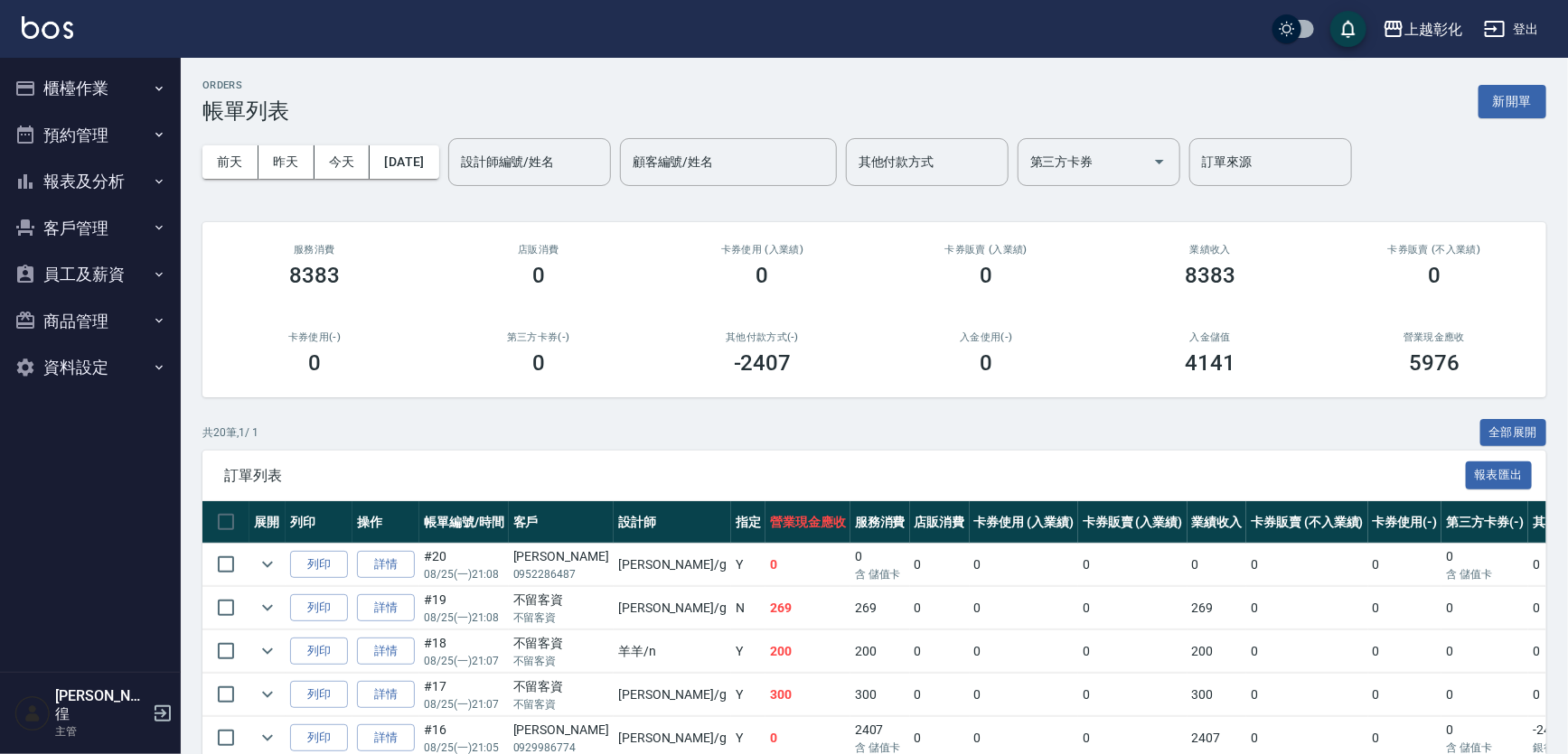
click at [147, 81] on button "櫃檯作業" at bounding box center [90, 88] width 166 height 47
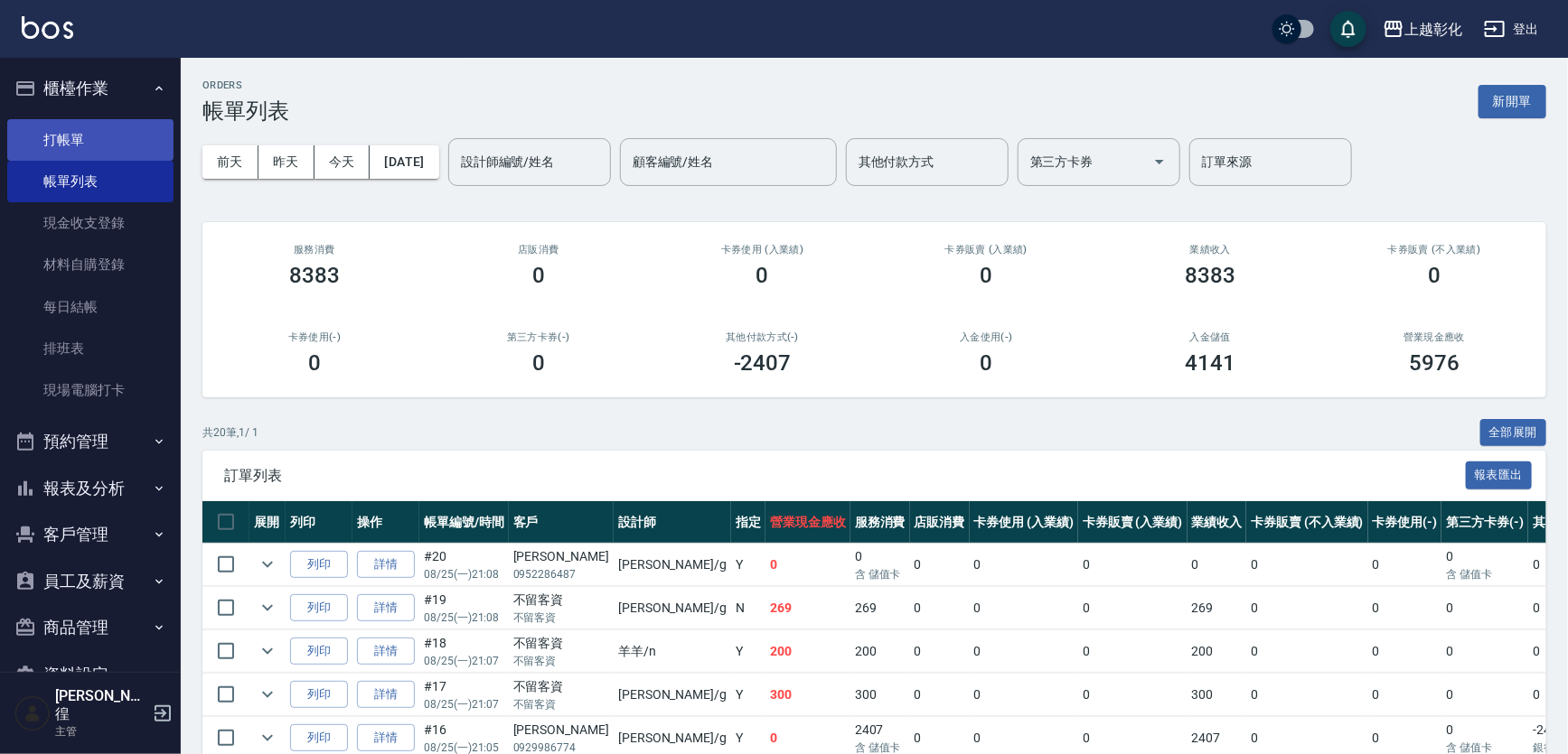
click at [100, 138] on link "打帳單" at bounding box center [90, 139] width 166 height 41
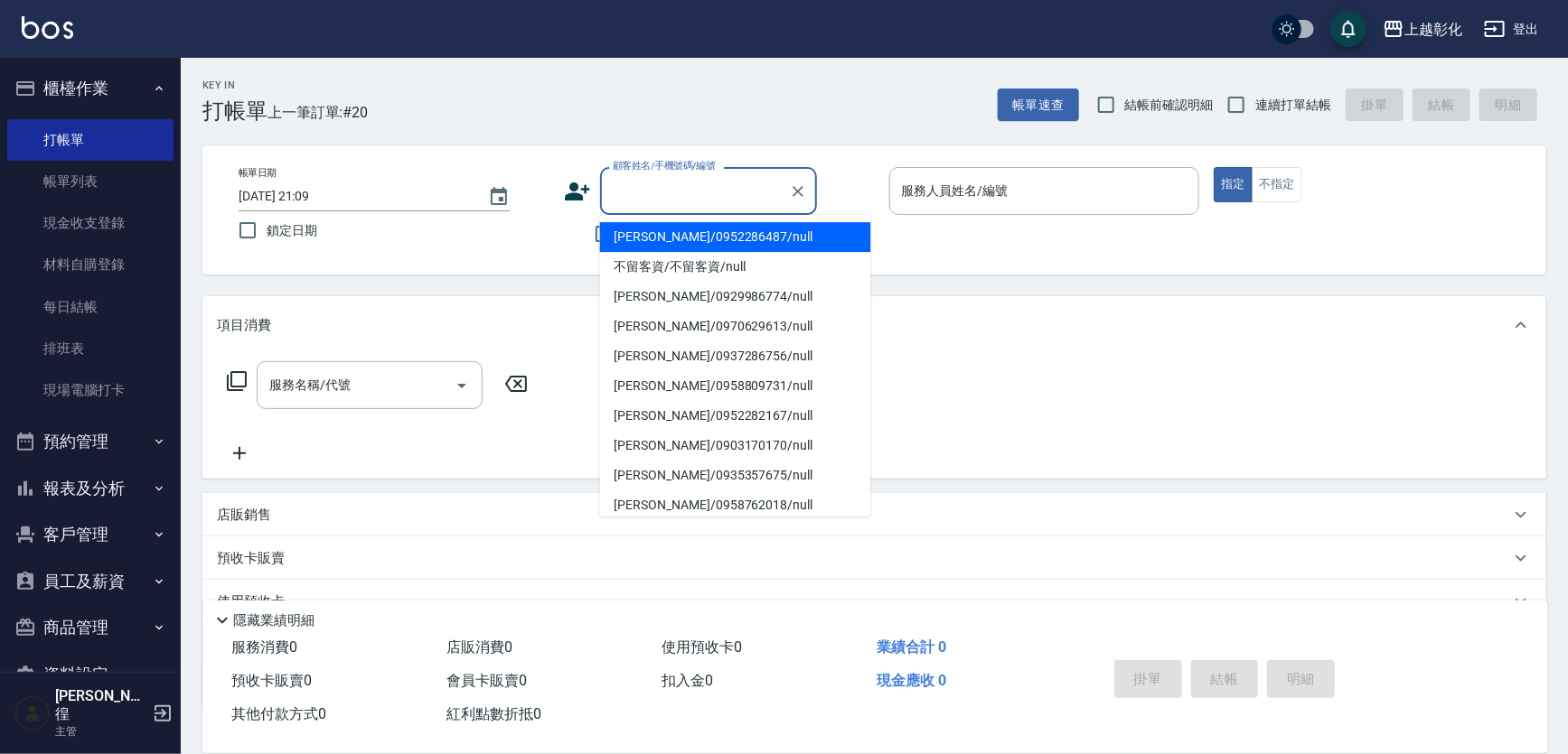
click at [678, 183] on input "顧客姓名/手機號碼/編號" at bounding box center [695, 191] width 173 height 31
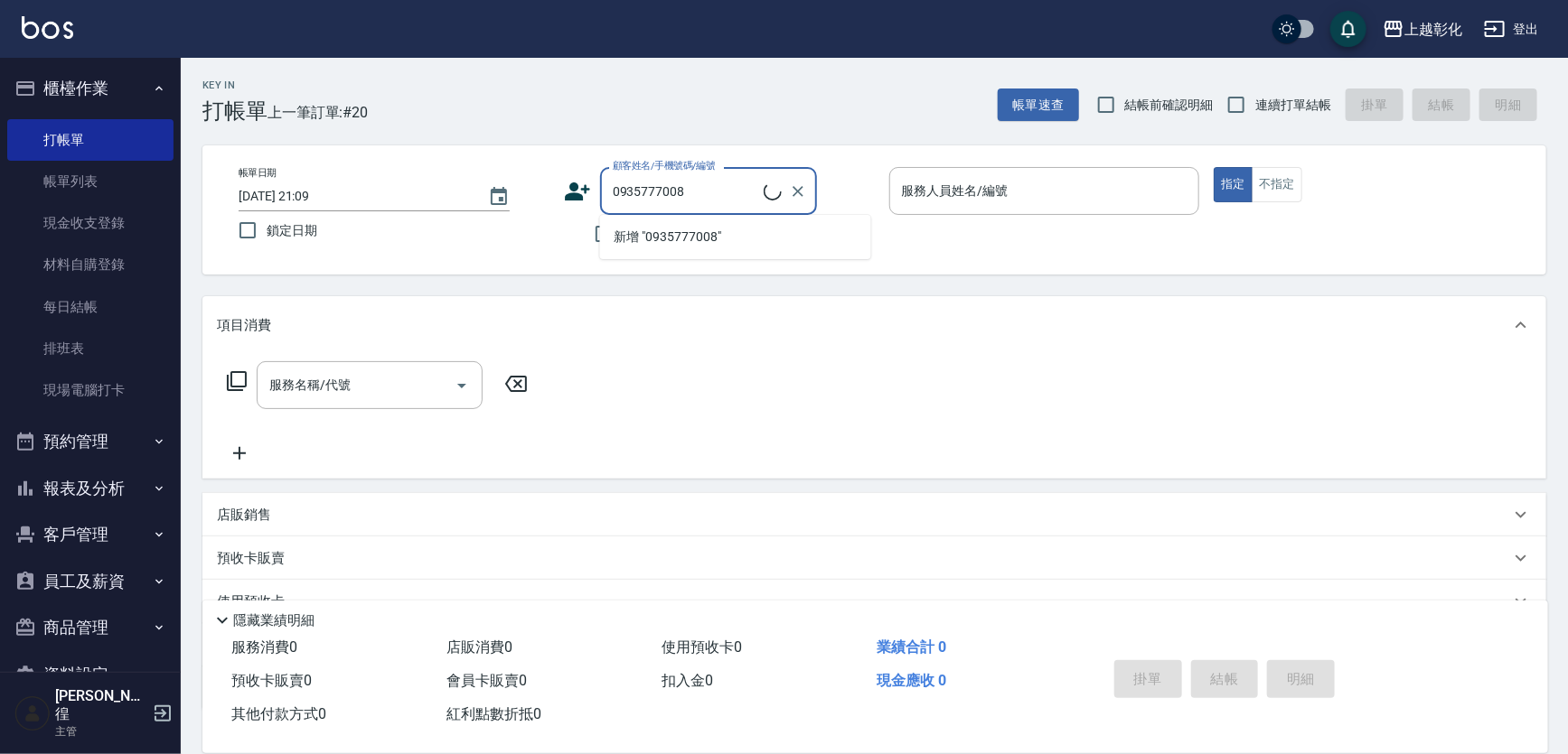
click at [690, 241] on li "新增 "0935777008"" at bounding box center [736, 237] width 271 height 29
type input "0935777008"
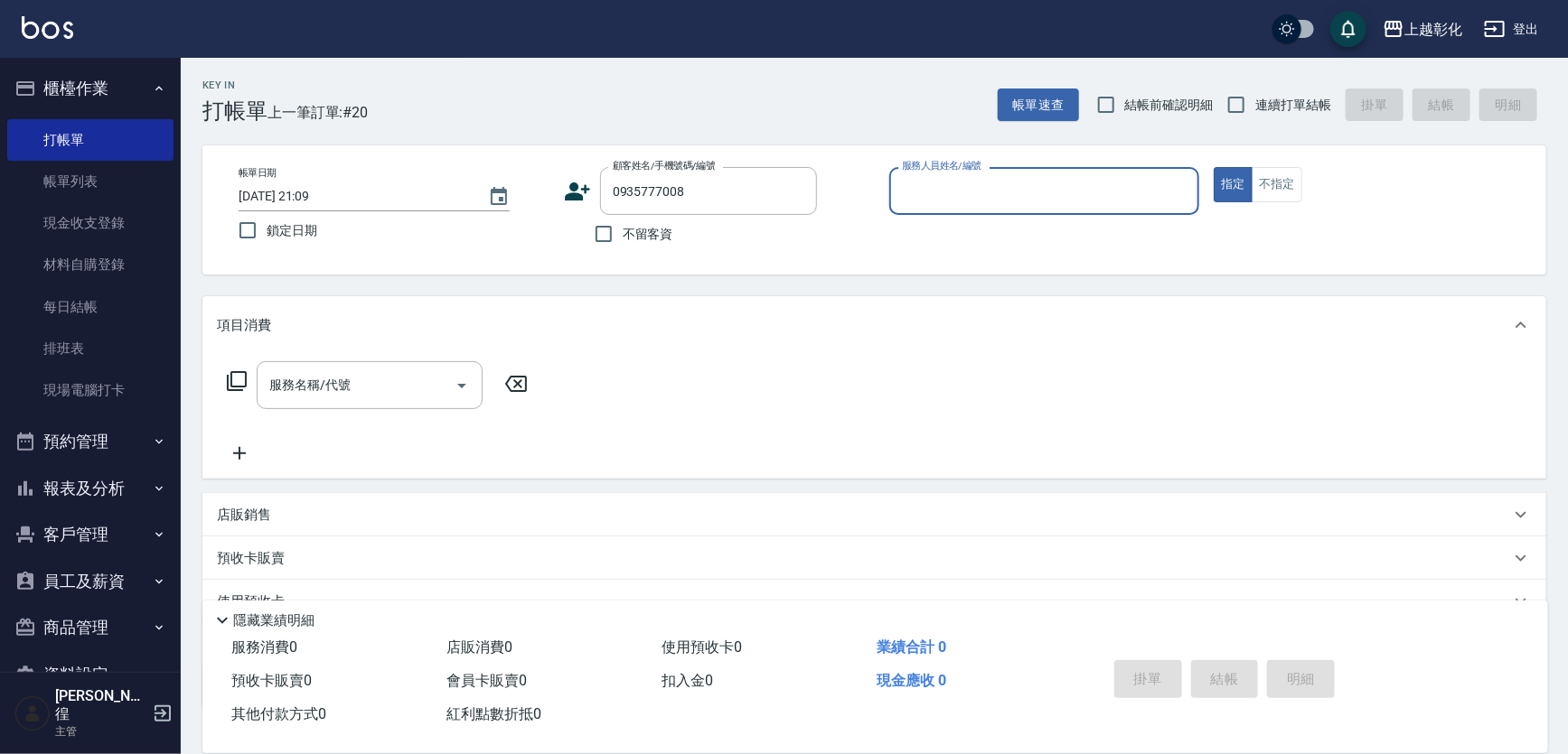
click at [909, 189] on input "服務人員姓名/編號" at bounding box center [1044, 191] width 295 height 31
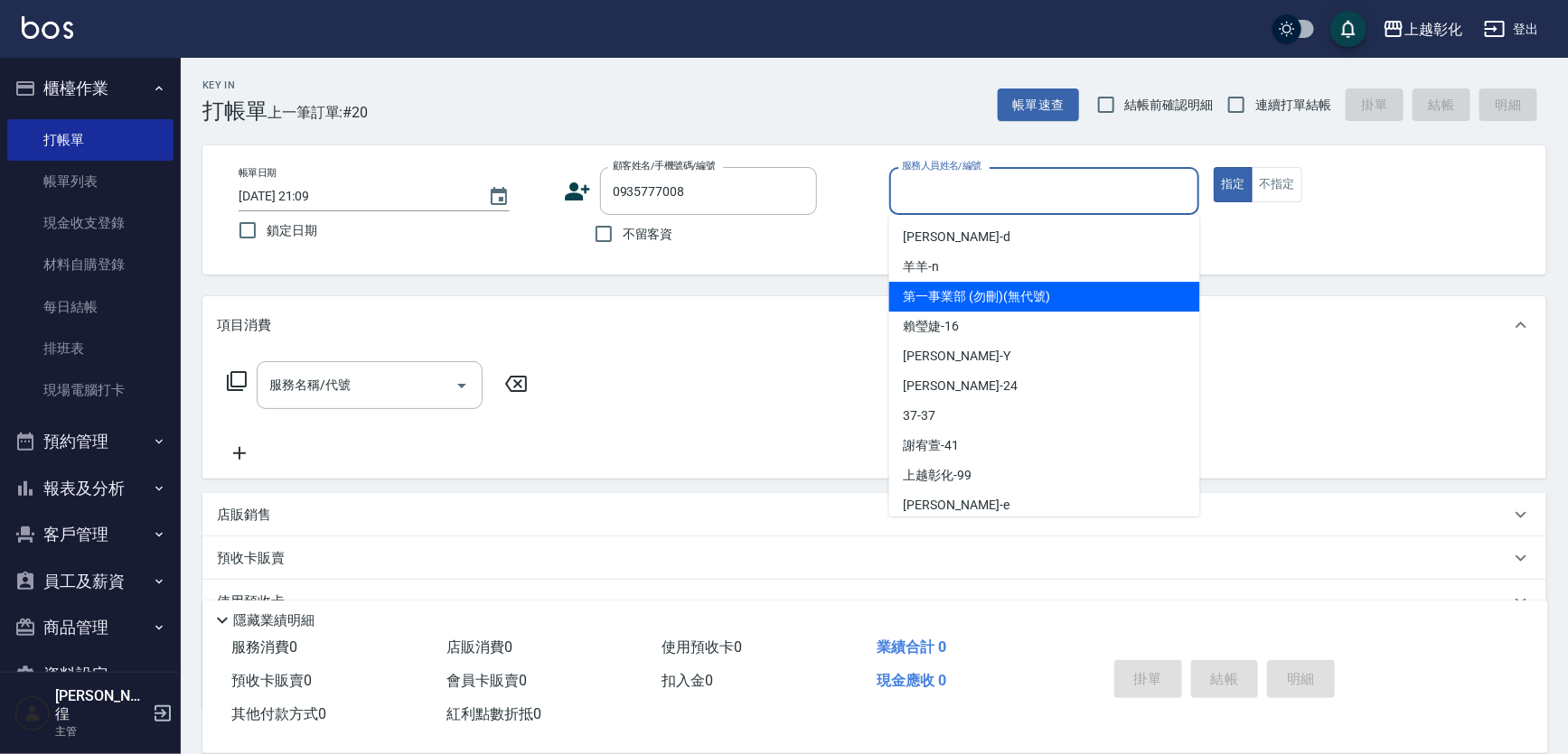
click at [936, 275] on span "羊羊 -n" at bounding box center [921, 266] width 36 height 19
type input "羊羊-n"
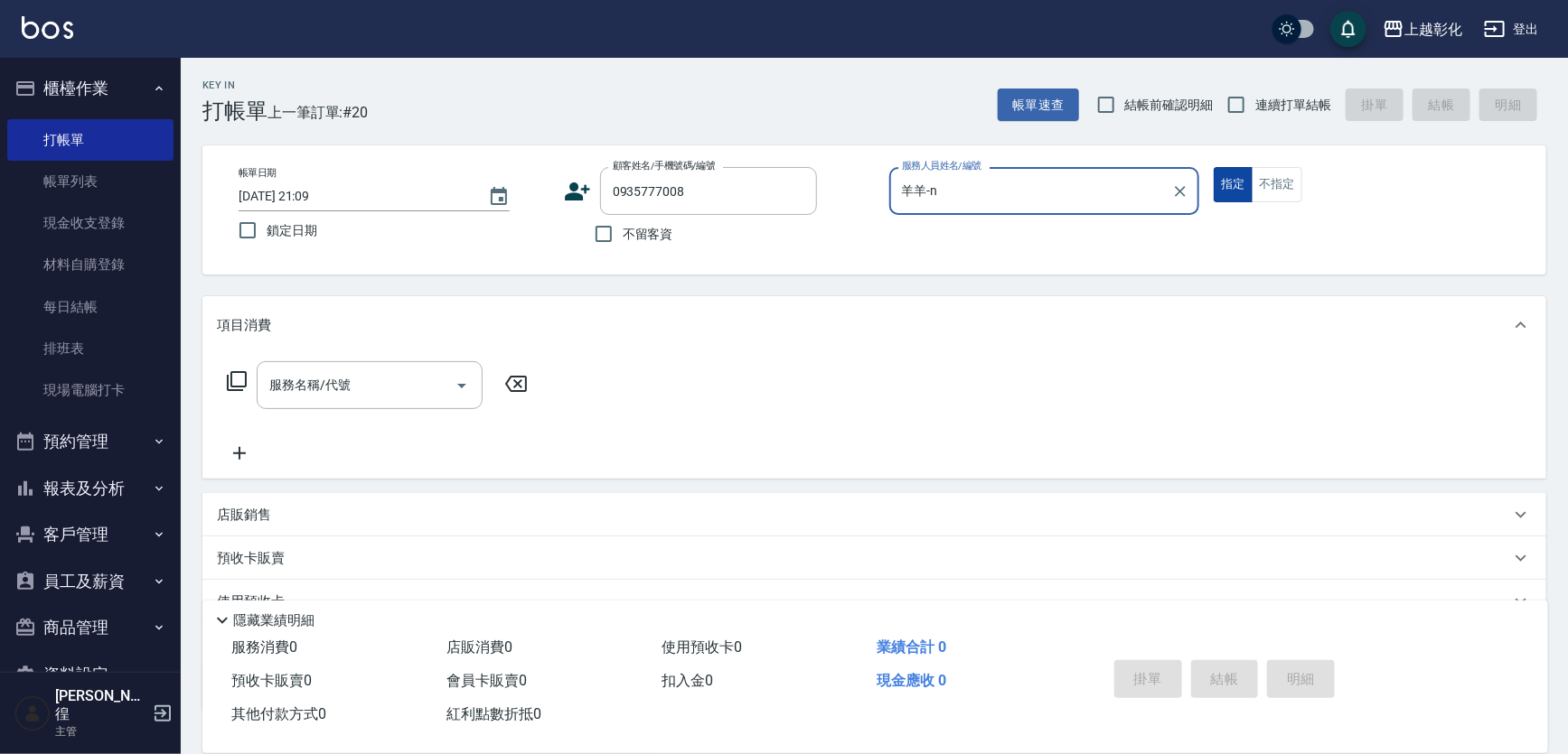
click at [1230, 203] on button "指定" at bounding box center [1232, 184] width 39 height 35
drag, startPoint x: 333, startPoint y: 361, endPoint x: 357, endPoint y: 392, distance: 39.2
click at [343, 386] on div "服務名稱/代號 服務名稱/代號" at bounding box center [875, 416] width 1344 height 124
click at [358, 392] on input "服務名稱/代號" at bounding box center [356, 385] width 183 height 31
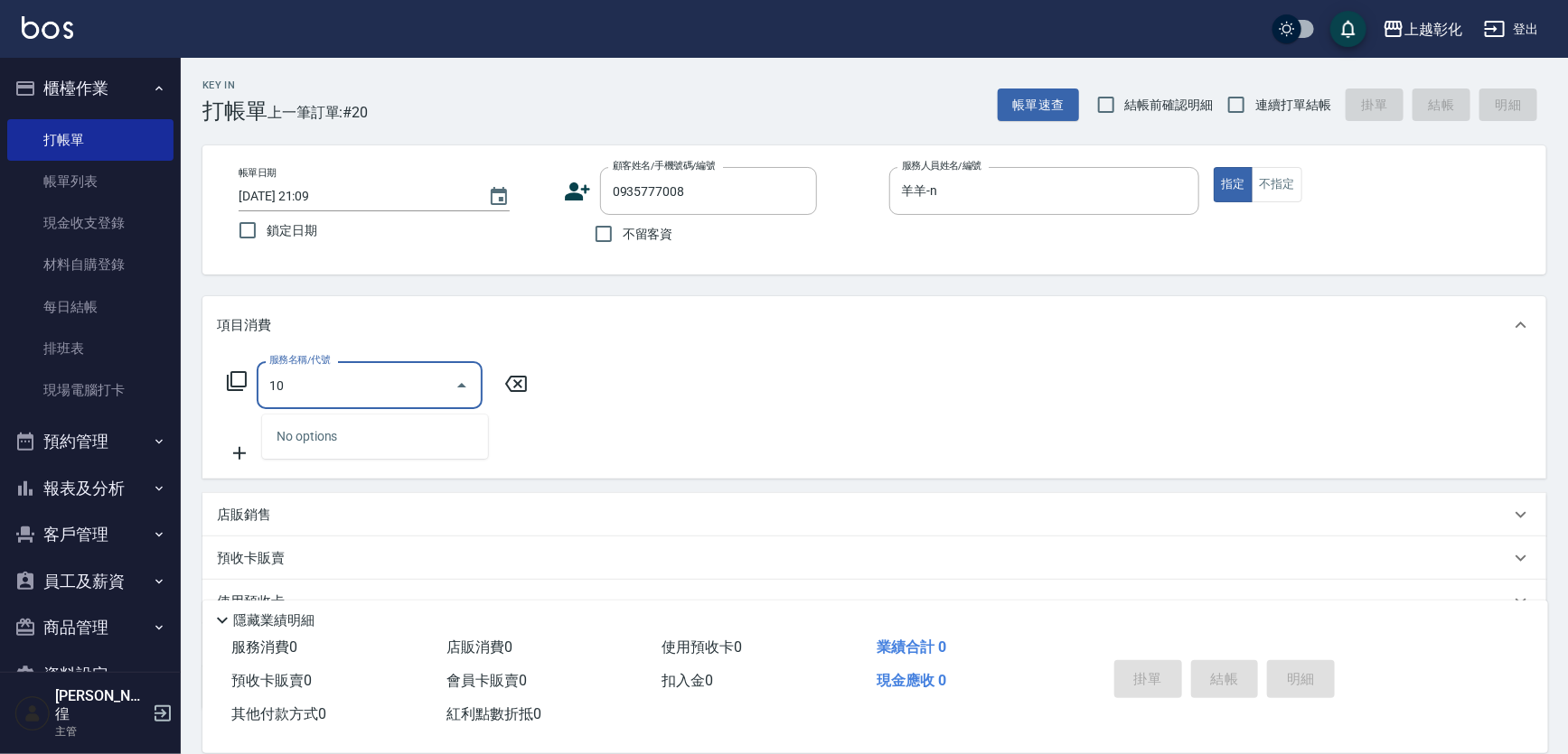
type input "1"
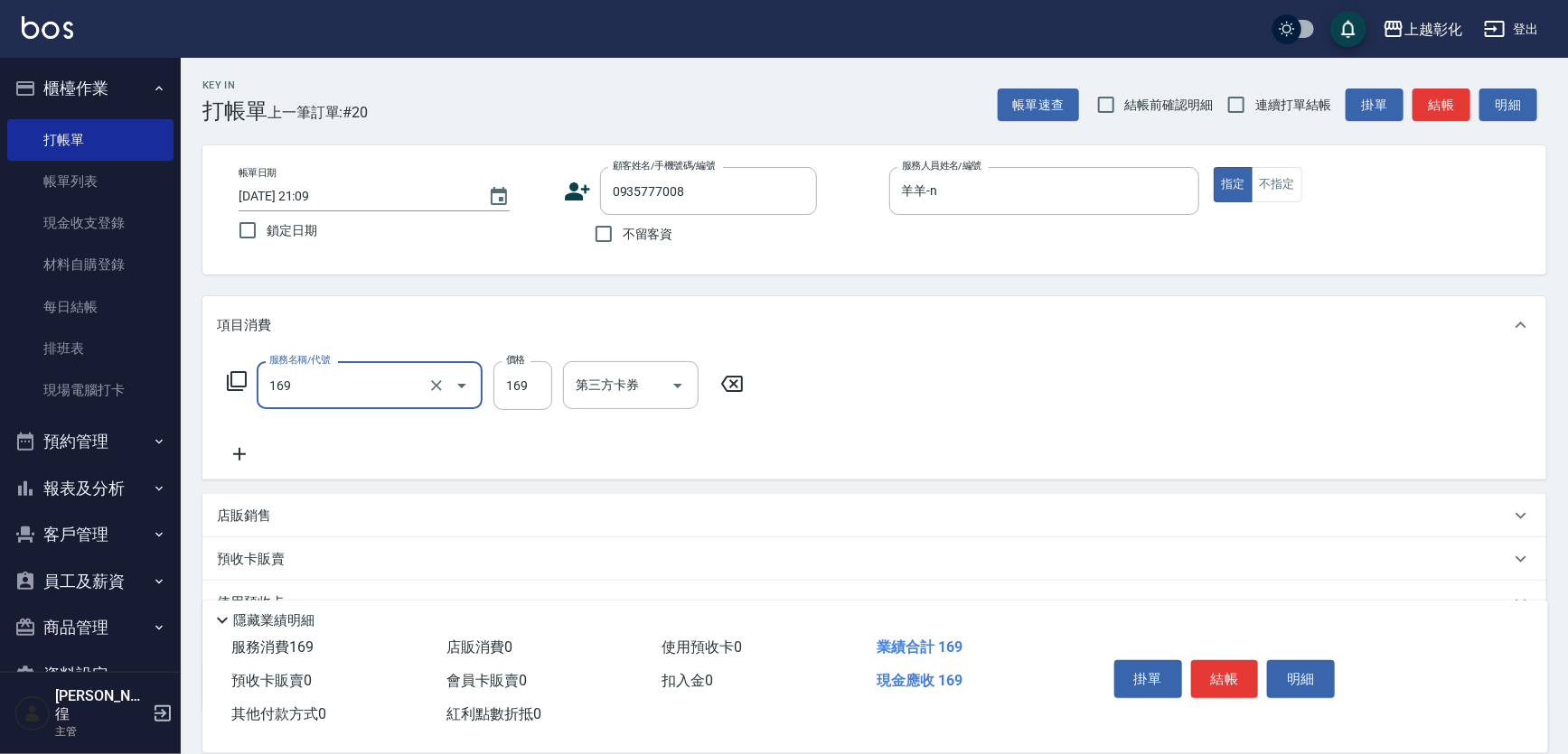
type input "剪髮(169)"
click at [541, 393] on input "169" at bounding box center [523, 385] width 59 height 49
type input "200"
click at [602, 375] on div "第三方卡券 第三方卡券" at bounding box center [631, 385] width 136 height 48
click at [601, 381] on input "第三方卡券" at bounding box center [617, 385] width 92 height 31
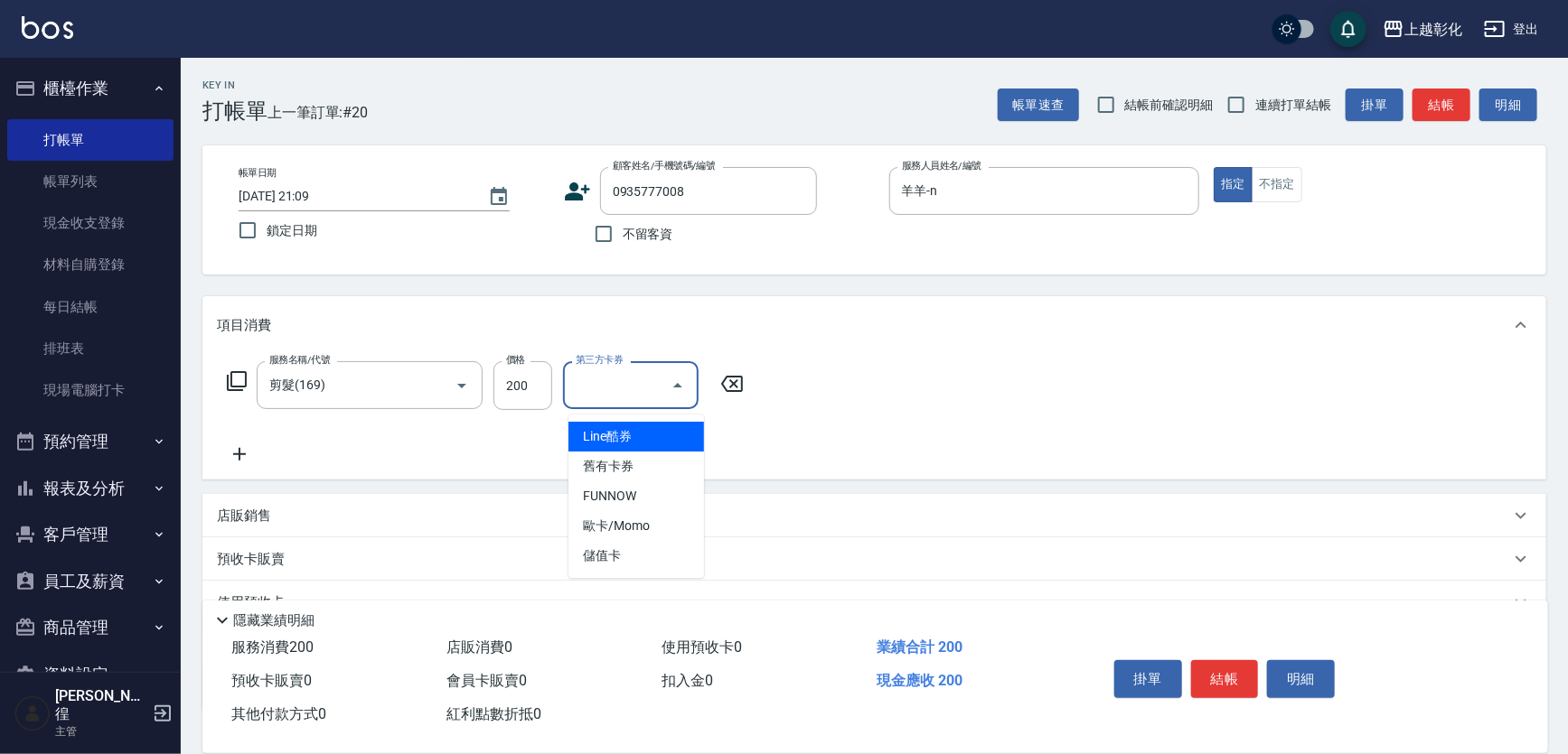
type input "Line酷券"
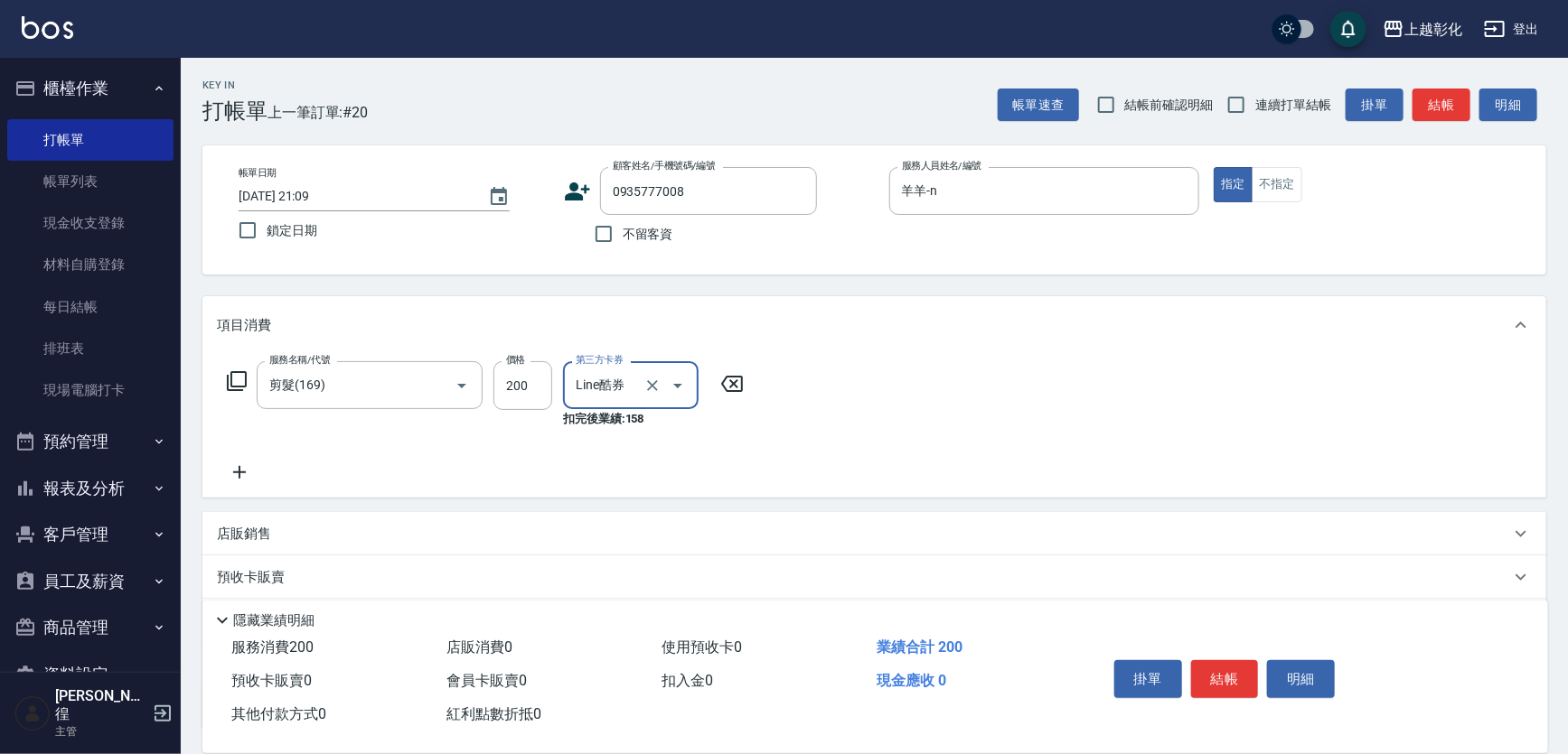
click at [659, 409] on div at bounding box center [665, 385] width 51 height 48
click at [659, 403] on div at bounding box center [665, 385] width 51 height 48
click at [659, 398] on button "Clear" at bounding box center [652, 385] width 25 height 25
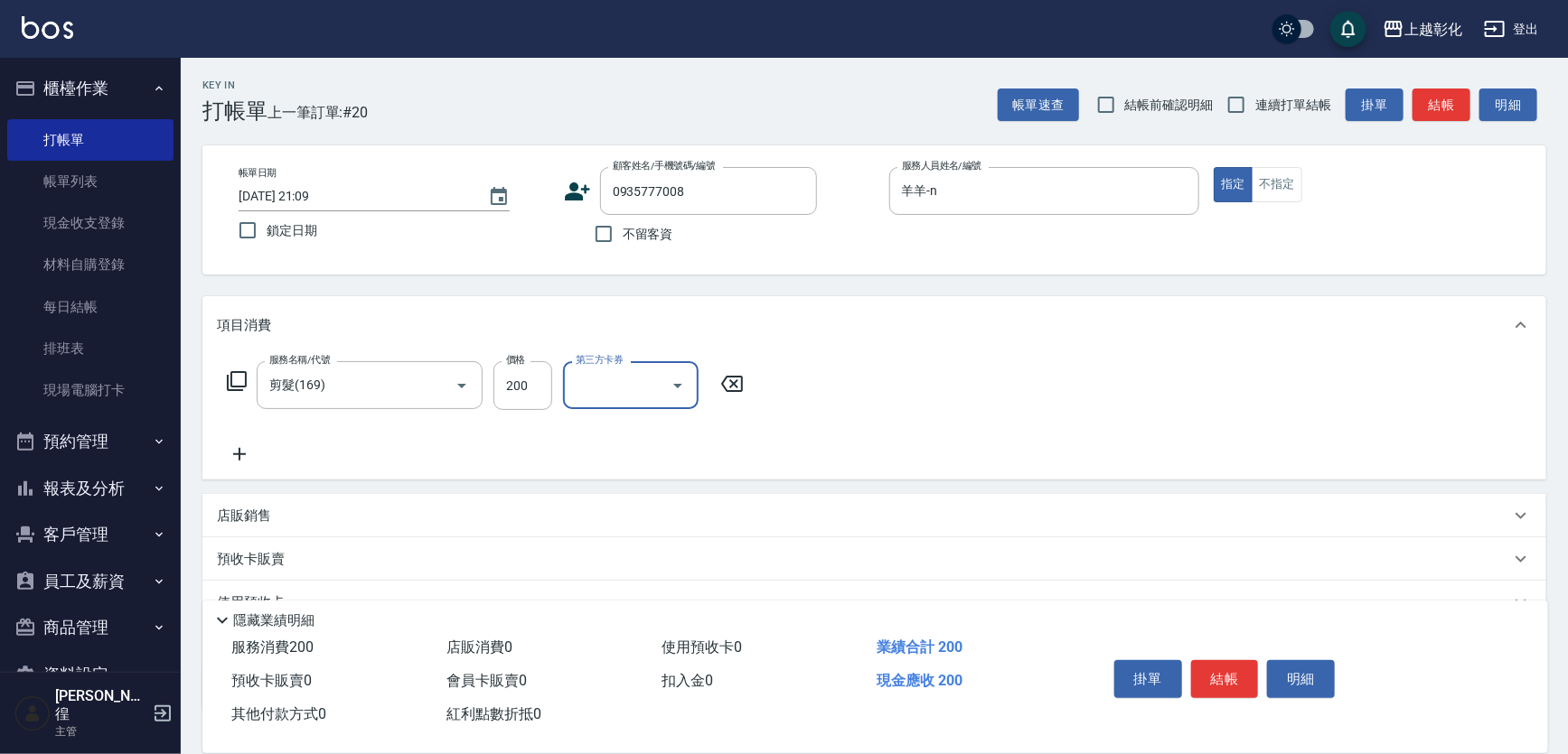
click at [253, 537] on div "店販銷售" at bounding box center [875, 515] width 1344 height 43
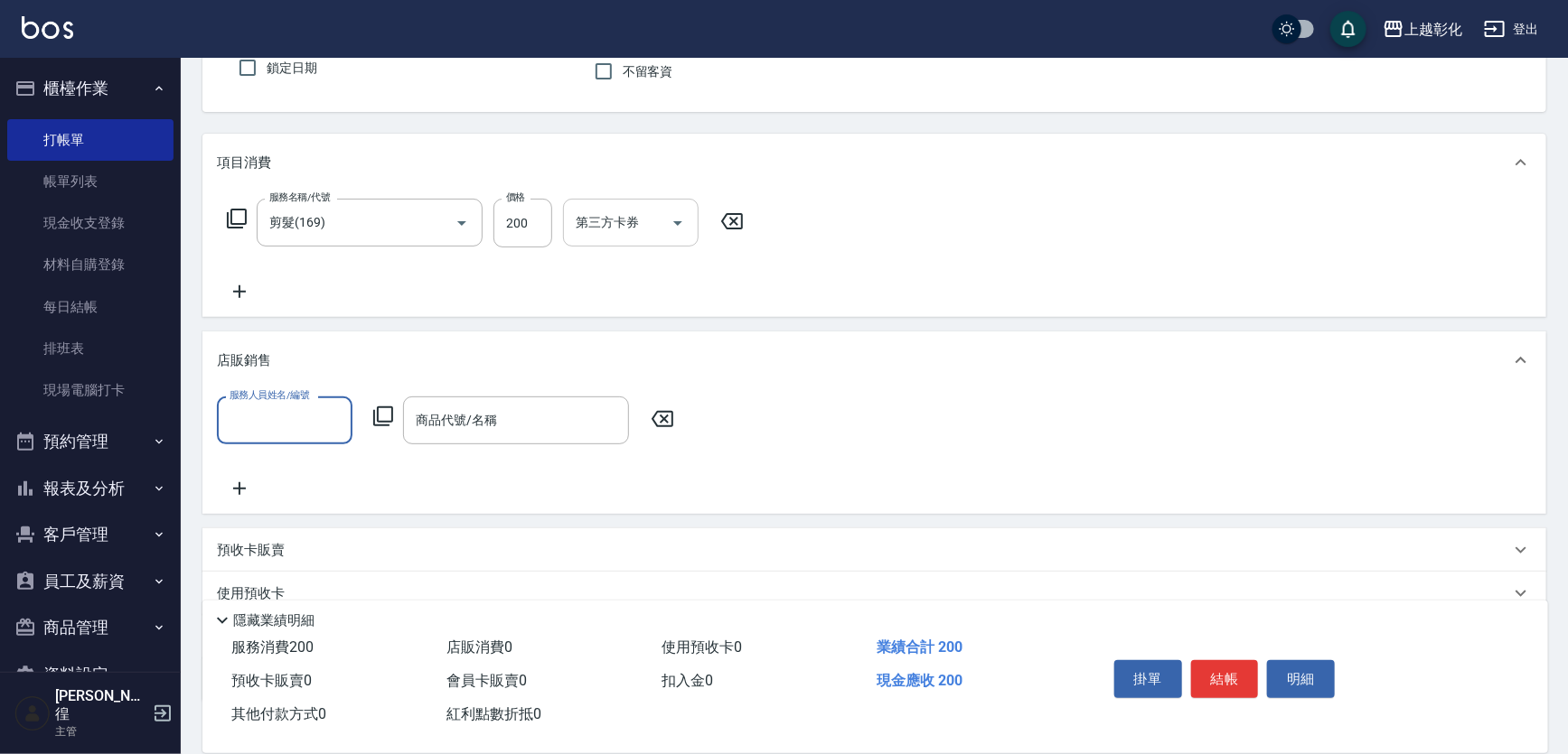
scroll to position [163, 0]
click at [302, 417] on input "服務人員姓名/編號" at bounding box center [284, 419] width 119 height 31
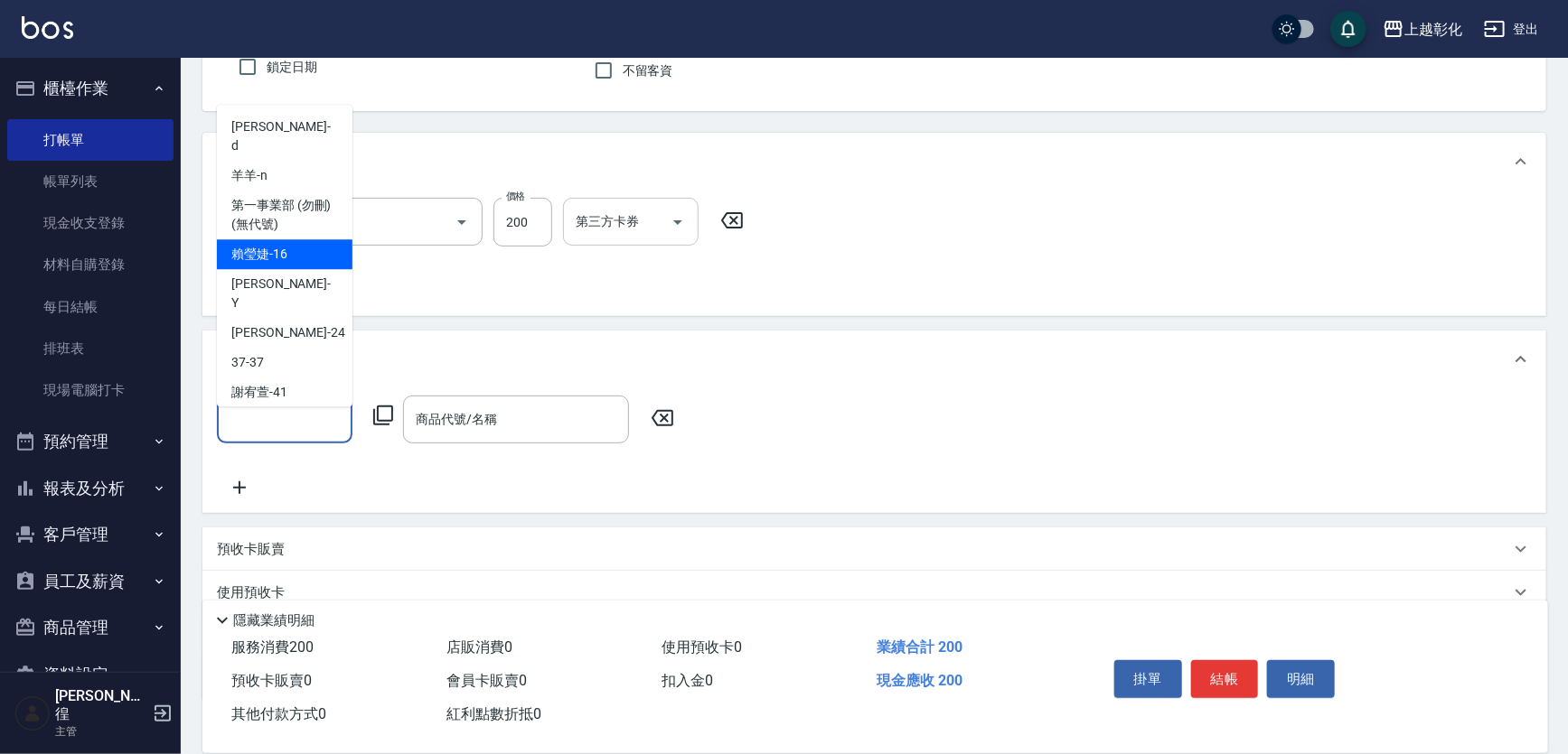
click at [438, 171] on div "項目消費" at bounding box center [863, 162] width 1293 height 19
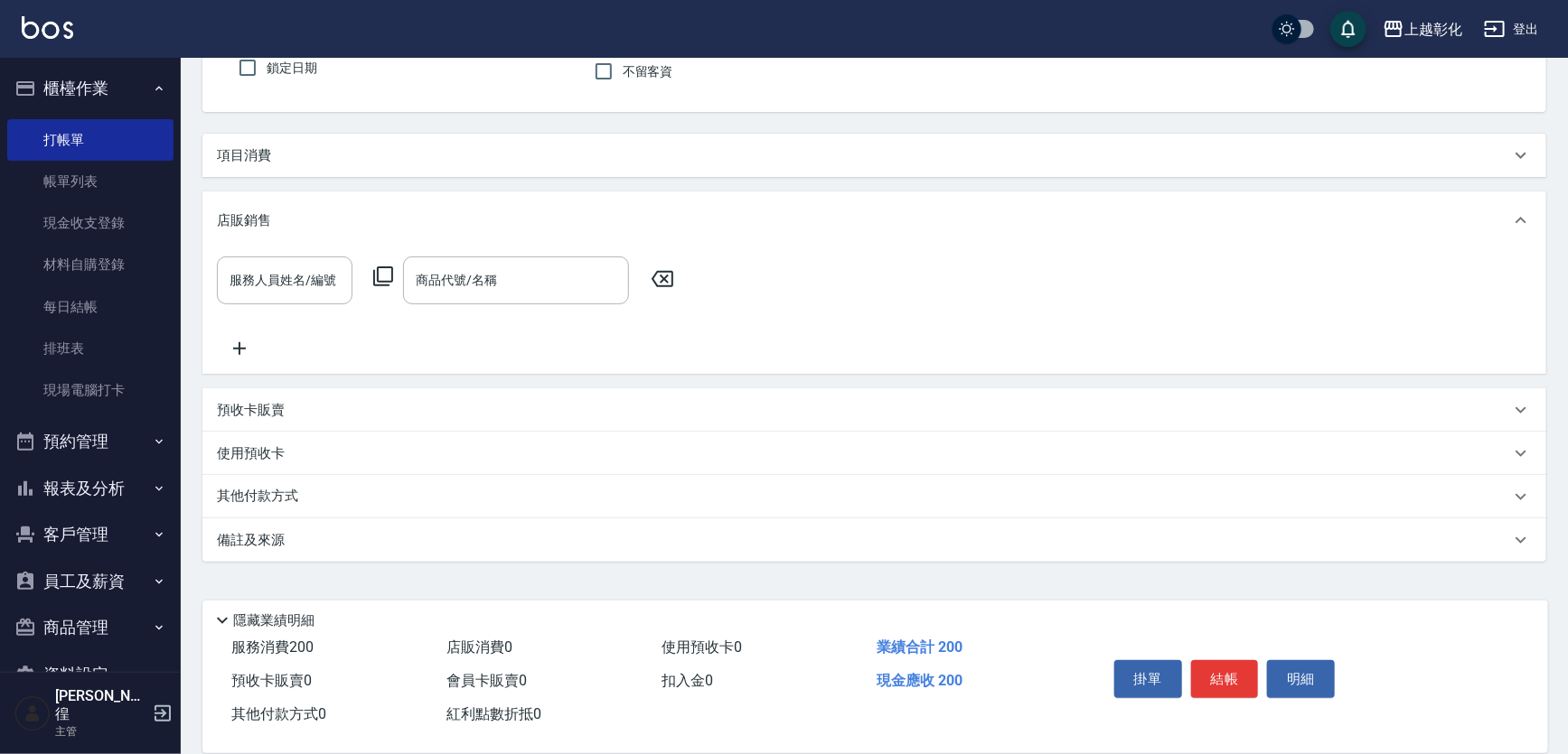
click at [369, 161] on div "項目消費" at bounding box center [863, 156] width 1293 height 19
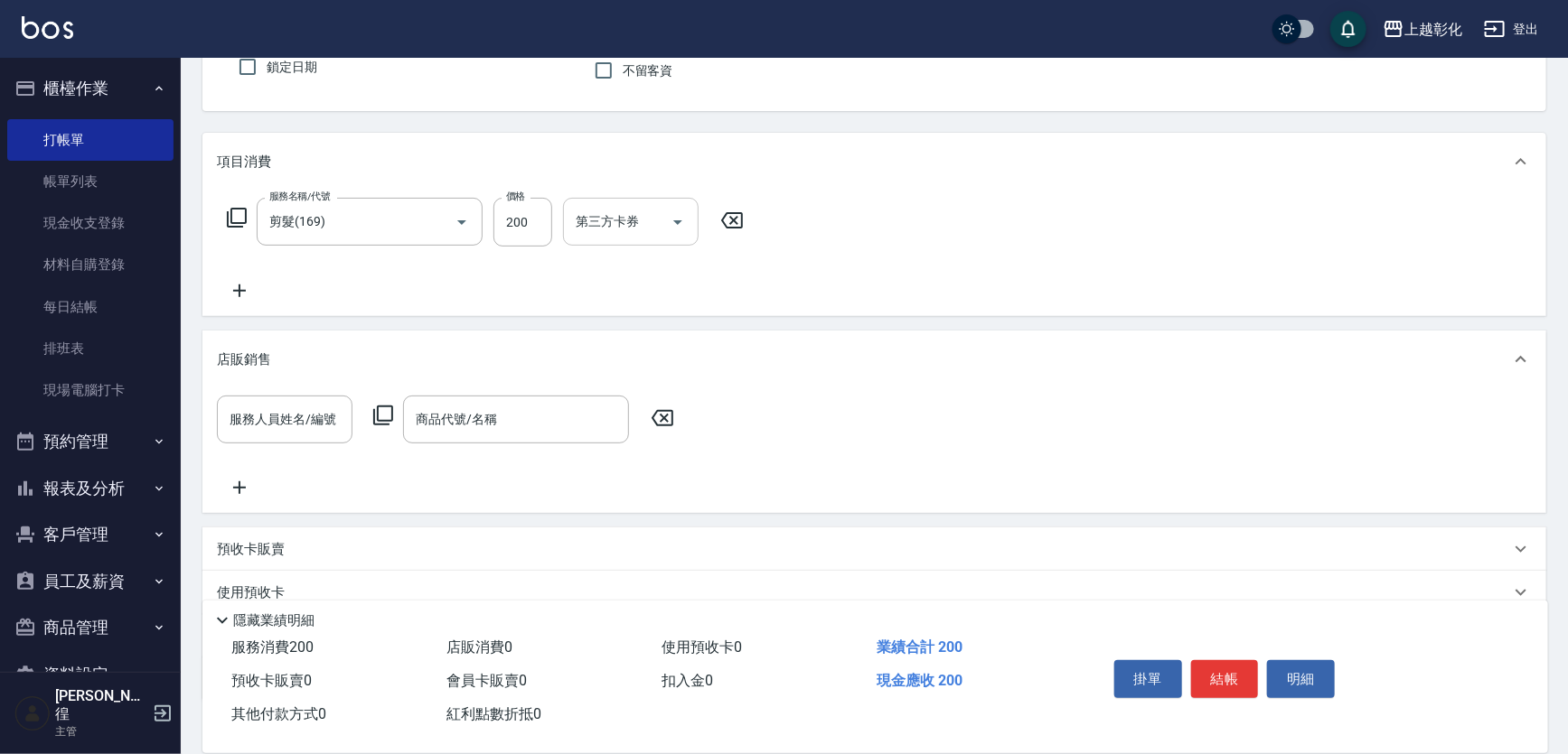
click at [522, 329] on div "項目消費 服務名稱/代號 剪髮(169) 服務名稱/代號 價格 200 價格 第三方卡券 第三方卡券 店販銷售 服務人員姓名/編號 服務人員姓名/編號 商品代…" at bounding box center [875, 417] width 1344 height 569
click at [298, 421] on div "服務人員姓名/編號 服務人員姓名/編號" at bounding box center [284, 419] width 136 height 48
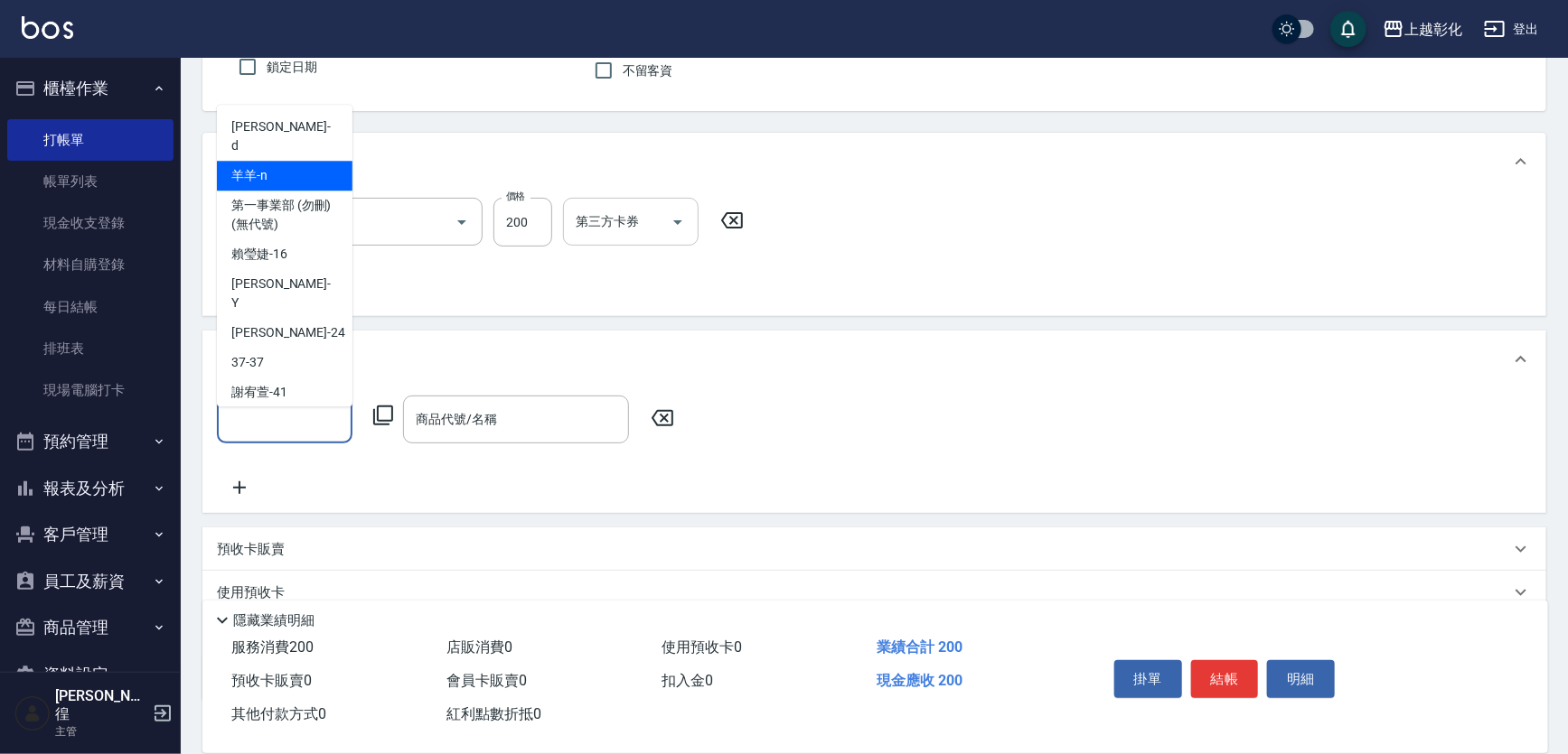
click at [267, 161] on div "羊羊 -n" at bounding box center [284, 175] width 136 height 29
type input "羊羊-n"
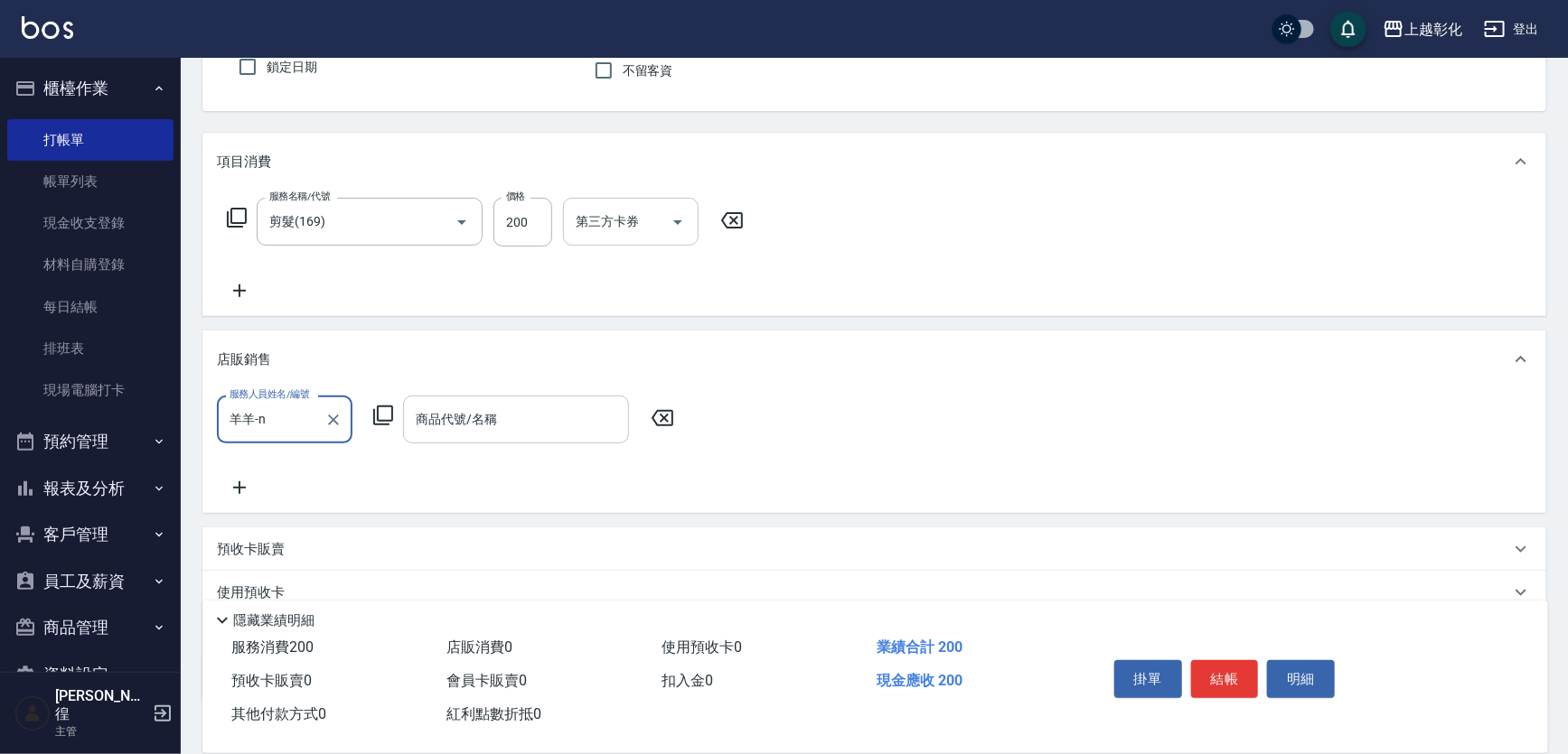
click at [520, 420] on input "商品代號/名稱" at bounding box center [515, 419] width 209 height 31
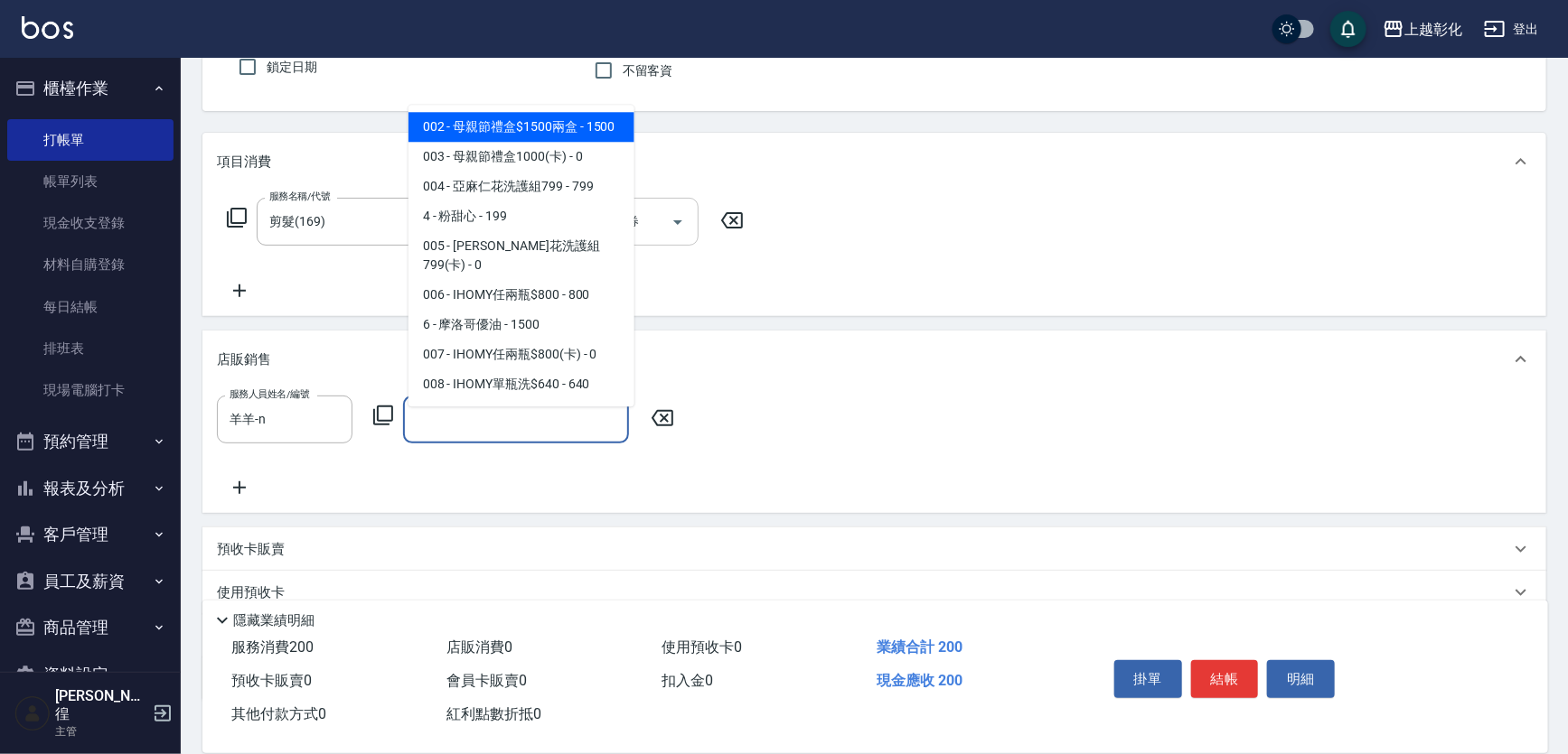
type input "6"
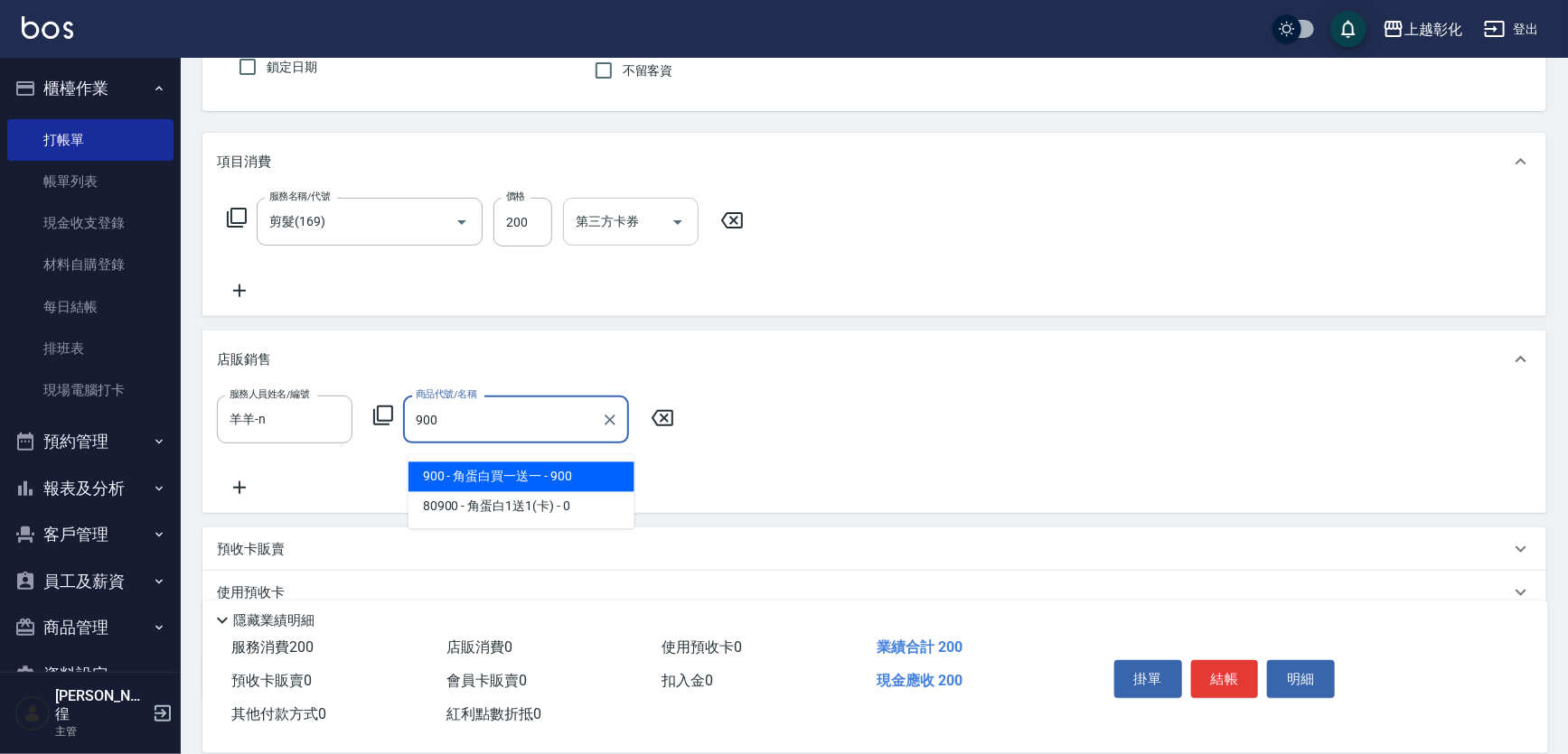
type input "角蛋白買一送一"
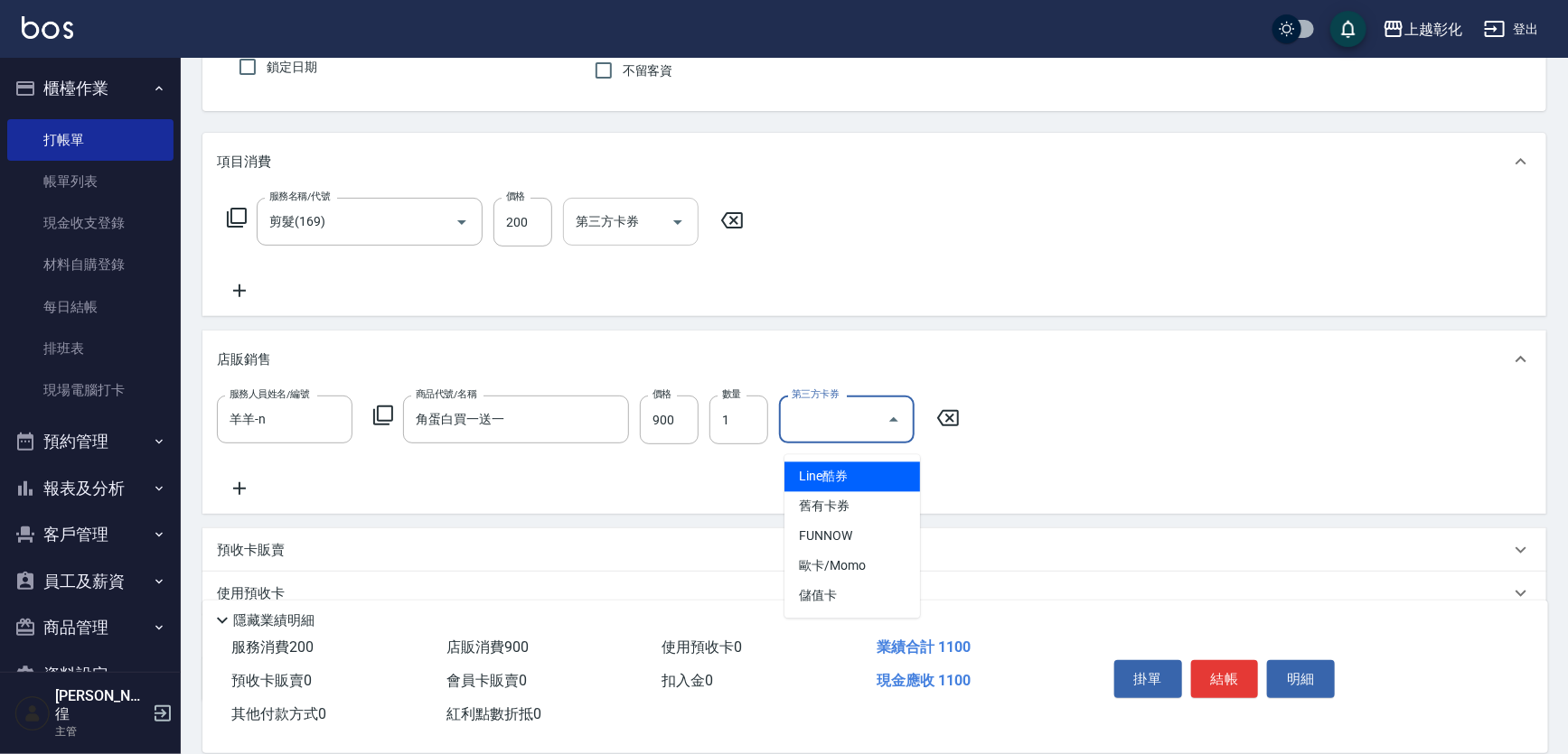
click at [839, 435] on input "第三方卡券" at bounding box center [833, 419] width 92 height 31
click at [839, 583] on span "儲值卡" at bounding box center [852, 596] width 136 height 29
type input "儲值卡"
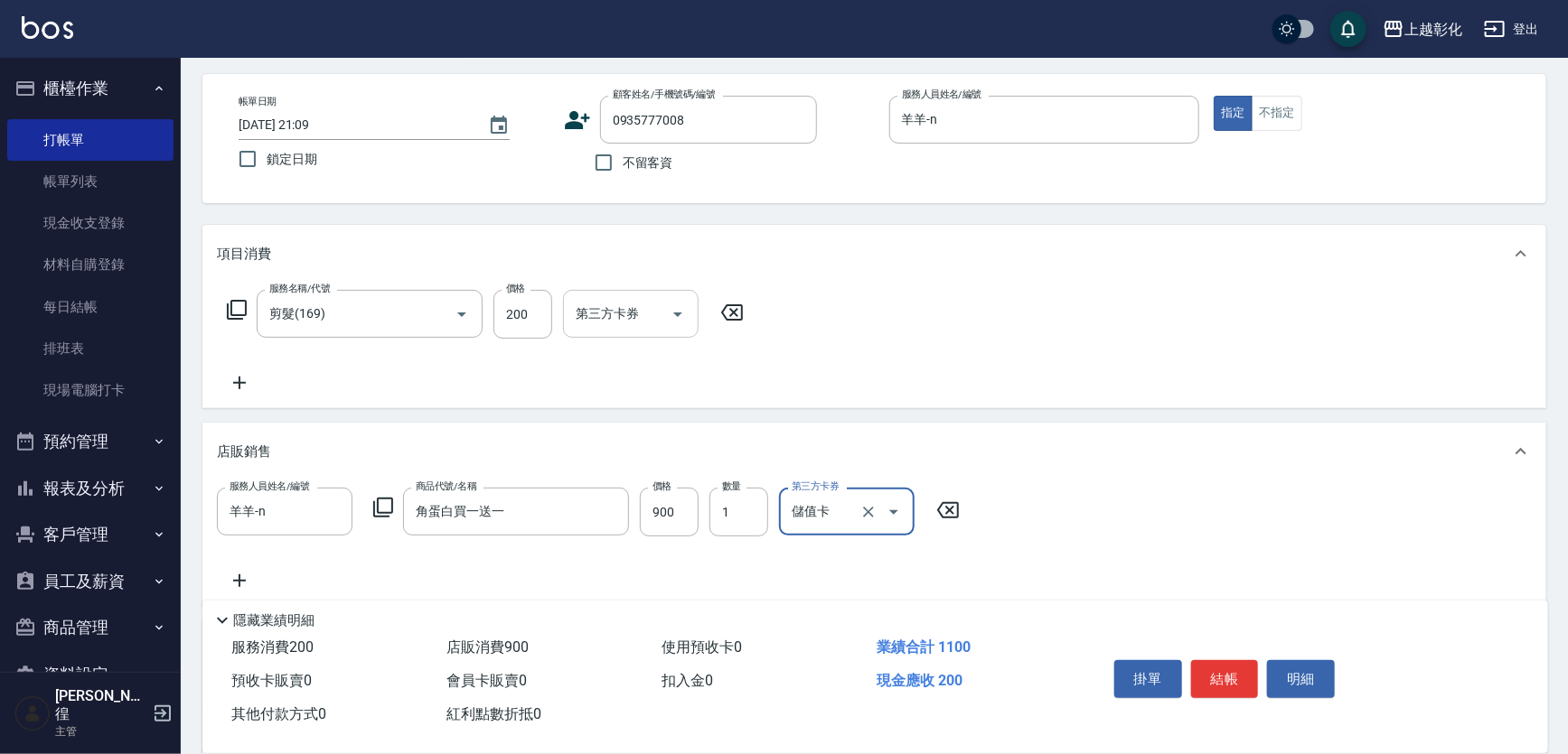
scroll to position [0, 0]
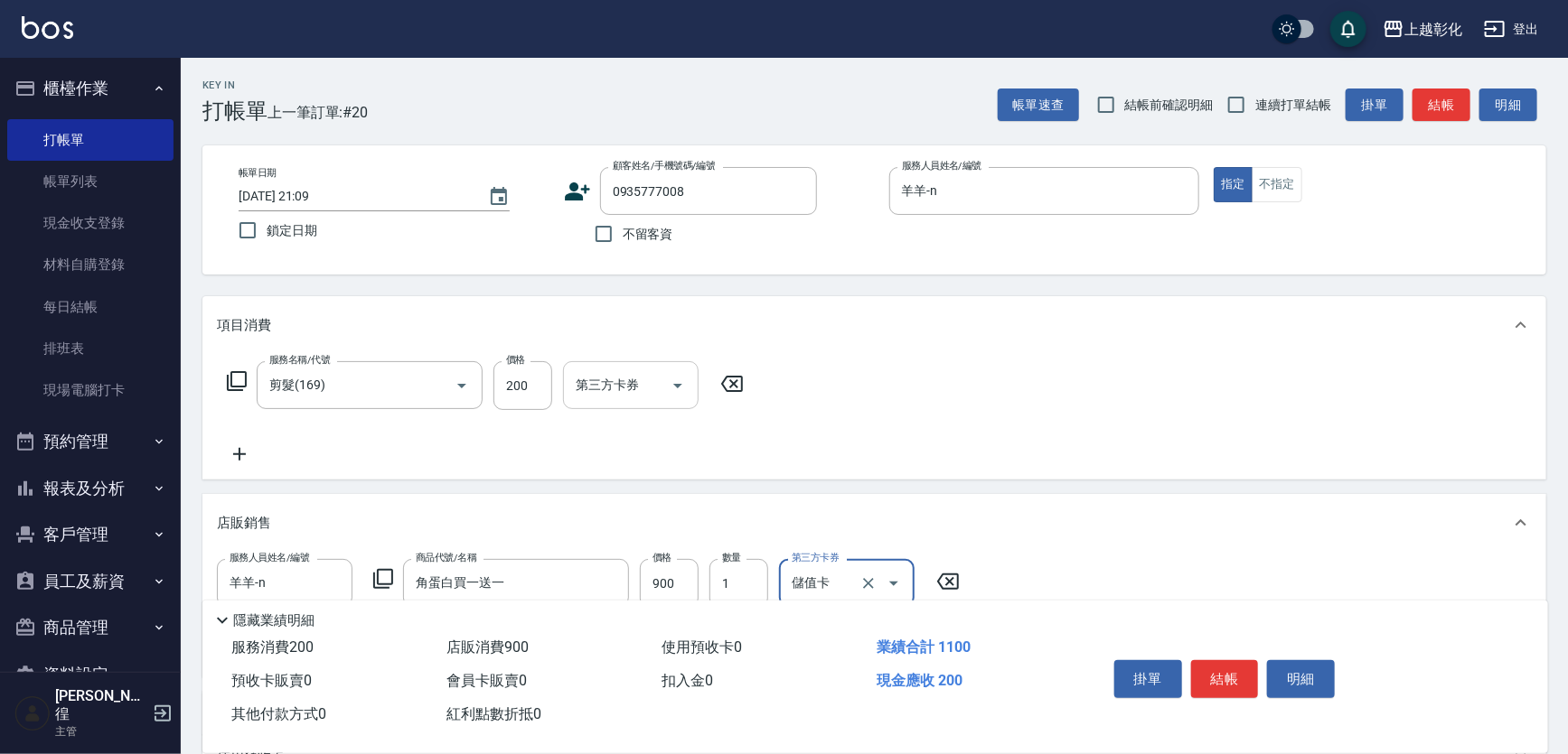
click at [242, 465] on icon at bounding box center [239, 454] width 45 height 22
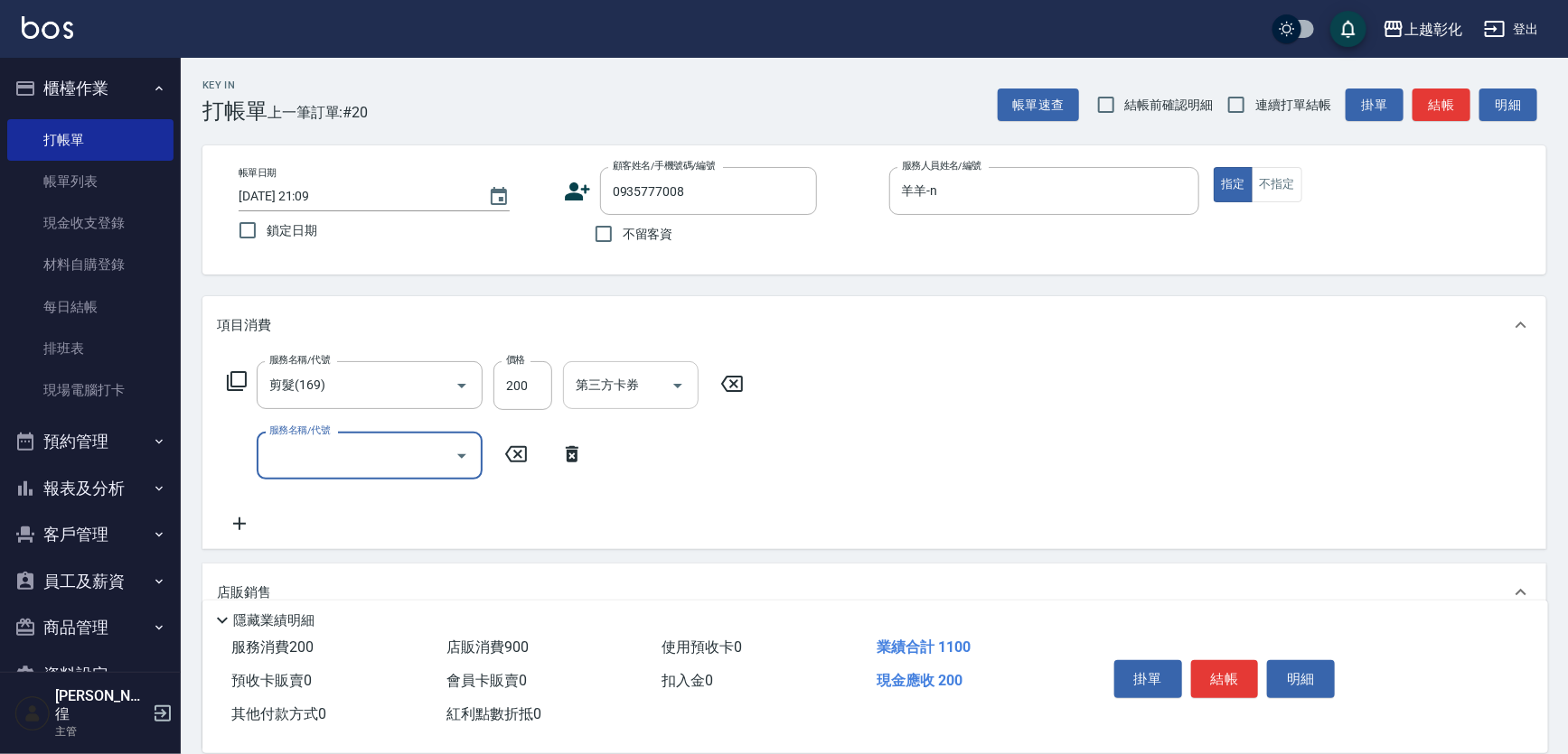
click at [313, 470] on input "服務名稱/代號" at bounding box center [356, 455] width 183 height 31
type input "5"
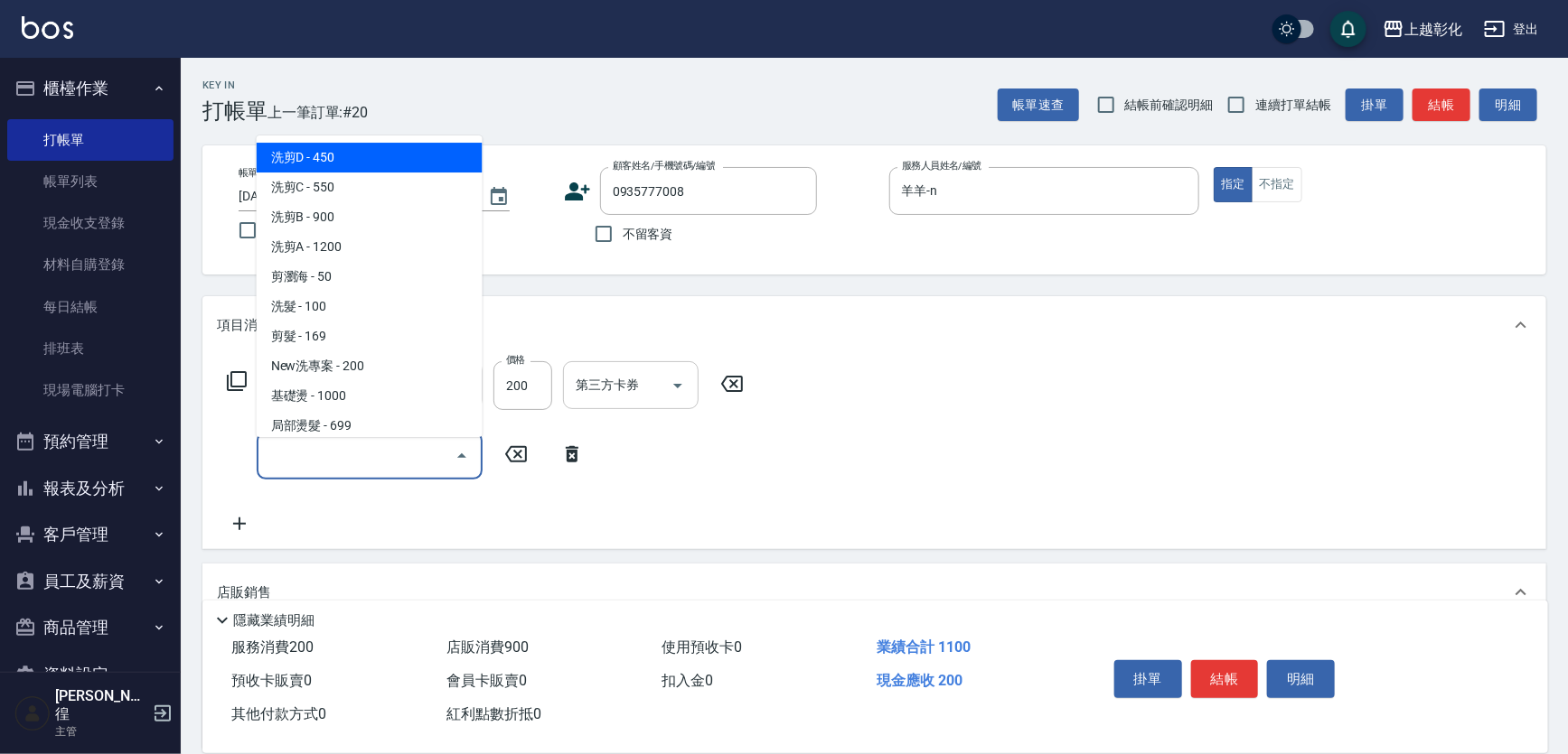
type input "洗剪D(002)"
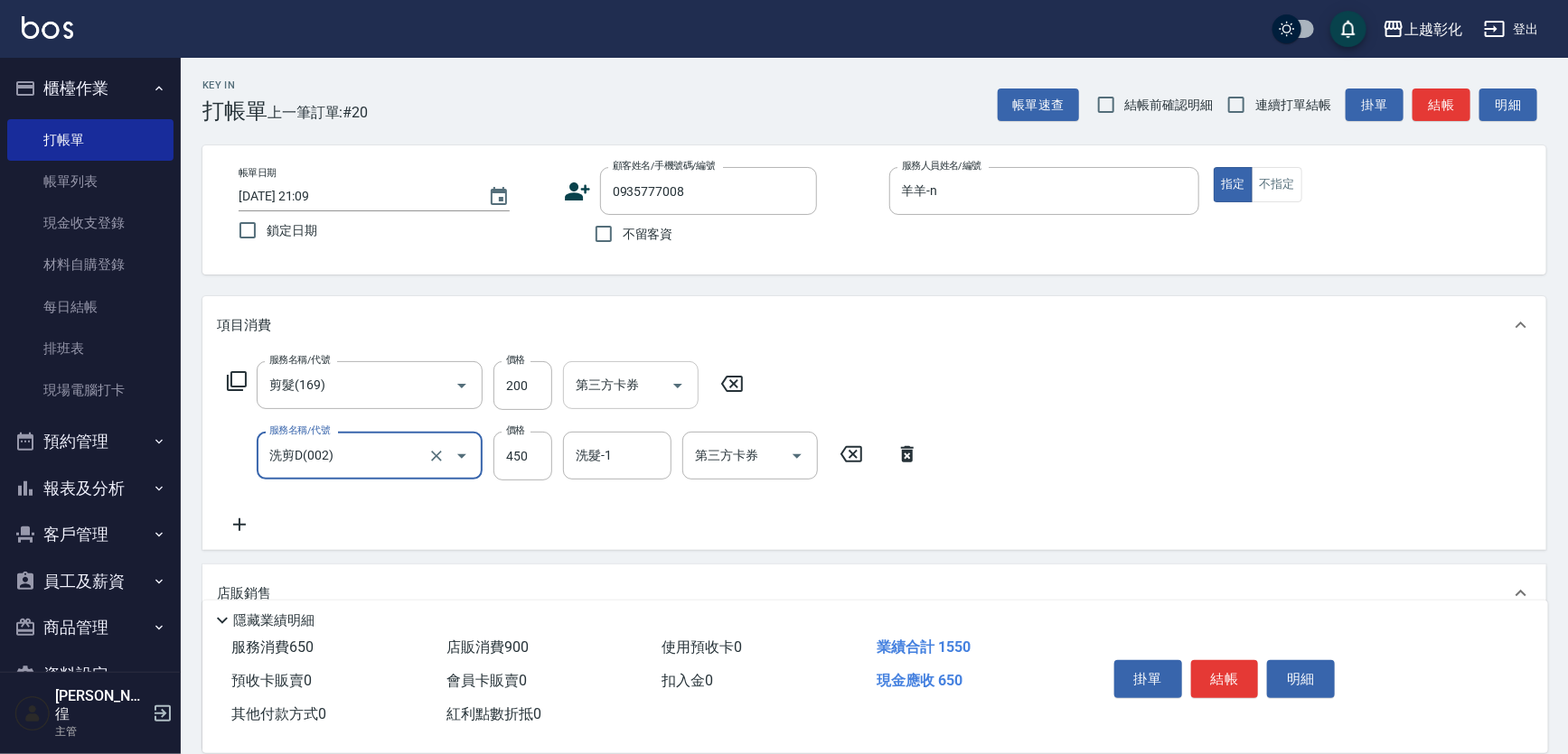
click at [313, 471] on input "洗剪D(002)" at bounding box center [344, 455] width 159 height 31
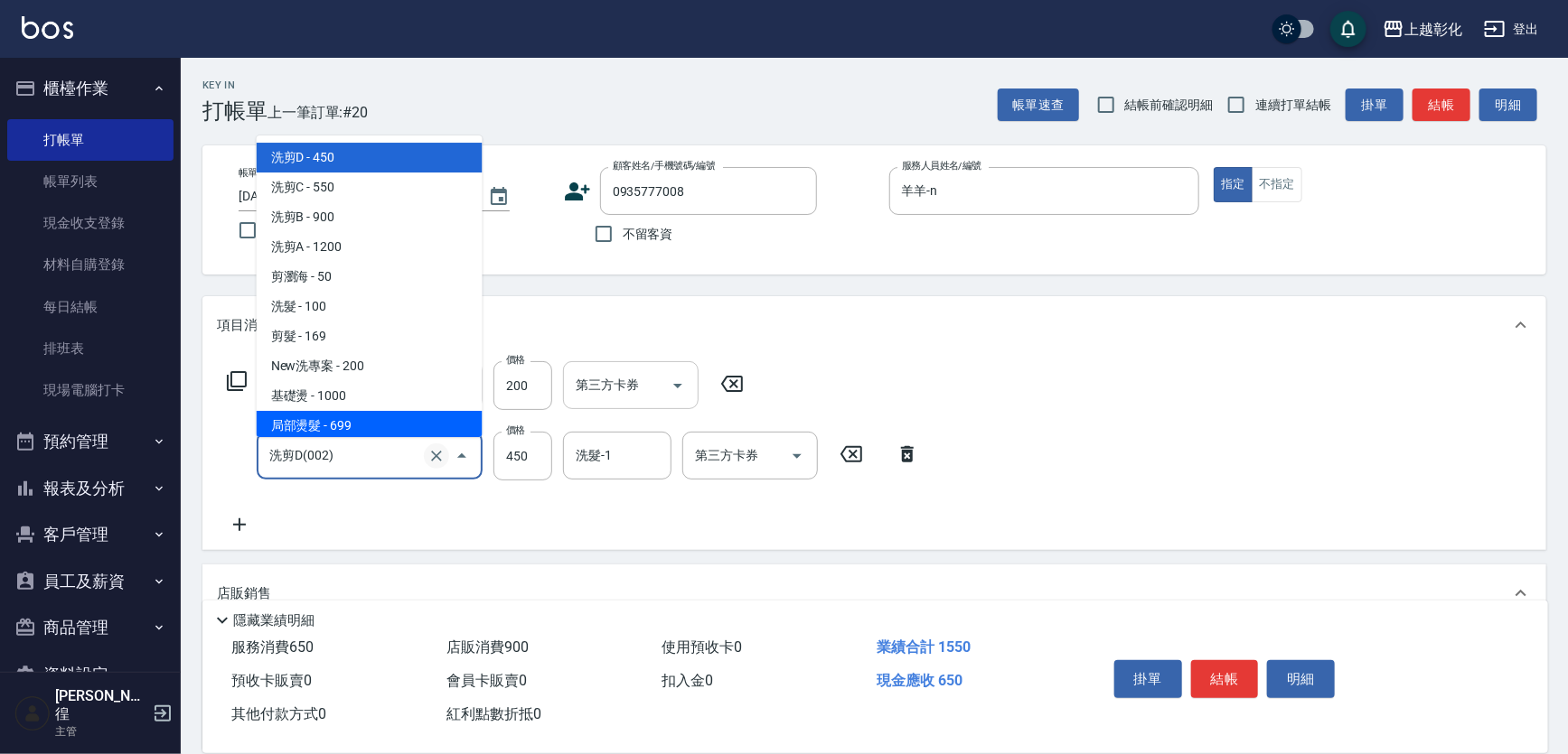
click at [428, 465] on icon "Clear" at bounding box center [437, 456] width 18 height 18
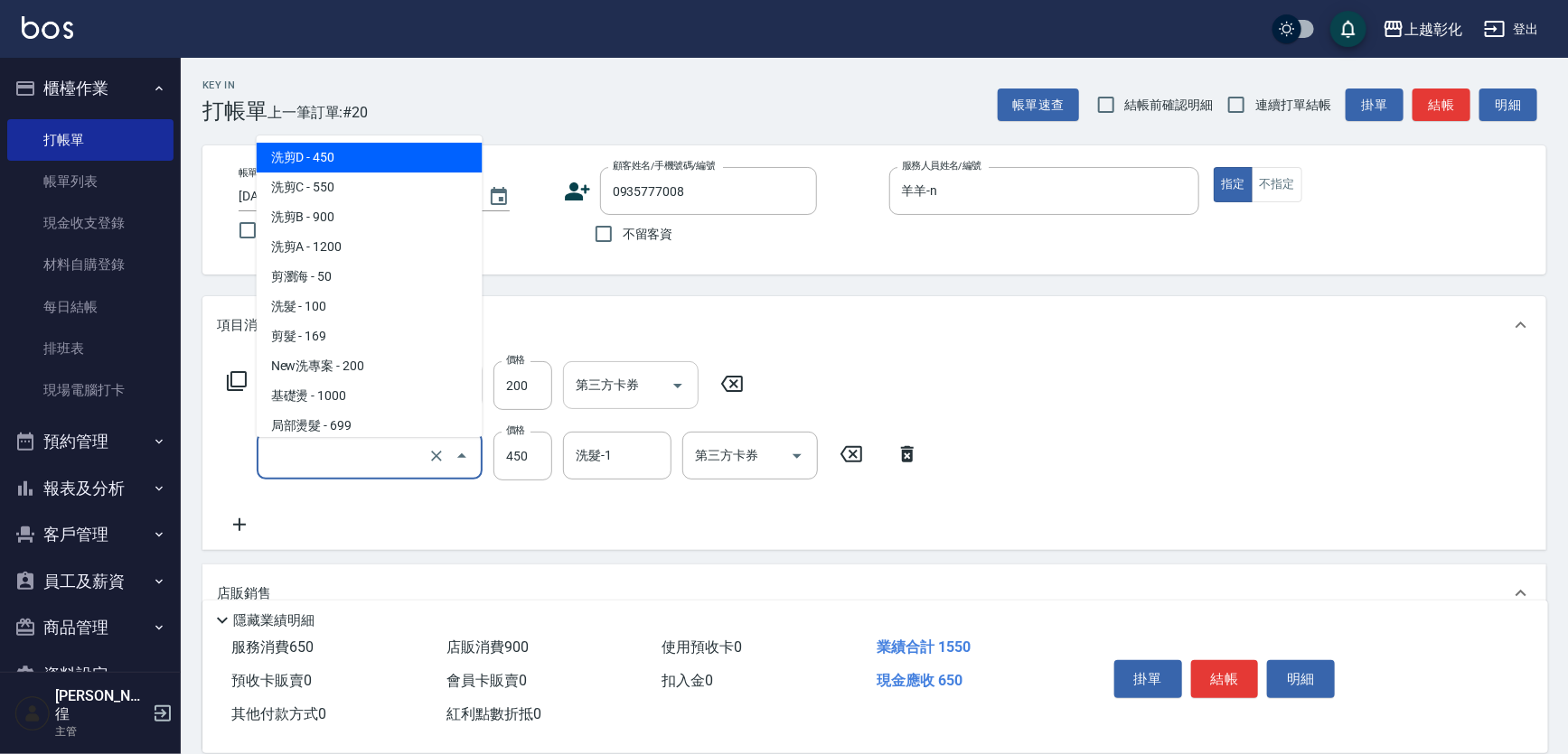
click at [406, 467] on input "服務名稱/代號" at bounding box center [344, 455] width 159 height 31
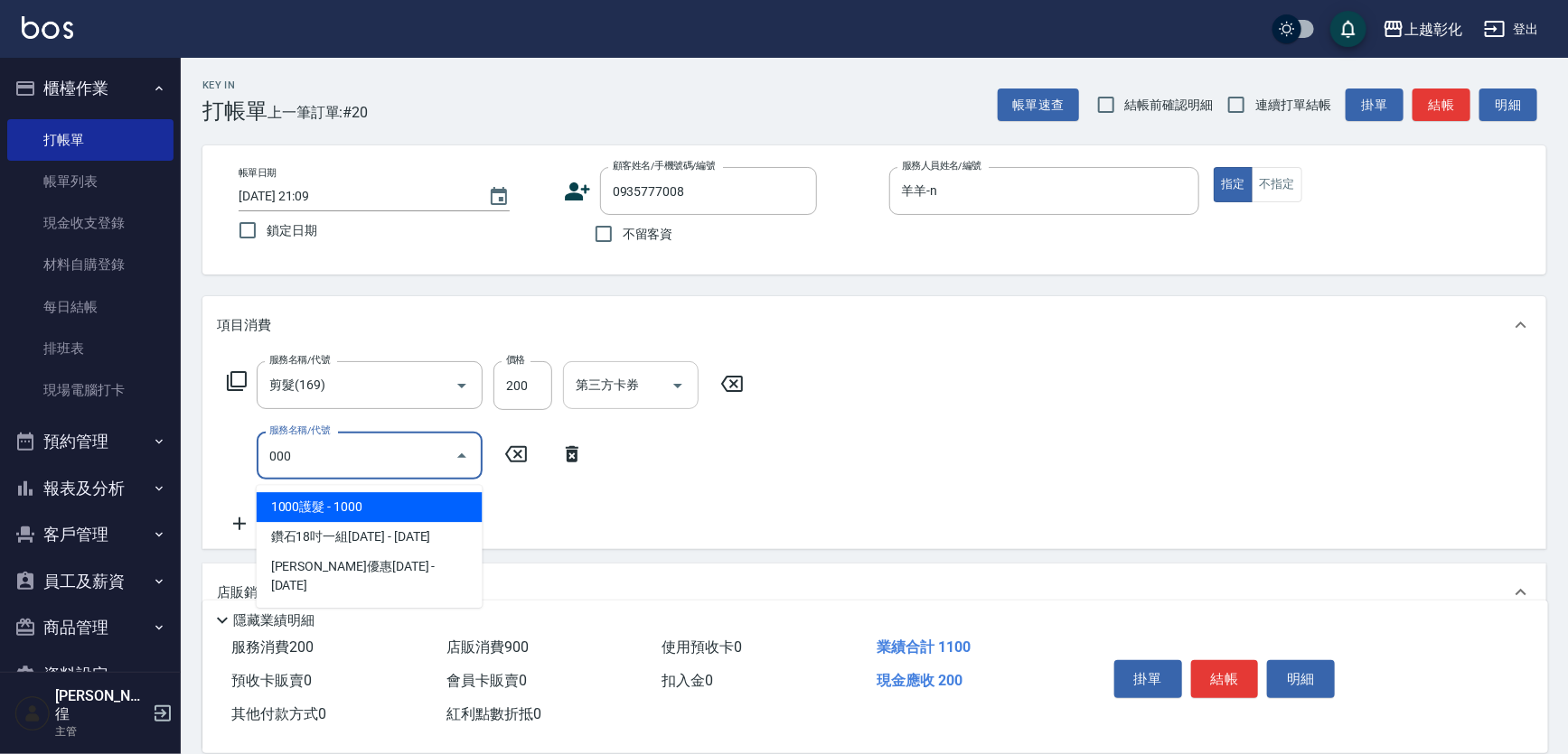
type input "1000護髮(406)"
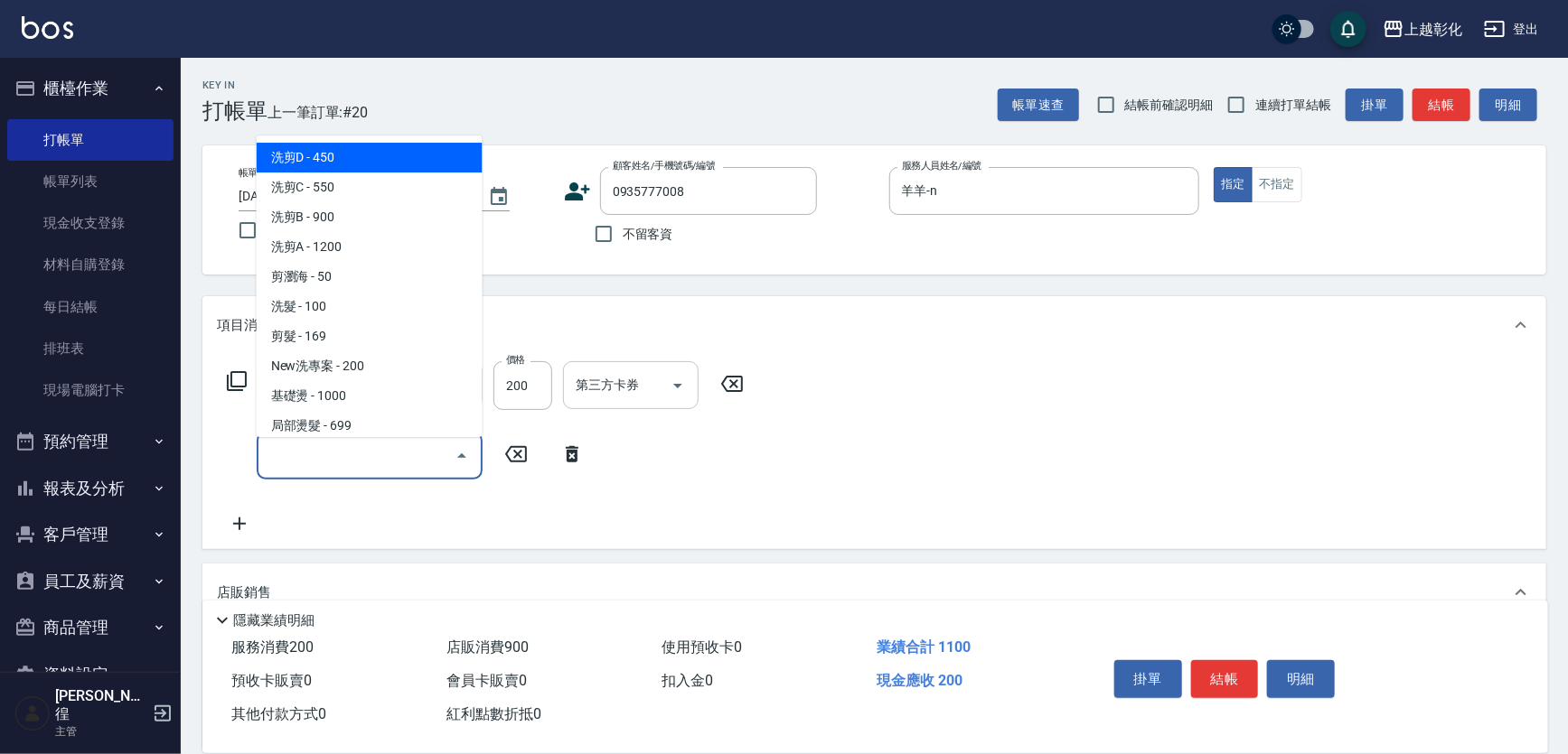
drag, startPoint x: 432, startPoint y: 465, endPoint x: 445, endPoint y: 461, distance: 13.6
click at [435, 464] on input "服務名稱/代號" at bounding box center [356, 455] width 183 height 31
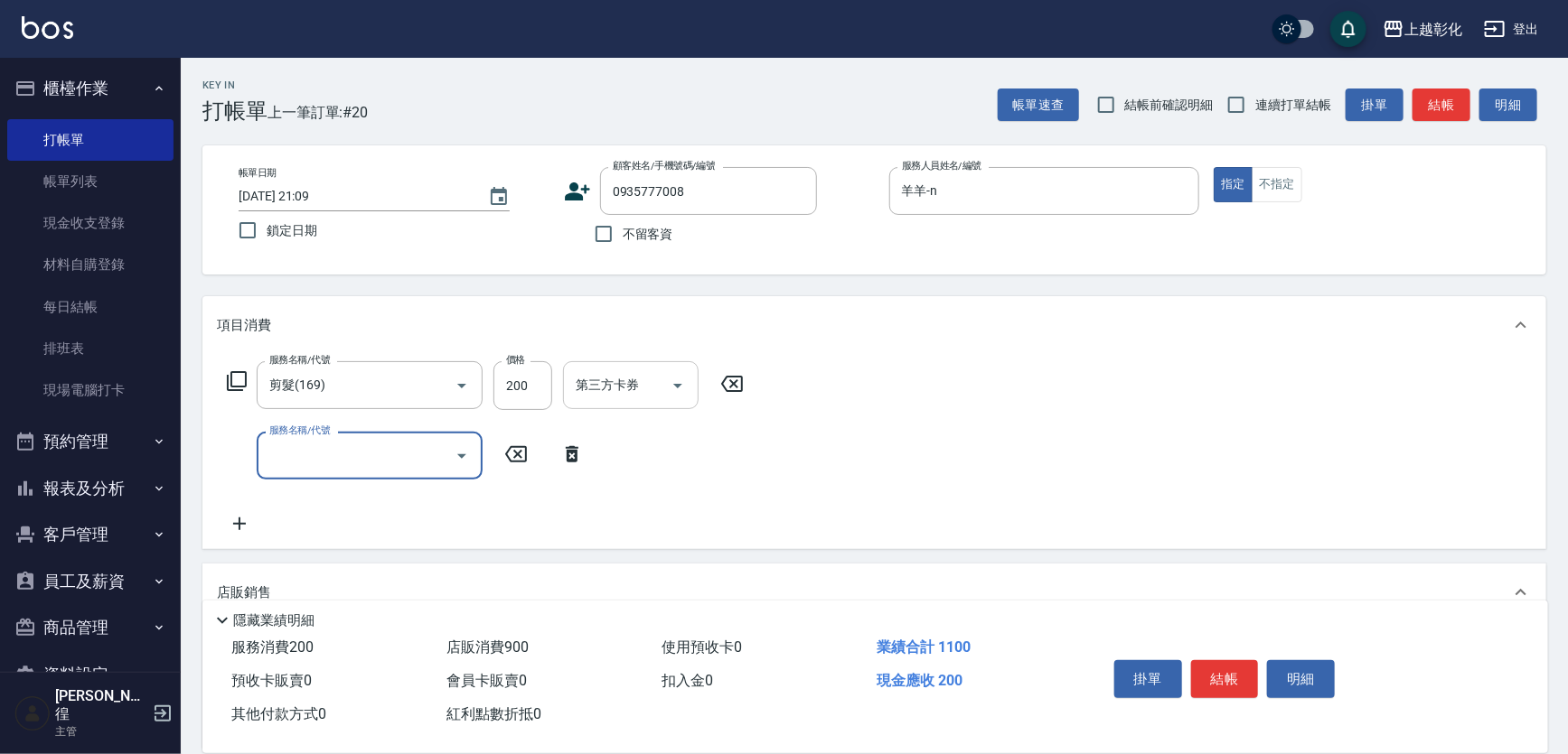
click at [451, 461] on icon "Open" at bounding box center [462, 456] width 22 height 22
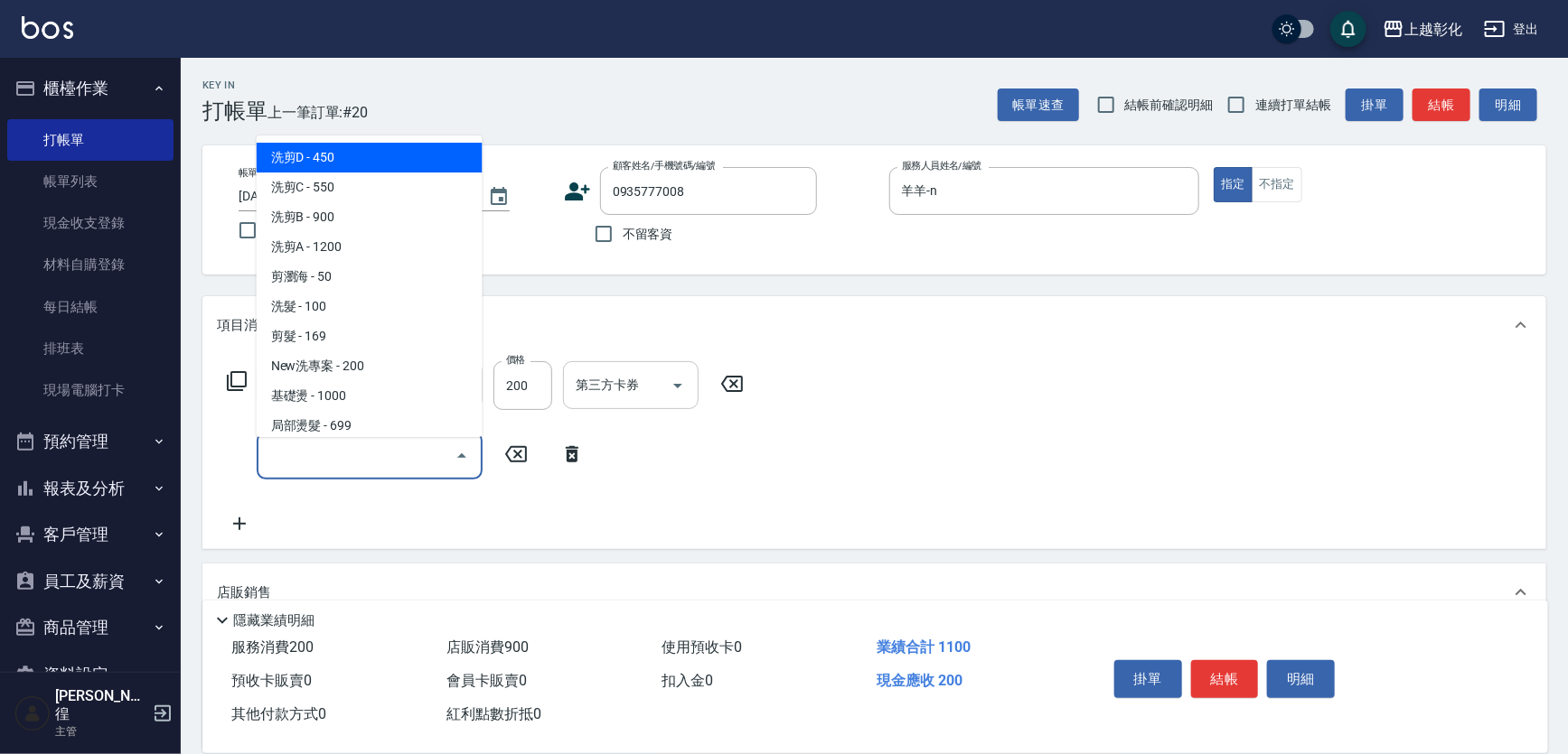
click at [415, 460] on input "服務名稱/代號" at bounding box center [356, 455] width 183 height 31
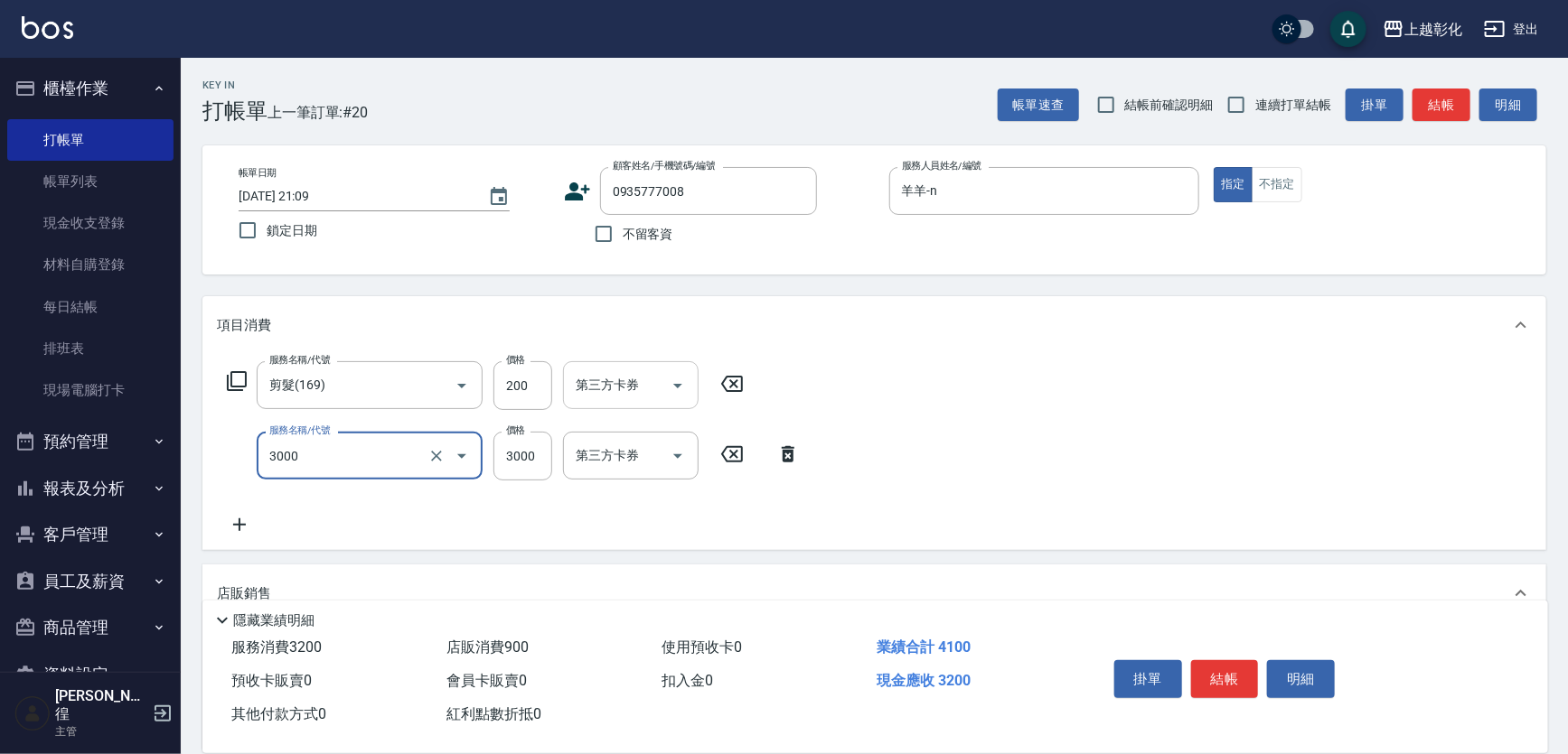
type input "頂級豪華OVC3(3000)"
type input "5200"
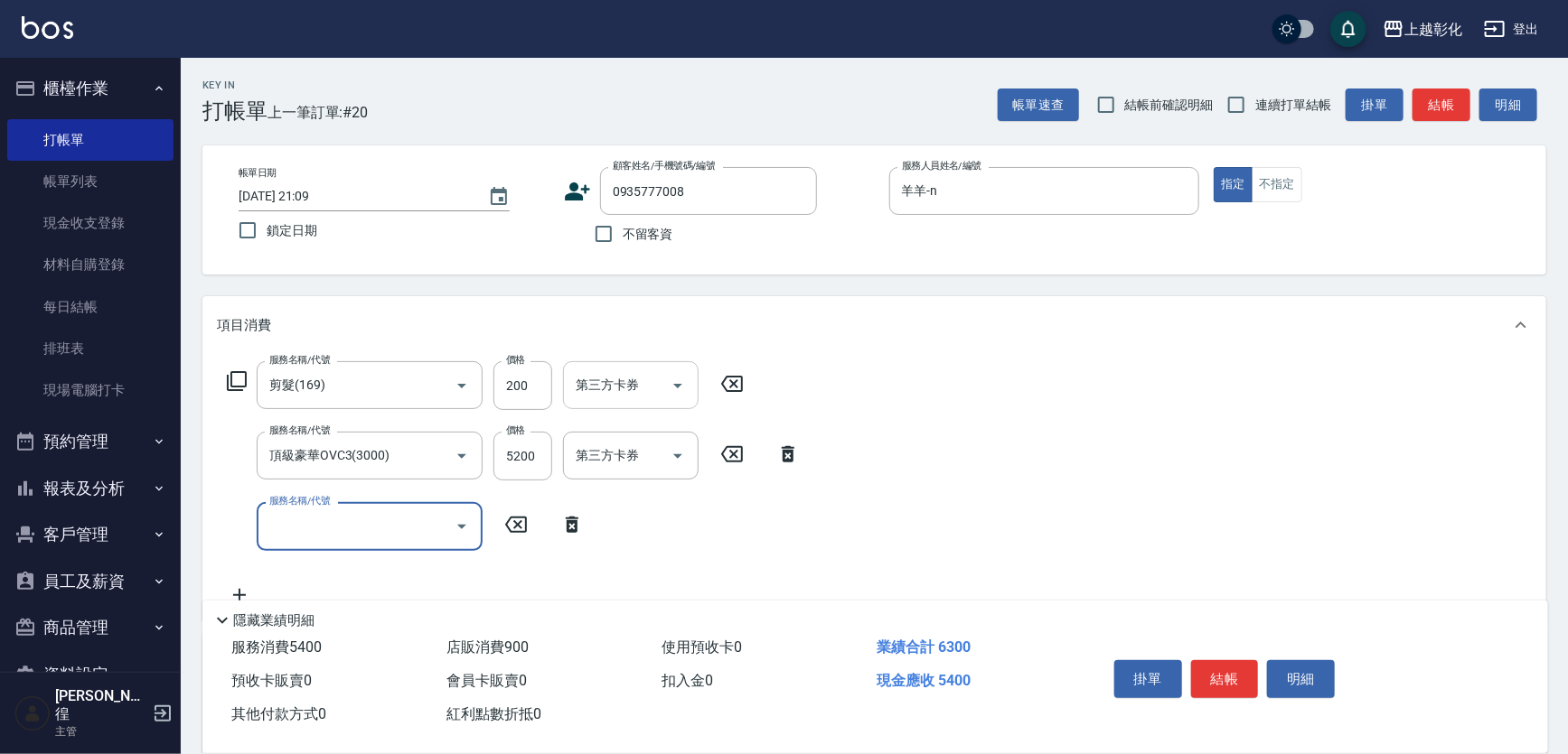
click at [608, 399] on input "第三方卡券" at bounding box center [617, 385] width 92 height 31
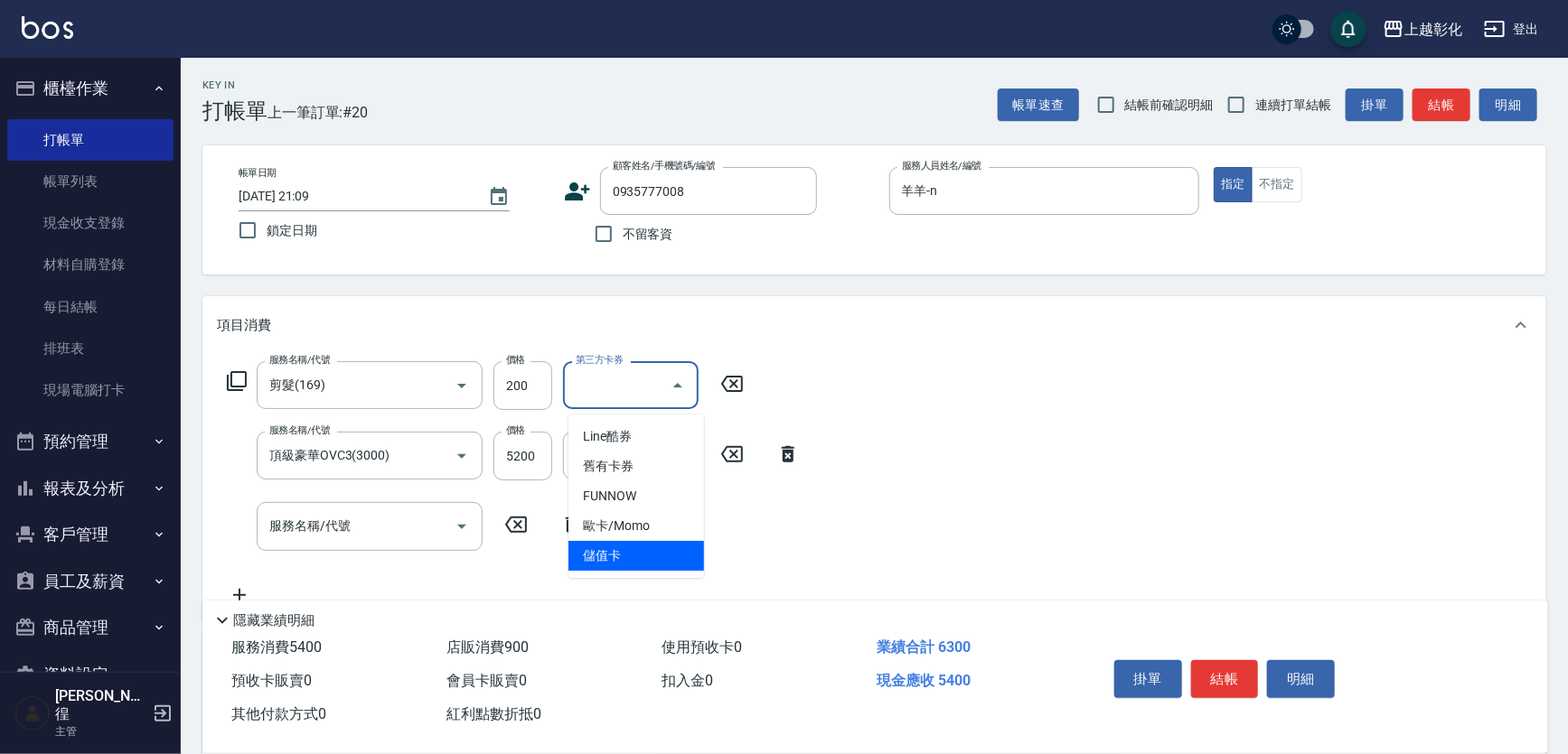
click at [642, 551] on span "儲值卡" at bounding box center [636, 556] width 136 height 29
type input "儲值卡"
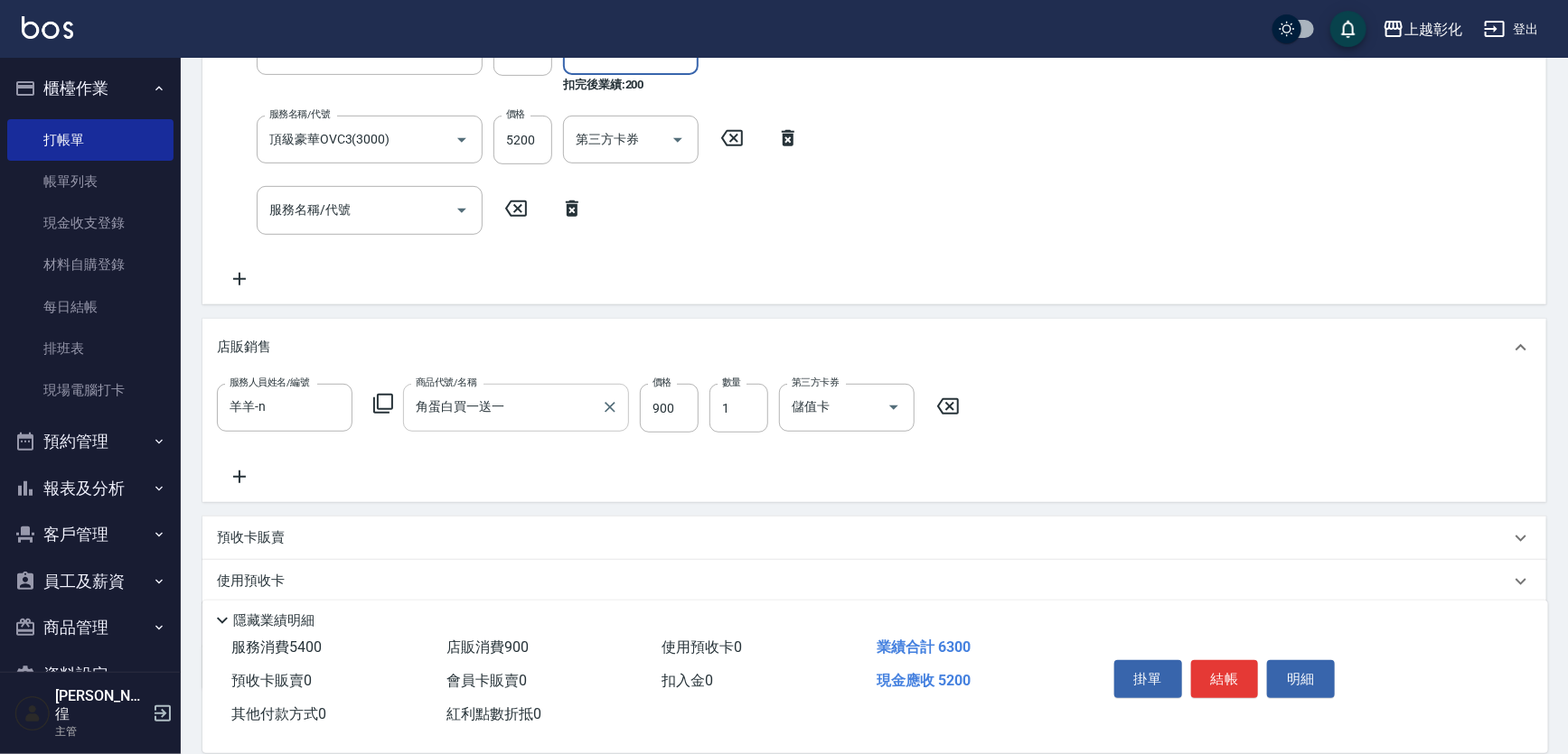
scroll to position [478, 0]
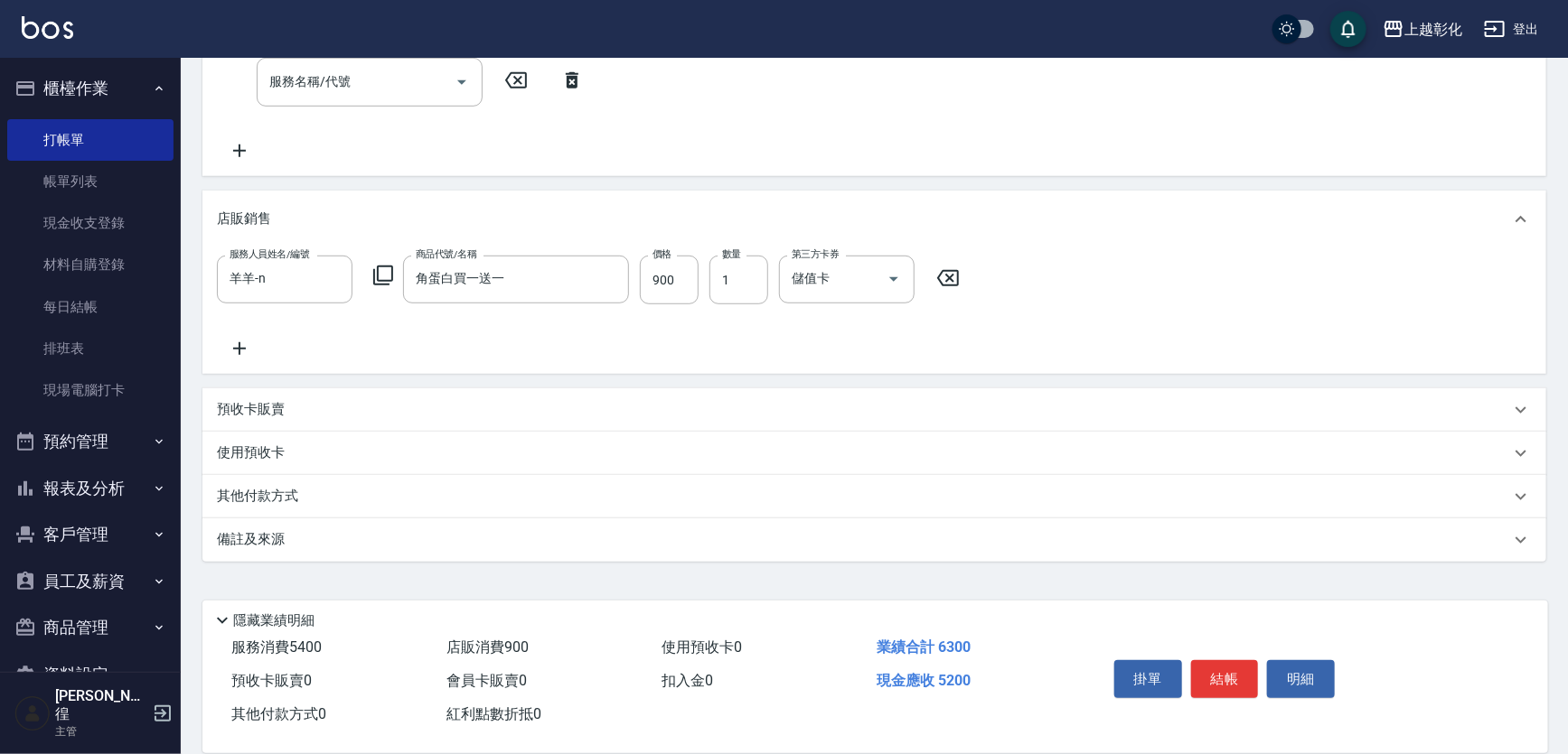
click at [251, 398] on div "預收卡販賣" at bounding box center [875, 409] width 1344 height 43
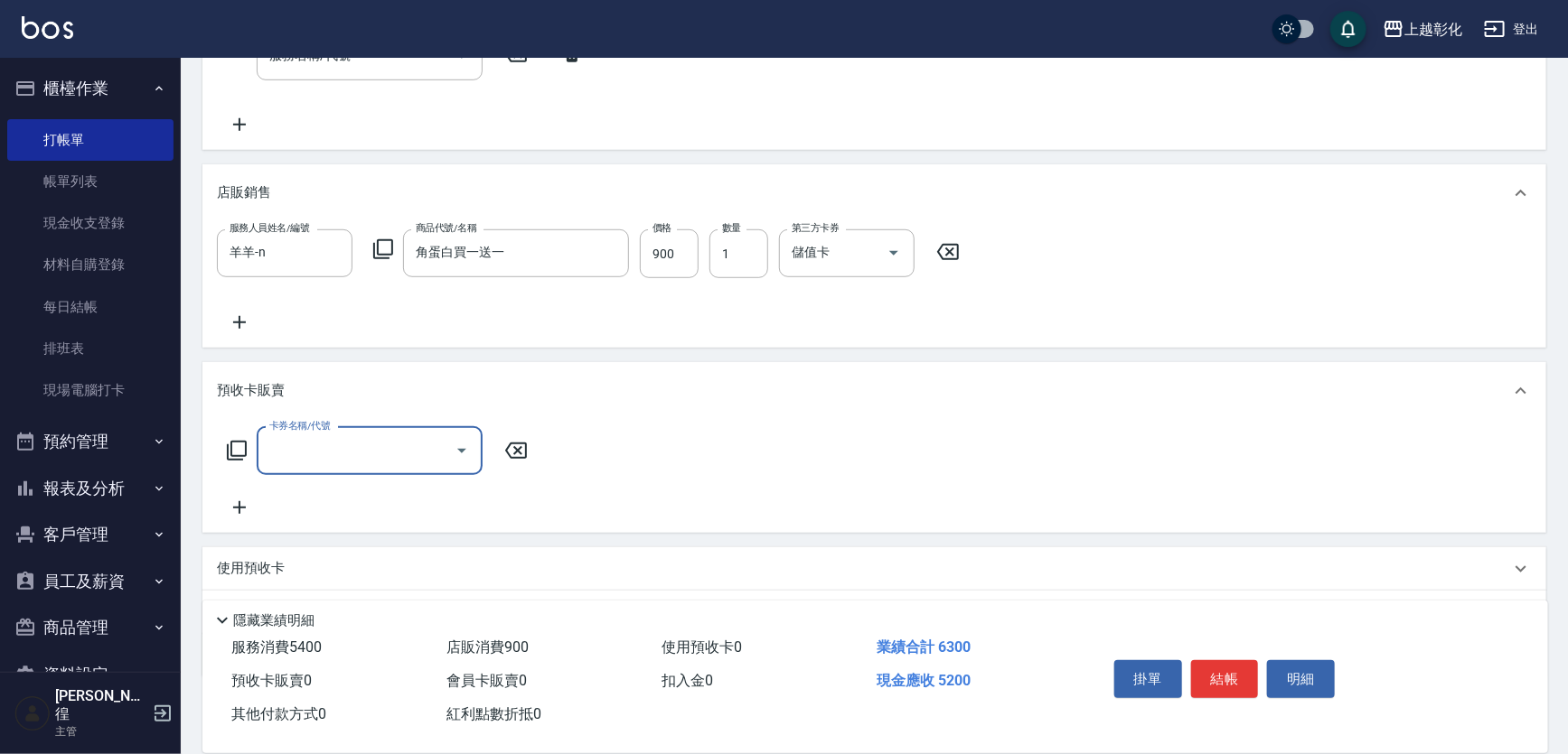
scroll to position [624, 0]
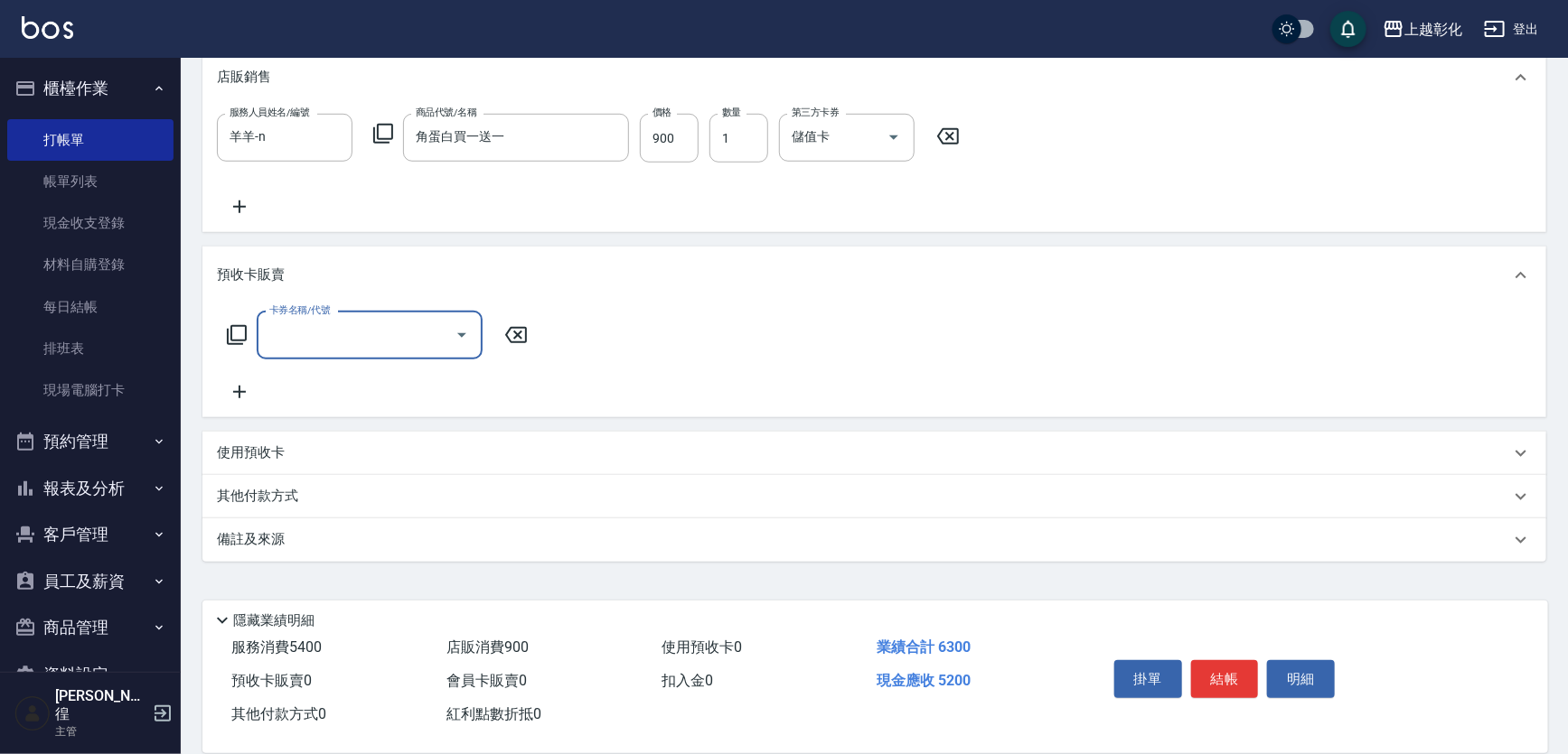
click at [326, 336] on input "卡券名稱/代號" at bounding box center [356, 336] width 183 height 31
click at [327, 336] on input "卡券名稱/代號" at bounding box center [356, 336] width 183 height 31
click at [305, 457] on div "使用預收卡" at bounding box center [863, 453] width 1293 height 19
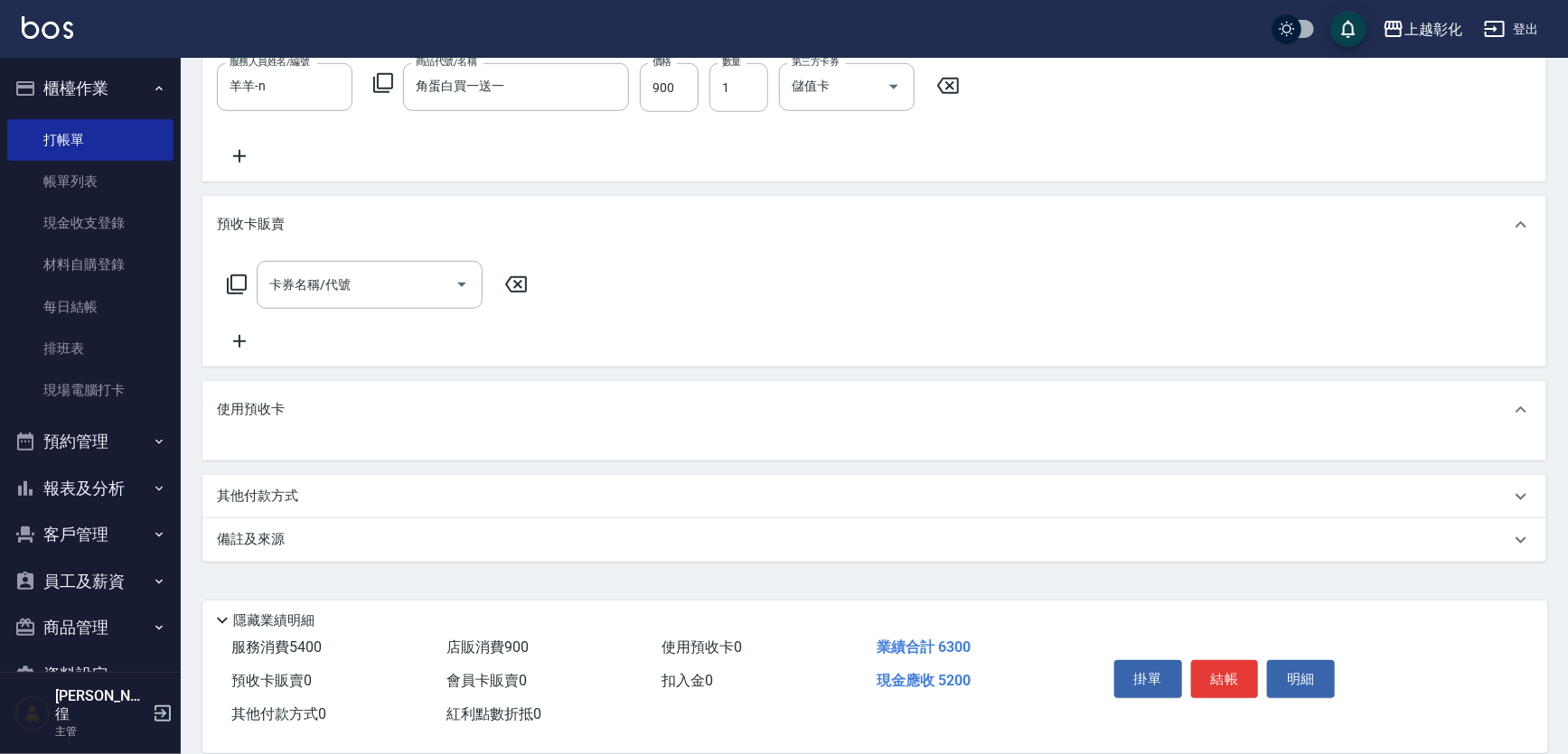
click at [317, 424] on div "使用預收卡" at bounding box center [875, 410] width 1344 height 58
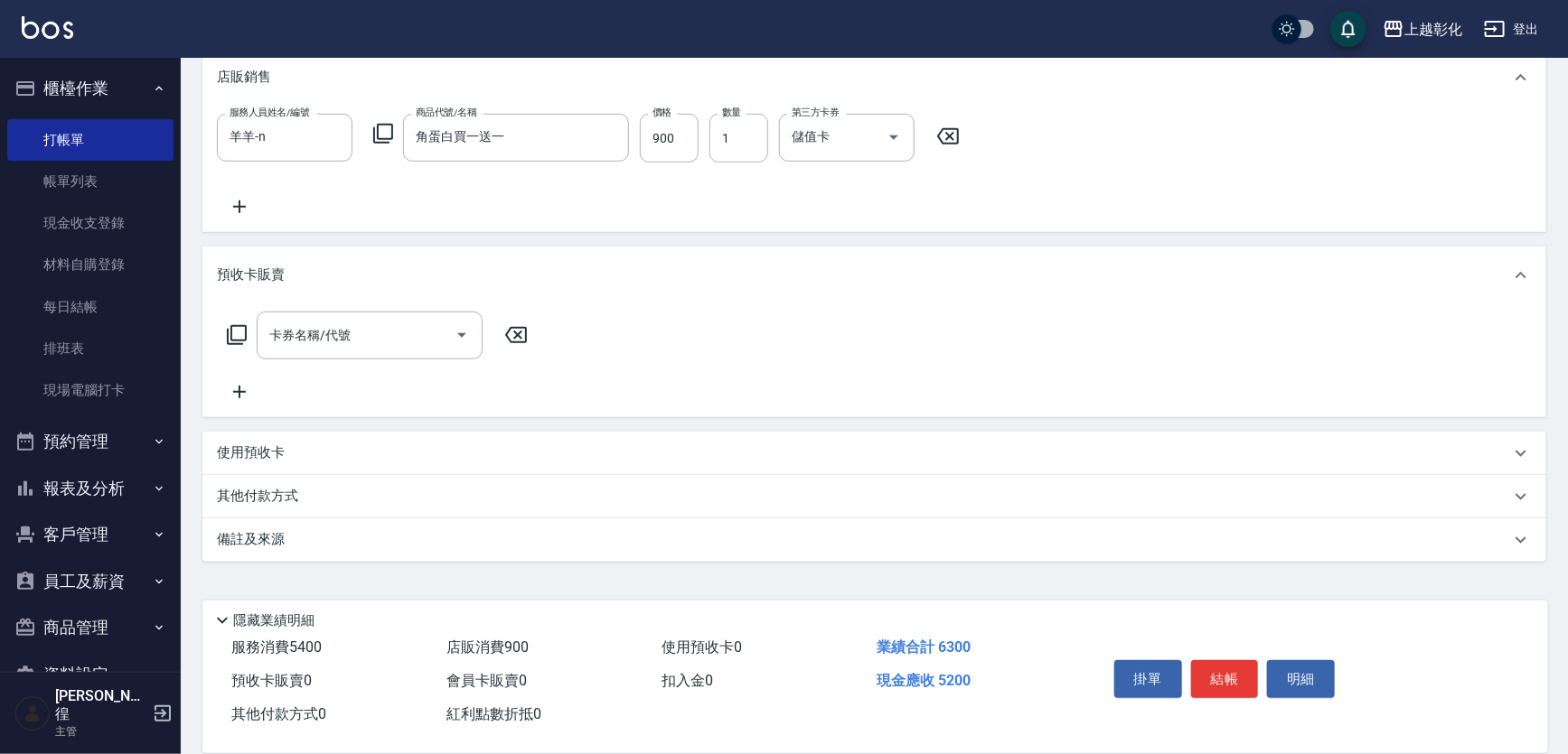
click at [289, 416] on div "卡券名稱/代號 卡券名稱/代號" at bounding box center [875, 360] width 1344 height 113
click at [253, 278] on p "預收卡販賣" at bounding box center [251, 275] width 68 height 19
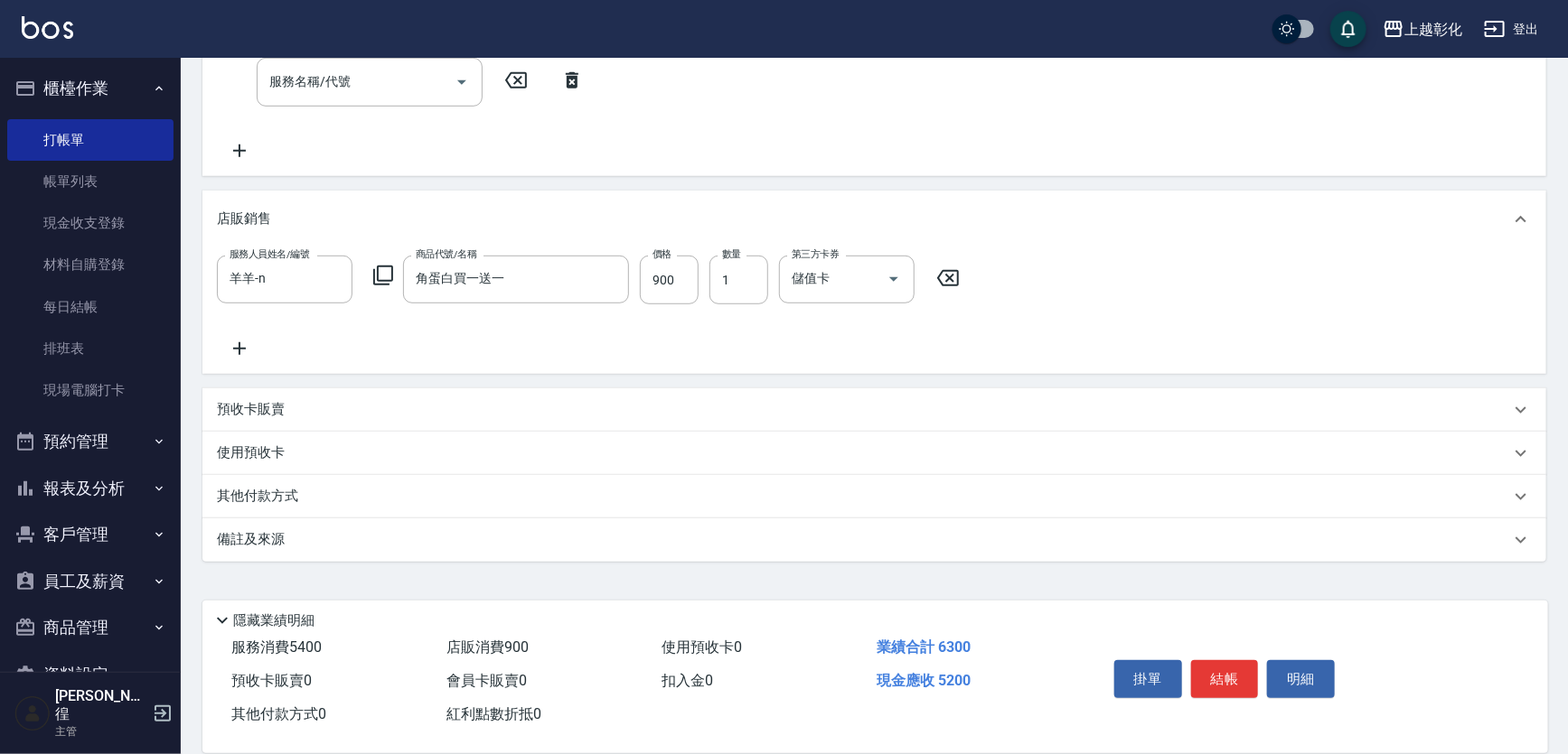
scroll to position [478, 0]
click at [280, 508] on div "其他付款方式" at bounding box center [875, 497] width 1344 height 43
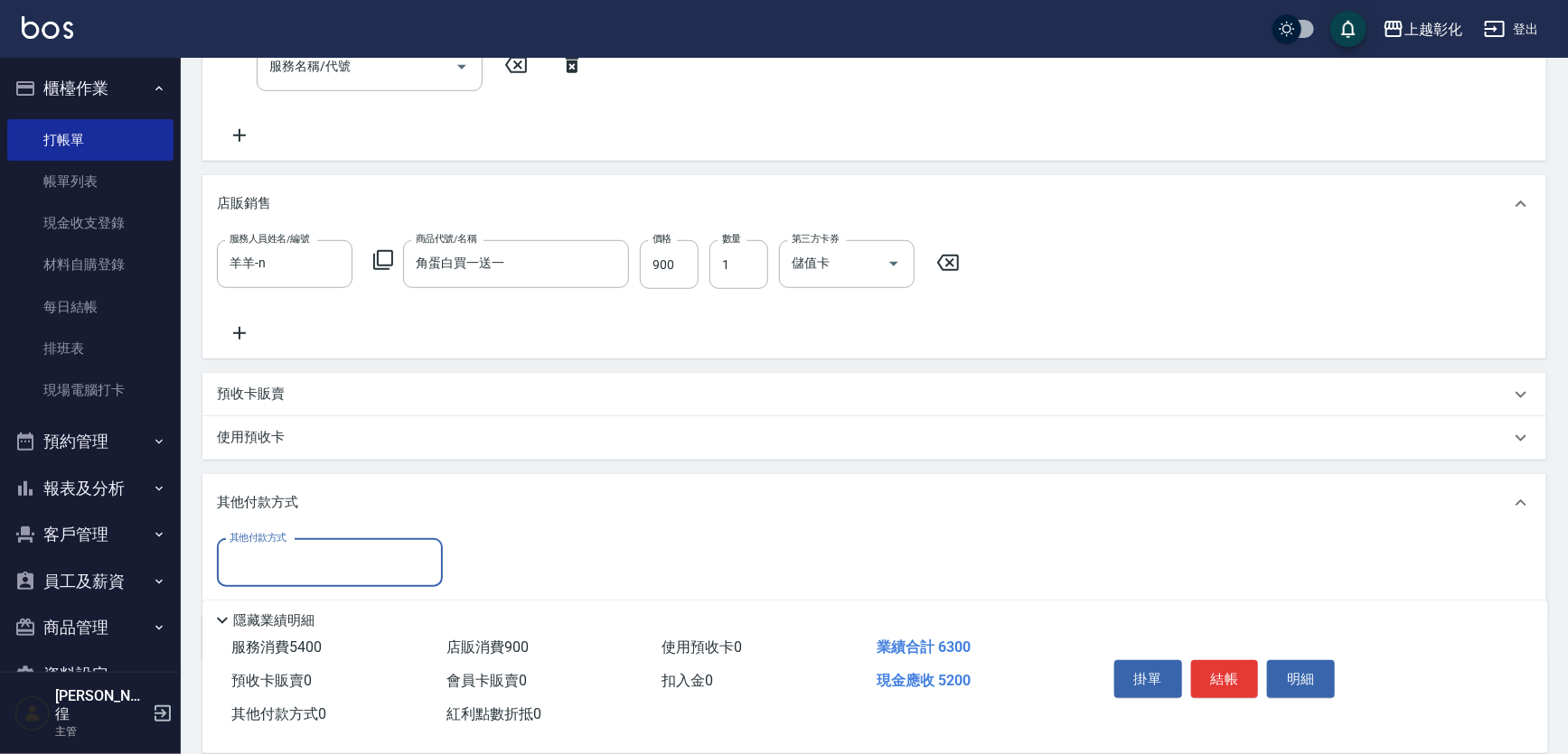
scroll to position [590, 0]
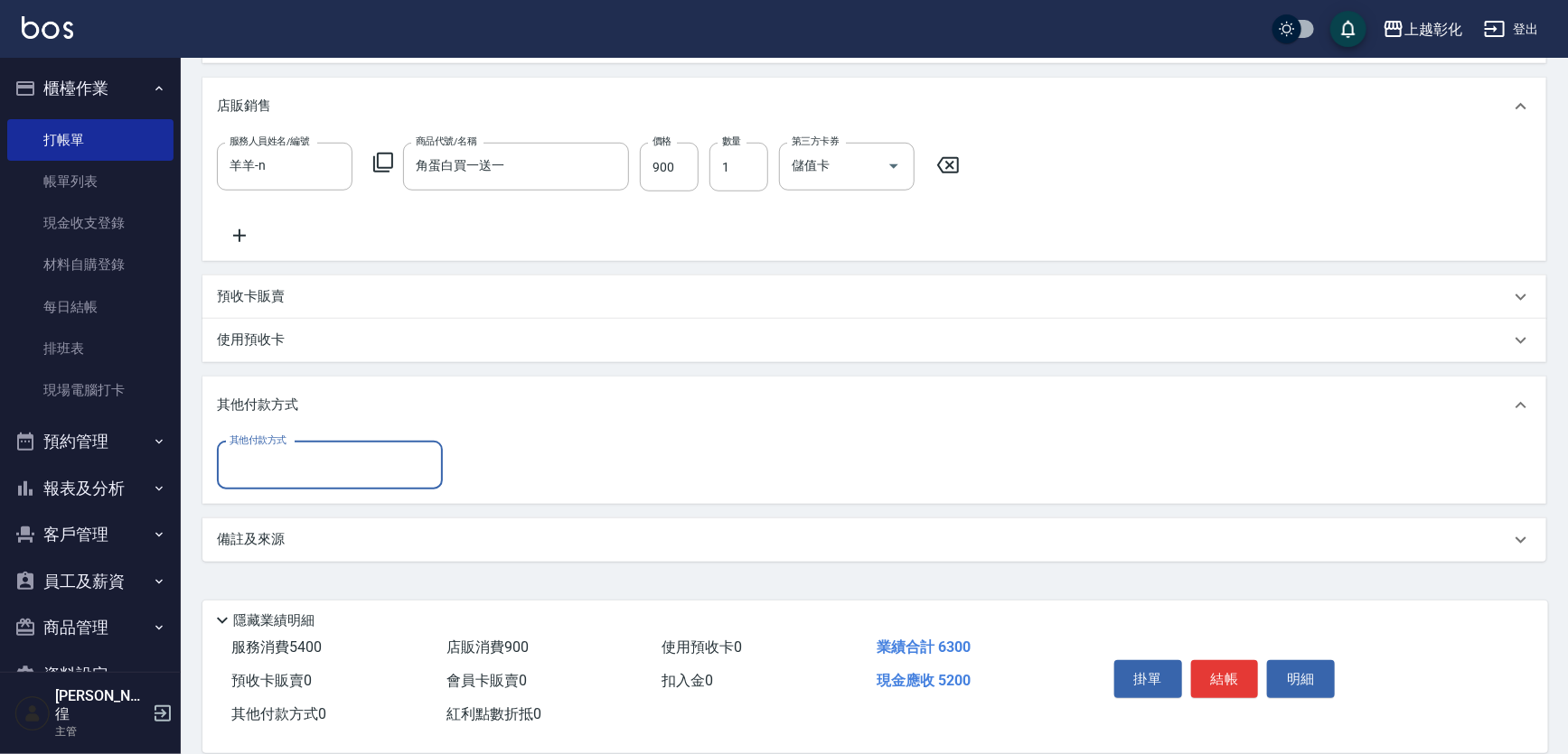
click at [308, 462] on input "其他付款方式" at bounding box center [329, 465] width 209 height 31
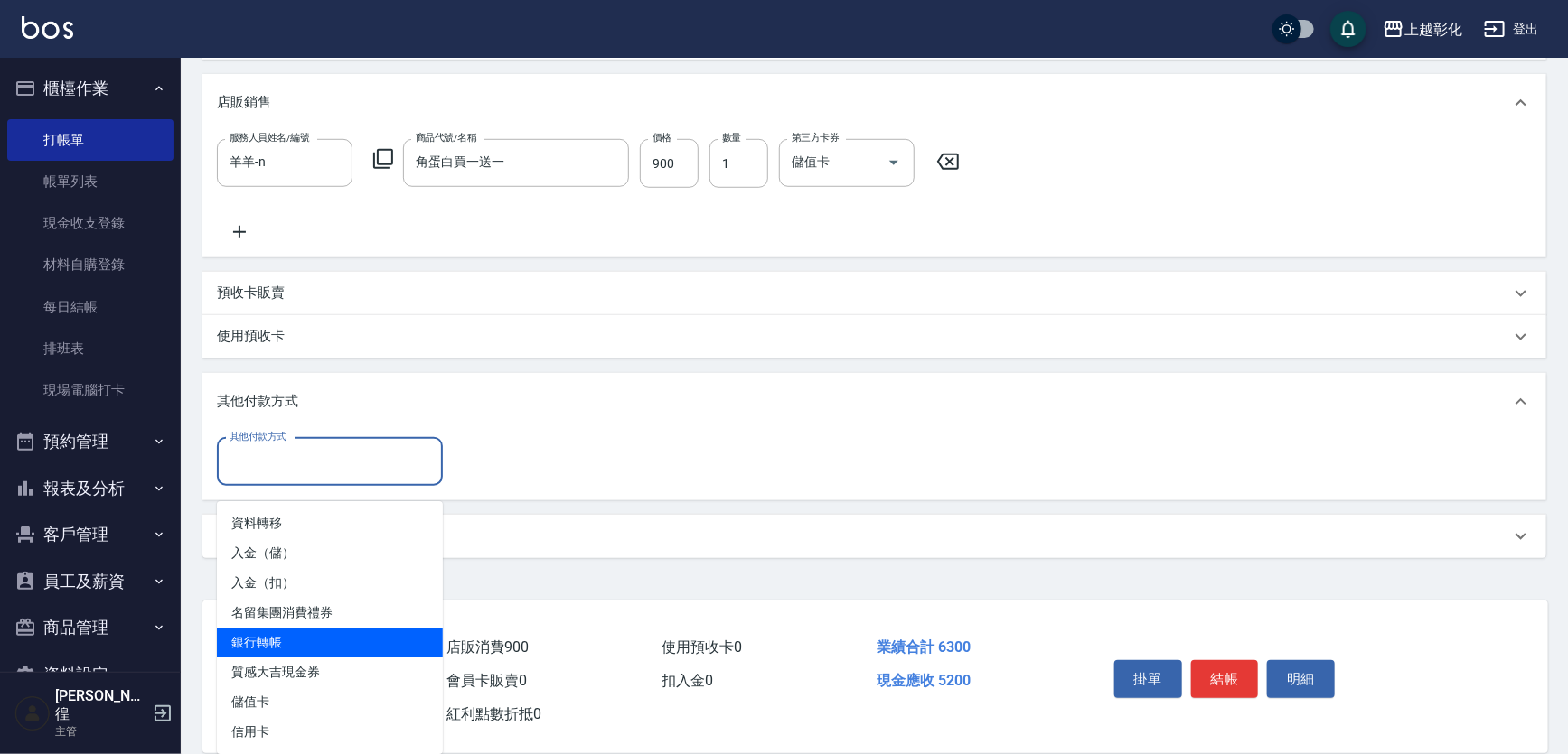
click at [290, 628] on span "銀行轉帳" at bounding box center [329, 642] width 226 height 29
type input "銀行轉帳"
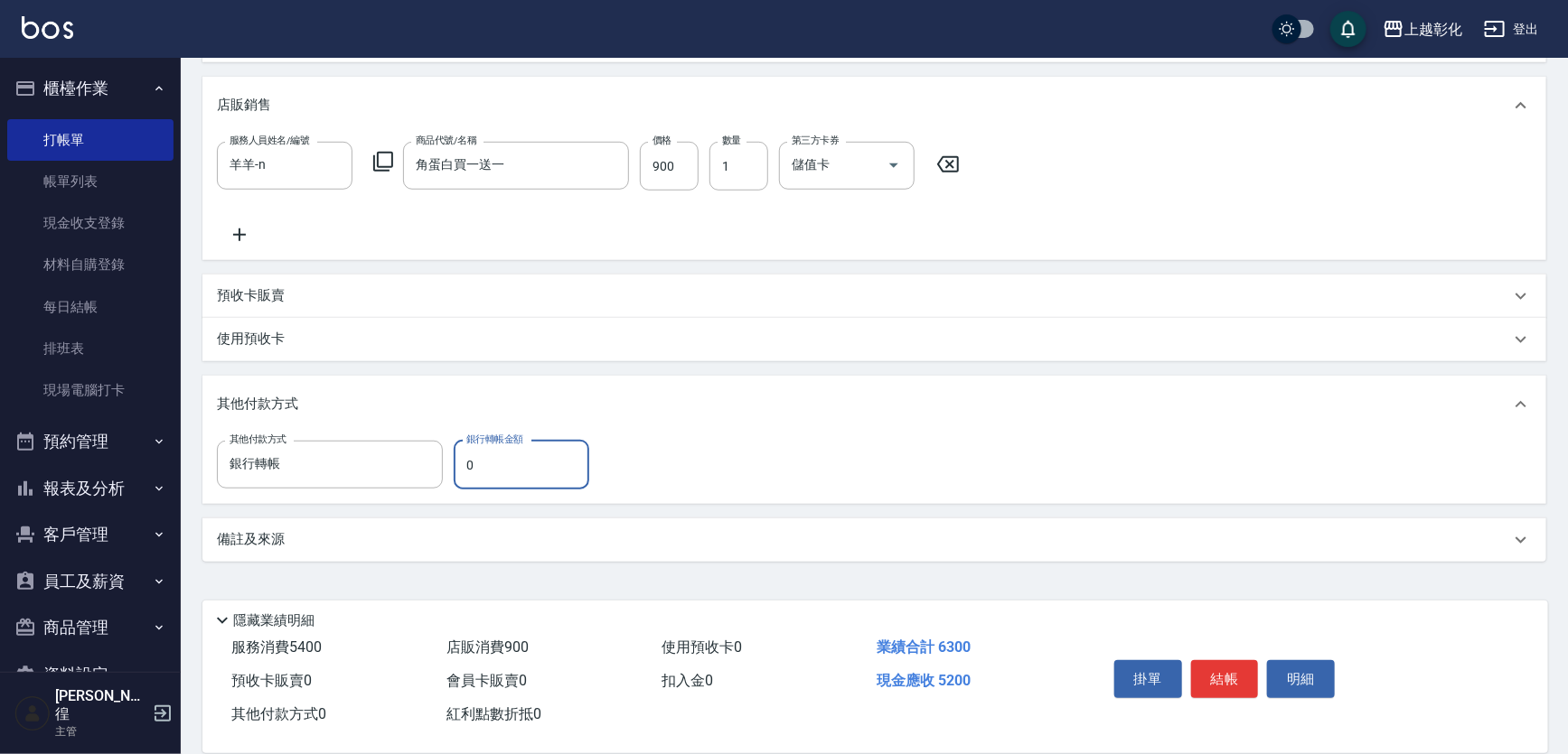
drag, startPoint x: 474, startPoint y: 471, endPoint x: 444, endPoint y: 479, distance: 31.0
click at [445, 479] on div "其他付款方式 銀行轉帳 其他付款方式 銀行轉帳金額 0 銀行轉帳金額" at bounding box center [408, 465] width 383 height 49
type input "5200"
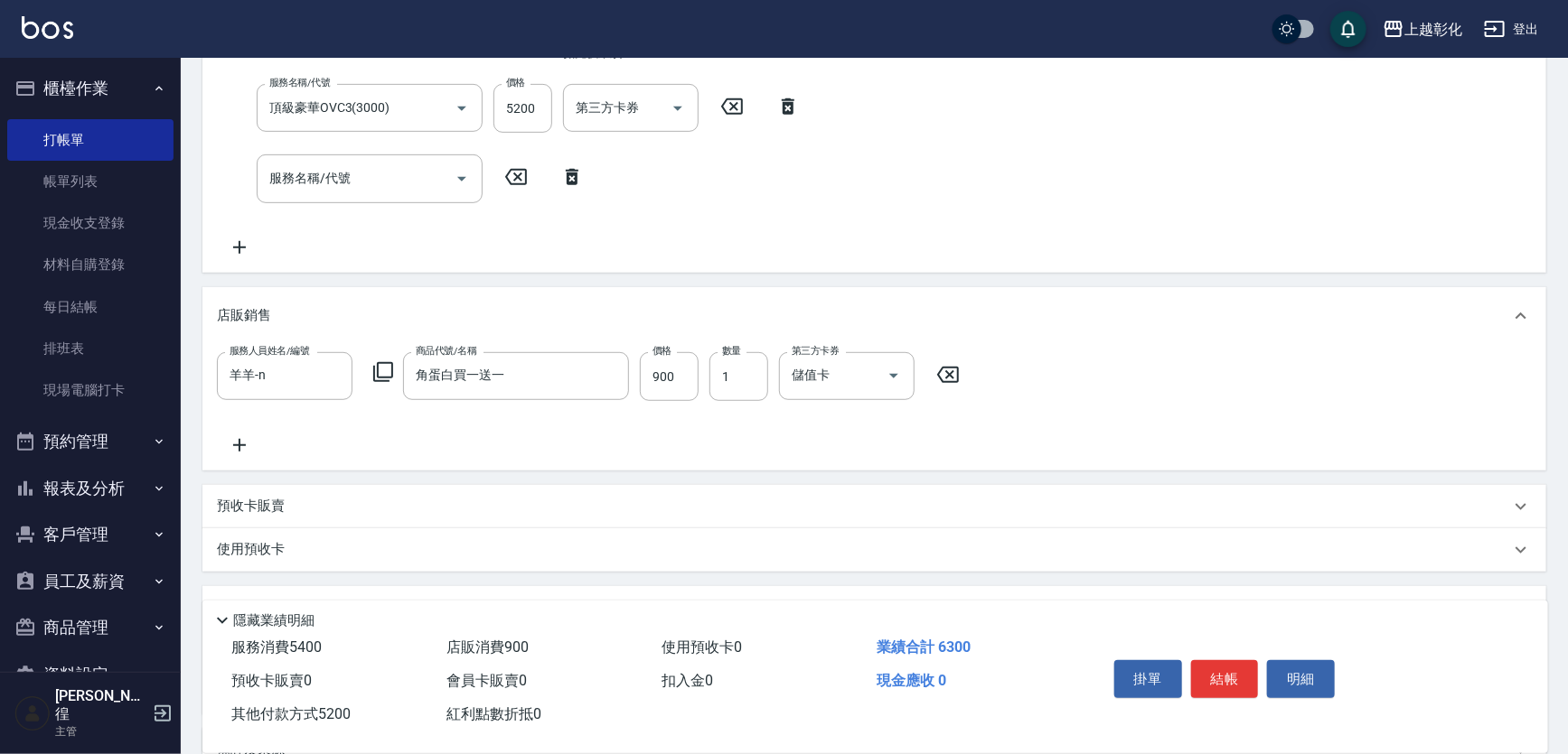
scroll to position [591, 0]
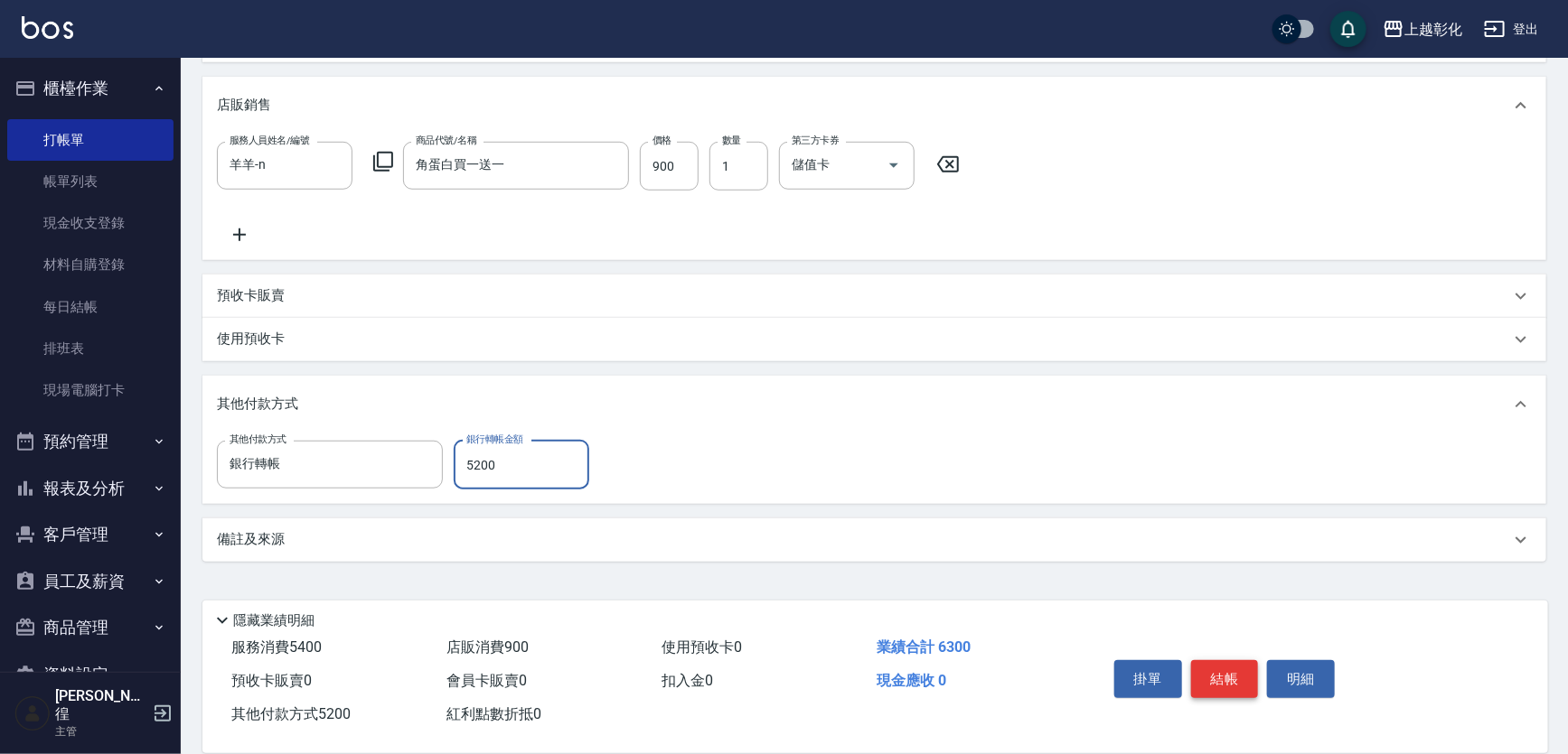
click at [1238, 661] on button "結帳" at bounding box center [1225, 679] width 68 height 38
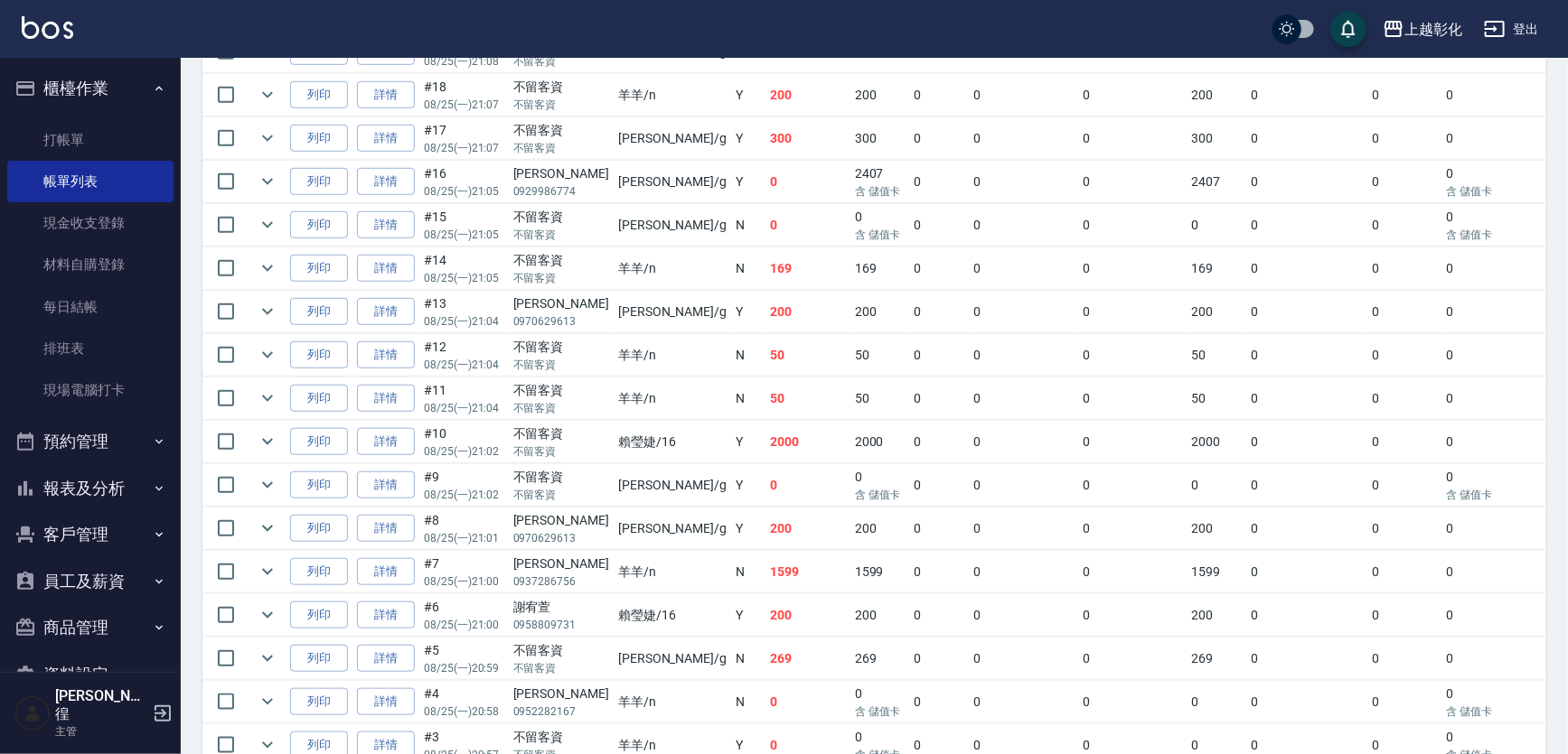
scroll to position [657, 0]
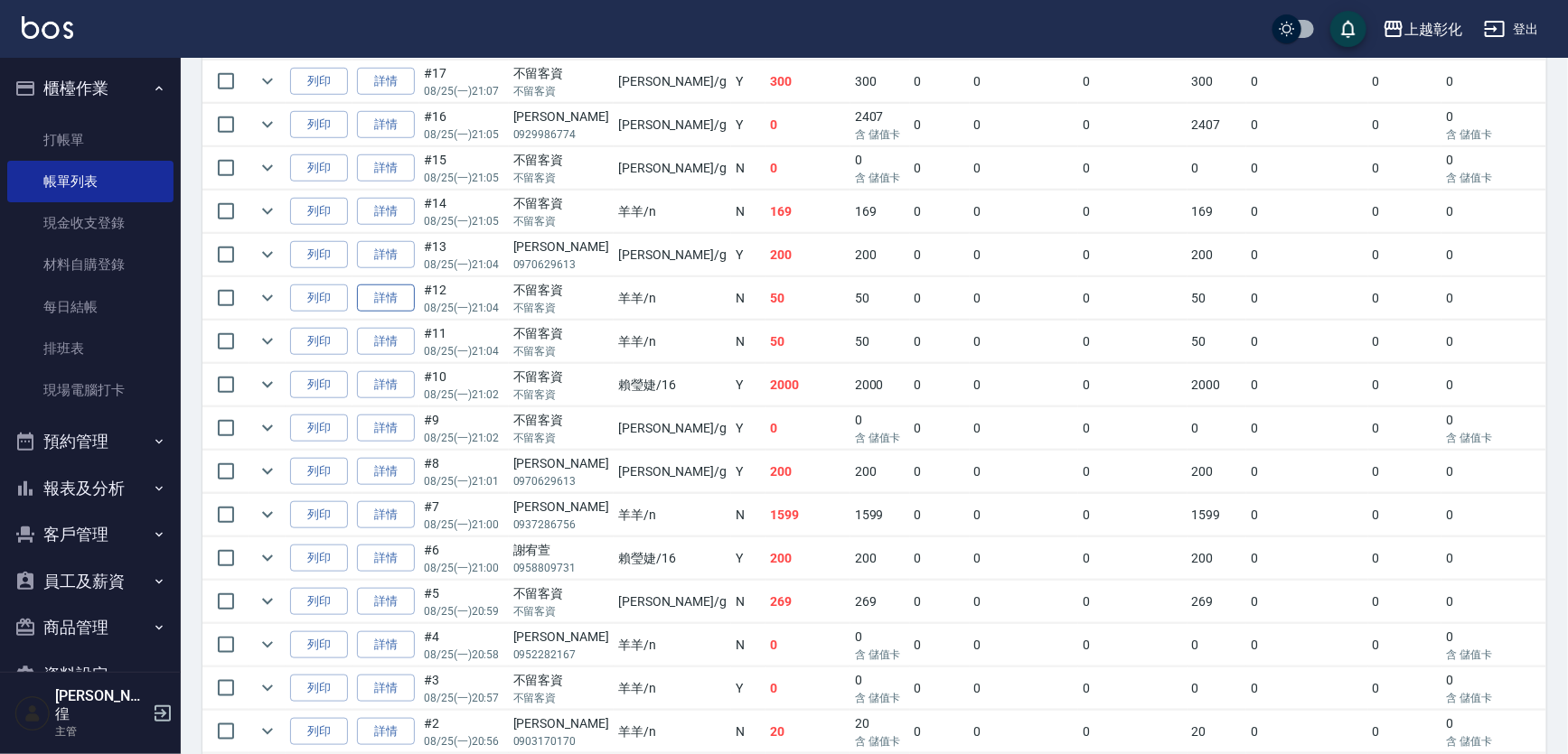
click at [411, 312] on link "詳情" at bounding box center [385, 299] width 58 height 28
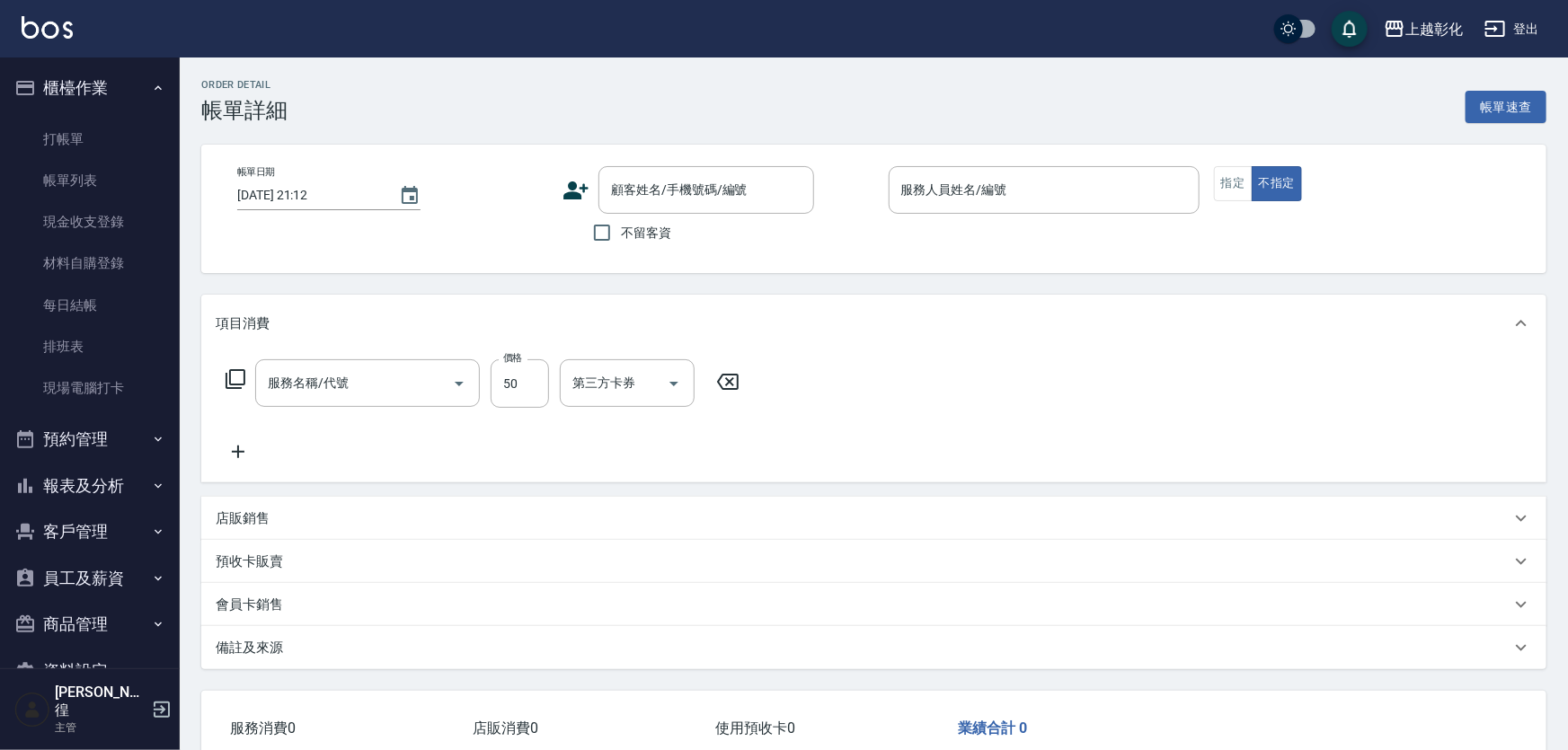
type input "[DATE] 21:04"
checkbox input "true"
type input "羊羊-n"
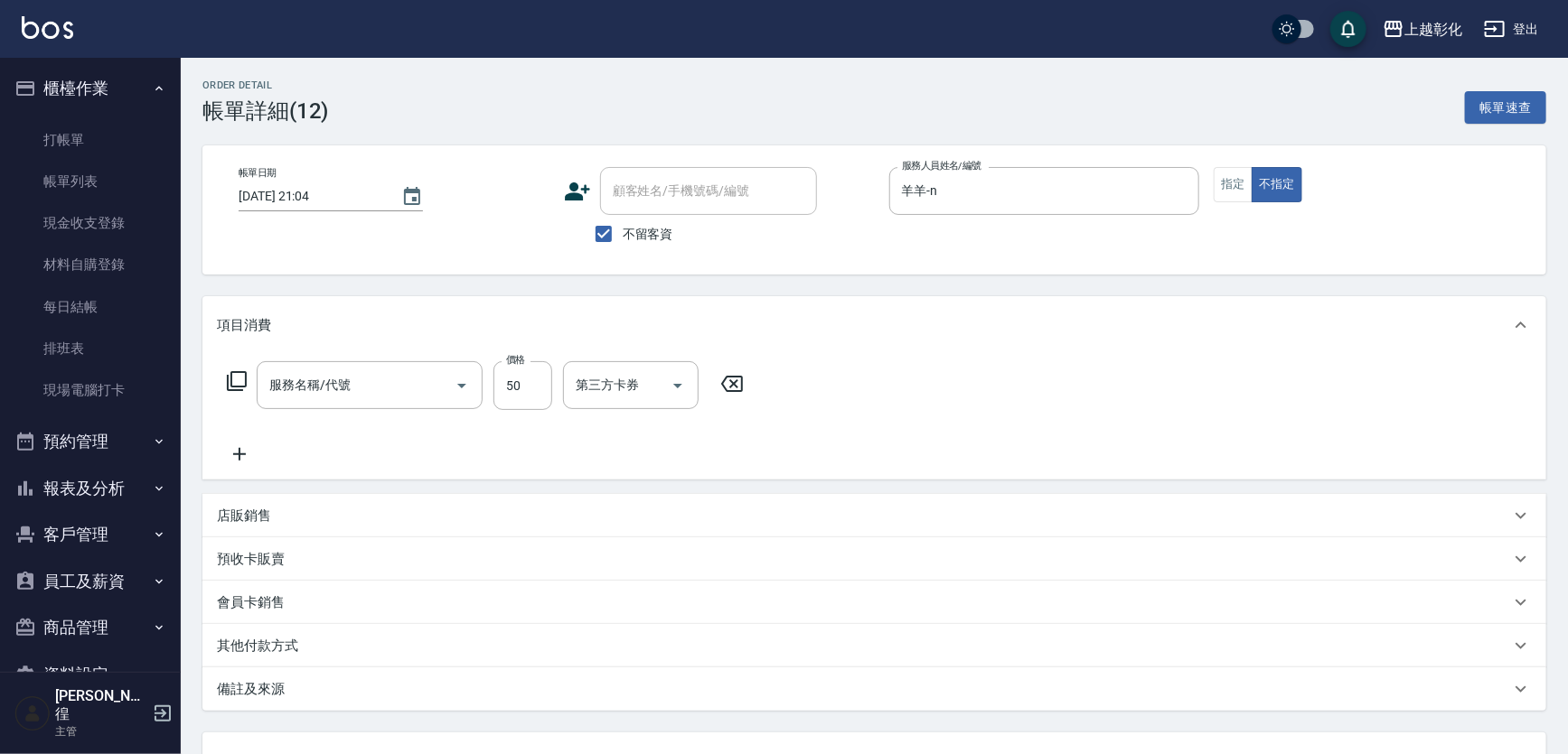
type input "剪瀏海(0050)"
click at [90, 188] on link "帳單列表" at bounding box center [90, 181] width 166 height 41
click at [105, 184] on link "帳單列表" at bounding box center [90, 181] width 166 height 41
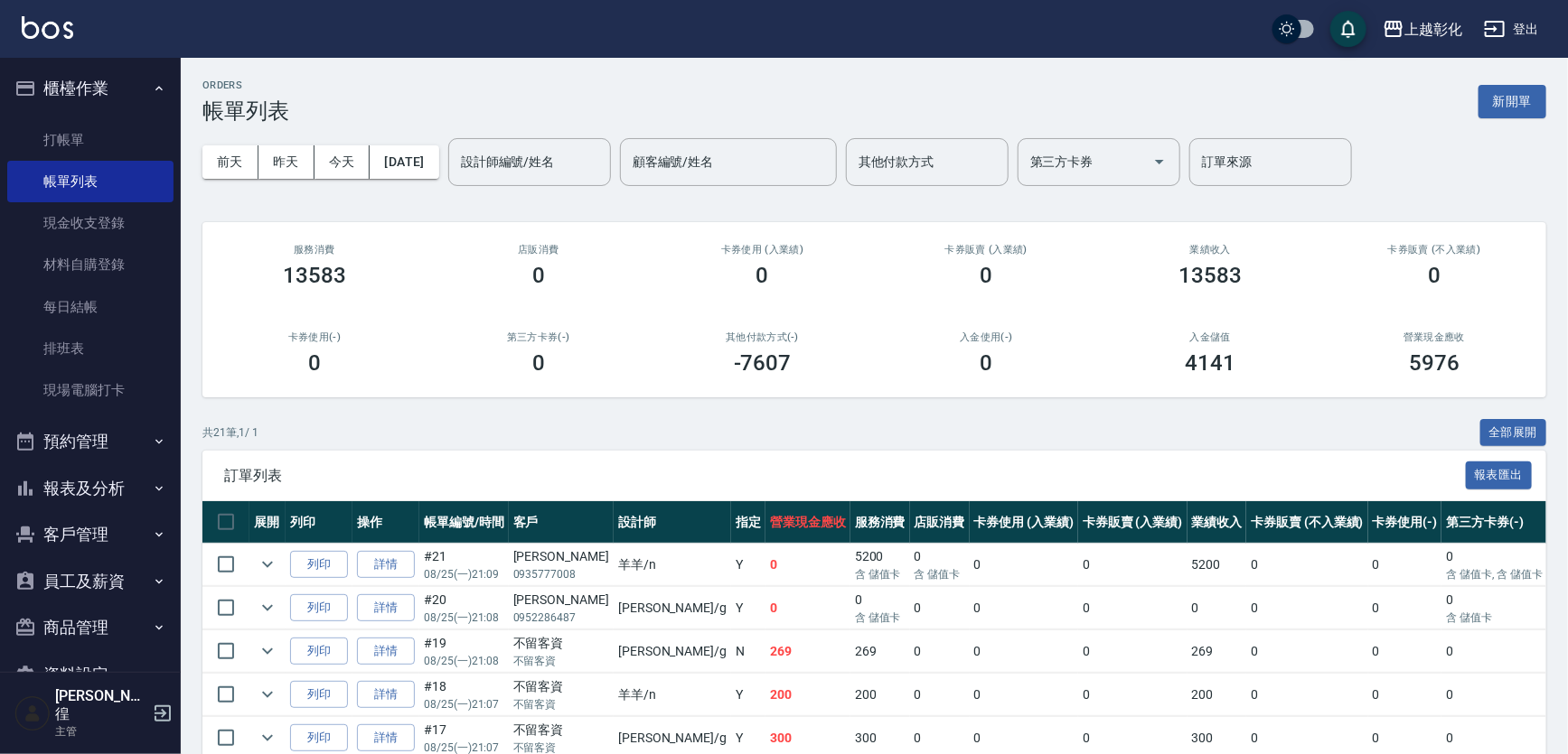
click at [396, 430] on div "共 21 筆, 1 / 1 全部展開" at bounding box center [875, 433] width 1344 height 28
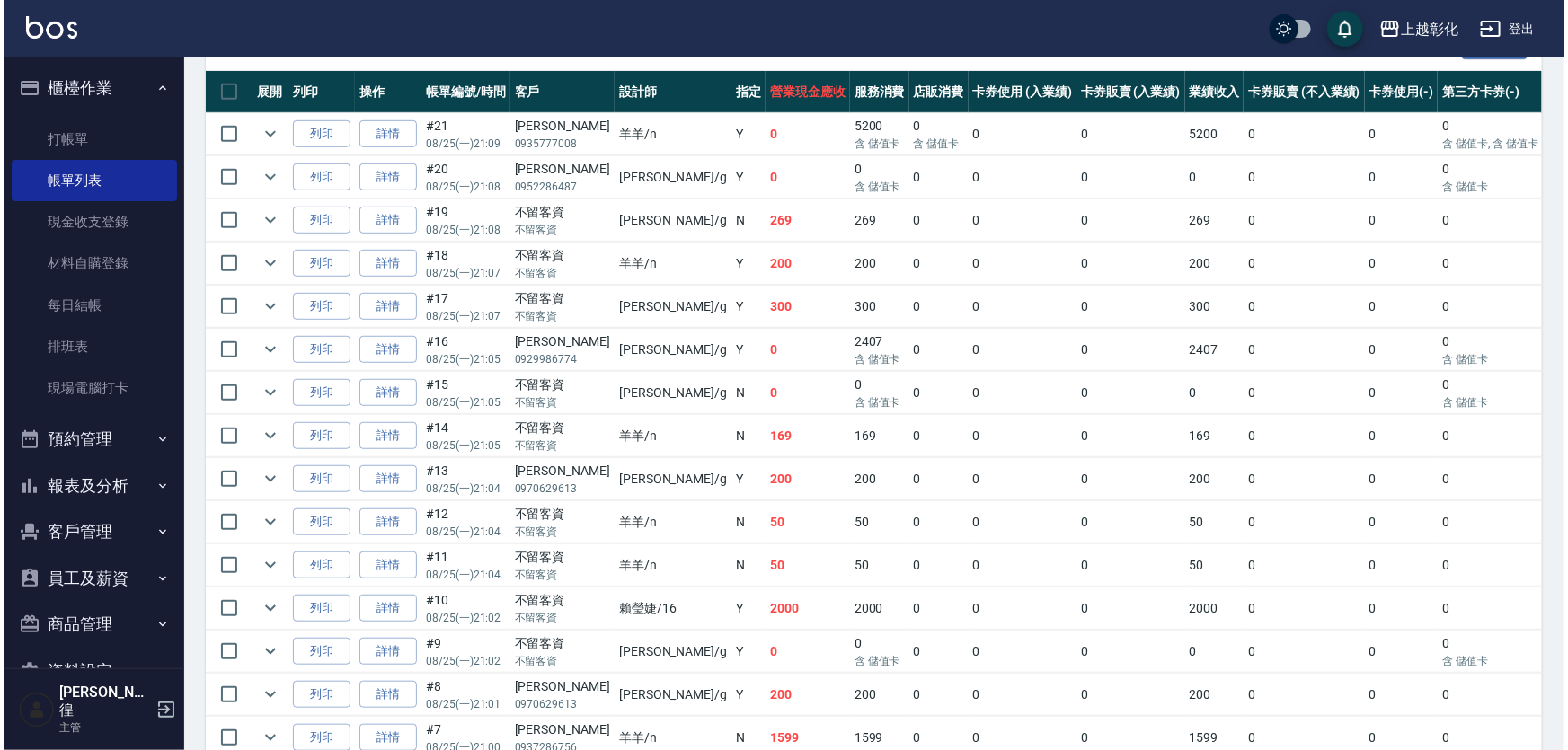
scroll to position [571, 0]
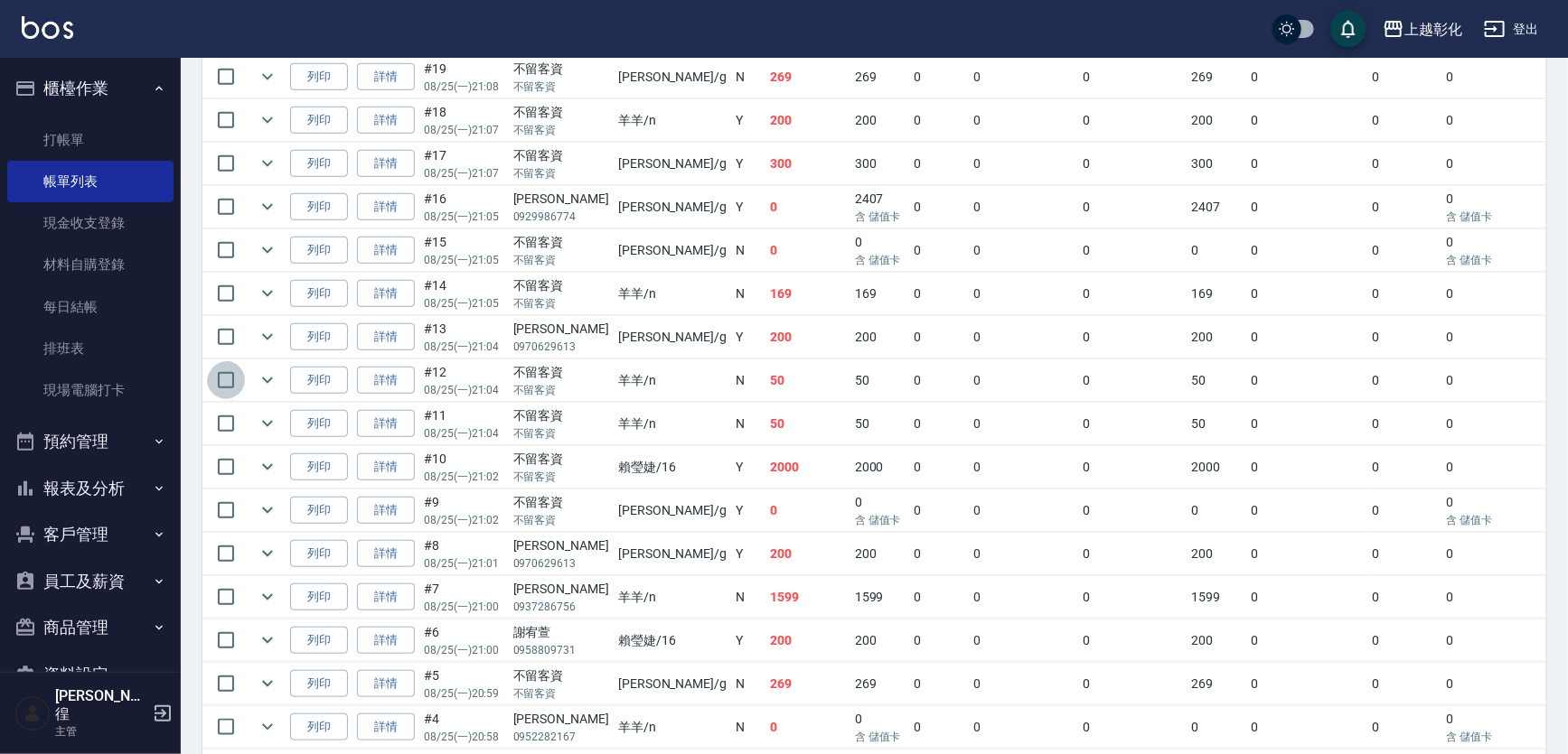
click at [241, 399] on input "checkbox" at bounding box center [225, 380] width 38 height 38
checkbox input "true"
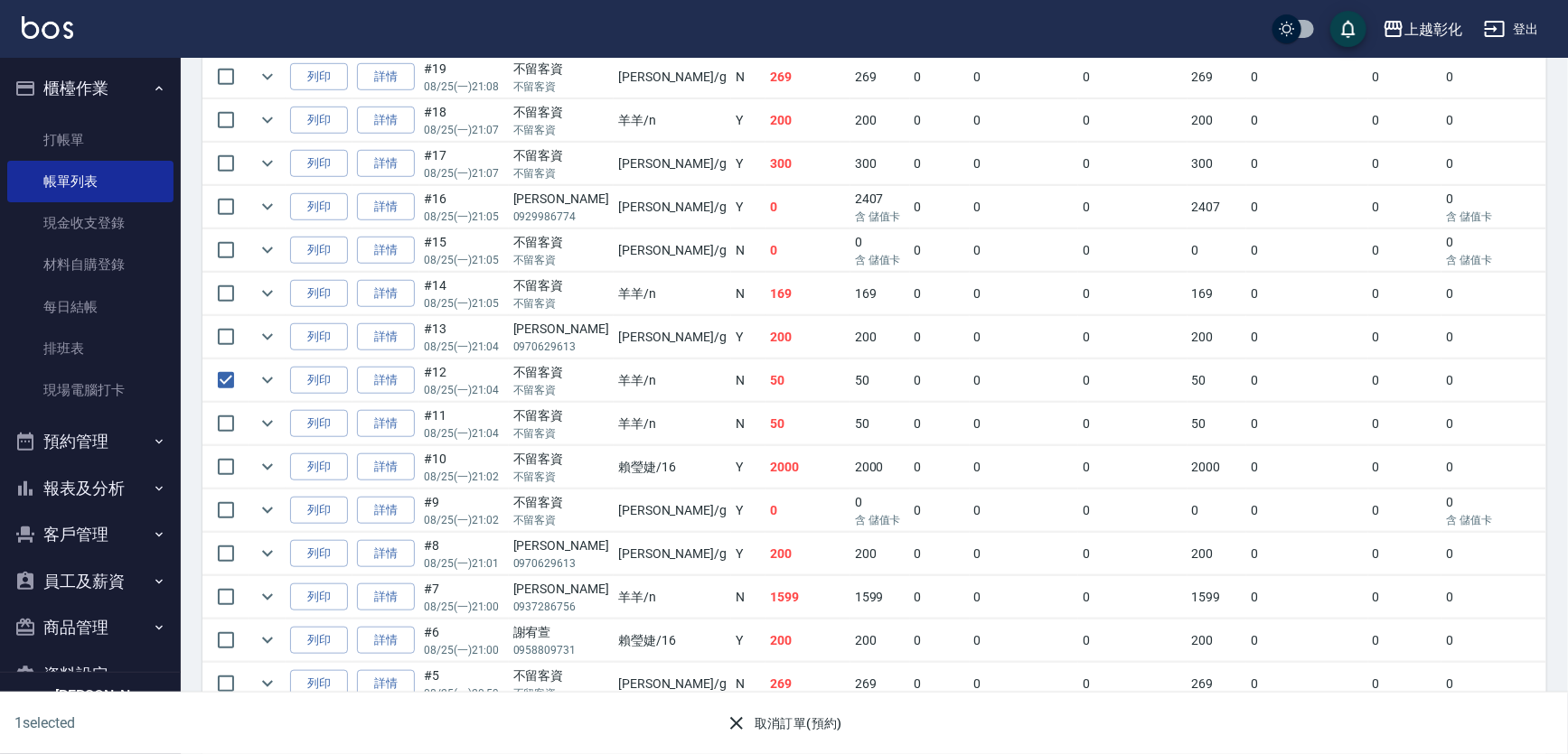
click at [809, 721] on button "取消訂單(預約)" at bounding box center [784, 724] width 131 height 33
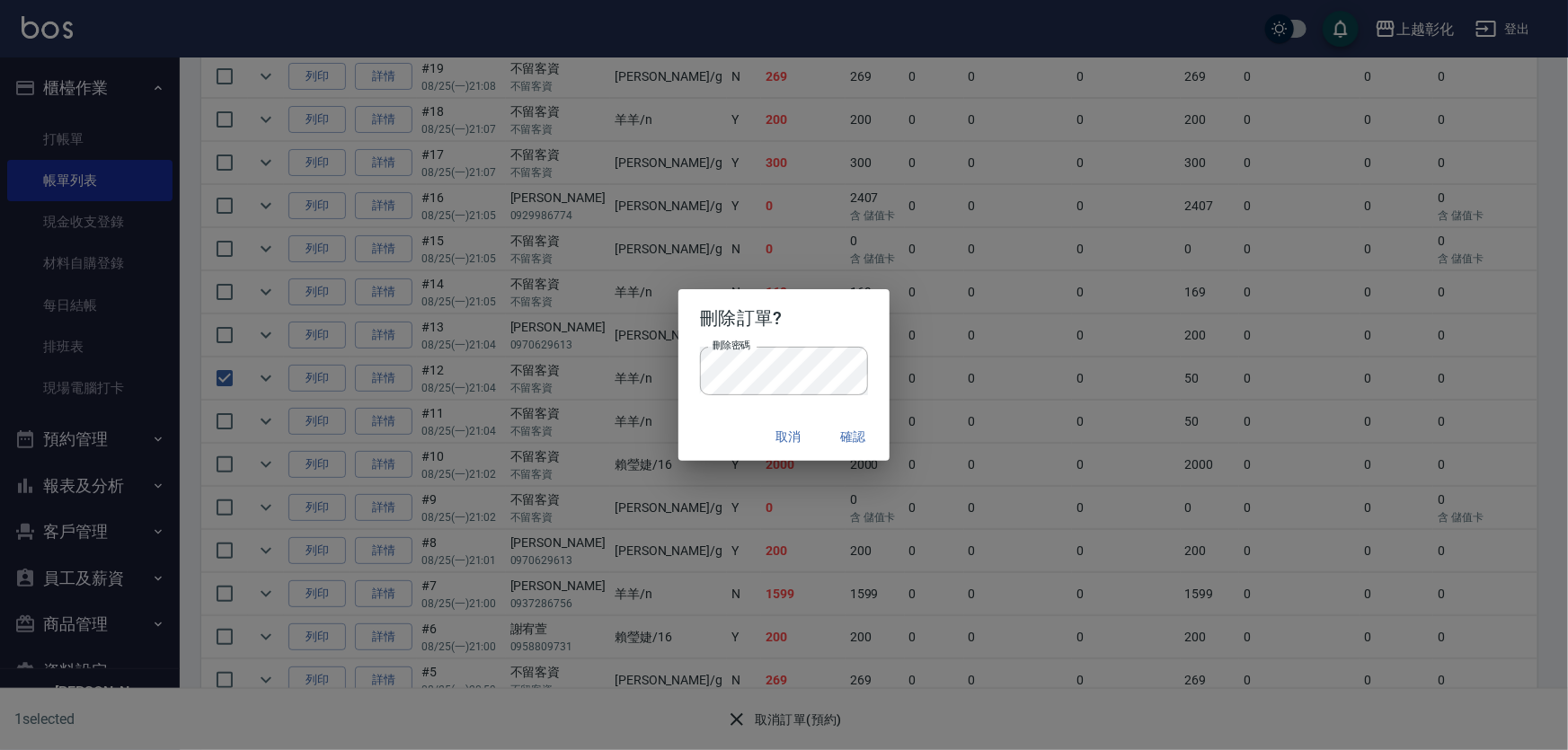
click at [860, 439] on button "確認" at bounding box center [854, 437] width 58 height 33
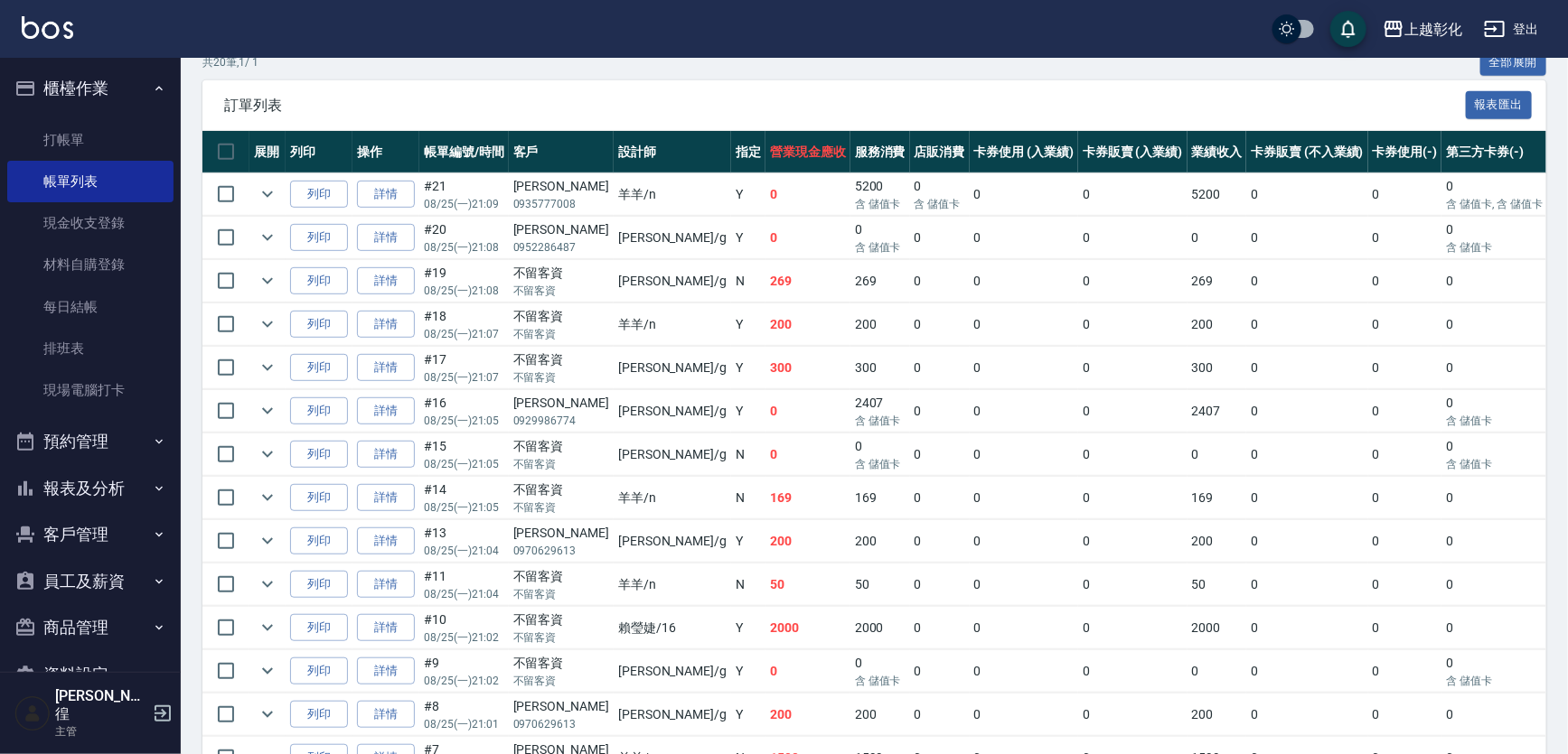
scroll to position [0, 0]
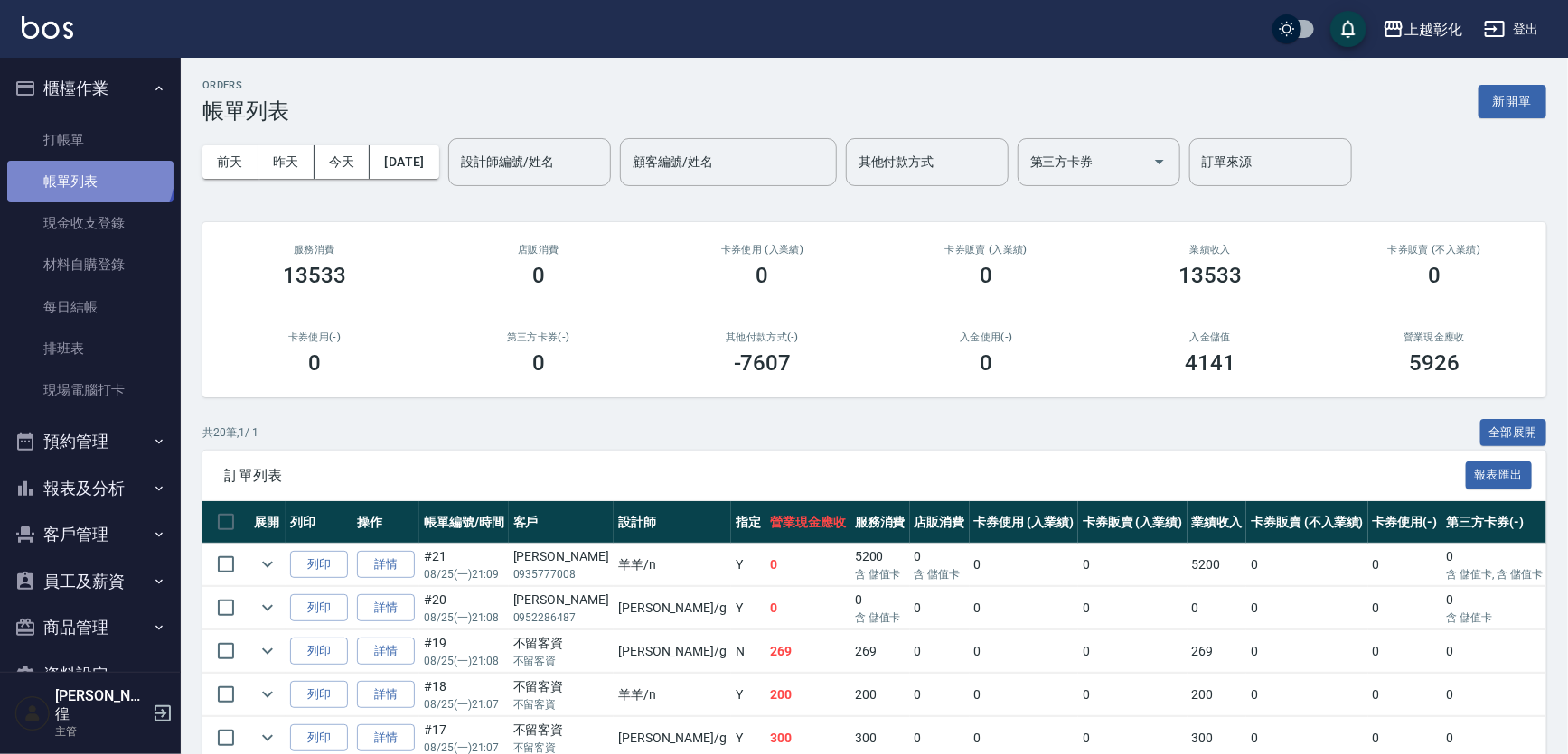
click at [88, 171] on link "帳單列表" at bounding box center [90, 181] width 166 height 41
drag, startPoint x: 88, startPoint y: 171, endPoint x: 88, endPoint y: 150, distance: 21.0
click at [88, 160] on link "帳單列表" at bounding box center [90, 181] width 166 height 41
click at [88, 153] on link "打帳單" at bounding box center [90, 139] width 166 height 41
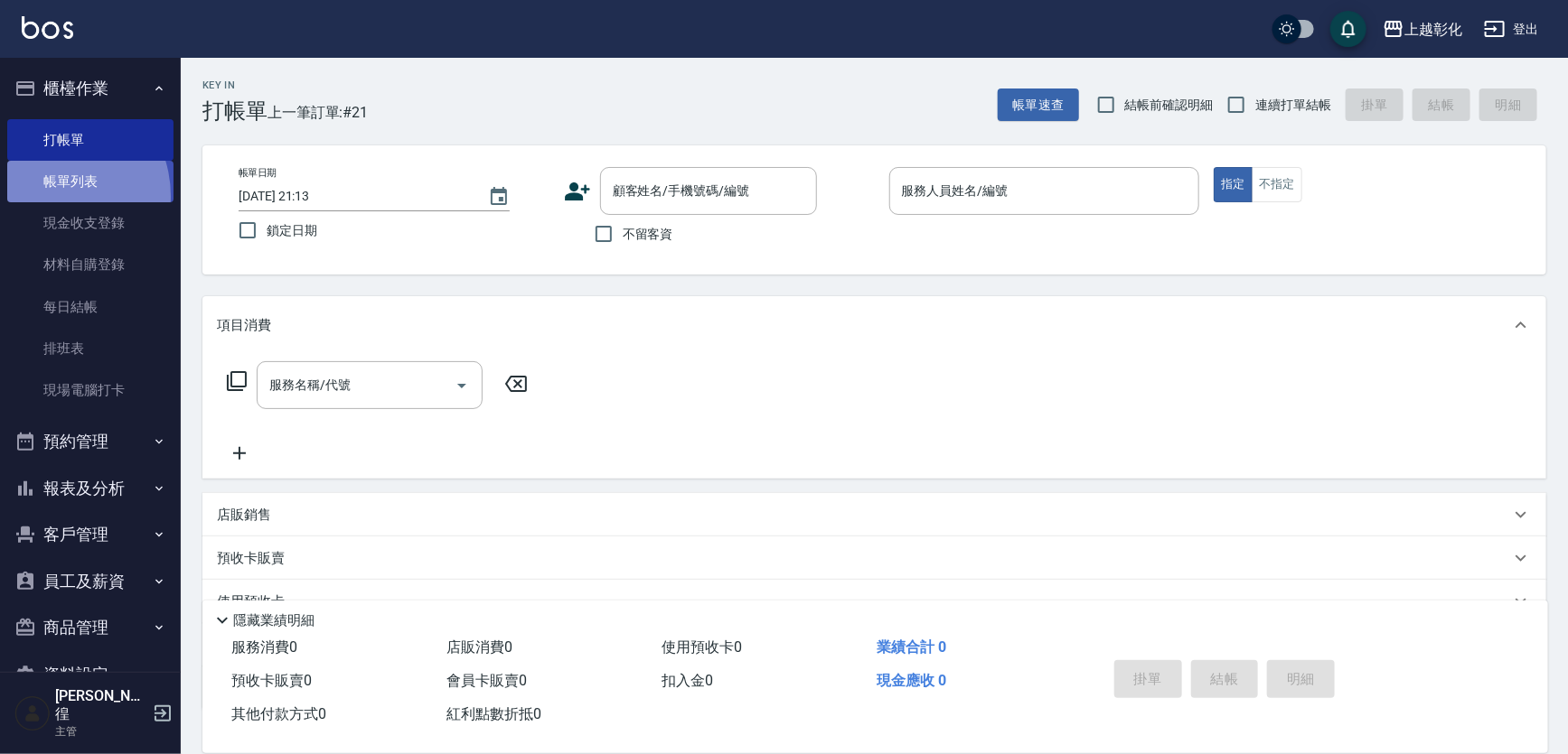
click at [49, 197] on link "帳單列表" at bounding box center [90, 181] width 166 height 41
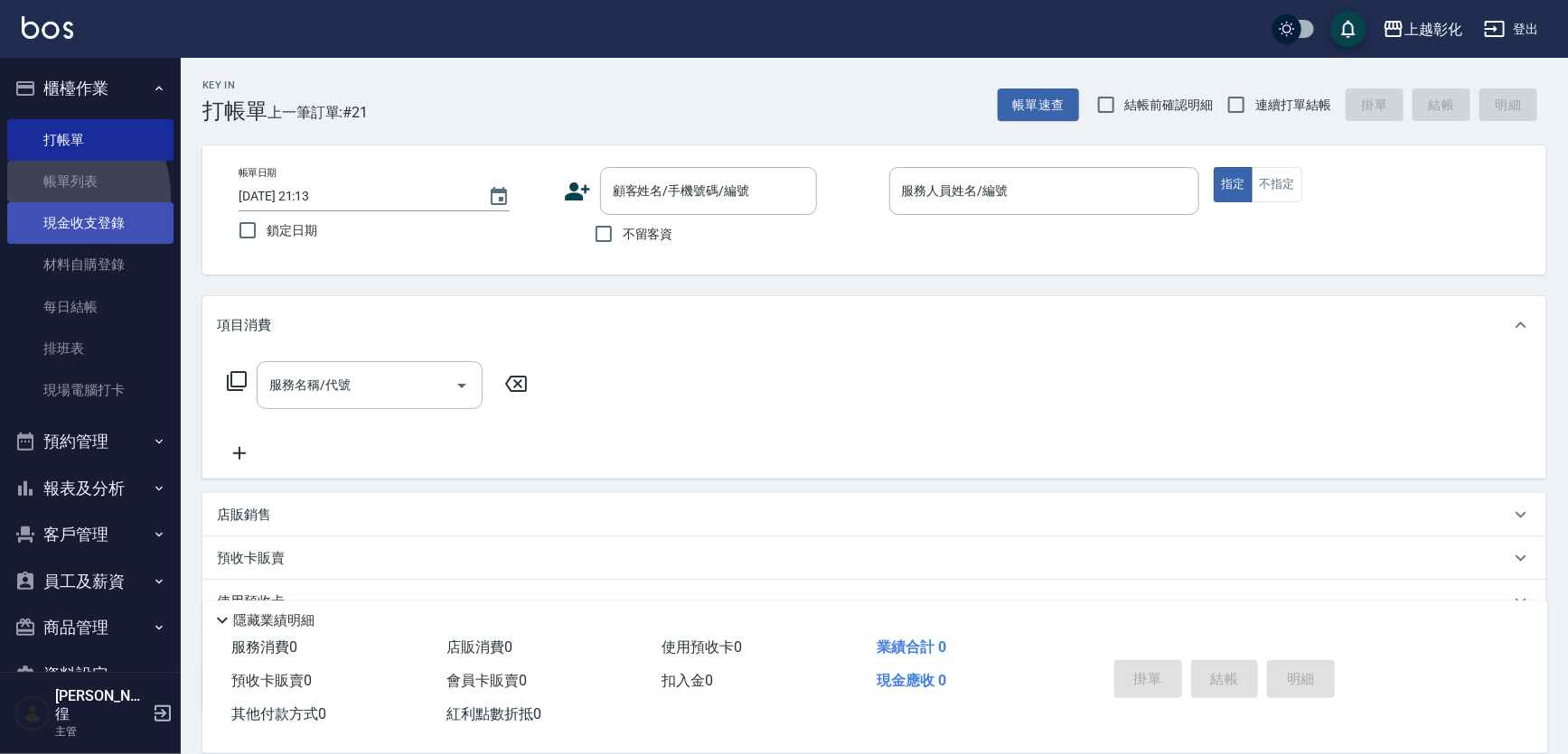
click at [54, 191] on link "帳單列表" at bounding box center [90, 181] width 166 height 41
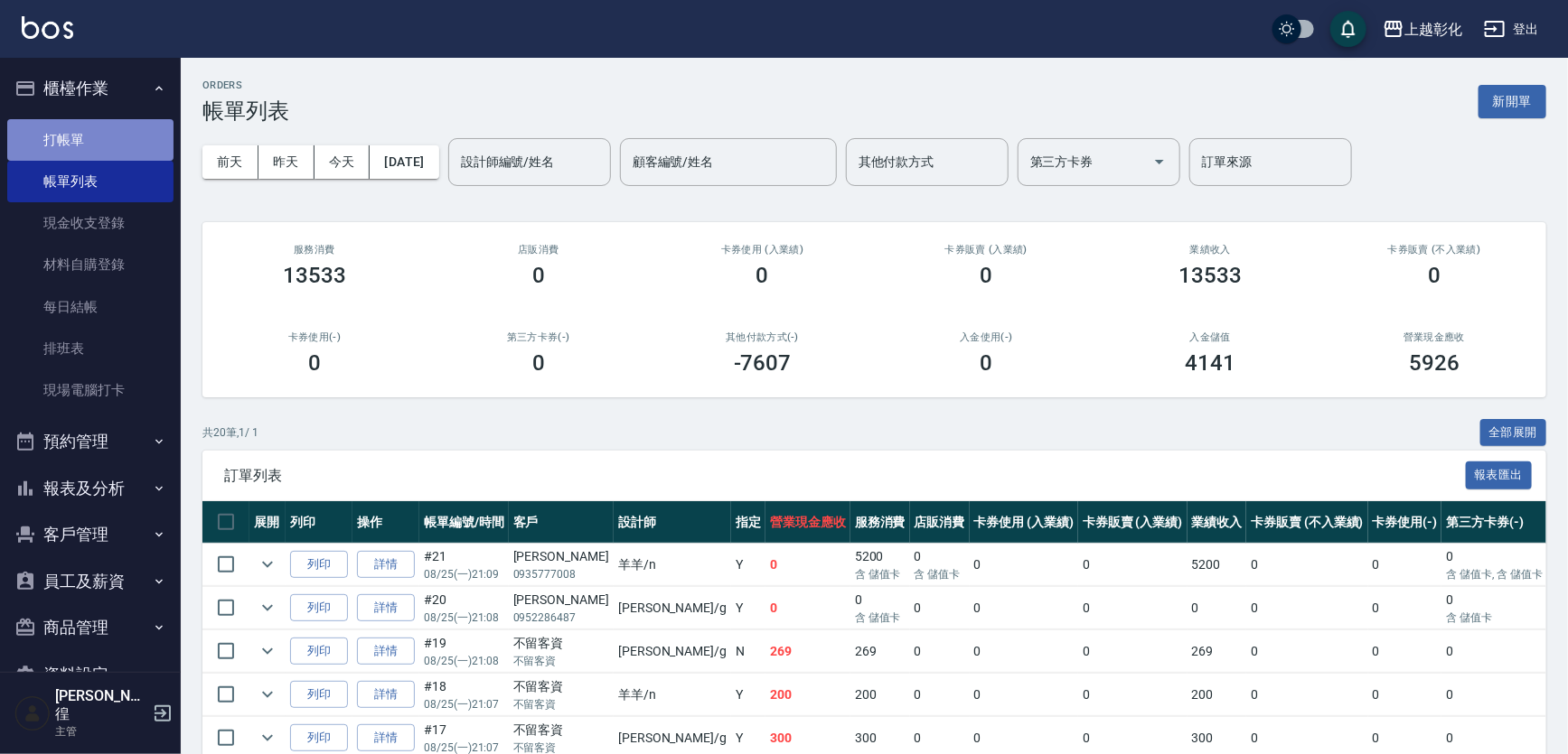
click at [109, 124] on link "打帳單" at bounding box center [90, 139] width 166 height 41
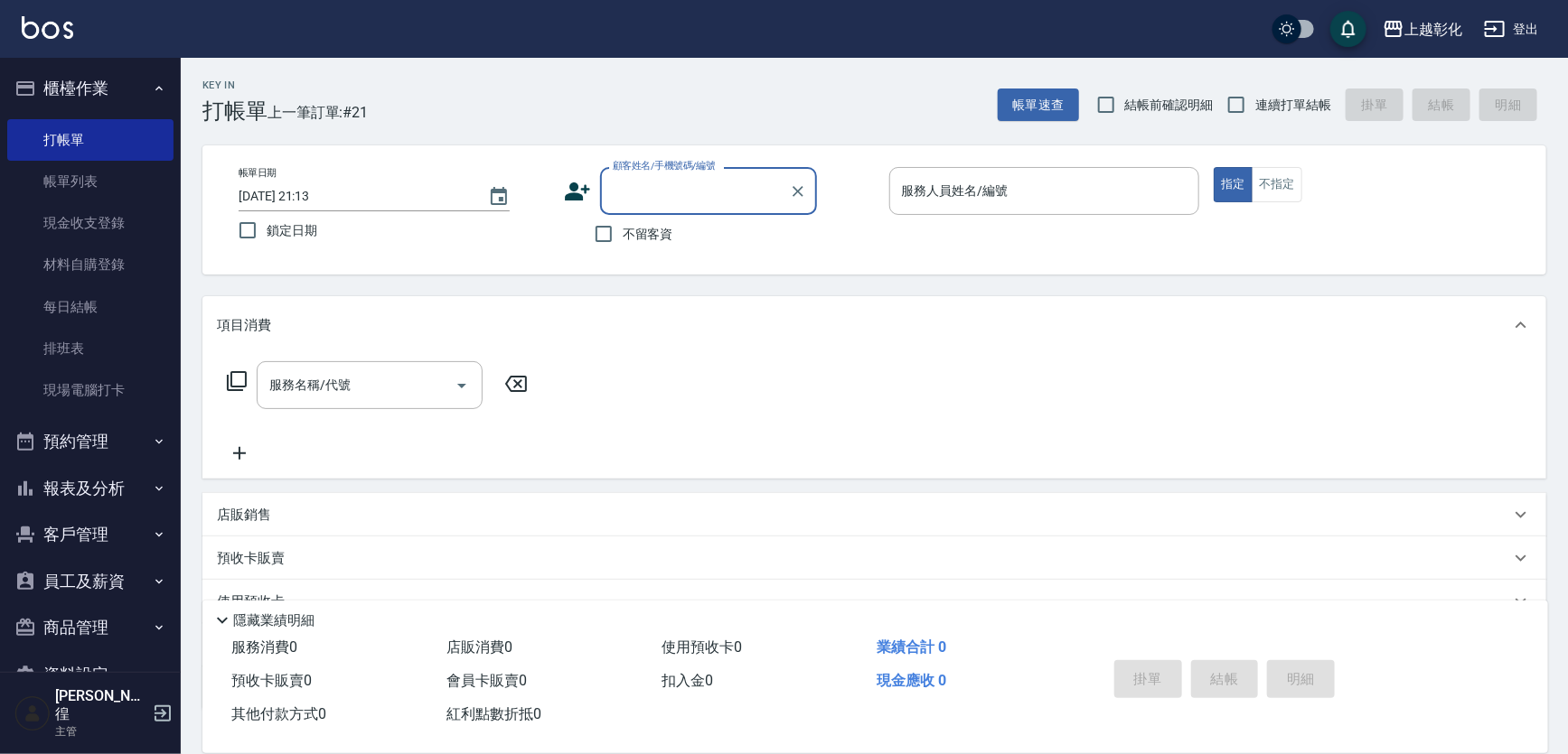
click at [996, 184] on div "服務人員姓名/編號 服務人員姓名/編號" at bounding box center [1044, 191] width 311 height 48
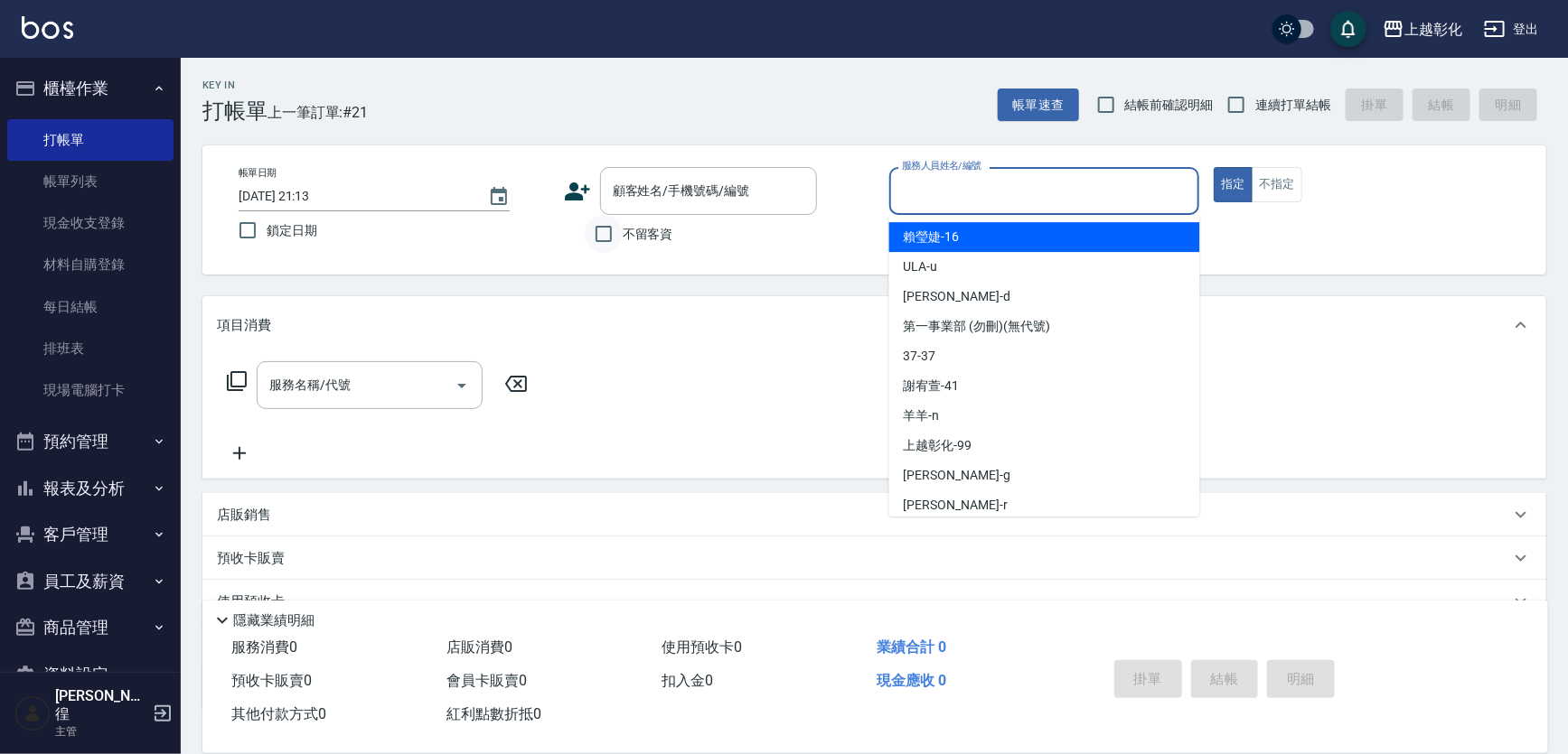
click at [613, 241] on input "不留客資" at bounding box center [603, 233] width 38 height 38
checkbox input "true"
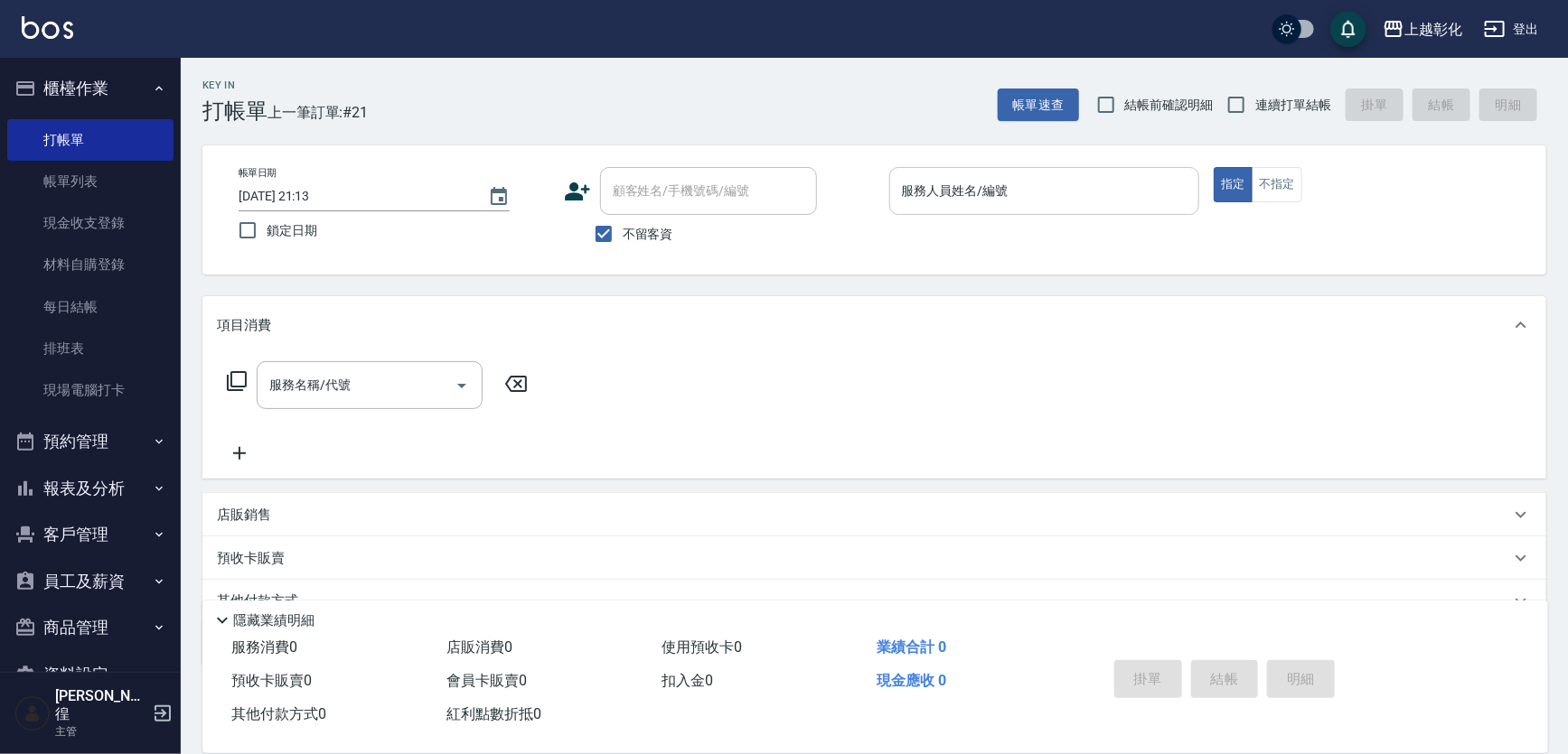
click at [935, 195] on input "服務人員姓名/編號" at bounding box center [1044, 191] width 295 height 31
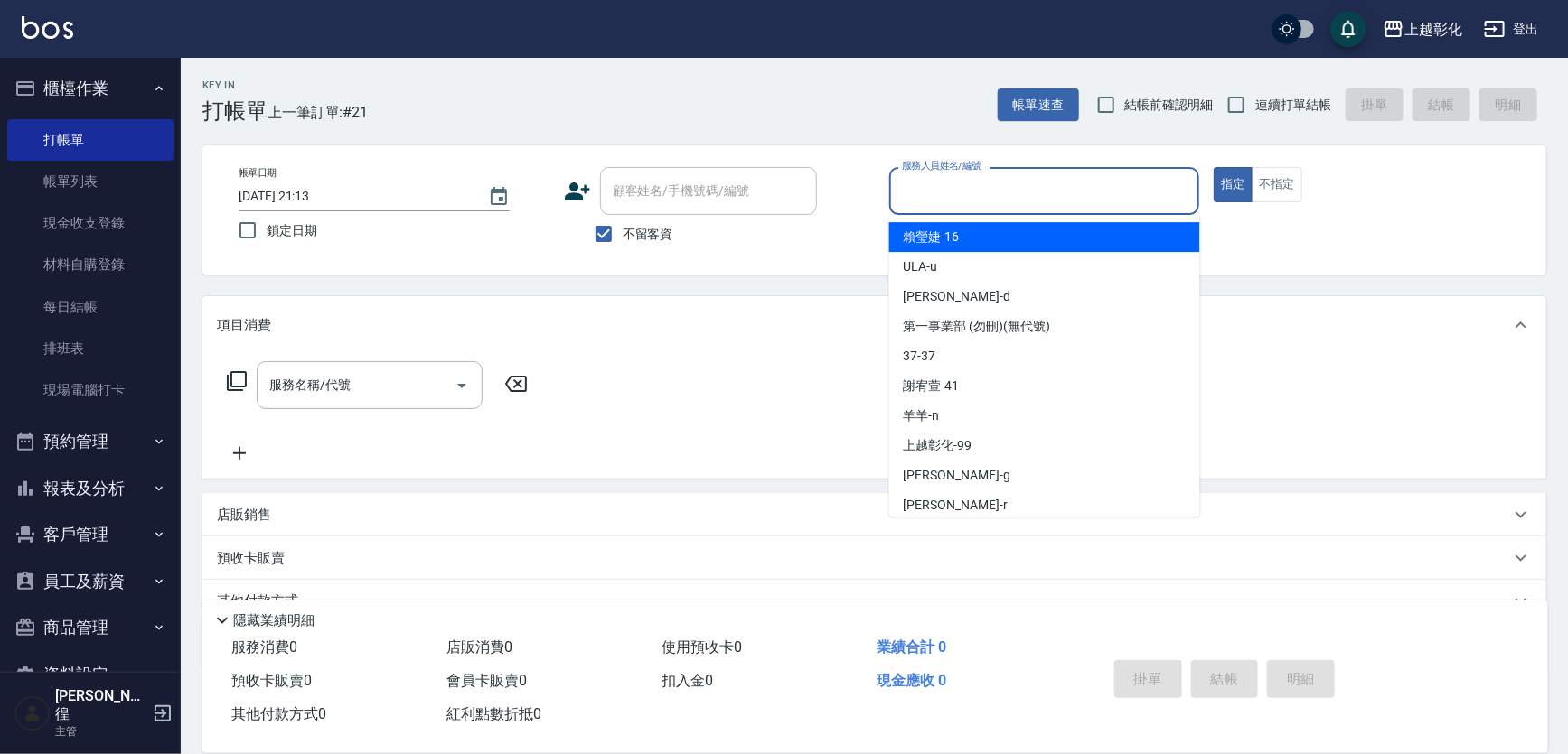
drag, startPoint x: 934, startPoint y: 228, endPoint x: 943, endPoint y: 242, distance: 16.6
click at [934, 230] on span "賴瑩婕 -16" at bounding box center [931, 237] width 56 height 19
type input "[PERSON_NAME]-16"
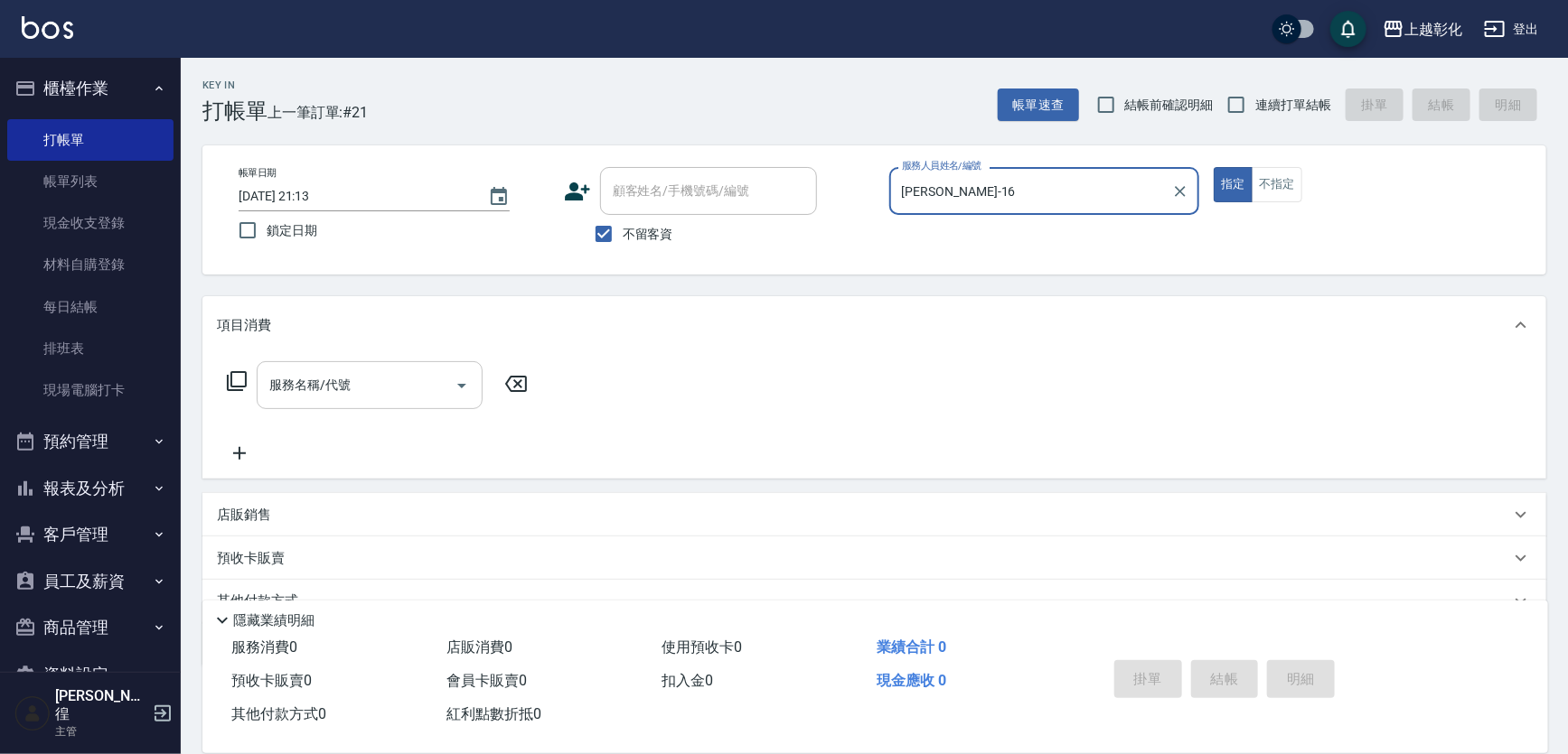
click at [385, 395] on input "服務名稱/代號" at bounding box center [356, 385] width 183 height 31
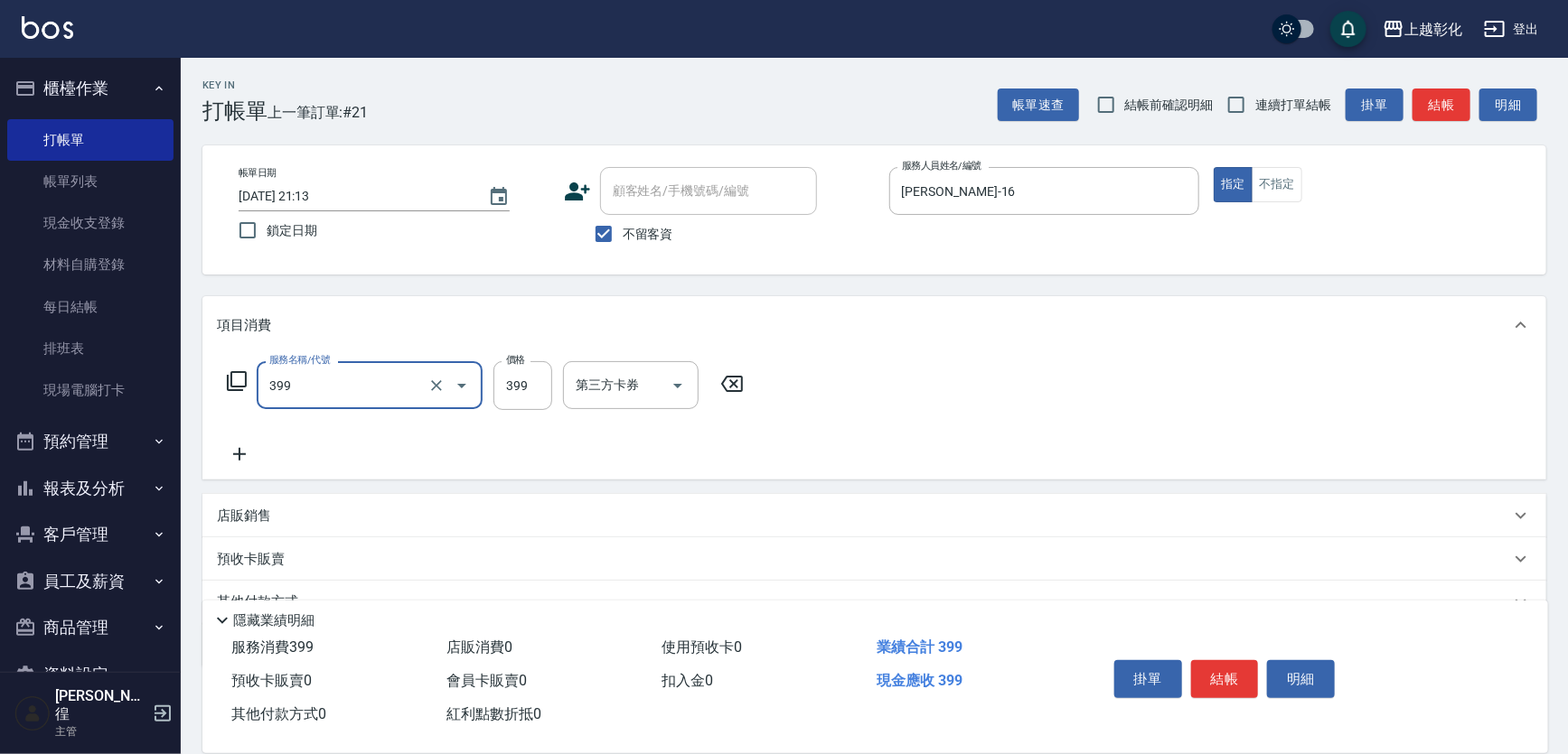
type input "貼片洗髮(399)"
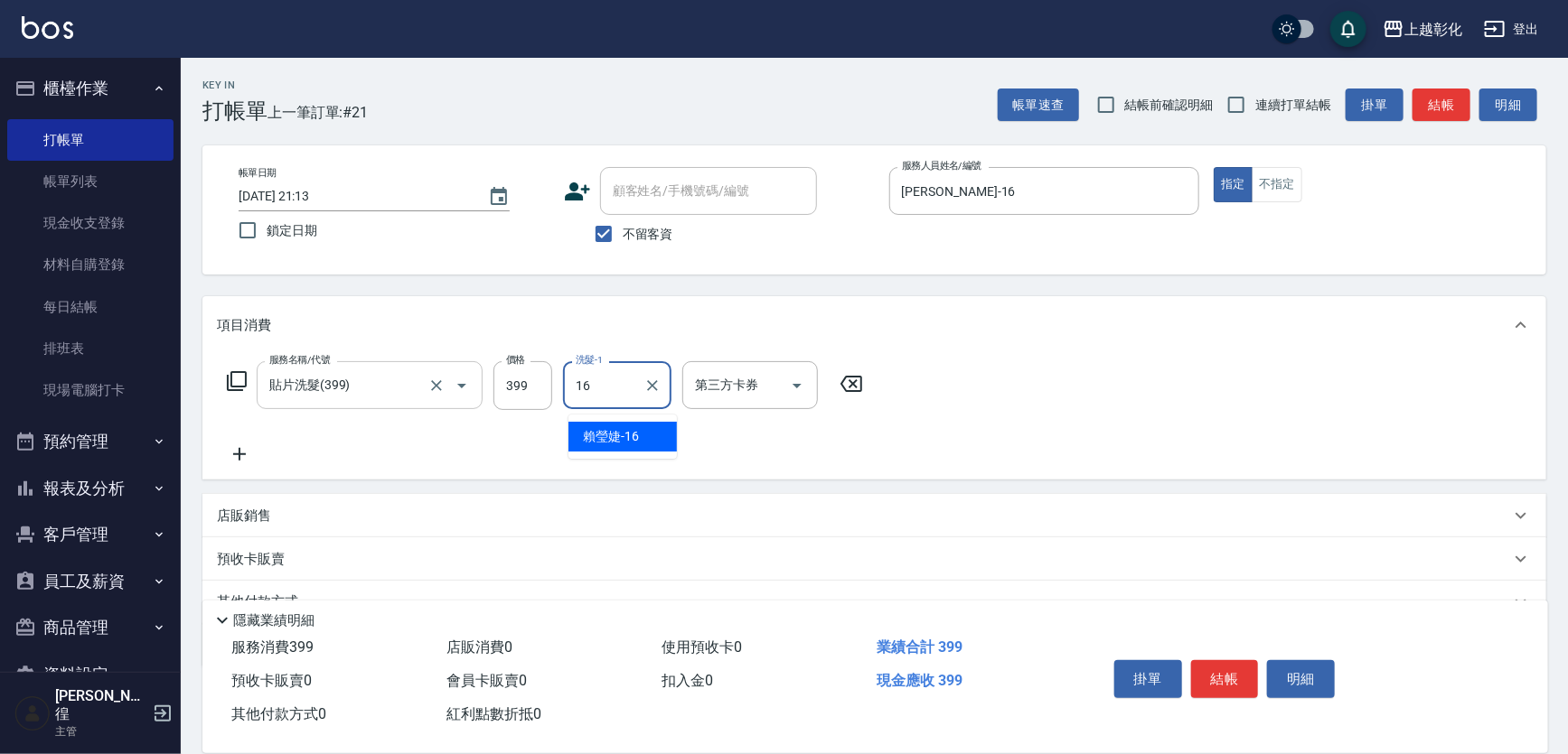
type input "[PERSON_NAME]-16"
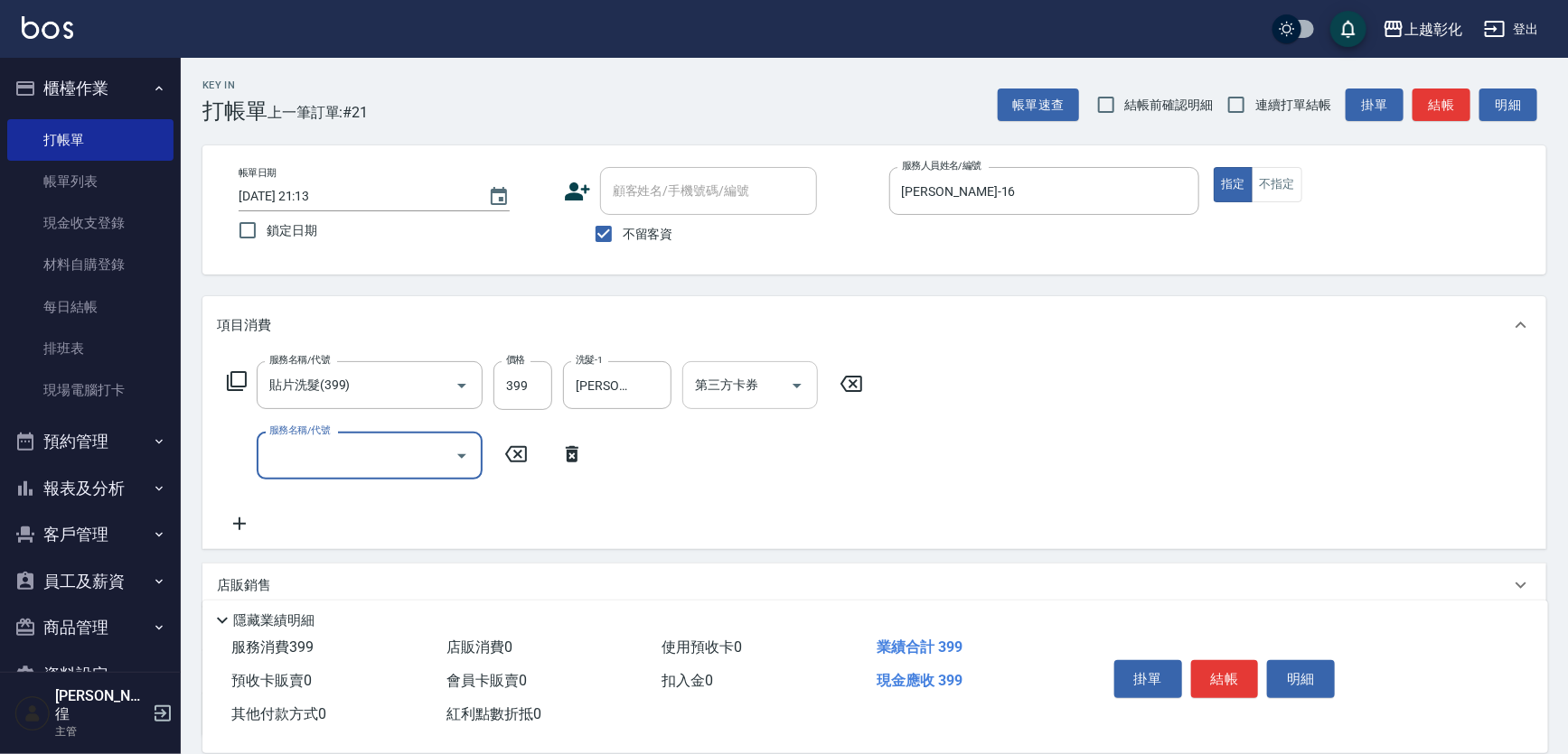
click at [746, 396] on input "第三方卡券" at bounding box center [737, 385] width 92 height 31
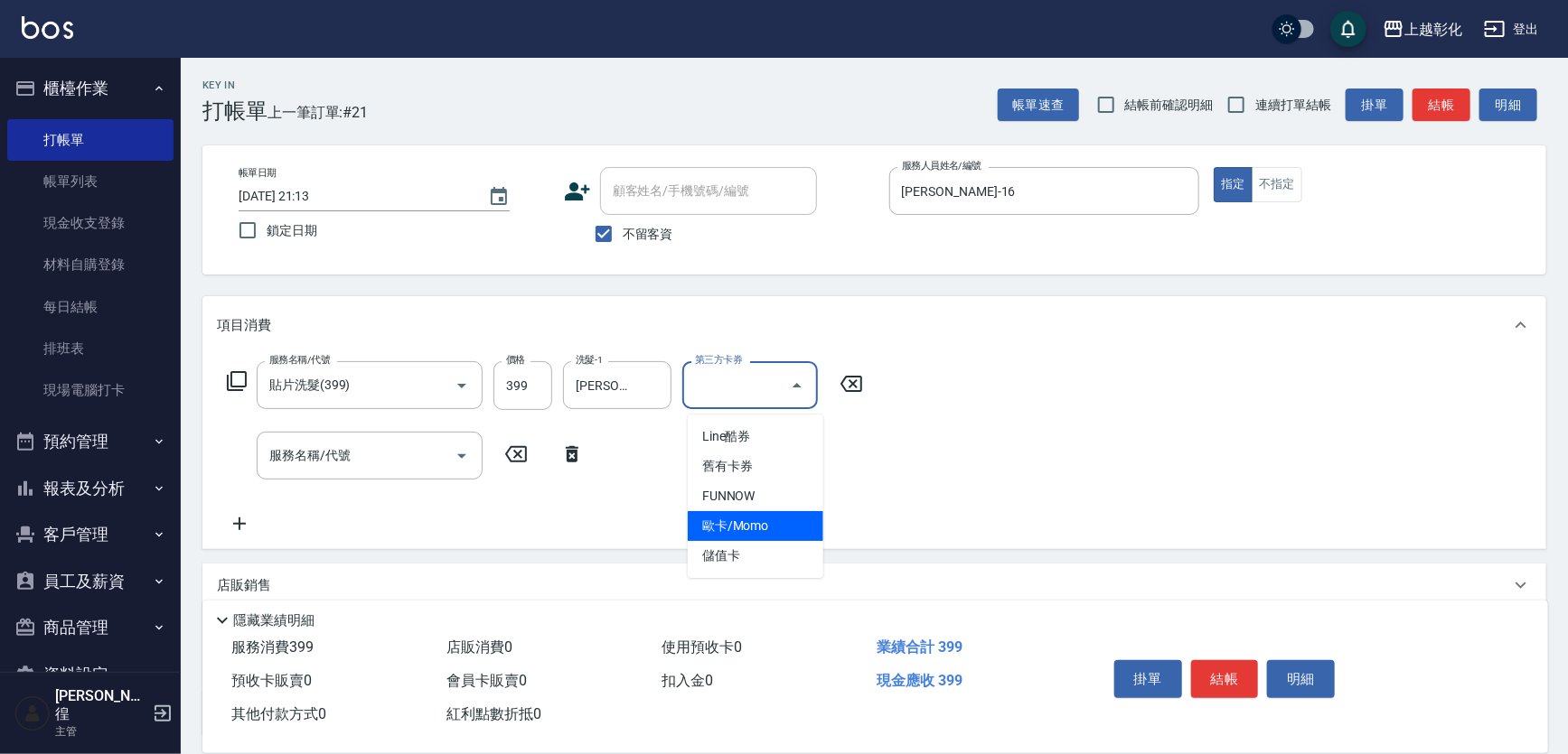
click at [756, 558] on span "儲值卡" at bounding box center [755, 556] width 136 height 29
type input "儲值卡"
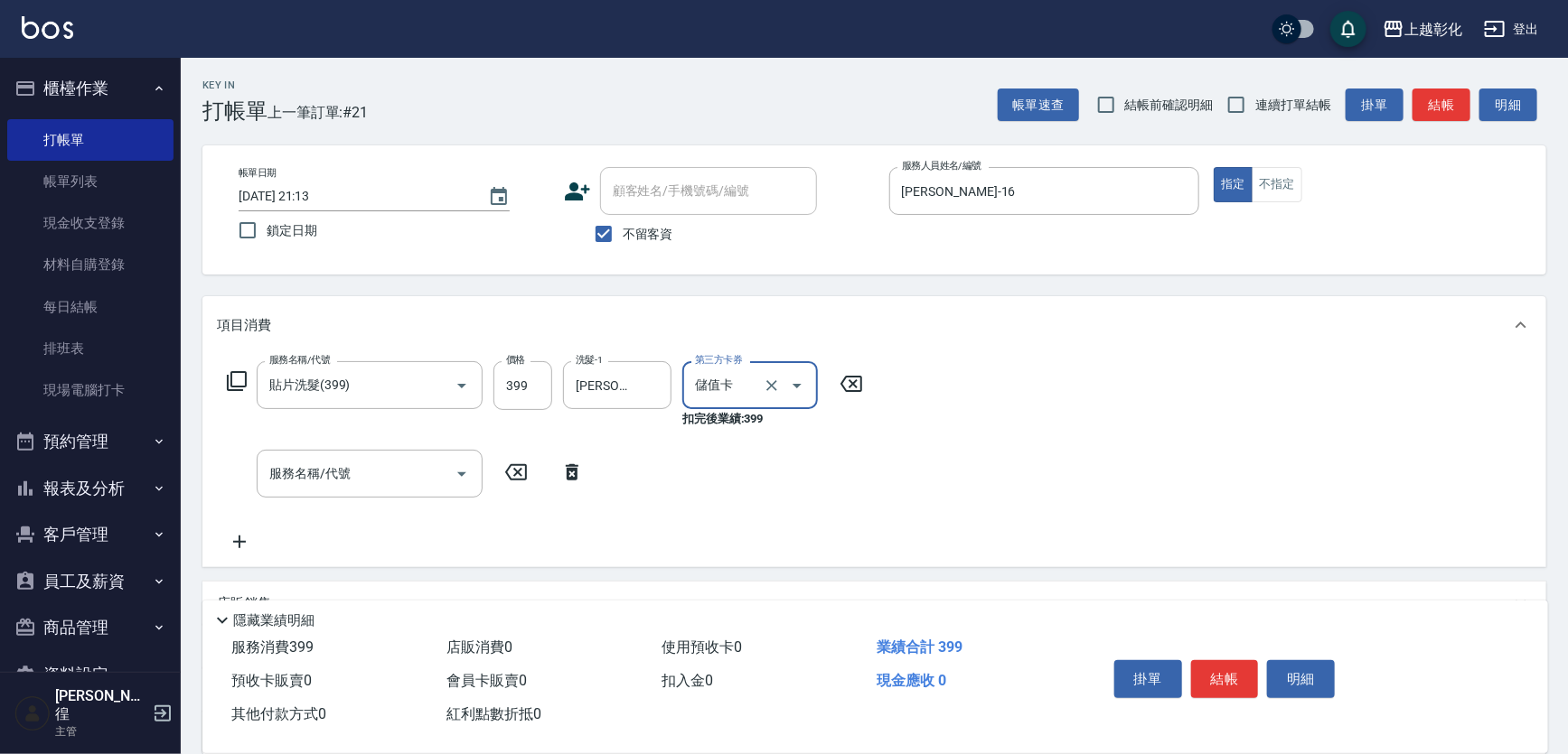
click at [1233, 661] on button "結帳" at bounding box center [1225, 679] width 68 height 38
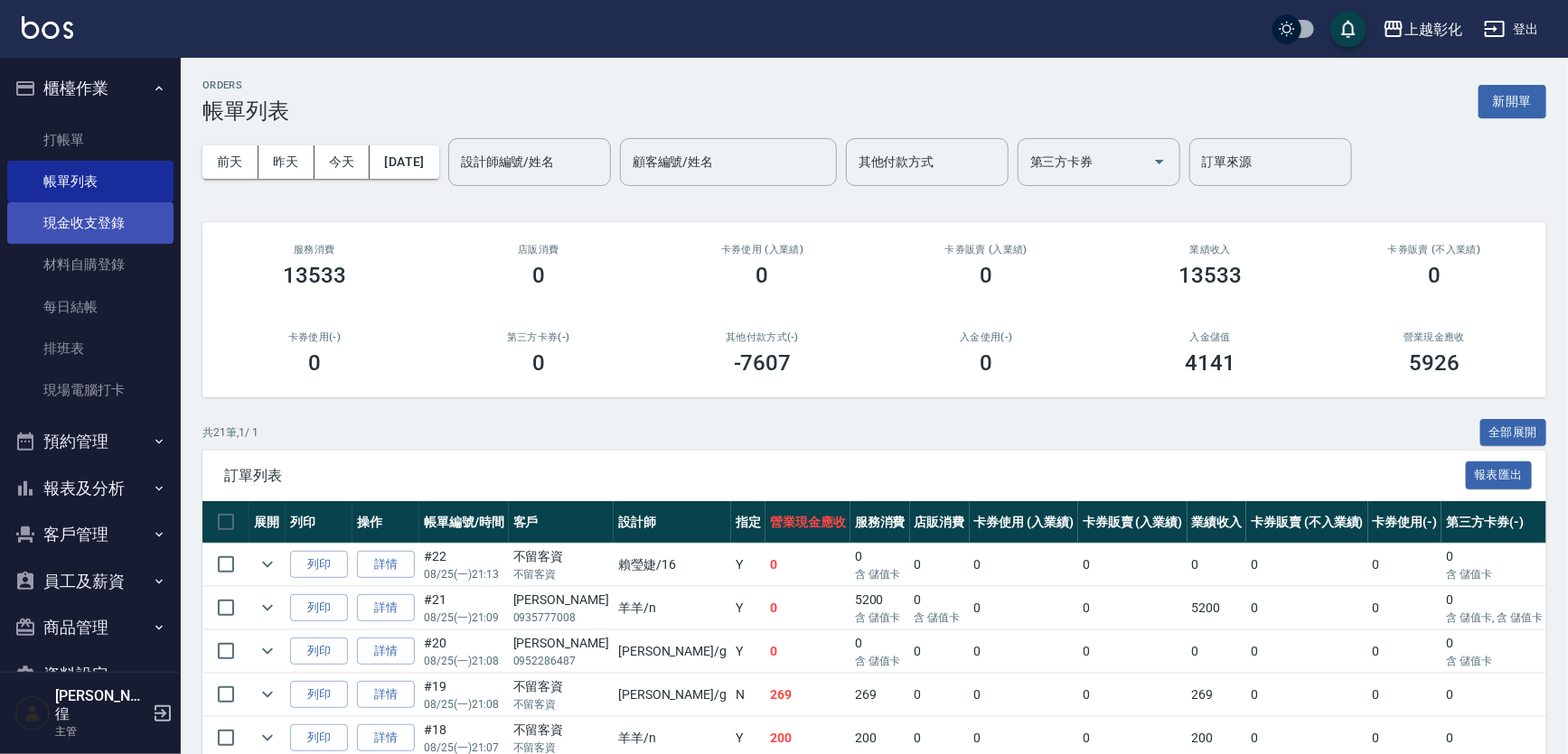
click at [107, 225] on link "現金收支登錄" at bounding box center [90, 223] width 166 height 41
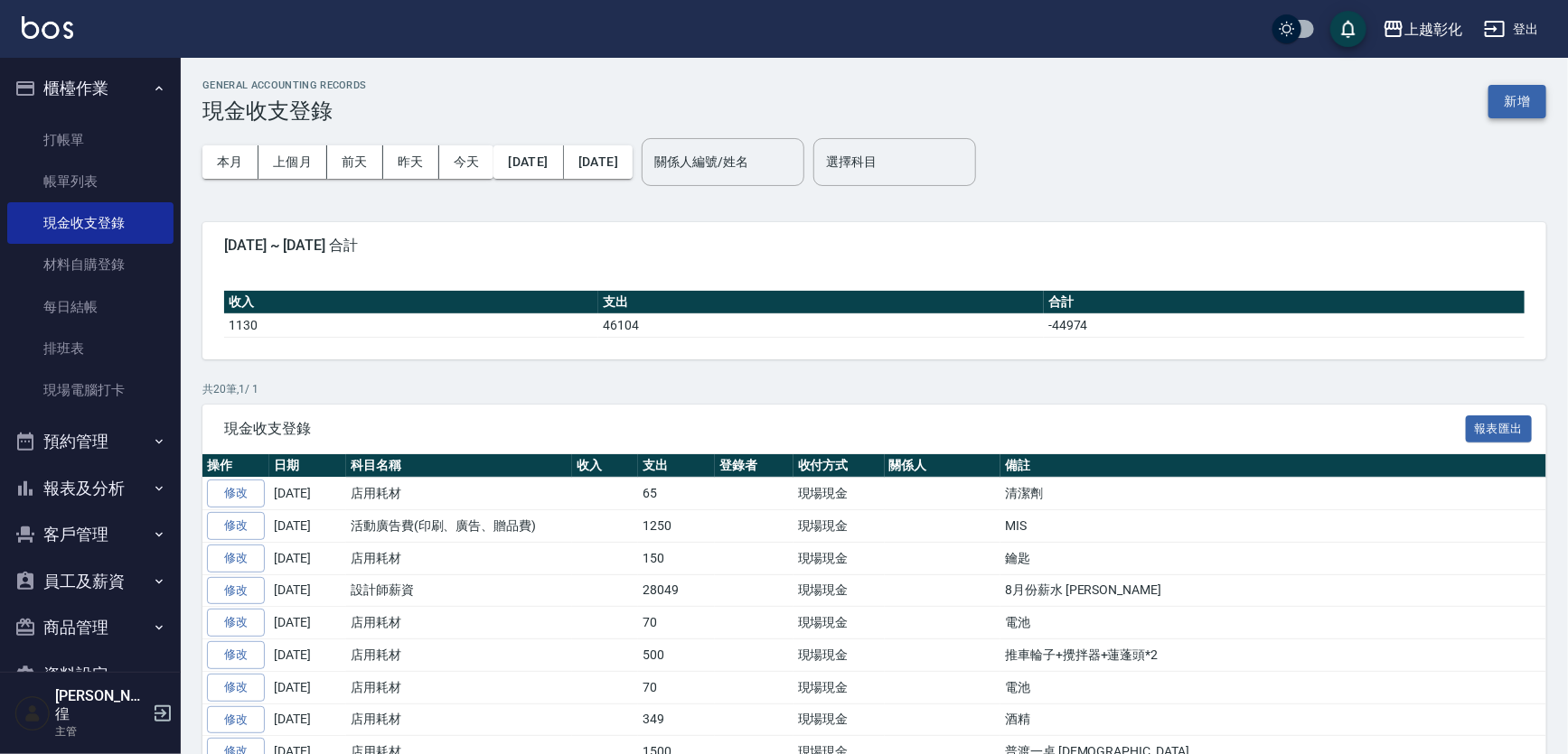
drag, startPoint x: 1482, startPoint y: 115, endPoint x: 1518, endPoint y: 108, distance: 36.7
click at [1481, 116] on div "GENERAL ACCOUNTING RECORDS 現金收支登錄 新增" at bounding box center [875, 101] width 1344 height 44
click at [1520, 108] on button "新增" at bounding box center [1516, 101] width 58 height 33
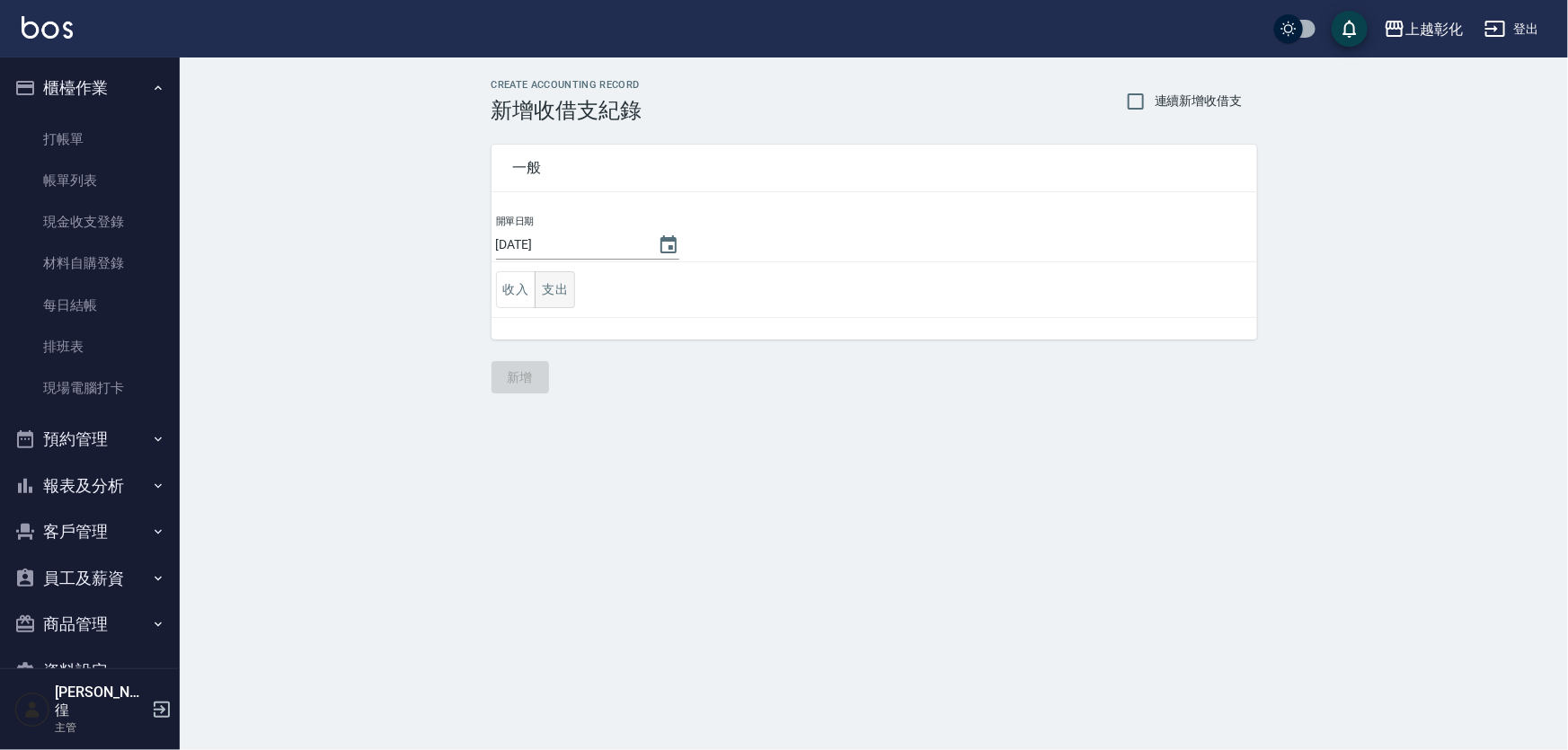
click at [546, 288] on button "支出" at bounding box center [555, 290] width 40 height 37
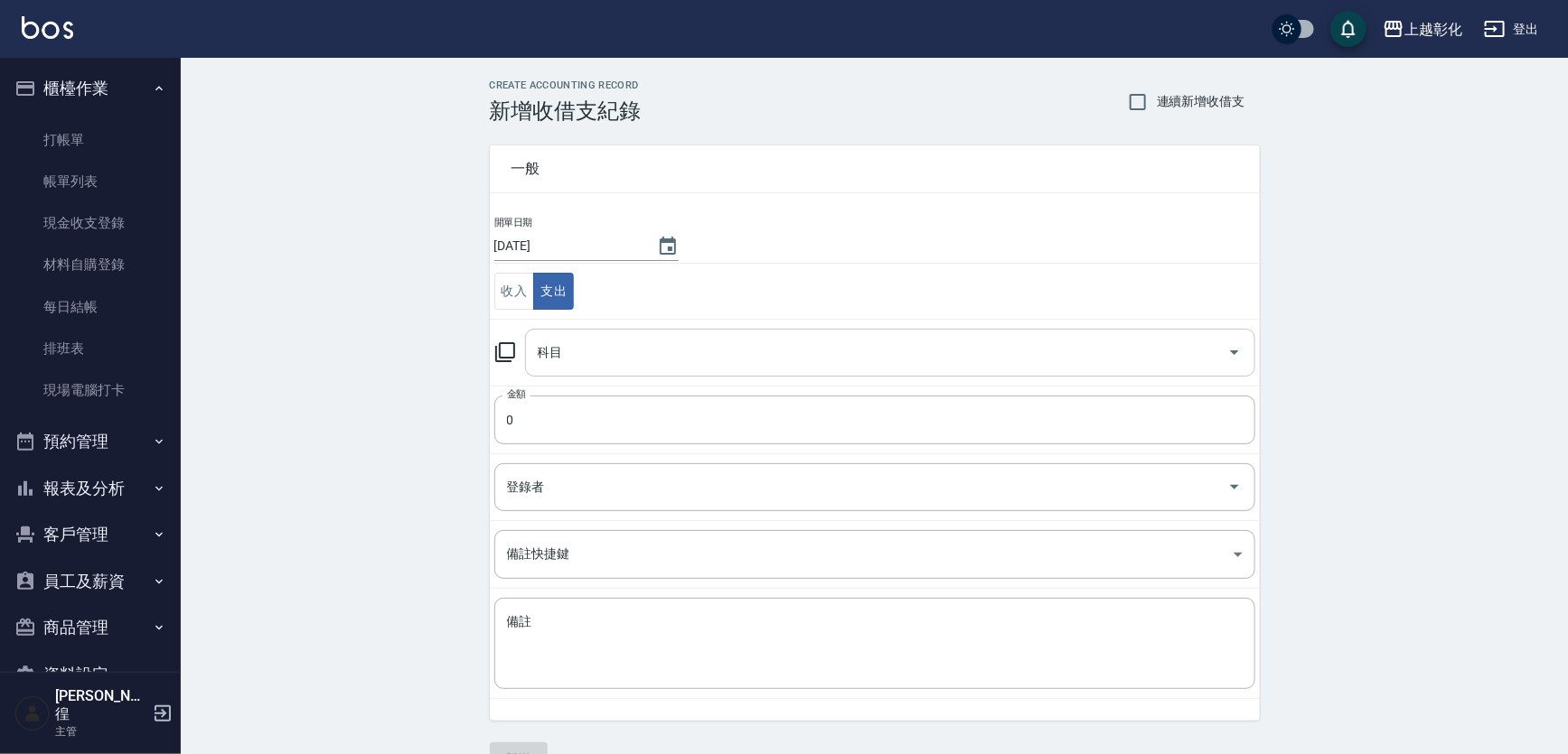
click at [557, 362] on input "科目" at bounding box center [876, 353] width 687 height 31
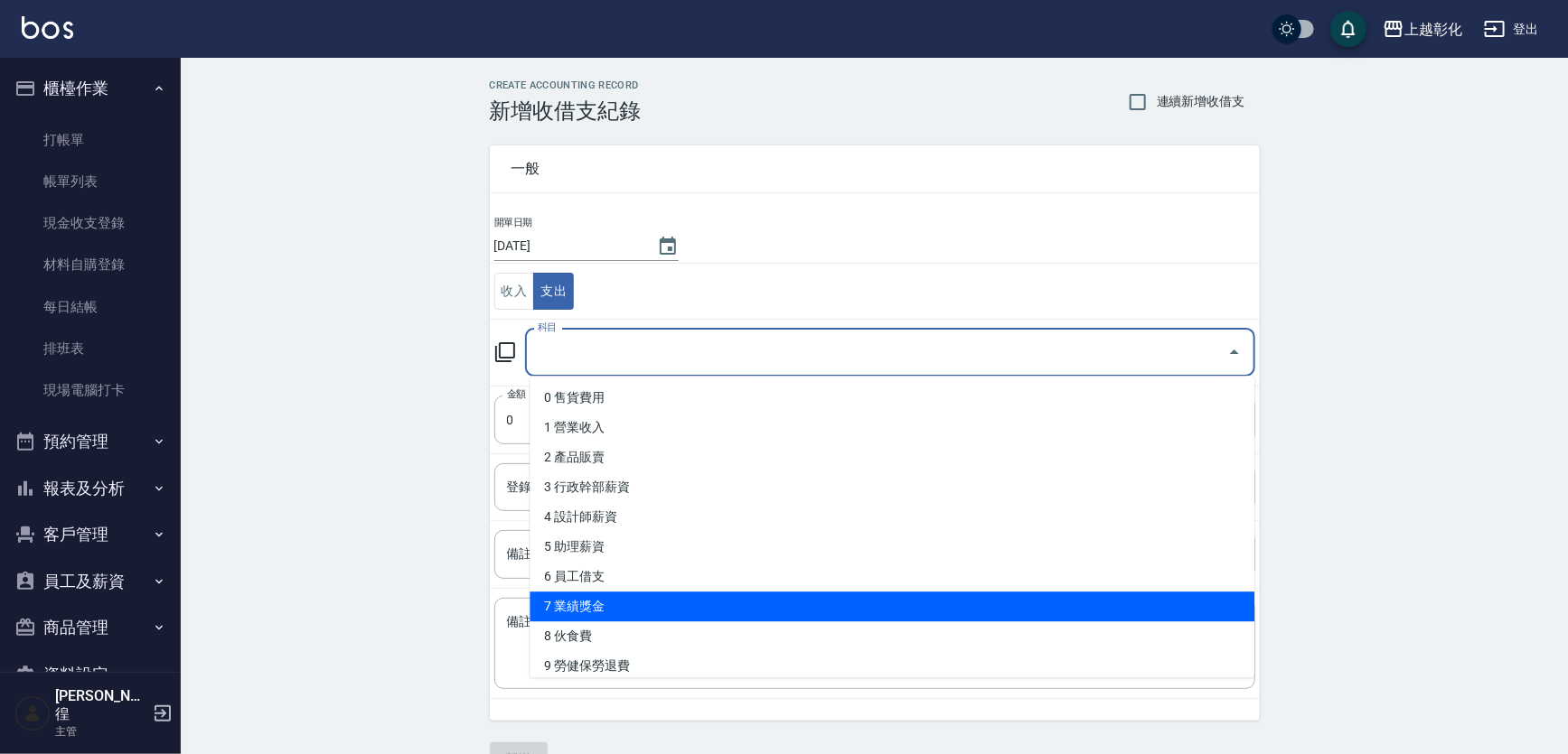
click at [602, 606] on li "7 業績獎金" at bounding box center [891, 607] width 725 height 29
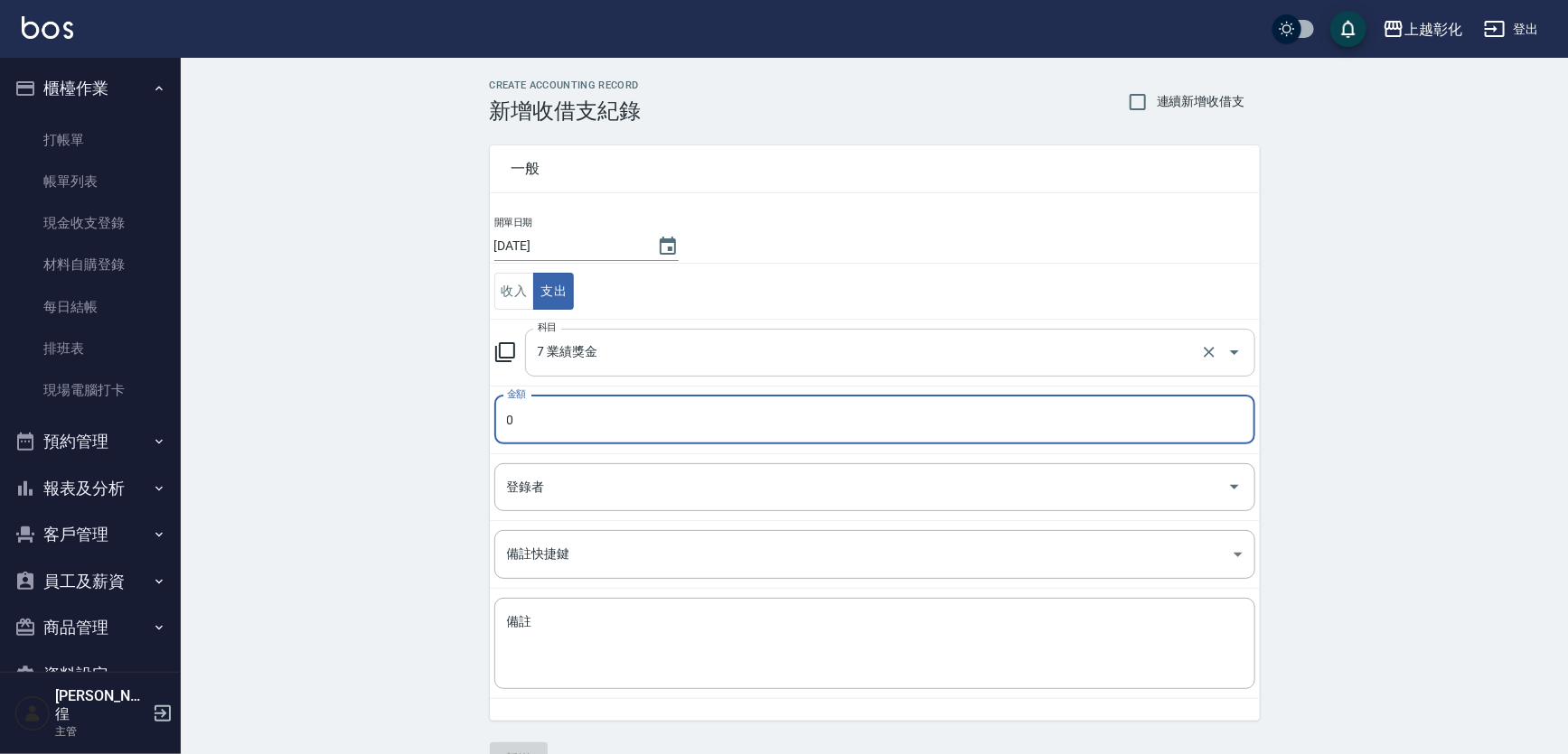
click at [598, 363] on input "7 業績獎金" at bounding box center [864, 353] width 663 height 31
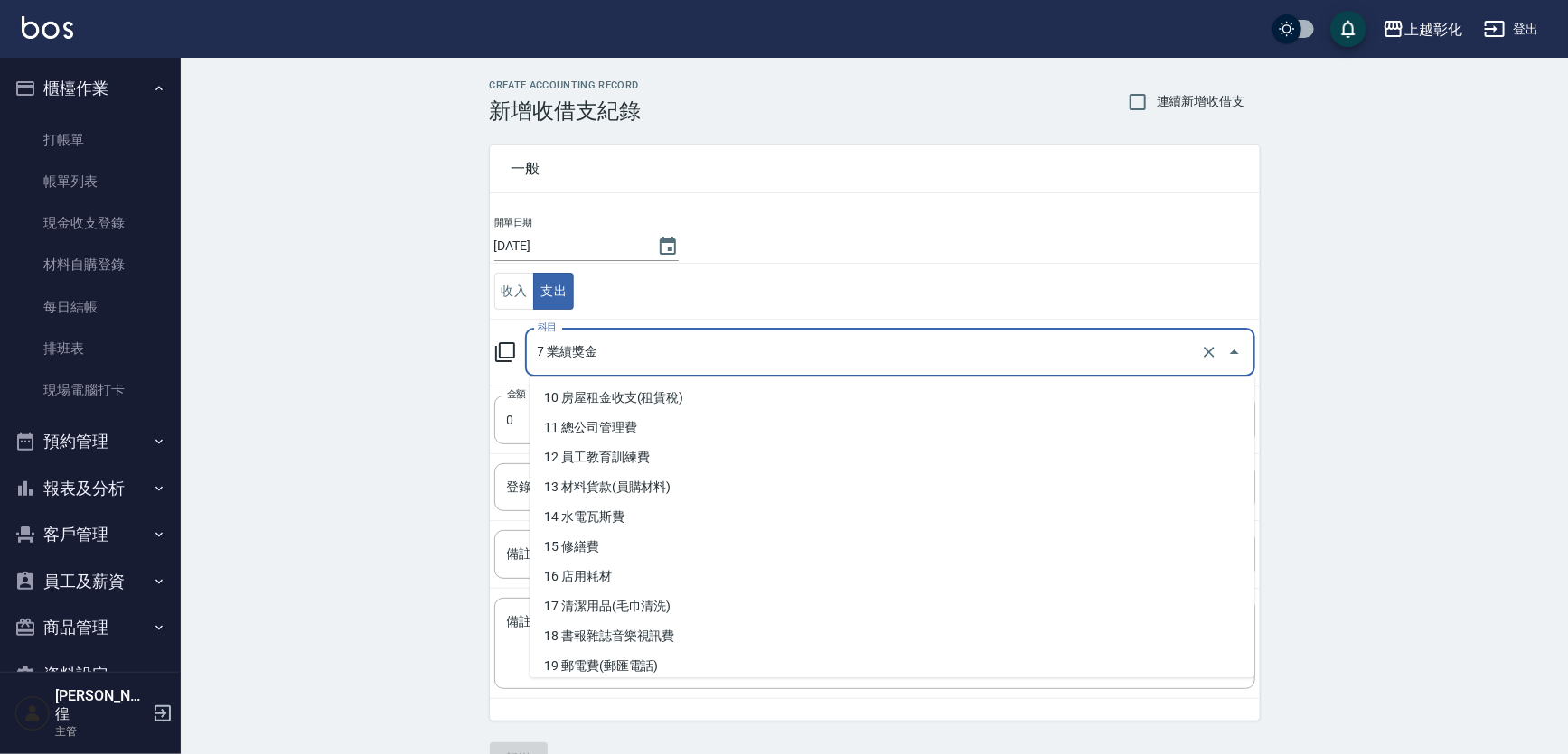
scroll to position [492, 0]
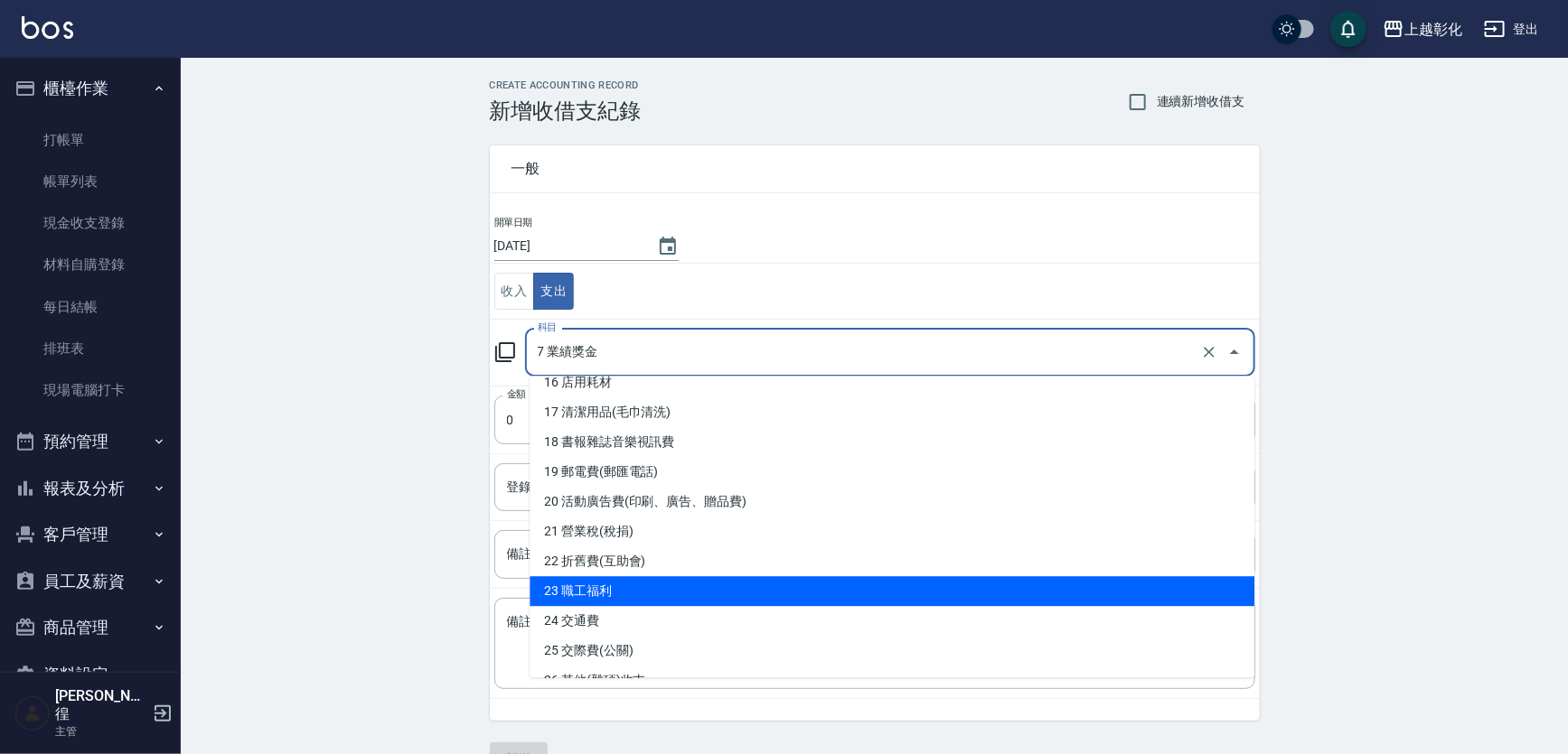
click at [598, 597] on li "23 職工福利" at bounding box center [891, 591] width 725 height 29
type input "23 職工福利"
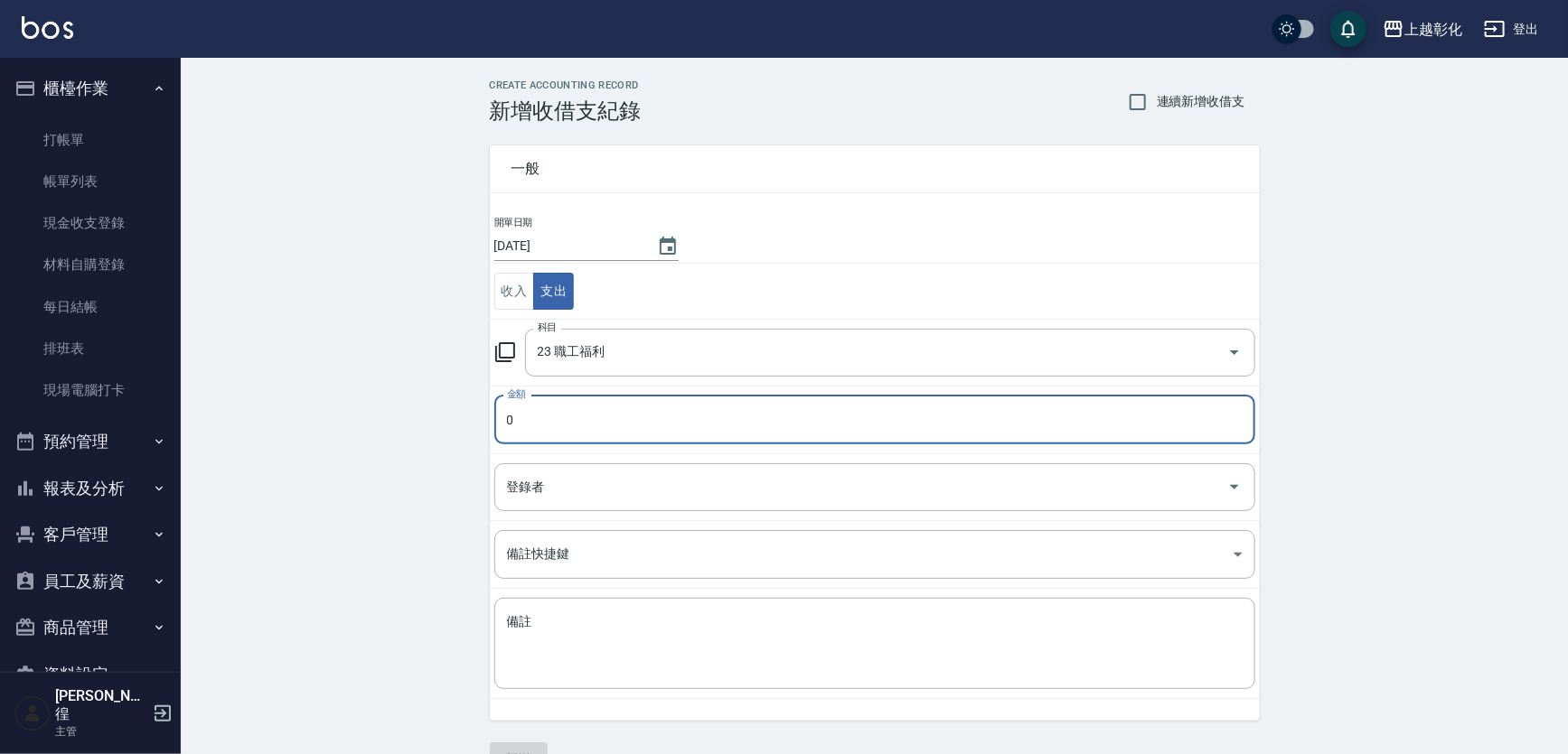
click at [563, 445] on td "金額 0 金額" at bounding box center [874, 420] width 770 height 68
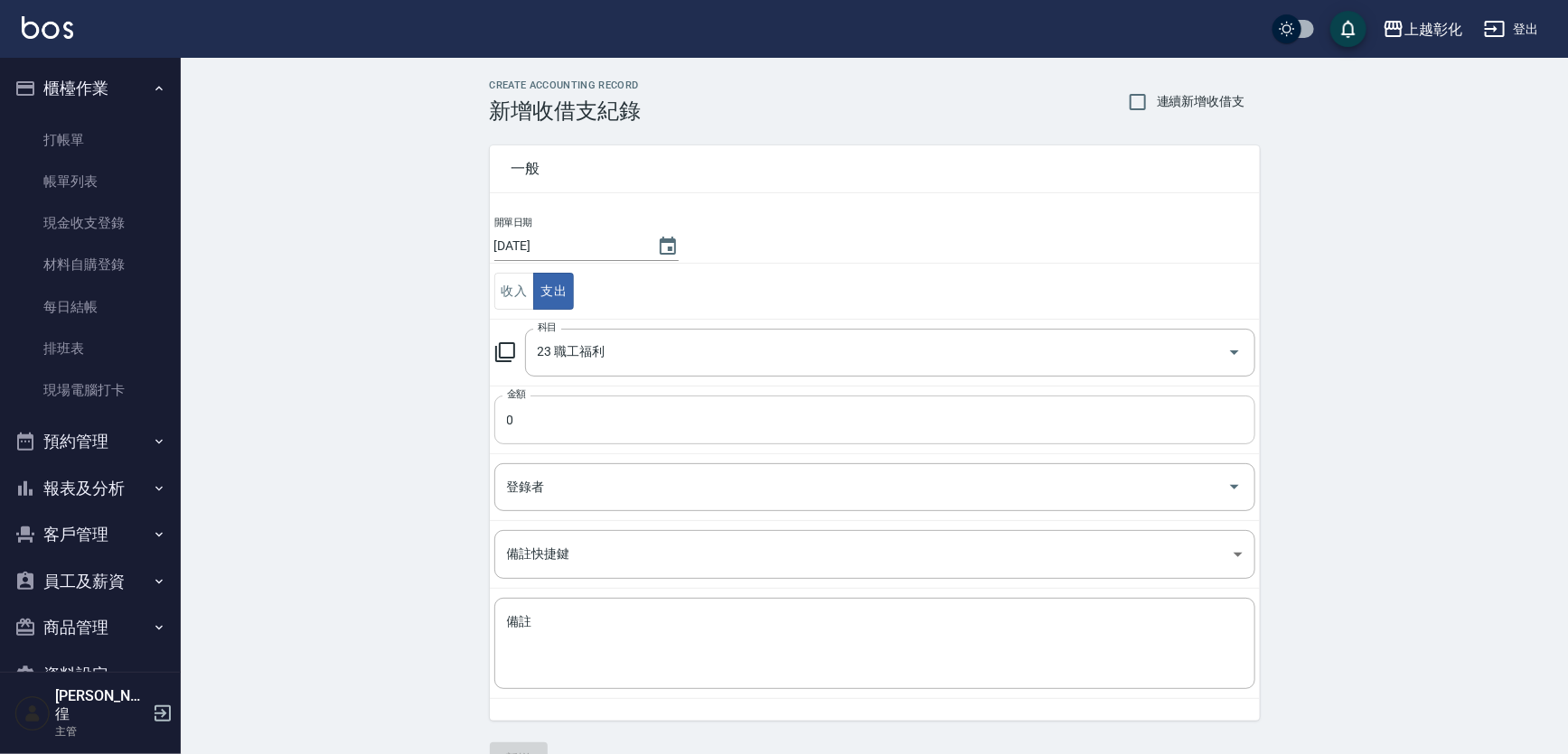
click at [562, 430] on input "0" at bounding box center [874, 419] width 760 height 49
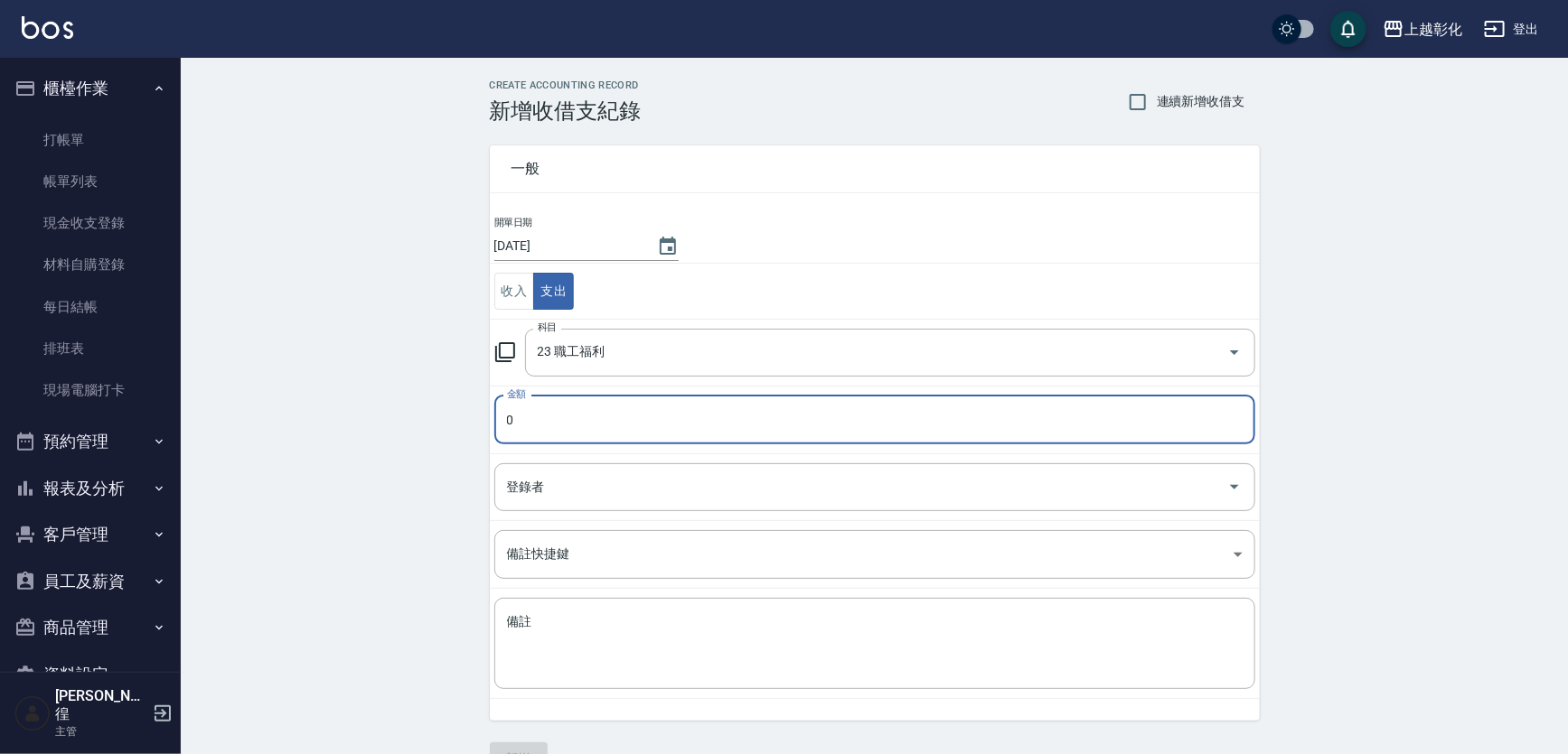
click at [562, 430] on input "0" at bounding box center [874, 419] width 760 height 49
click at [562, 429] on input "0" at bounding box center [874, 419] width 760 height 49
type input "530"
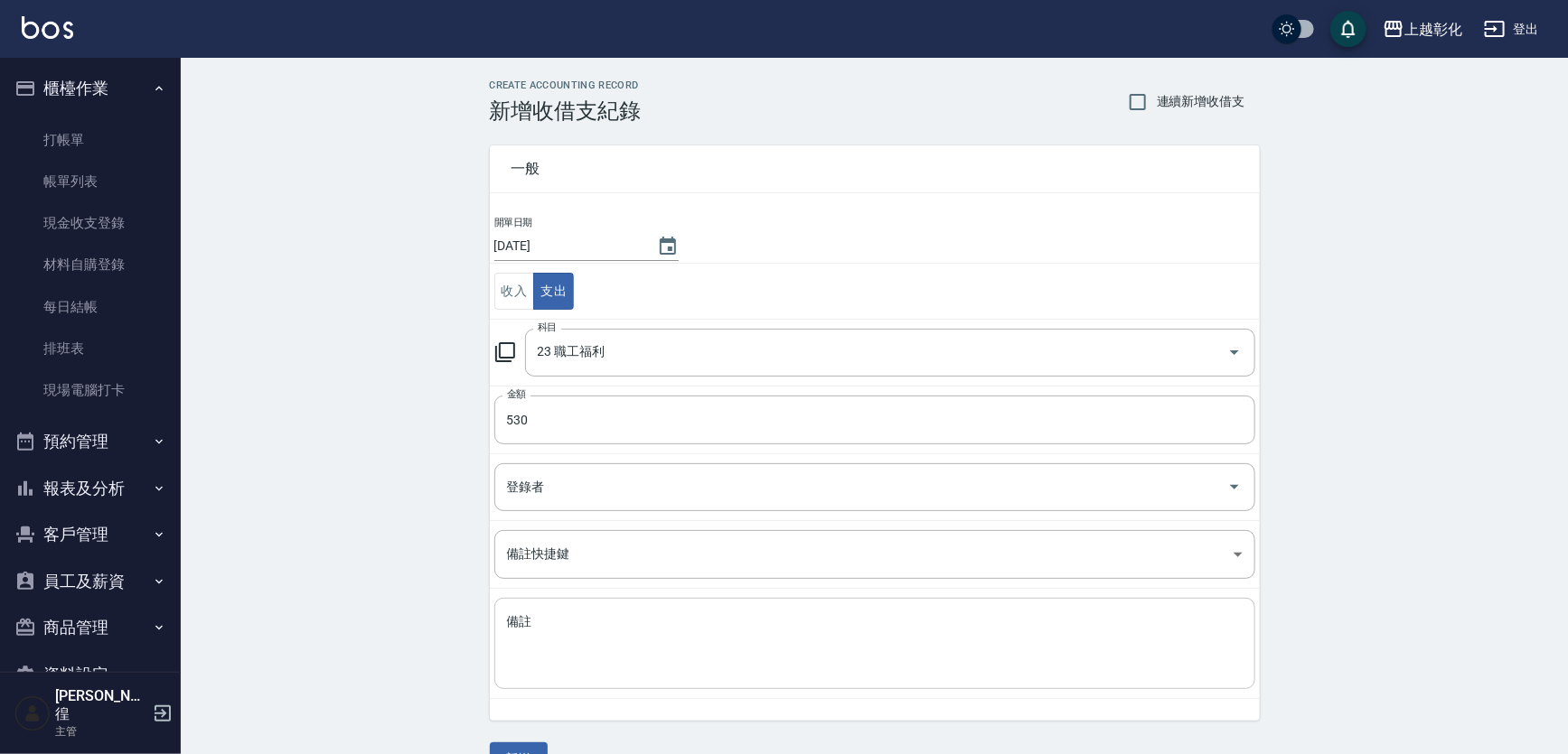
click at [636, 603] on div "x 備註" at bounding box center [874, 643] width 760 height 91
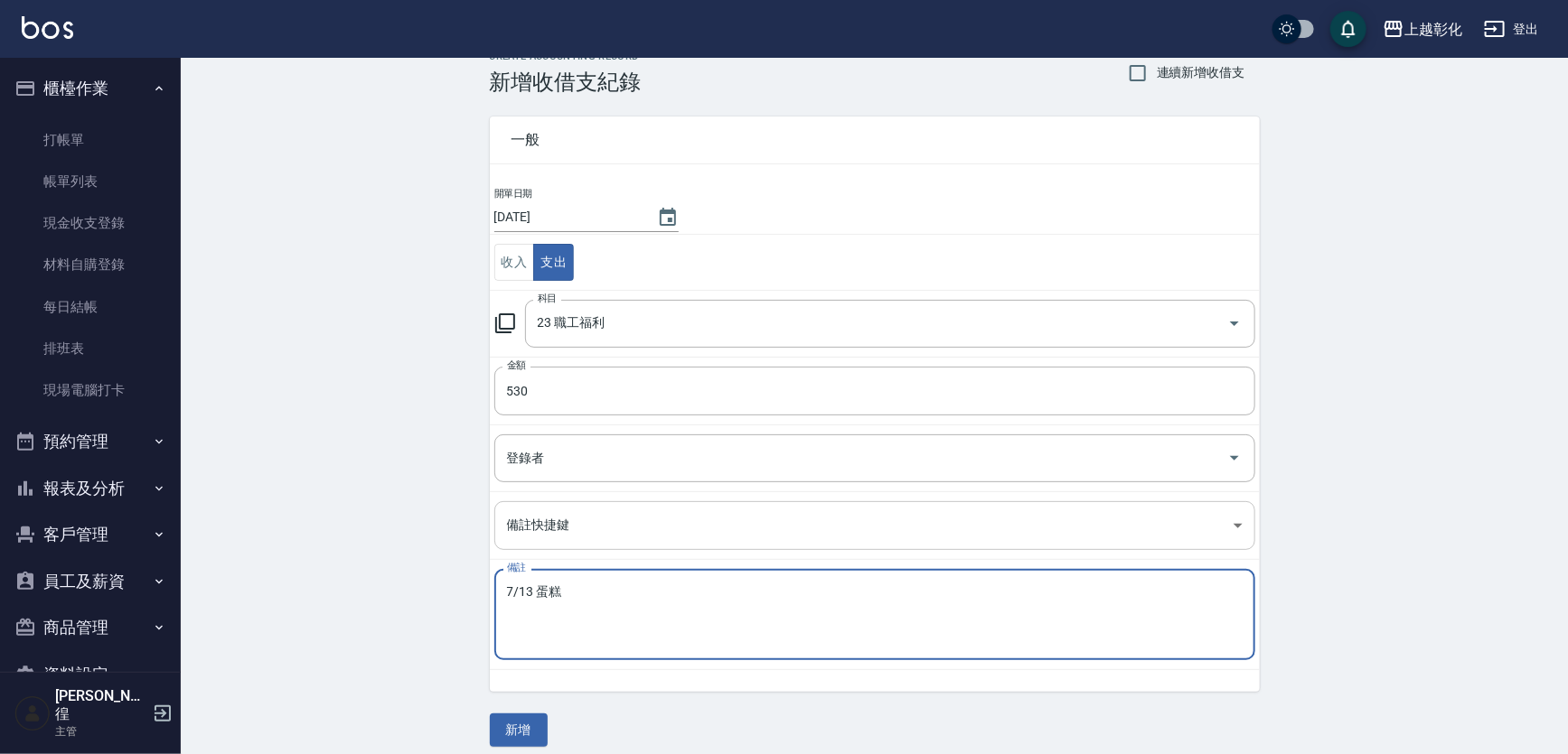
scroll to position [41, 0]
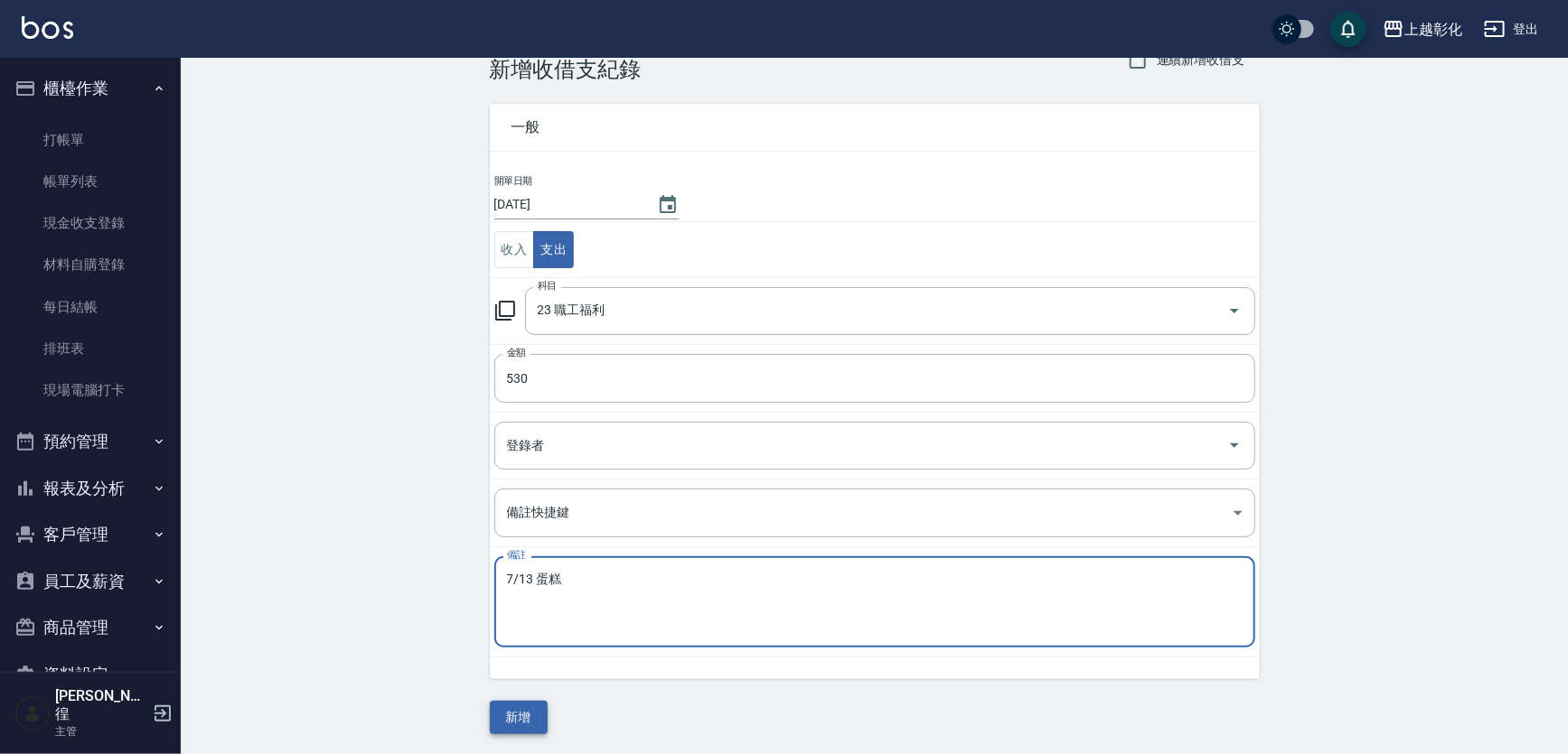
type textarea "7/13 蛋糕"
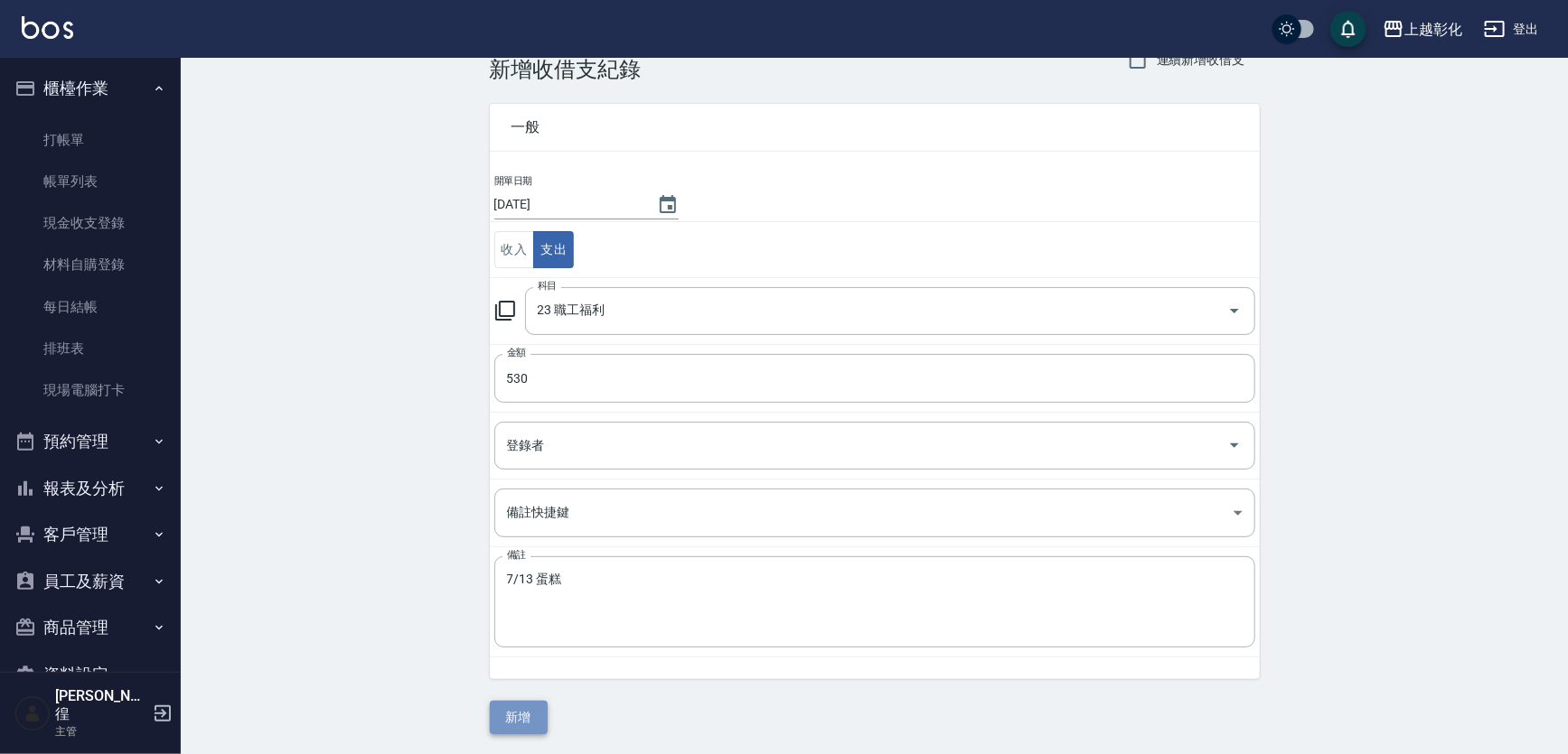
click at [530, 704] on button "新增" at bounding box center [518, 718] width 58 height 33
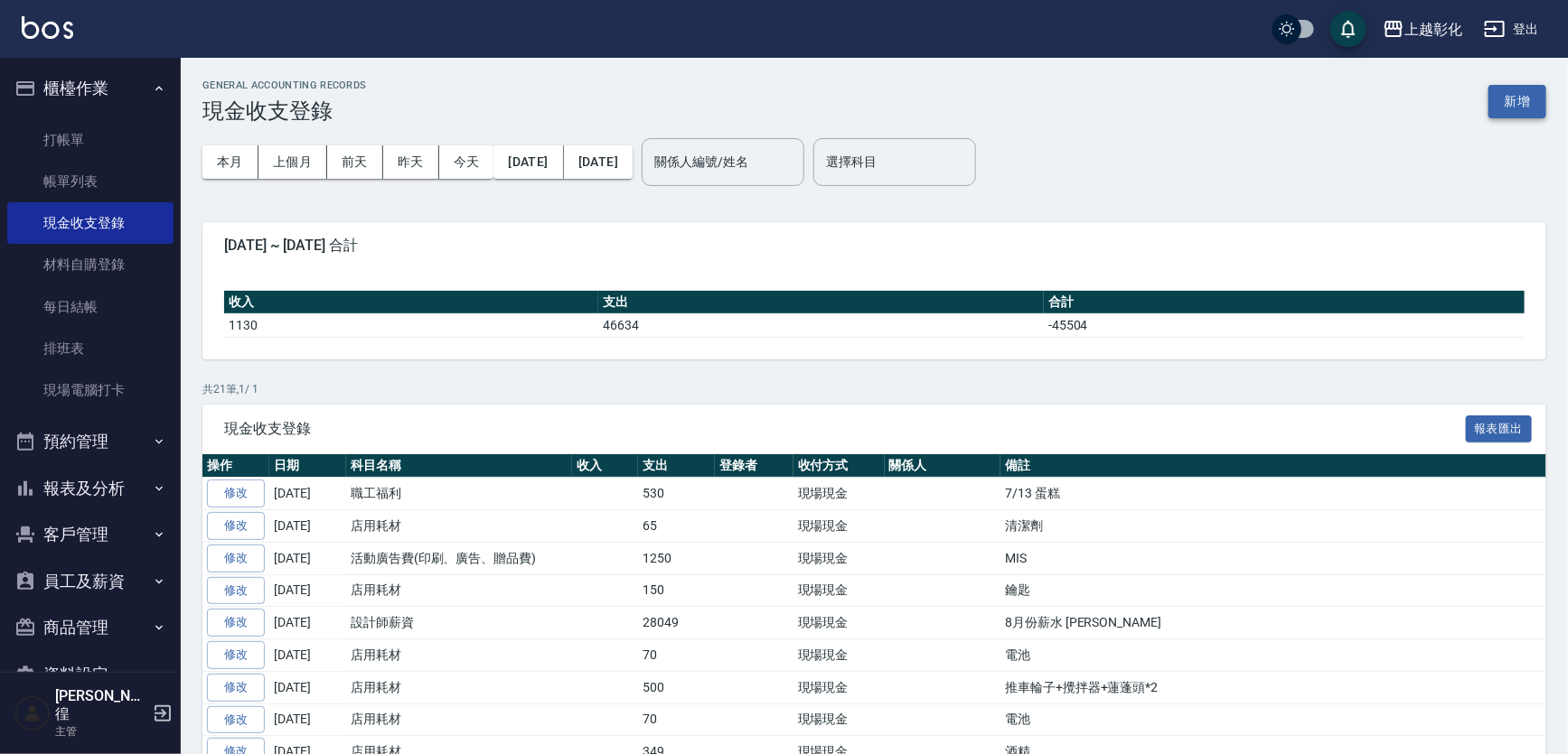
click at [1524, 97] on button "新增" at bounding box center [1516, 101] width 58 height 33
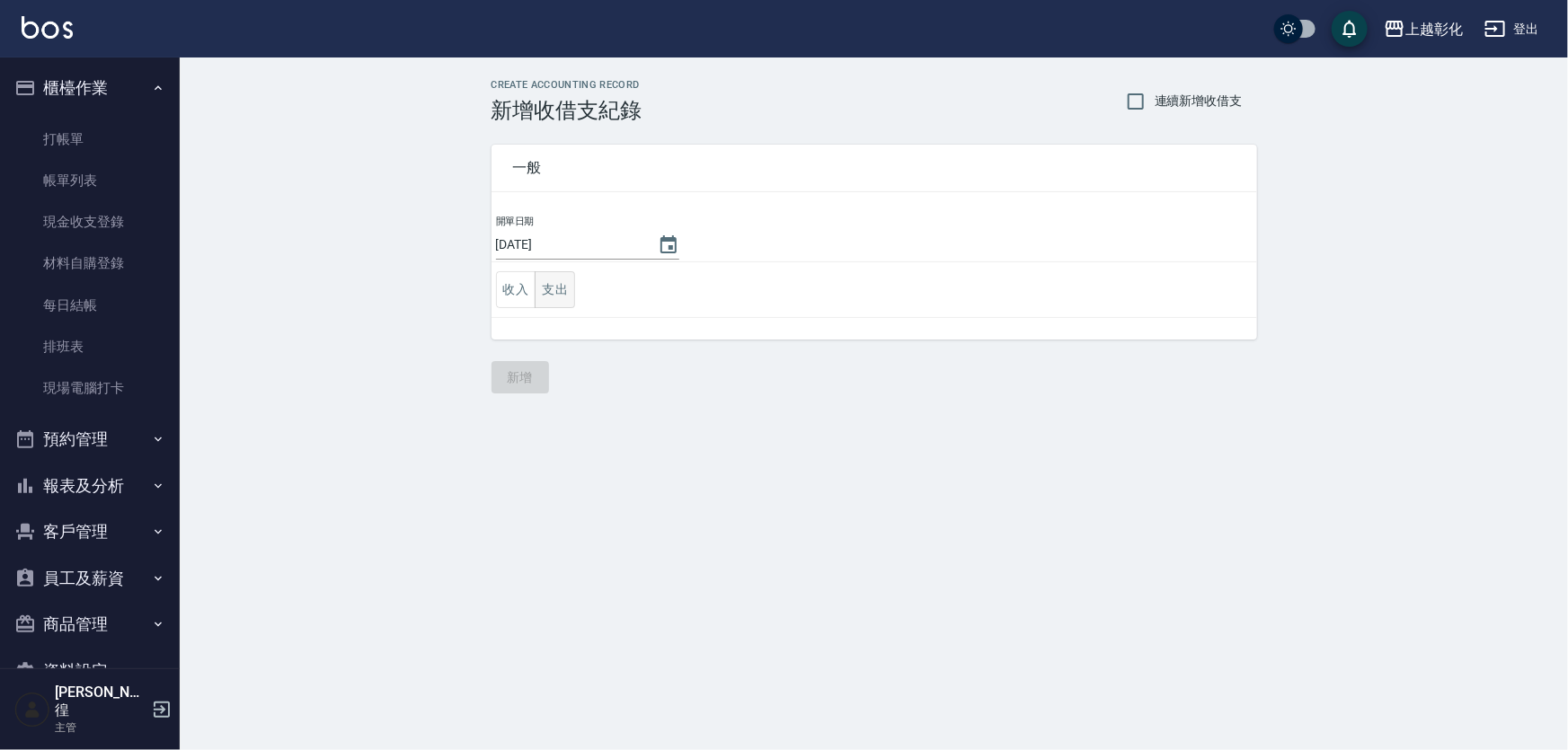
click at [573, 283] on button "支出" at bounding box center [555, 290] width 40 height 37
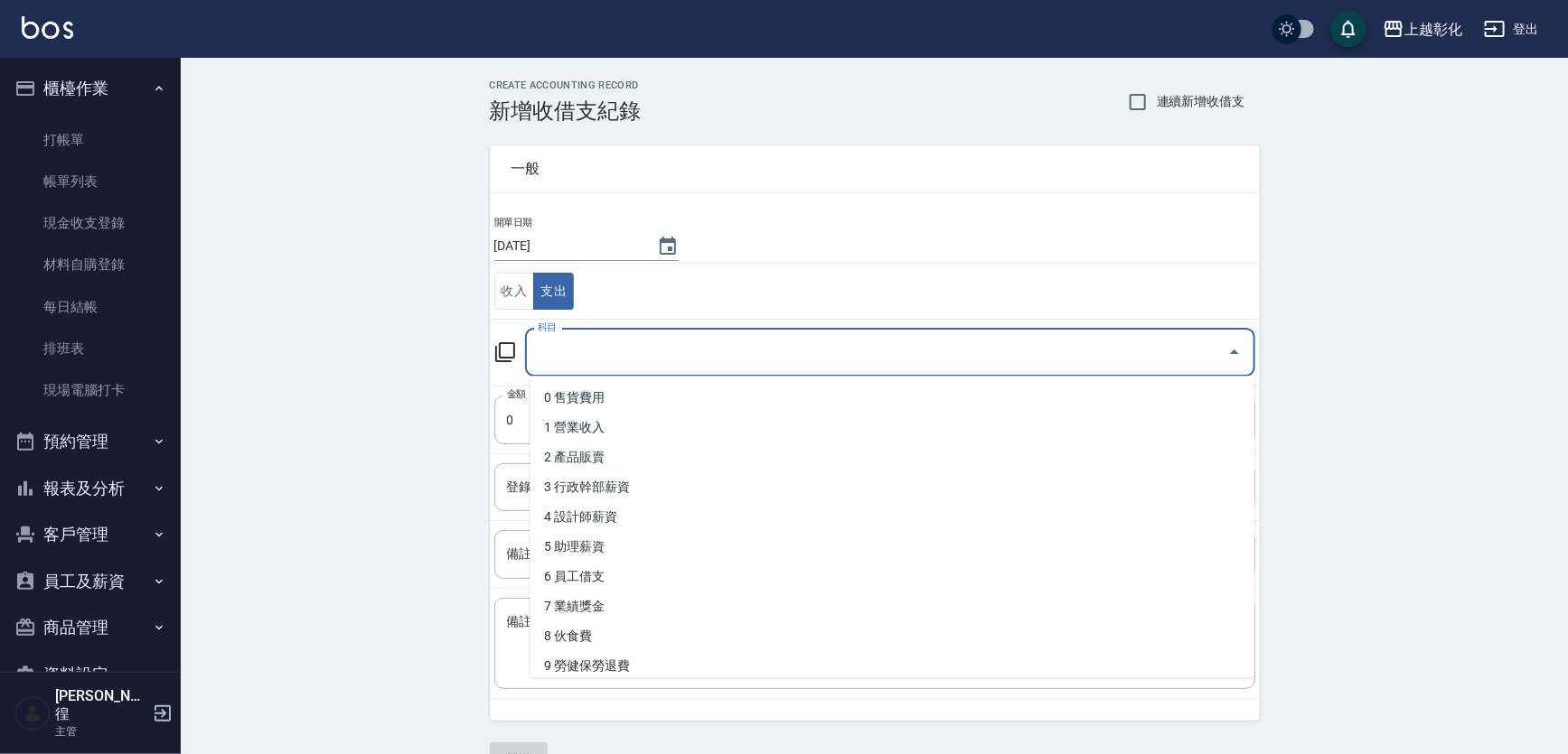
click at [590, 349] on input "科目" at bounding box center [876, 353] width 687 height 31
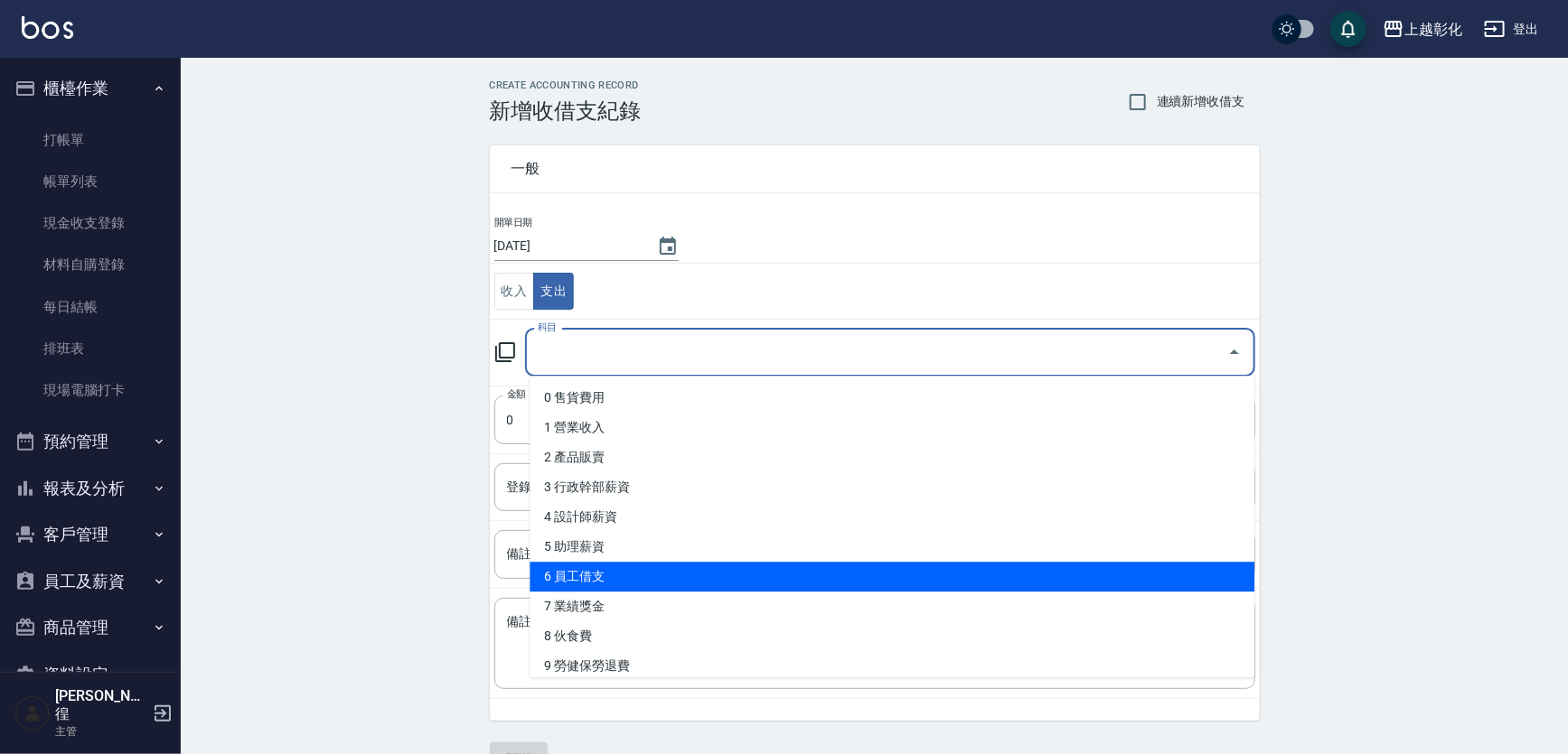
scroll to position [163, 0]
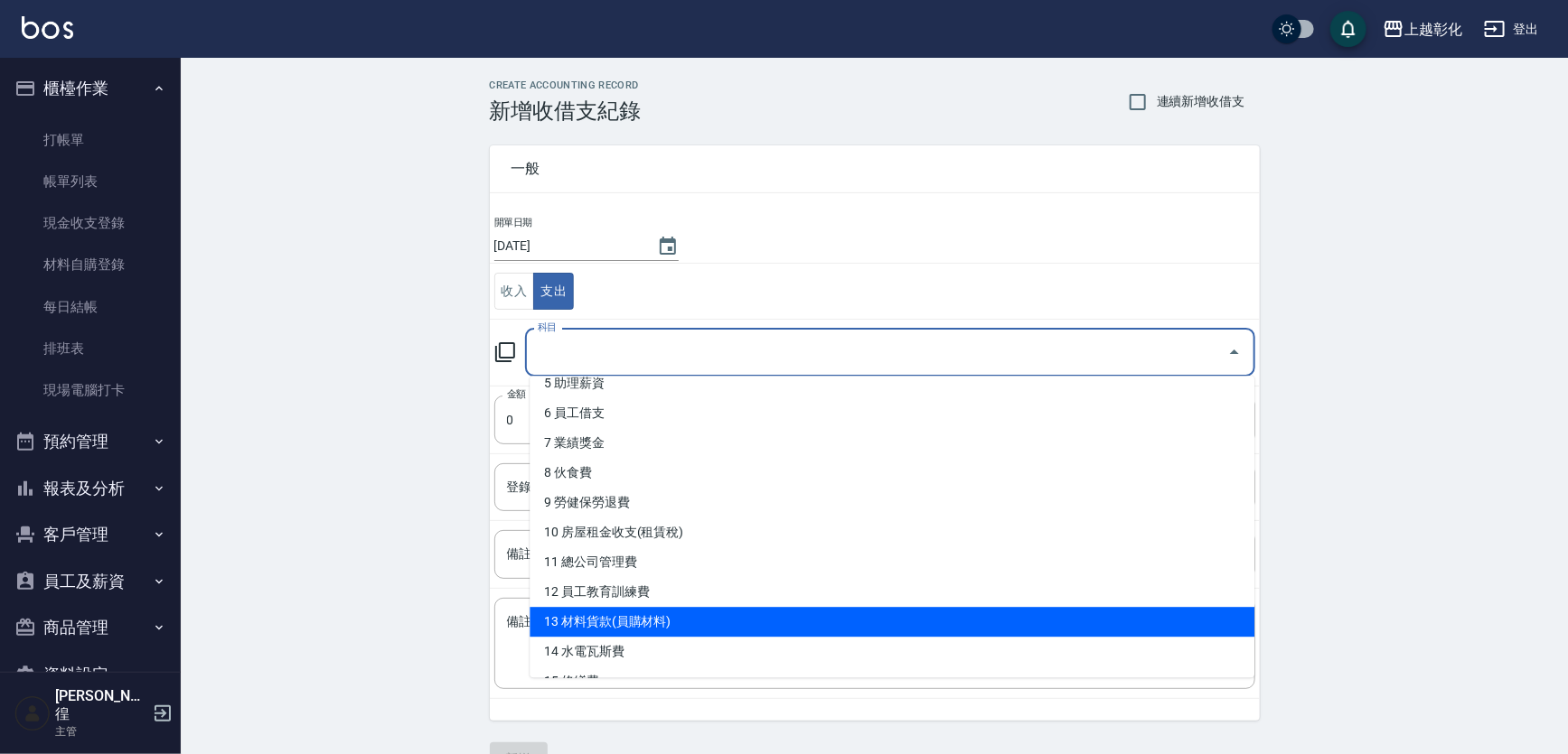
click at [619, 617] on li "13 材料貨款(員購材料)" at bounding box center [891, 622] width 725 height 29
type input "13 材料貨款(員購材料)"
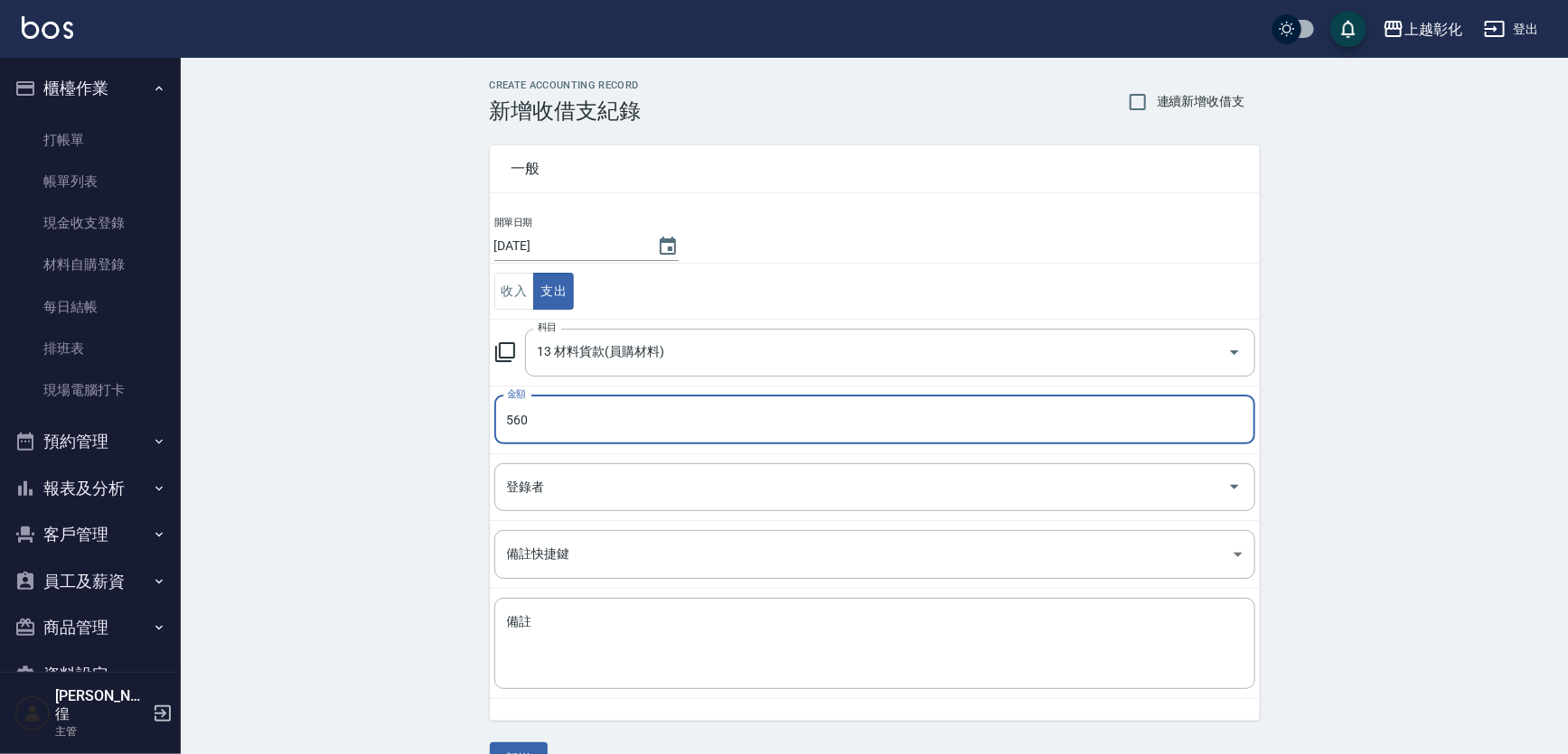
type input "560"
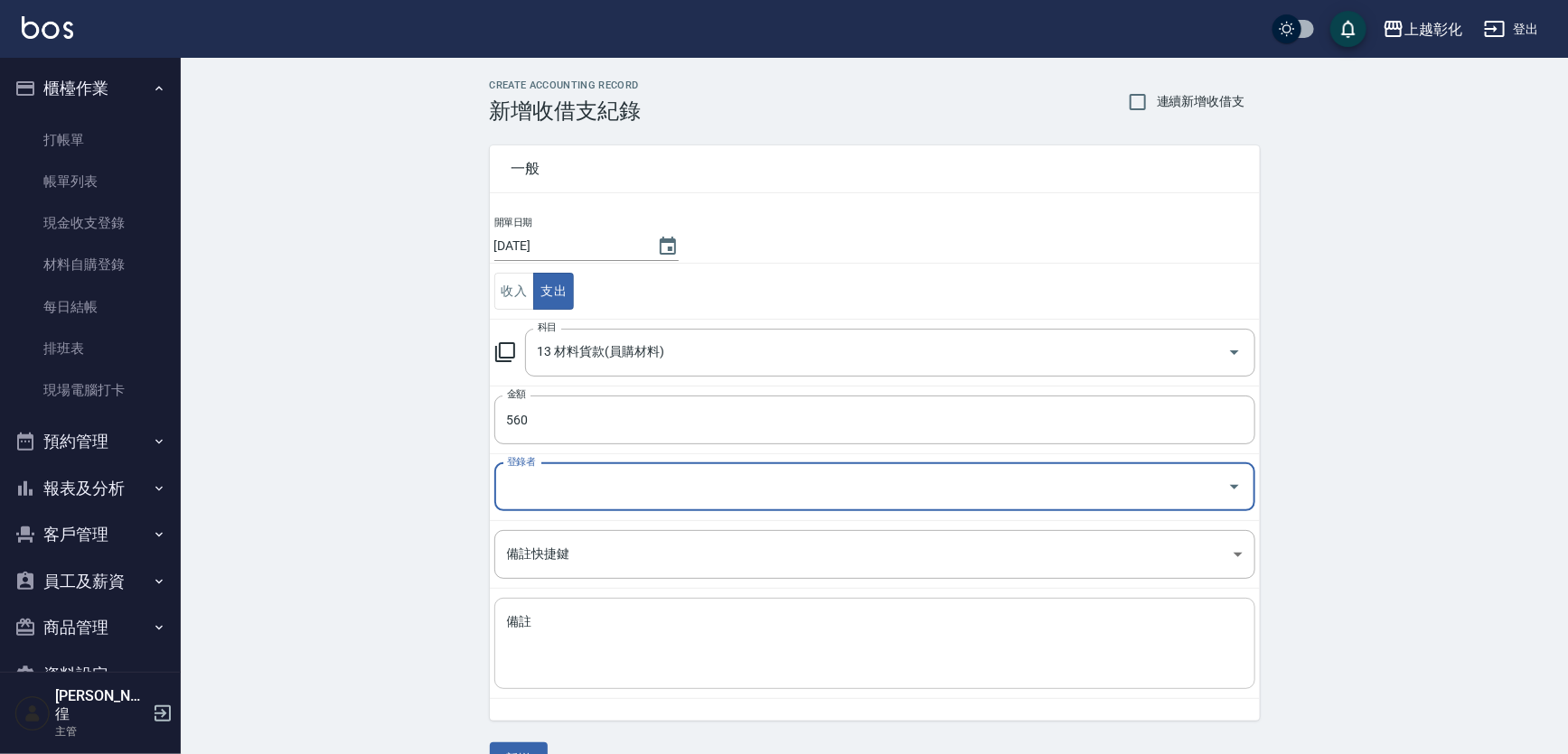
click at [637, 625] on textarea "備註" at bounding box center [875, 644] width 736 height 62
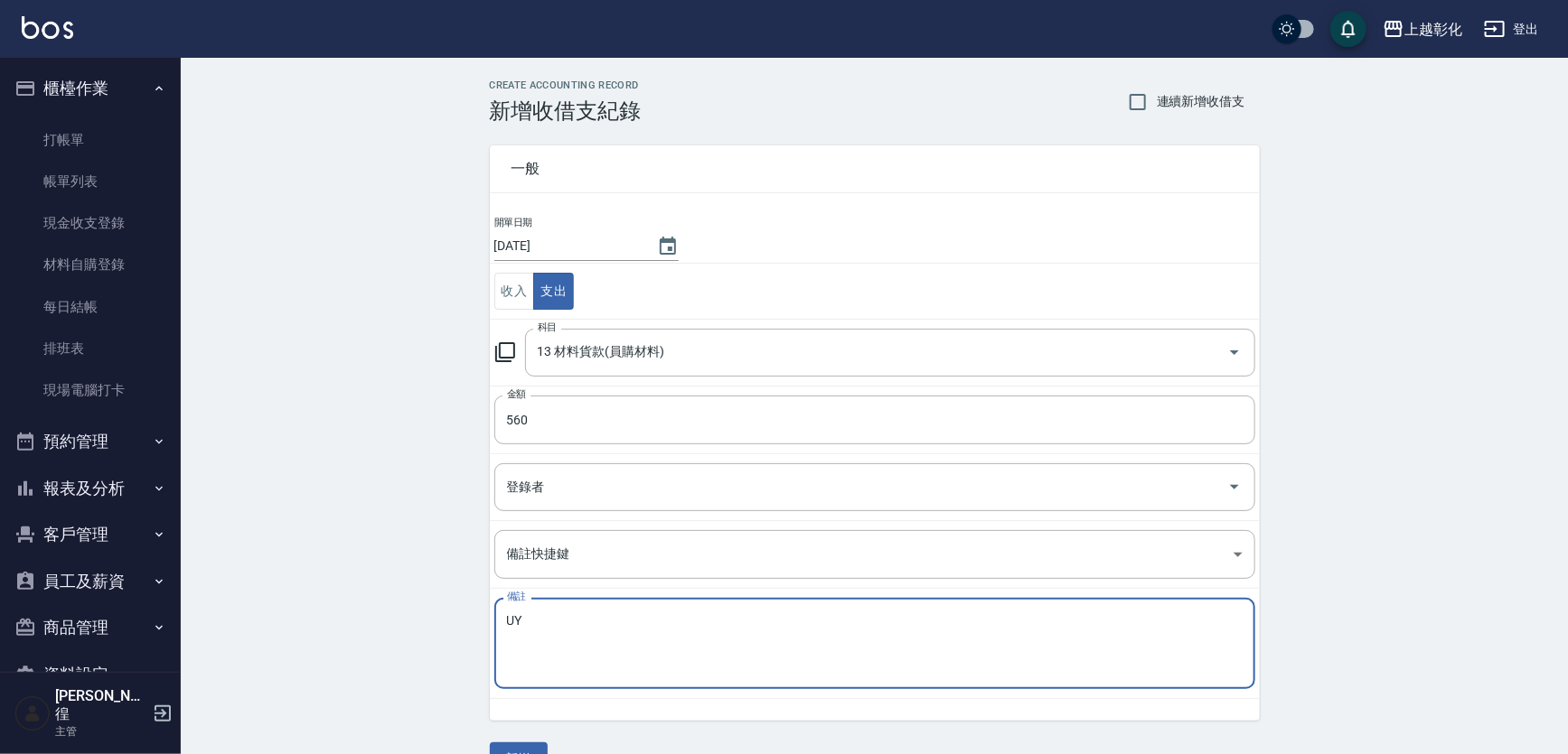
type textarea "U"
type textarea "ㄒ"
type textarea "新助理 女生"
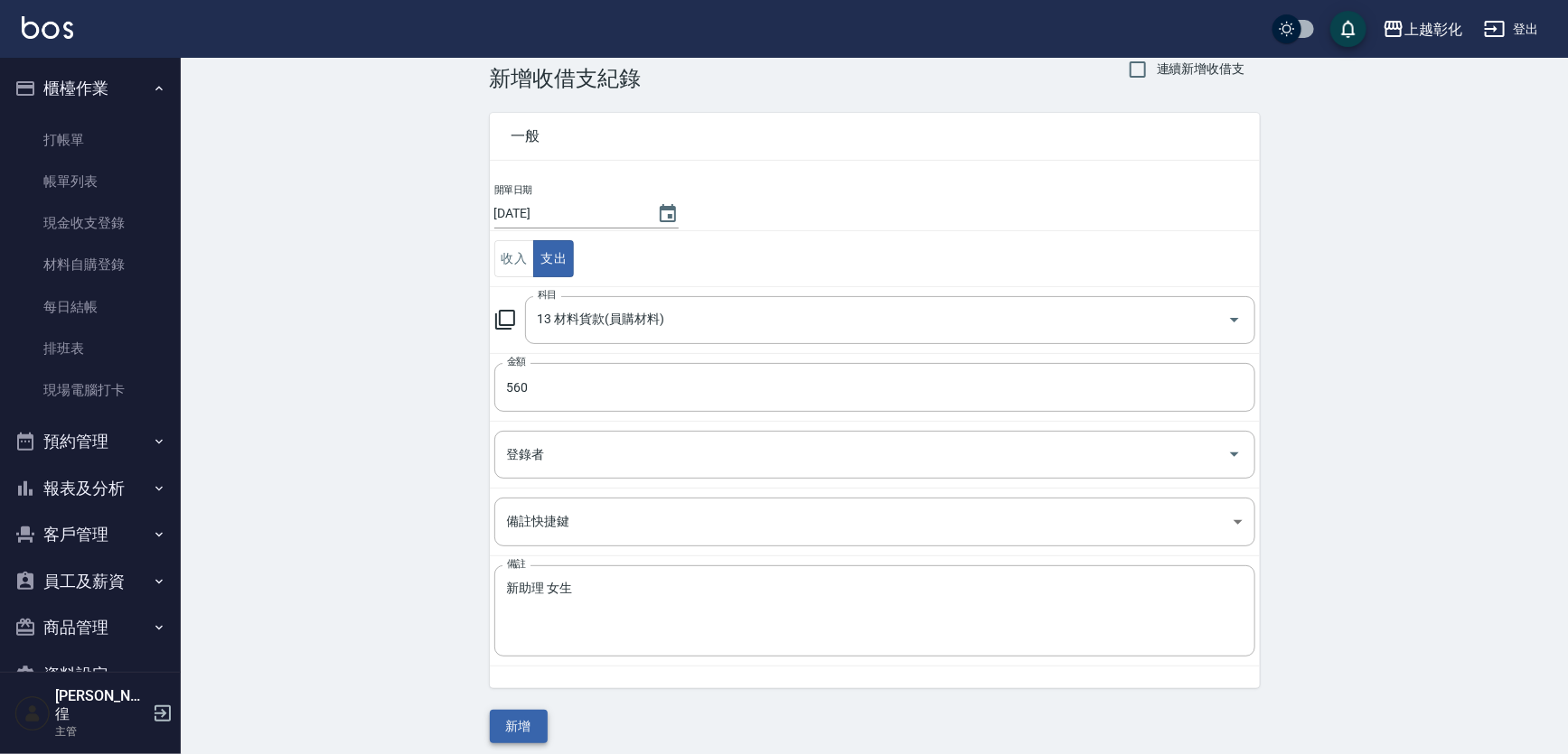
scroll to position [41, 0]
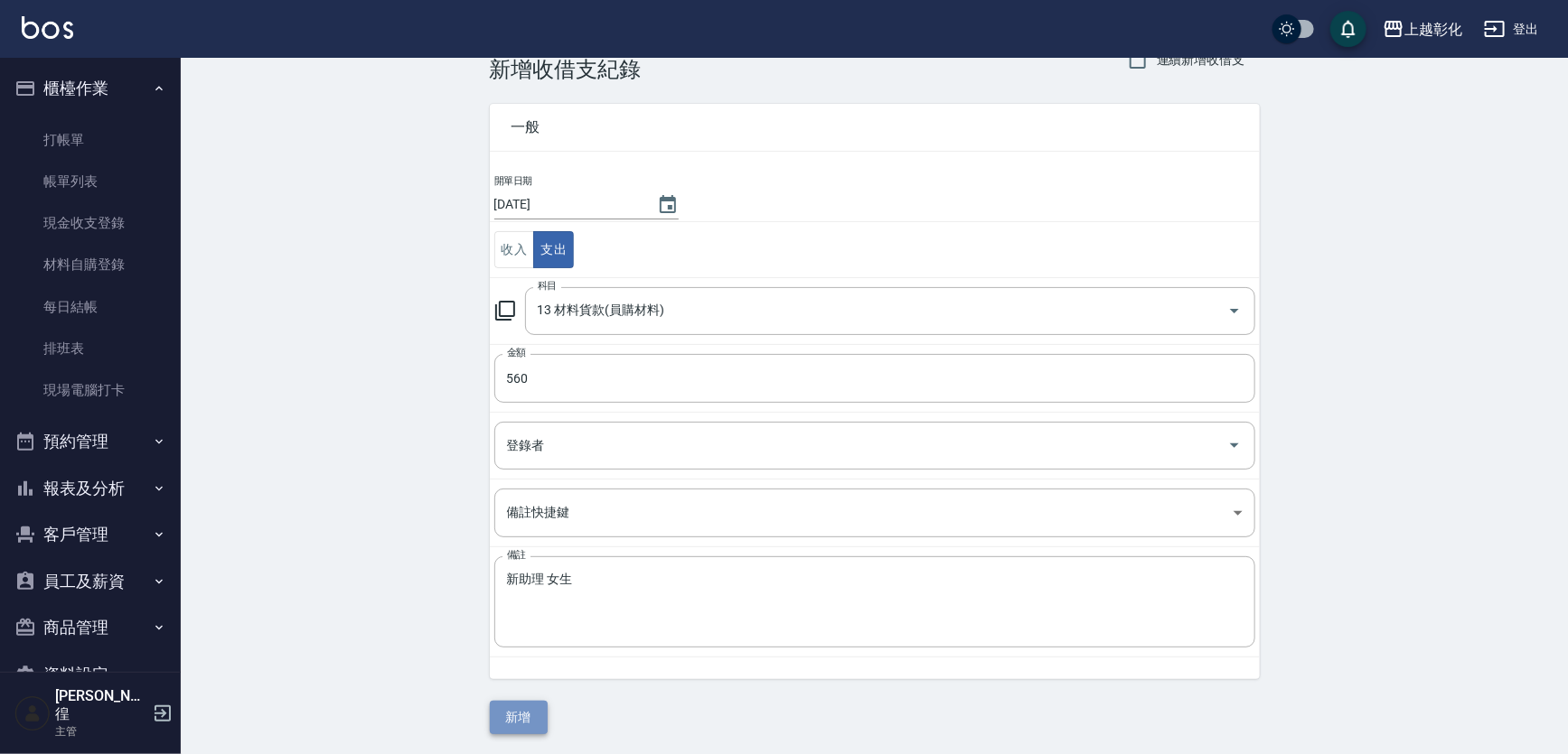
click at [536, 711] on button "新增" at bounding box center [518, 718] width 58 height 33
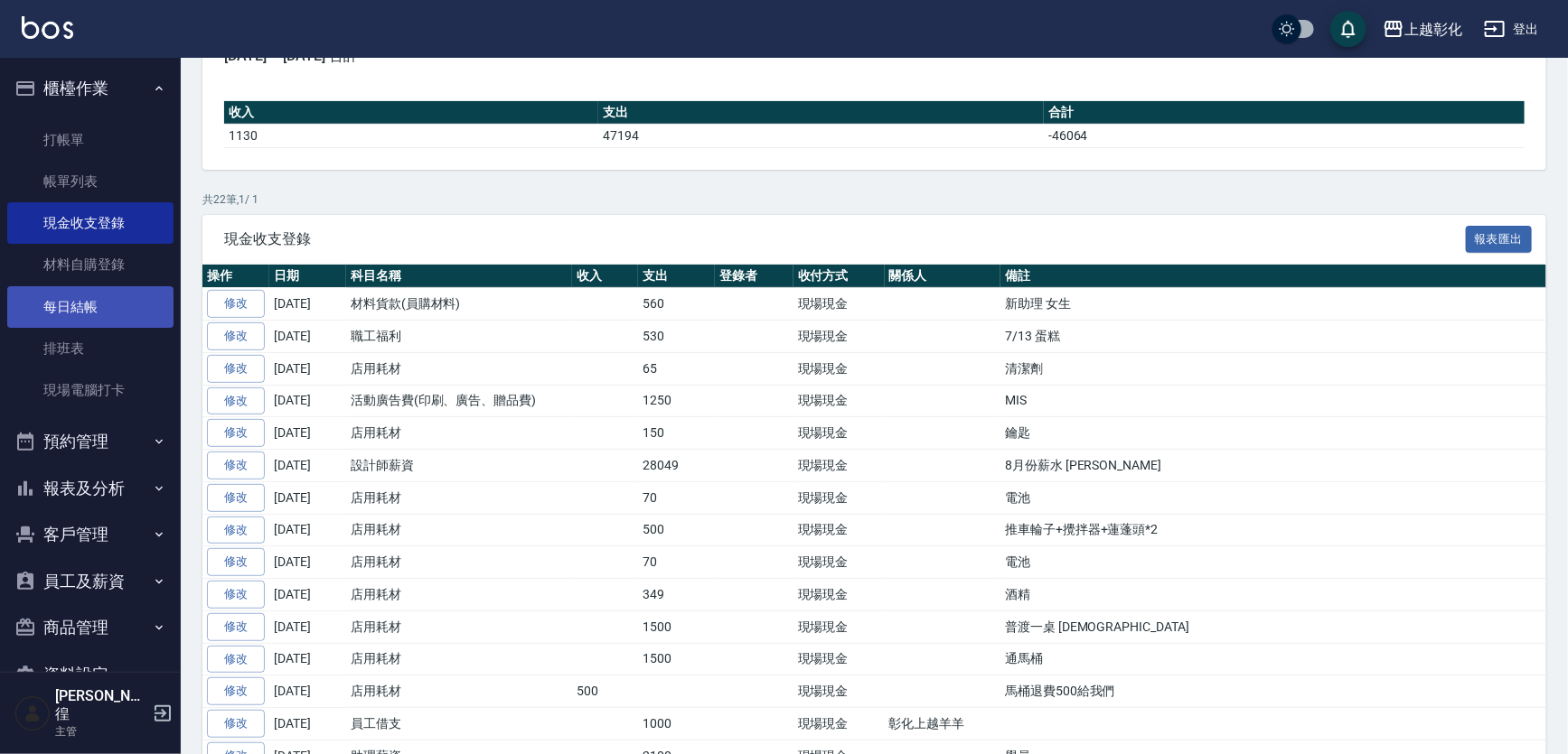
scroll to position [163, 0]
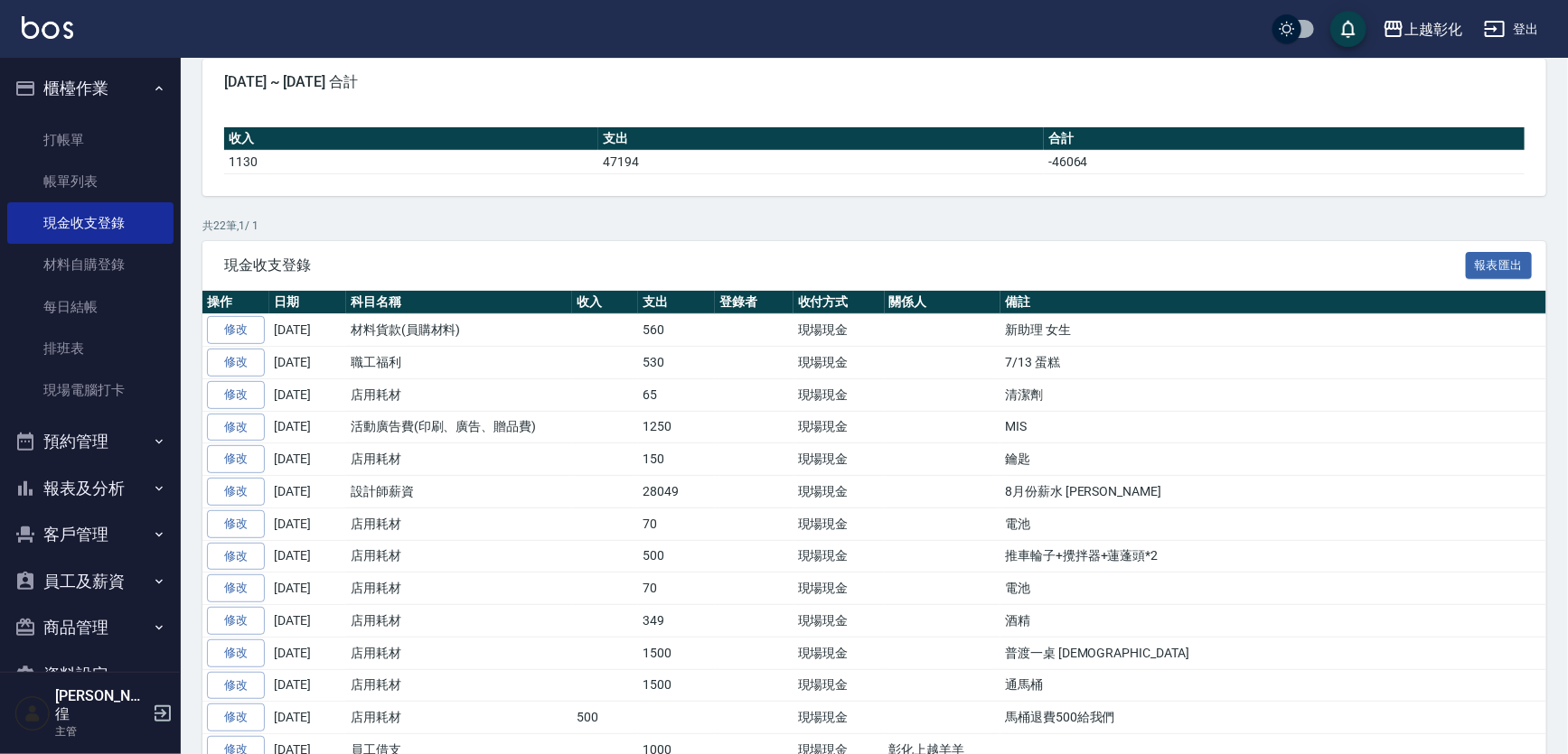
drag, startPoint x: 108, startPoint y: 303, endPoint x: 421, endPoint y: 242, distance: 318.9
click at [108, 303] on link "每日結帳" at bounding box center [90, 307] width 166 height 41
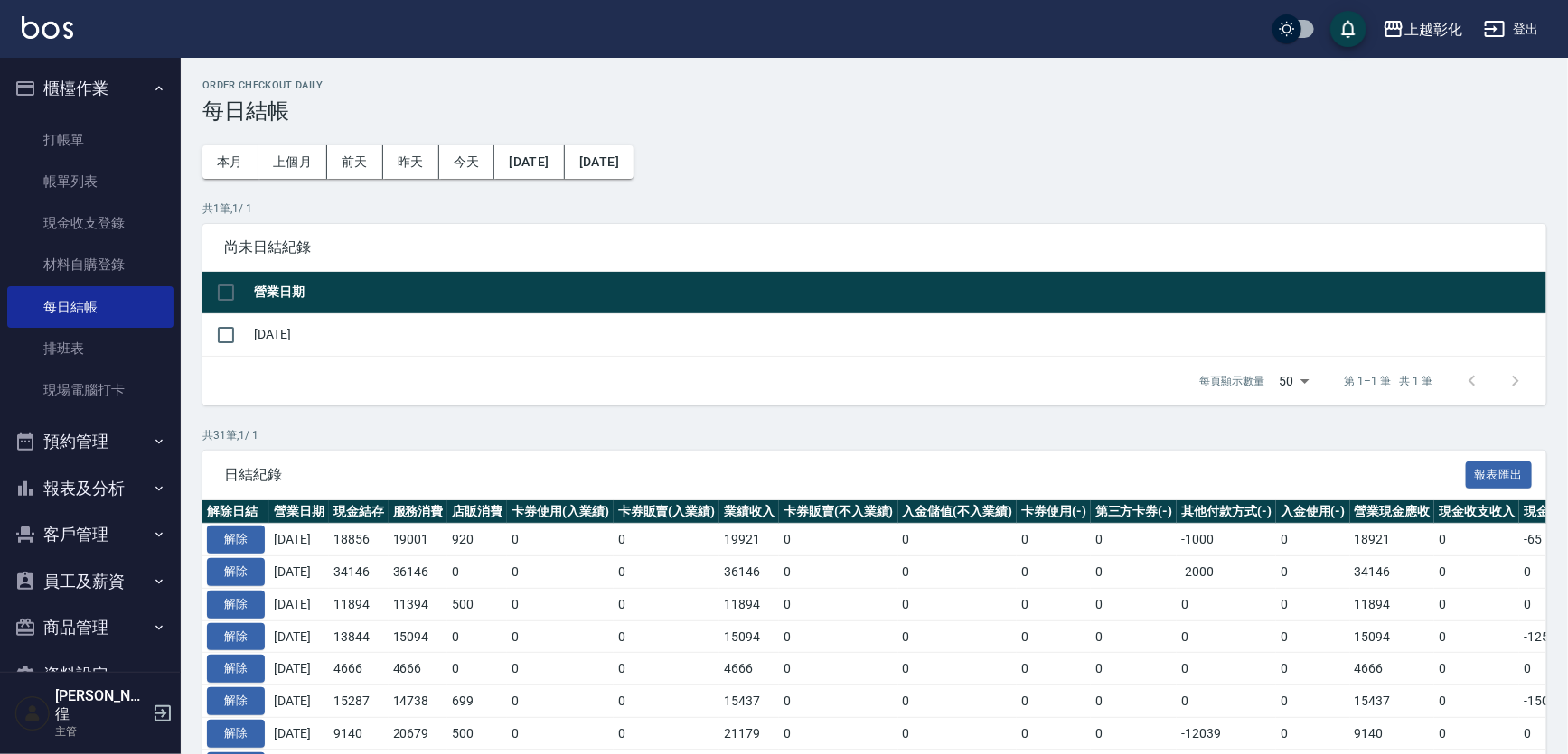
click at [267, 351] on td "[DATE]" at bounding box center [898, 335] width 1297 height 42
click at [228, 346] on input "checkbox" at bounding box center [225, 335] width 38 height 38
checkbox input "true"
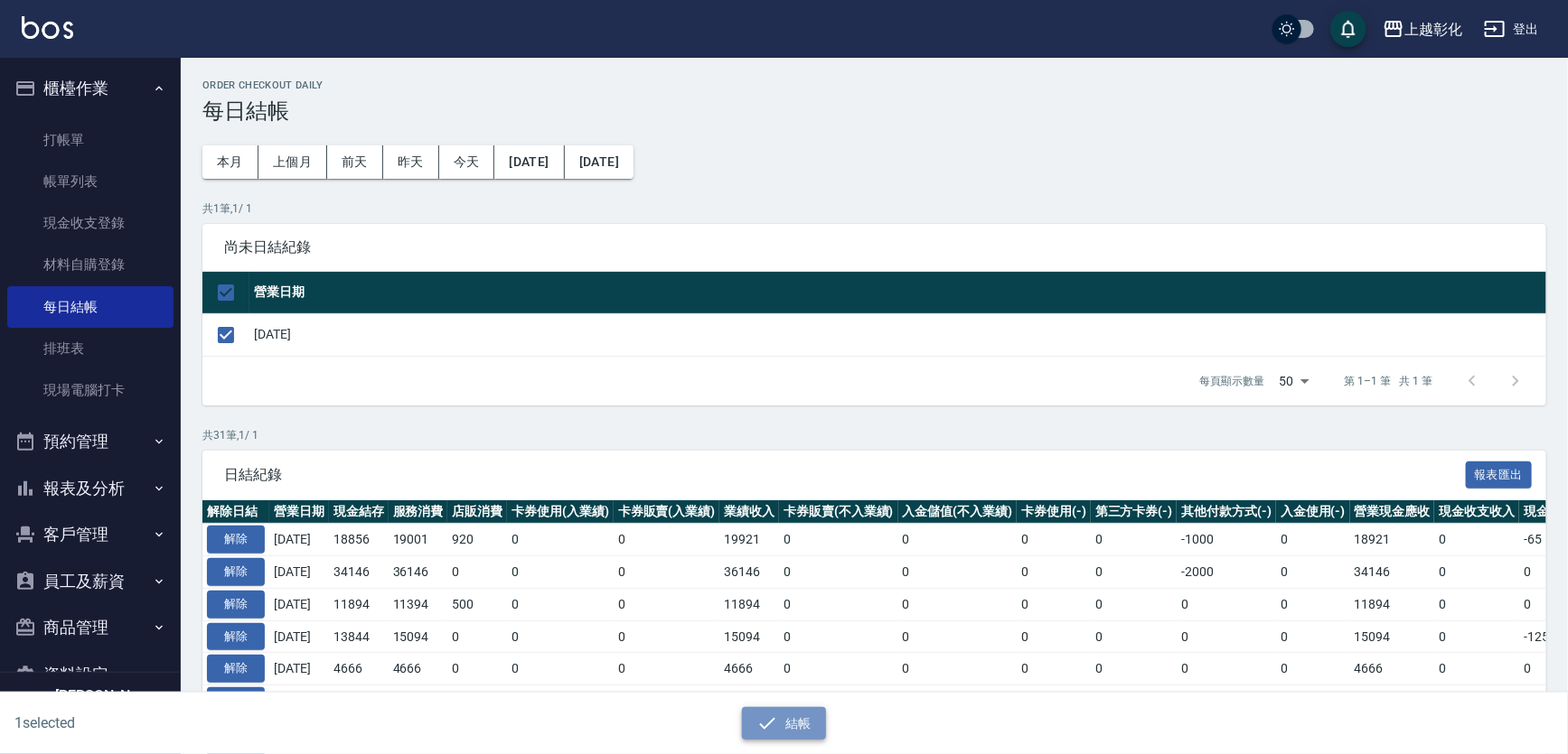
click at [800, 707] on button "結帳" at bounding box center [784, 724] width 84 height 33
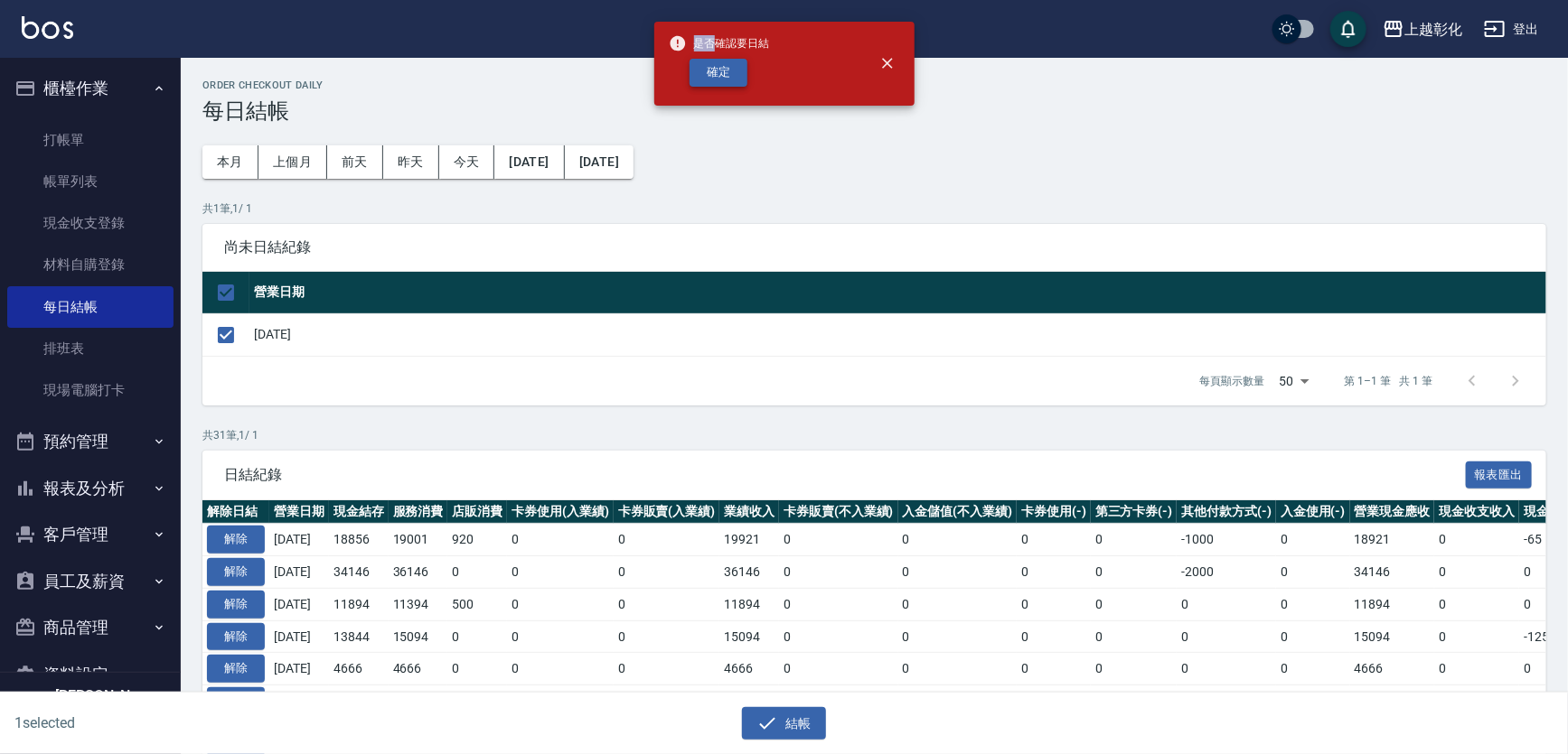
drag, startPoint x: 712, startPoint y: 47, endPoint x: 734, endPoint y: 76, distance: 36.4
click at [712, 49] on span "是否確認要日結" at bounding box center [719, 43] width 101 height 18
click at [735, 80] on button "確定" at bounding box center [718, 73] width 58 height 28
checkbox input "false"
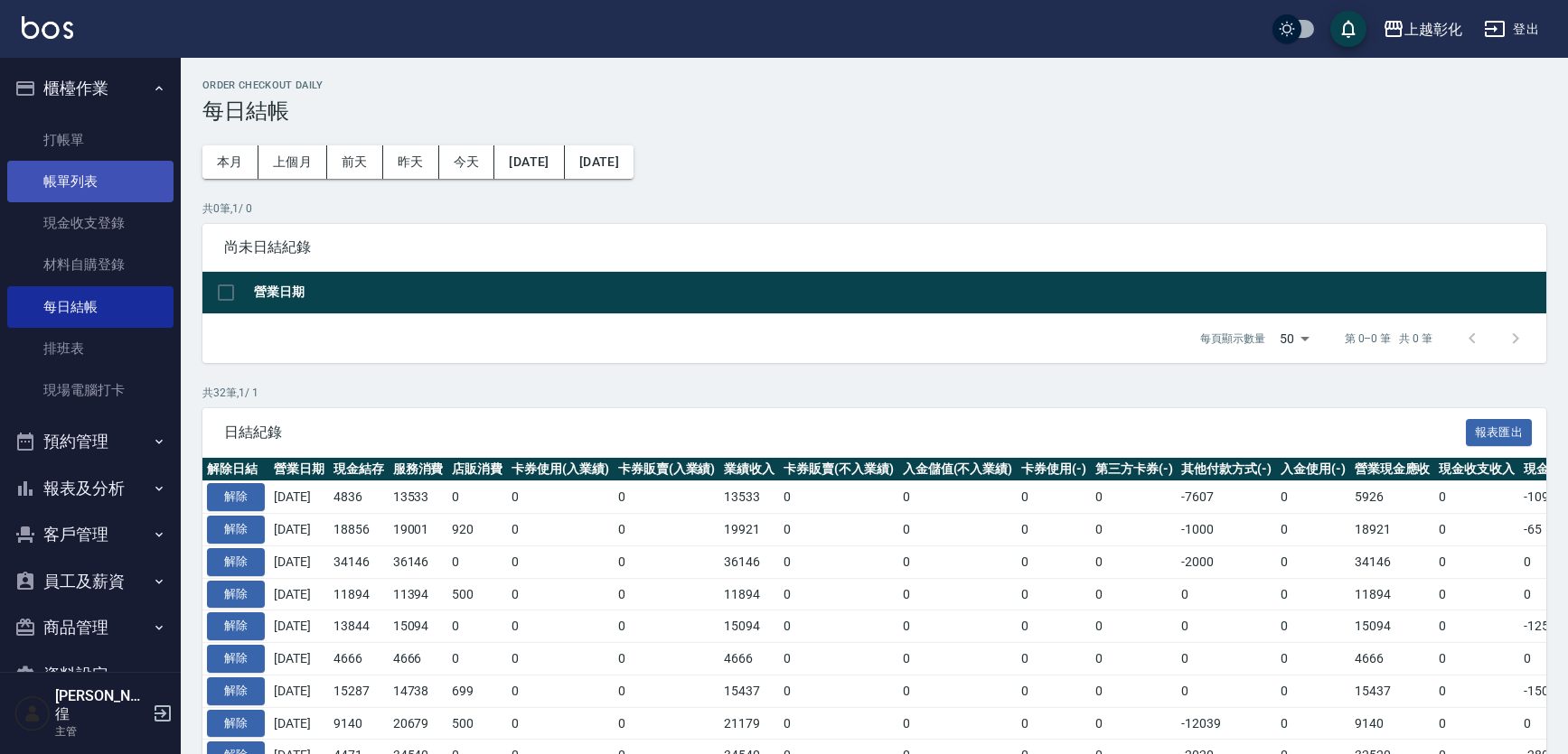
click at [102, 186] on link "帳單列表" at bounding box center [90, 181] width 166 height 41
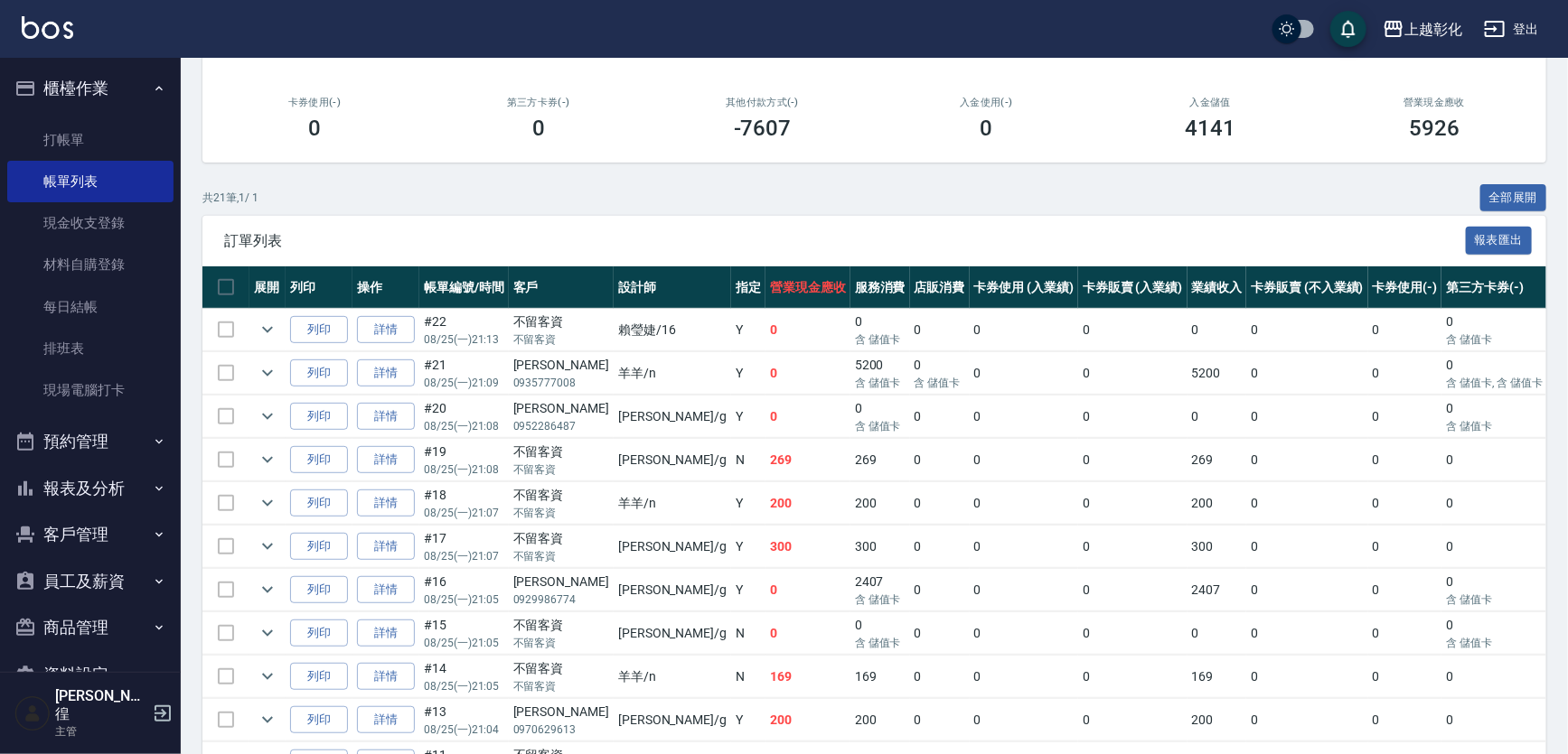
scroll to position [410, 0]
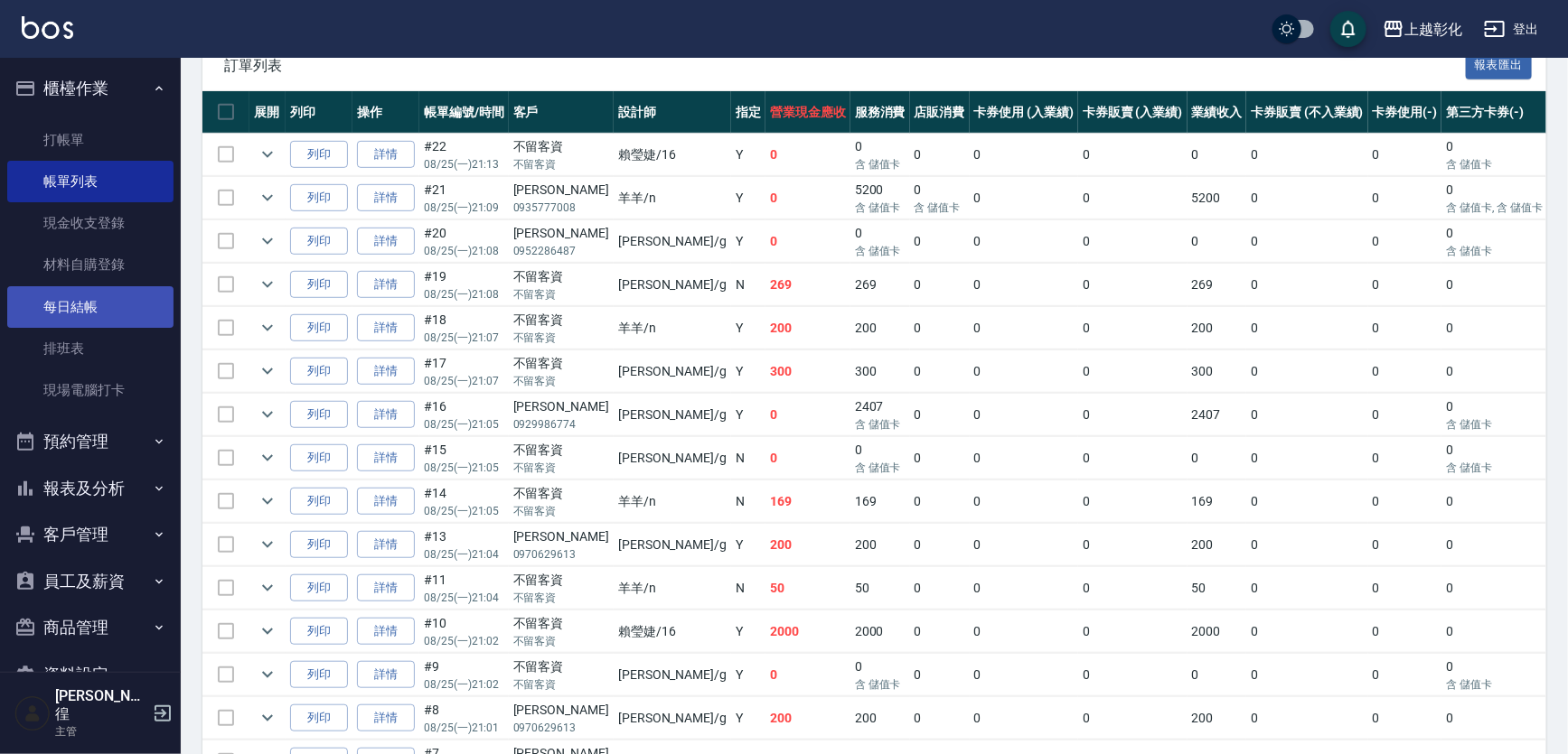
click at [89, 309] on link "每日結帳" at bounding box center [90, 307] width 166 height 41
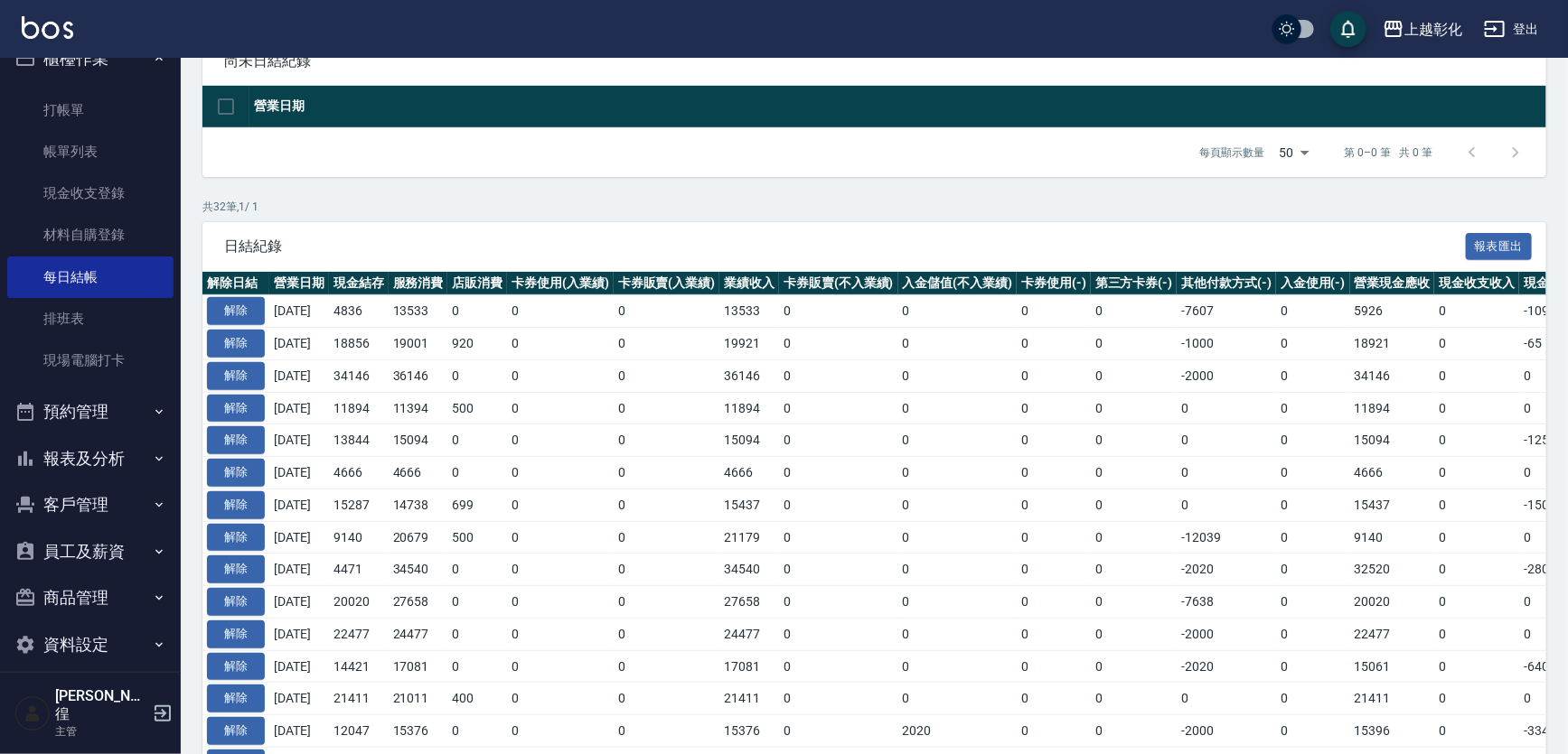
scroll to position [246, 0]
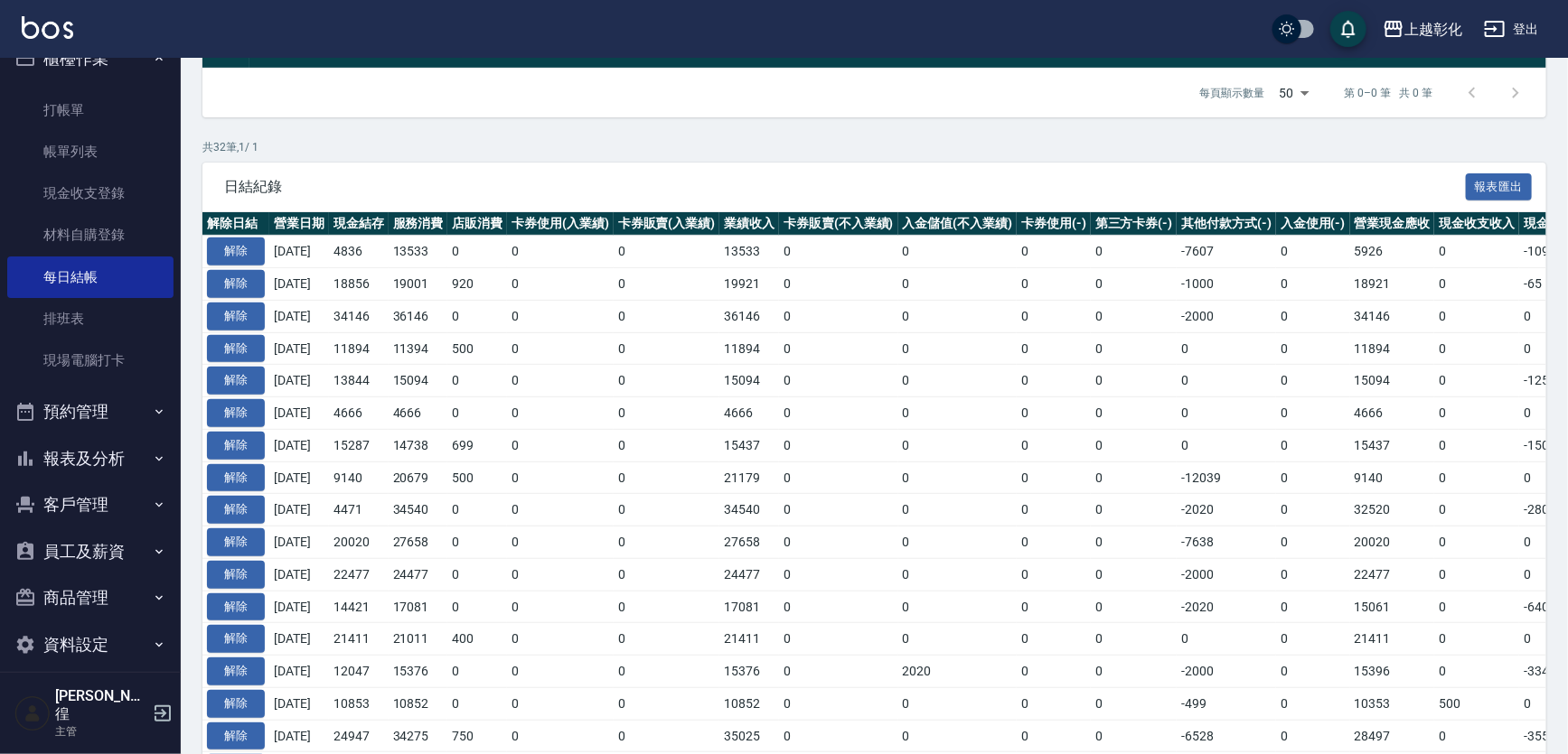
click at [139, 465] on button "報表及分析" at bounding box center [90, 458] width 166 height 47
click at [58, 430] on button "預約管理" at bounding box center [90, 411] width 166 height 47
click at [112, 451] on button "報表及分析" at bounding box center [90, 458] width 166 height 47
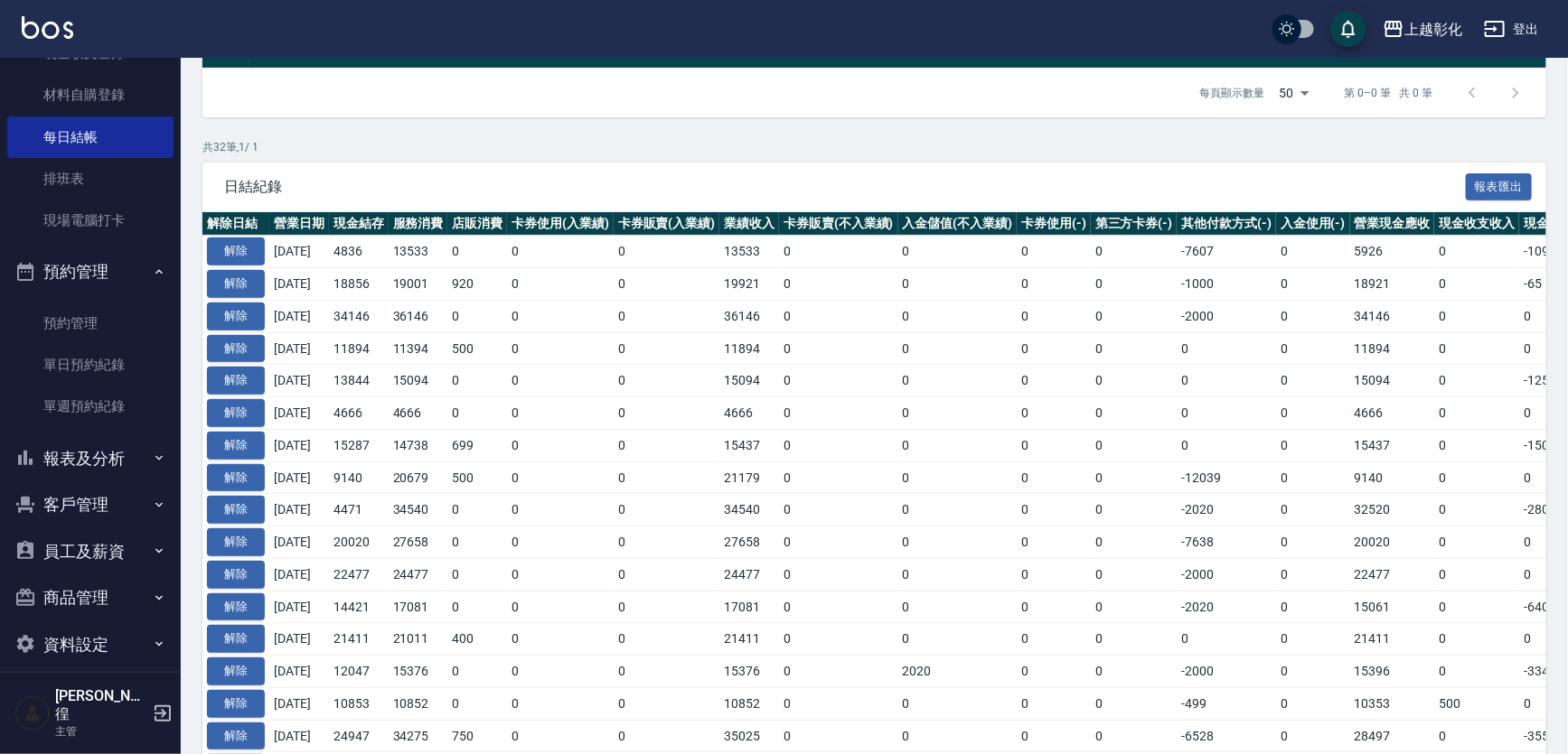
click at [109, 460] on button "報表及分析" at bounding box center [90, 458] width 166 height 47
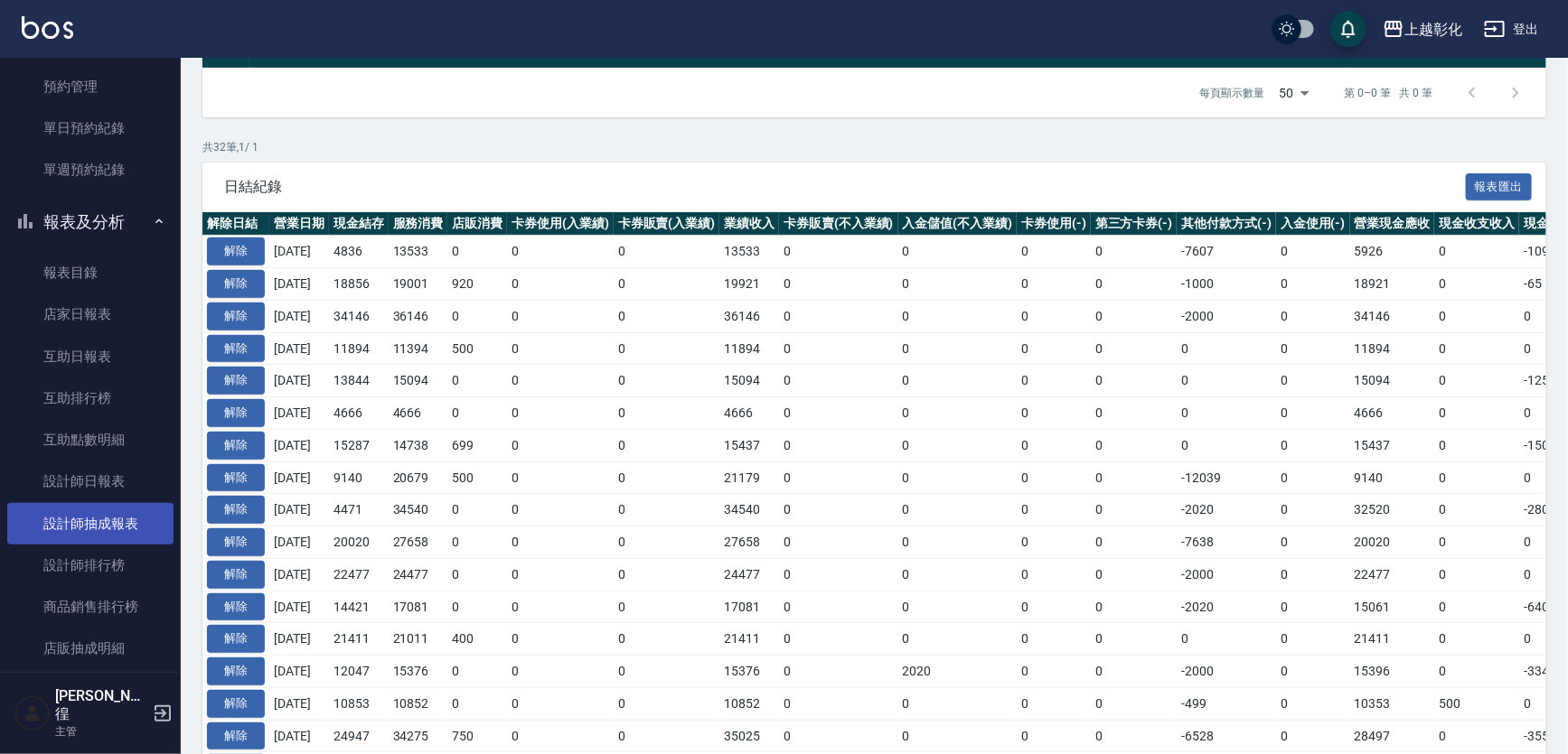
scroll to position [568, 0]
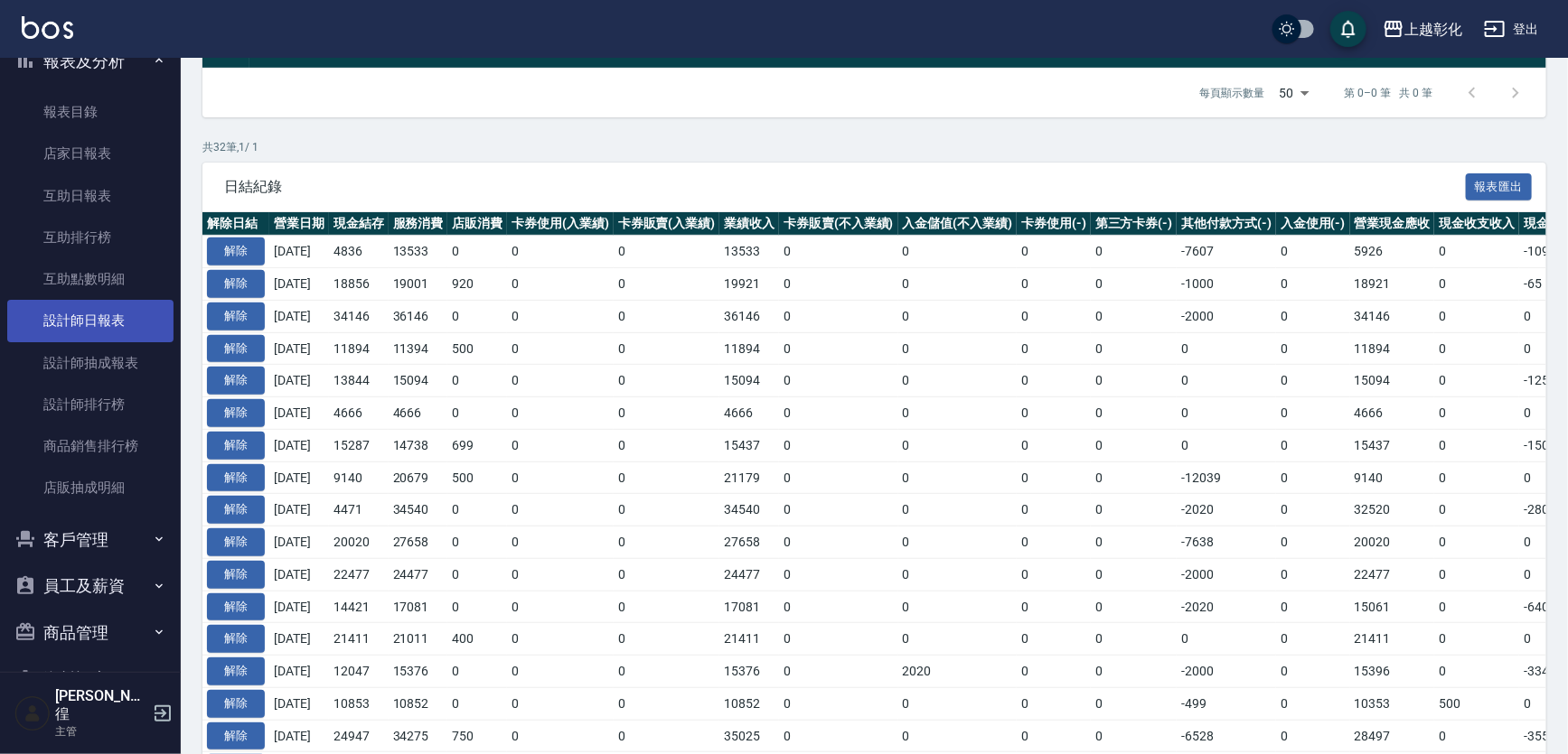
click at [103, 318] on link "設計師日報表" at bounding box center [90, 320] width 166 height 41
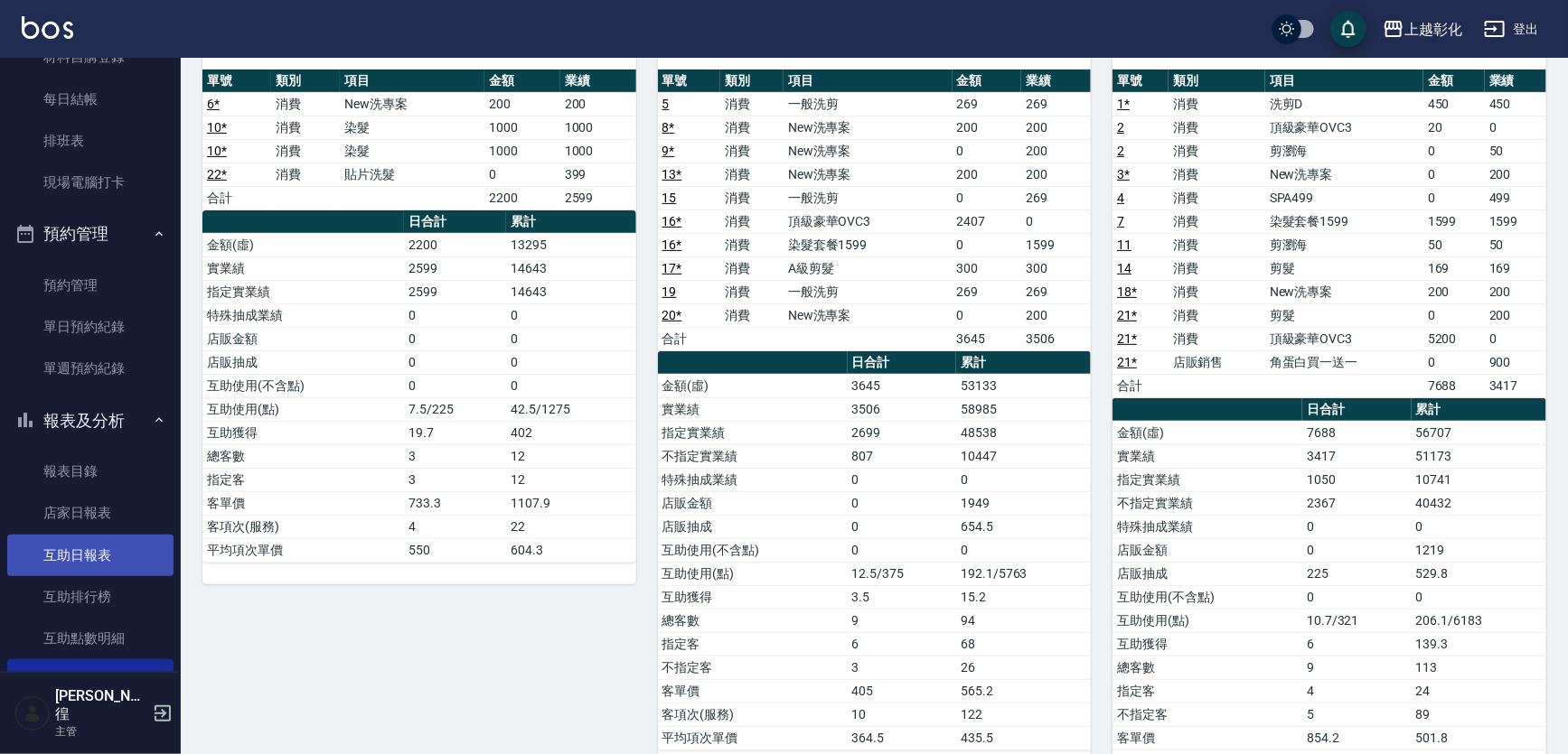
scroll to position [328, 0]
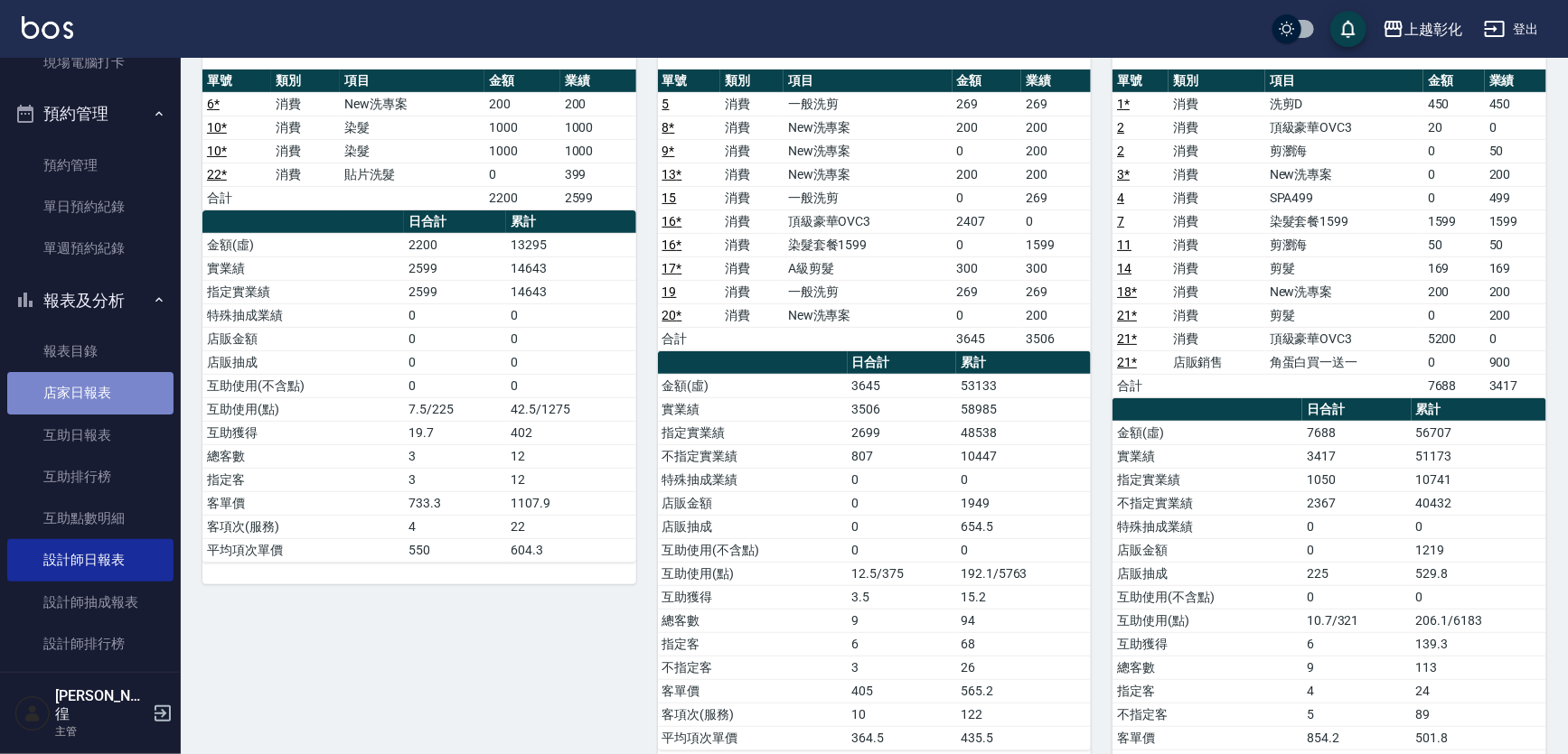
click at [91, 376] on link "店家日報表" at bounding box center [90, 393] width 166 height 41
